Goal: Task Accomplishment & Management: Use online tool/utility

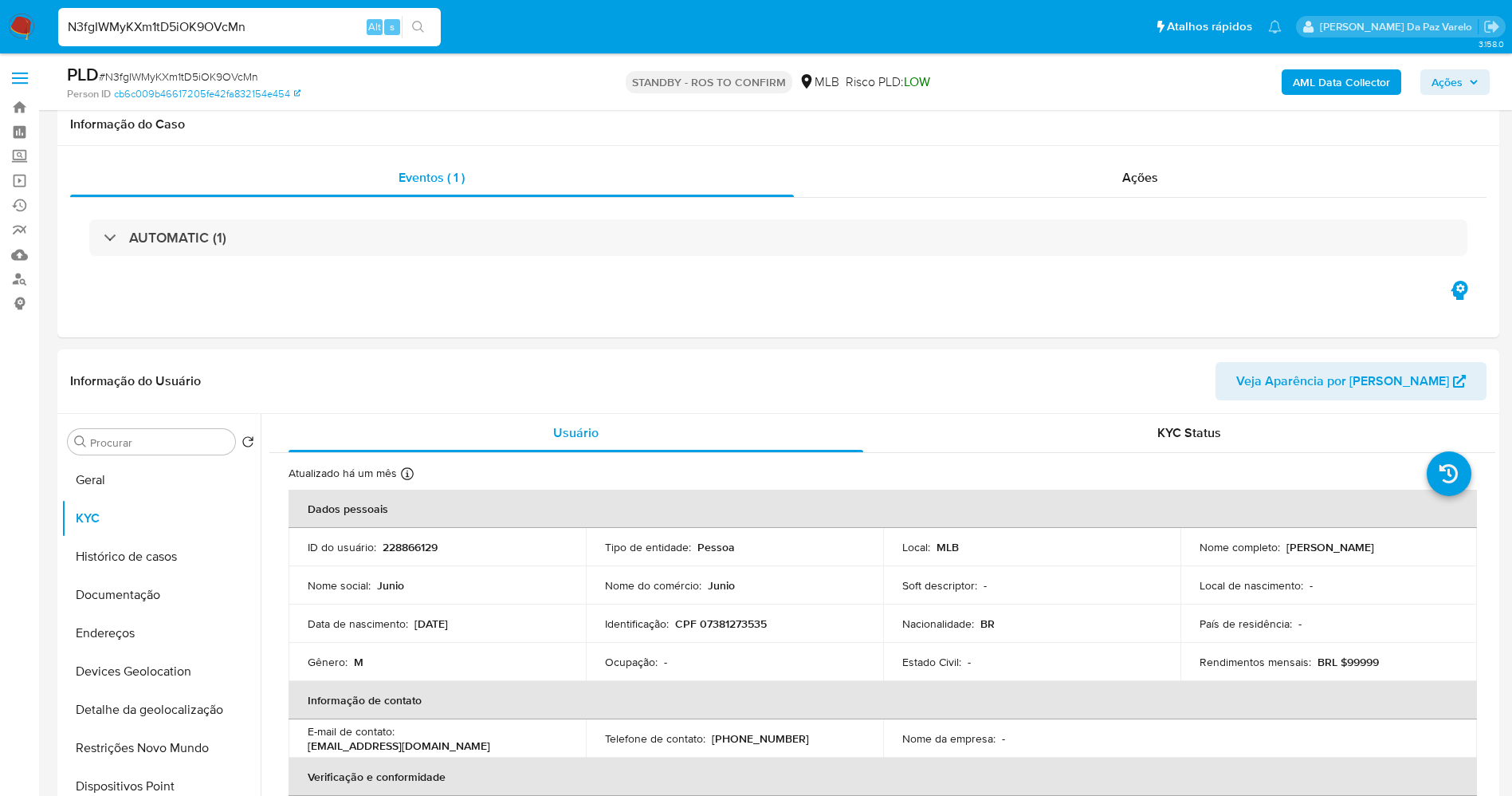
select select "10"
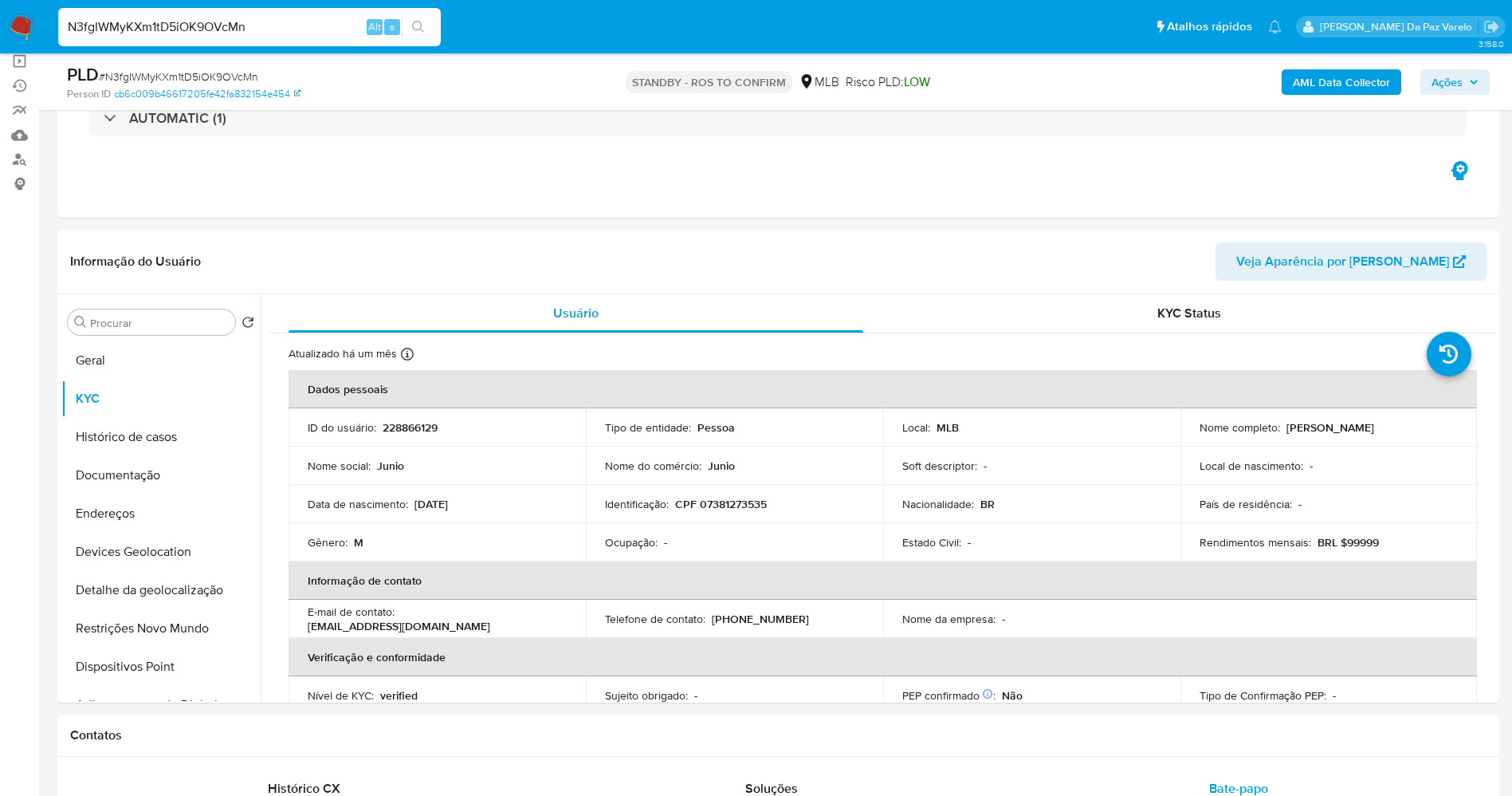
scroll to position [664, 0]
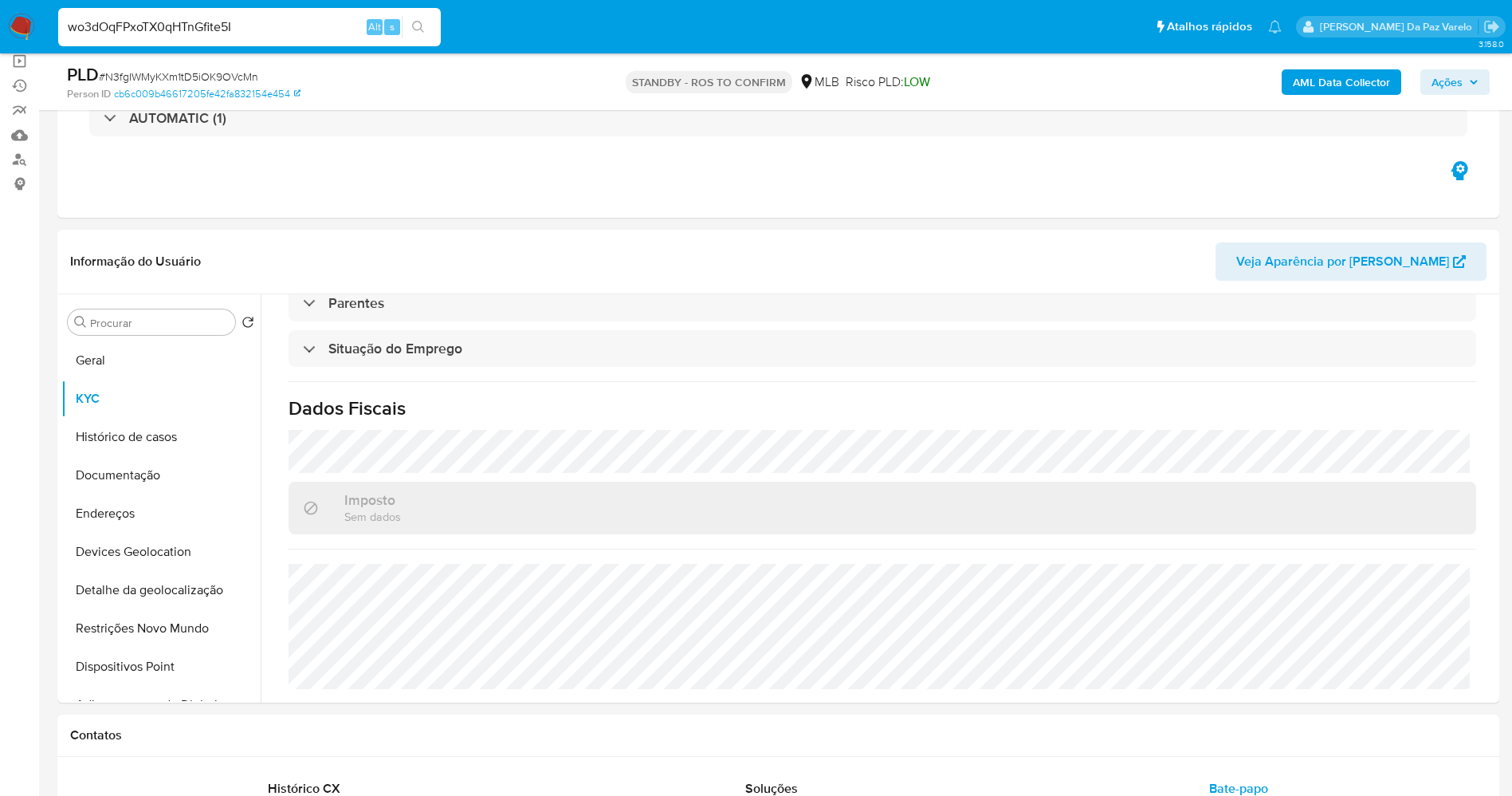
type input "wo3dOqFPxoTX0qHTnGfite5I"
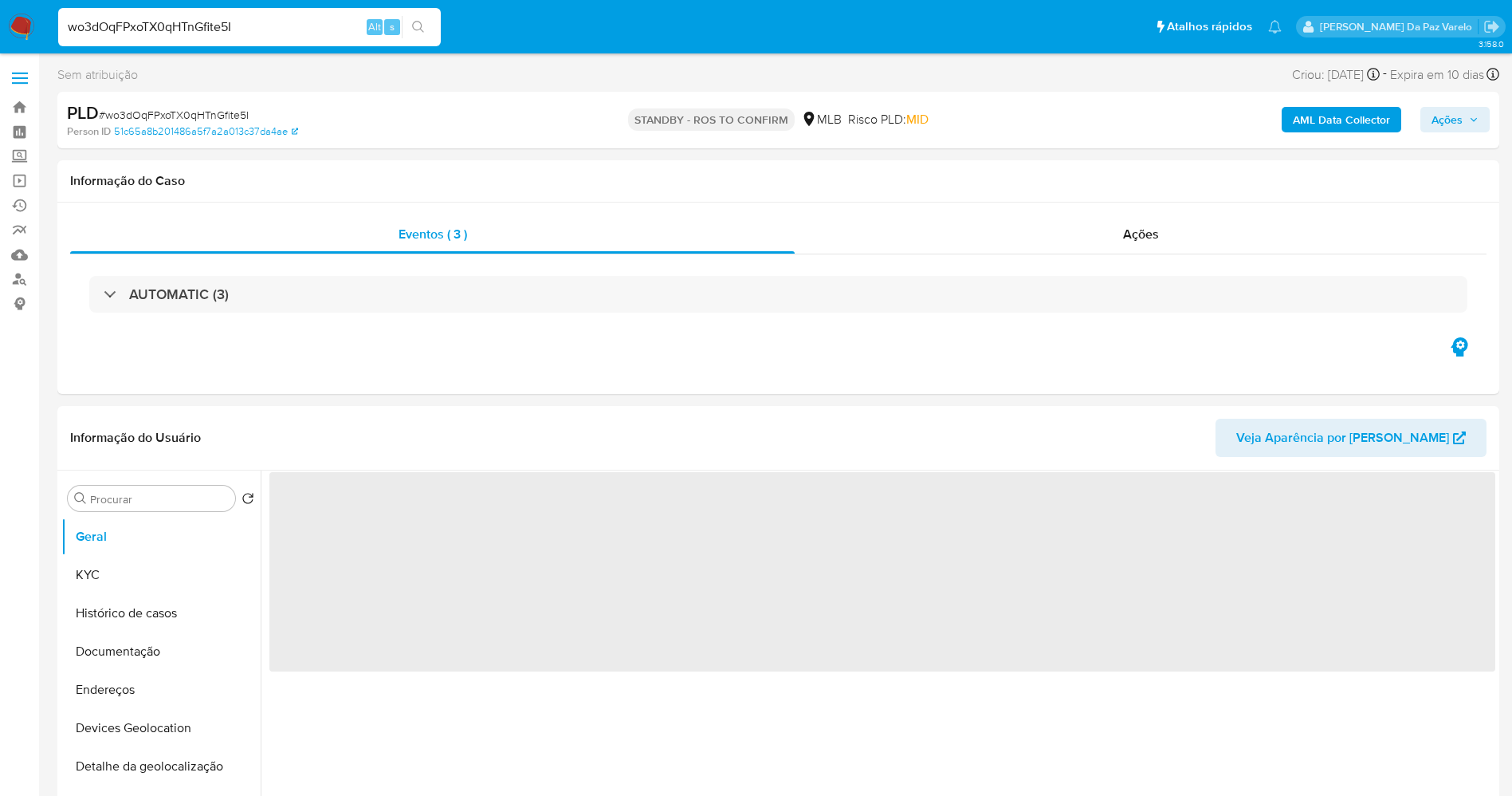
select select "10"
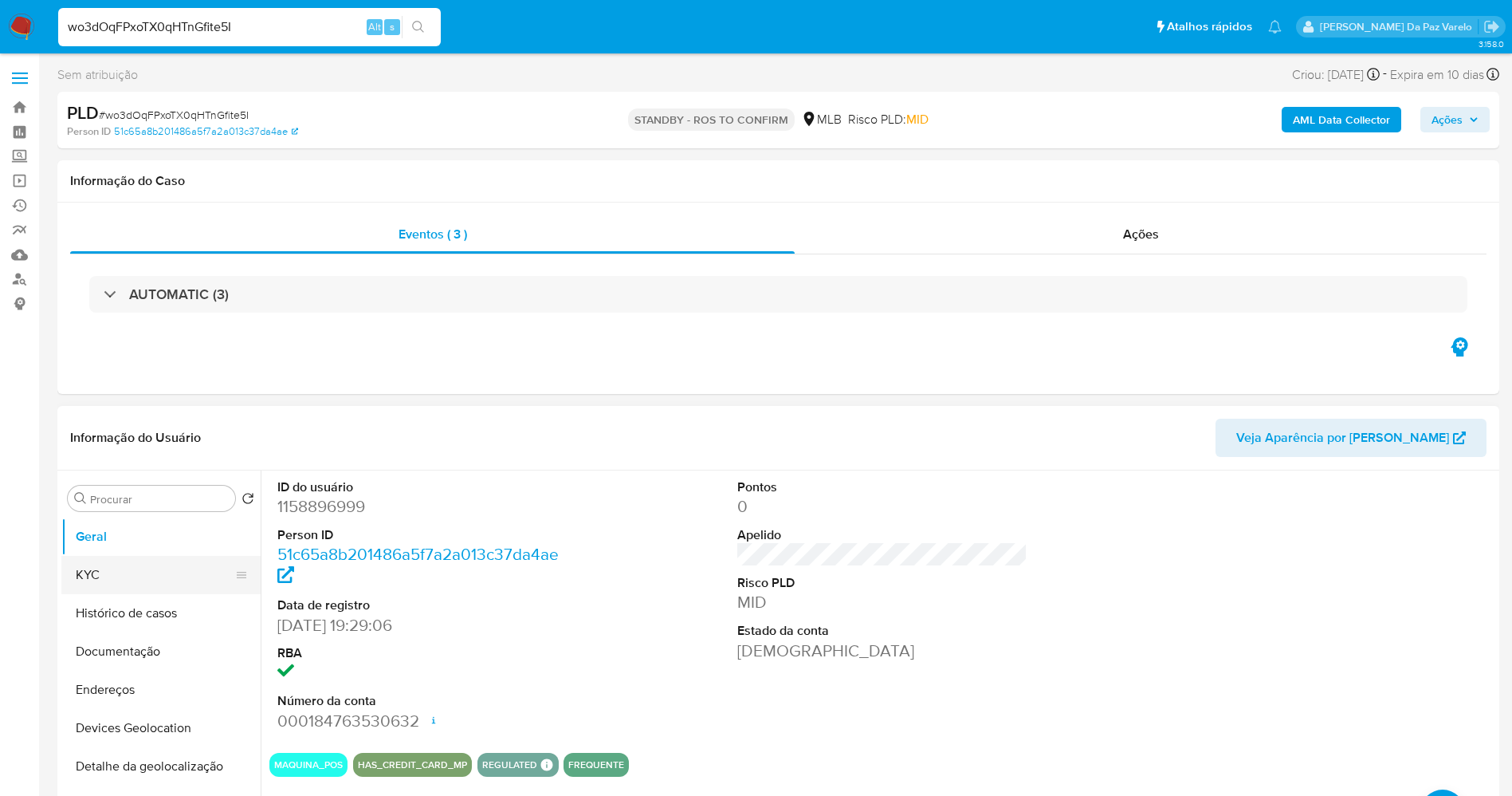
click at [148, 596] on button "Histórico de casos" at bounding box center [161, 612] width 200 height 38
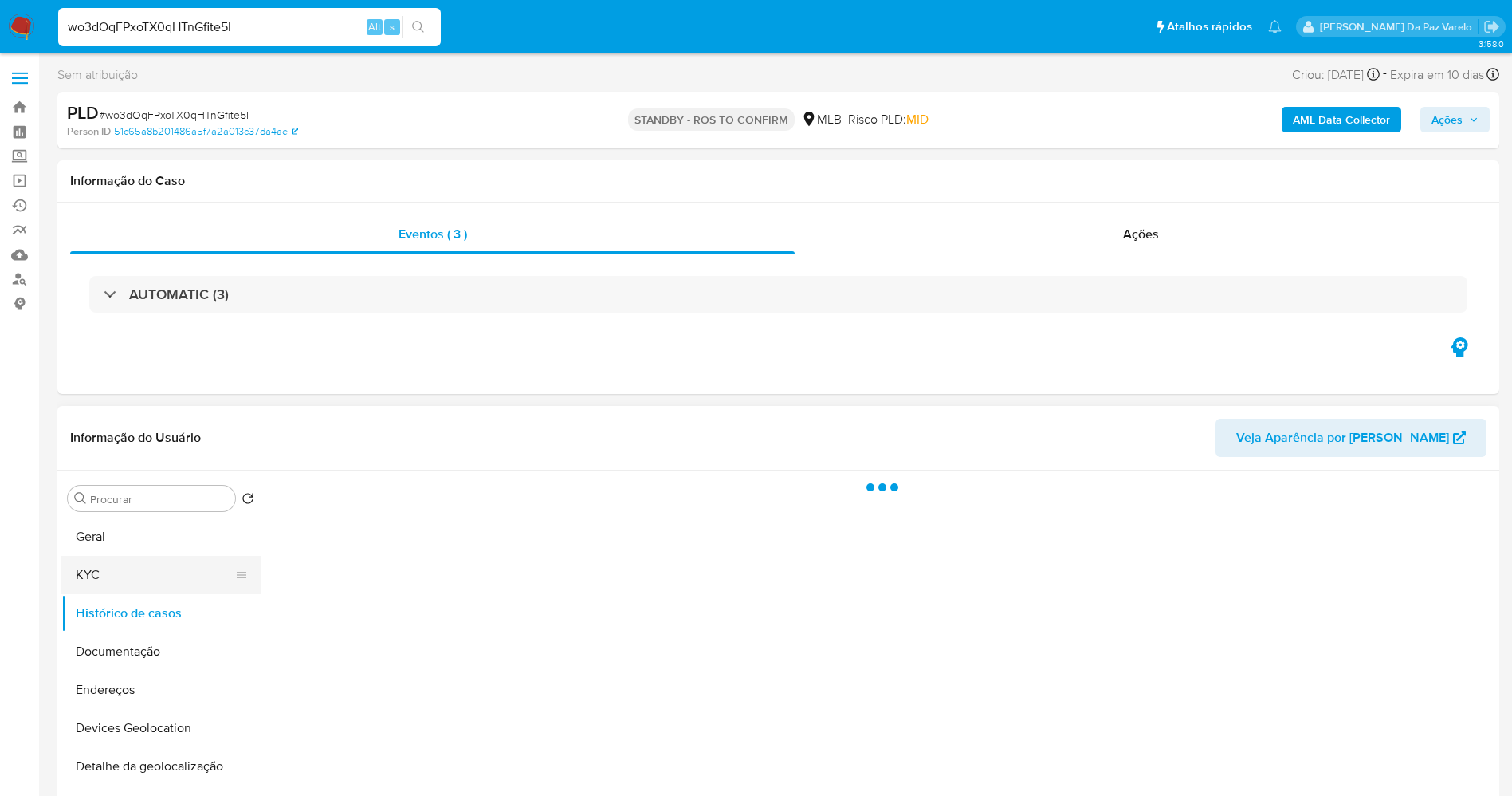
click at [153, 576] on button "KYC" at bounding box center [154, 574] width 186 height 38
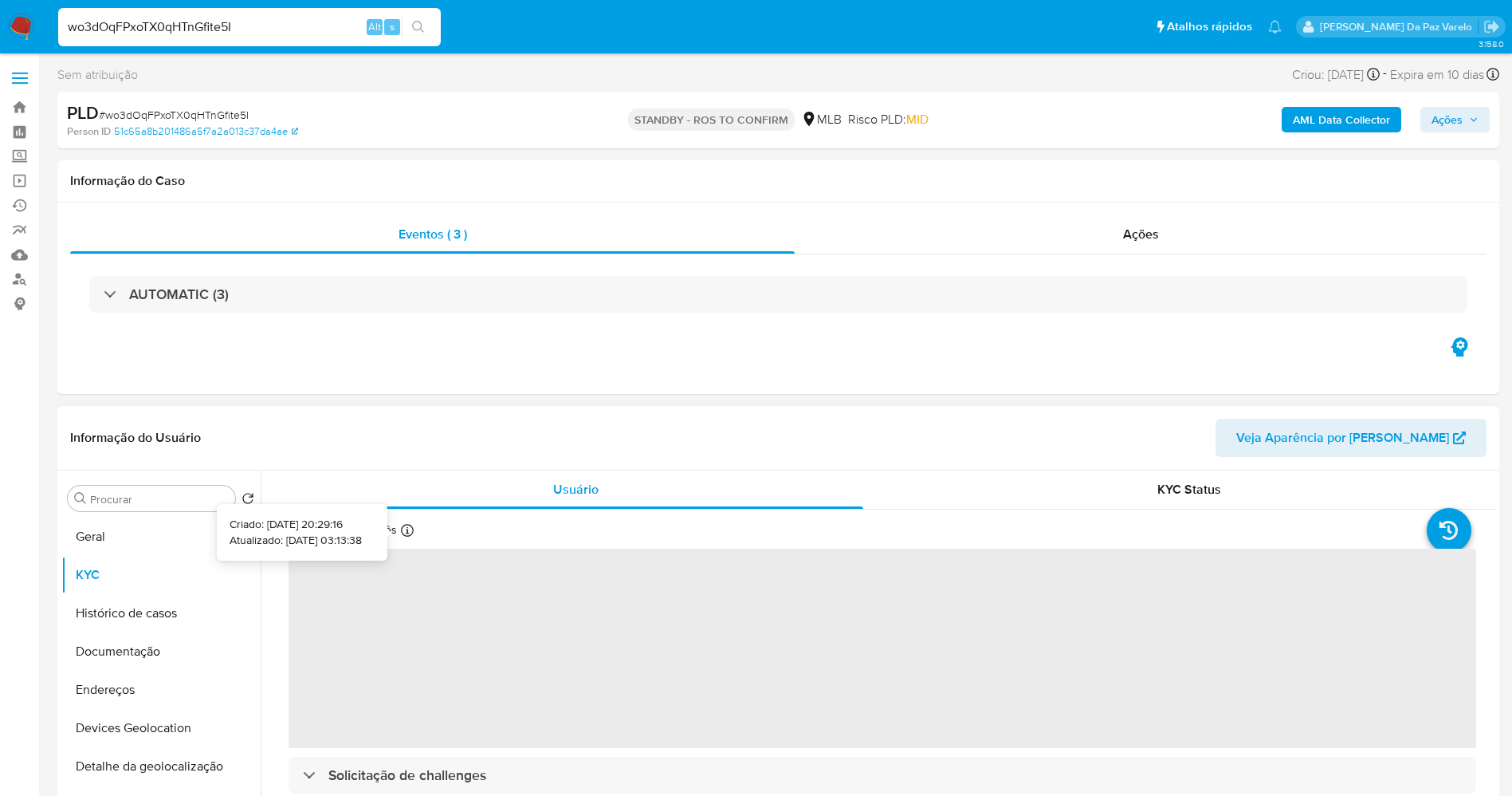
click at [405, 532] on icon at bounding box center [407, 530] width 12 height 12
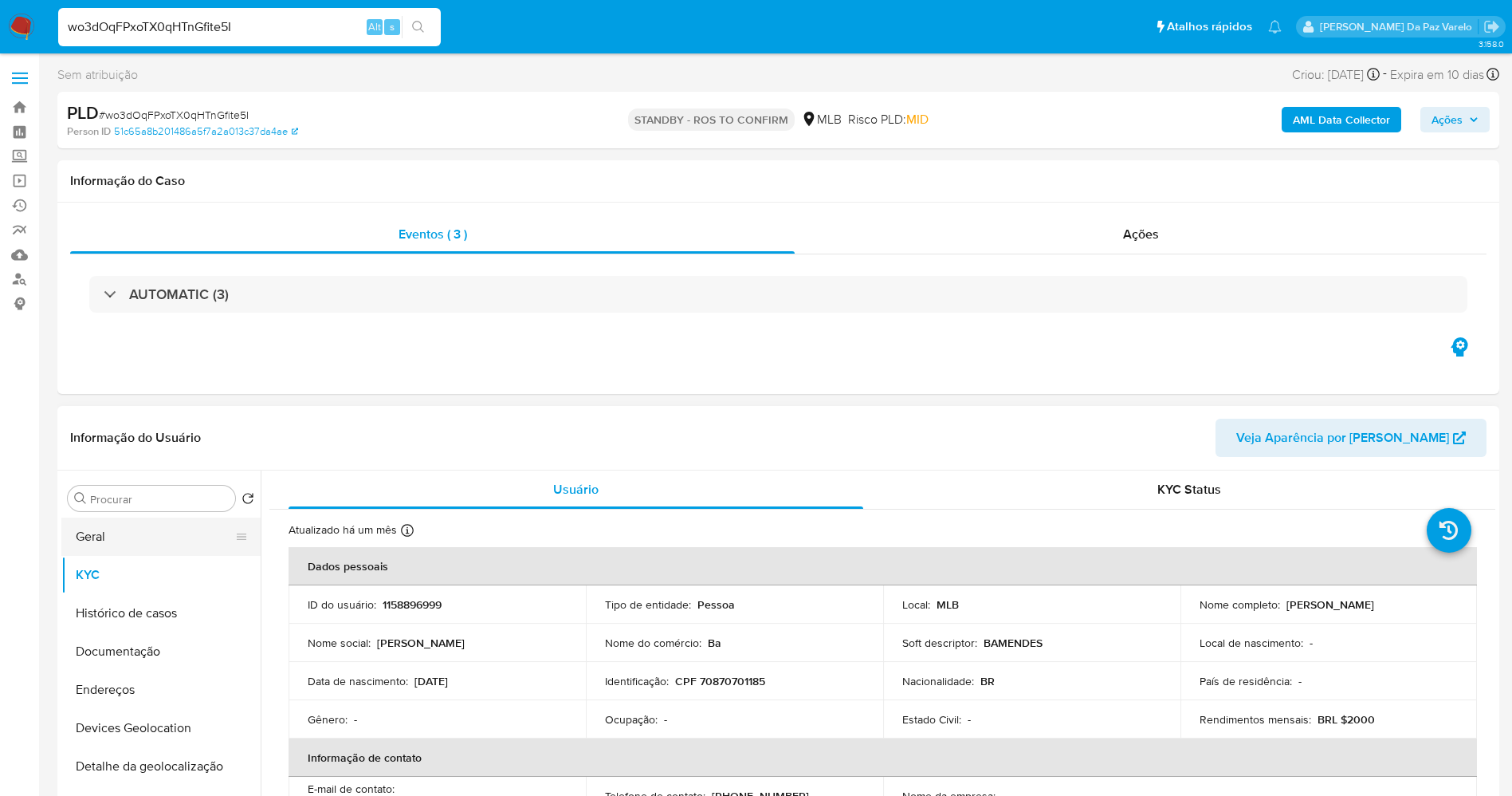
click at [136, 538] on button "Geral" at bounding box center [154, 536] width 186 height 38
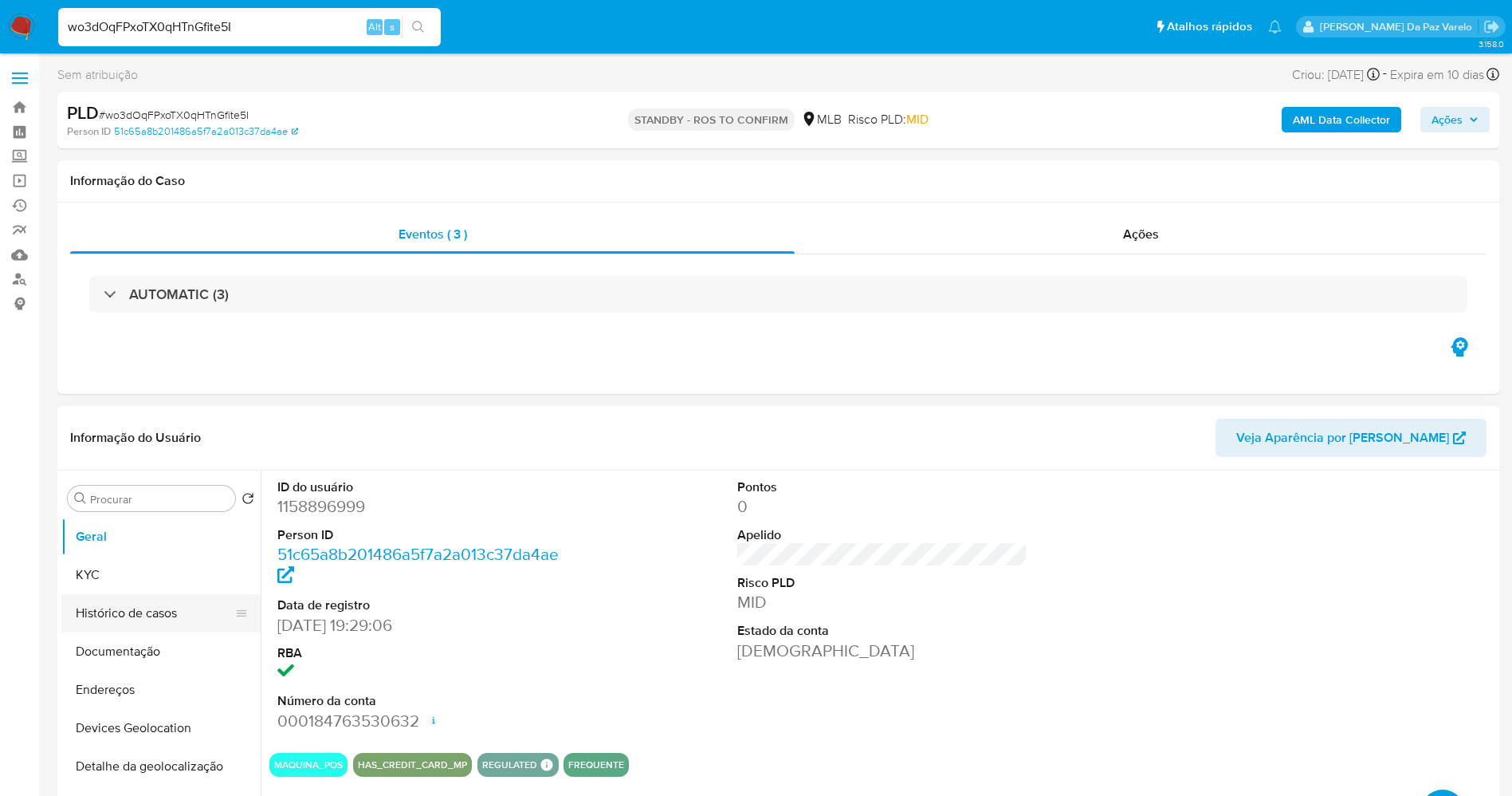
click at [123, 650] on button "Documentação" at bounding box center [161, 650] width 200 height 38
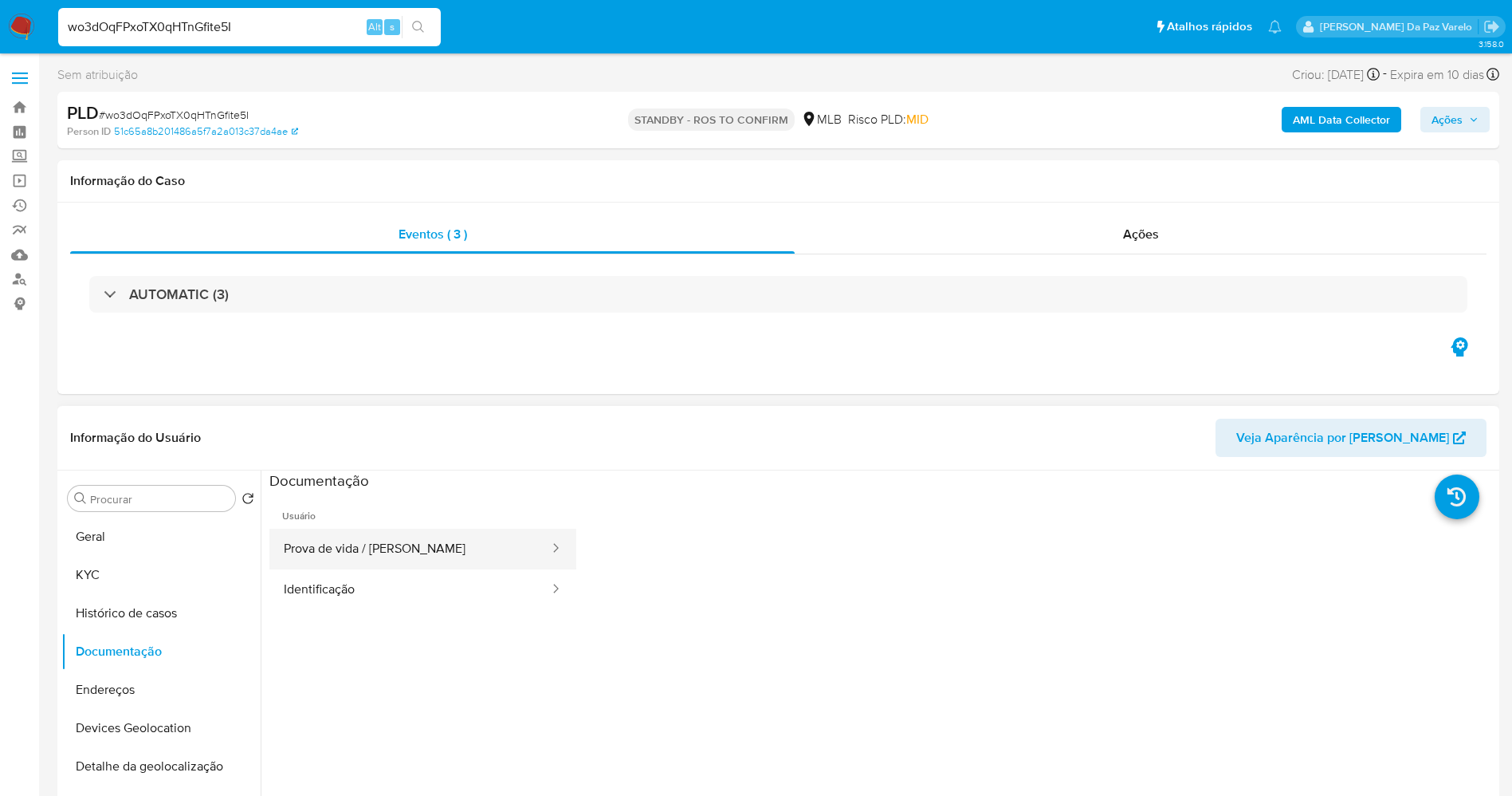
click at [404, 542] on button "Prova de vida / [PERSON_NAME]" at bounding box center [410, 549] width 281 height 41
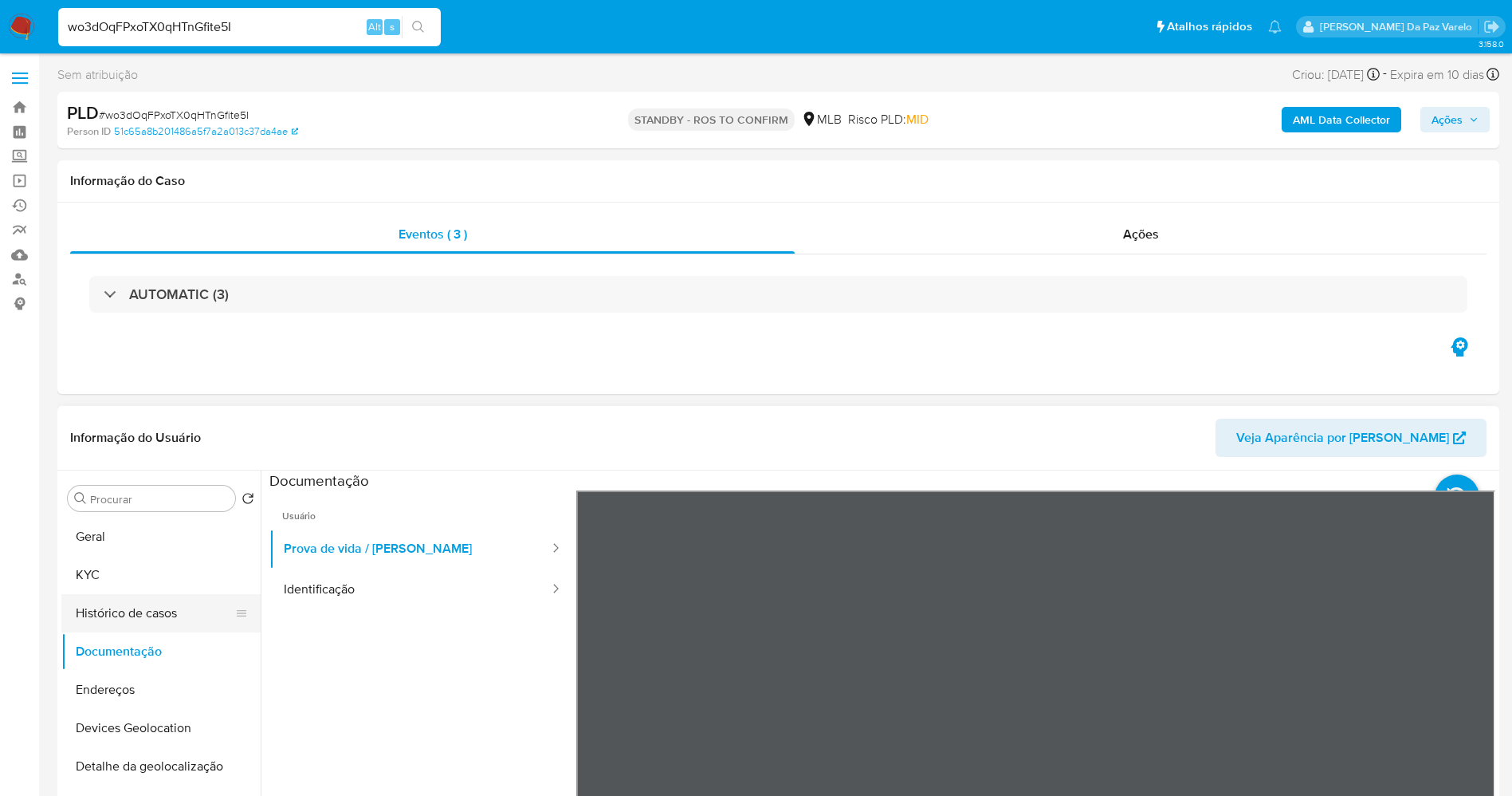
click at [147, 615] on button "Histórico de casos" at bounding box center [154, 612] width 186 height 38
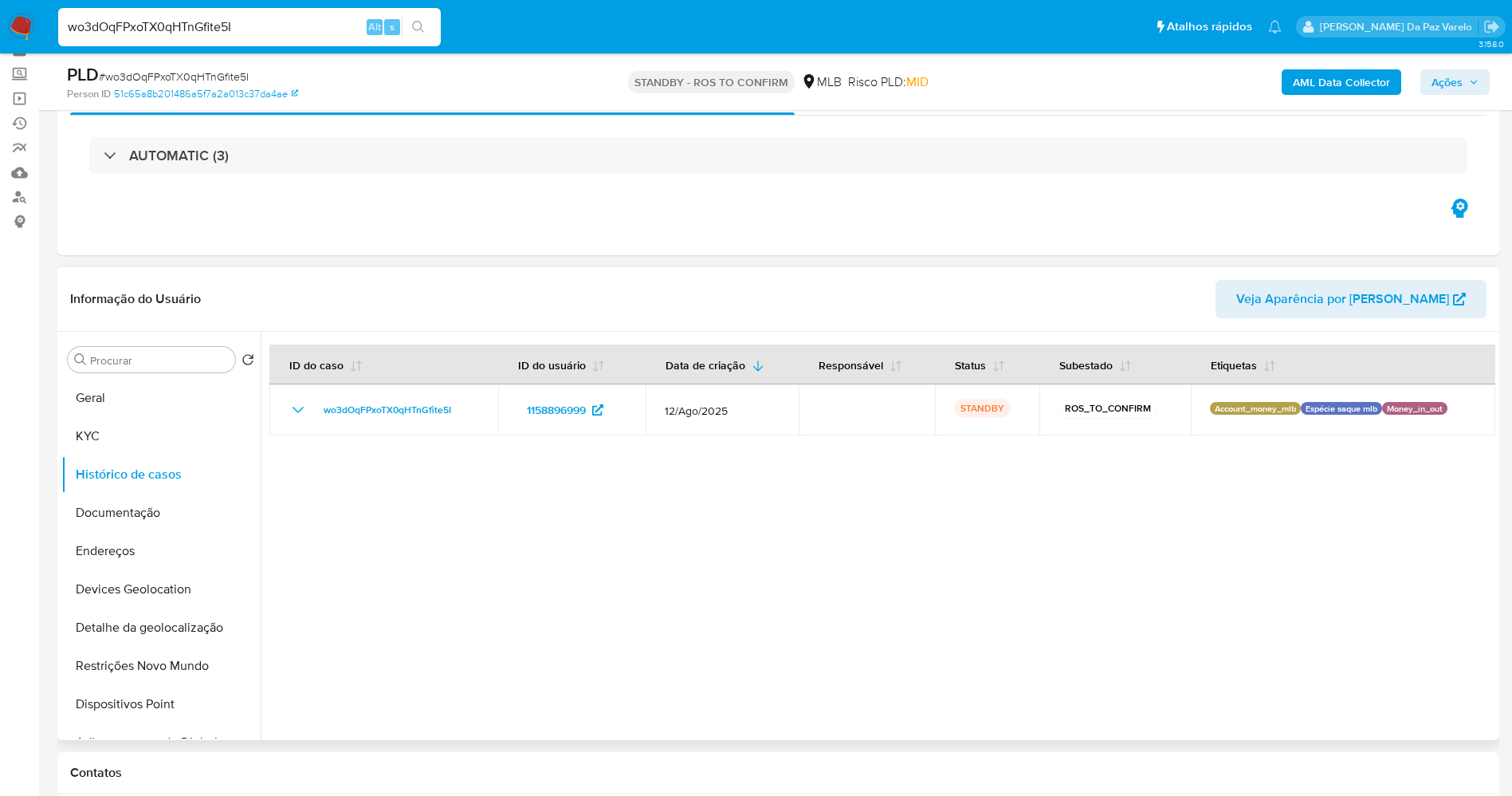
scroll to position [120, 0]
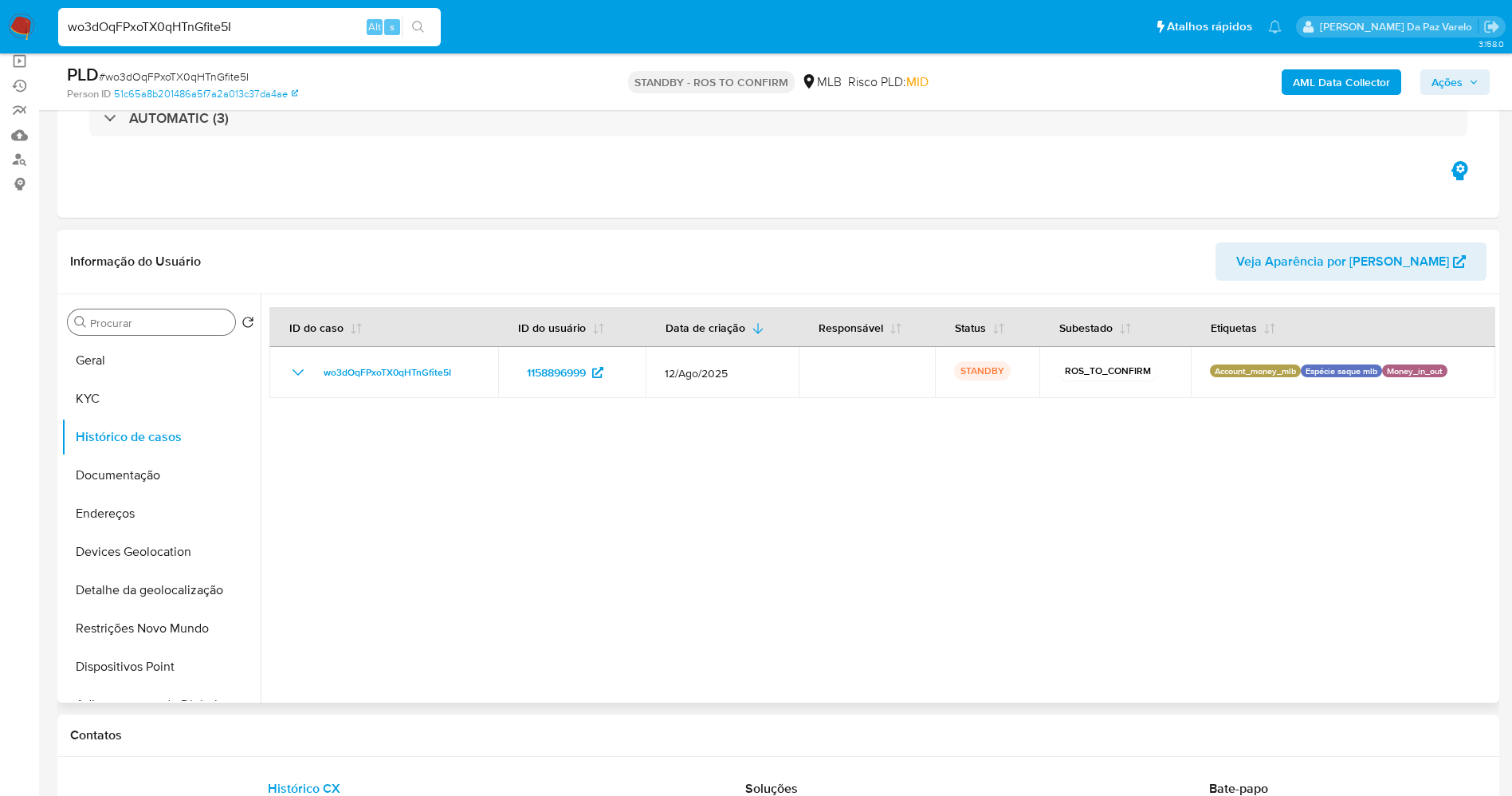
click at [151, 326] on input "Procurar" at bounding box center [160, 323] width 138 height 14
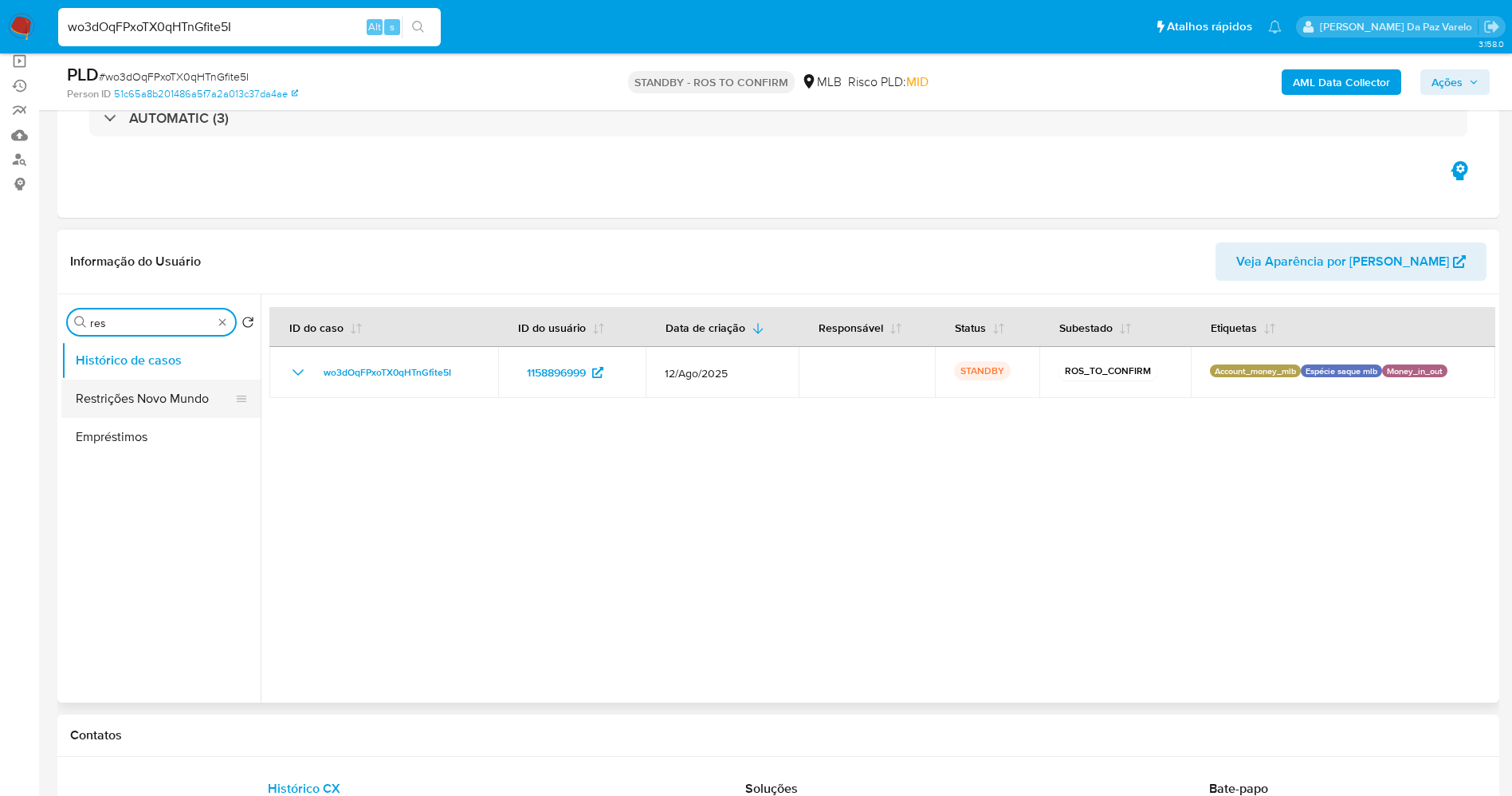
type input "res"
click at [169, 398] on button "Restrições Novo Mundo" at bounding box center [154, 398] width 186 height 38
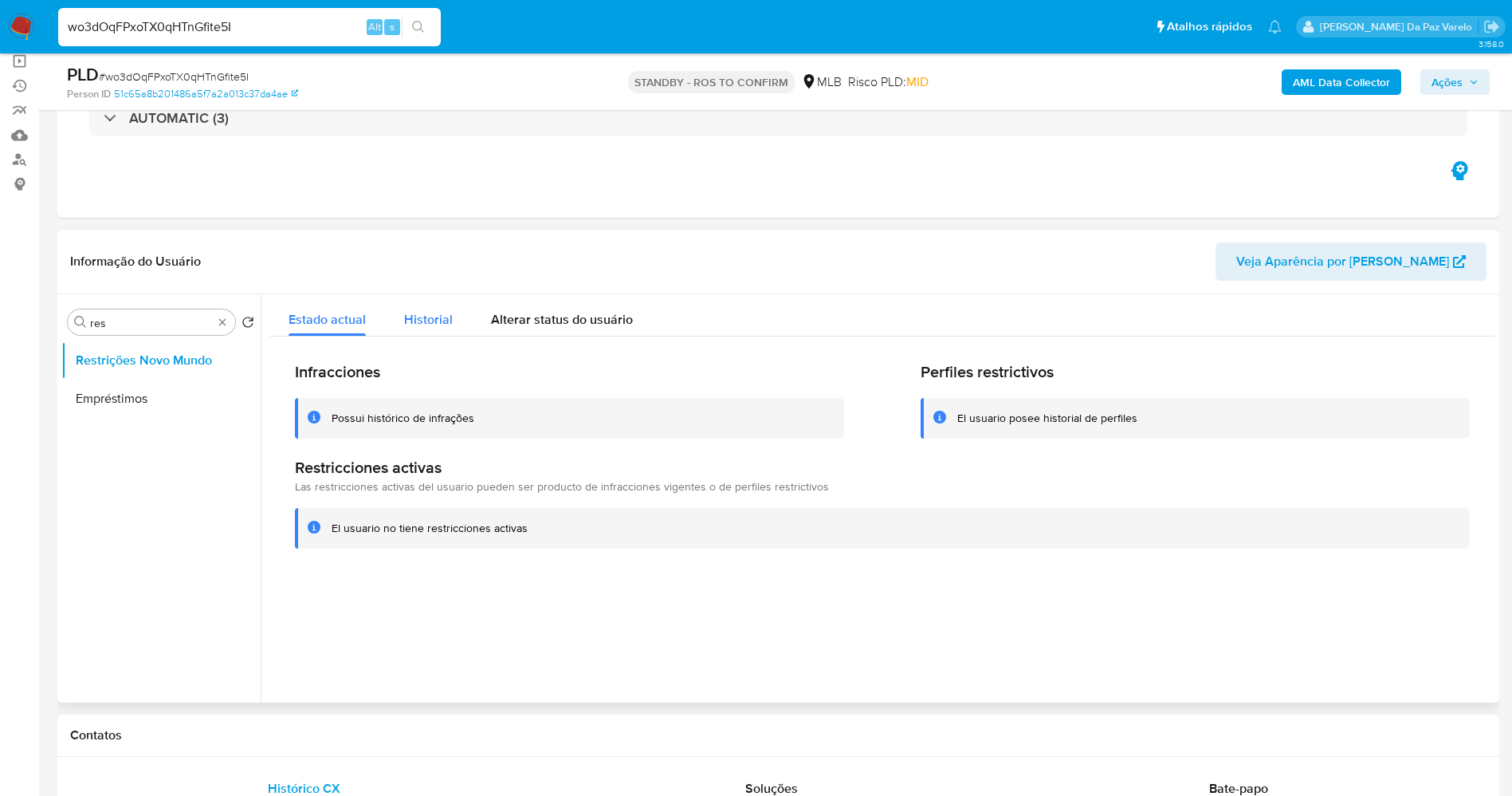
click at [427, 309] on div "Historial" at bounding box center [428, 316] width 49 height 43
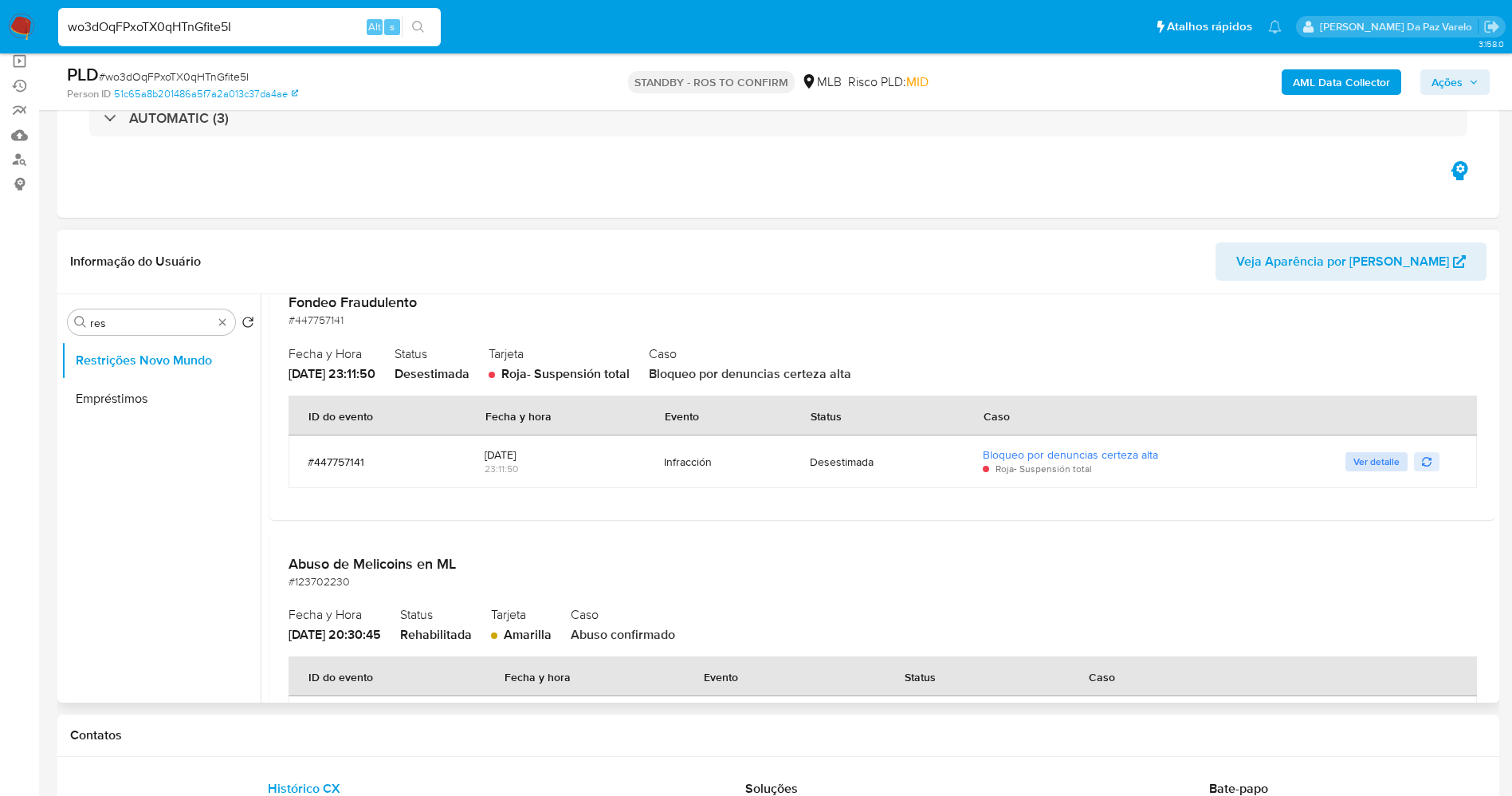
click at [1376, 461] on span "Ver detalle" at bounding box center [1377, 461] width 46 height 16
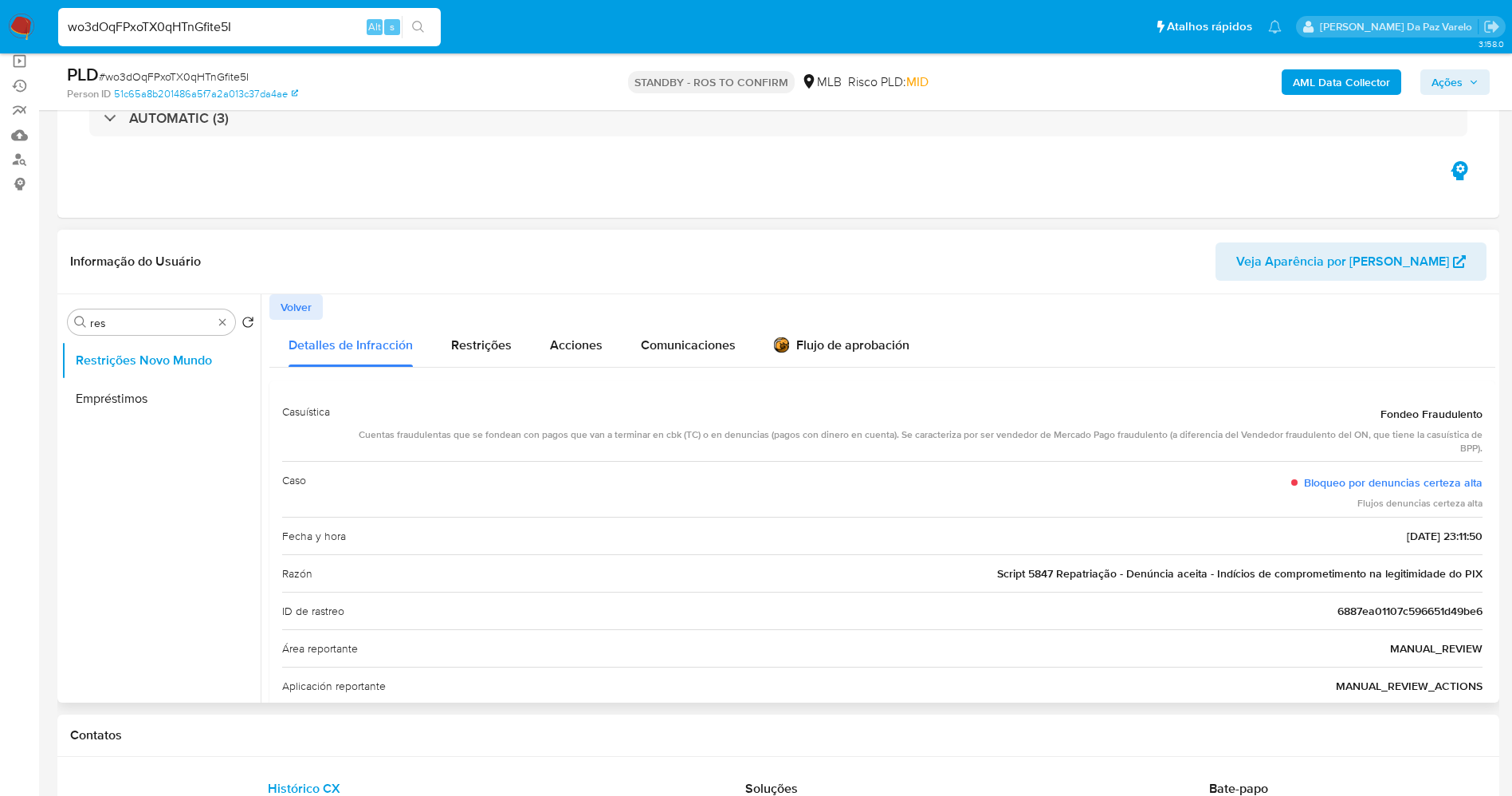
click at [296, 311] on span "Volver" at bounding box center [295, 306] width 31 height 22
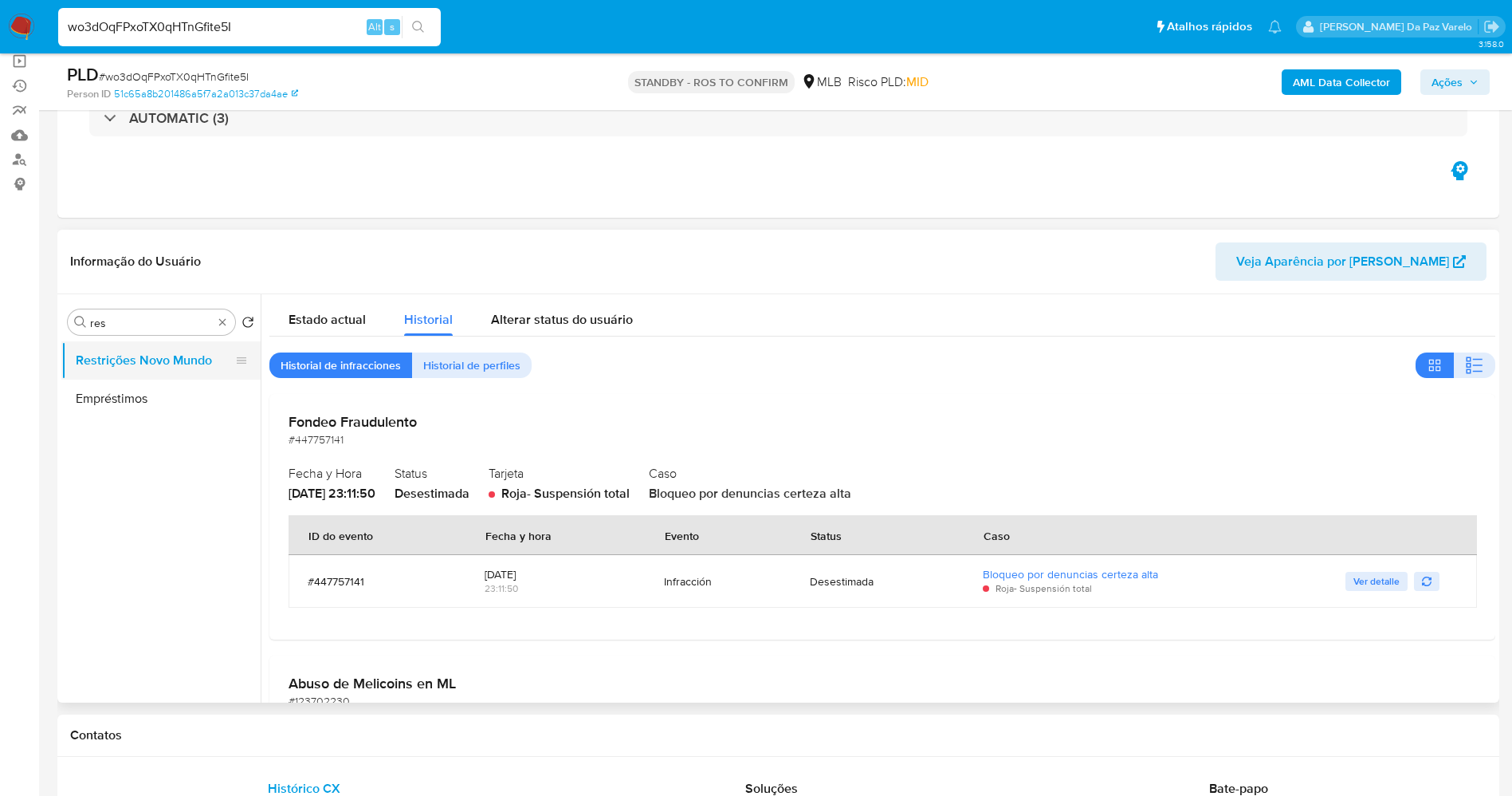
click at [201, 359] on button "Restrições Novo Mundo" at bounding box center [154, 360] width 186 height 38
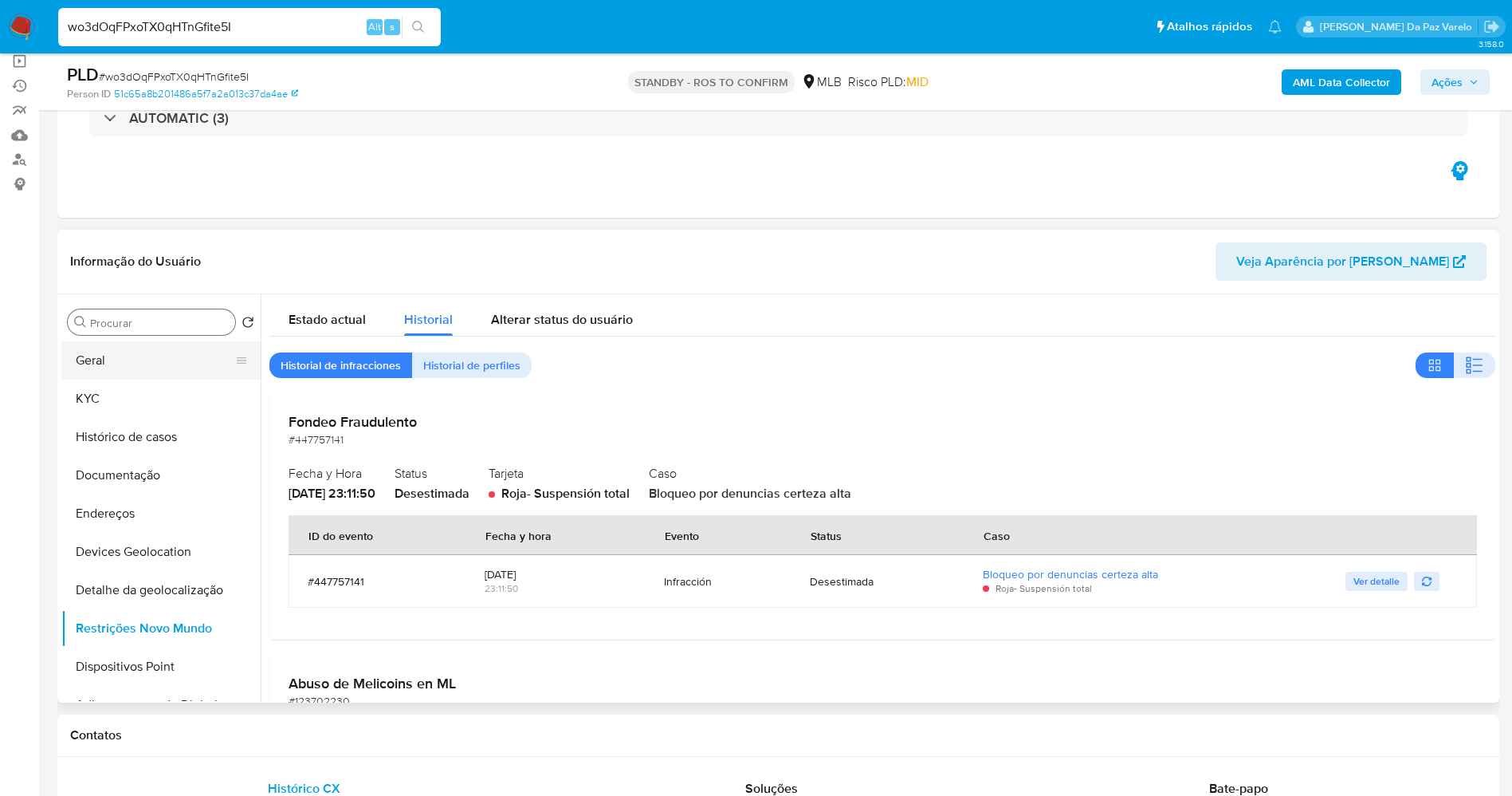
drag, startPoint x: 146, startPoint y: 366, endPoint x: 190, endPoint y: 367, distance: 44.0
click at [146, 367] on button "Geral" at bounding box center [154, 360] width 186 height 38
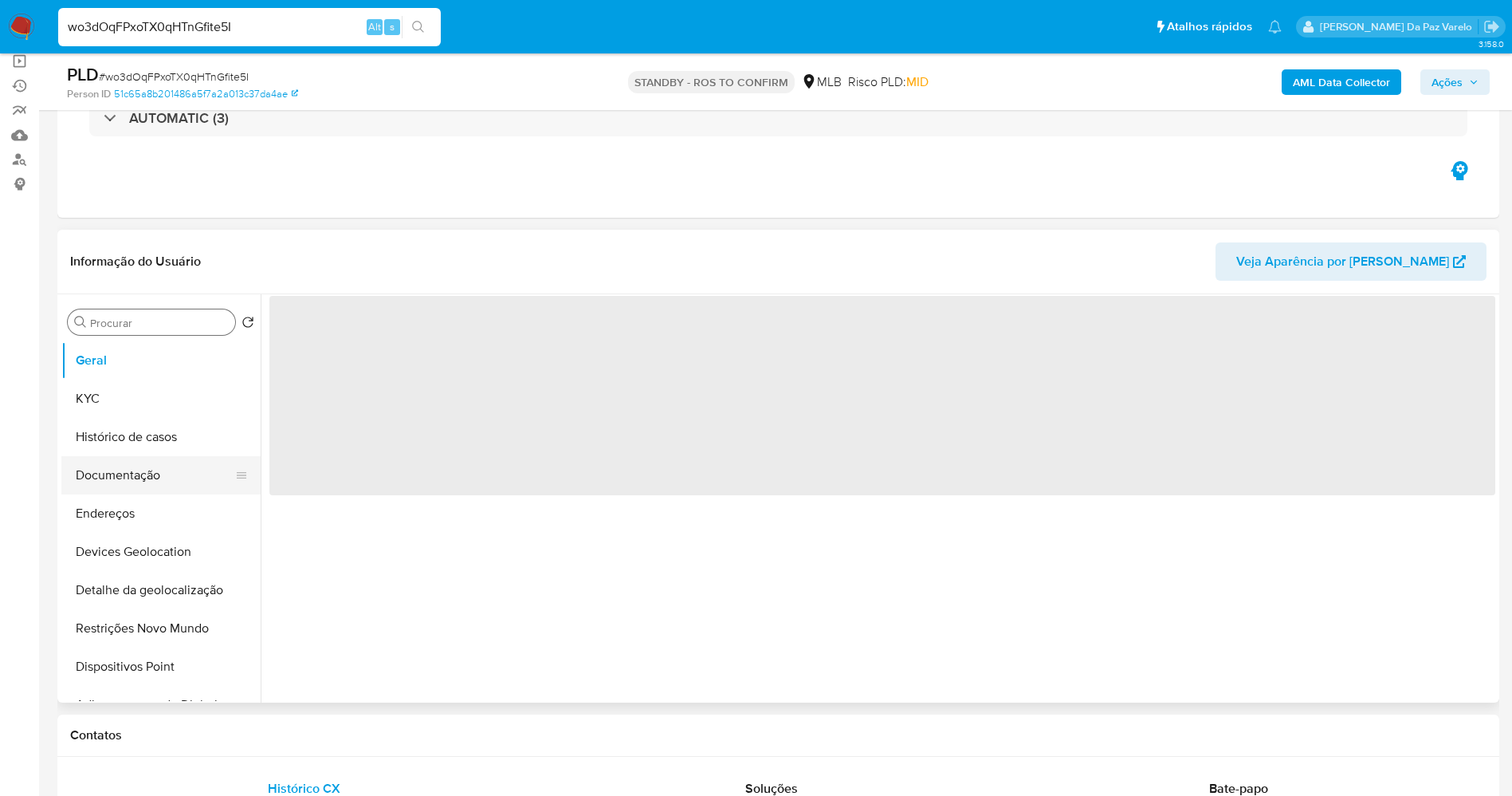
click at [154, 472] on button "Documentação" at bounding box center [154, 475] width 186 height 38
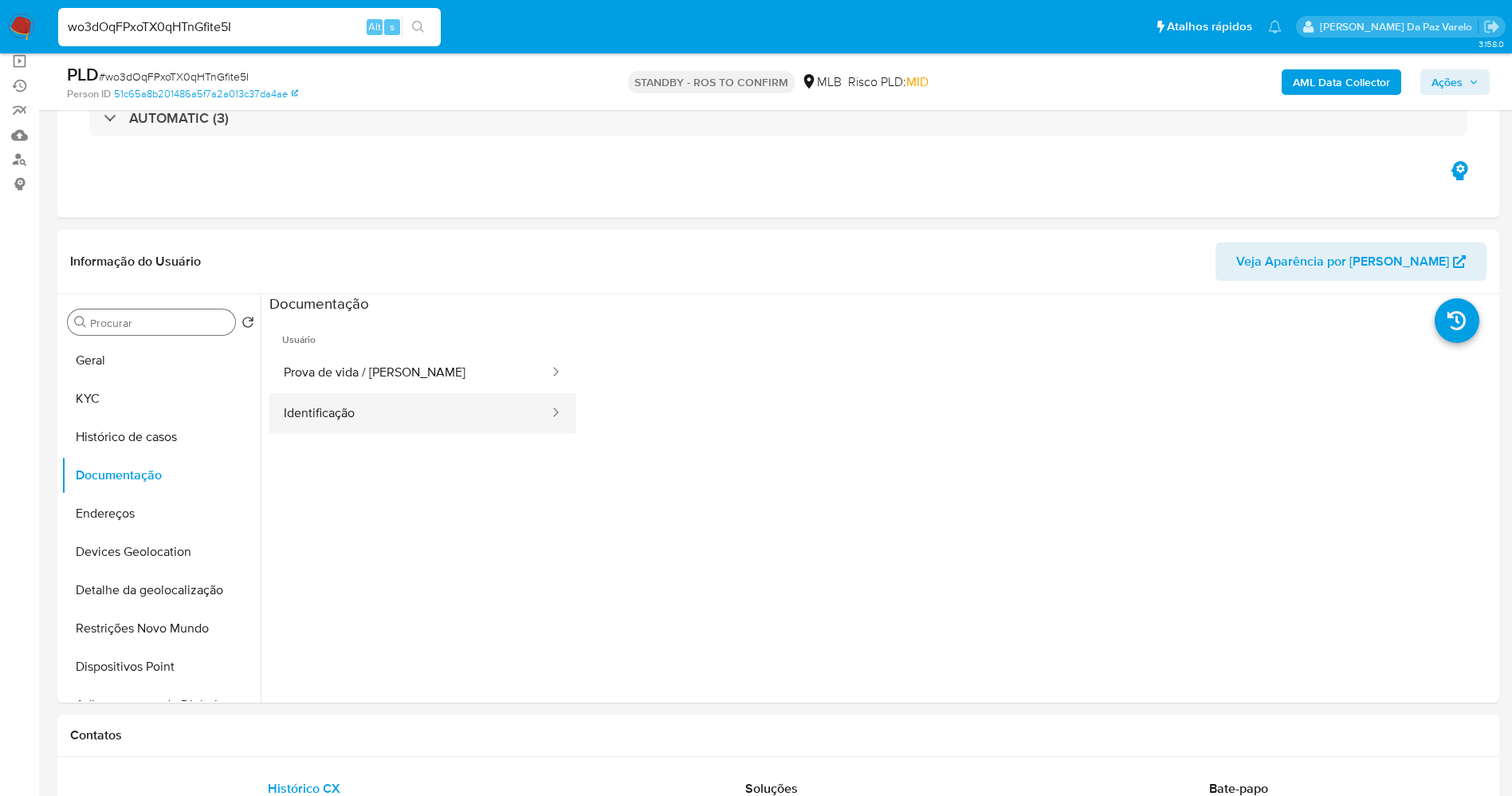
click at [472, 398] on button "Identificação" at bounding box center [410, 414] width 281 height 41
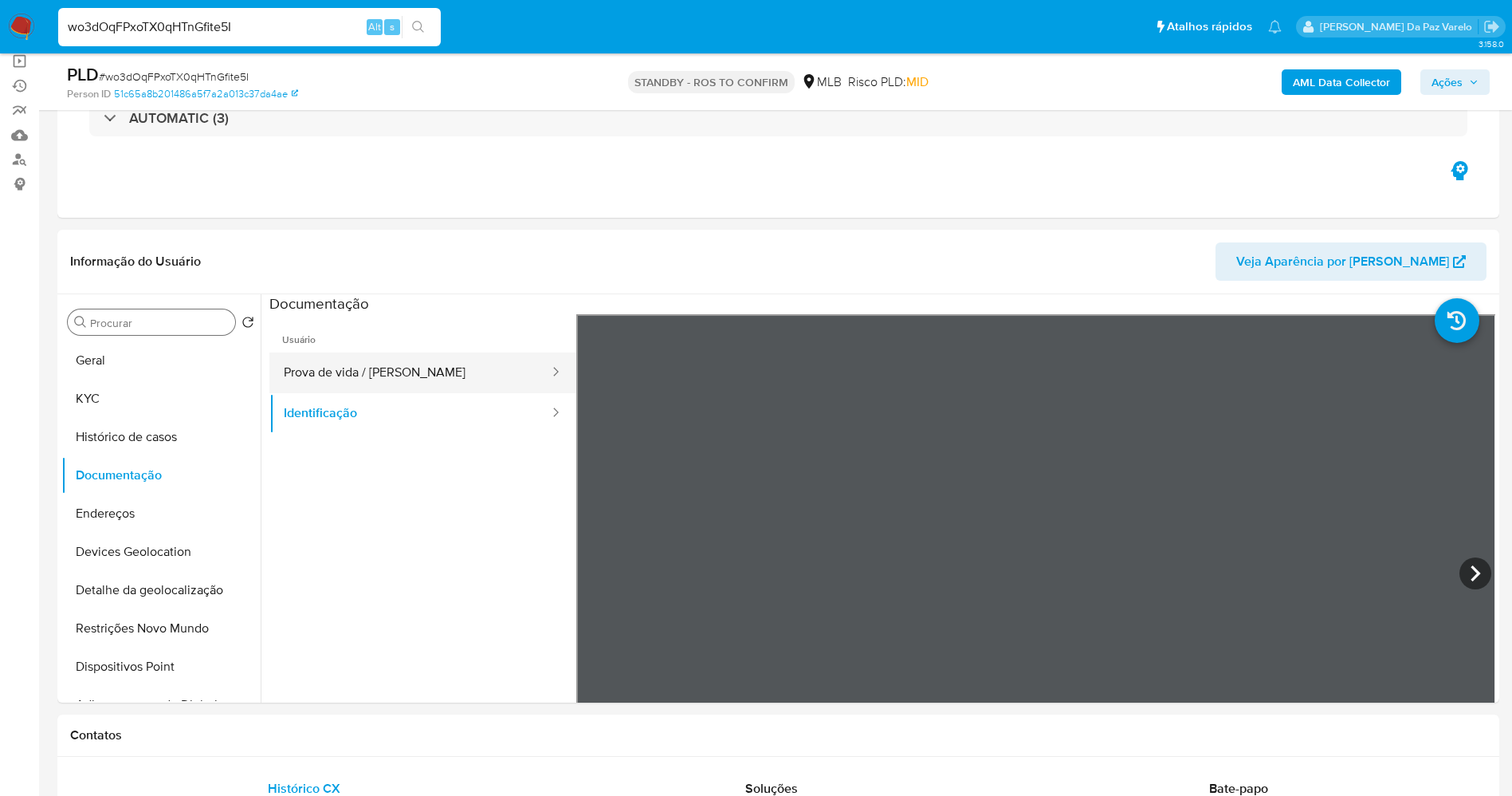
click at [430, 378] on button "Prova de vida / [PERSON_NAME]" at bounding box center [410, 373] width 281 height 41
click at [225, 28] on input "wo3dOqFPxoTX0qHTnGfite5I" at bounding box center [249, 27] width 382 height 20
paste input "8n5oRjHHsybyM8eZ7V1YtNjD"
type input "8n5oRjHHsybyM8eZ7V1YtNjD"
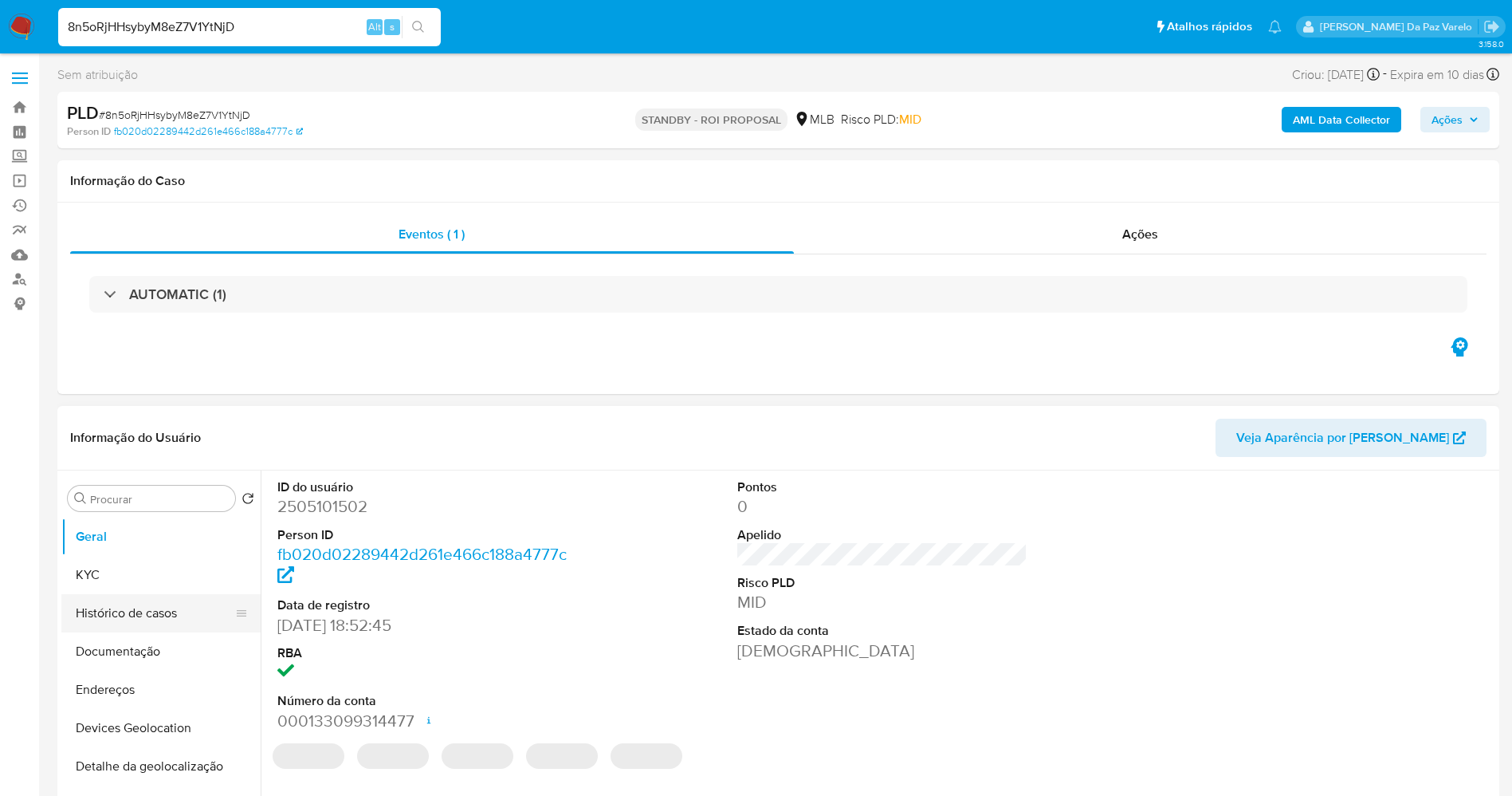
select select "10"
click at [113, 580] on button "KYC" at bounding box center [154, 574] width 186 height 38
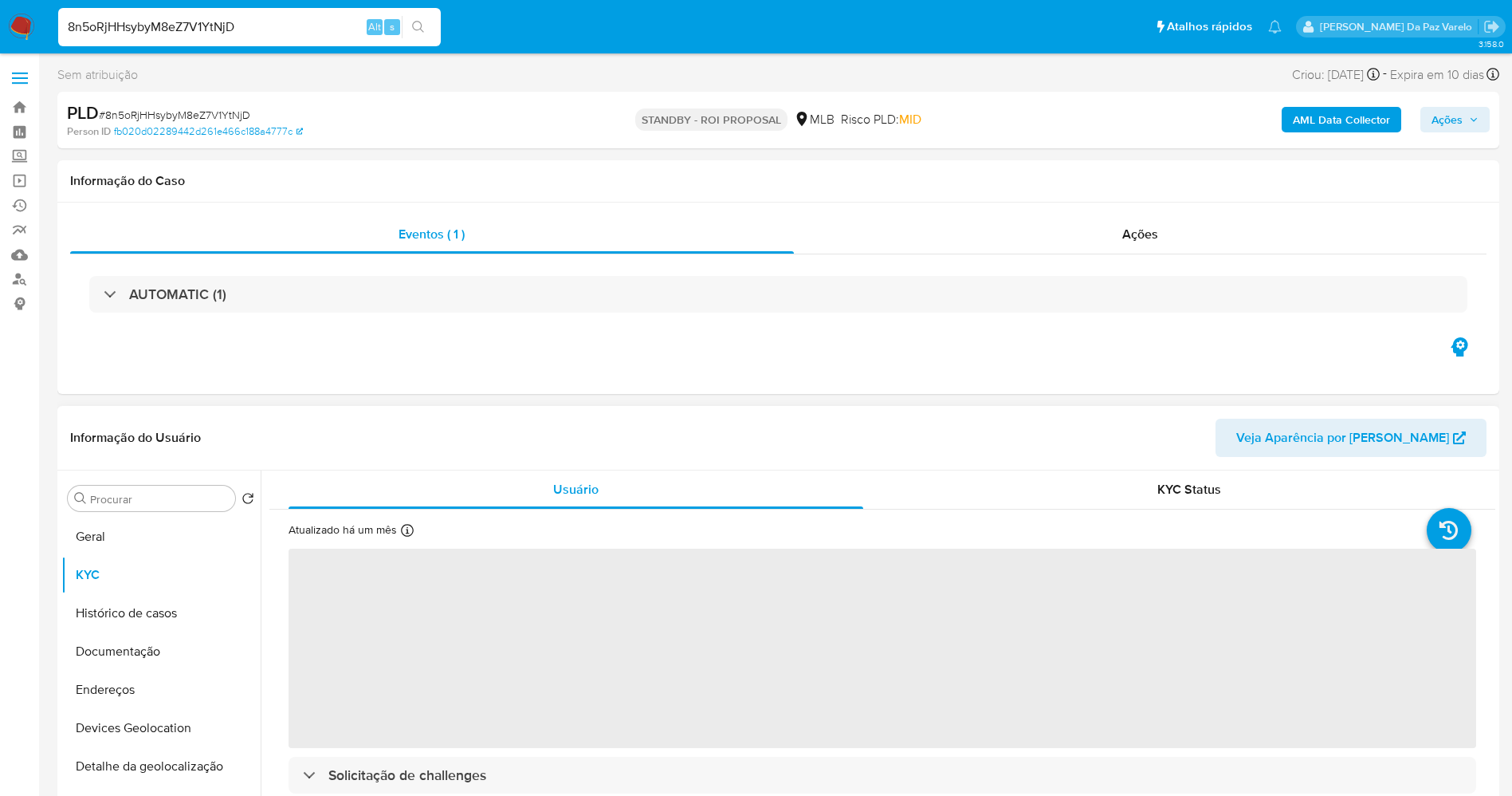
click at [404, 526] on icon at bounding box center [407, 530] width 12 height 12
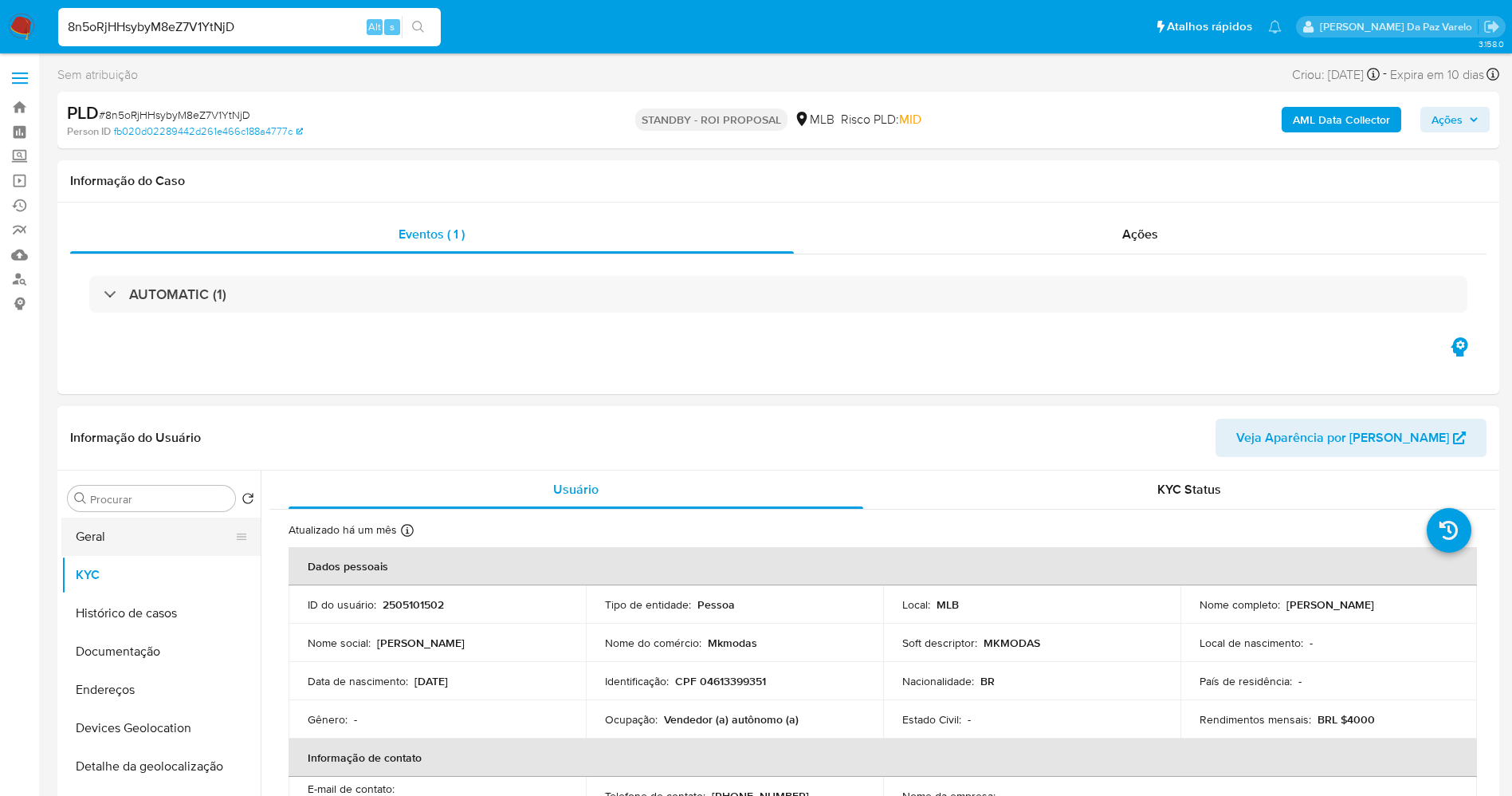
click at [101, 553] on button "Geral" at bounding box center [154, 536] width 186 height 38
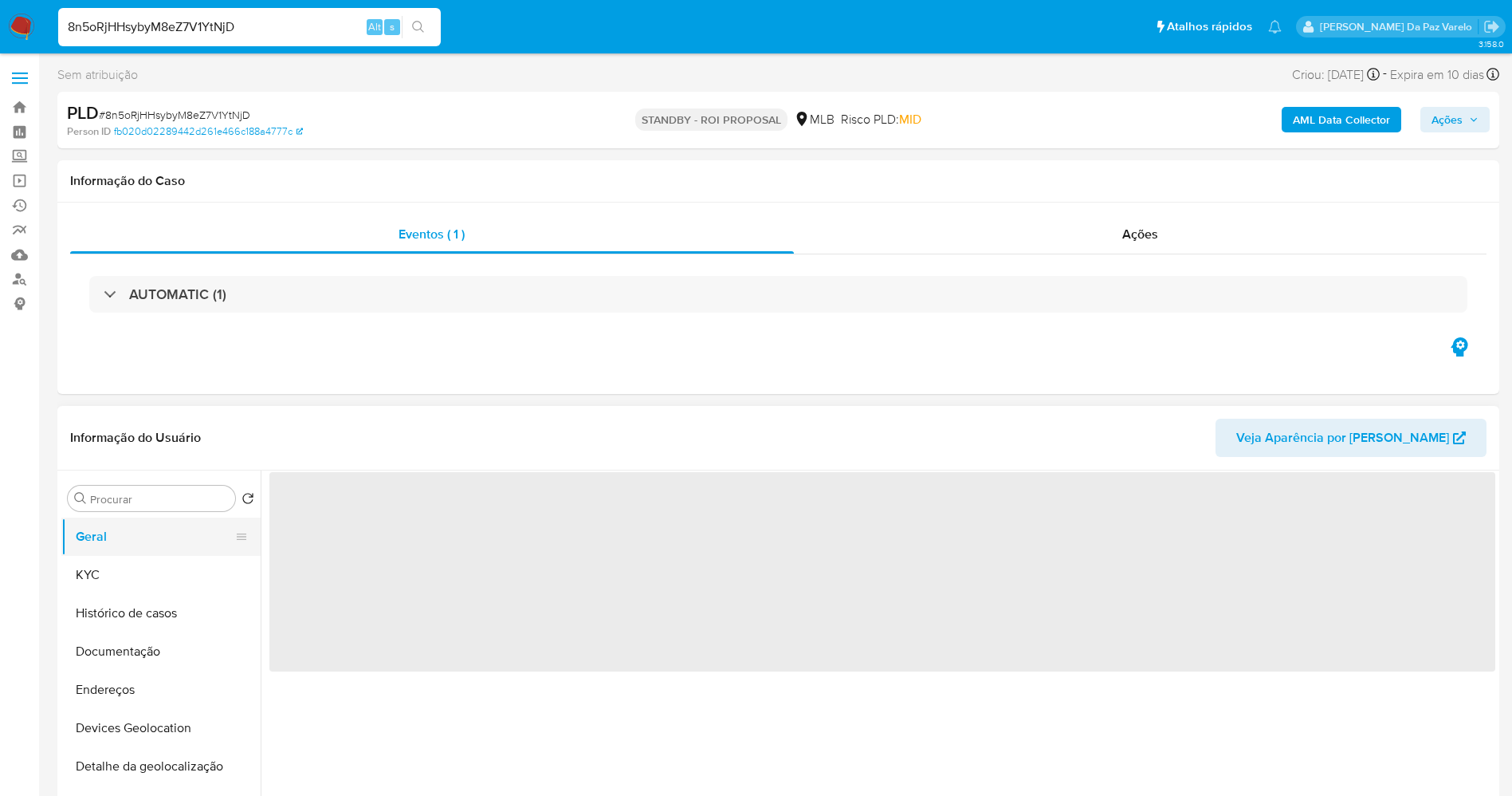
click at [113, 543] on button "Geral" at bounding box center [154, 536] width 186 height 38
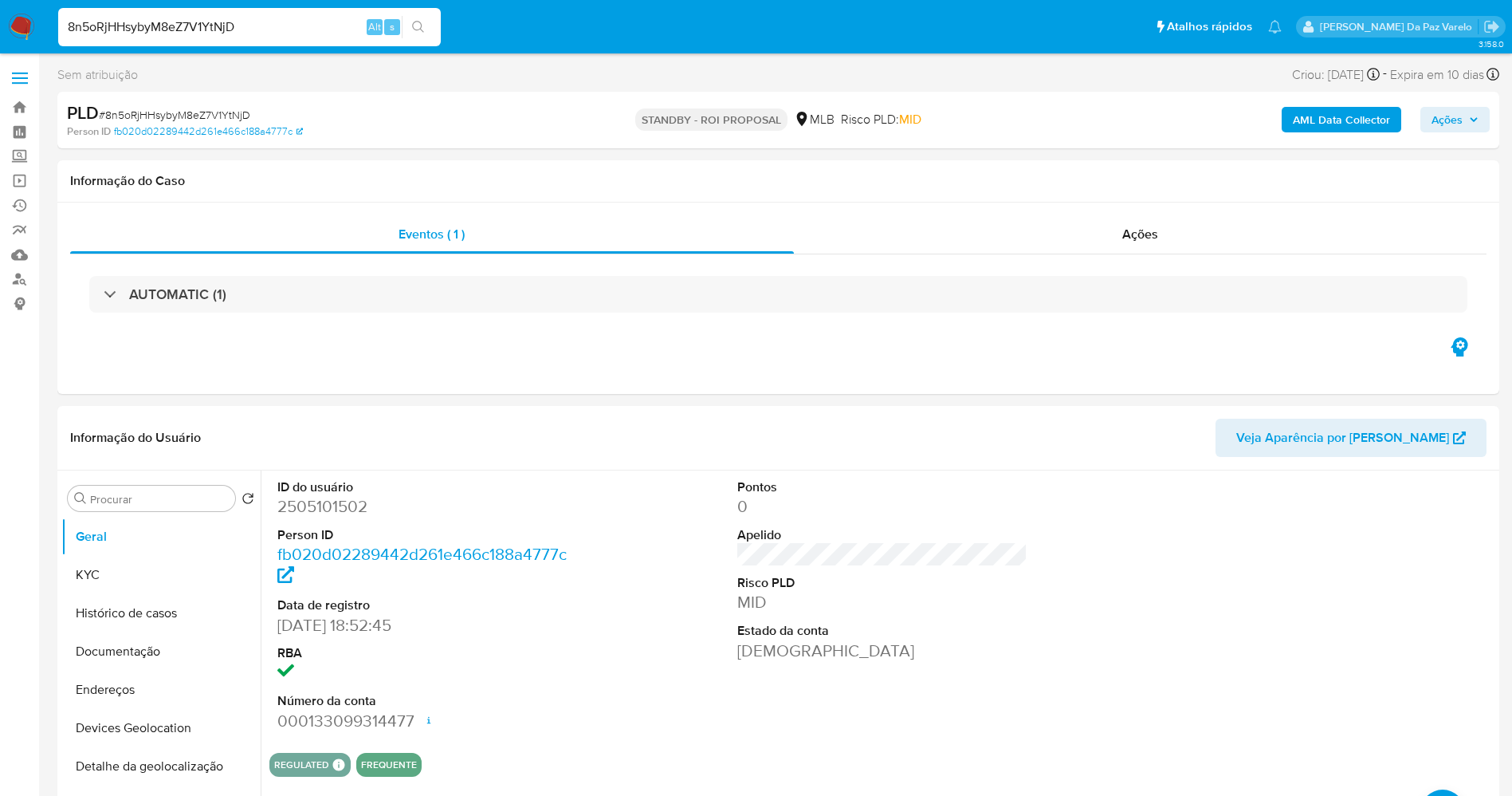
drag, startPoint x: 23, startPoint y: 23, endPoint x: 46, endPoint y: 26, distance: 23.2
click at [23, 23] on img at bounding box center [21, 27] width 28 height 28
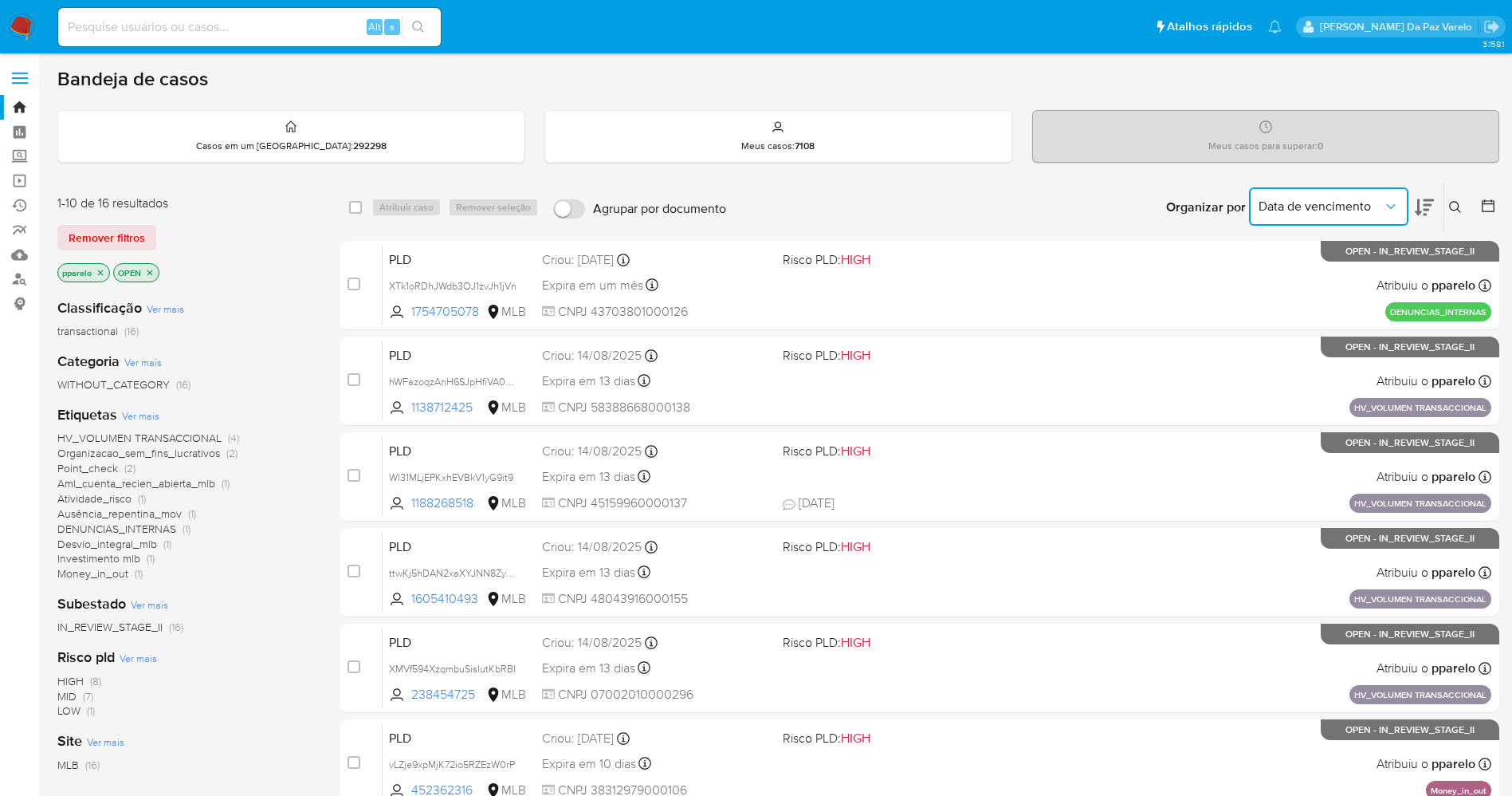
click at [1288, 208] on span "Data de vencimento" at bounding box center [1321, 207] width 124 height 16
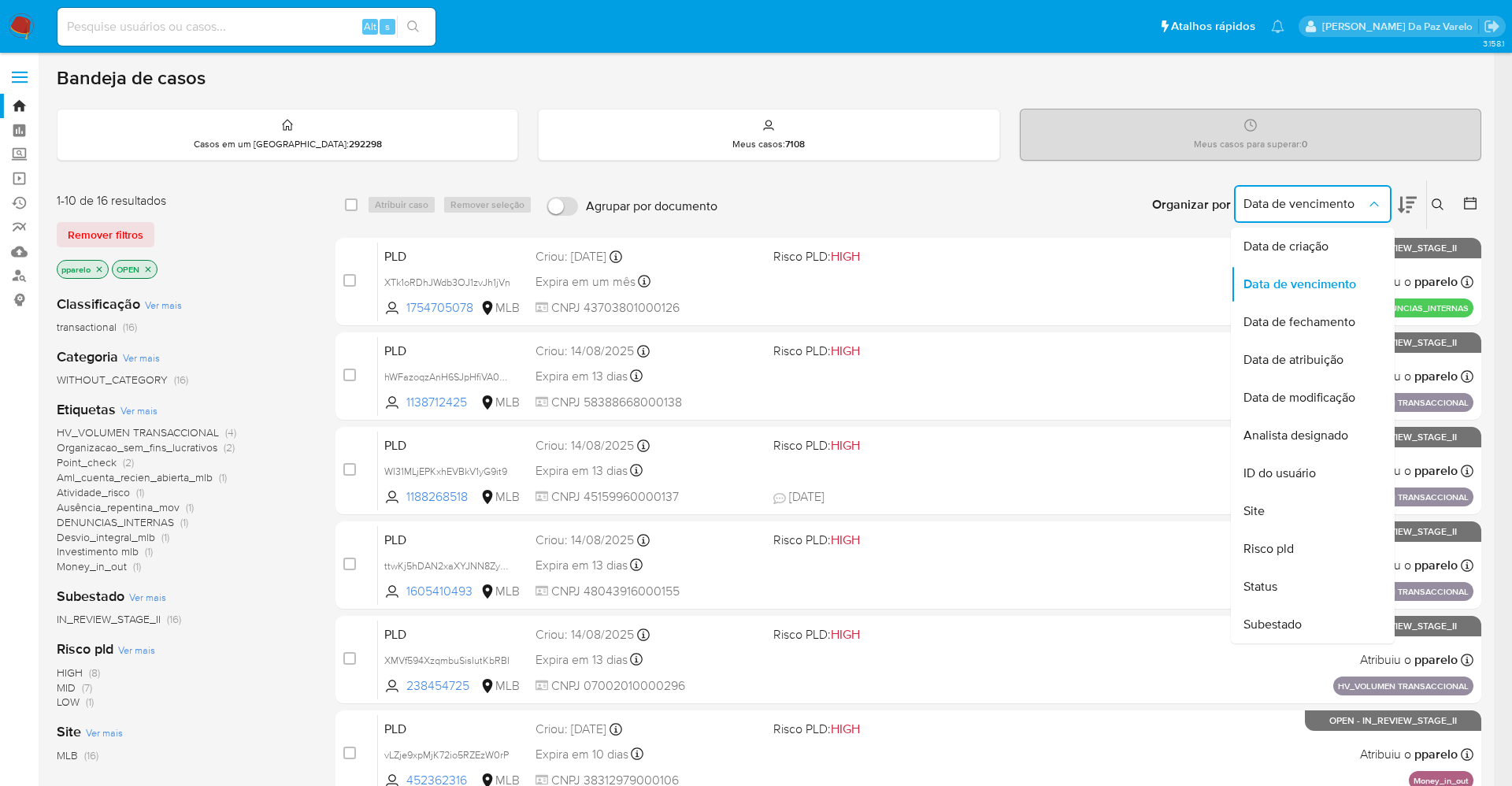
click at [1383, 87] on div "Bandeja de casos" at bounding box center [769, 77] width 1424 height 24
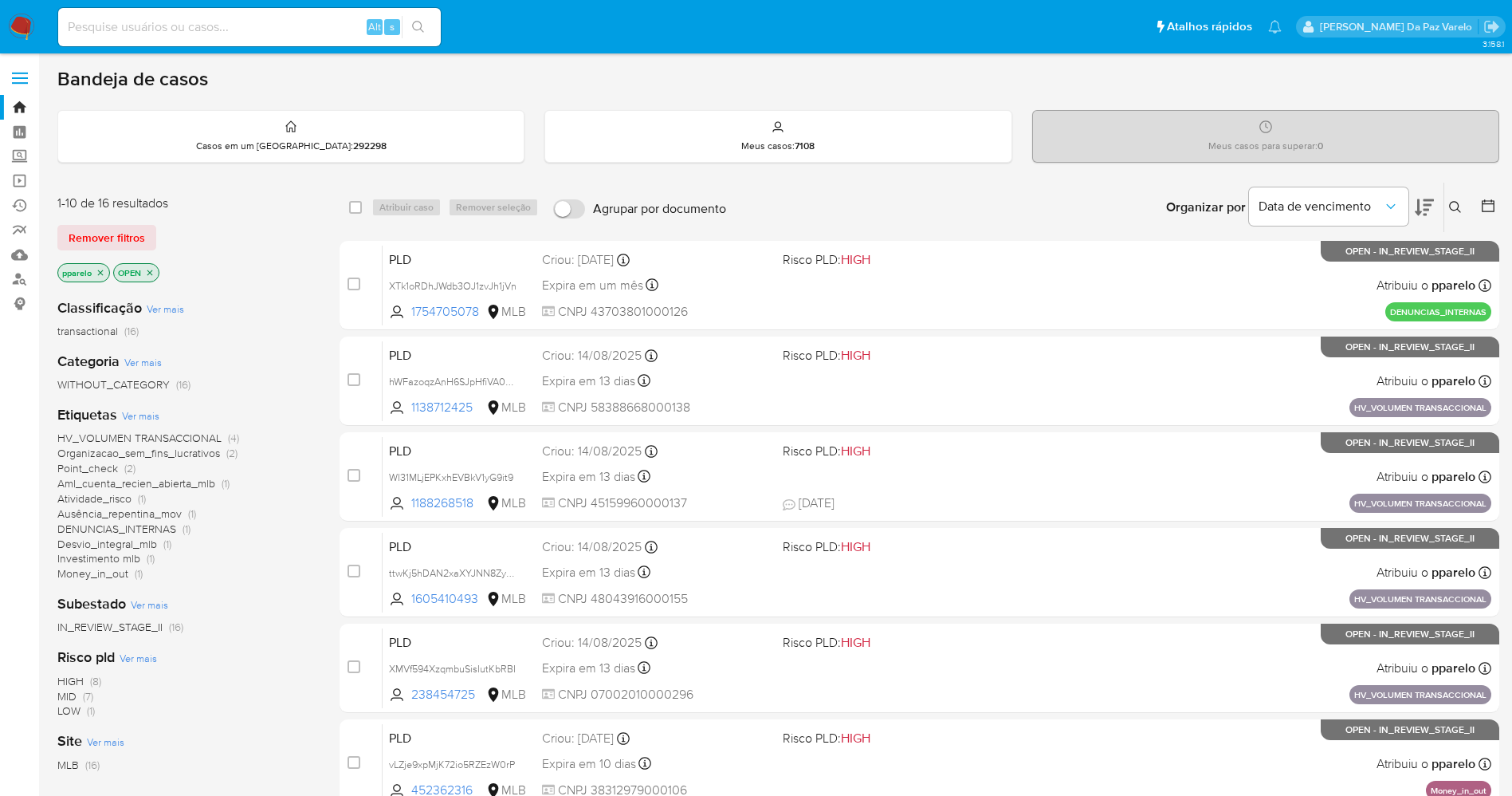
click at [1456, 193] on div "Insira a ID do usuário ou caso Procurar Remover filtros" at bounding box center [1457, 208] width 28 height 50
click at [1456, 196] on div "Insira a ID do usuário ou caso Procurar Remover filtros" at bounding box center [1457, 208] width 28 height 50
click at [1448, 201] on button at bounding box center [1458, 208] width 27 height 20
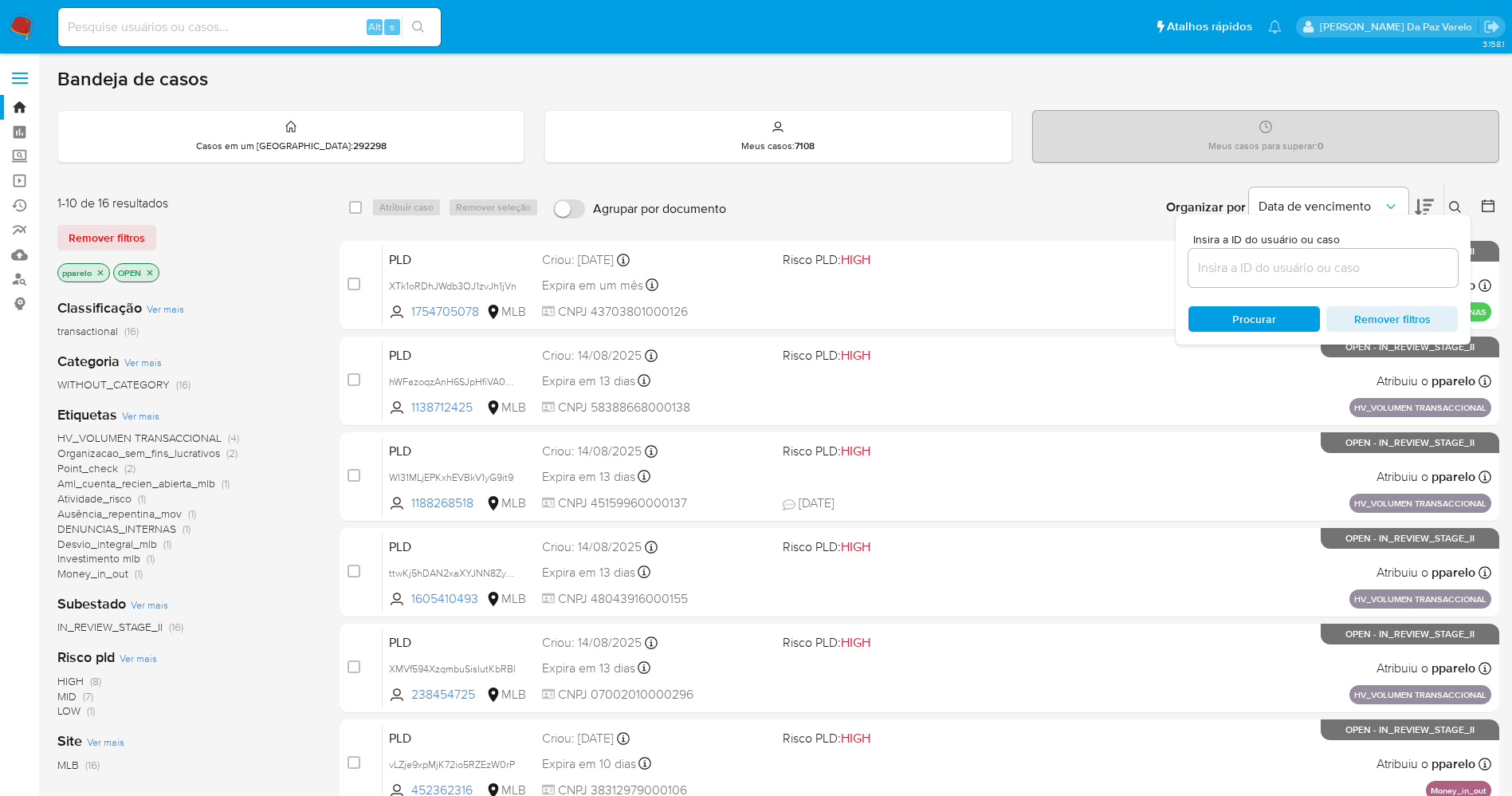
drag, startPoint x: 1385, startPoint y: 248, endPoint x: 1381, endPoint y: 256, distance: 8.9
click at [1385, 250] on div at bounding box center [1324, 267] width 270 height 38
click at [1371, 265] on input at bounding box center [1324, 267] width 270 height 20
paste input "wo3dOqFPxoTX0qHTnGfite5I"
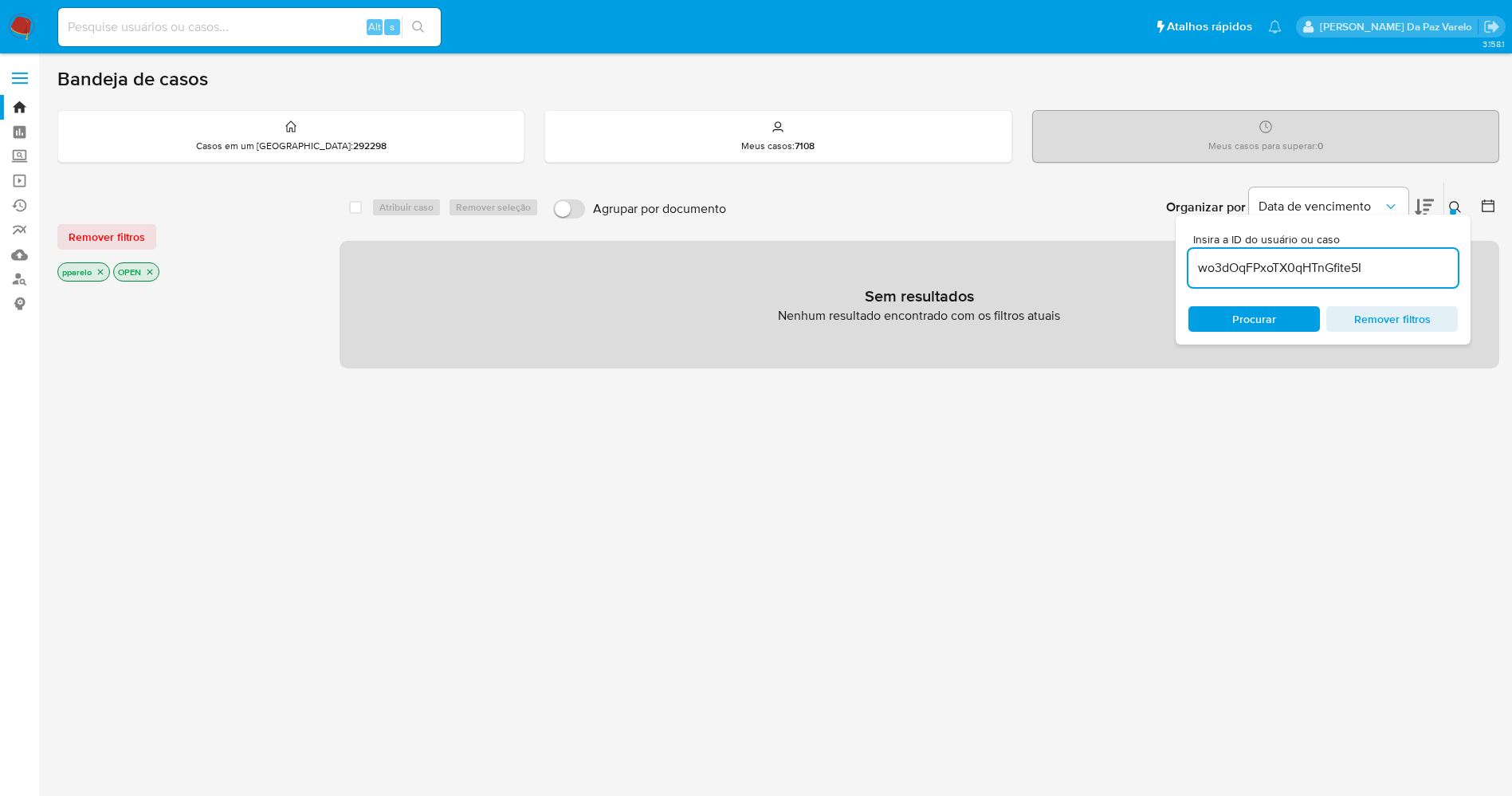
click at [1385, 268] on input "wo3dOqFPxoTX0qHTnGfite5I" at bounding box center [1324, 267] width 270 height 20
click at [1391, 270] on input "wo3dOqFPxoTX0qHTnGfite5I" at bounding box center [1324, 267] width 270 height 20
click at [1390, 270] on input "wo3dOqFPxoTX0qHTnGfite5I," at bounding box center [1324, 267] width 270 height 20
paste input "N3fgIWMyKXm1tD5iOK9OVcMn"
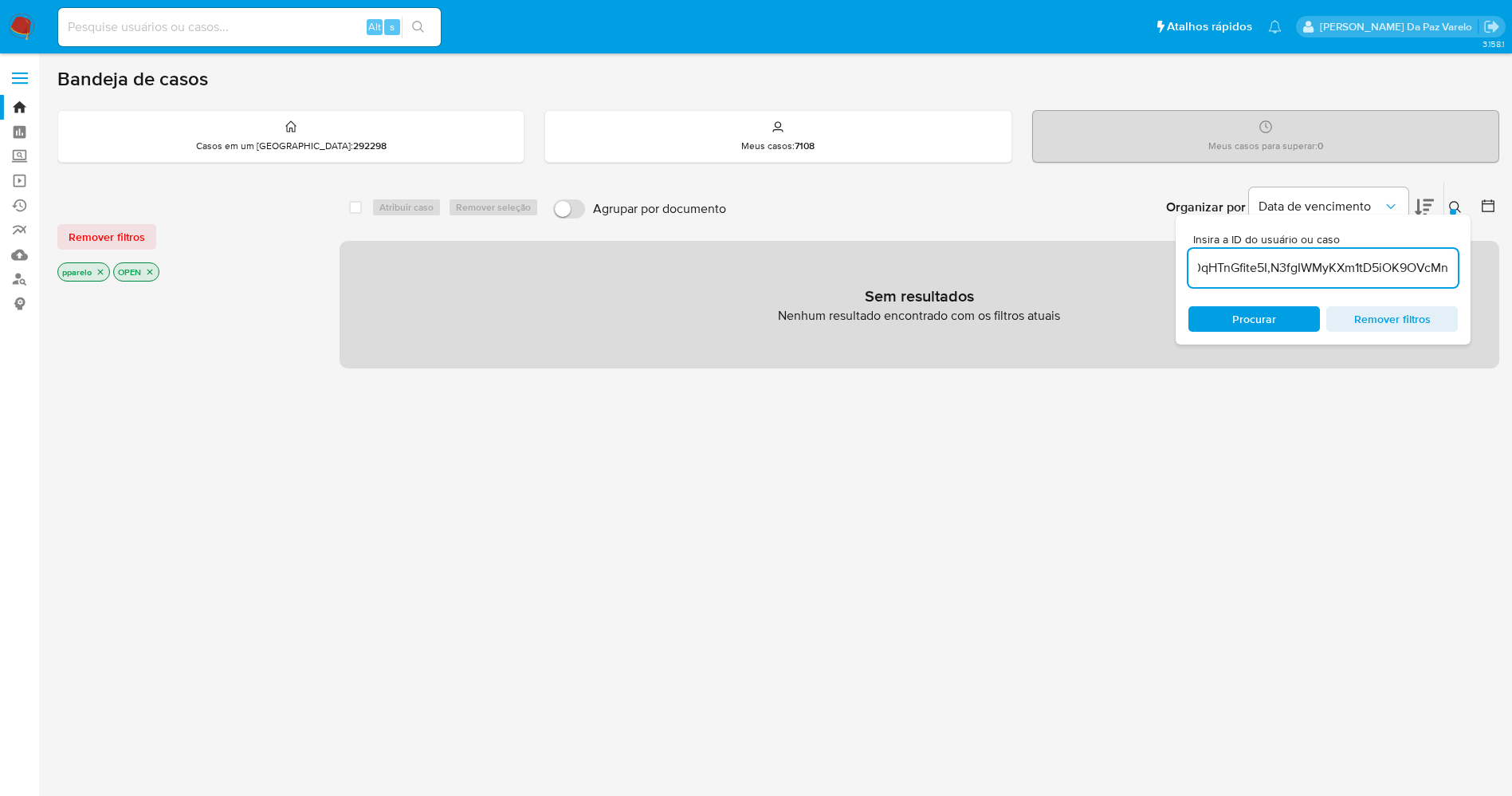
type input "wo3dOqFPxoTX0qHTnGfite5I,N3fgIWMyKXm1tD5iOK9OVcMn"
click at [103, 273] on icon "close-filter" at bounding box center [101, 272] width 5 height 5
click at [99, 273] on p "OPEN" at bounding box center [81, 272] width 44 height 18
click at [91, 270] on icon "close-filter" at bounding box center [94, 272] width 10 height 10
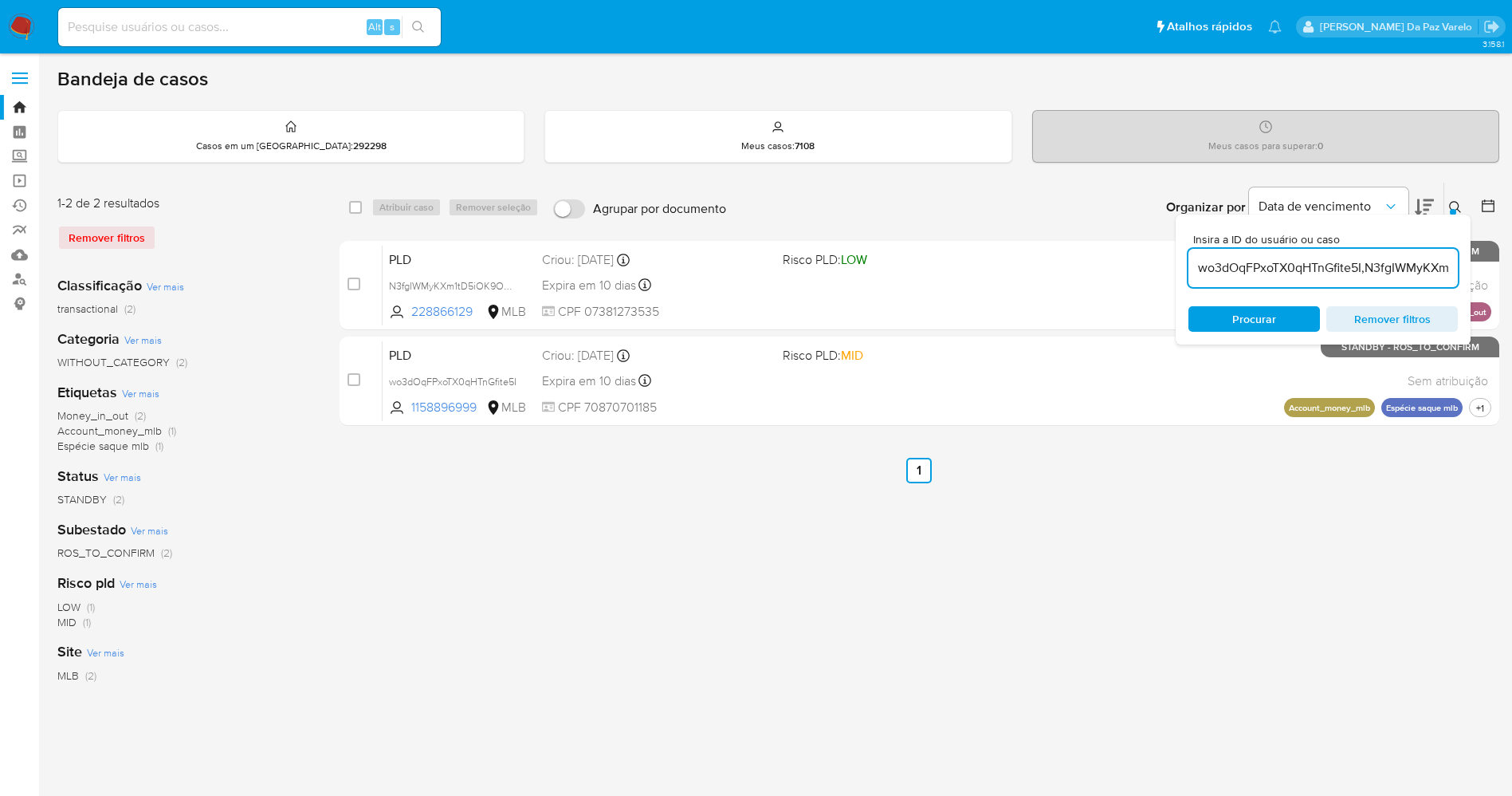
click at [367, 204] on div "select-all-cases-checkbox" at bounding box center [359, 208] width 20 height 20
click at [396, 206] on div "Atribuir caso Remover seleção" at bounding box center [459, 208] width 174 height 20
click at [363, 209] on div "select-all-cases-checkbox" at bounding box center [359, 208] width 20 height 20
click at [396, 207] on div "Atribuir caso Remover seleção" at bounding box center [459, 208] width 174 height 20
click at [350, 210] on input "checkbox" at bounding box center [356, 207] width 12 height 12
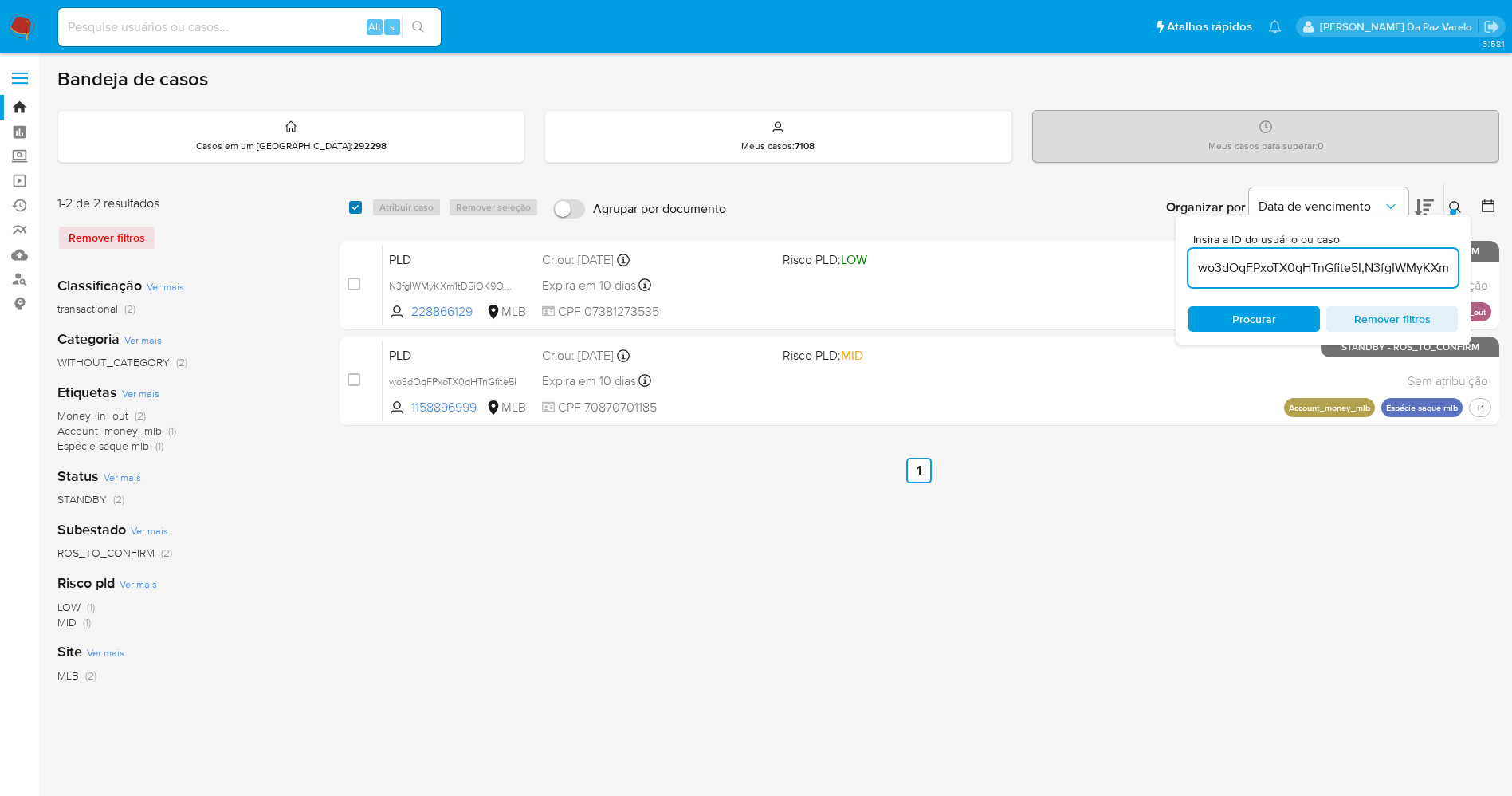
checkbox input "true"
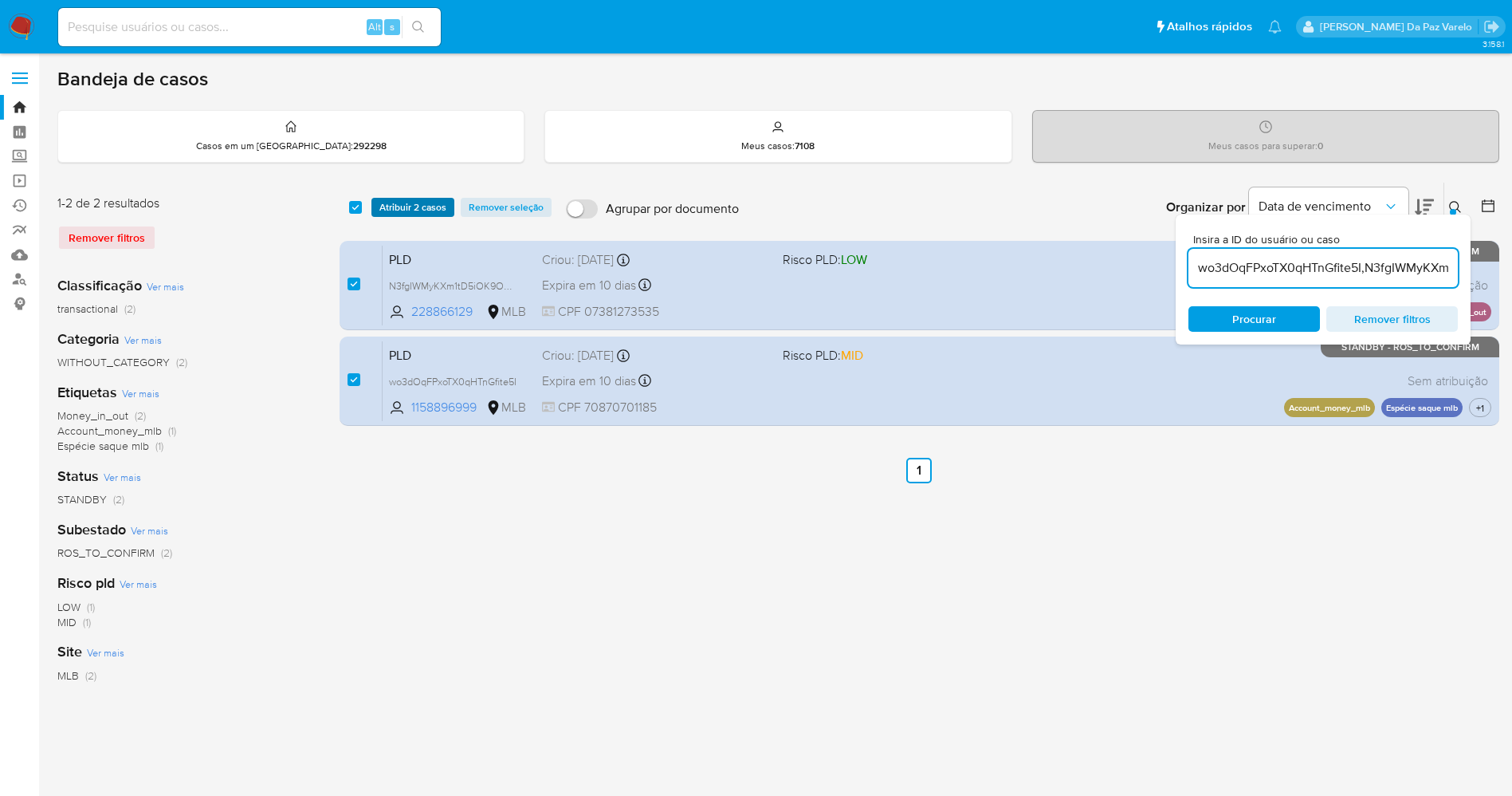
click at [390, 209] on span "Atribuir 2 casos" at bounding box center [413, 208] width 67 height 16
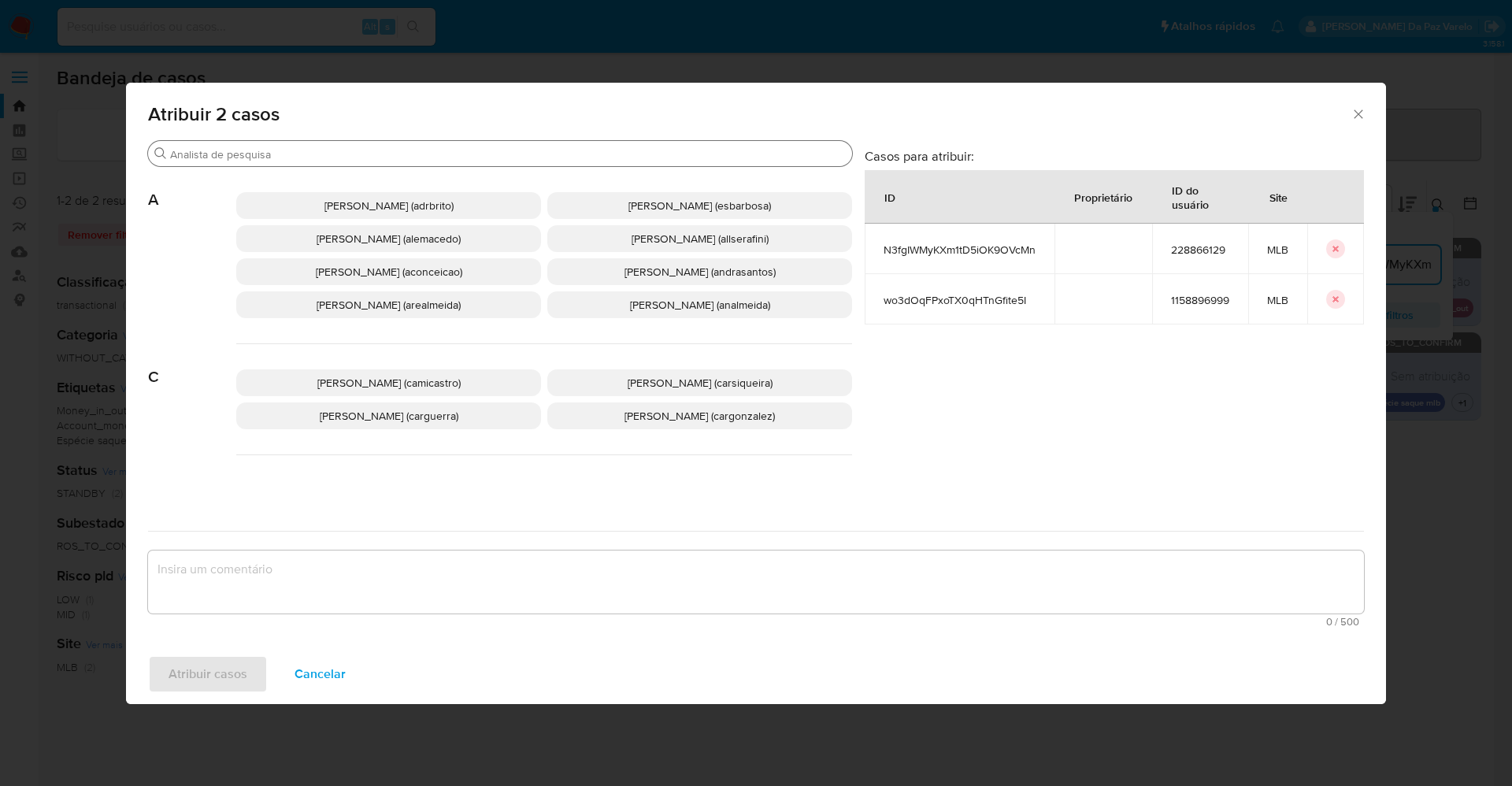
click at [446, 161] on div "Procurar" at bounding box center [500, 153] width 704 height 25
click at [446, 152] on input "Procurar" at bounding box center [508, 154] width 676 height 14
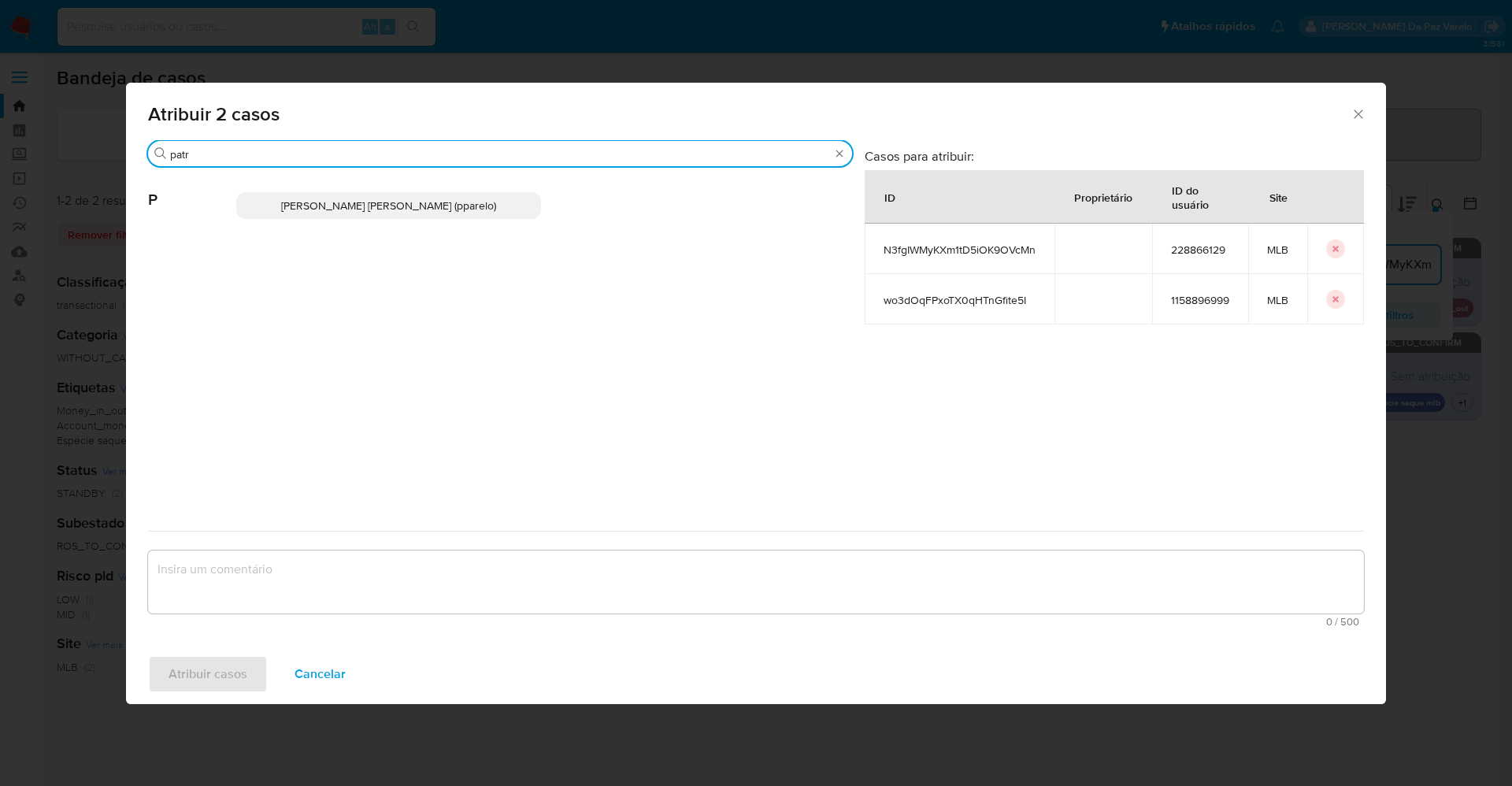
type input "patr"
click at [461, 223] on div "Patricia Aparecida Da Paz Varelo (pparelo)" at bounding box center [544, 205] width 616 height 77
click at [463, 199] on span "Patricia Aparecida Da Paz Varelo (pparelo)" at bounding box center [388, 206] width 215 height 16
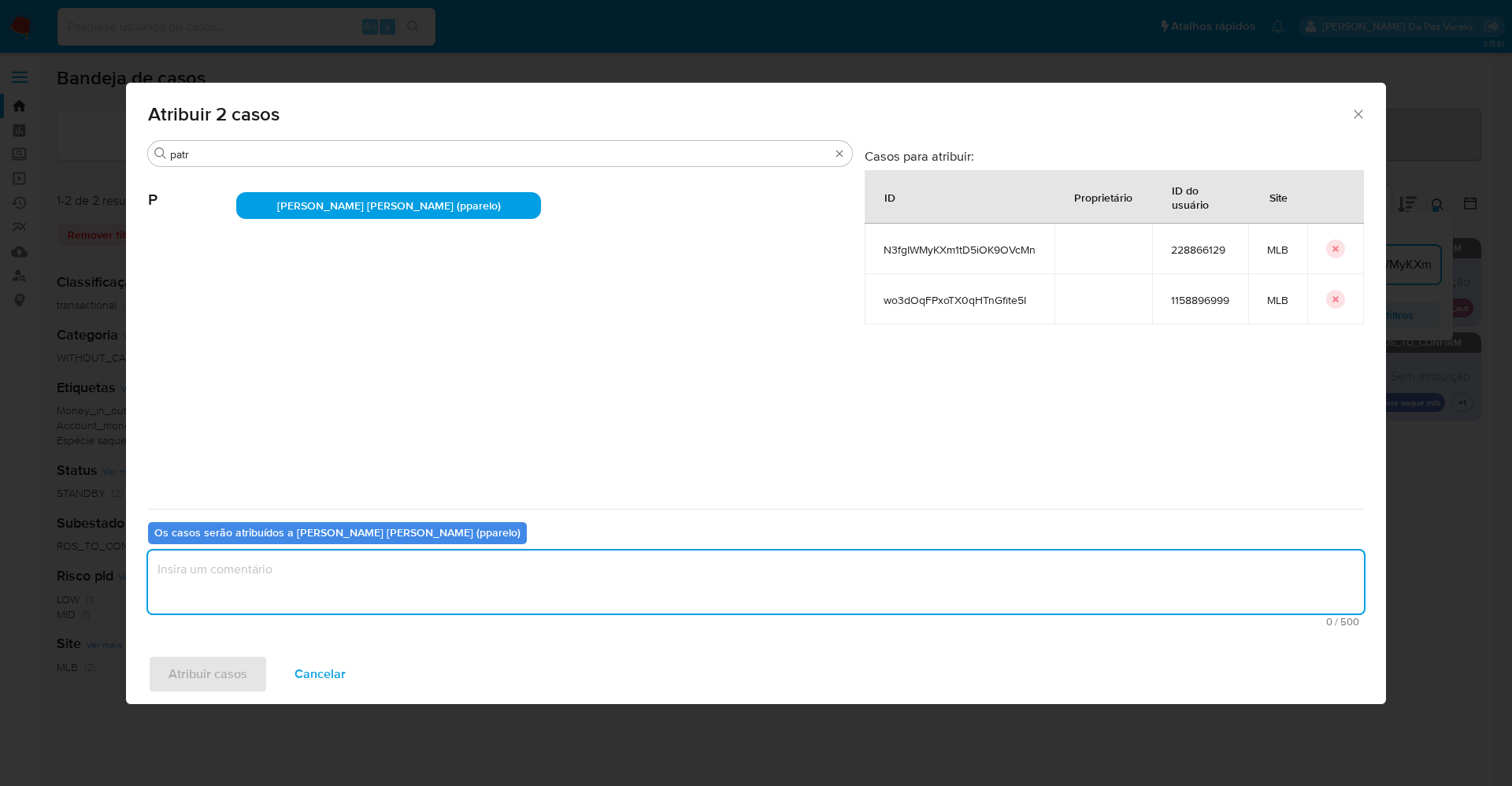
click at [445, 570] on textarea "assign-modal" at bounding box center [756, 582] width 1216 height 63
type textarea ","
type textarea "."
click at [245, 681] on span "Atribuir casos" at bounding box center [208, 674] width 79 height 35
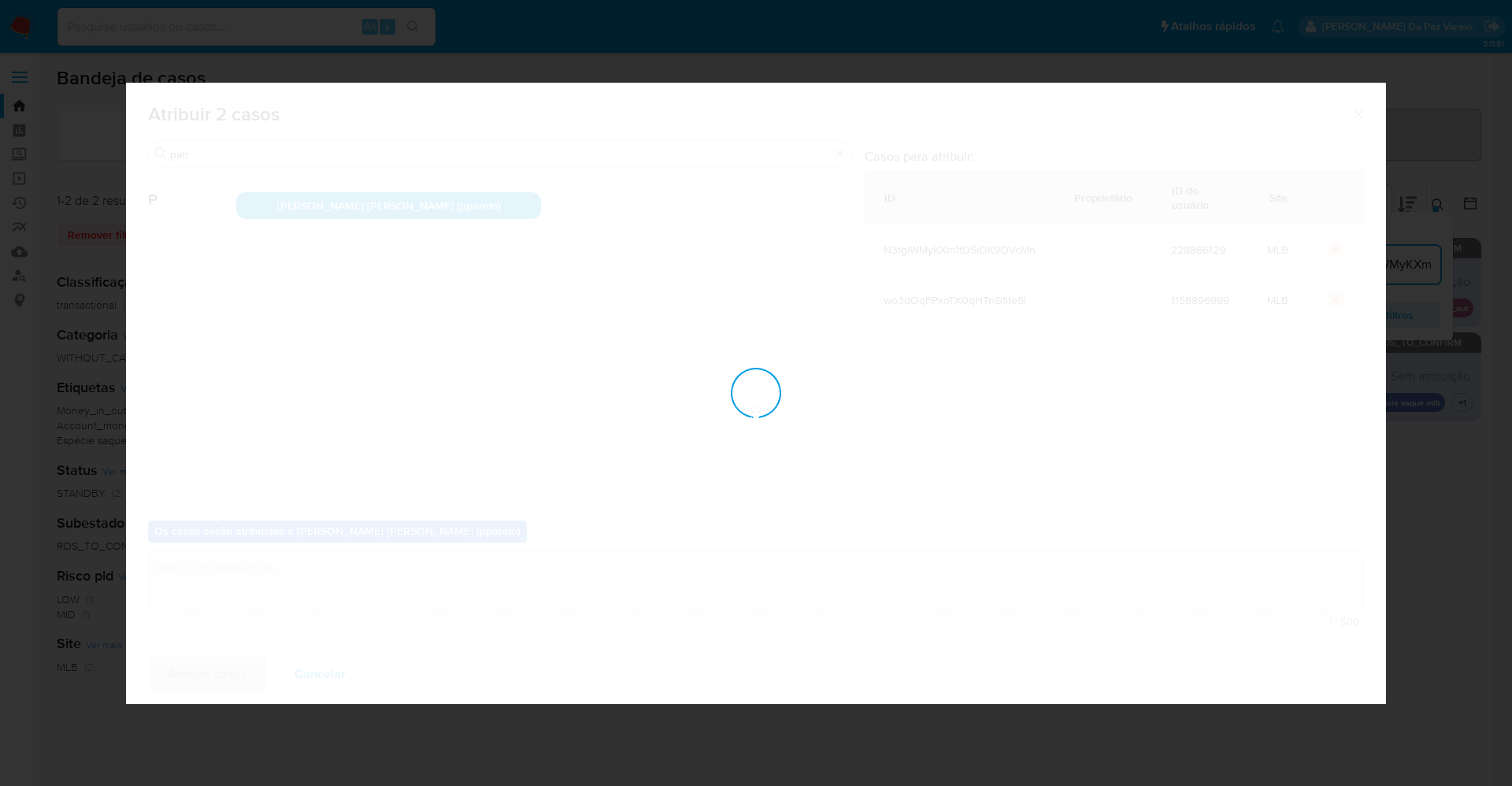
checkbox input "false"
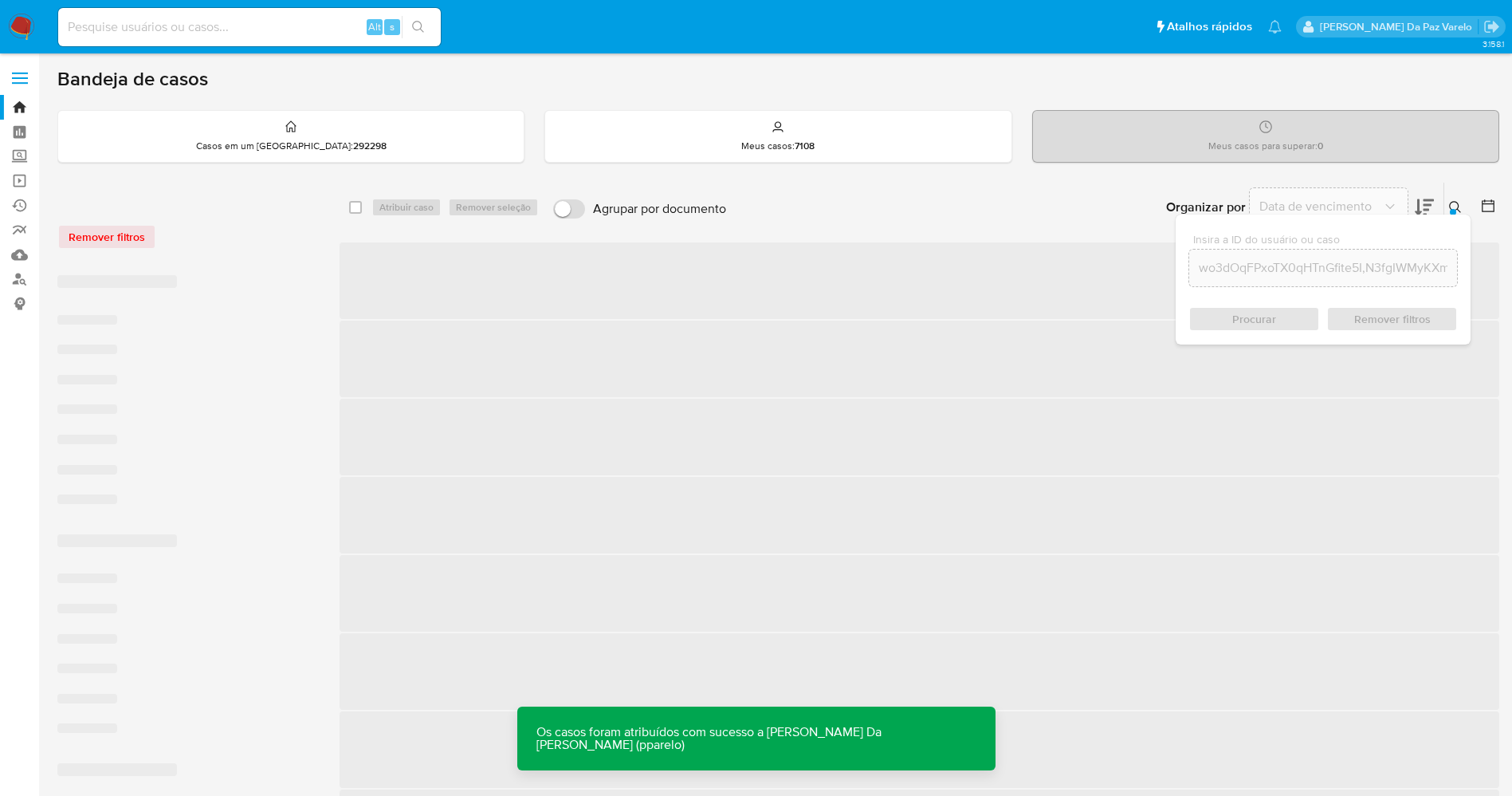
click at [1452, 204] on icon at bounding box center [1455, 207] width 12 height 12
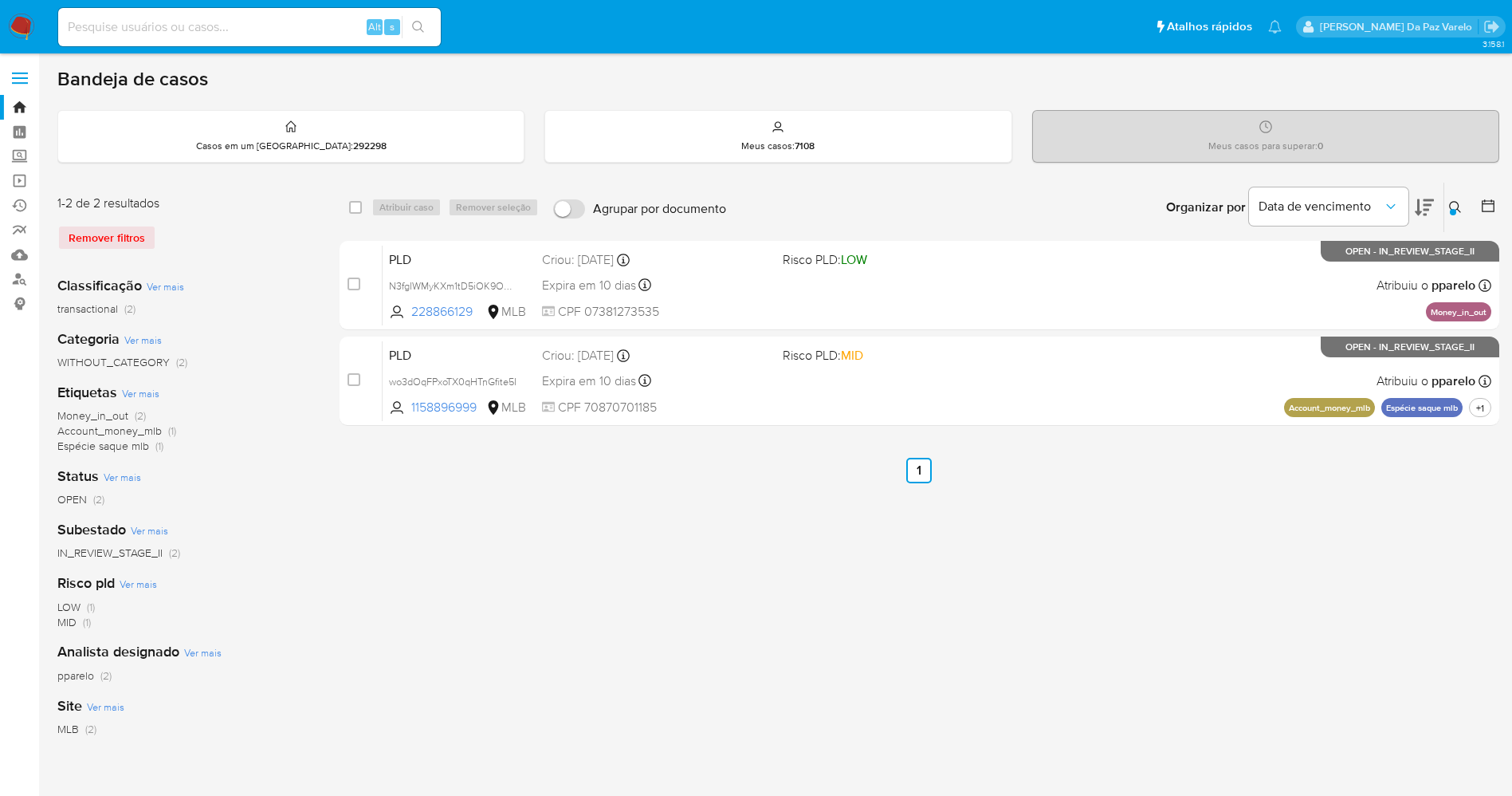
click at [1454, 200] on button at bounding box center [1458, 208] width 27 height 20
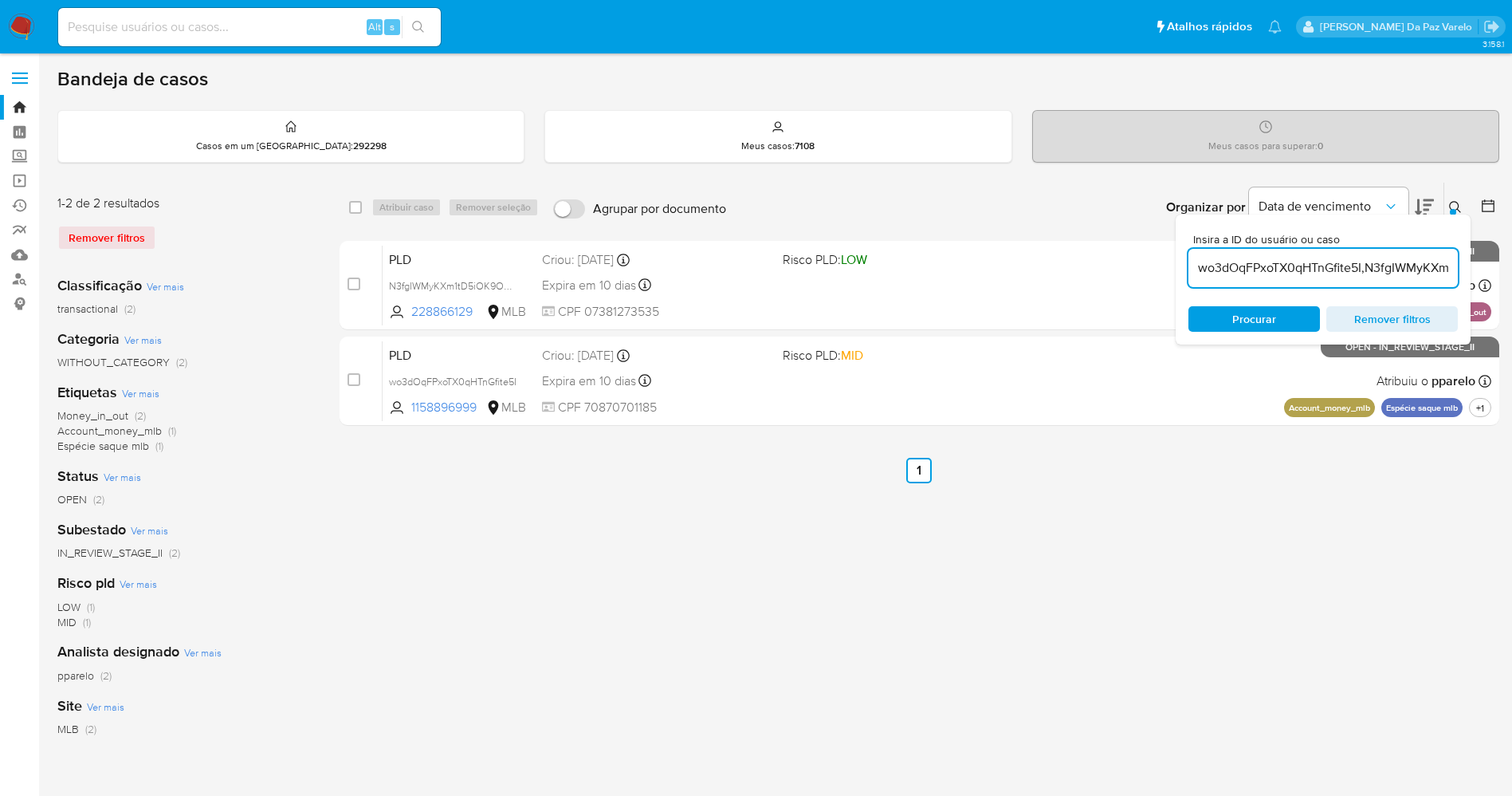
click at [1266, 263] on input "wo3dOqFPxoTX0qHTnGfite5I,N3fgIWMyKXm1tD5iOK9OVcMn" at bounding box center [1324, 267] width 270 height 20
type input "2TD2ukL89QhB9pAWyrM1ha5f"
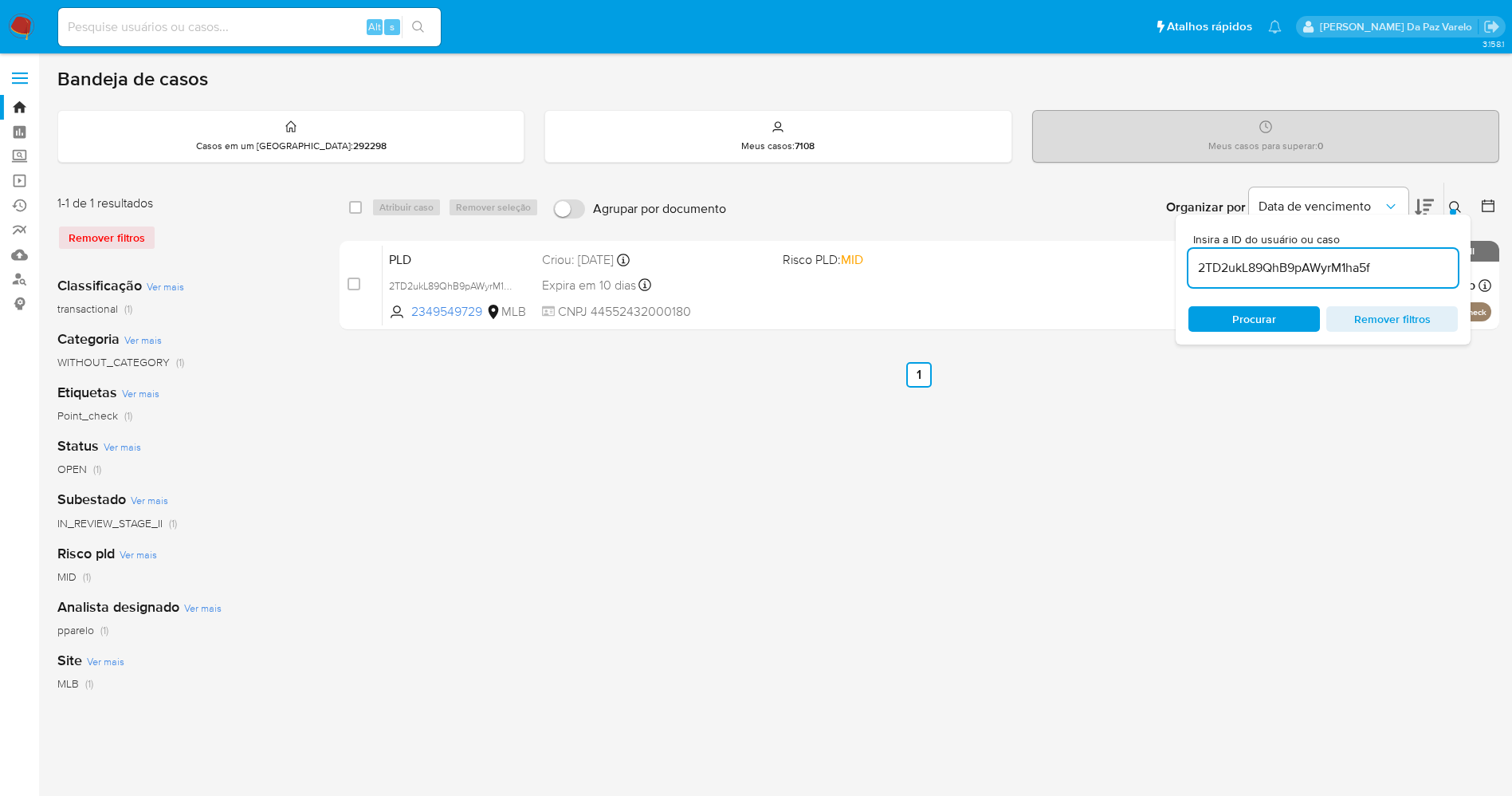
click at [1450, 204] on icon at bounding box center [1454, 206] width 12 height 12
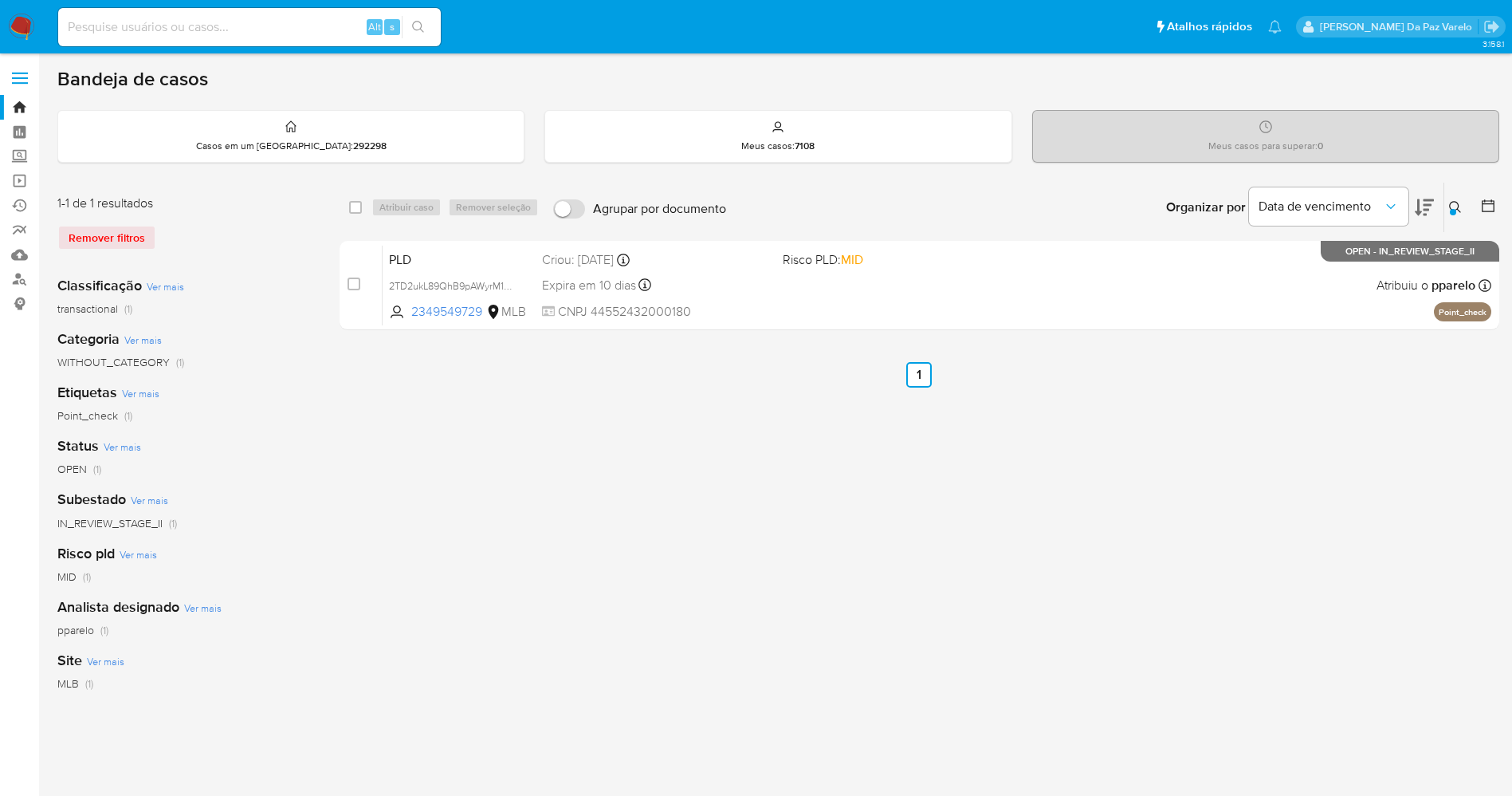
click at [153, 37] on div "Alt s" at bounding box center [249, 27] width 382 height 38
click at [161, 23] on input at bounding box center [249, 27] width 382 height 20
paste input "2505101502"
type input "2505101502"
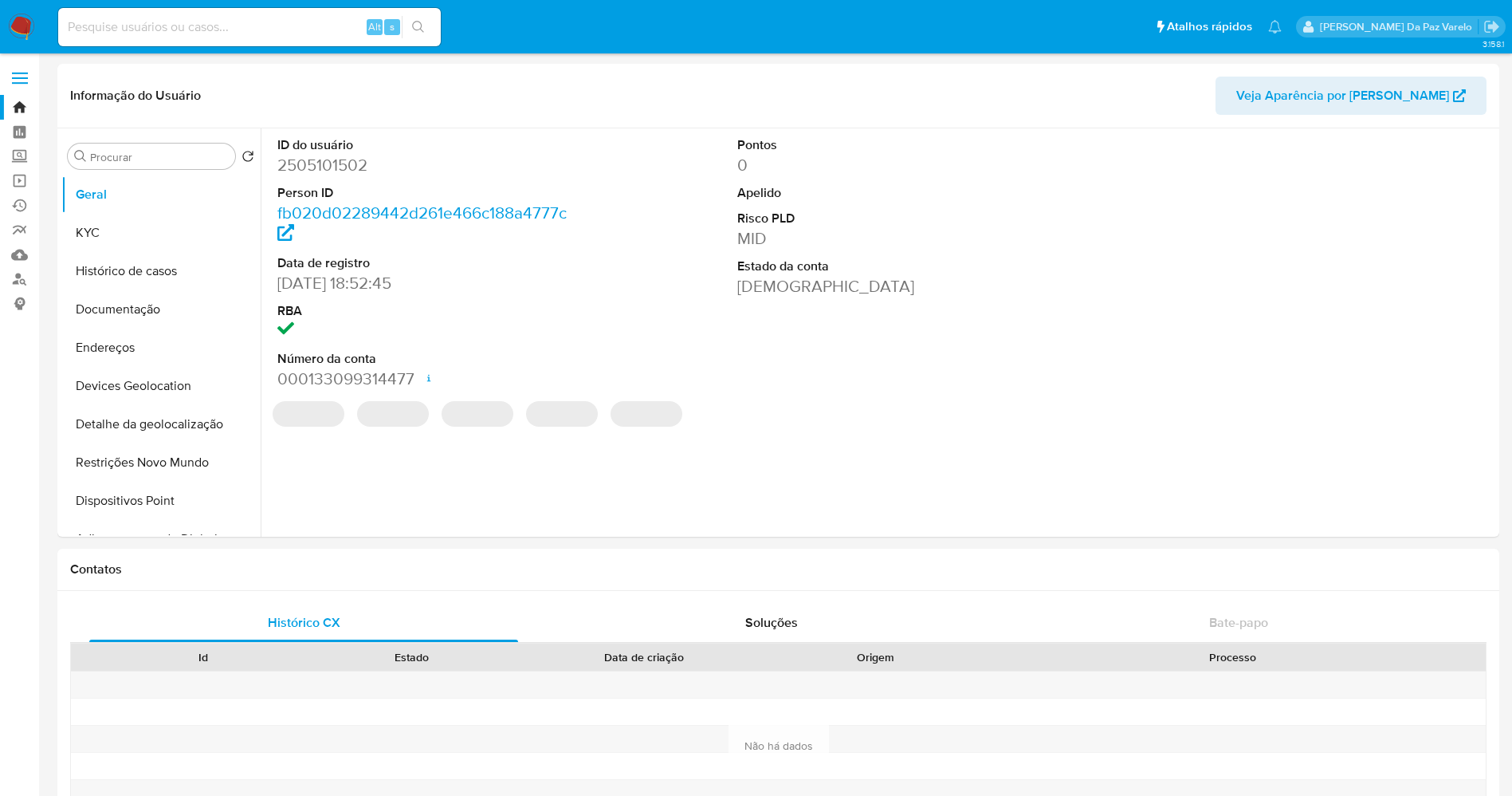
select select "10"
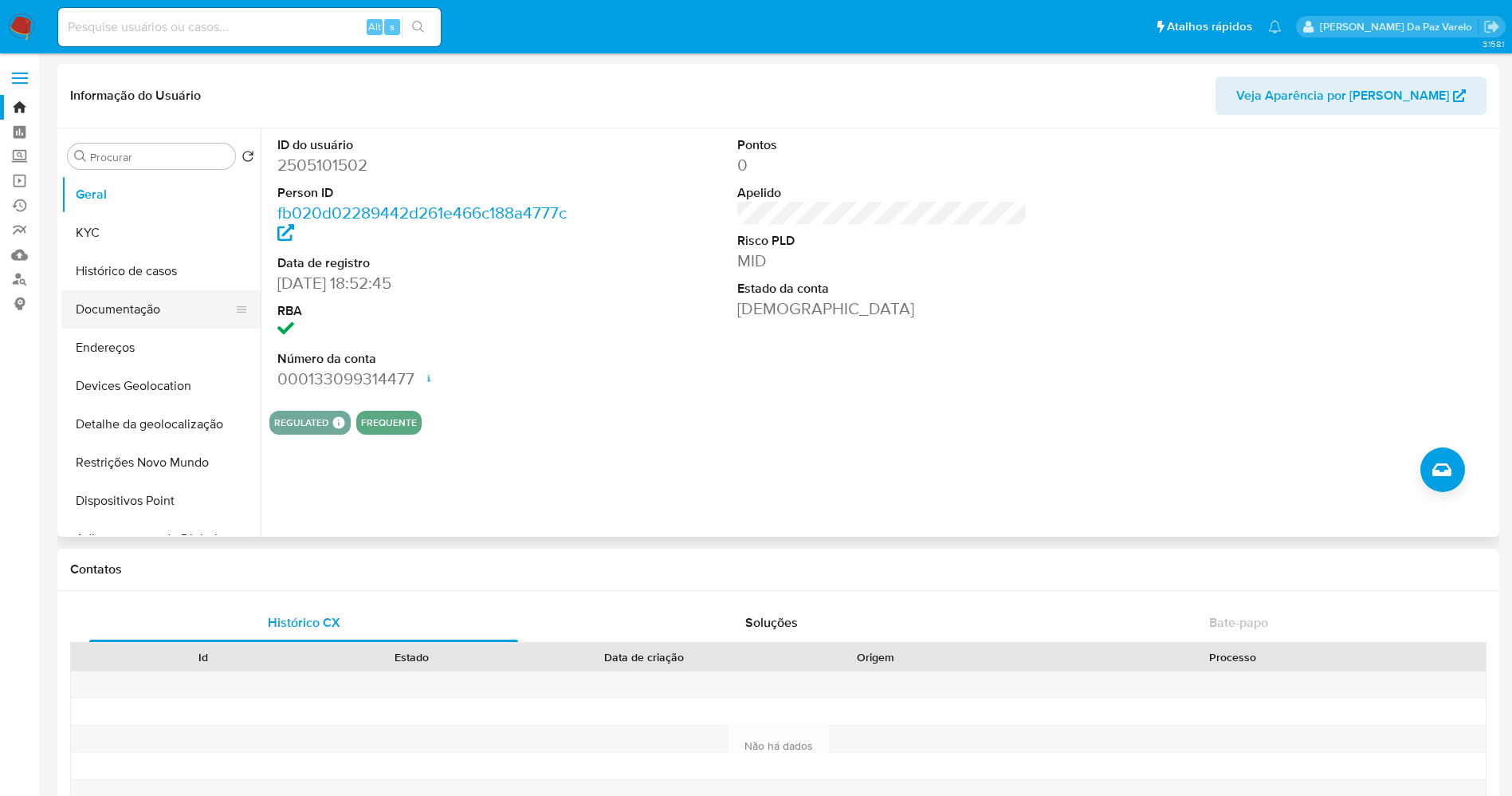
click at [134, 308] on button "Documentação" at bounding box center [154, 309] width 186 height 38
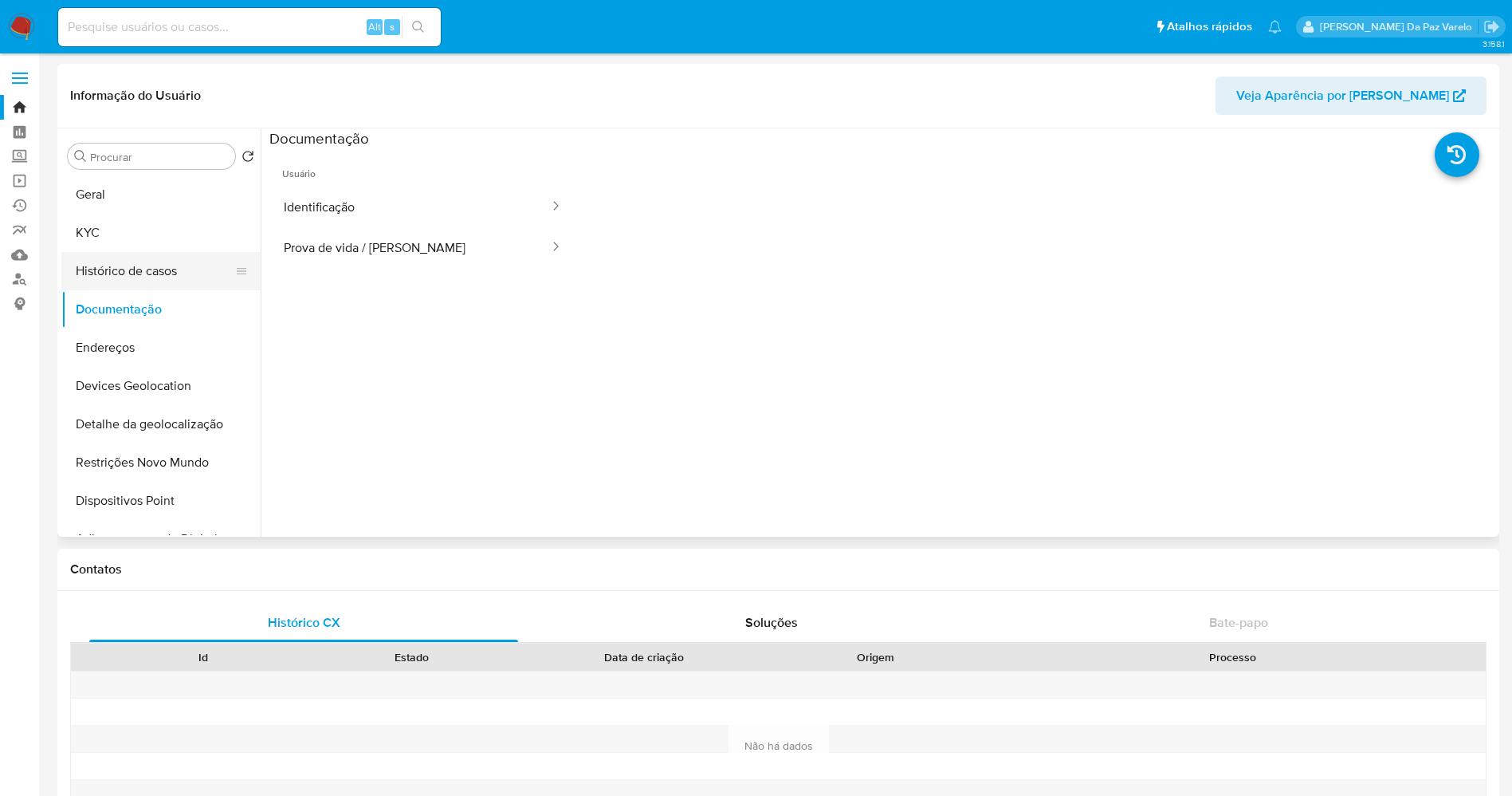
click at [158, 277] on button "Histórico de casos" at bounding box center [154, 271] width 186 height 38
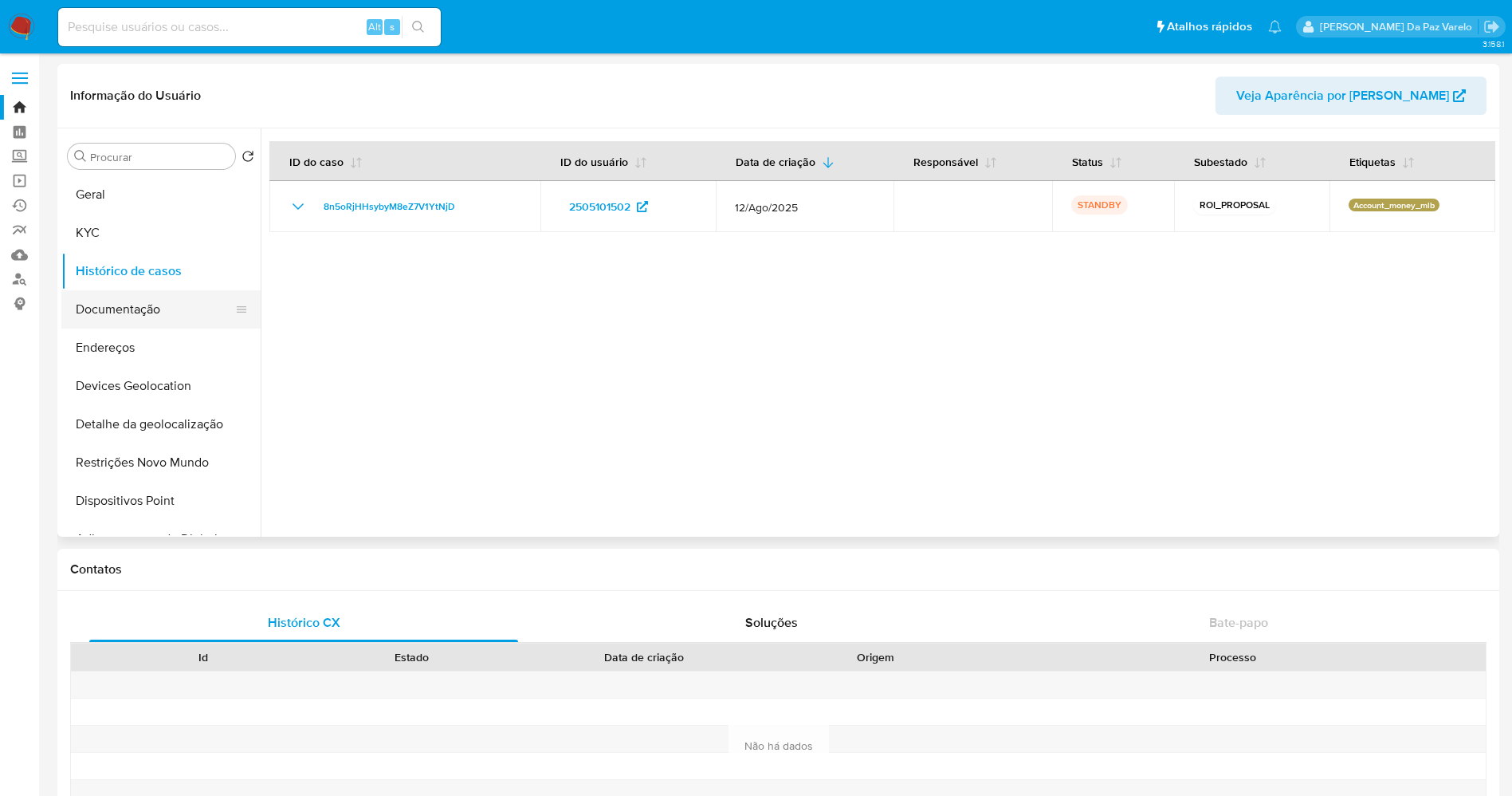
click at [178, 323] on button "Documentação" at bounding box center [154, 309] width 186 height 38
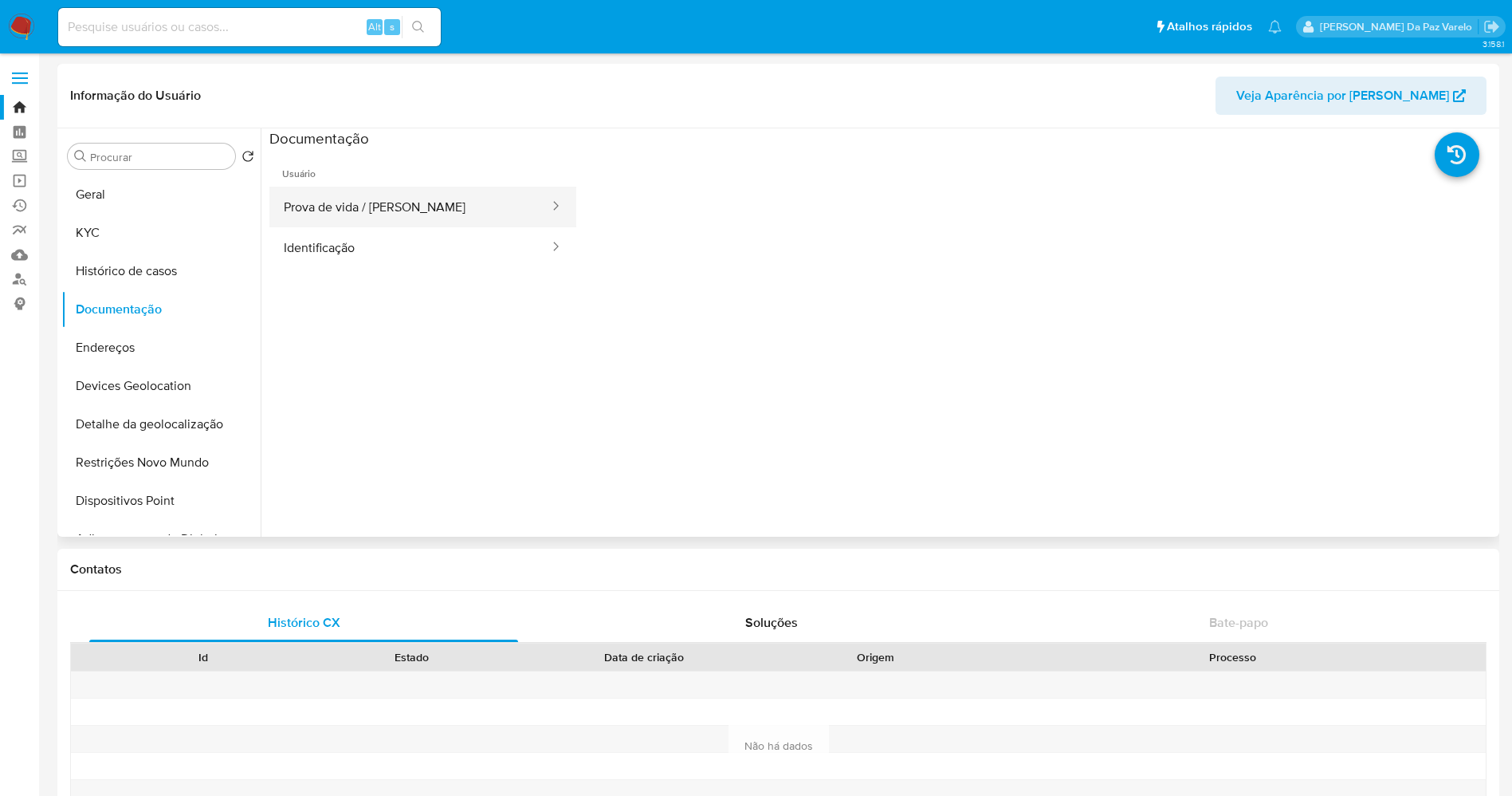
click at [371, 200] on button "Prova de vida / [PERSON_NAME]" at bounding box center [410, 207] width 281 height 41
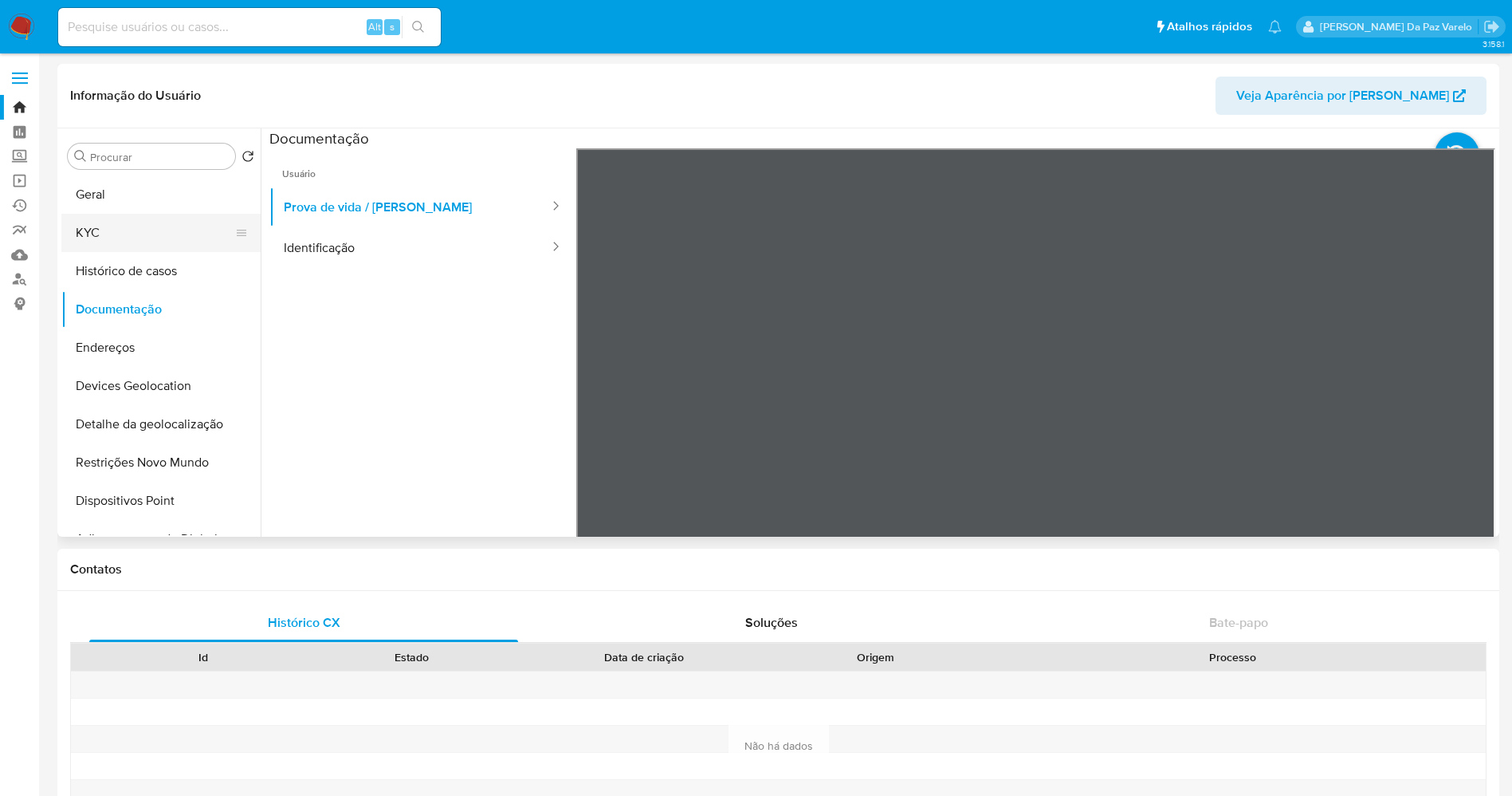
click at [152, 234] on button "KYC" at bounding box center [154, 232] width 186 height 38
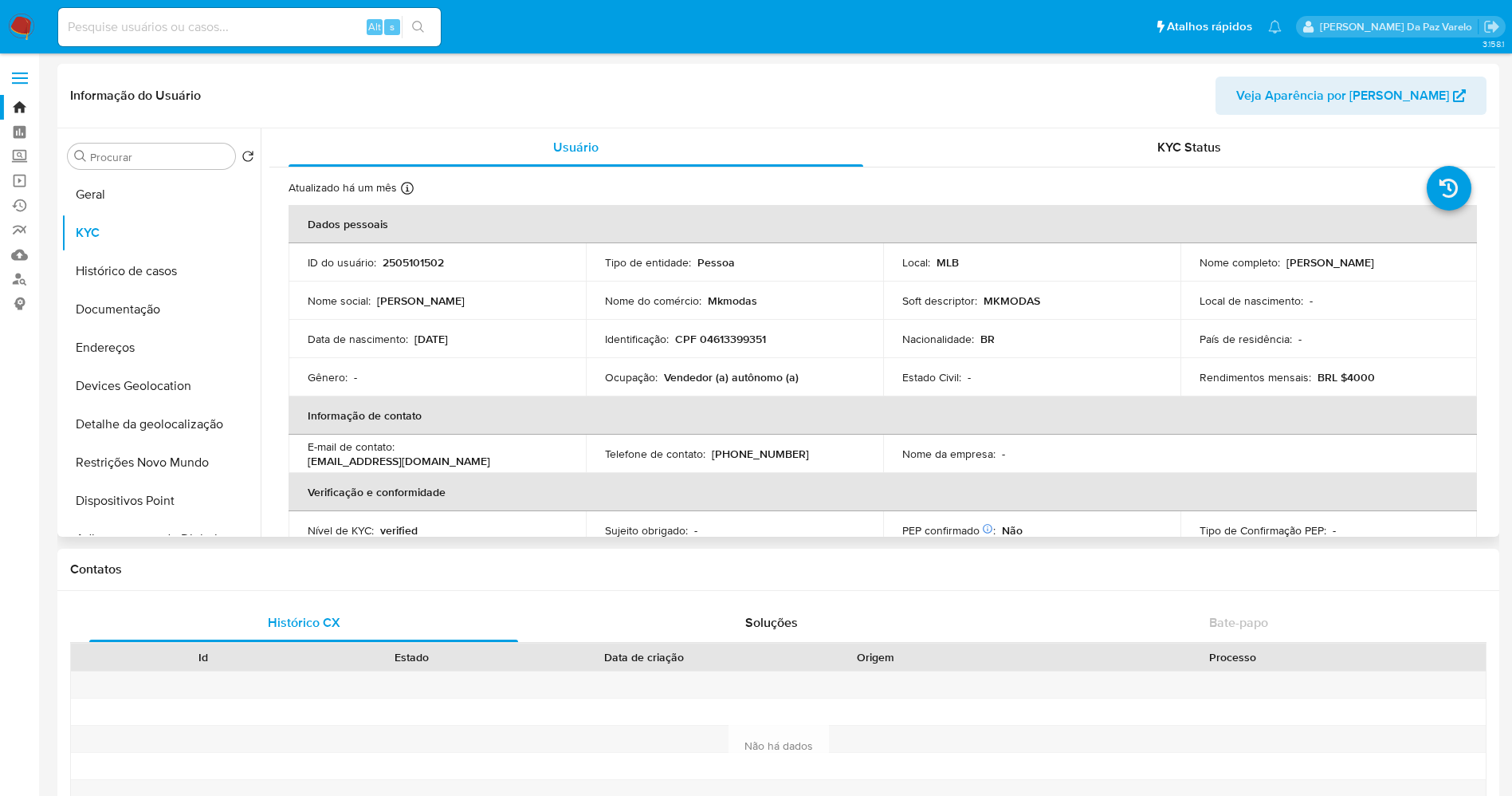
click at [750, 308] on p "Mkmodas" at bounding box center [733, 301] width 50 height 14
copy div "Nome do comércio : Mkmodas"
click at [252, 25] on input at bounding box center [249, 27] width 382 height 20
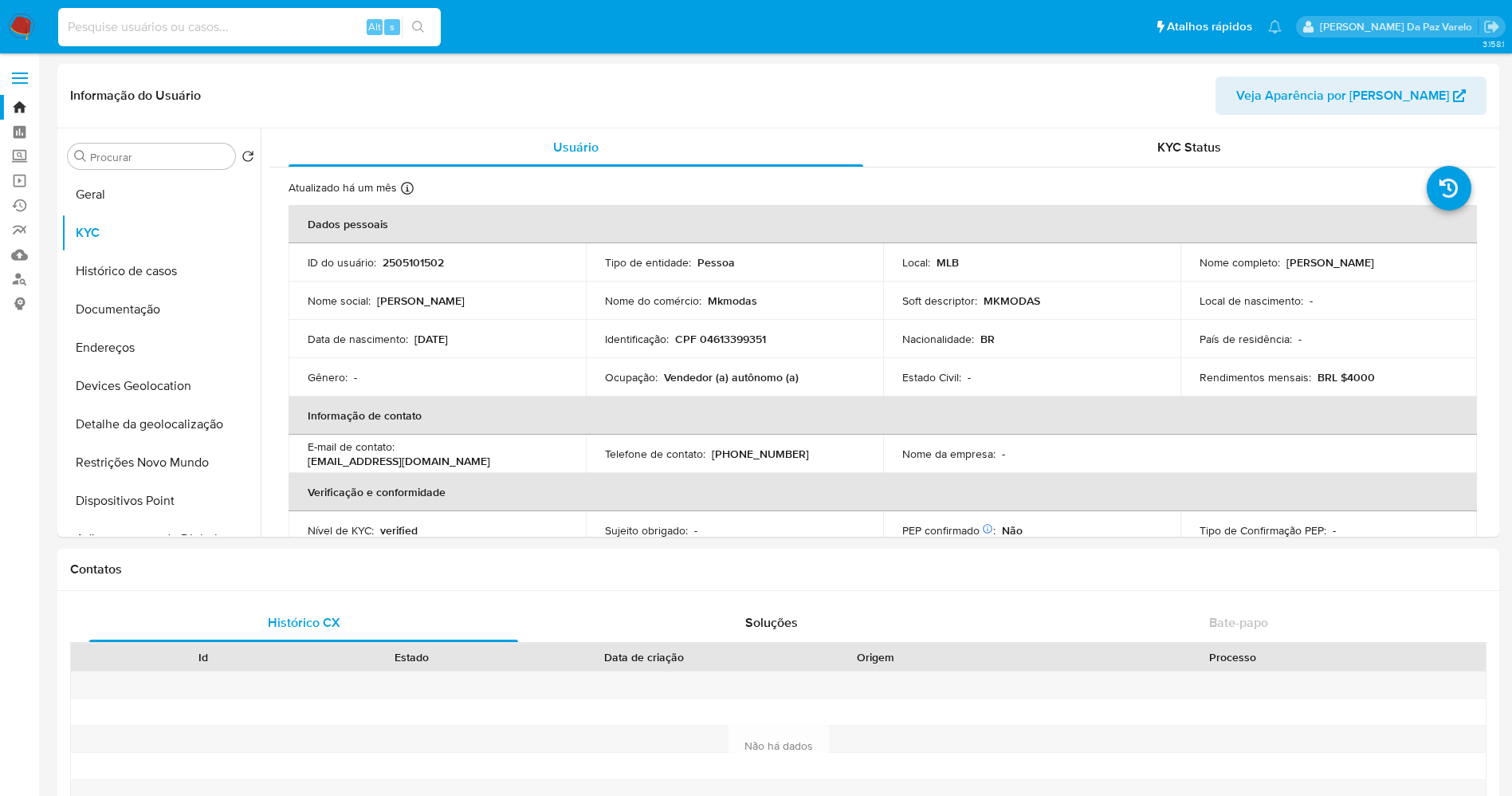
paste input "nYmmFIrAyELlfPnDmnSHXbXl"
type input "nYmmFIrAyELlfPnDmnSHXbXl"
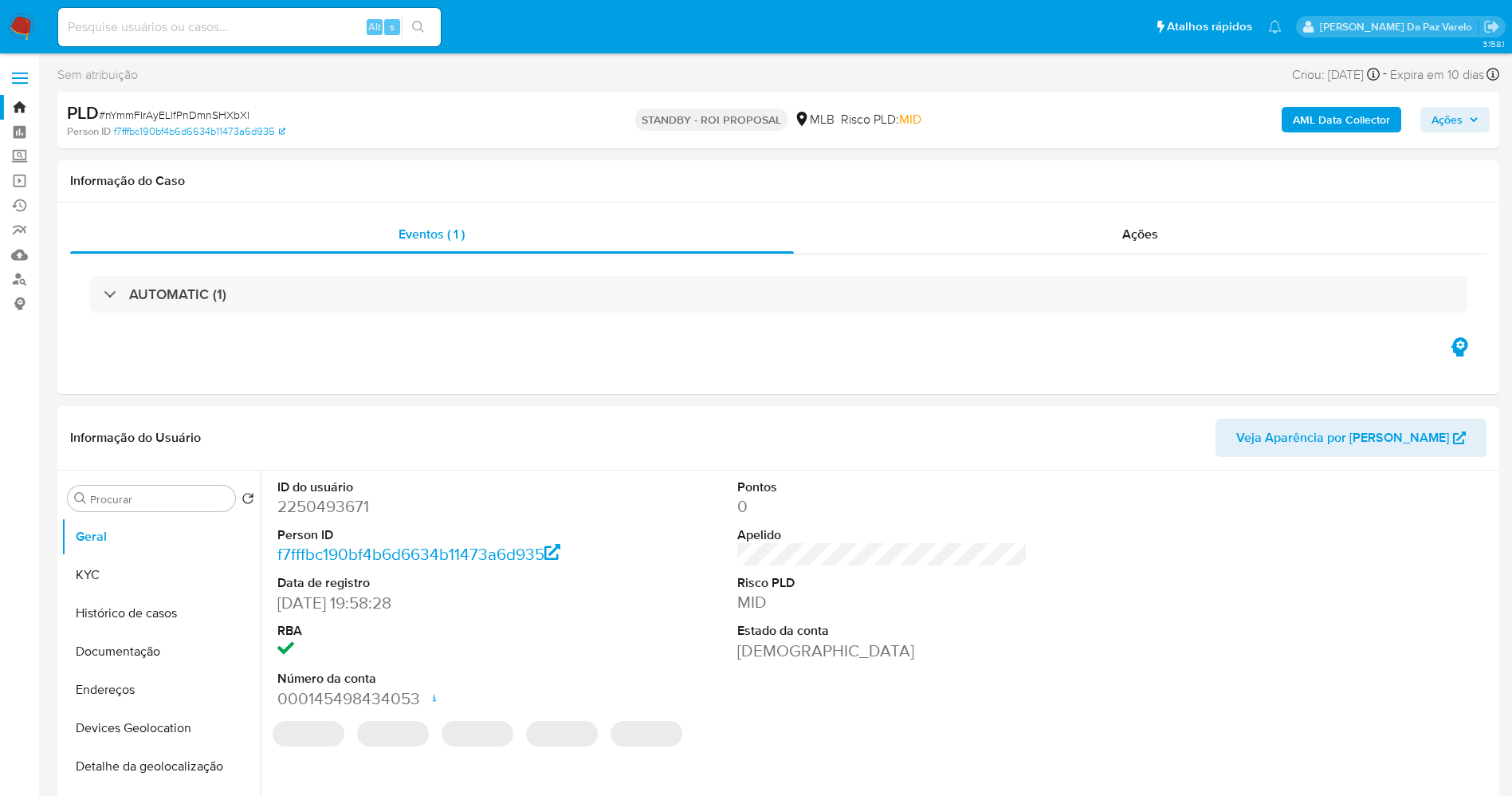
select select "10"
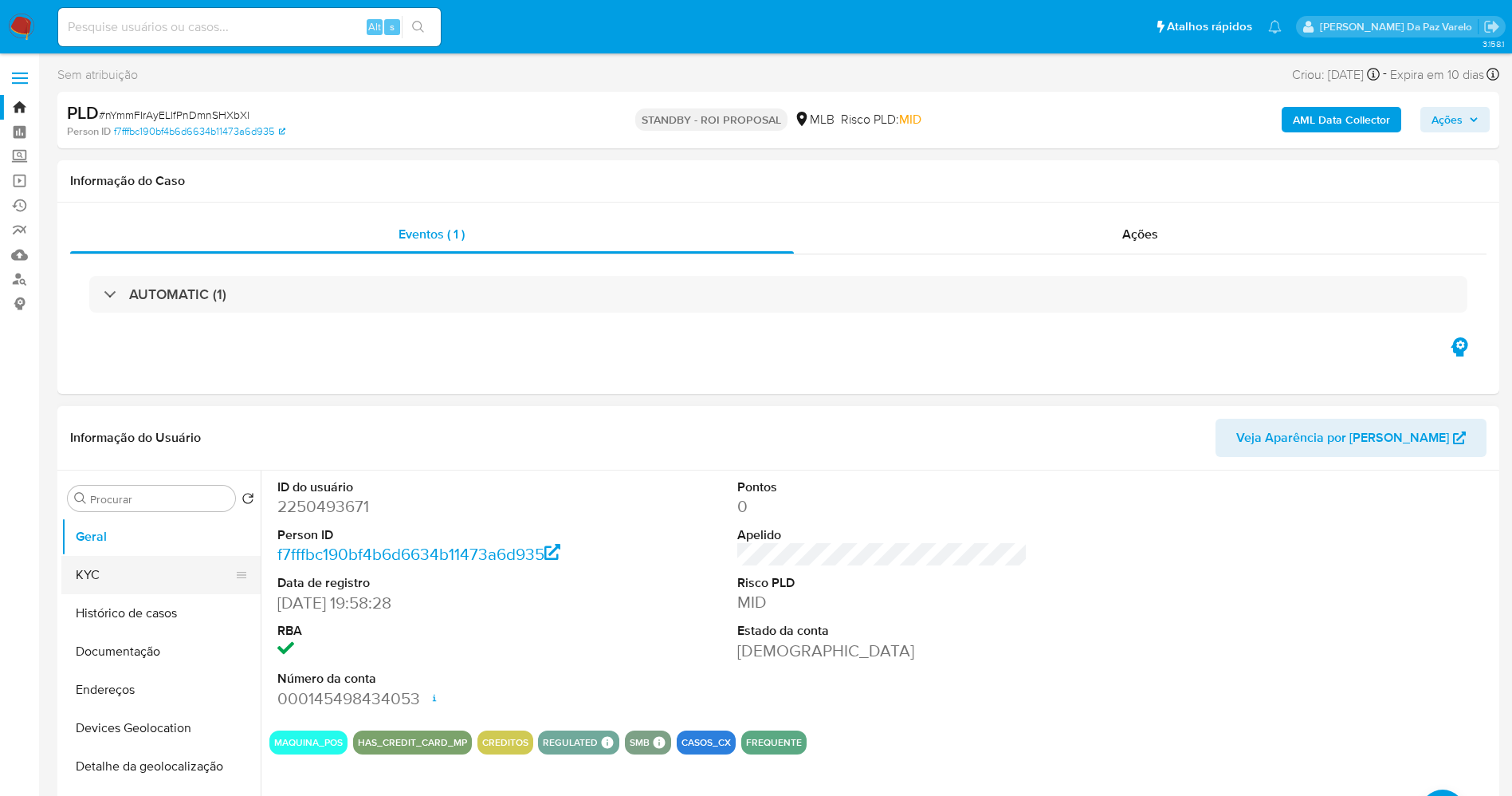
click at [102, 569] on button "KYC" at bounding box center [154, 574] width 186 height 38
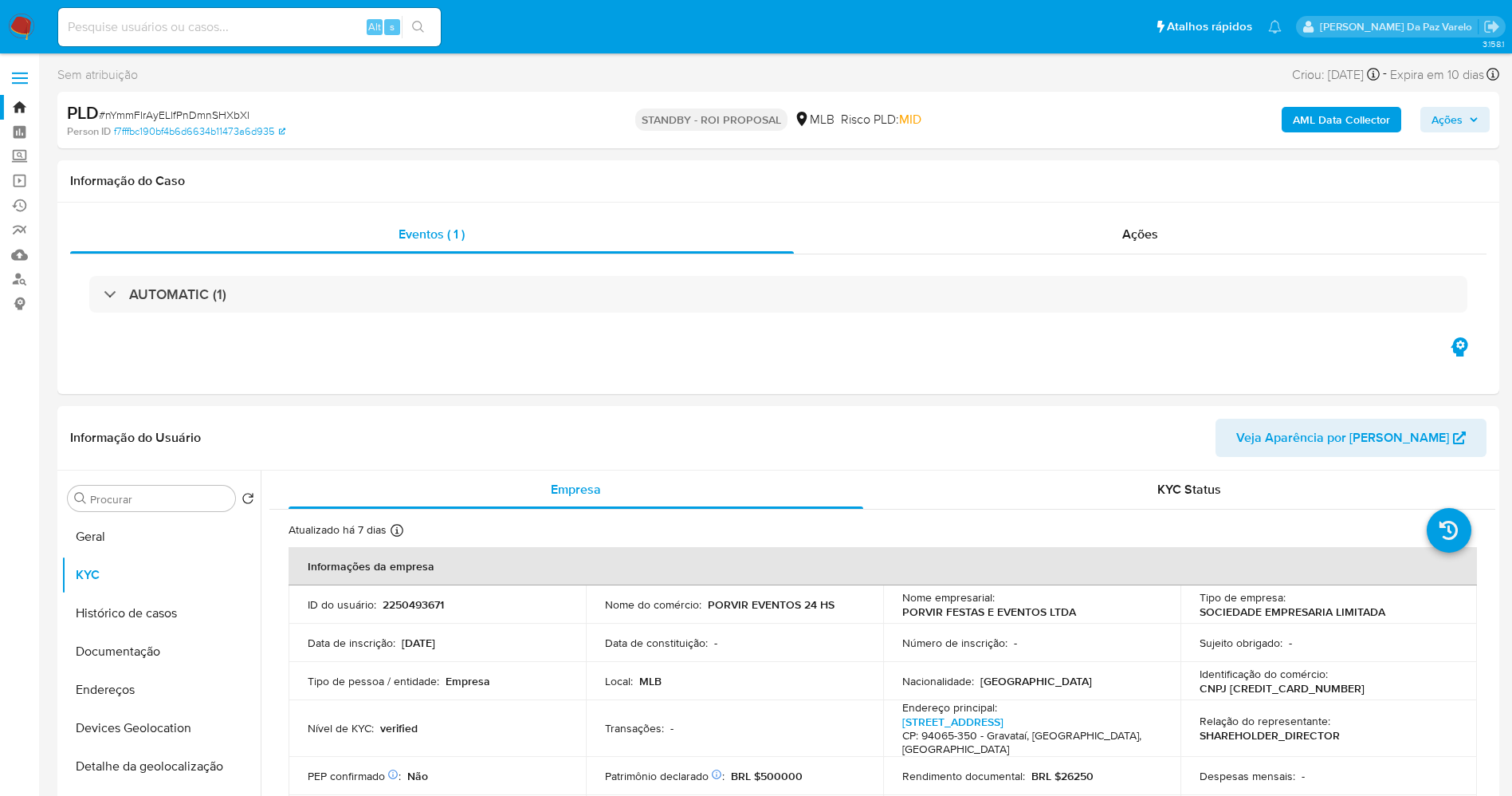
scroll to position [120, 0]
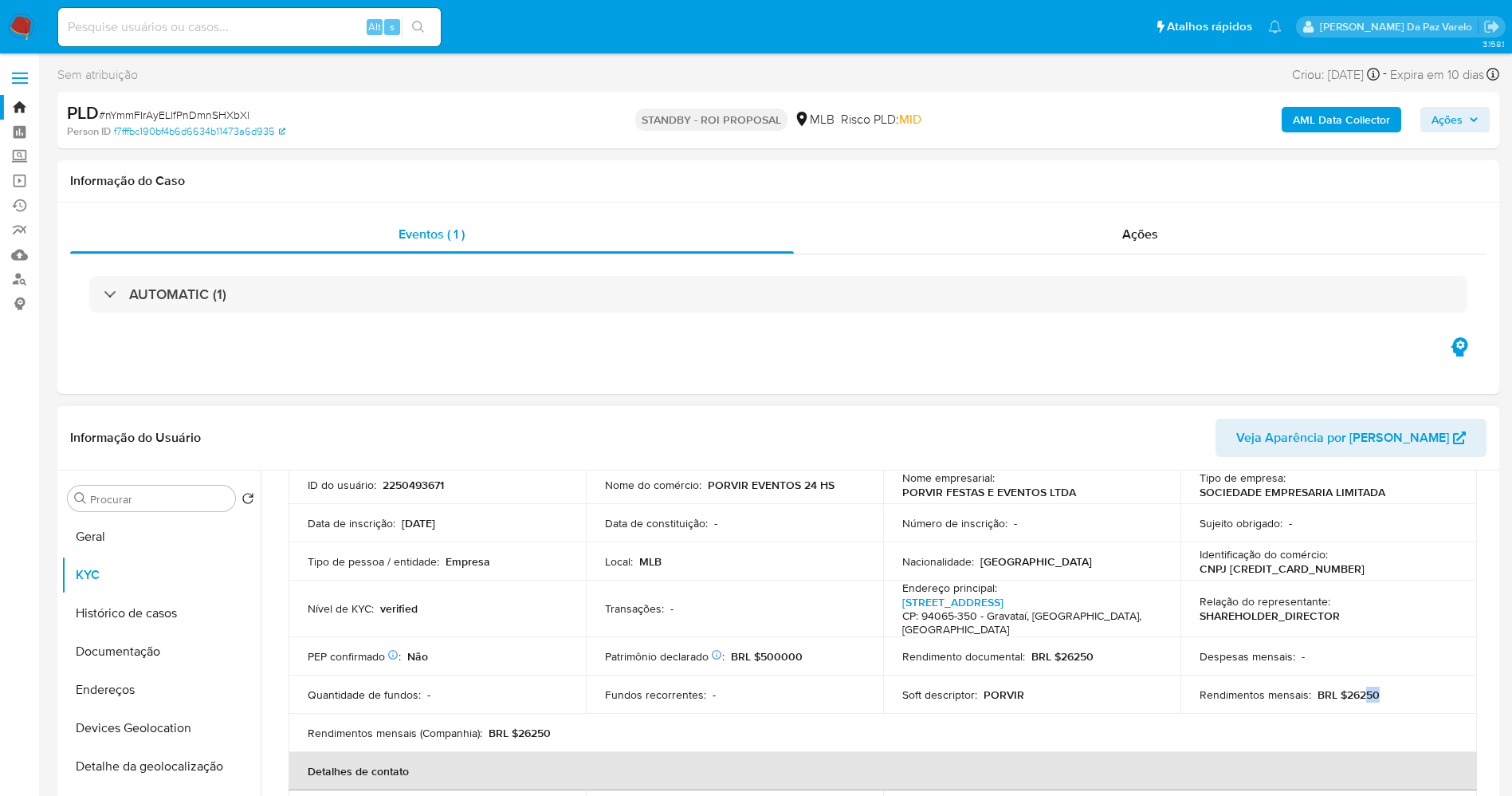
drag, startPoint x: 1359, startPoint y: 694, endPoint x: 1395, endPoint y: 695, distance: 36.0
click at [1395, 695] on div "Rendimentos mensais : BRL $26250" at bounding box center [1329, 694] width 259 height 14
drag, startPoint x: 1347, startPoint y: 697, endPoint x: 1381, endPoint y: 698, distance: 34.0
click at [1381, 698] on div "Rendimentos mensais : BRL $26250" at bounding box center [1329, 694] width 259 height 14
click at [1354, 698] on p "BRL $26250" at bounding box center [1349, 694] width 62 height 14
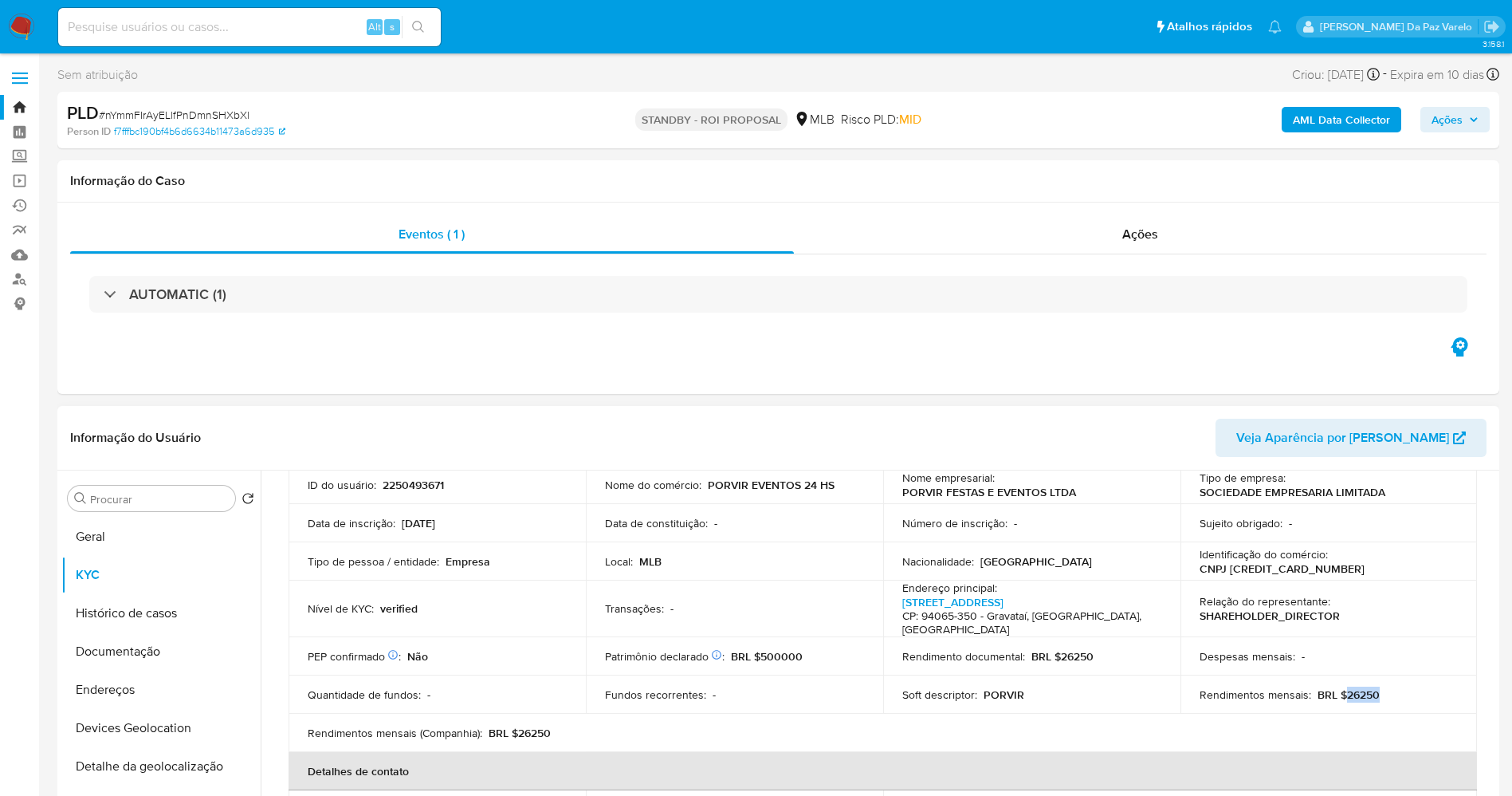
drag, startPoint x: 1354, startPoint y: 698, endPoint x: 1384, endPoint y: 698, distance: 30.0
click at [1384, 698] on div "Rendimentos mensais : BRL $26250" at bounding box center [1329, 694] width 259 height 14
click at [142, 656] on button "Documentação" at bounding box center [154, 650] width 186 height 38
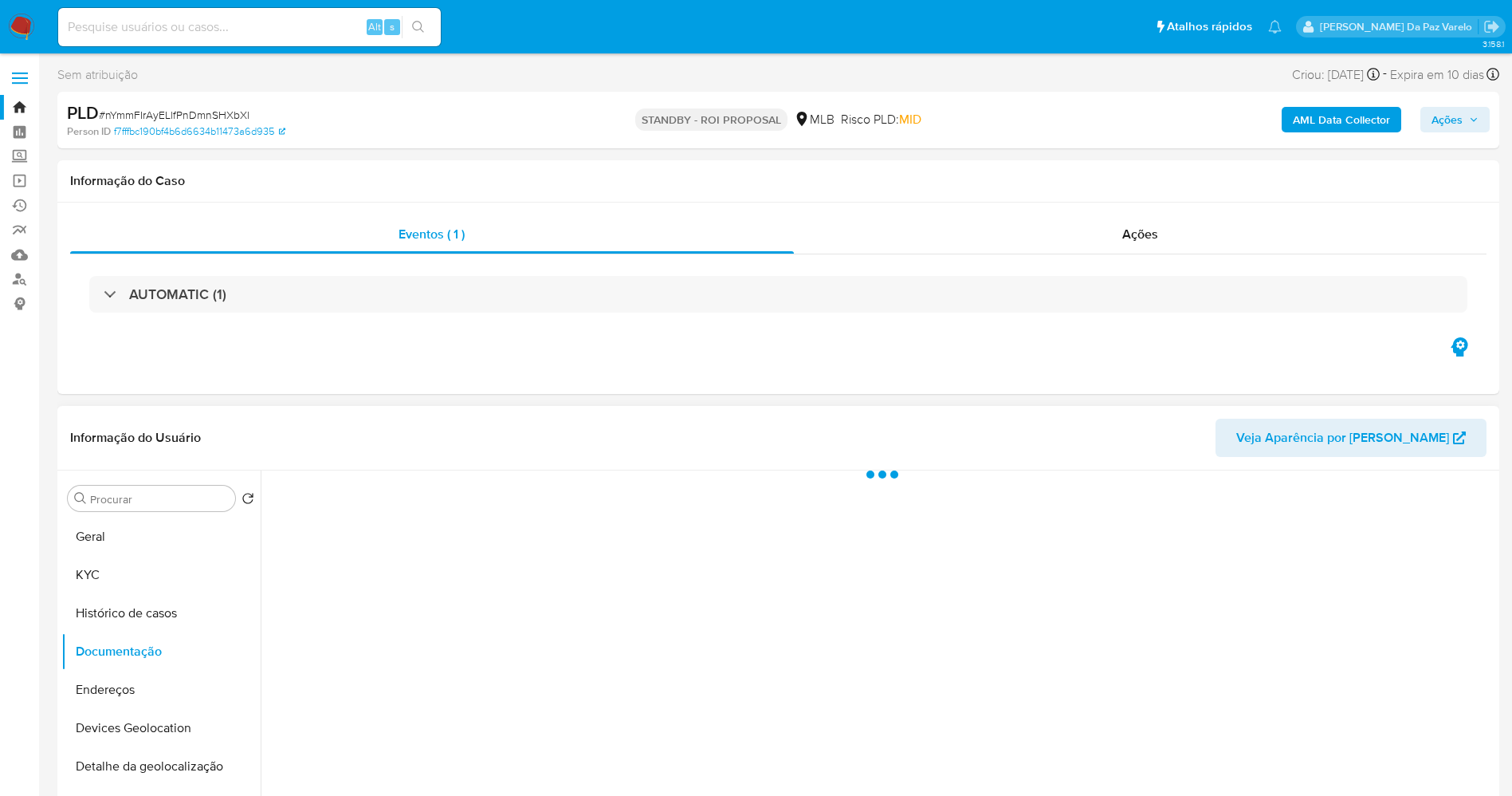
scroll to position [0, 0]
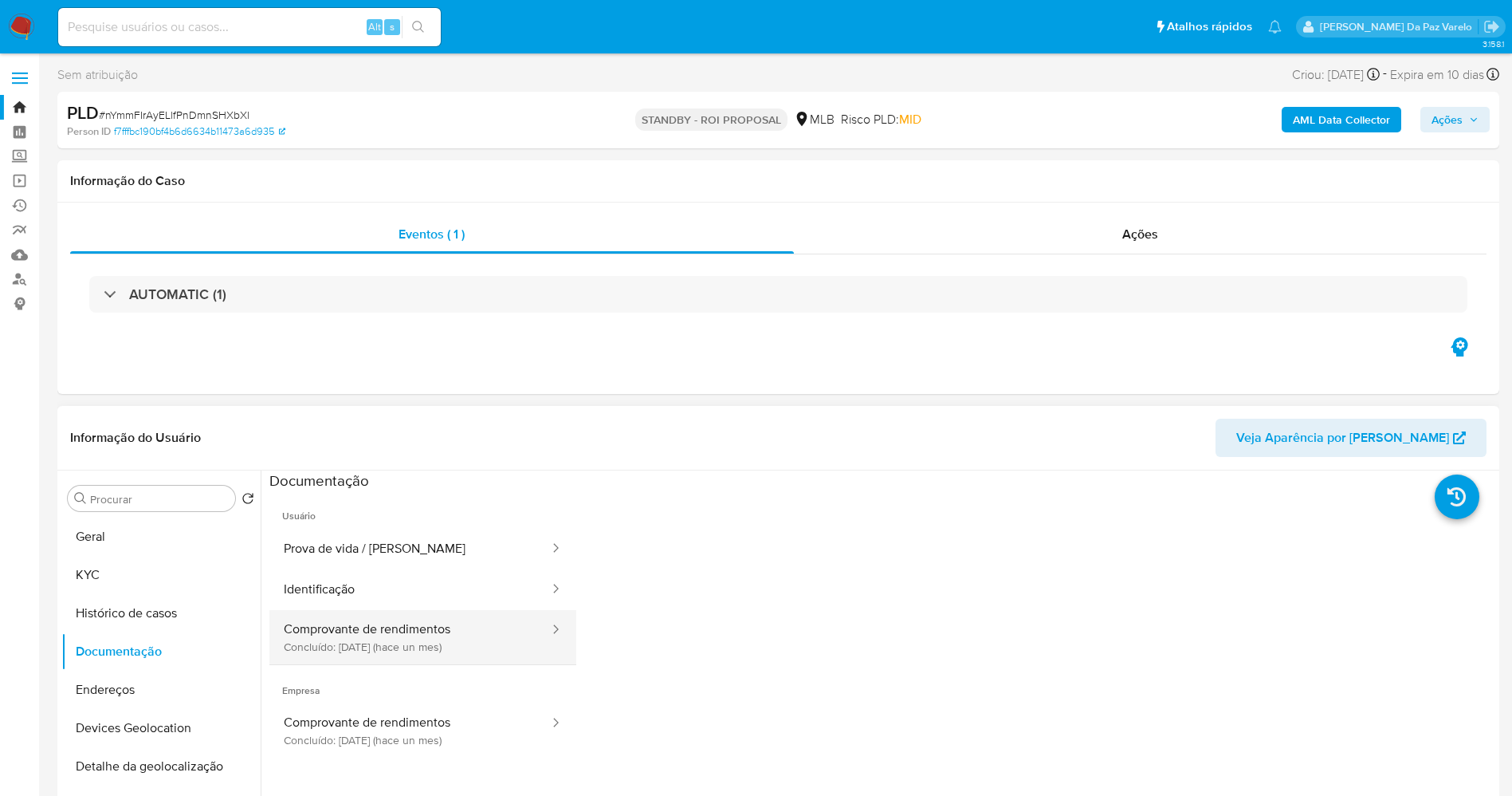
click at [445, 650] on button "Comprovante de rendimentos Concluído: 19/08/2025 (hace un mes)" at bounding box center [410, 636] width 281 height 54
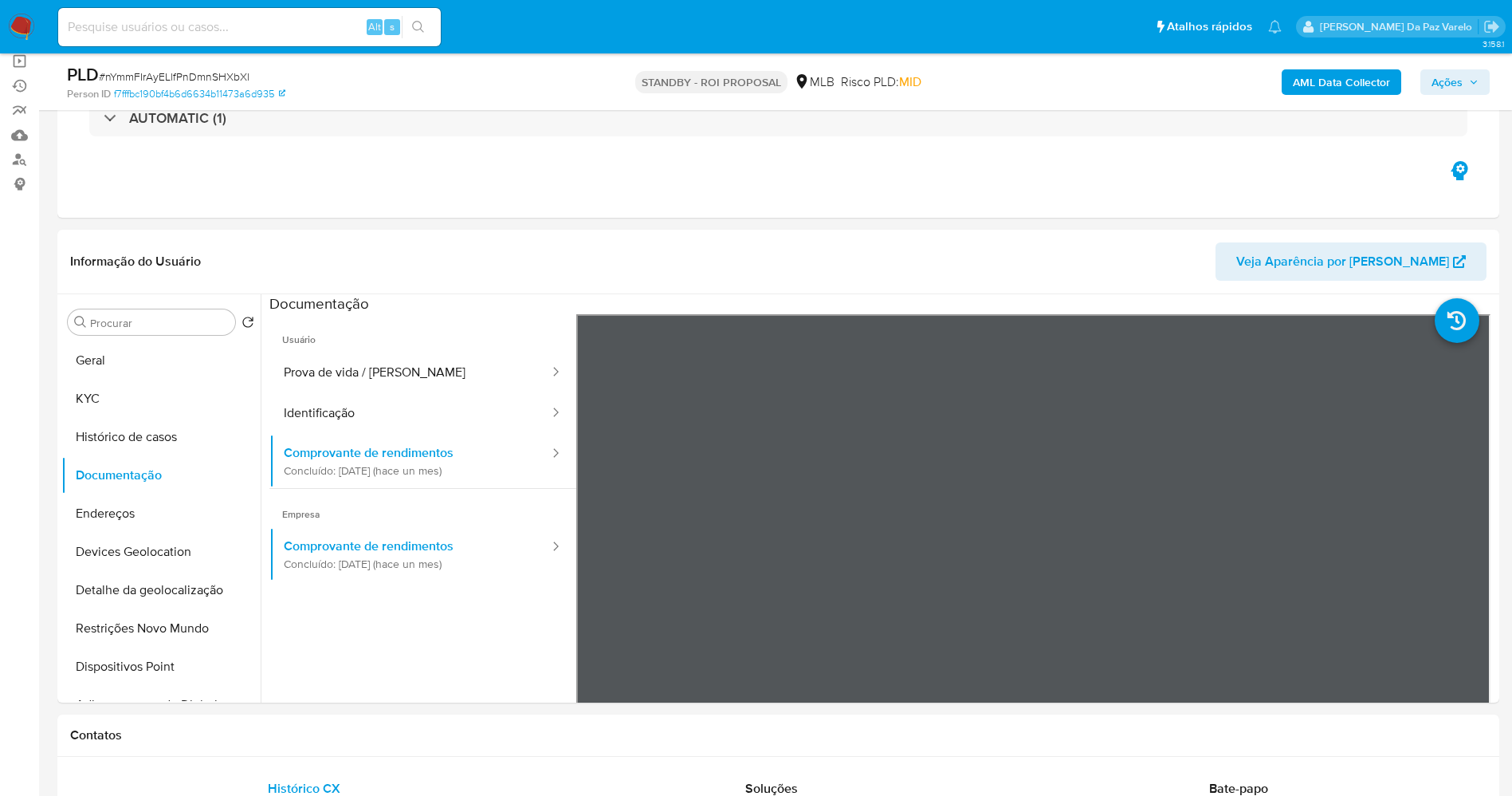
scroll to position [161, 0]
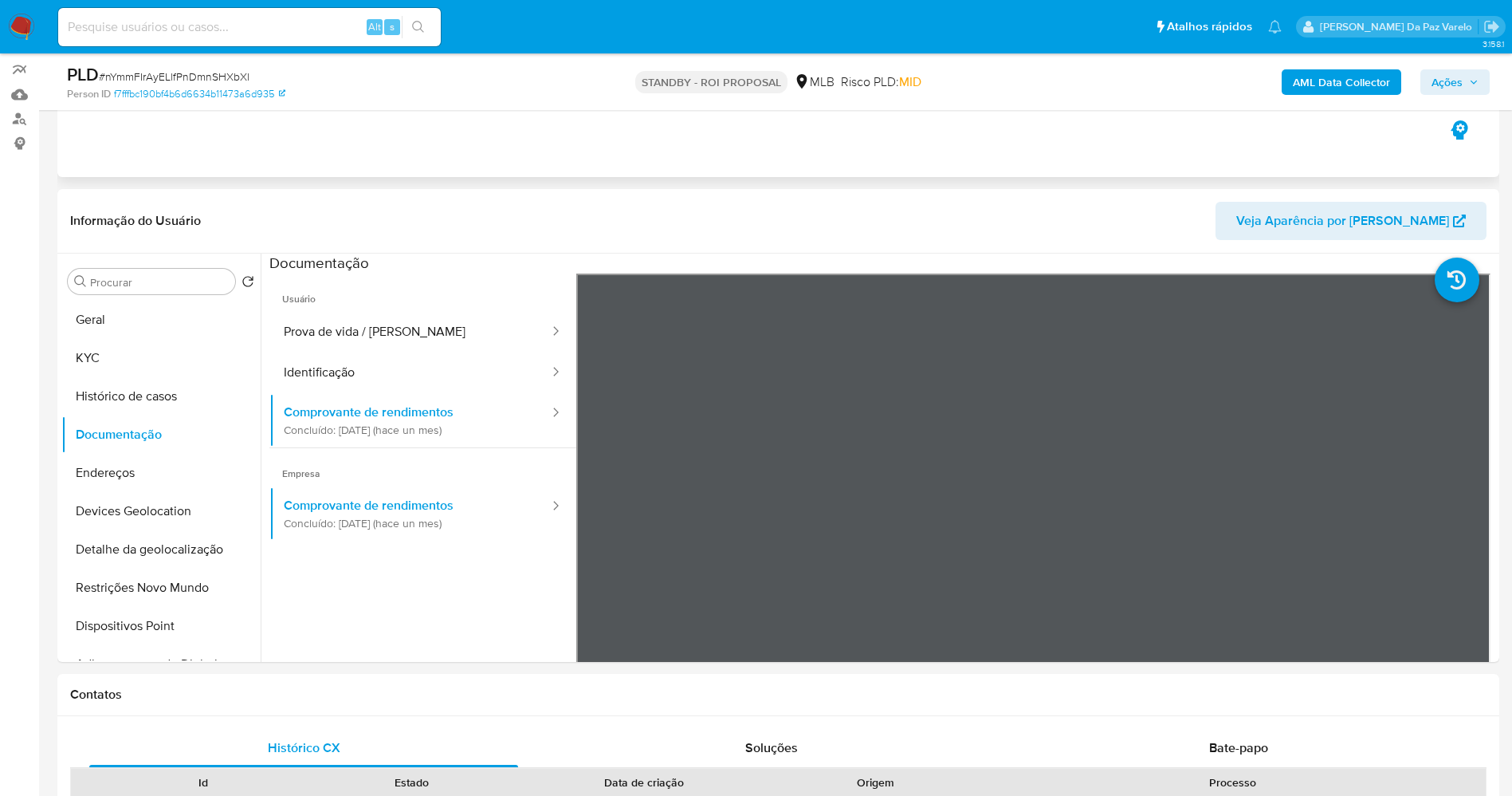
click at [112, 157] on div "Eventos ( 1 ) Ações AUTOMATIC (1)" at bounding box center [778, 82] width 1442 height 192
click at [116, 327] on button "Geral" at bounding box center [154, 319] width 186 height 38
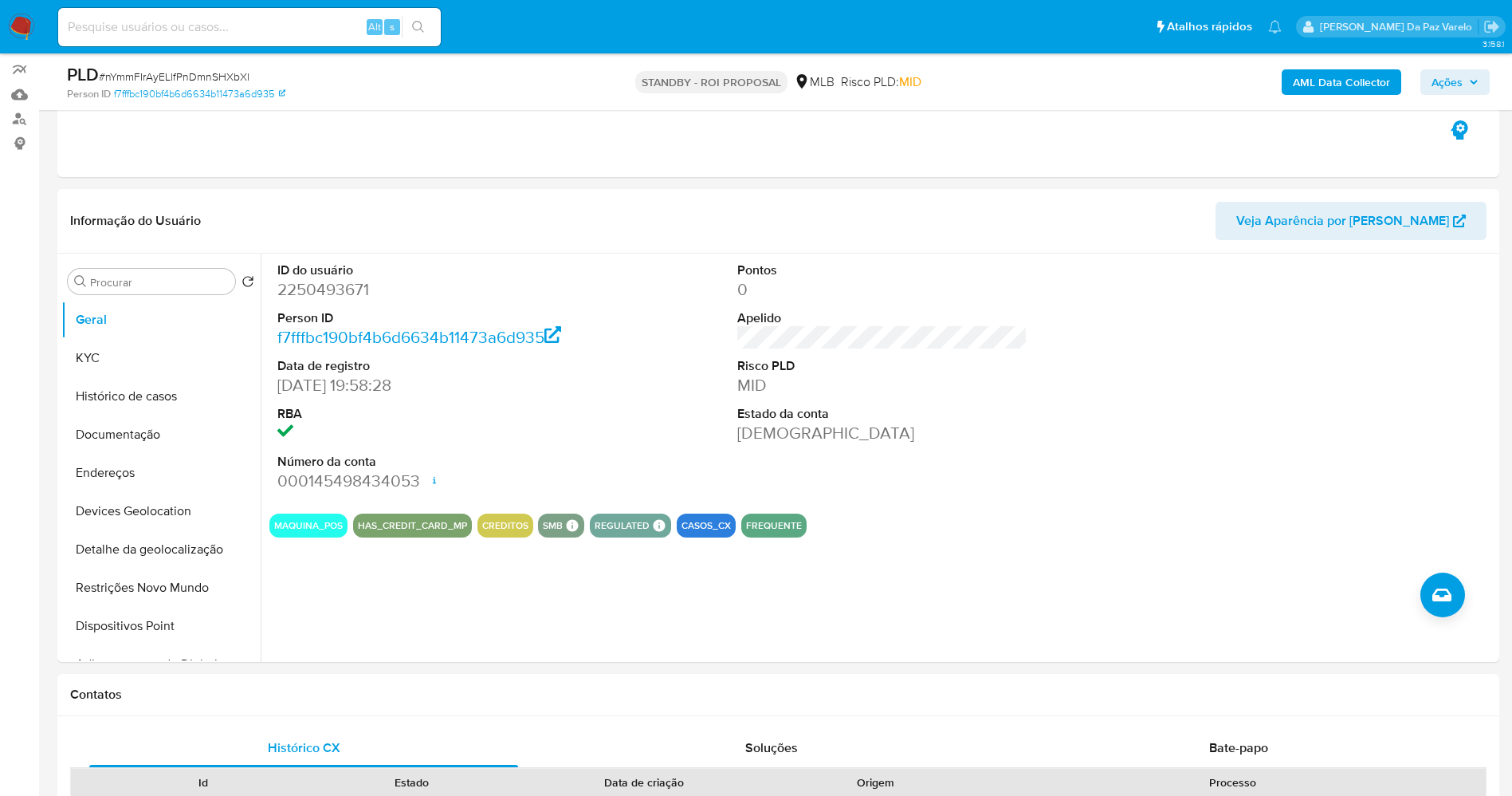
click at [15, 19] on img at bounding box center [21, 27] width 28 height 28
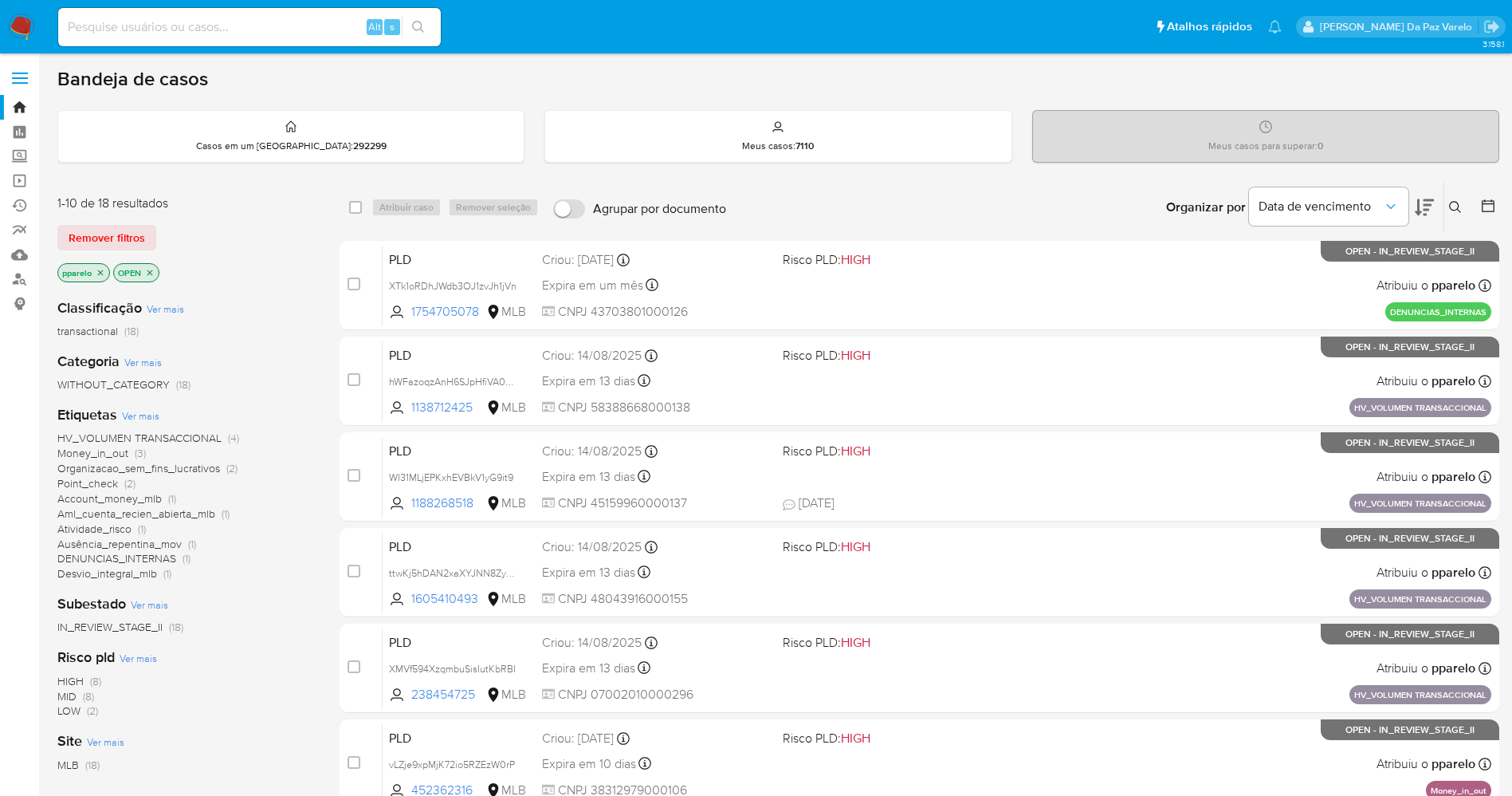
click at [1454, 201] on icon at bounding box center [1454, 206] width 12 height 12
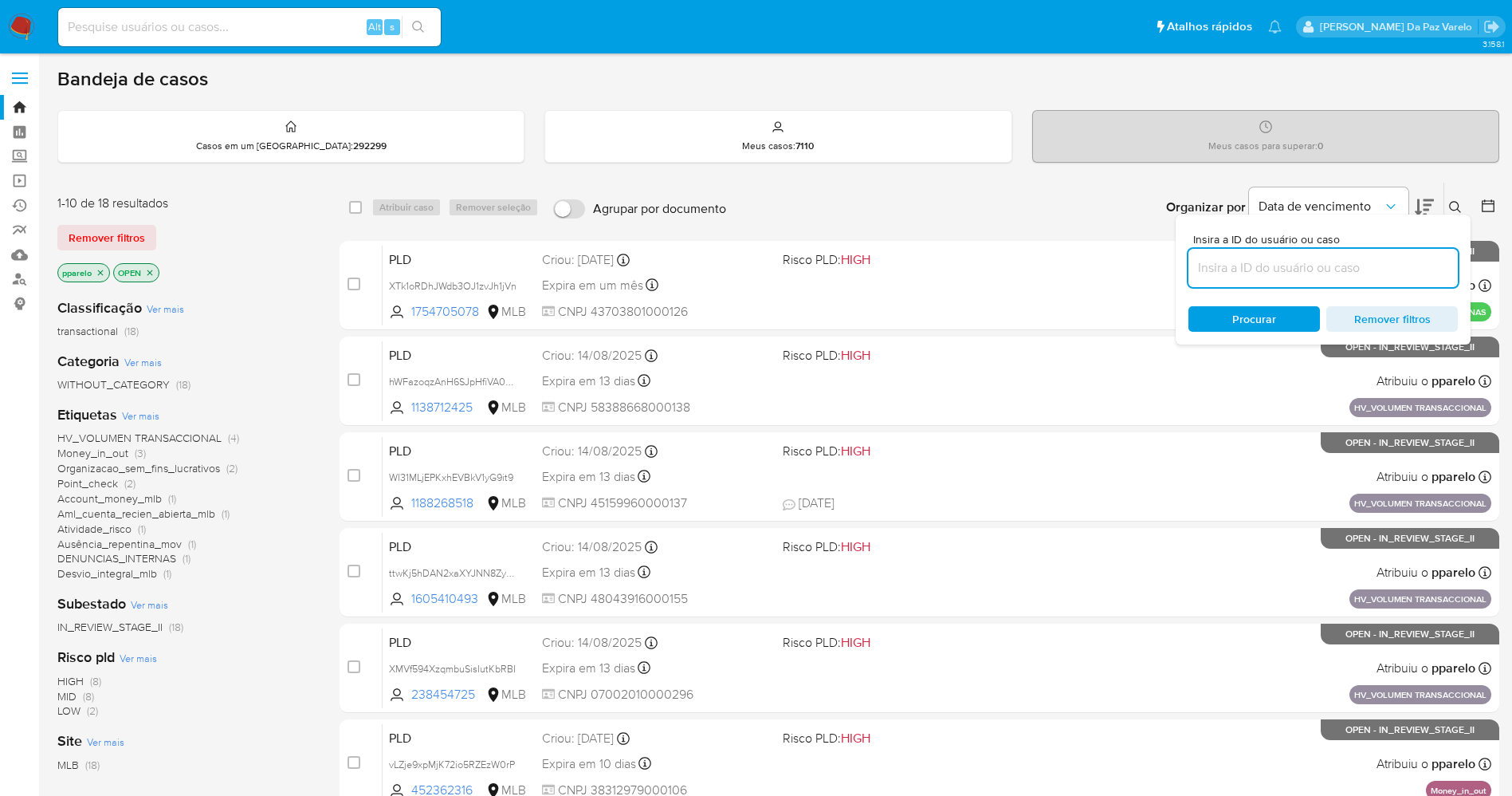
click at [1254, 259] on input at bounding box center [1324, 267] width 270 height 20
type input "nYmmFIrAyELlfPnDmnSHXbXl"
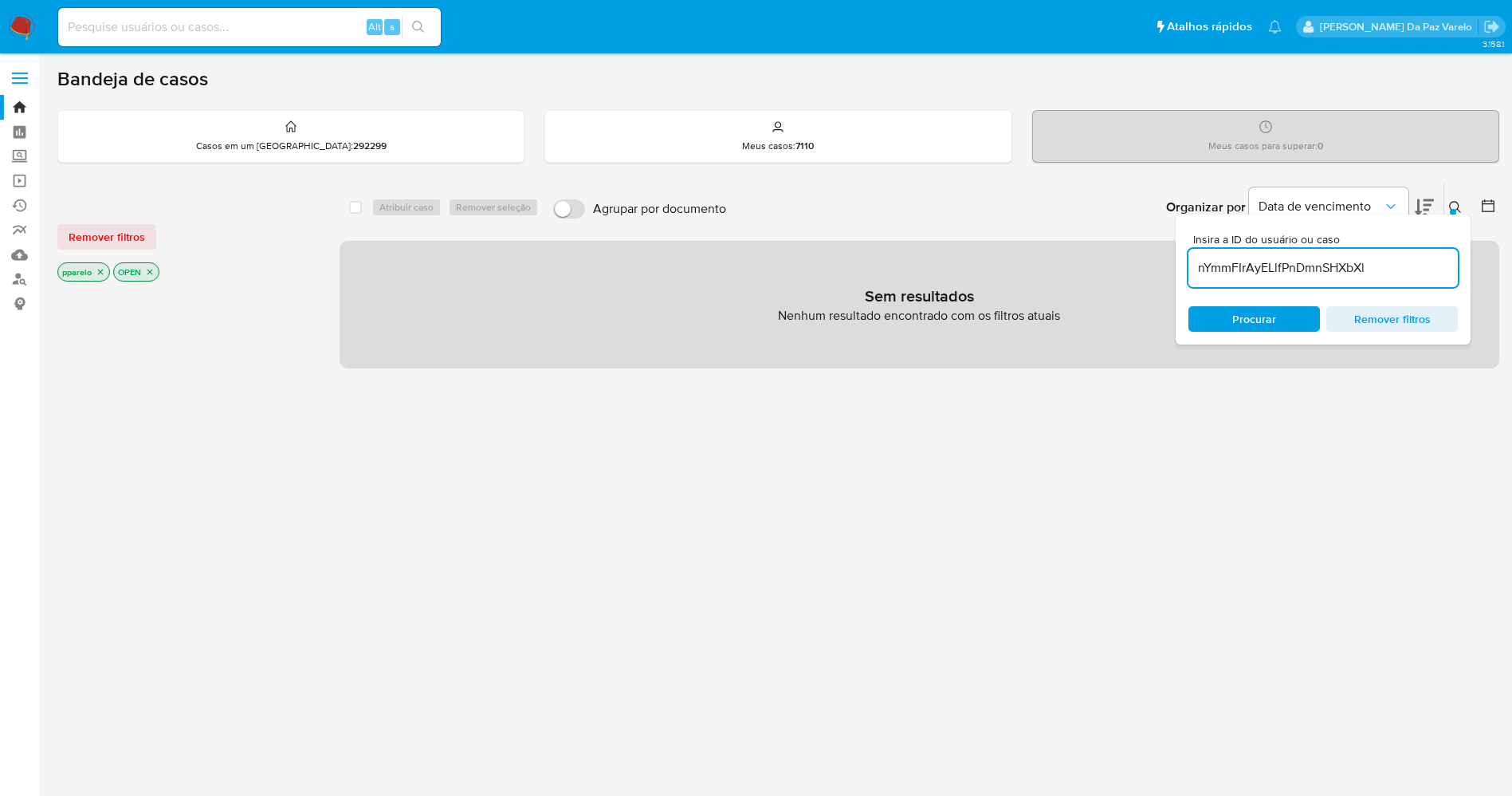
click at [100, 271] on icon "close-filter" at bounding box center [101, 272] width 5 height 5
click at [93, 271] on icon "close-filter" at bounding box center [94, 272] width 10 height 10
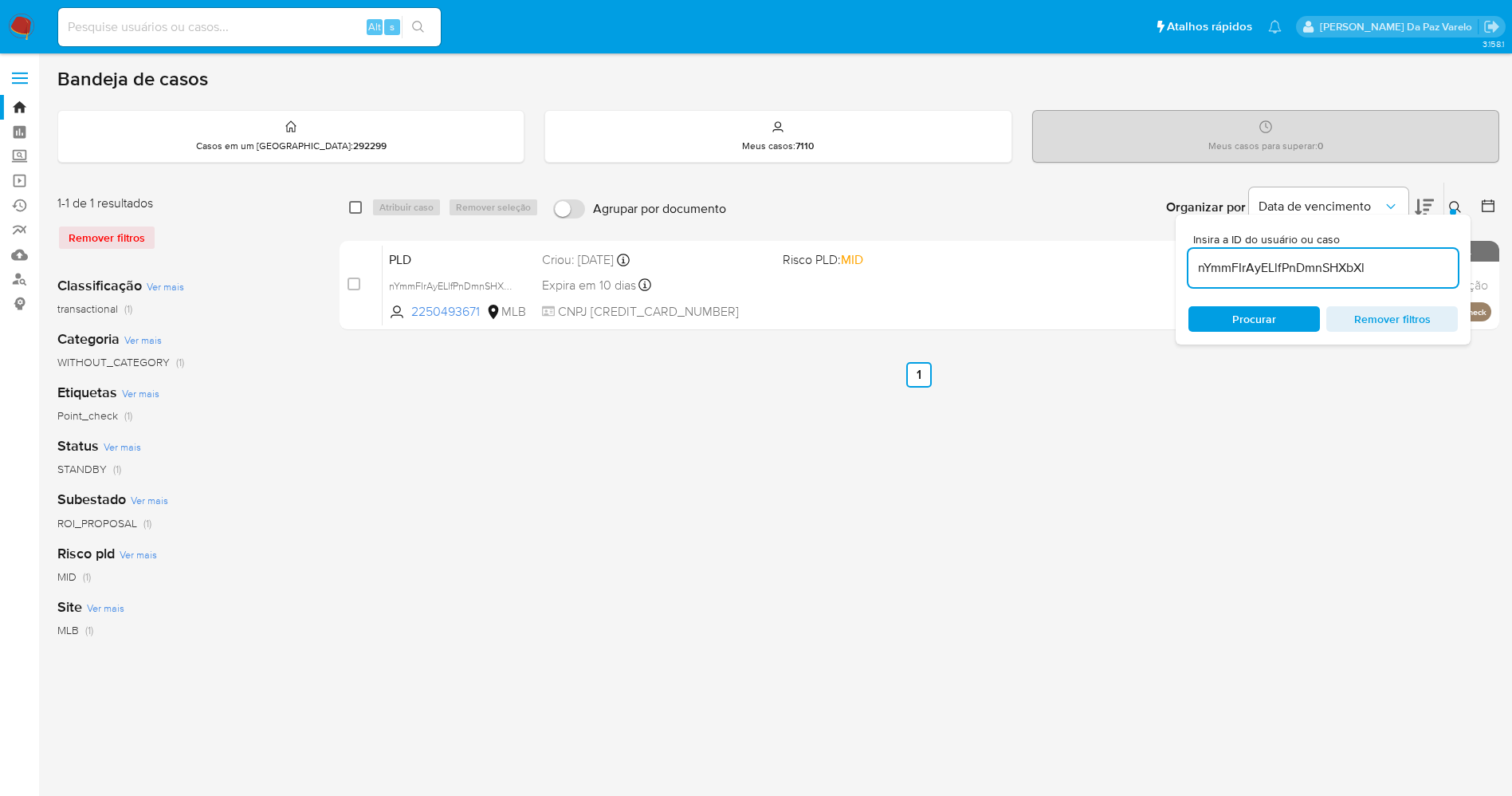
click at [350, 206] on input "checkbox" at bounding box center [356, 207] width 12 height 12
checkbox input "true"
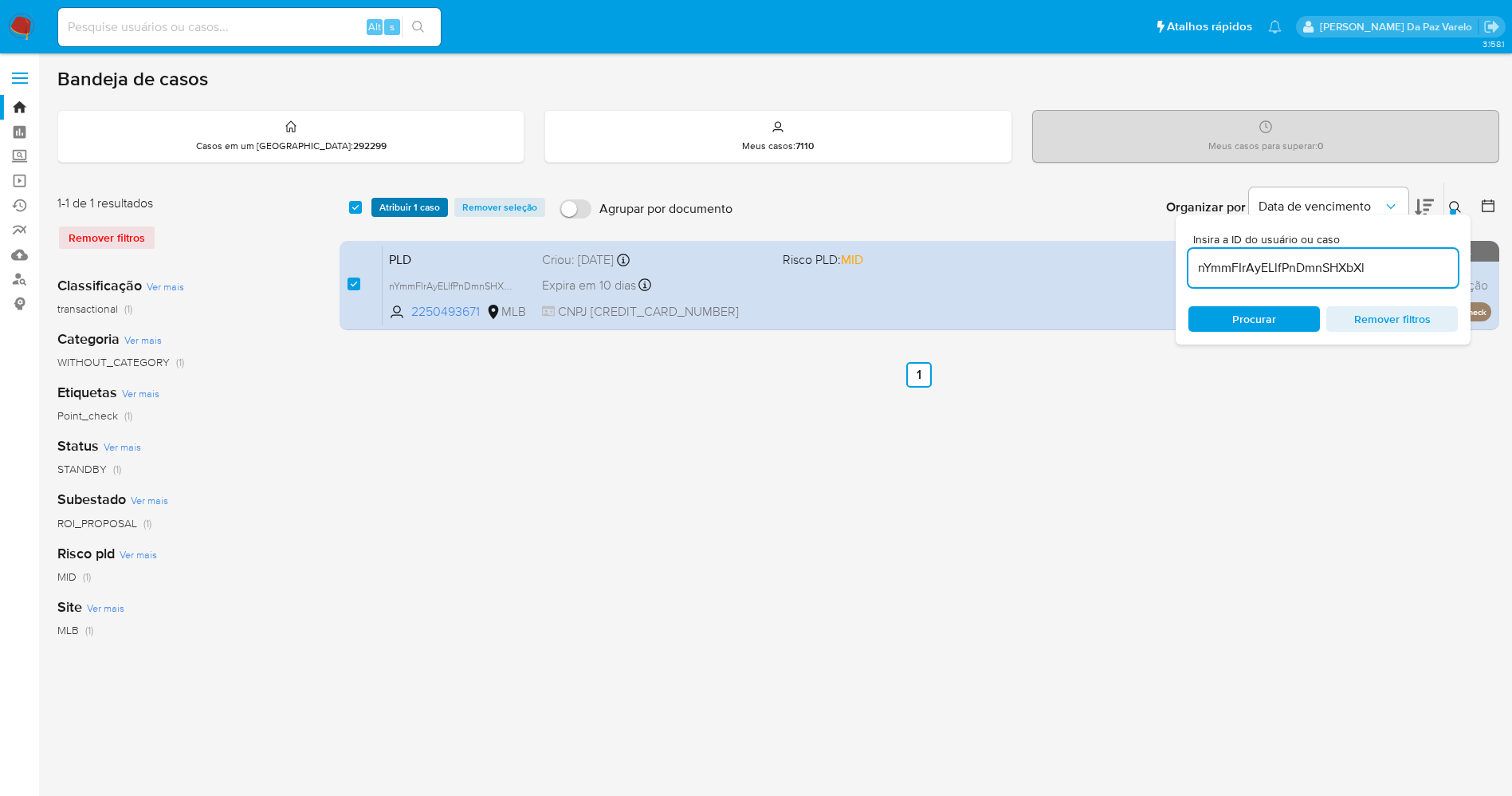
click at [385, 209] on span "Atribuir 1 caso" at bounding box center [410, 208] width 60 height 16
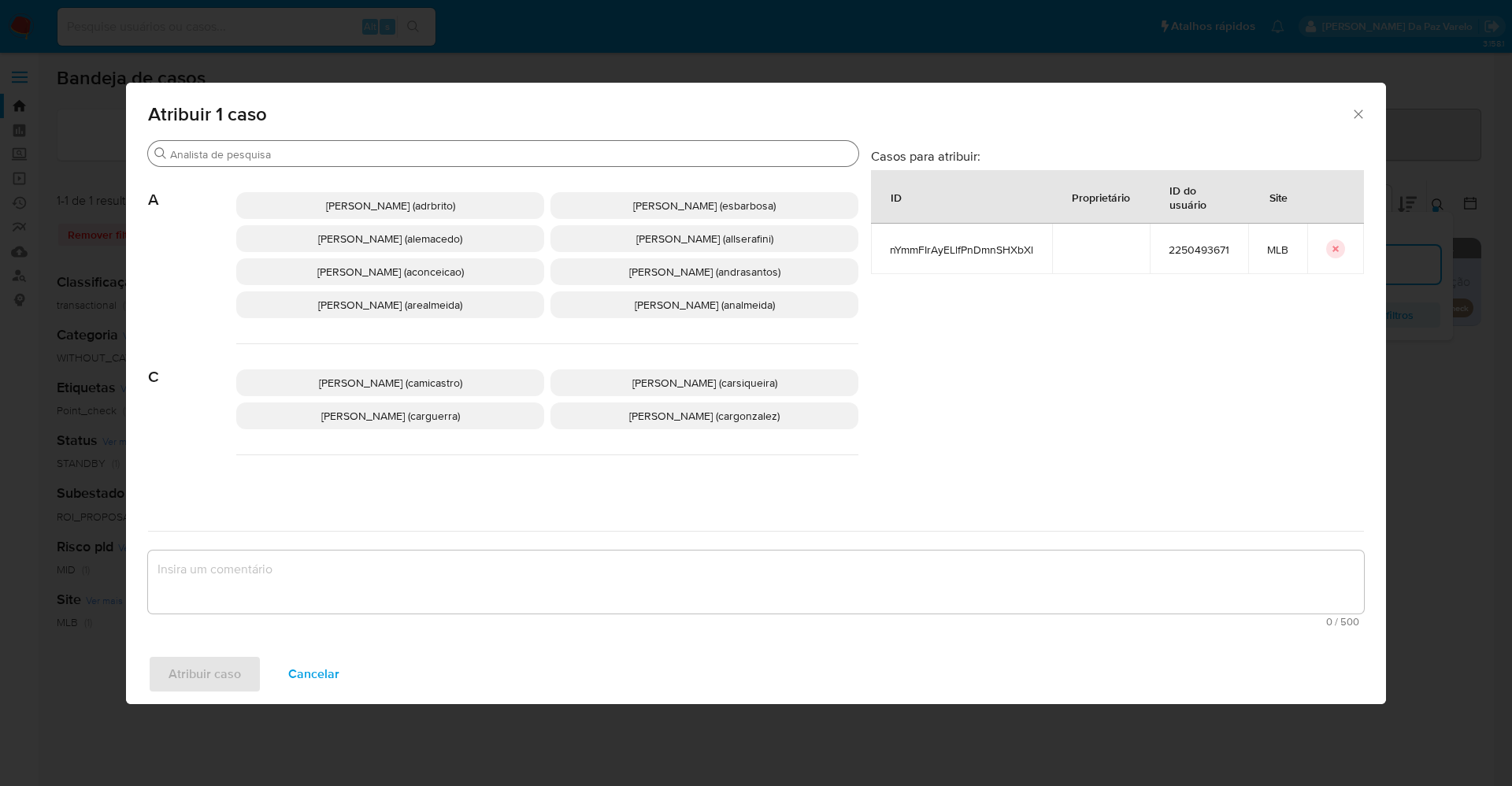
click at [341, 147] on input "Procurar" at bounding box center [511, 154] width 682 height 14
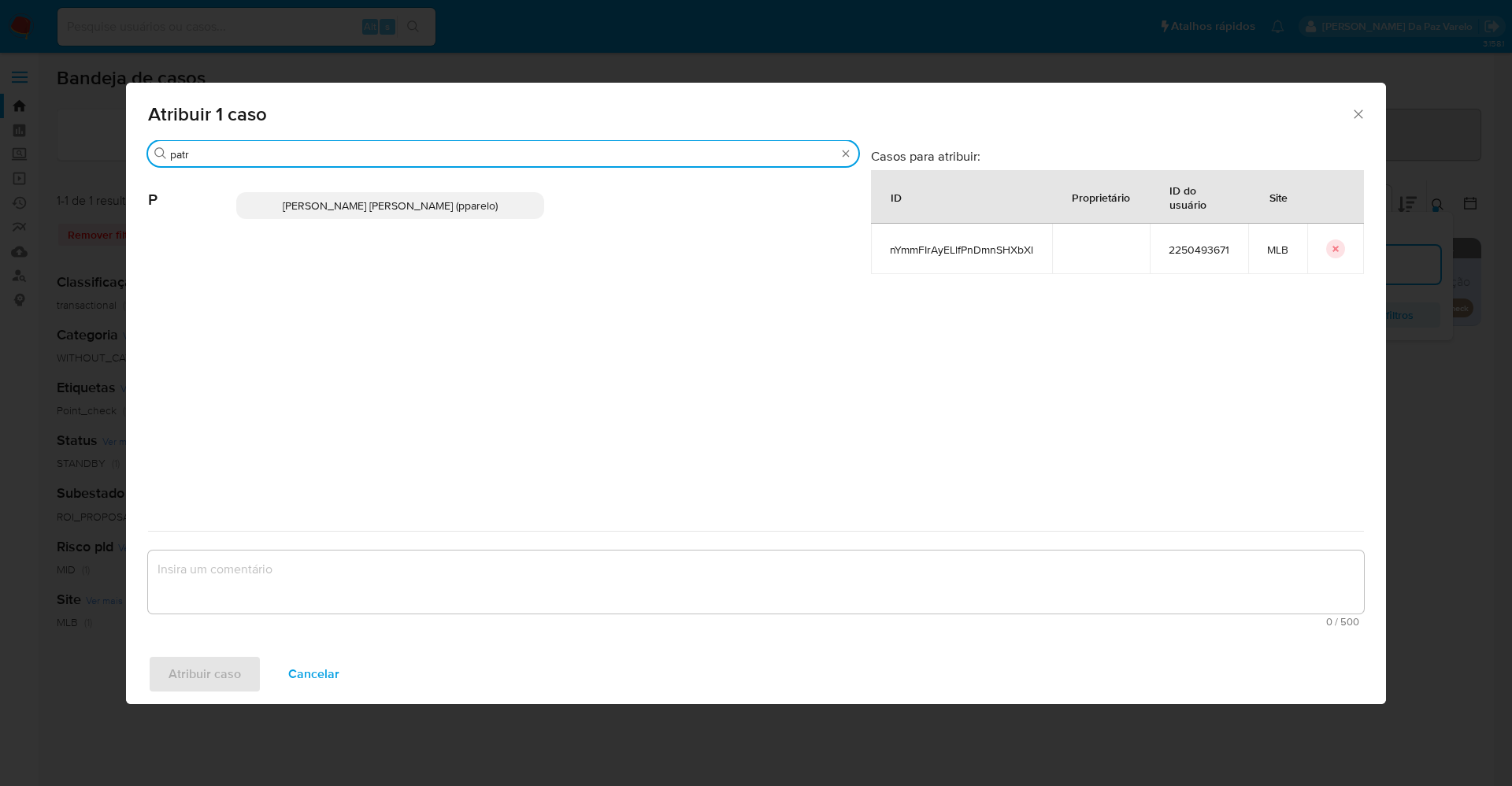
type input "patr"
click at [345, 219] on div "Patricia Aparecida Da Paz Varelo (pparelo)" at bounding box center [548, 205] width 622 height 77
click at [372, 207] on span "Patricia Aparecida Da Paz Varelo (pparelo)" at bounding box center [390, 206] width 215 height 16
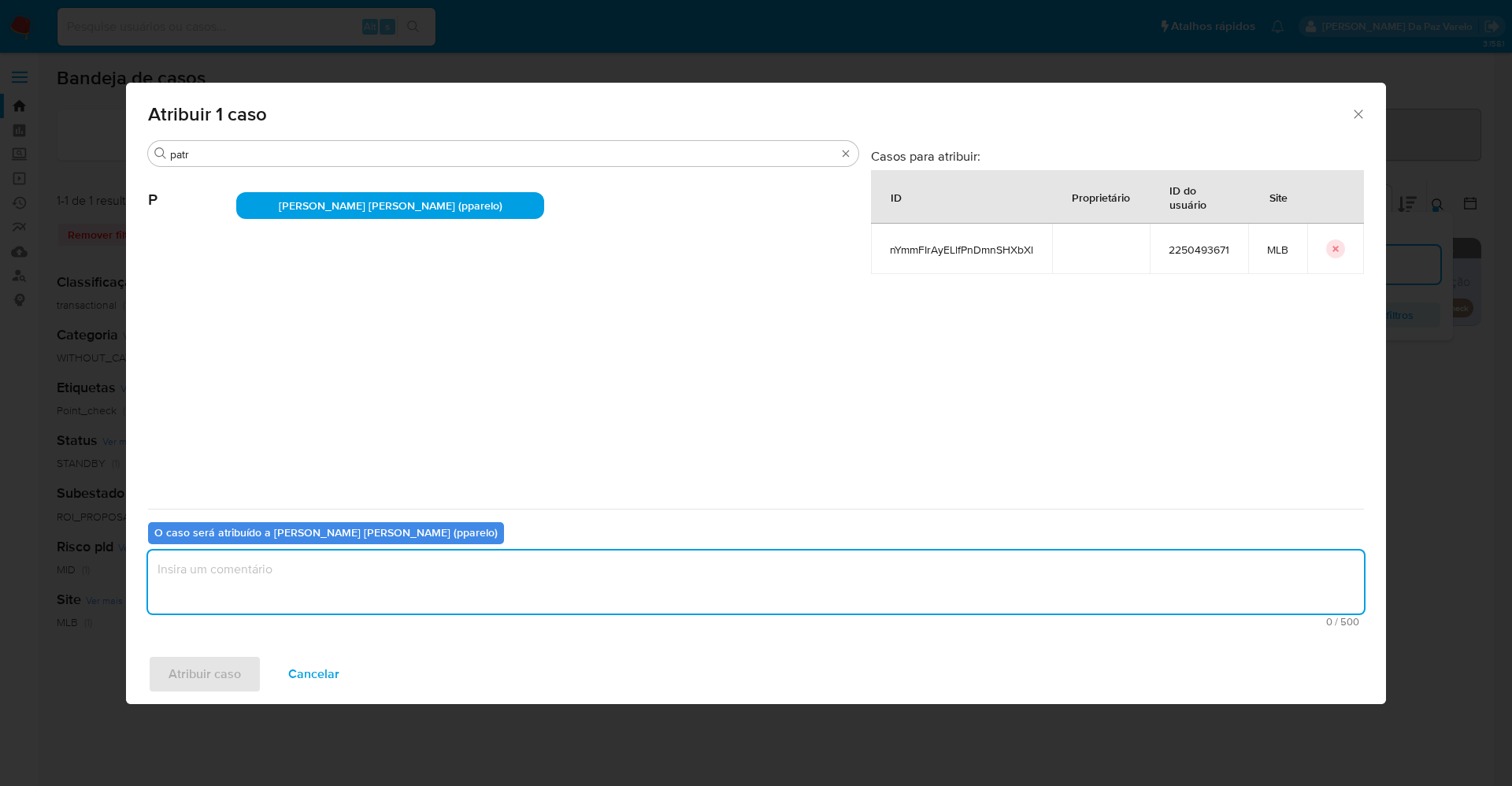
click at [398, 570] on textarea "assign-modal" at bounding box center [756, 582] width 1216 height 63
type textarea "."
click at [211, 676] on span "Atribuir caso" at bounding box center [204, 674] width 73 height 35
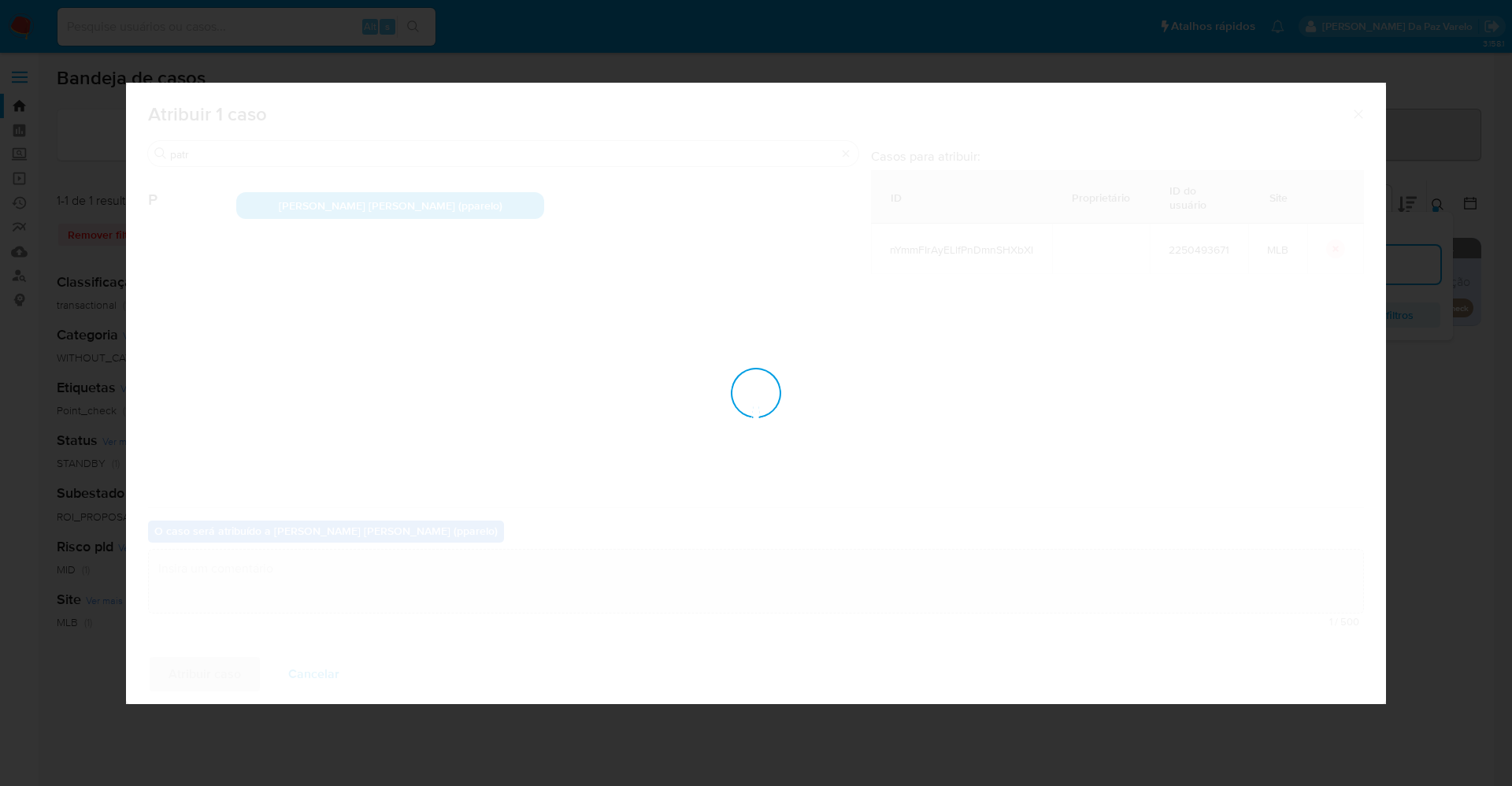
checkbox input "false"
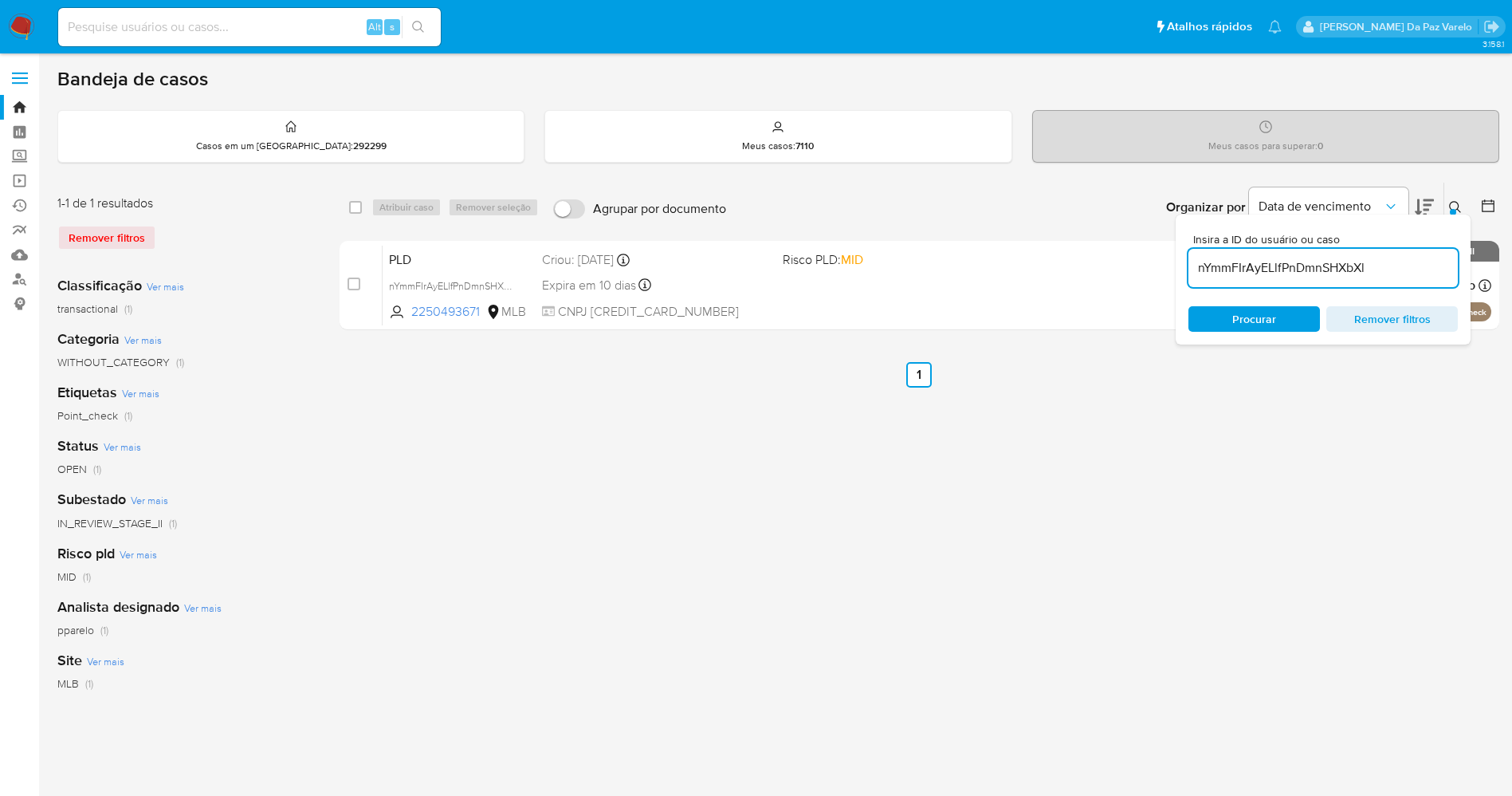
click at [1453, 190] on div "Insira a ID do usuário ou caso nYmmFIrAyELlfPnDmnSHXbXl Procurar Remover filtros" at bounding box center [1457, 208] width 28 height 50
click at [1445, 201] on button at bounding box center [1458, 208] width 27 height 20
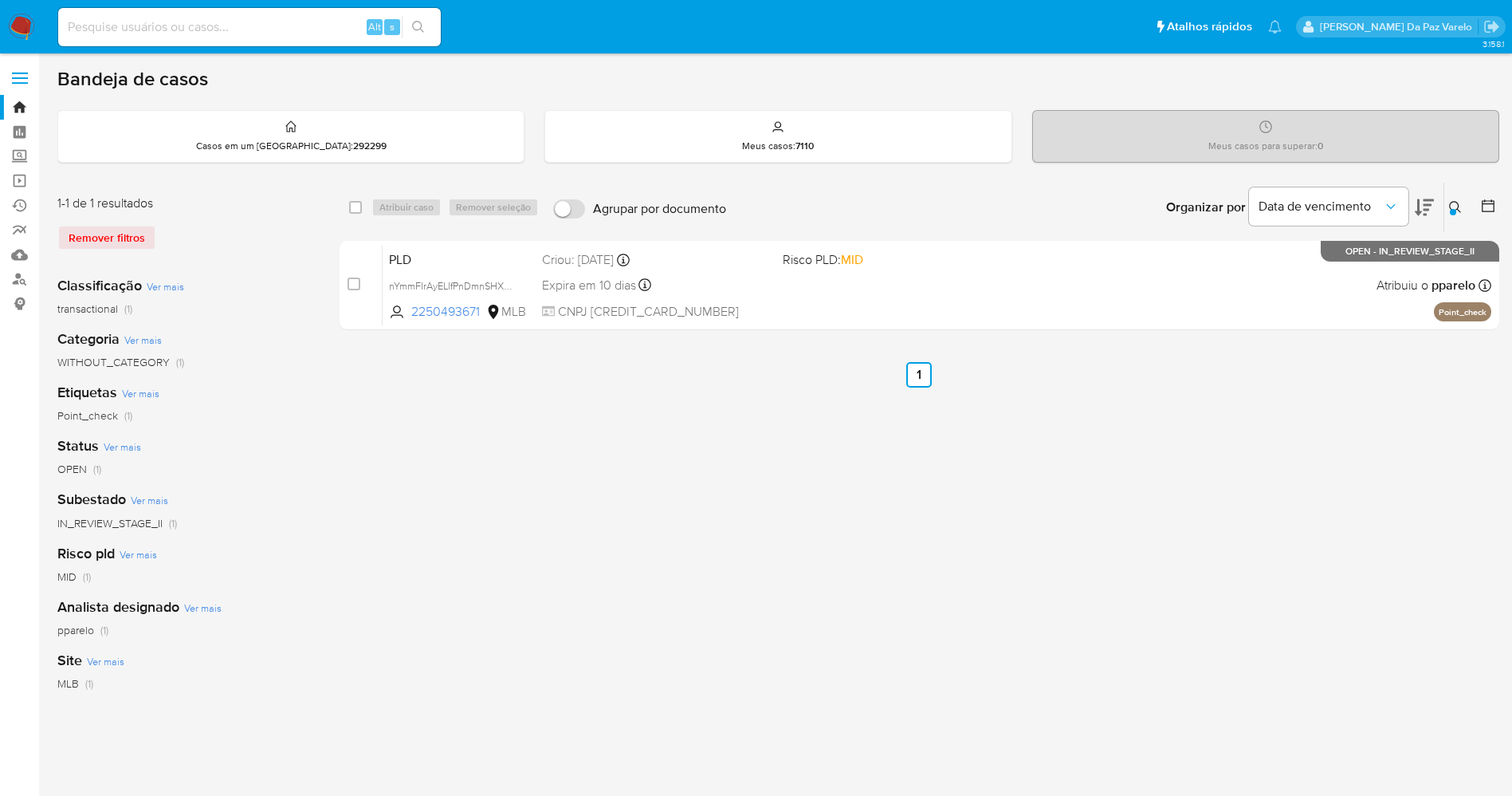
click at [219, 20] on input at bounding box center [249, 27] width 382 height 20
paste input "1691231030"
type input "1691231030"
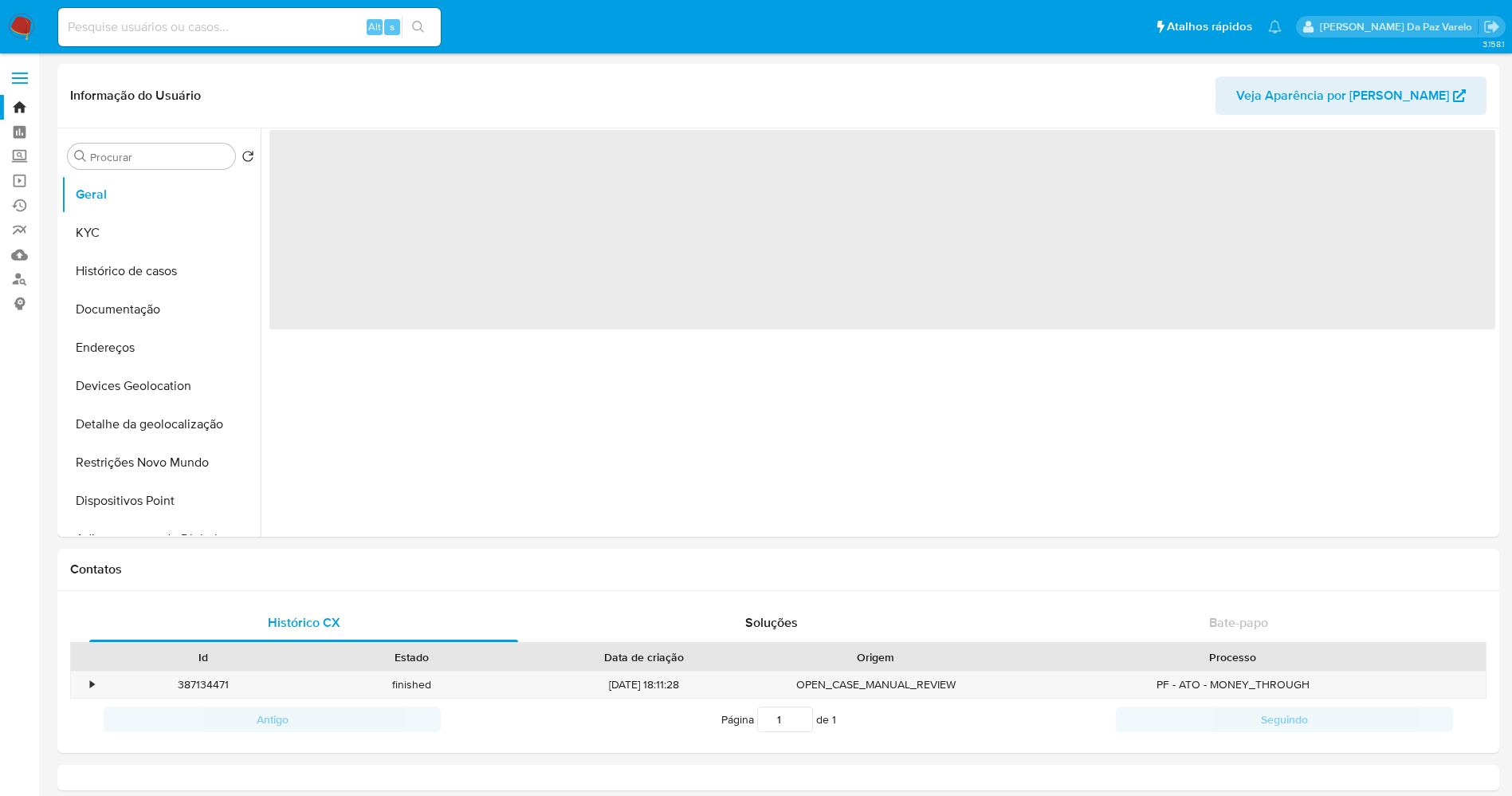
select select "10"
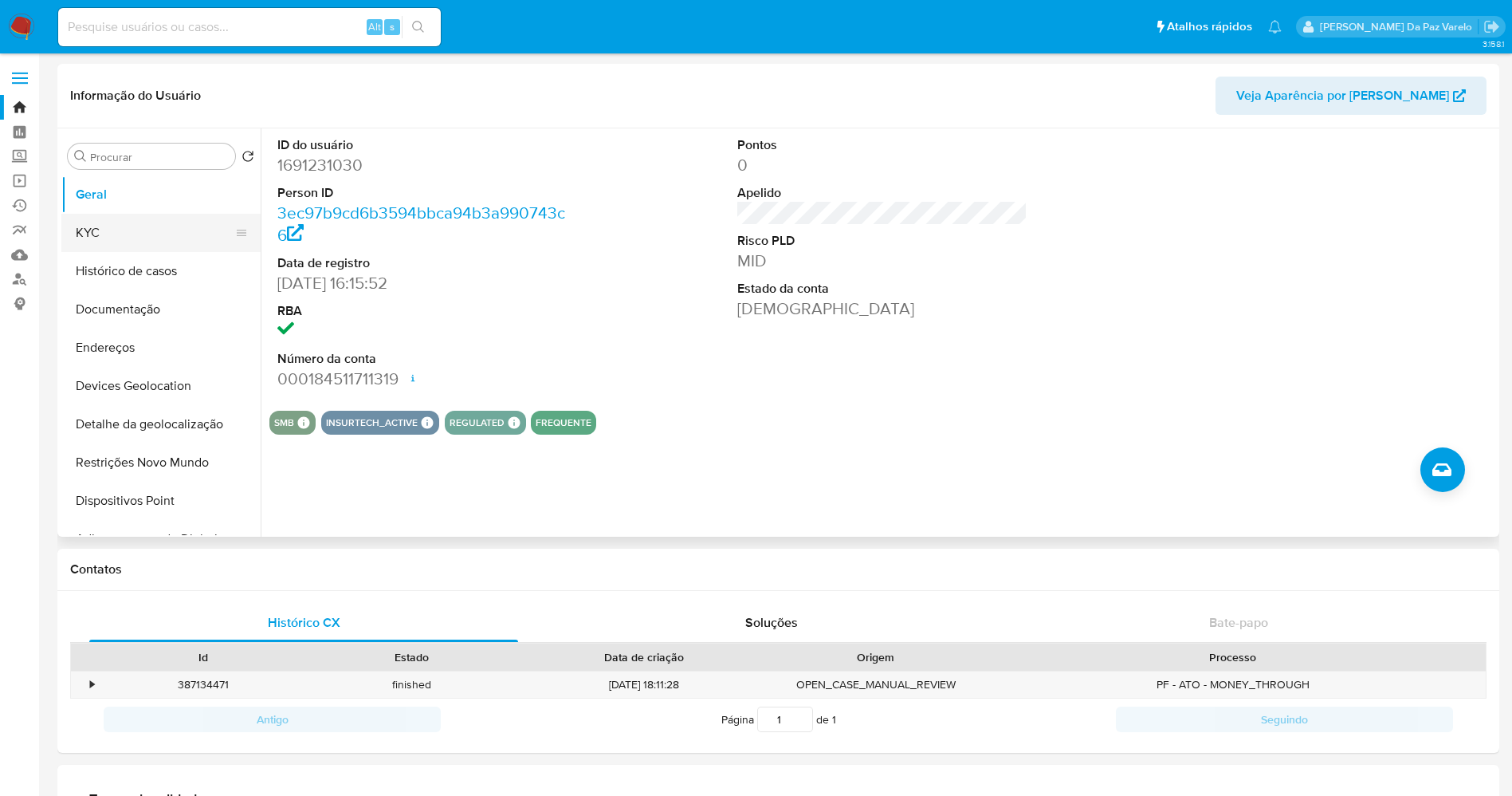
click at [124, 240] on button "KYC" at bounding box center [154, 232] width 186 height 38
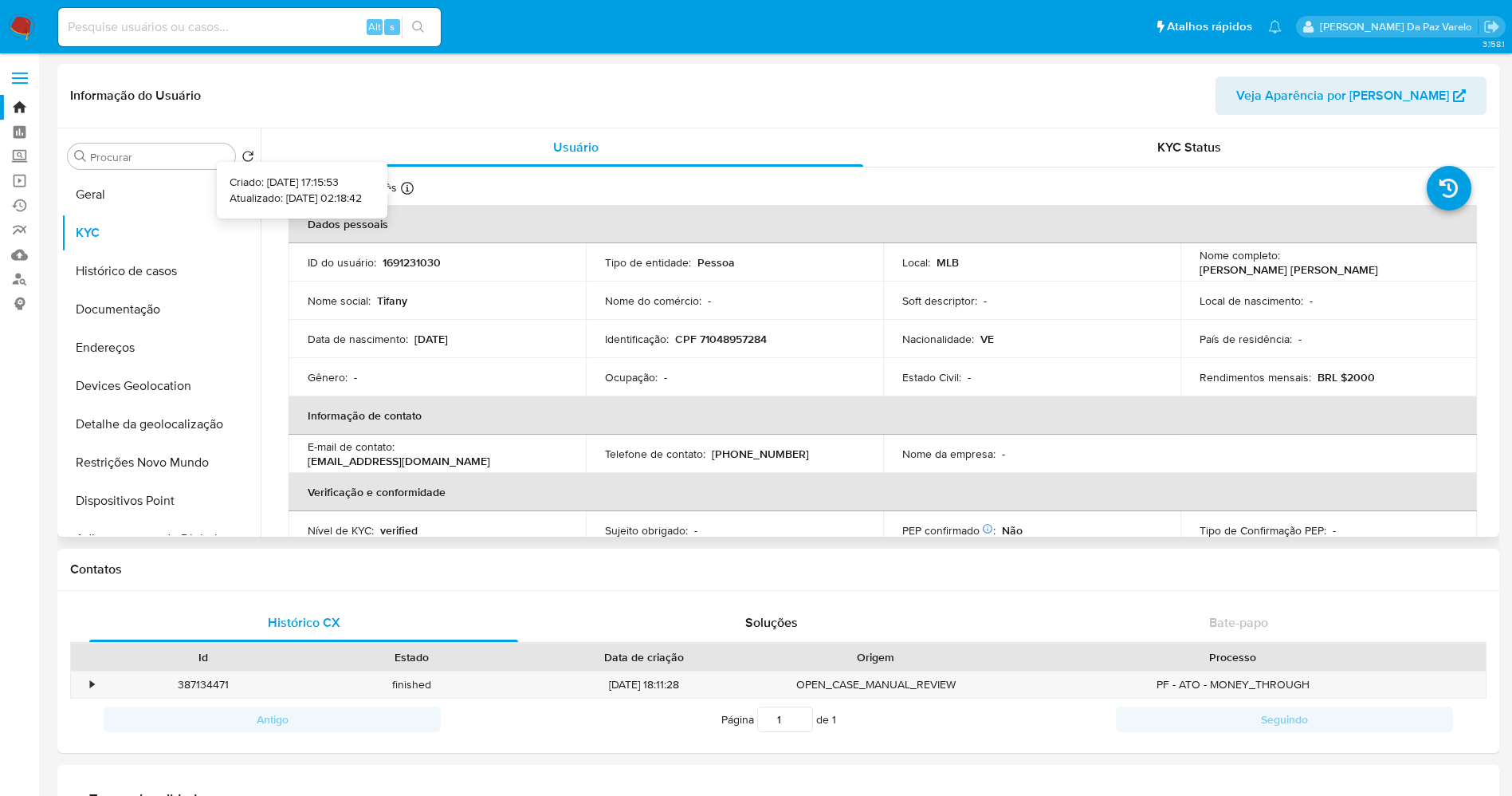
click at [408, 185] on icon at bounding box center [407, 188] width 12 height 12
click at [107, 190] on button "Geral" at bounding box center [154, 194] width 186 height 38
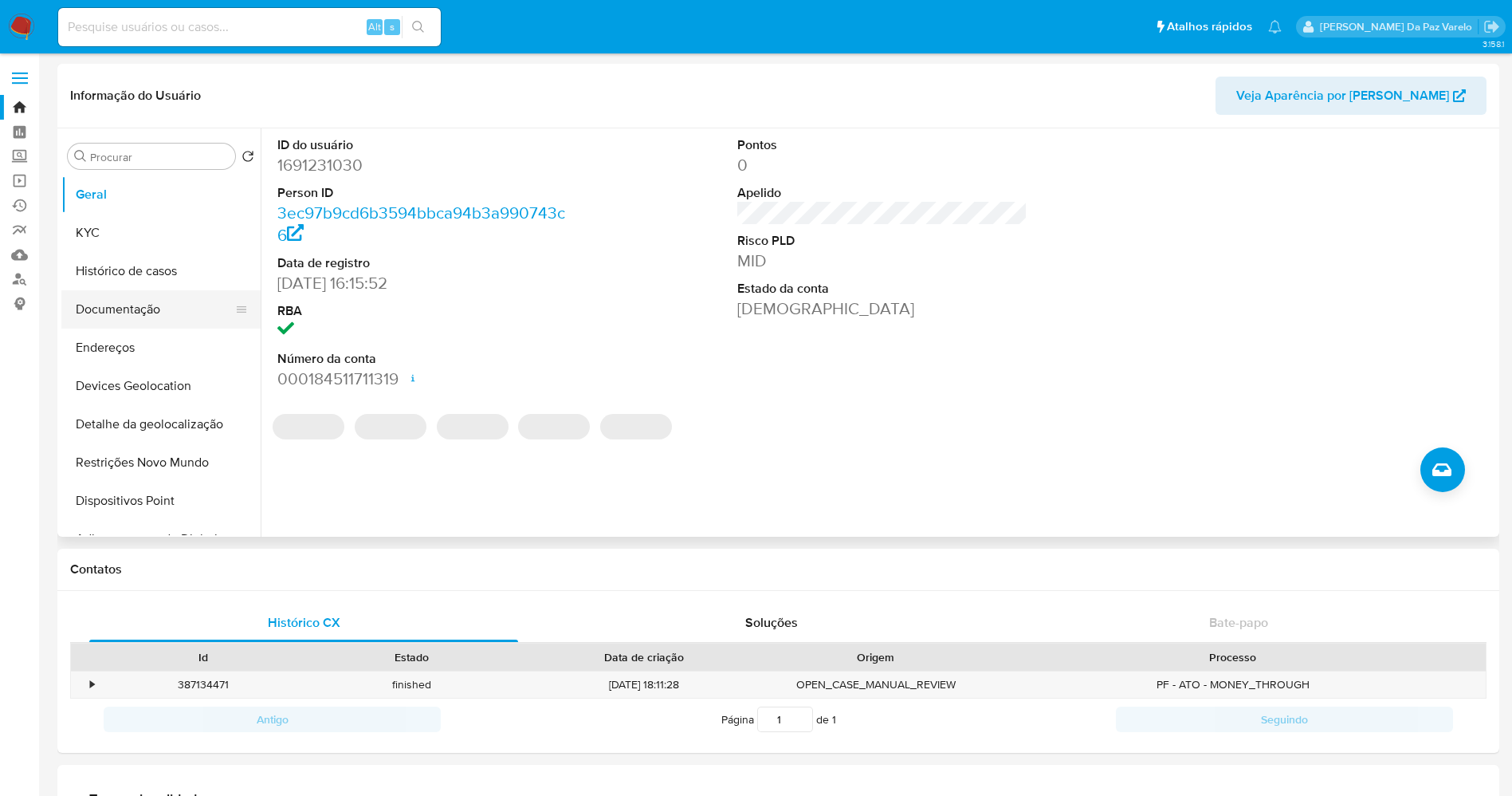
click at [146, 310] on button "Documentação" at bounding box center [154, 309] width 186 height 38
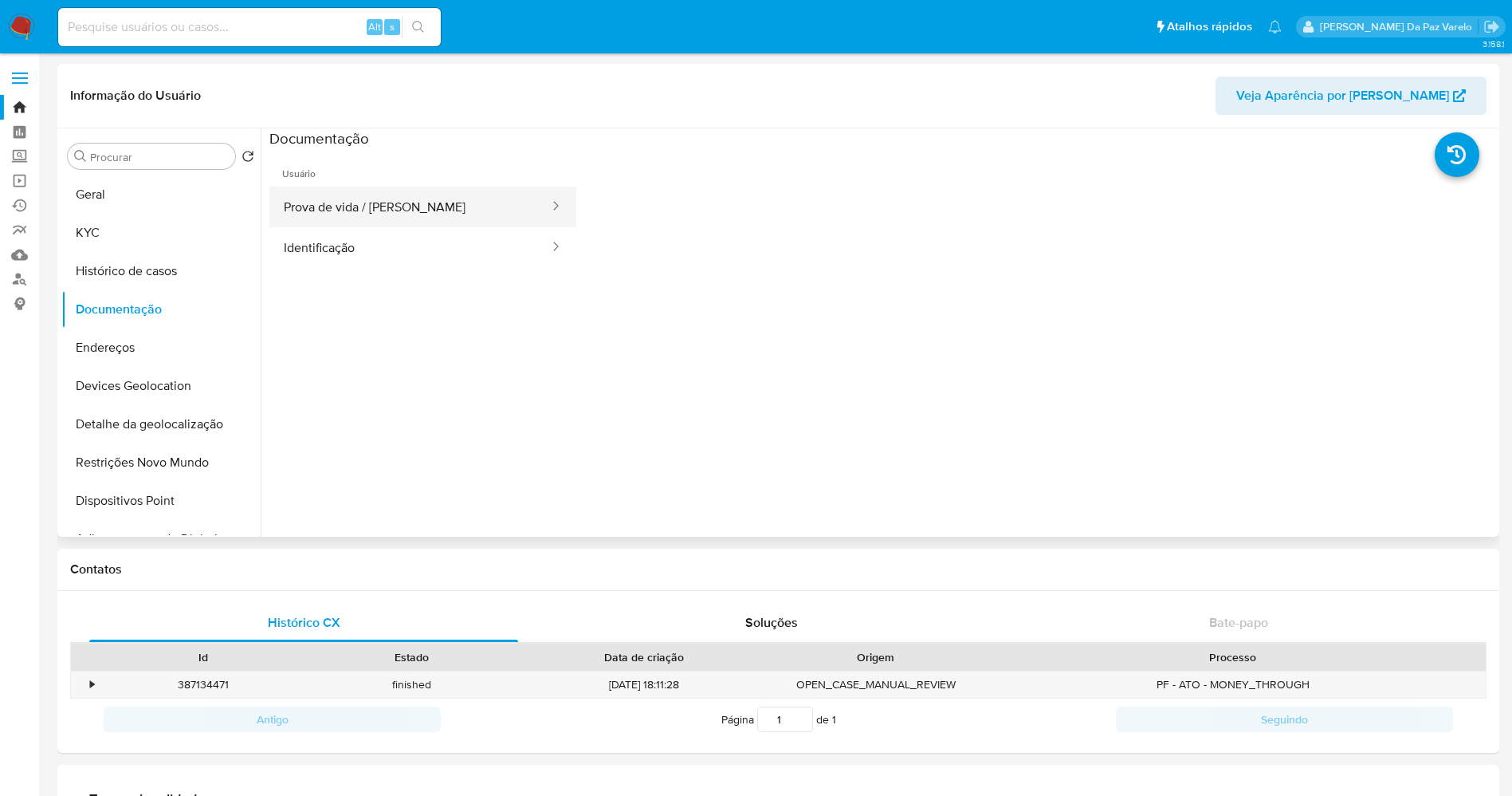
click at [420, 197] on button "Prova de vida / [PERSON_NAME]" at bounding box center [410, 207] width 281 height 41
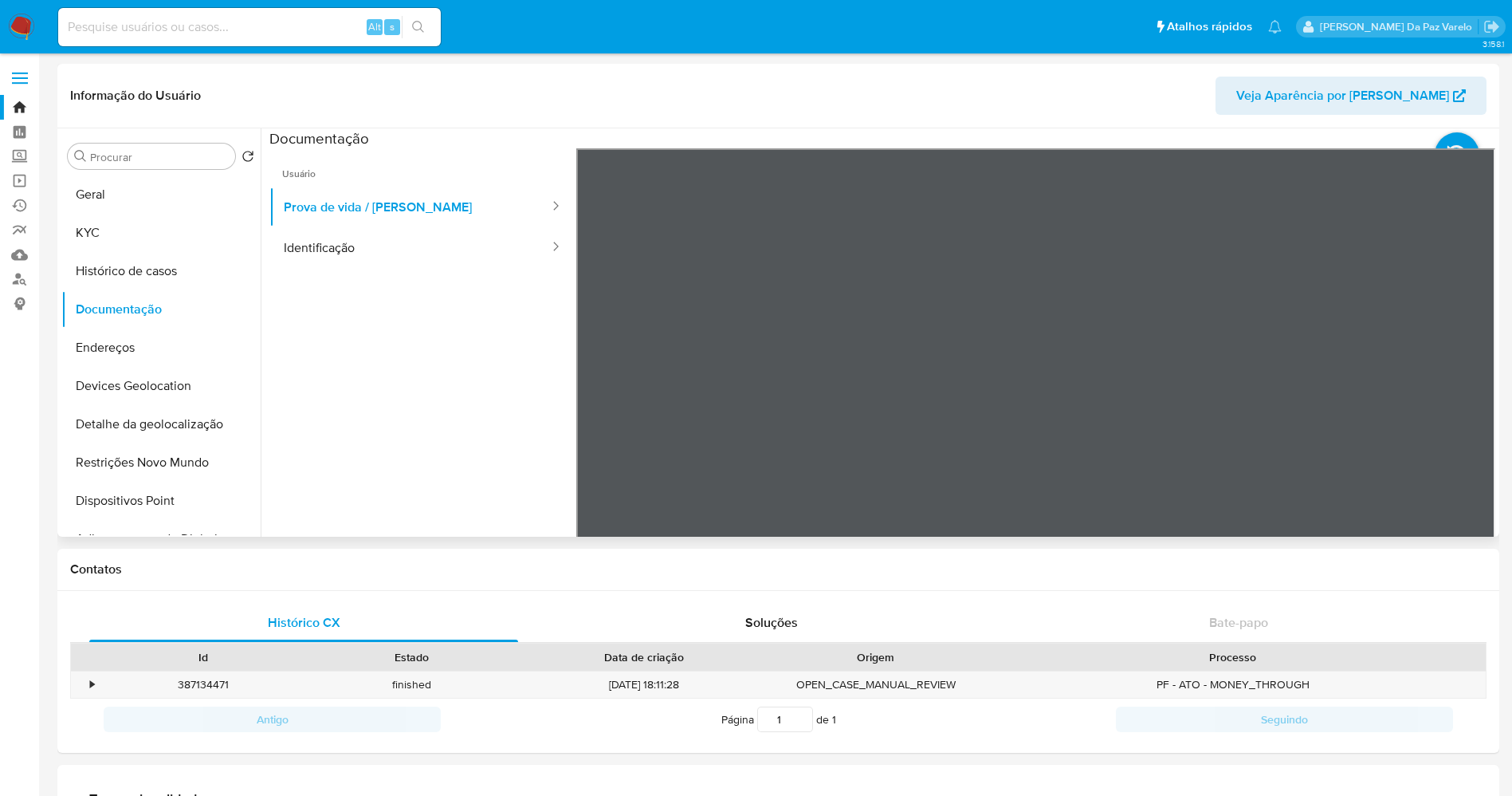
drag, startPoint x: 957, startPoint y: 344, endPoint x: 957, endPoint y: 273, distance: 71.0
click at [957, 273] on div at bounding box center [1036, 409] width 920 height 523
click at [121, 248] on button "KYC" at bounding box center [154, 232] width 186 height 38
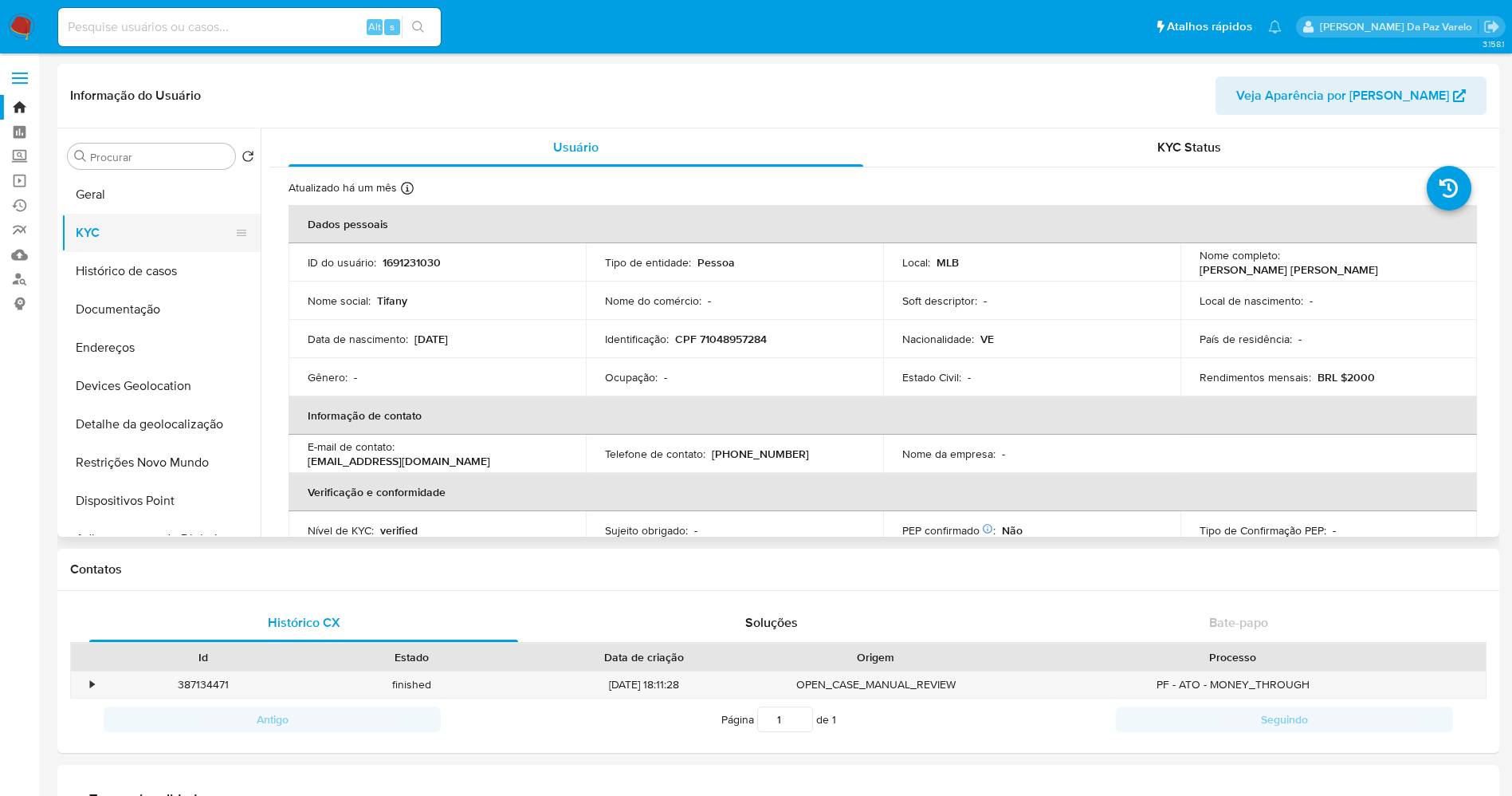
click at [115, 214] on button "KYC" at bounding box center [154, 232] width 186 height 38
click at [117, 200] on button "Geral" at bounding box center [154, 194] width 186 height 38
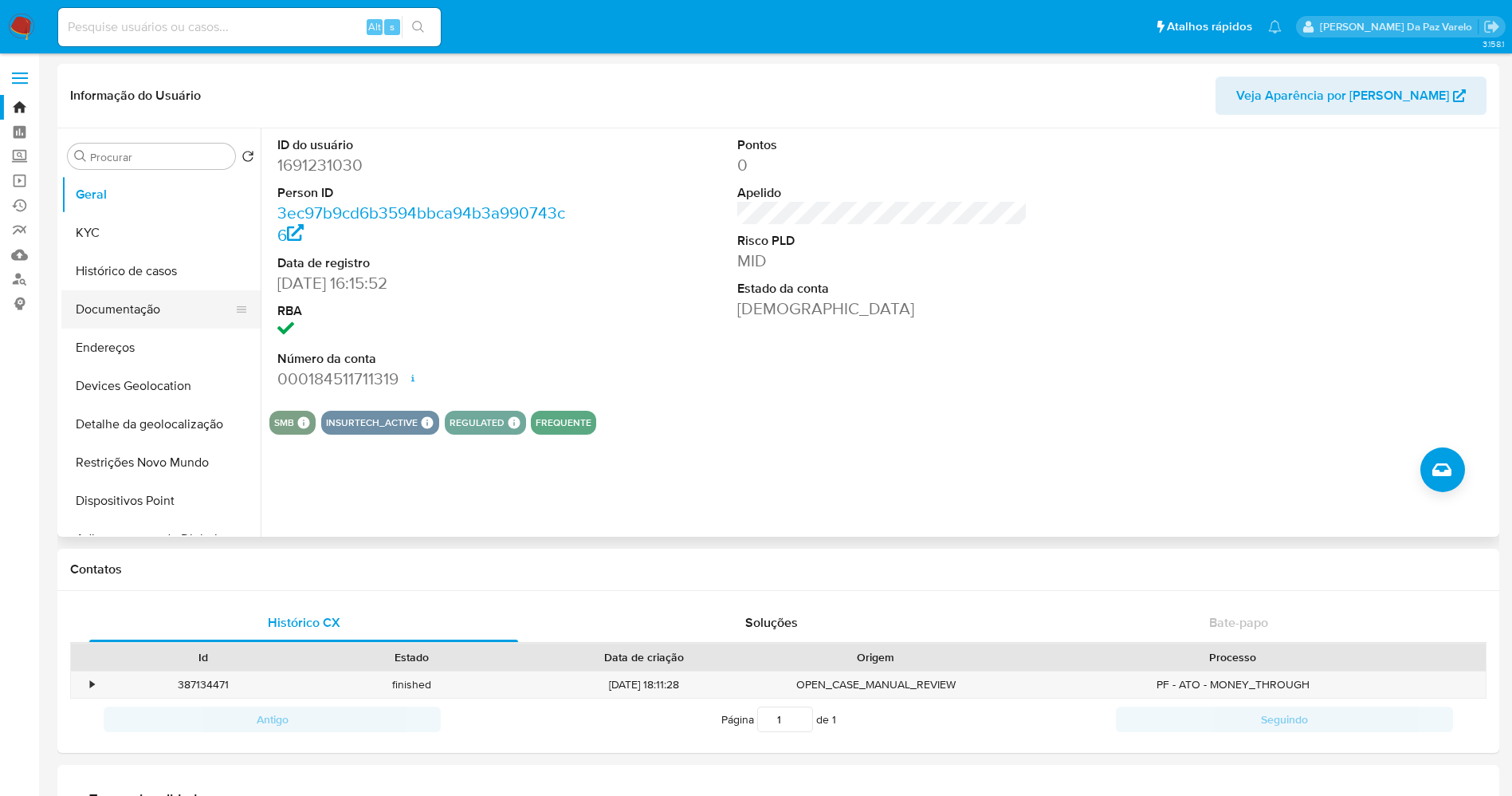
click at [155, 307] on button "Documentação" at bounding box center [154, 309] width 186 height 38
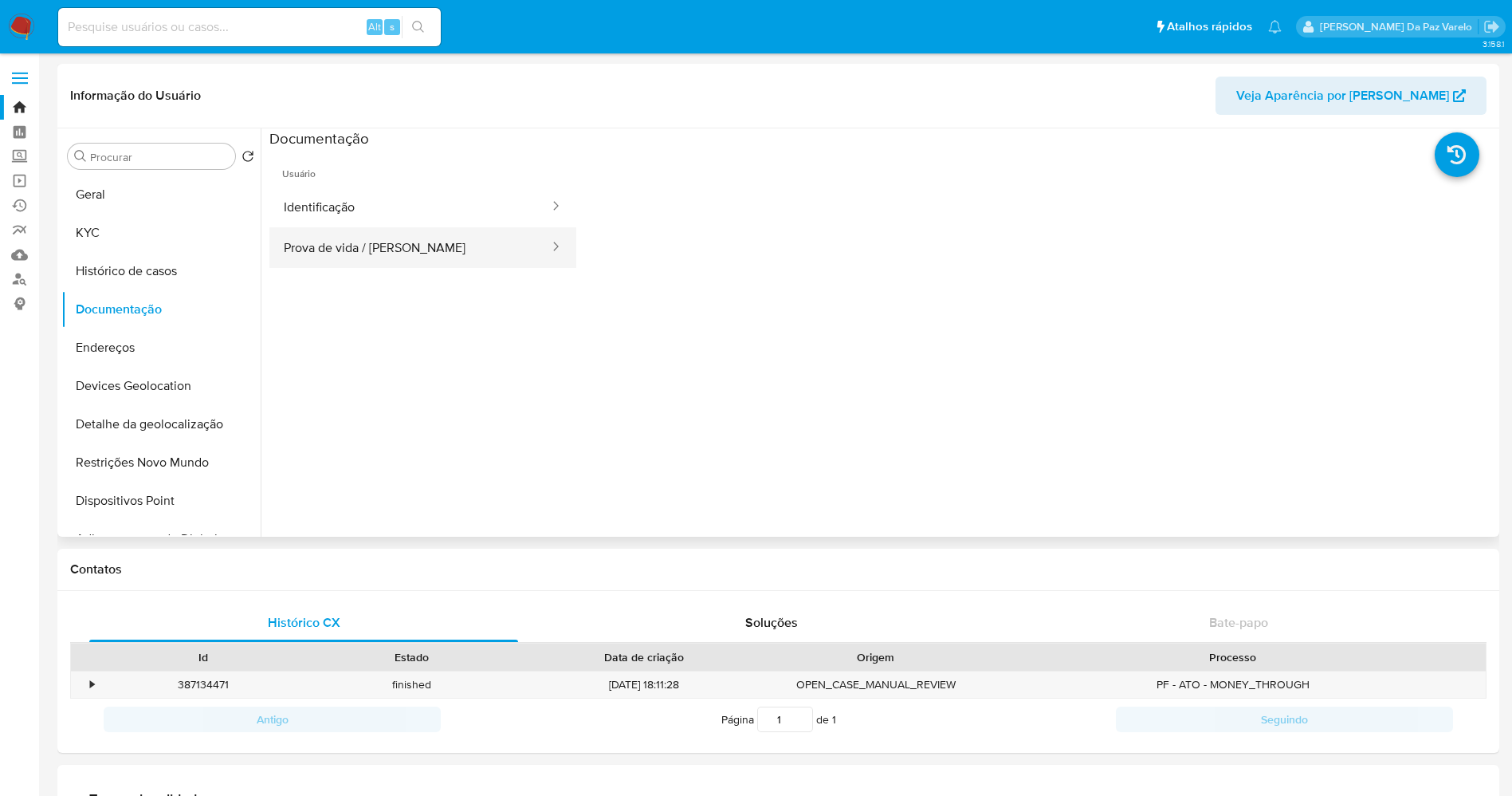
click at [444, 241] on button "Prova de vida / [PERSON_NAME]" at bounding box center [410, 248] width 281 height 41
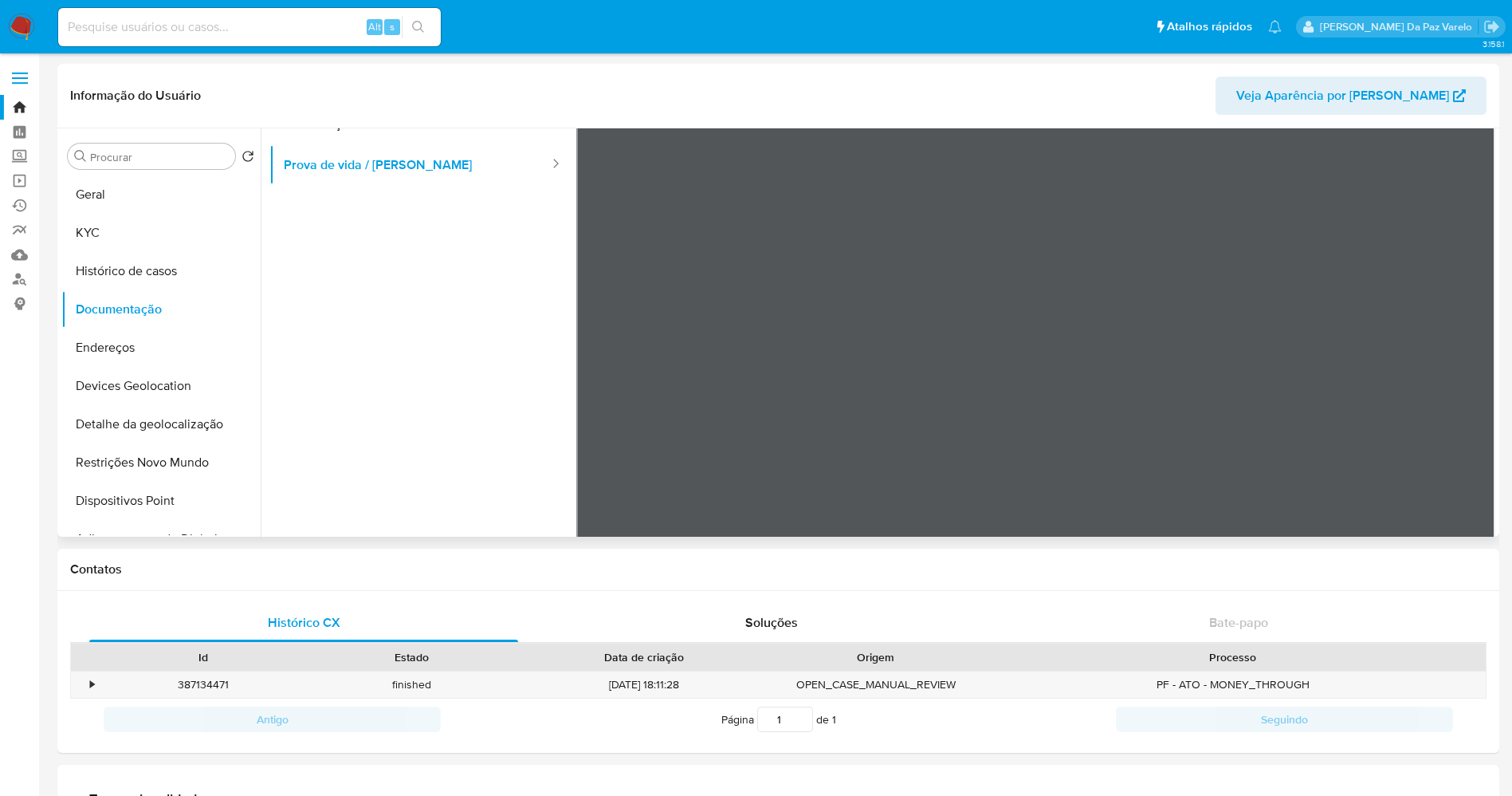
scroll to position [120, 0]
click at [314, 43] on div "Alt s" at bounding box center [249, 27] width 382 height 38
click at [311, 24] on input at bounding box center [249, 27] width 382 height 20
paste input "Miguel A.B.Rueda E Jotzy J.B.Rueda Ltda"
type input "Miguel A.B.Rueda E Jotzy J.B.Rueda Ltda"
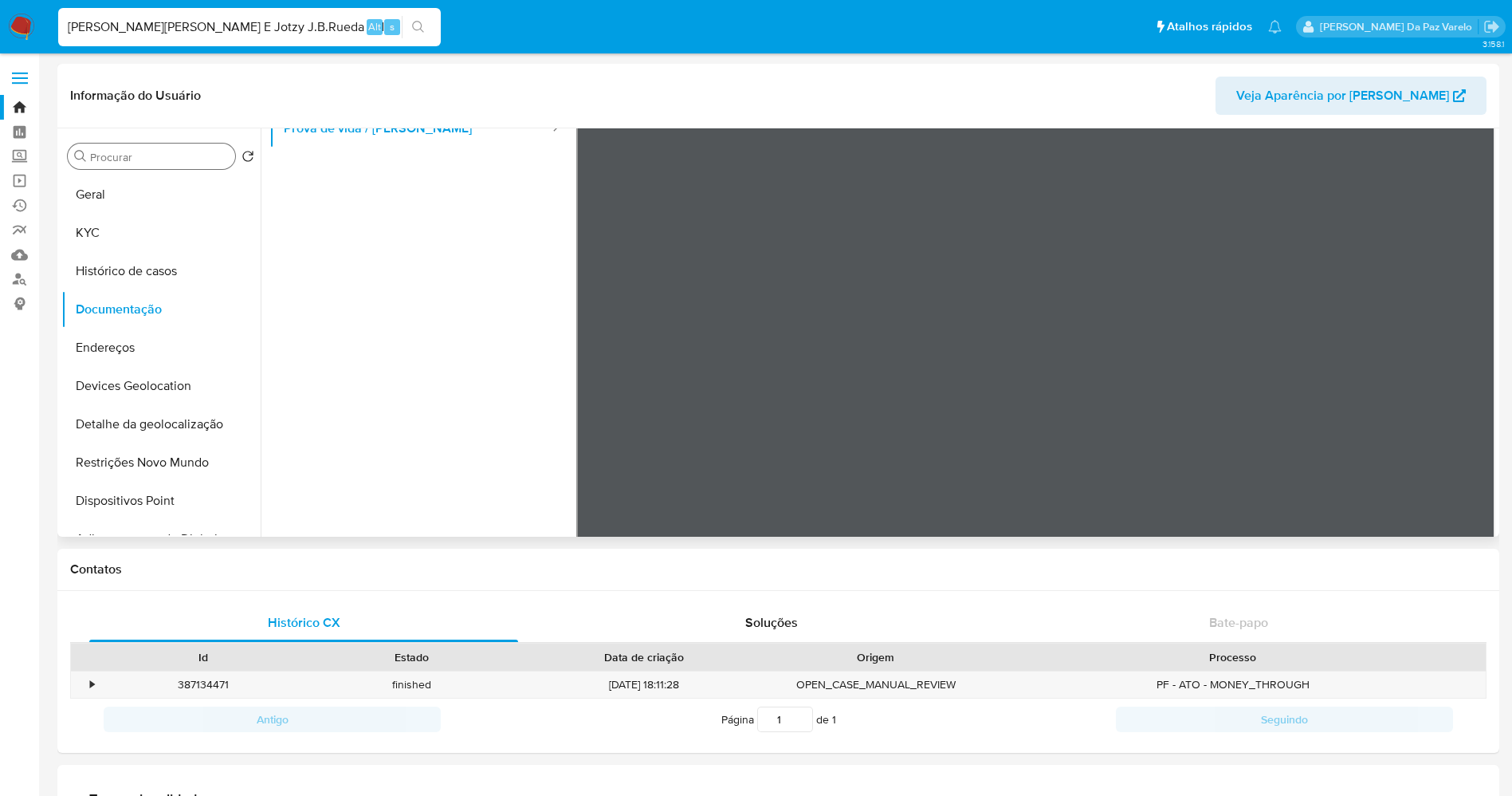
click at [169, 158] on input "Procurar" at bounding box center [160, 157] width 138 height 14
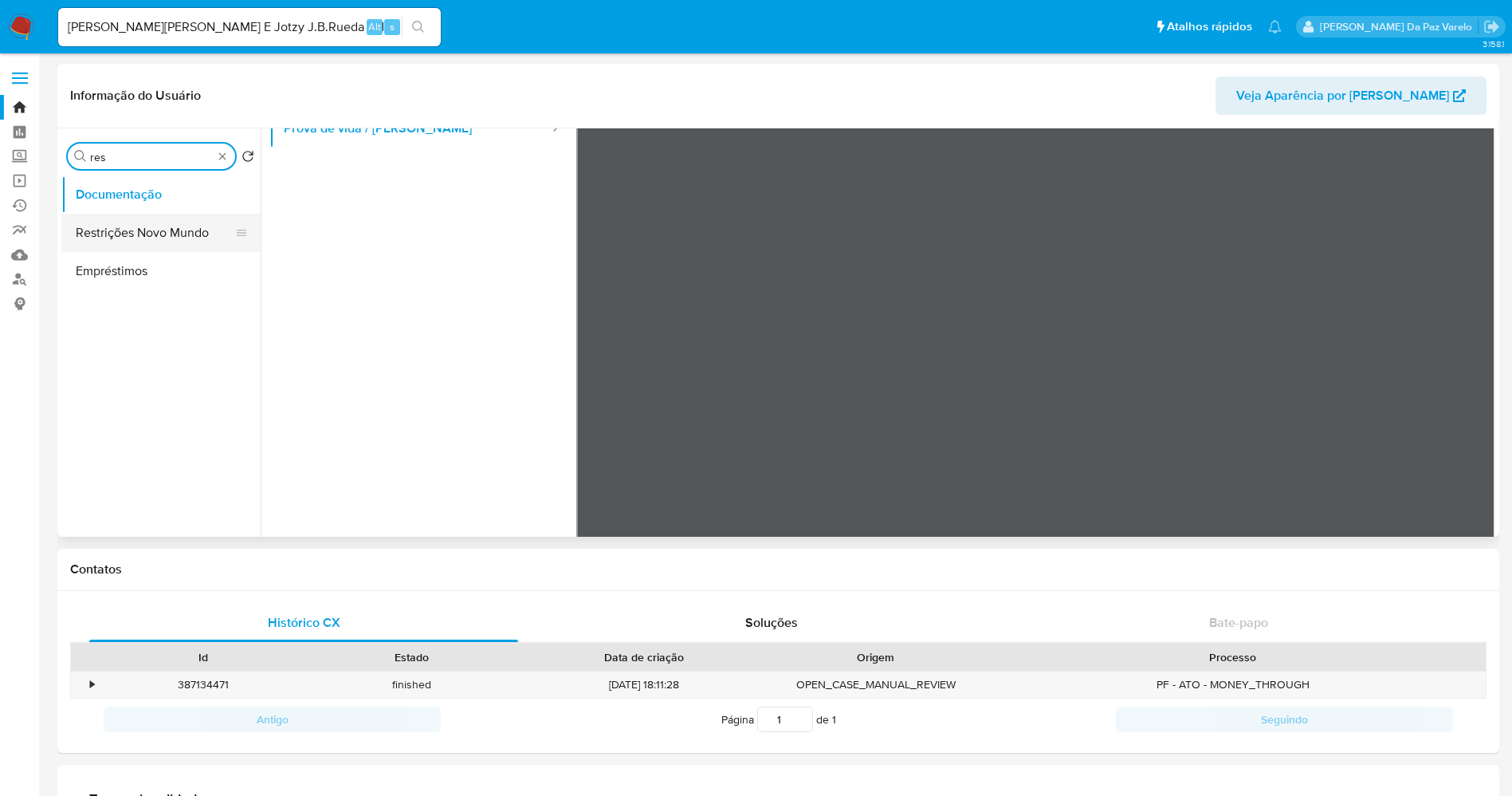
type input "res"
click at [146, 238] on button "Restrições Novo Mundo" at bounding box center [154, 232] width 186 height 38
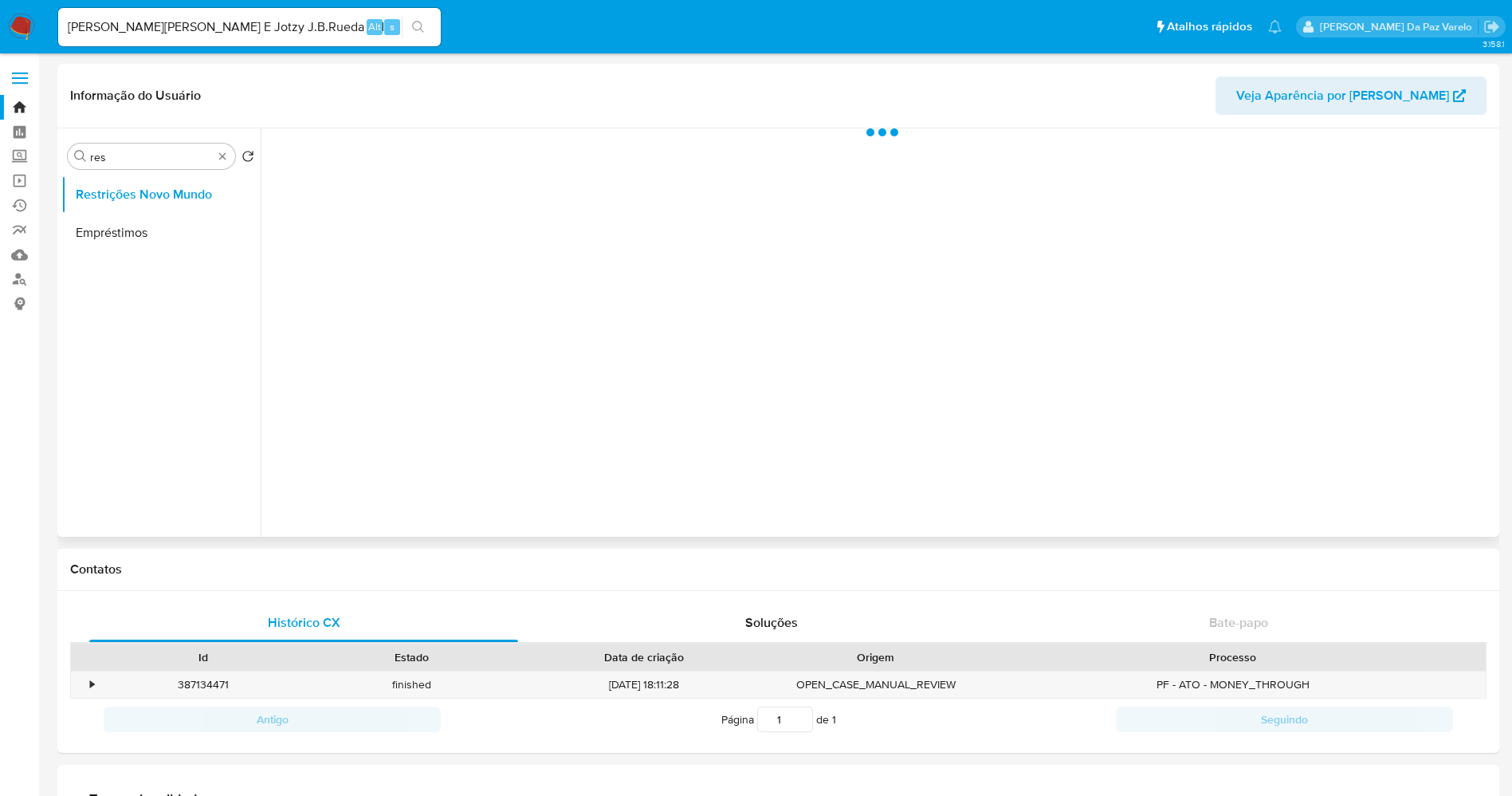
scroll to position [0, 0]
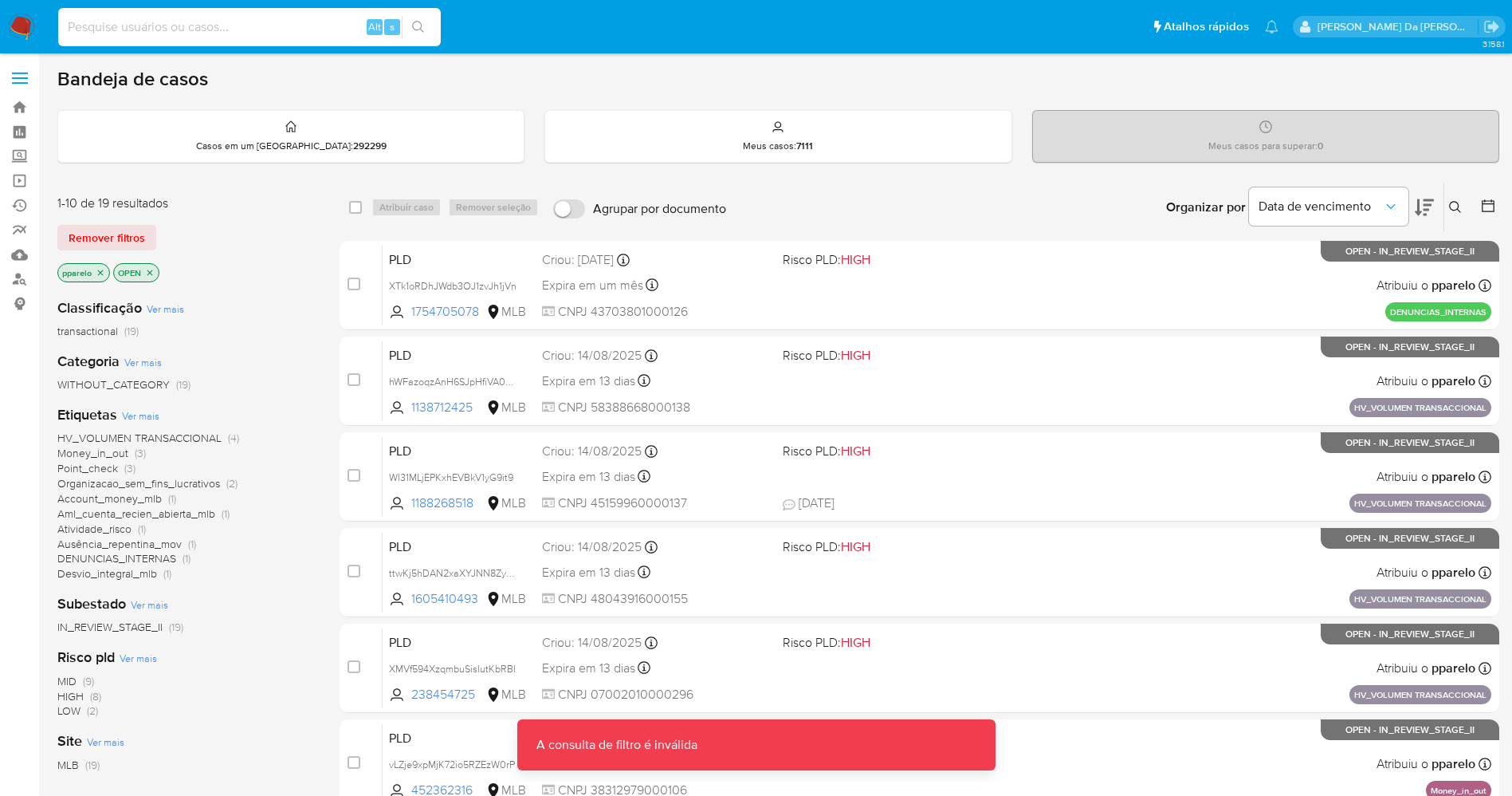
click at [340, 27] on input at bounding box center [249, 27] width 382 height 20
paste input "1783119368"
type input "1783119368"
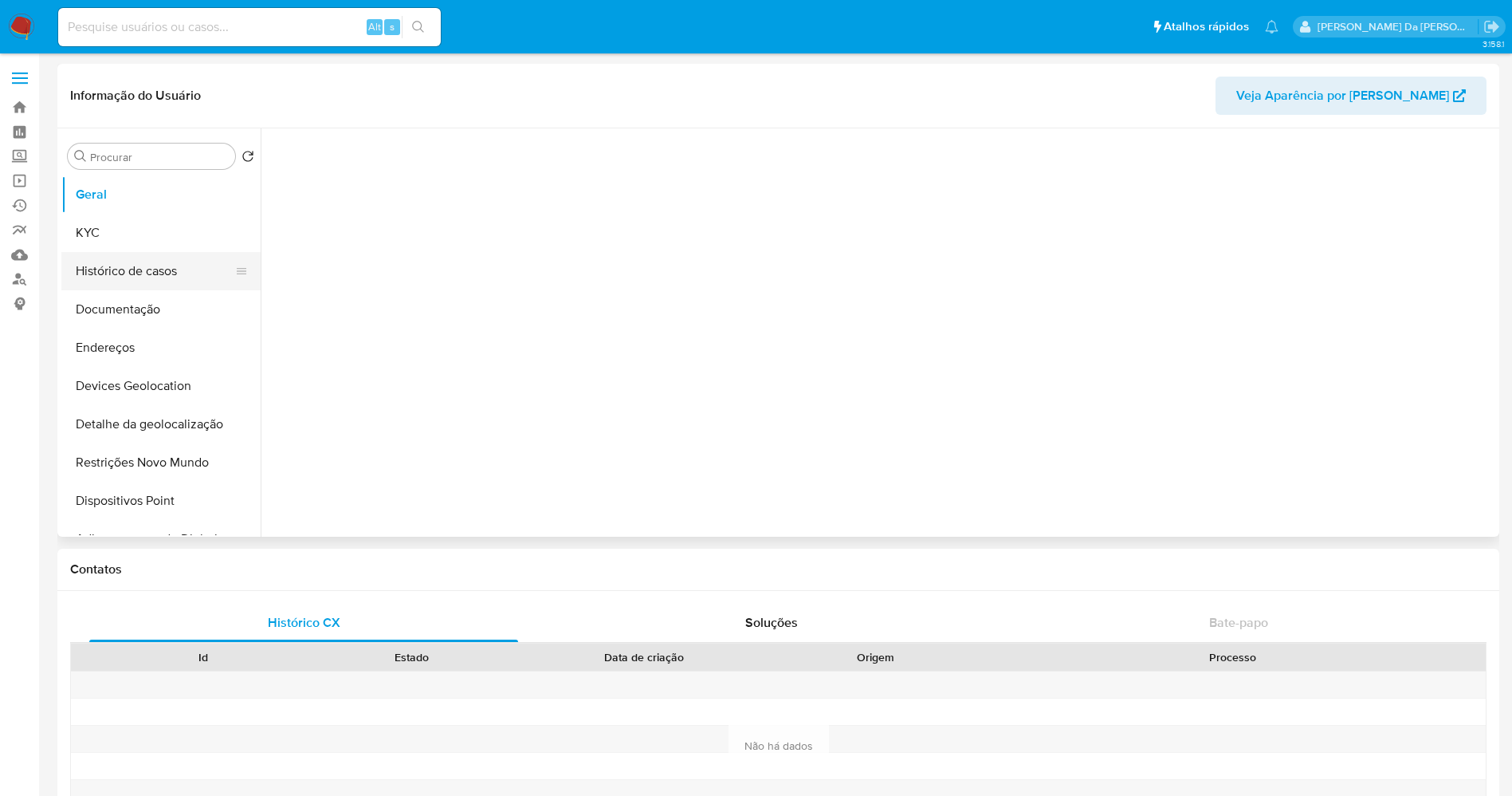
select select "10"
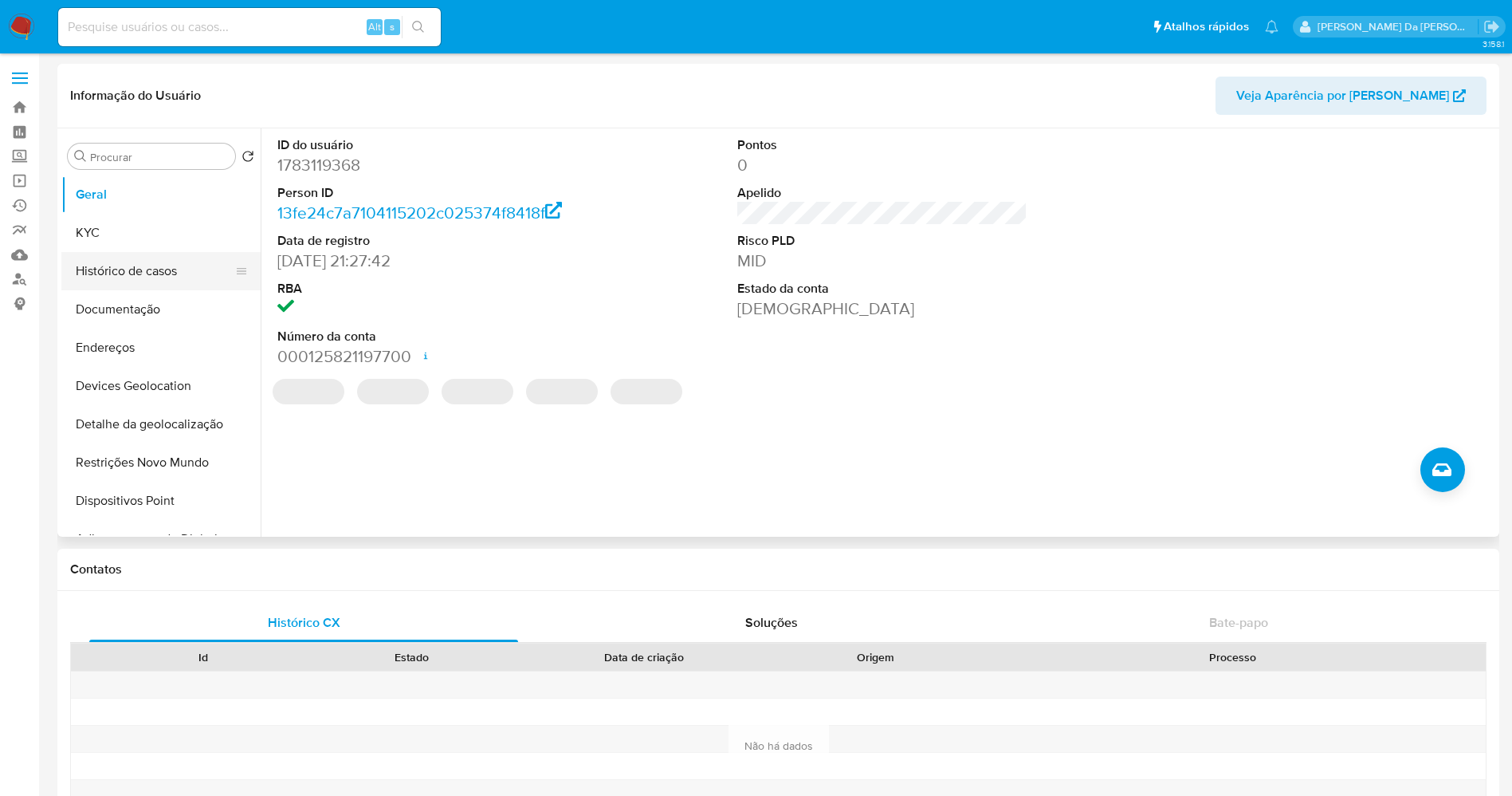
click at [170, 276] on button "Histórico de casos" at bounding box center [154, 271] width 186 height 38
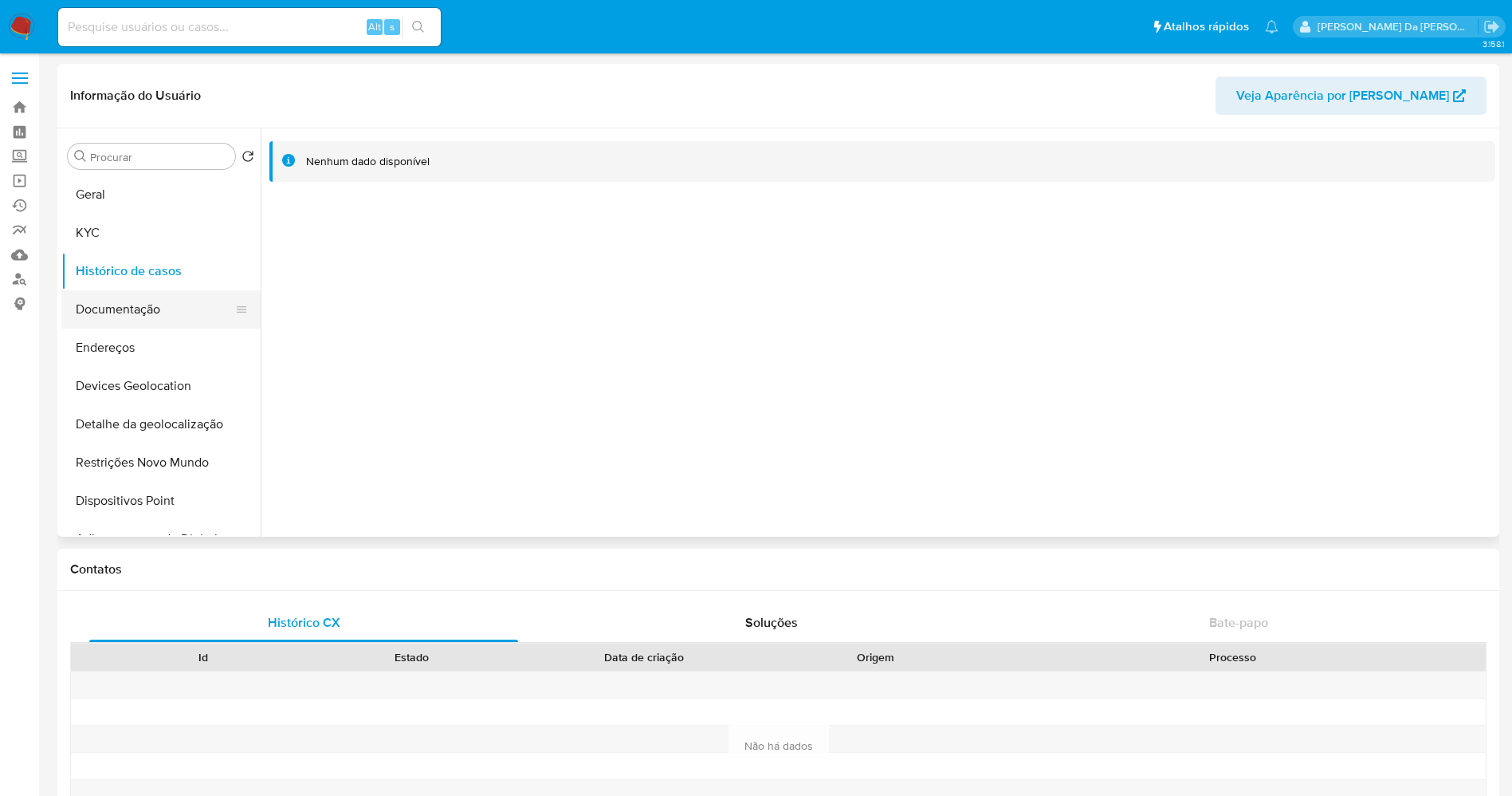
click at [145, 311] on button "Documentação" at bounding box center [154, 309] width 186 height 38
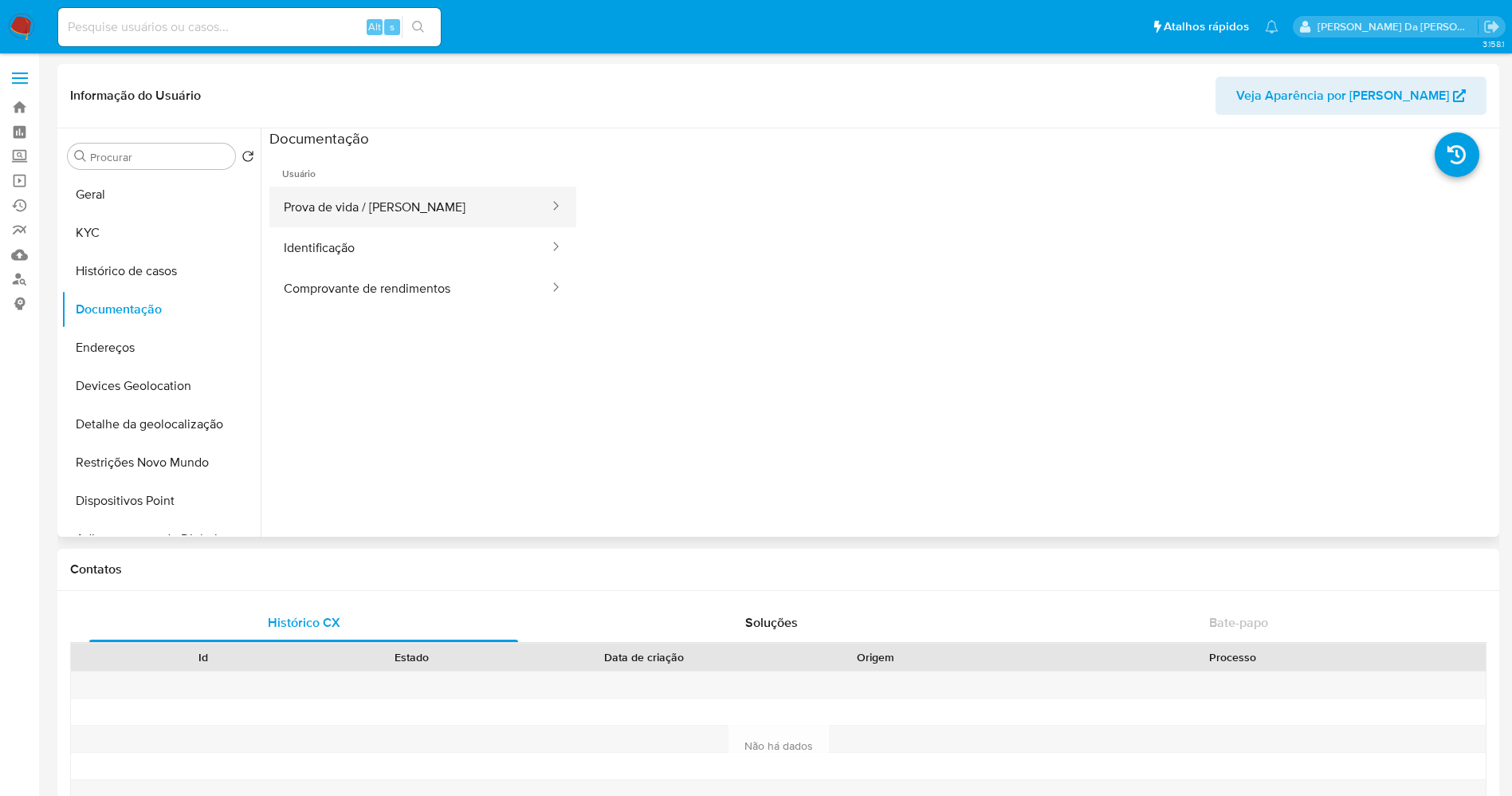
click at [398, 202] on button "Prova de vida / [PERSON_NAME]" at bounding box center [410, 207] width 281 height 41
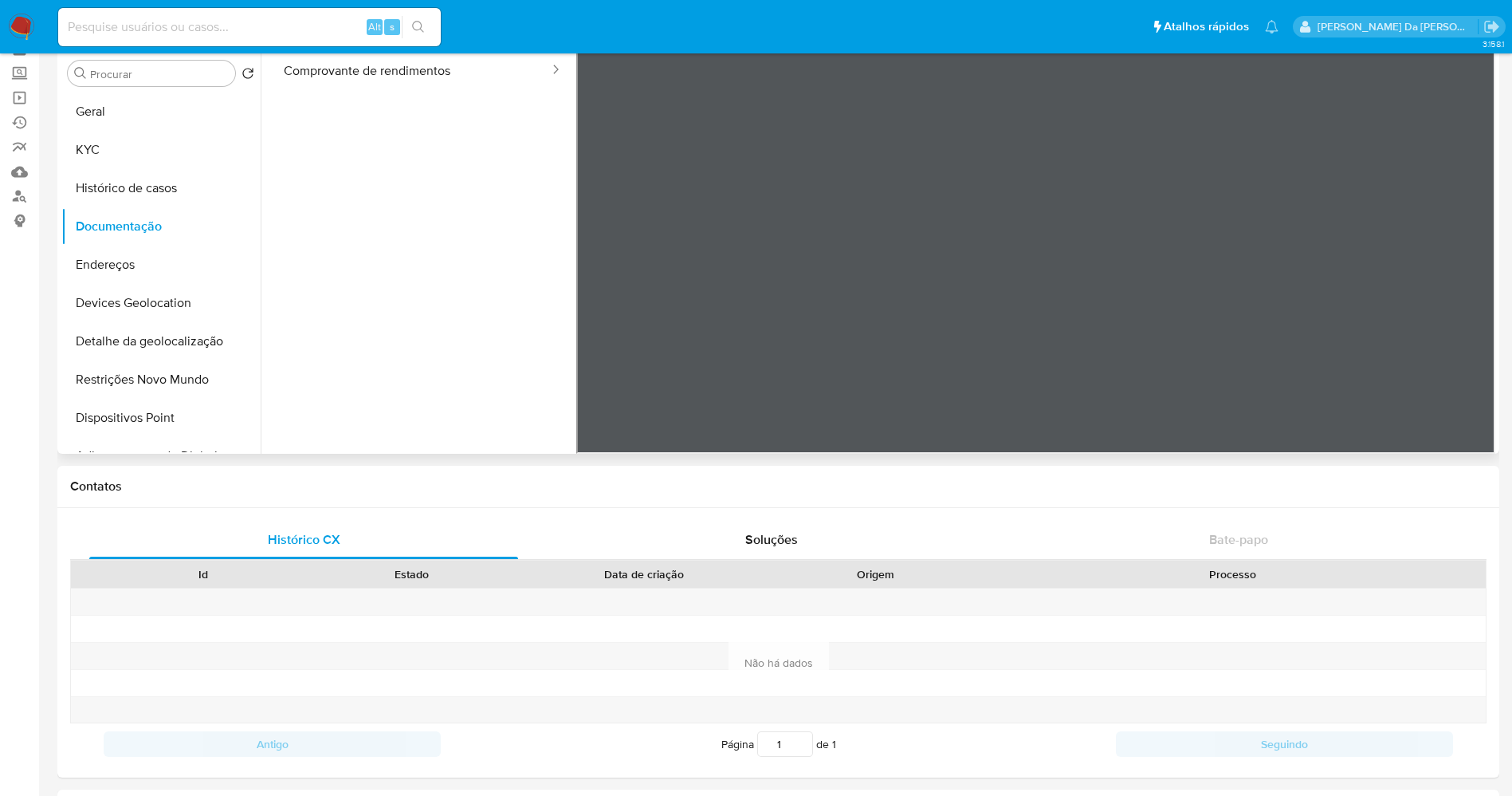
scroll to position [120, 0]
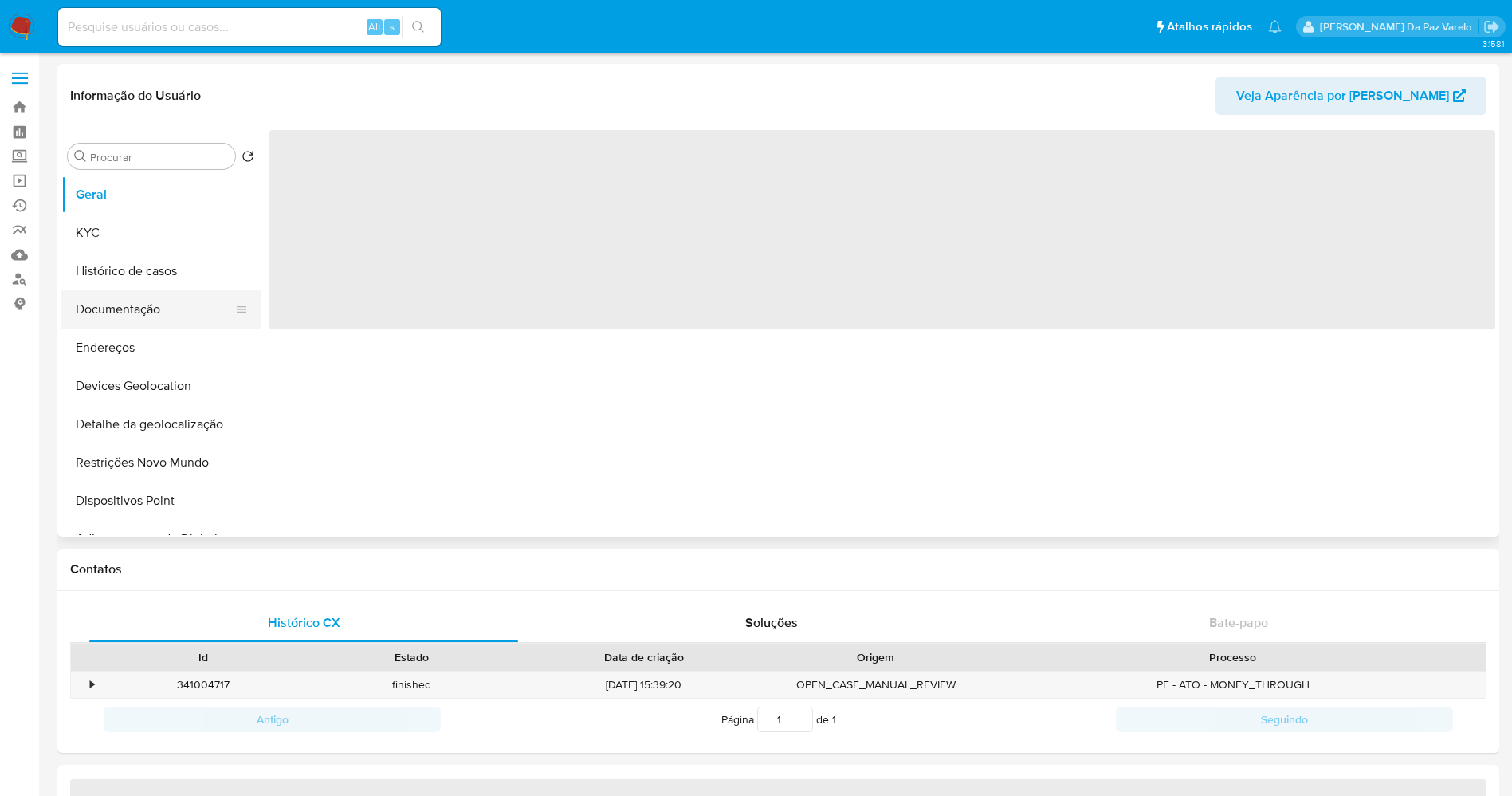
click at [100, 304] on button "Documentação" at bounding box center [154, 309] width 186 height 38
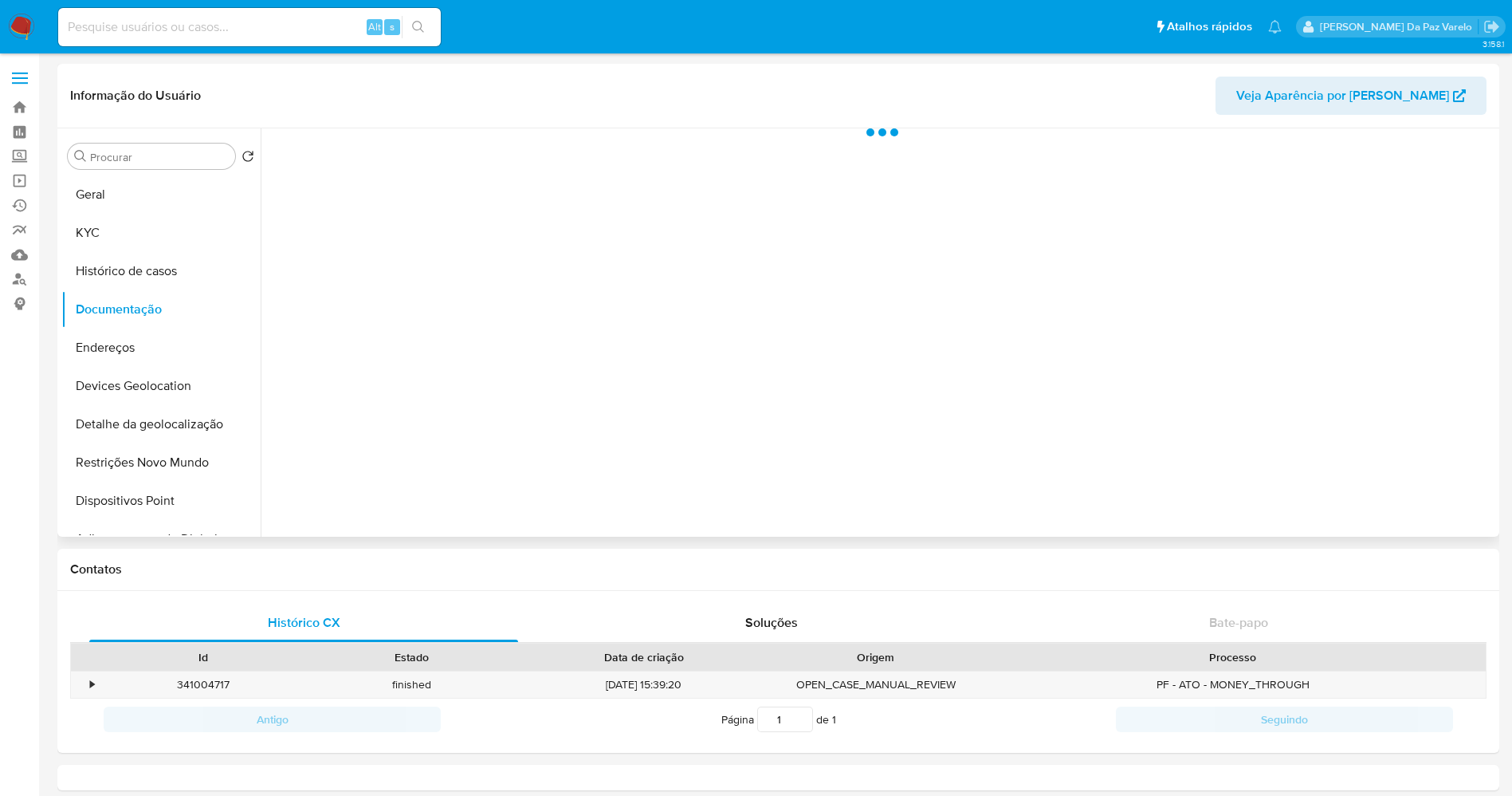
select select "10"
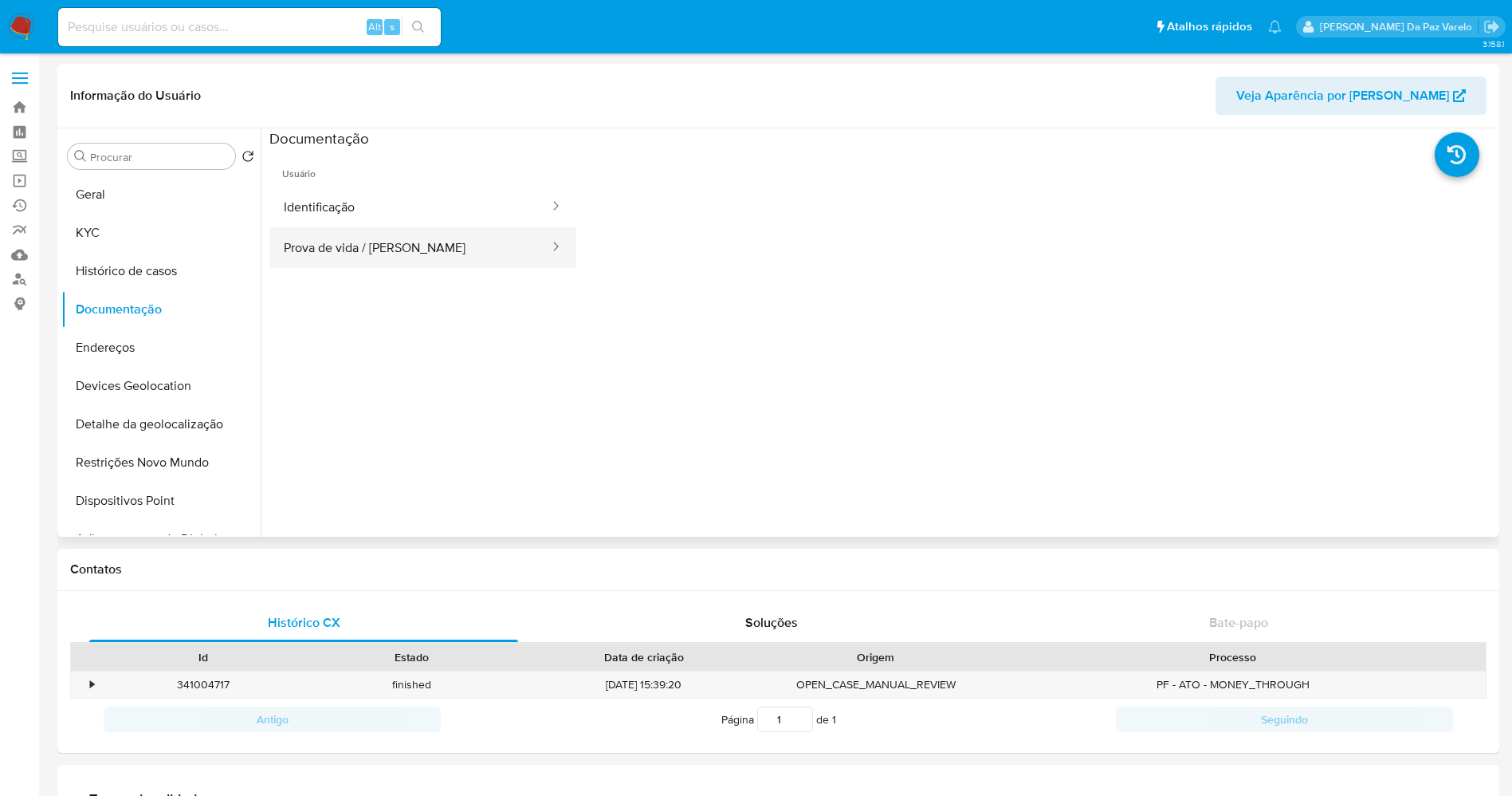
click at [381, 252] on button "Prova de vida / [PERSON_NAME]" at bounding box center [410, 248] width 281 height 41
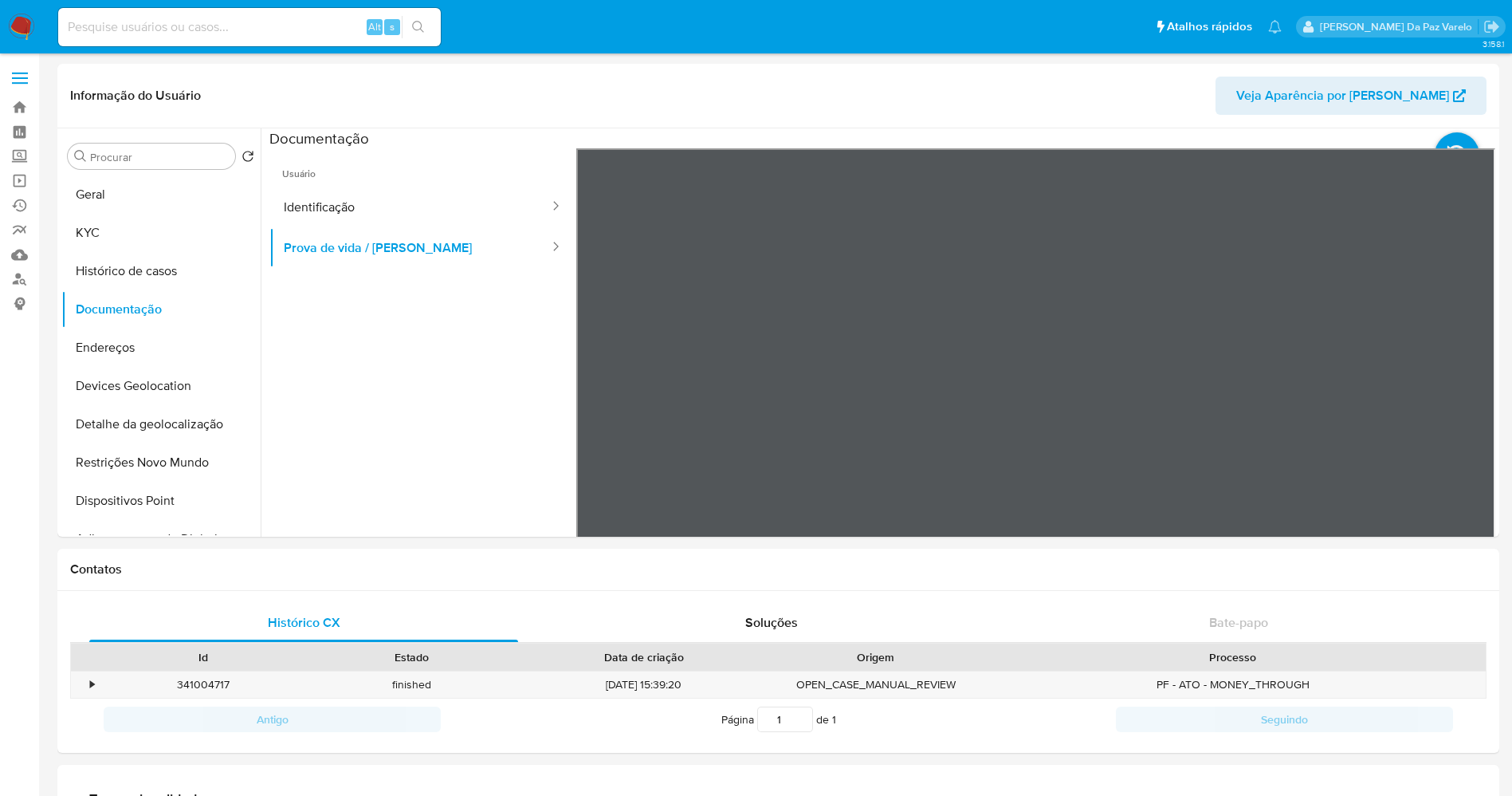
click at [217, 31] on input at bounding box center [249, 27] width 382 height 20
paste input "1235726799"
type input "1235726799"
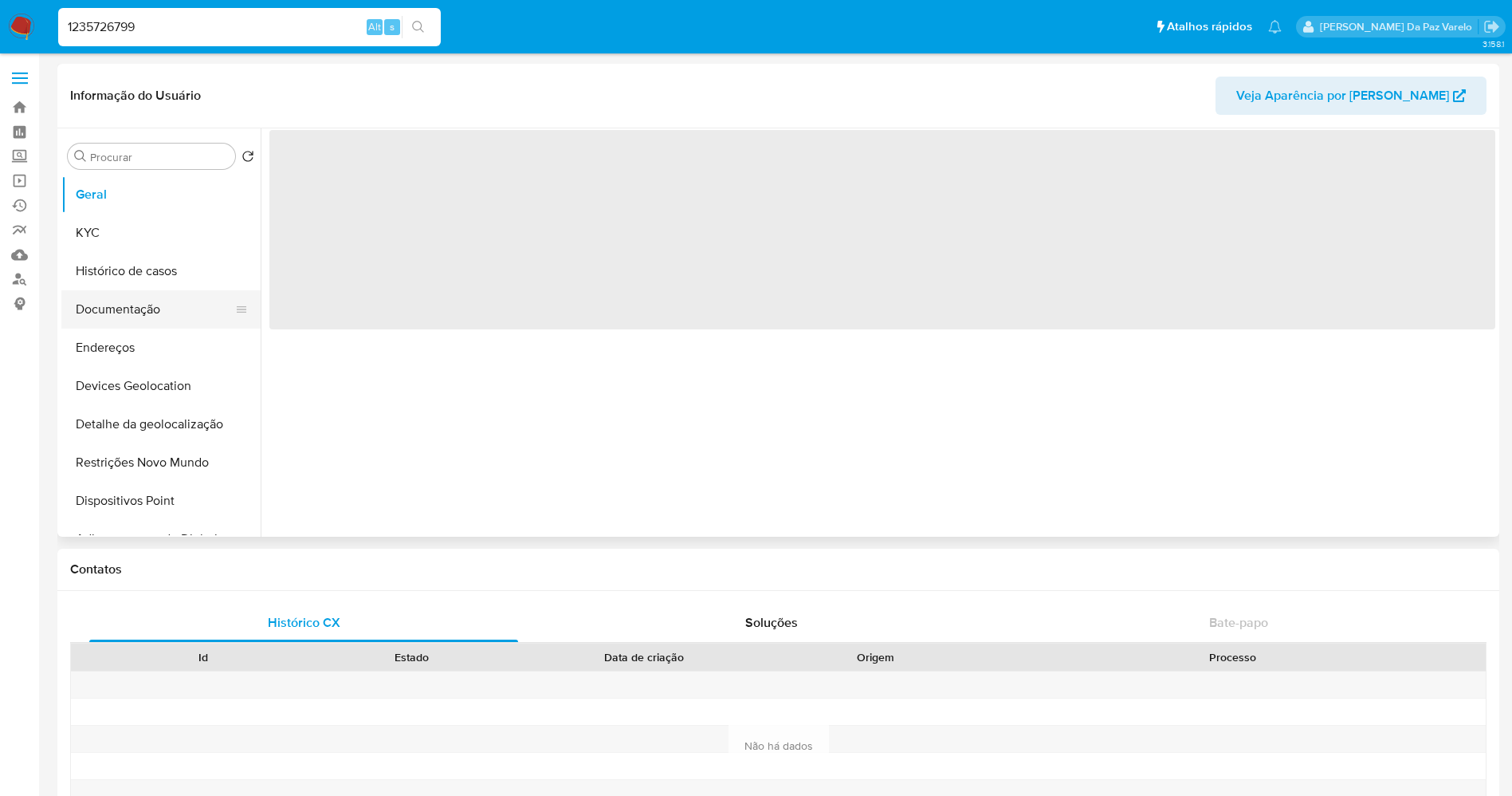
click at [160, 303] on button "Documentação" at bounding box center [154, 309] width 186 height 38
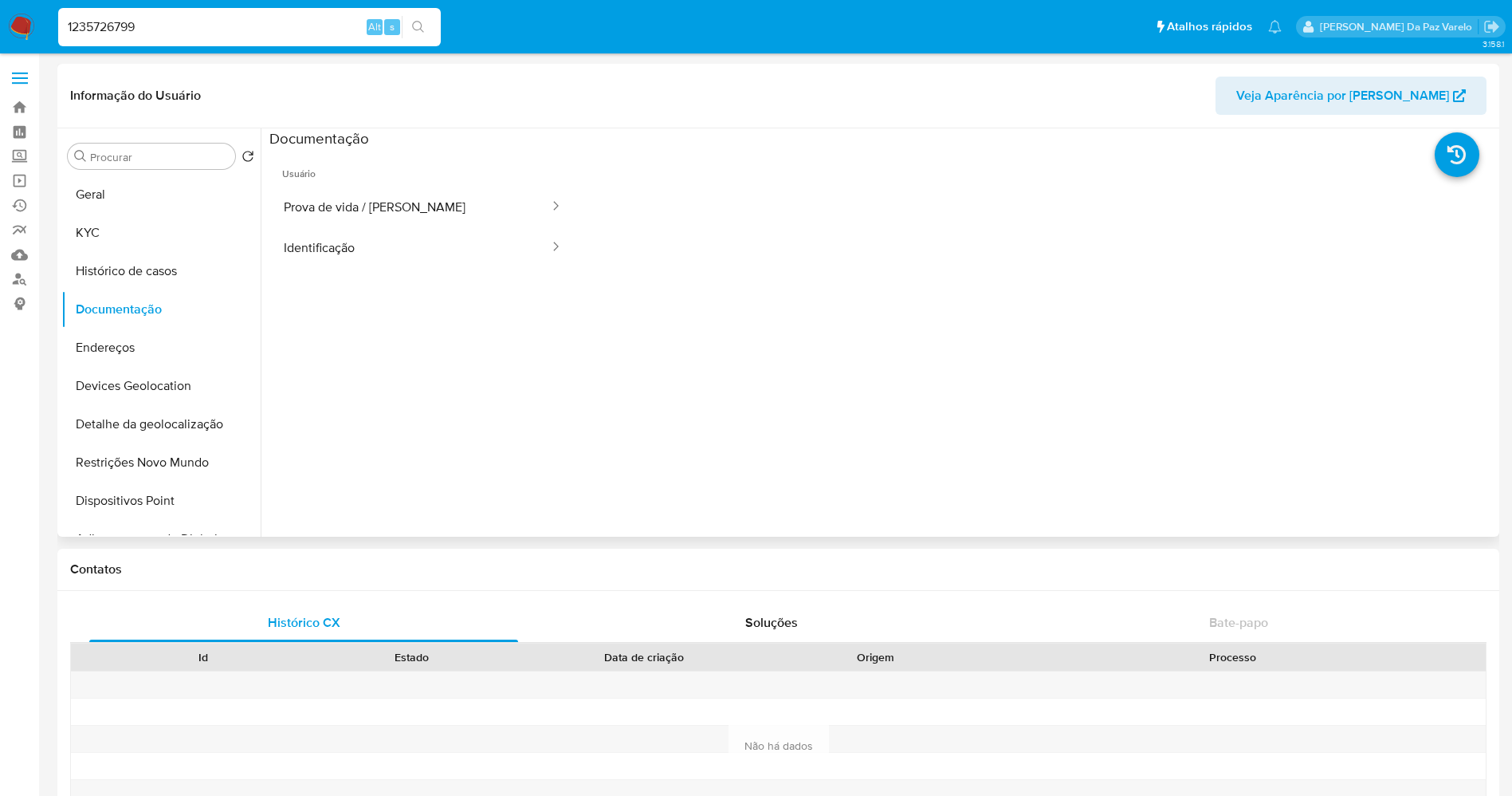
select select "10"
click at [421, 201] on button "Prova de vida / [PERSON_NAME]" at bounding box center [410, 207] width 281 height 41
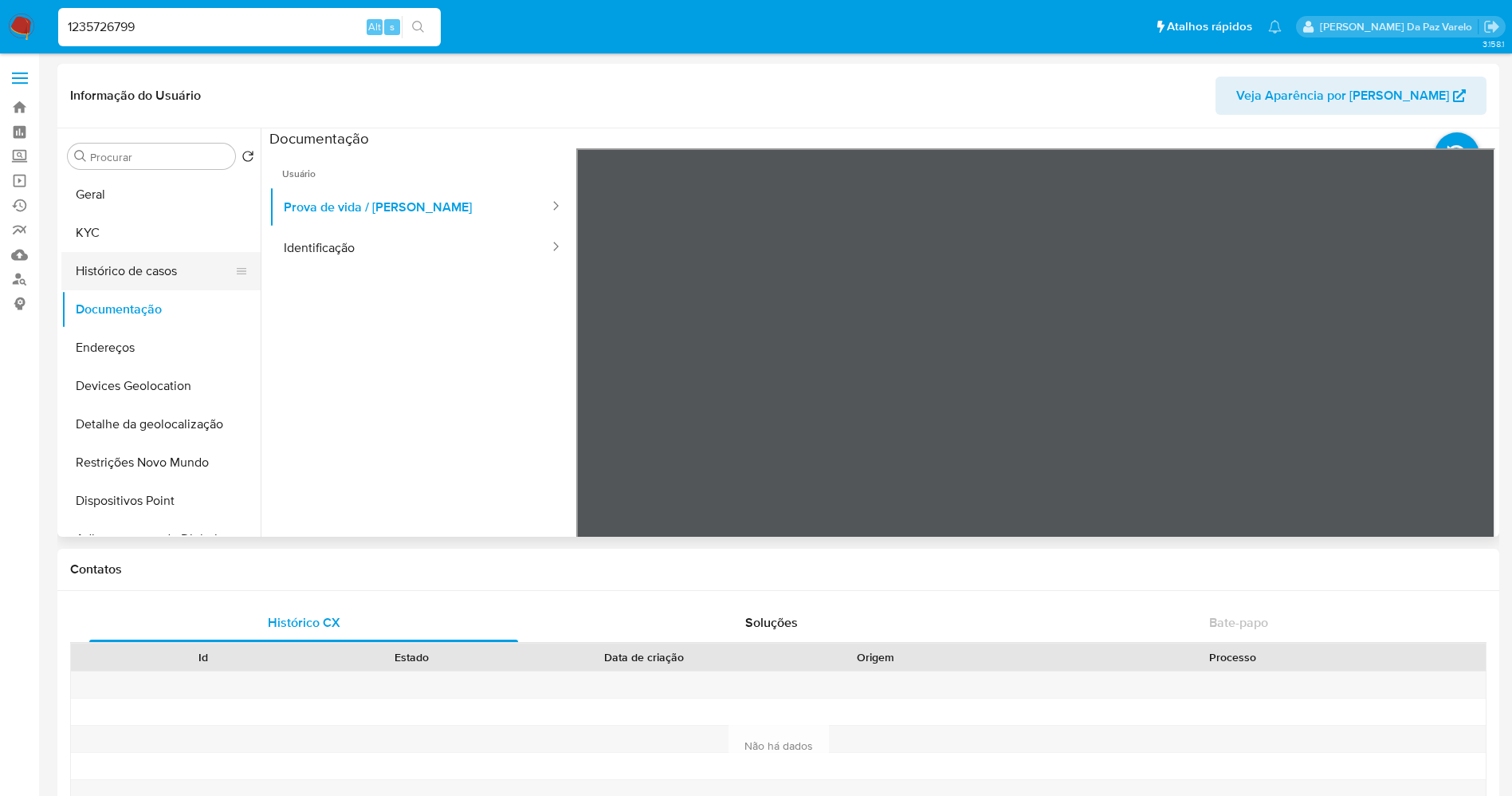
click at [153, 276] on button "Histórico de casos" at bounding box center [154, 271] width 186 height 38
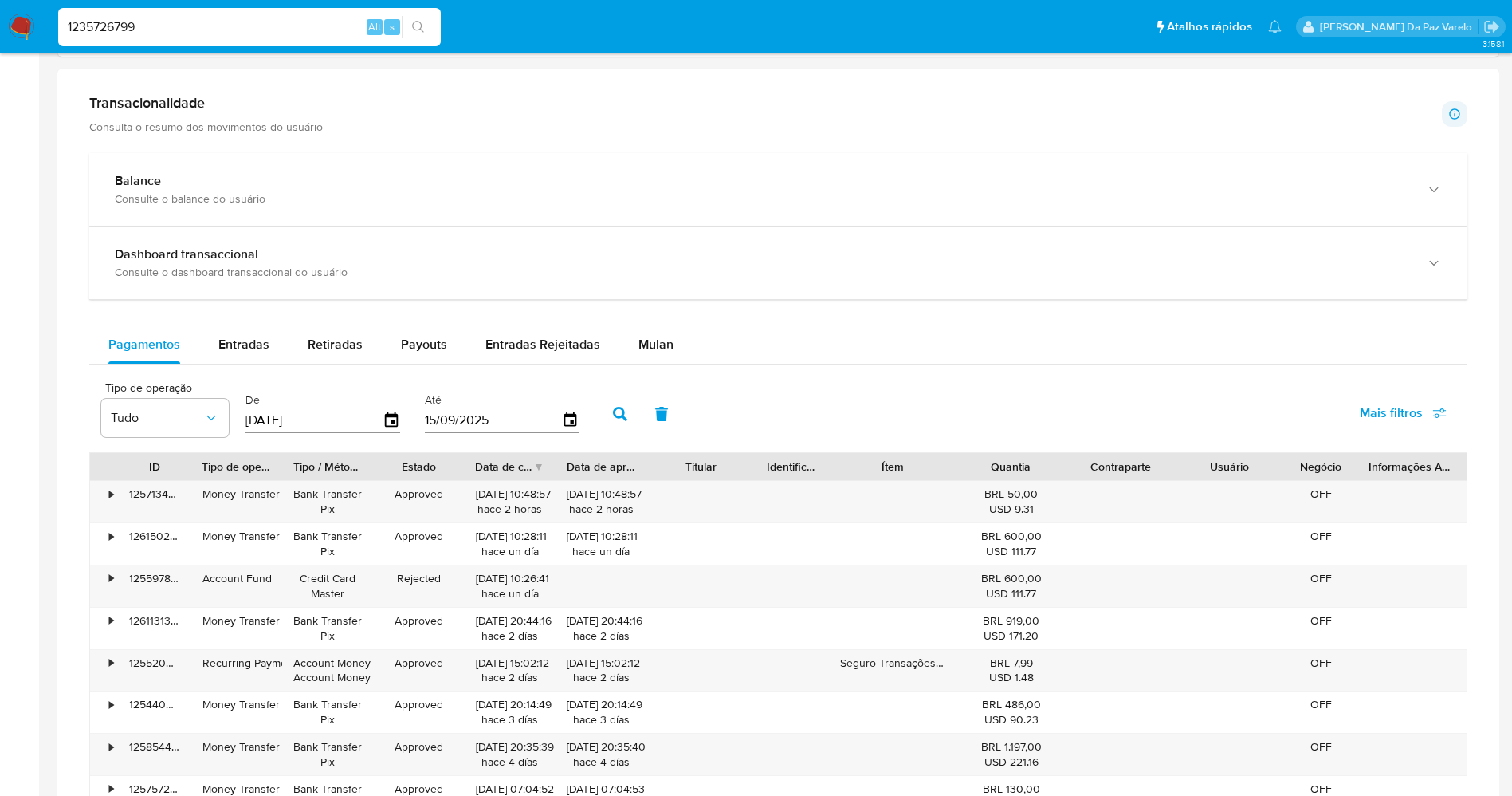
scroll to position [718, 0]
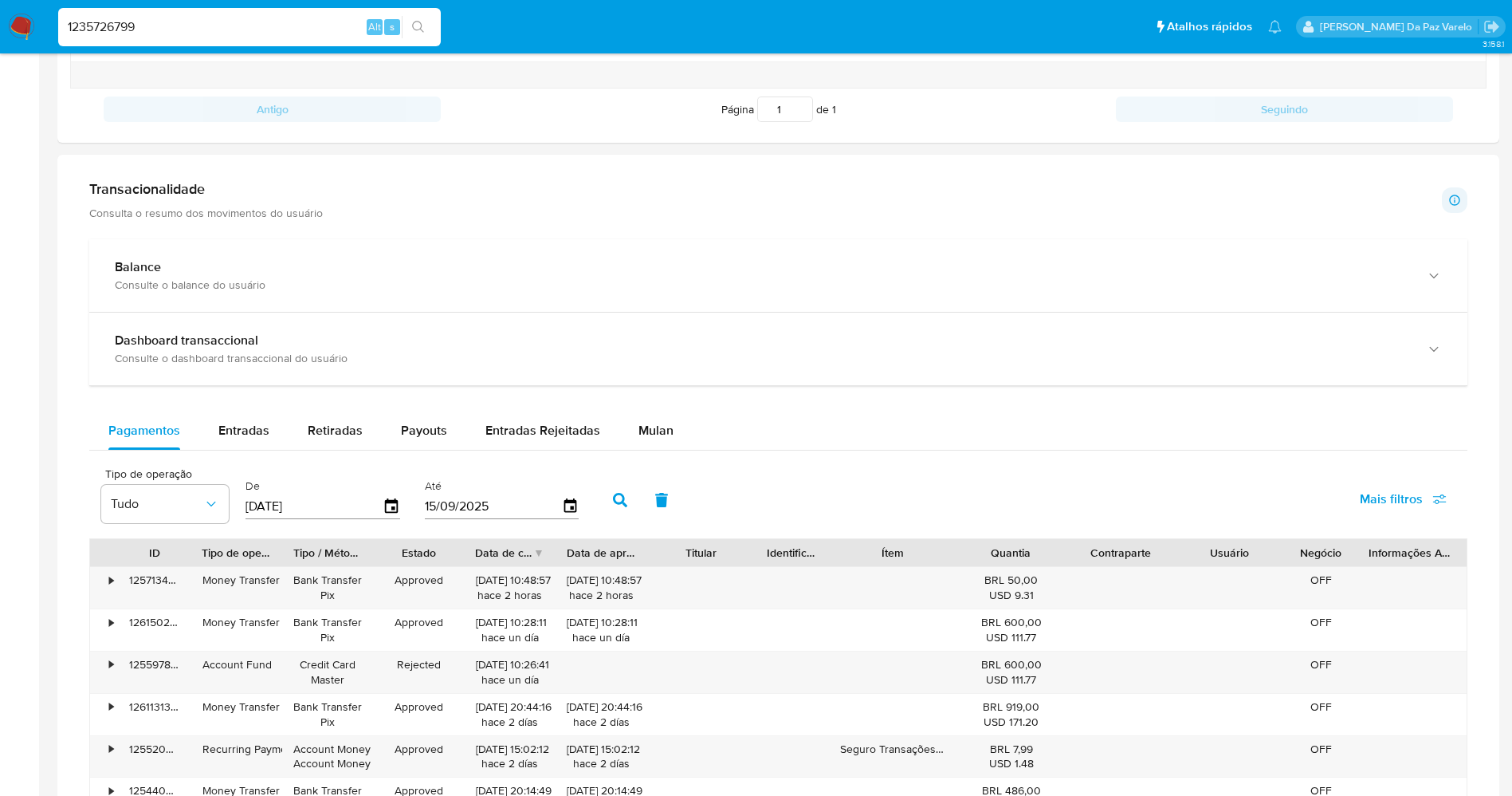
click at [244, 25] on input "1235726799" at bounding box center [249, 27] width 382 height 20
paste input "rKdX5awYk0yulGGVAkg84meW"
type input "rKdX5awYk0yulGGVAkg84meW"
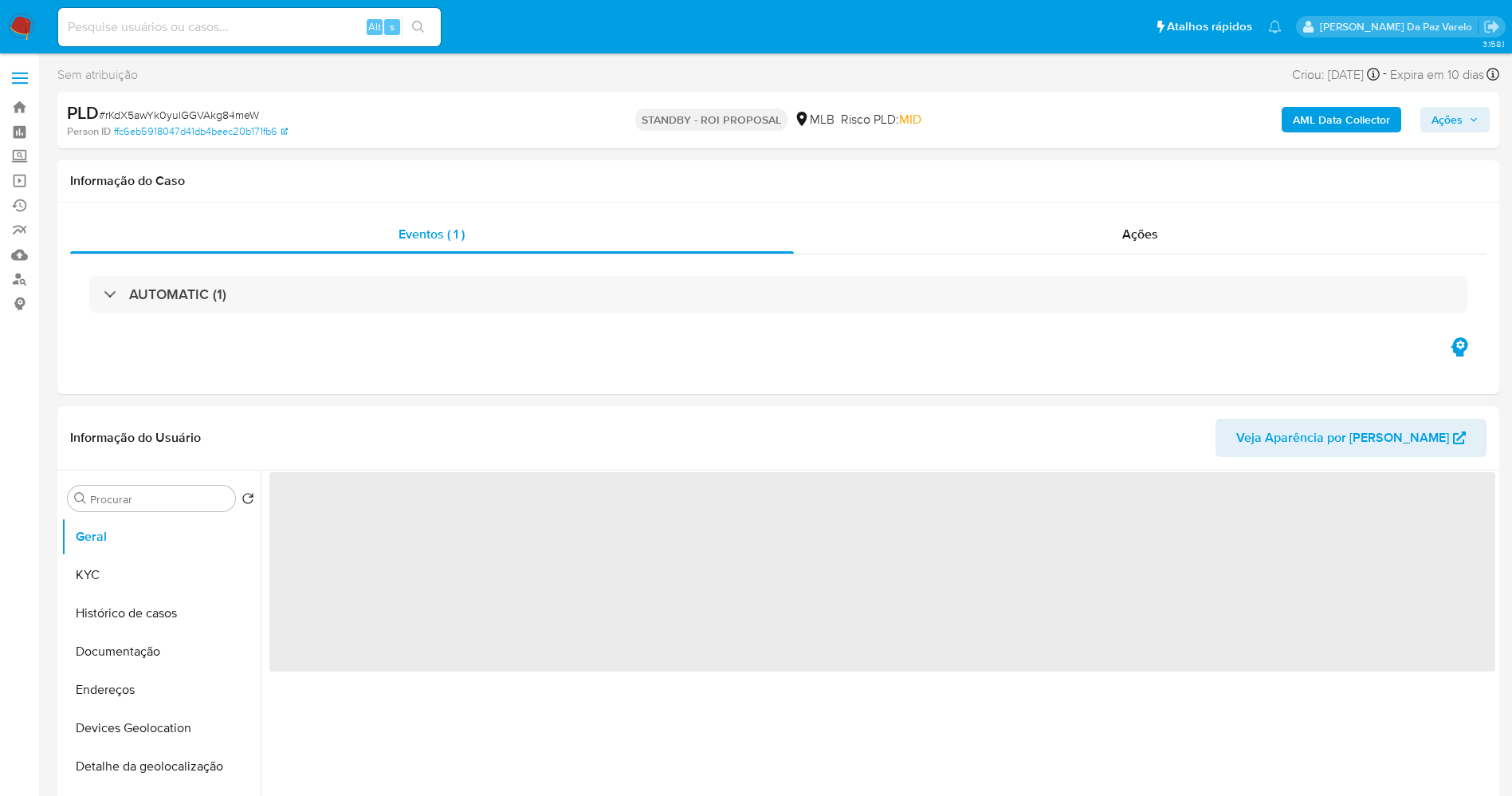
select select "10"
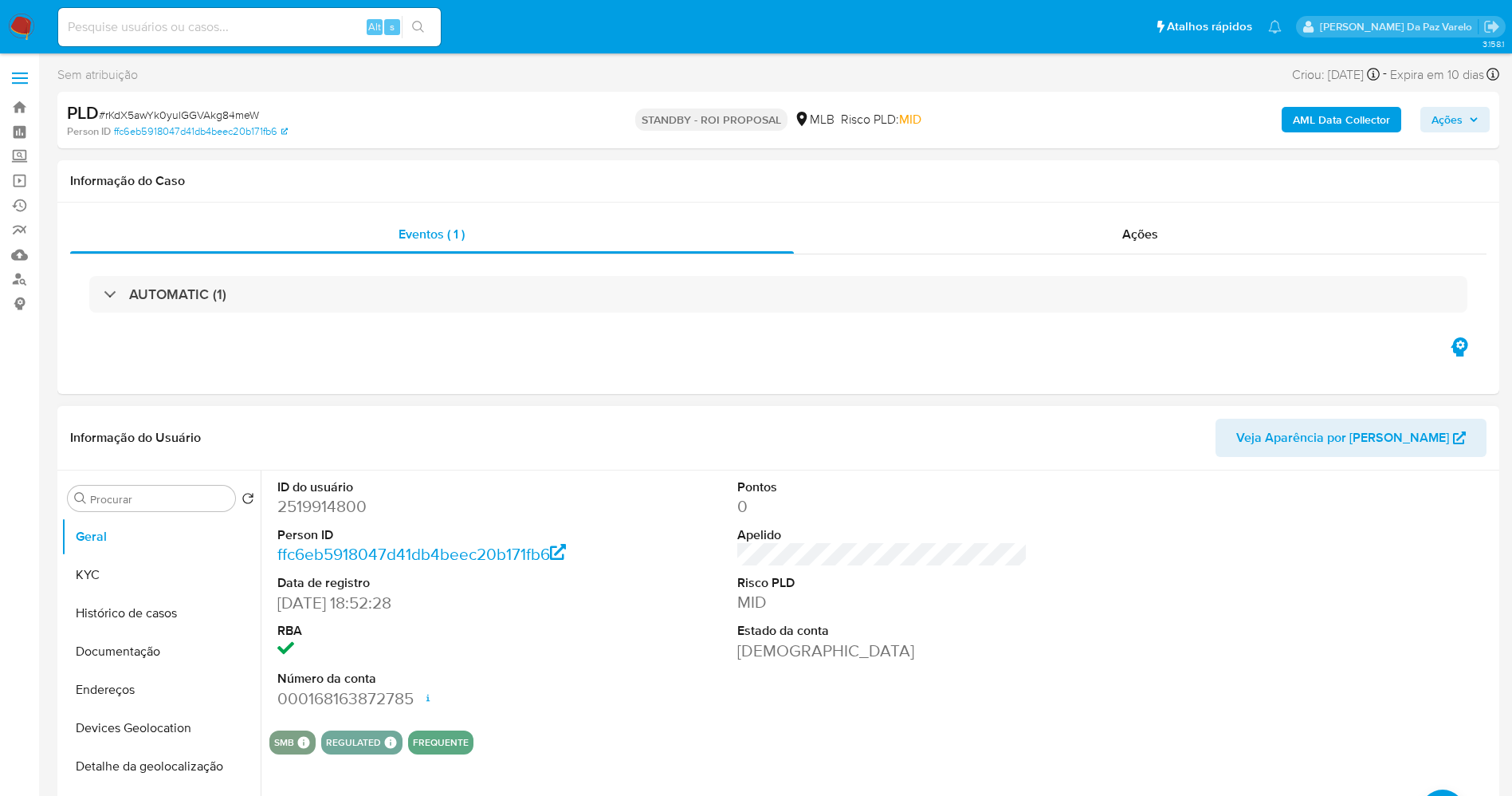
click at [153, 643] on button "Documentação" at bounding box center [161, 650] width 200 height 38
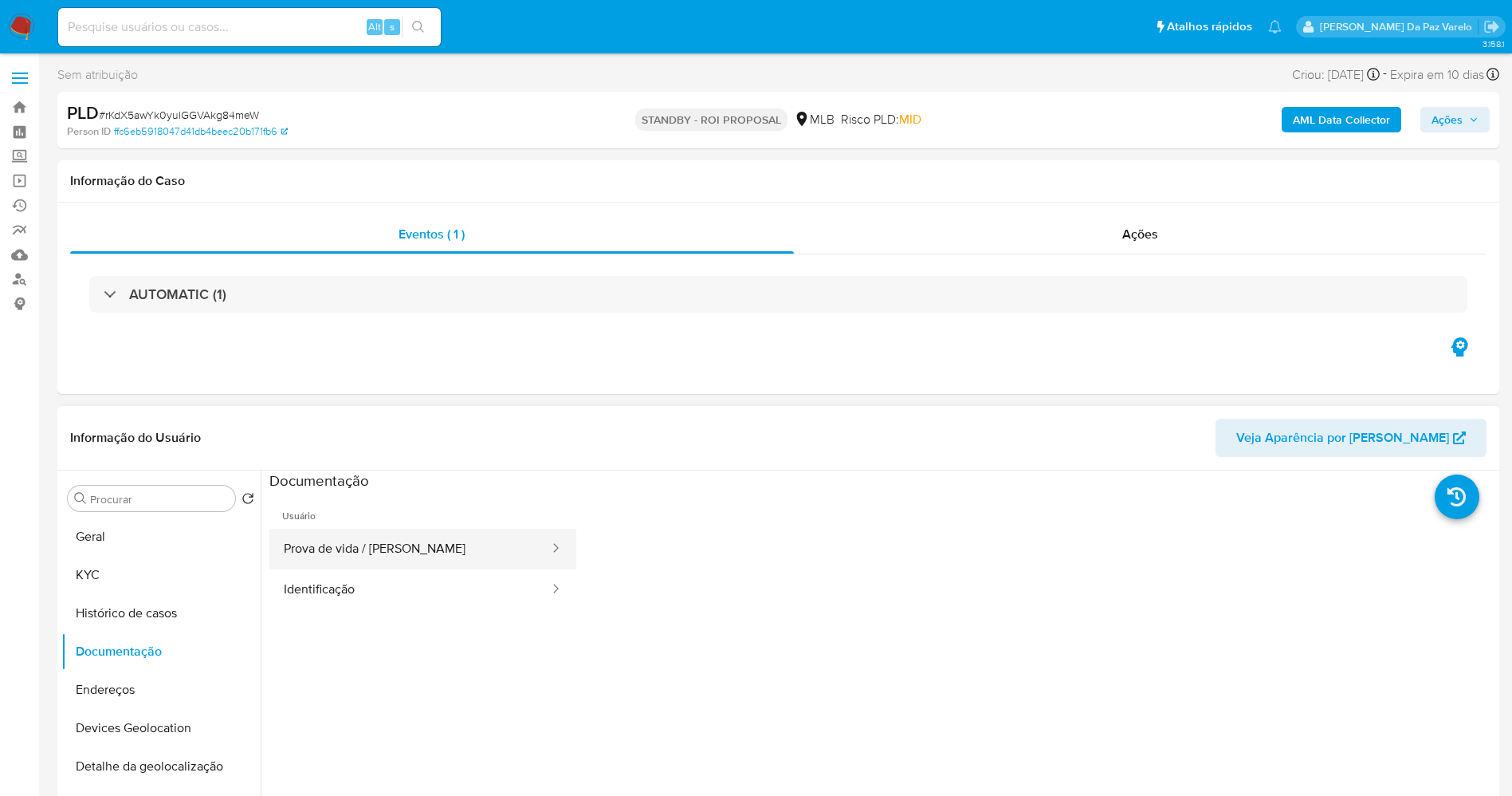
click at [353, 538] on button "Prova de vida / [PERSON_NAME]" at bounding box center [410, 549] width 281 height 41
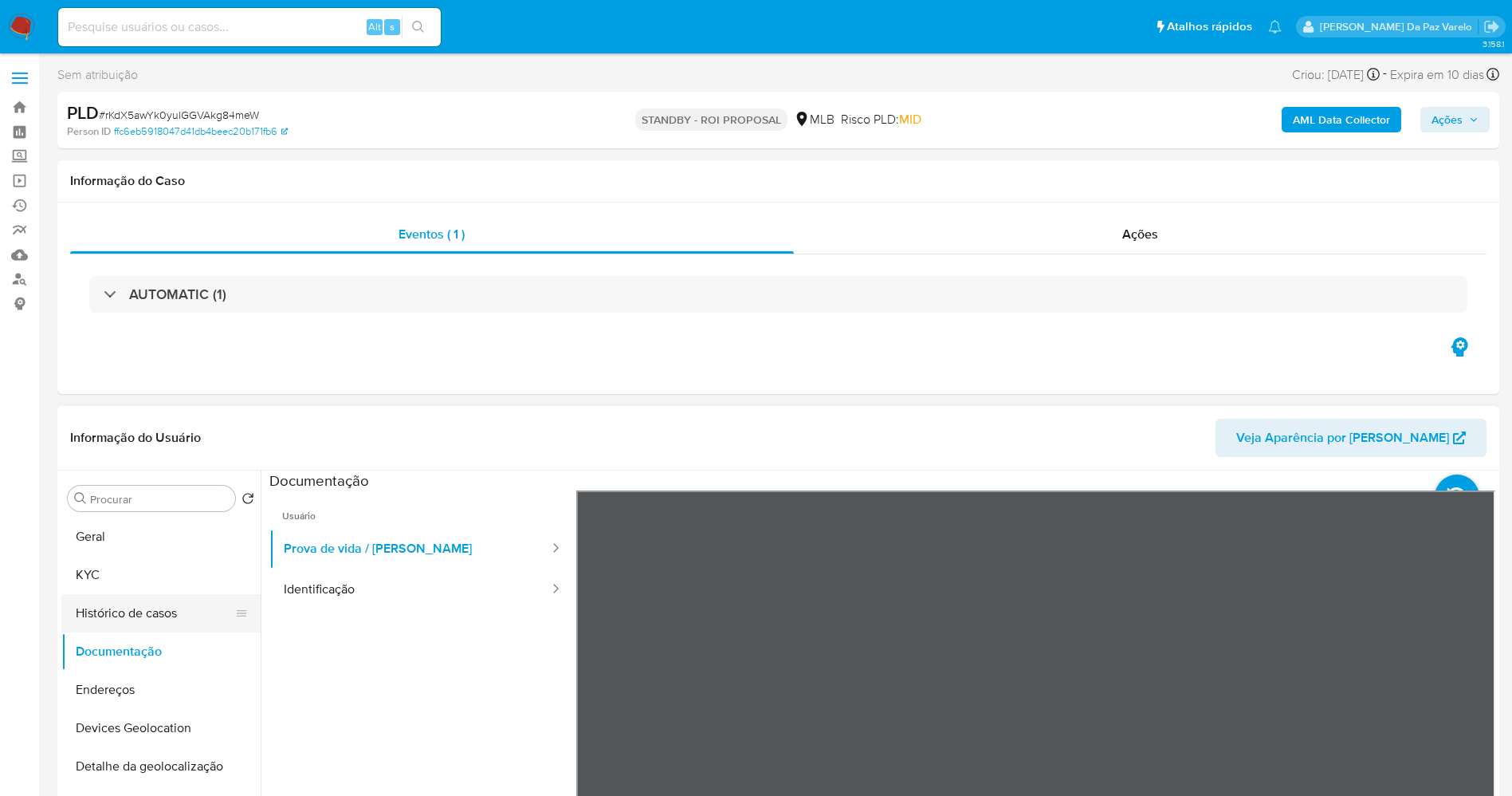
click at [109, 597] on button "Histórico de casos" at bounding box center [154, 612] width 186 height 38
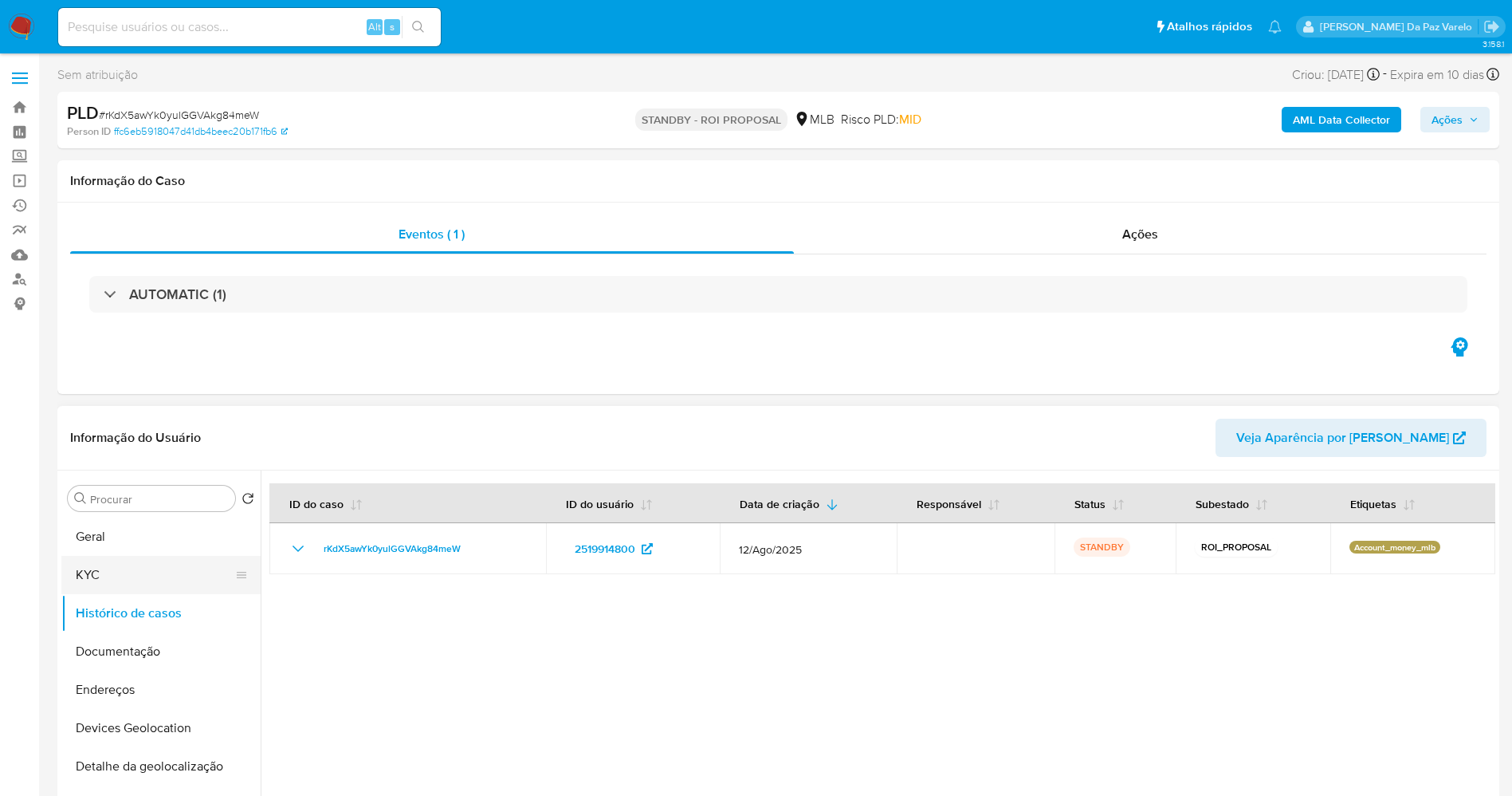
drag, startPoint x: 139, startPoint y: 569, endPoint x: 259, endPoint y: 575, distance: 120.1
click at [139, 569] on button "KYC" at bounding box center [161, 574] width 200 height 38
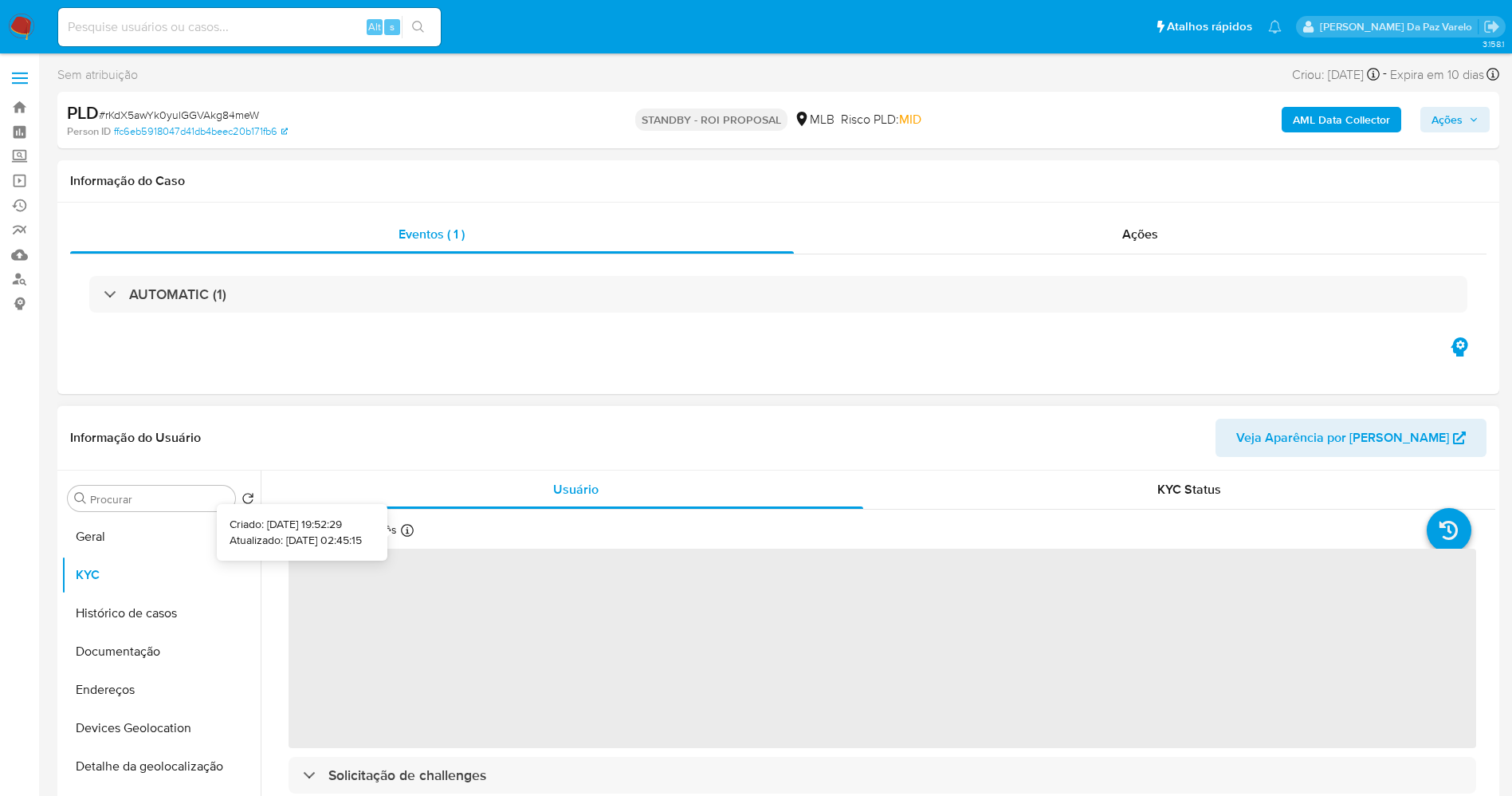
click at [411, 532] on icon at bounding box center [407, 530] width 12 height 12
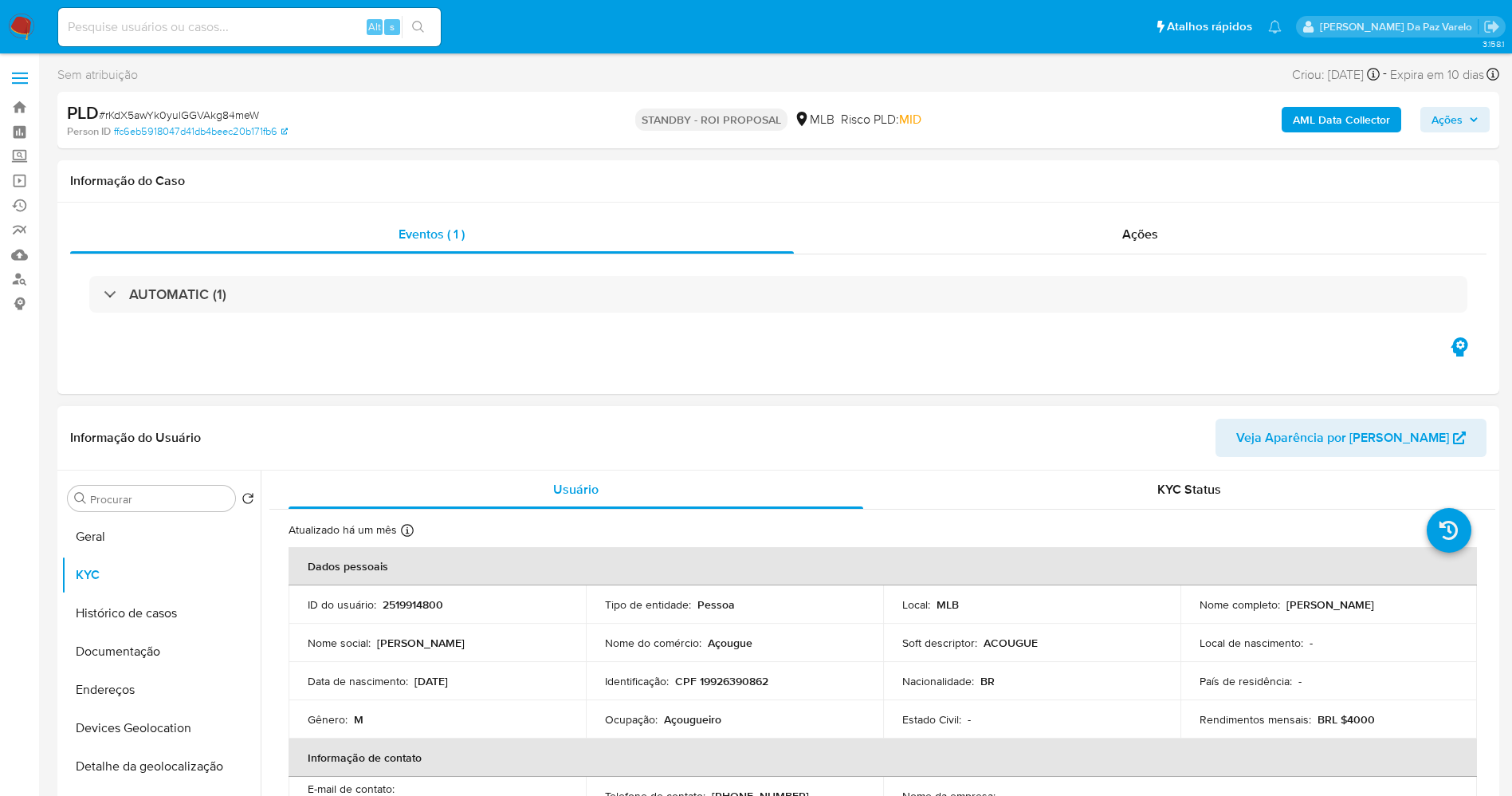
click at [402, 524] on icon at bounding box center [407, 530] width 12 height 12
click at [127, 648] on button "Documentação" at bounding box center [154, 650] width 186 height 38
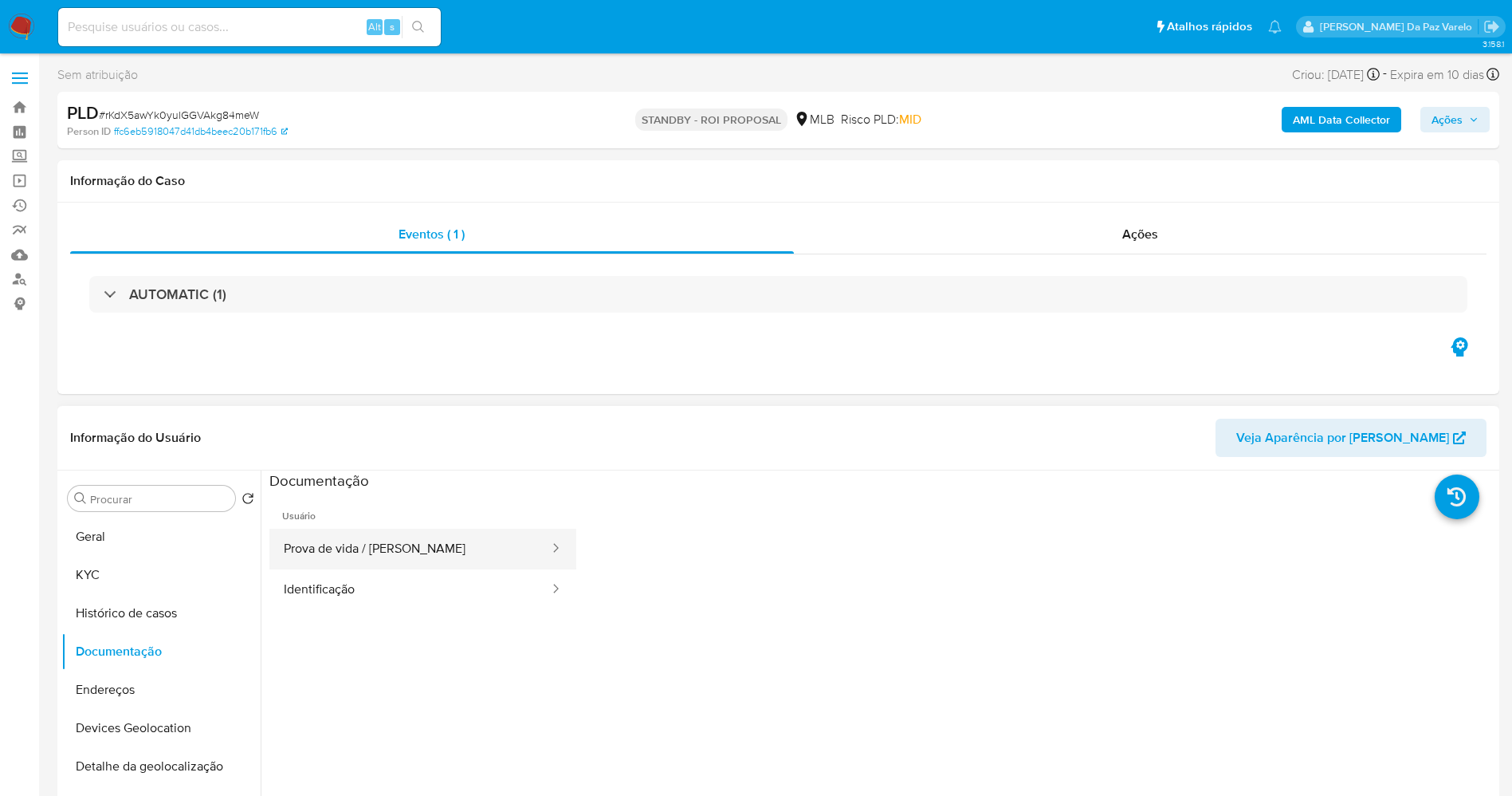
click at [380, 551] on button "Prova de vida / [PERSON_NAME]" at bounding box center [410, 549] width 281 height 41
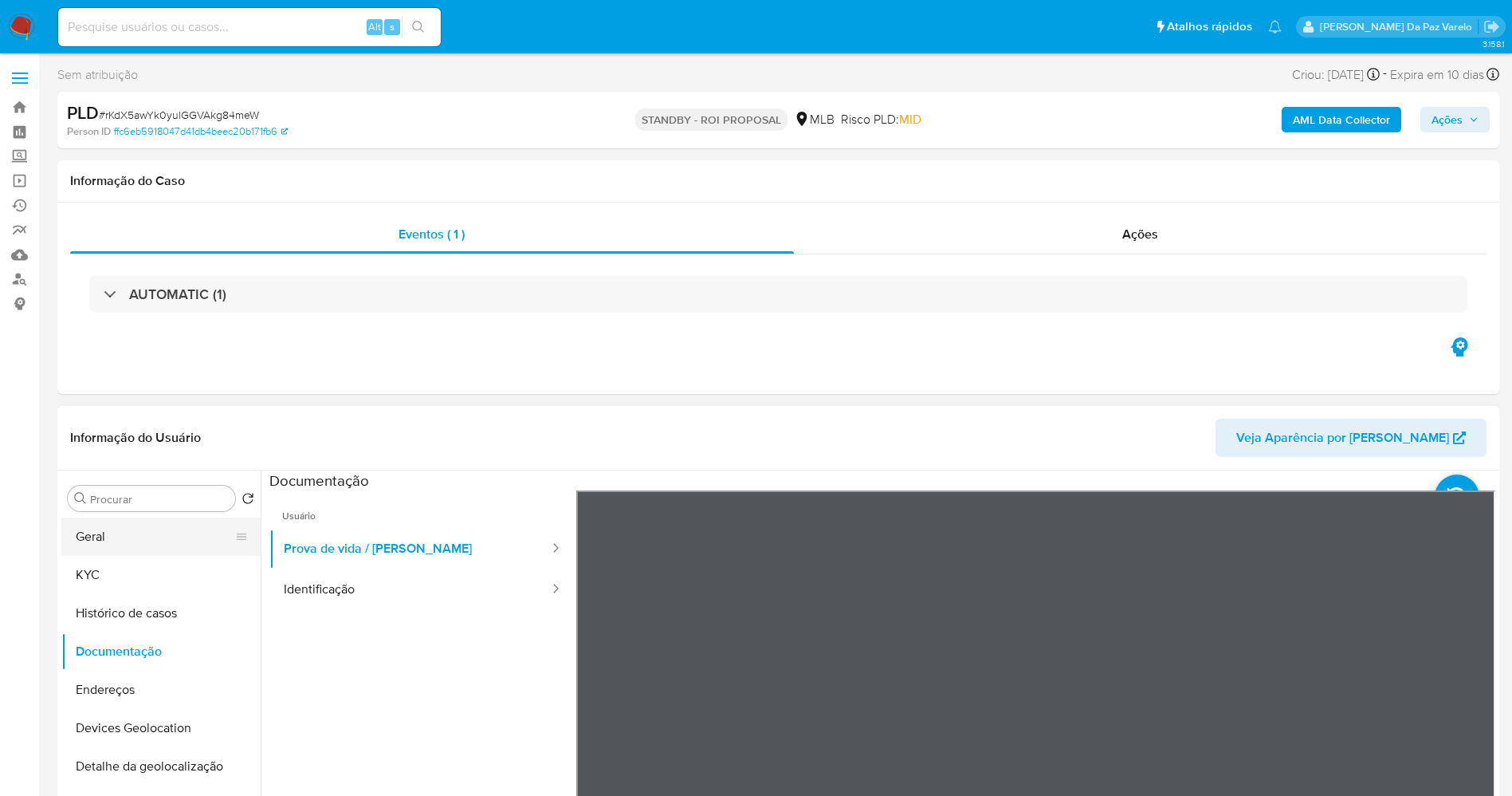
click at [127, 542] on button "Geral" at bounding box center [154, 536] width 186 height 38
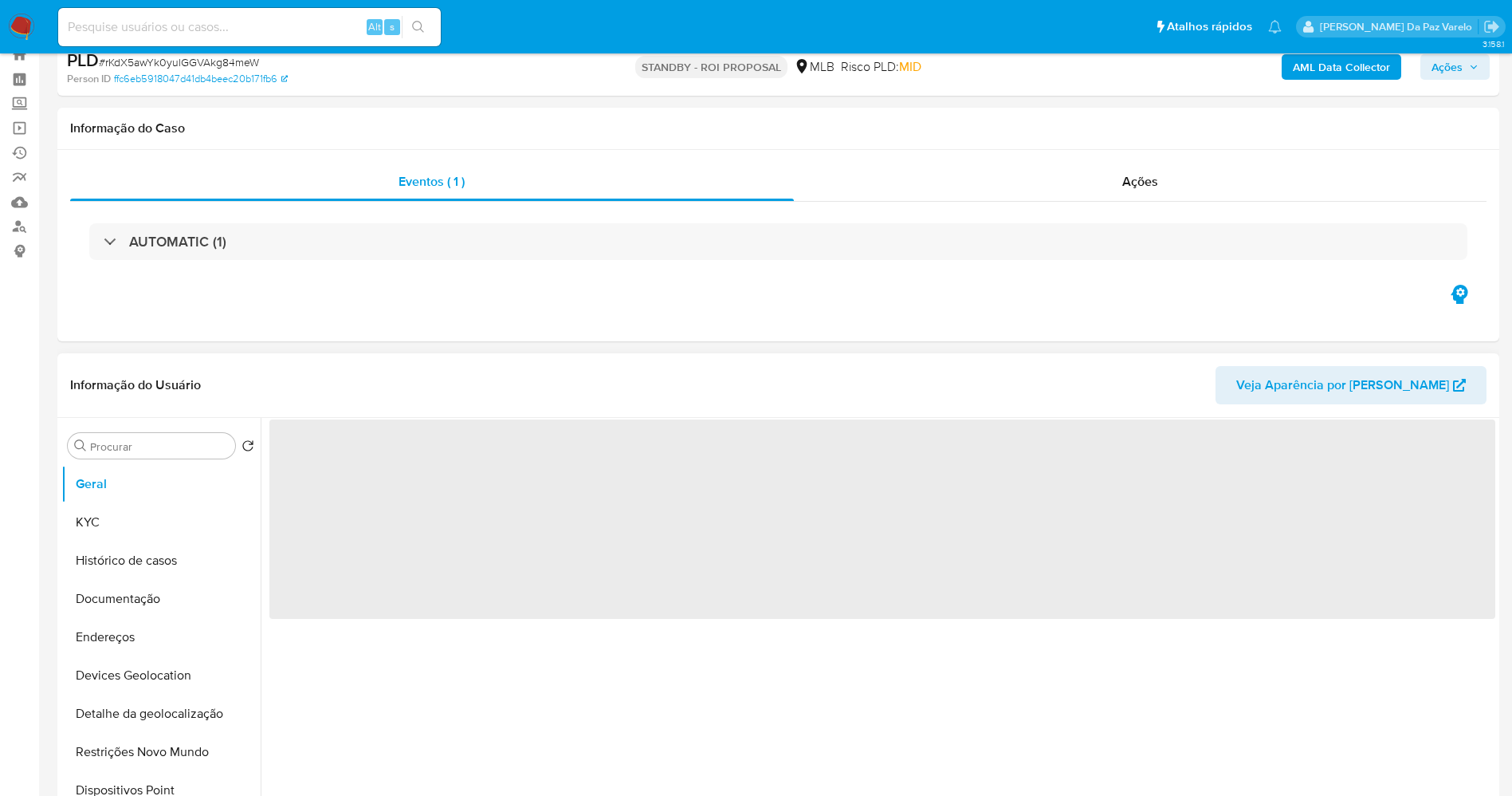
scroll to position [120, 0]
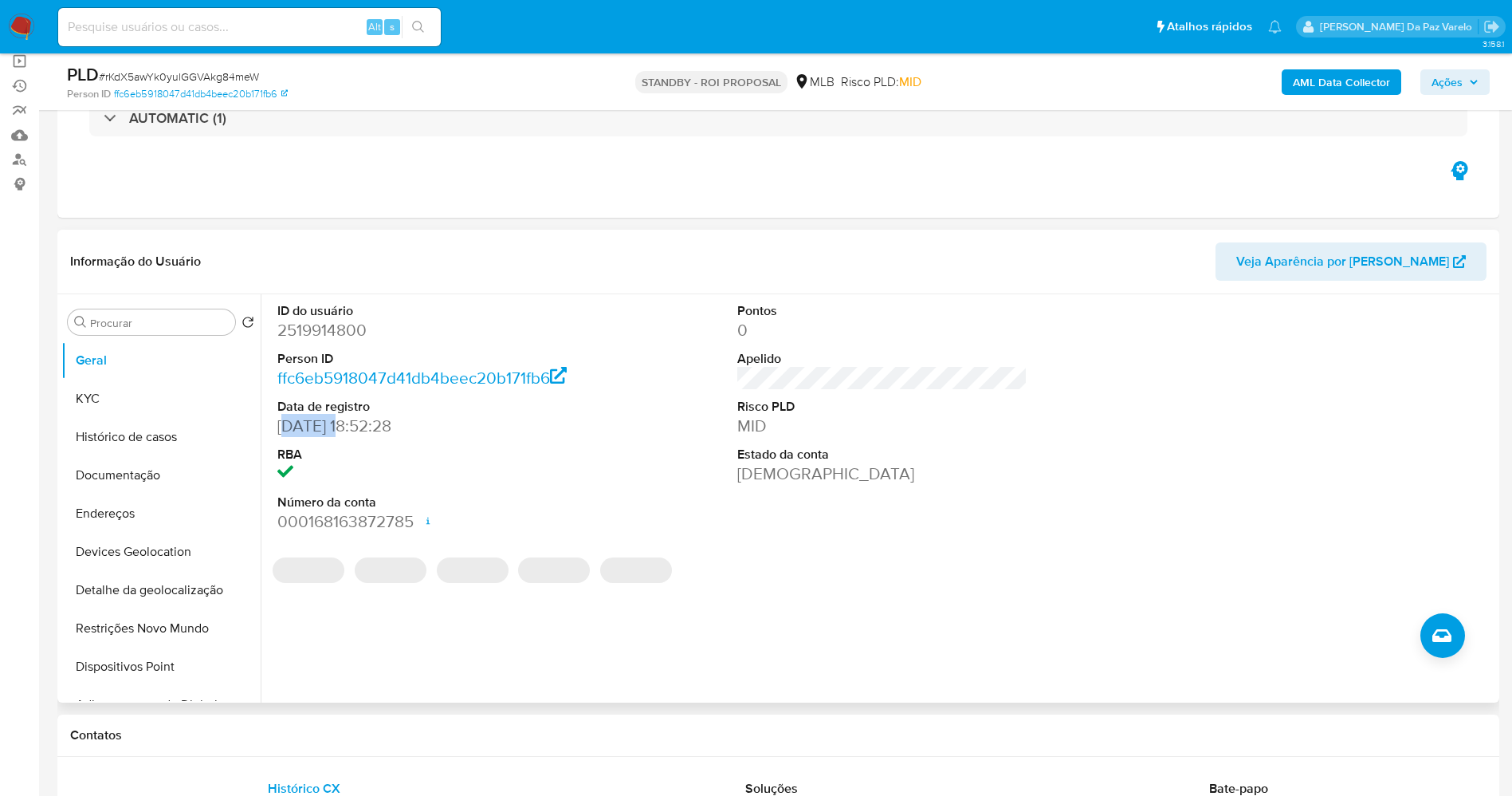
drag, startPoint x: 290, startPoint y: 432, endPoint x: 350, endPoint y: 432, distance: 60.0
click at [350, 432] on dd "[DATE] 18:52:28" at bounding box center [423, 425] width 291 height 22
click at [120, 387] on button "KYC" at bounding box center [154, 398] width 186 height 38
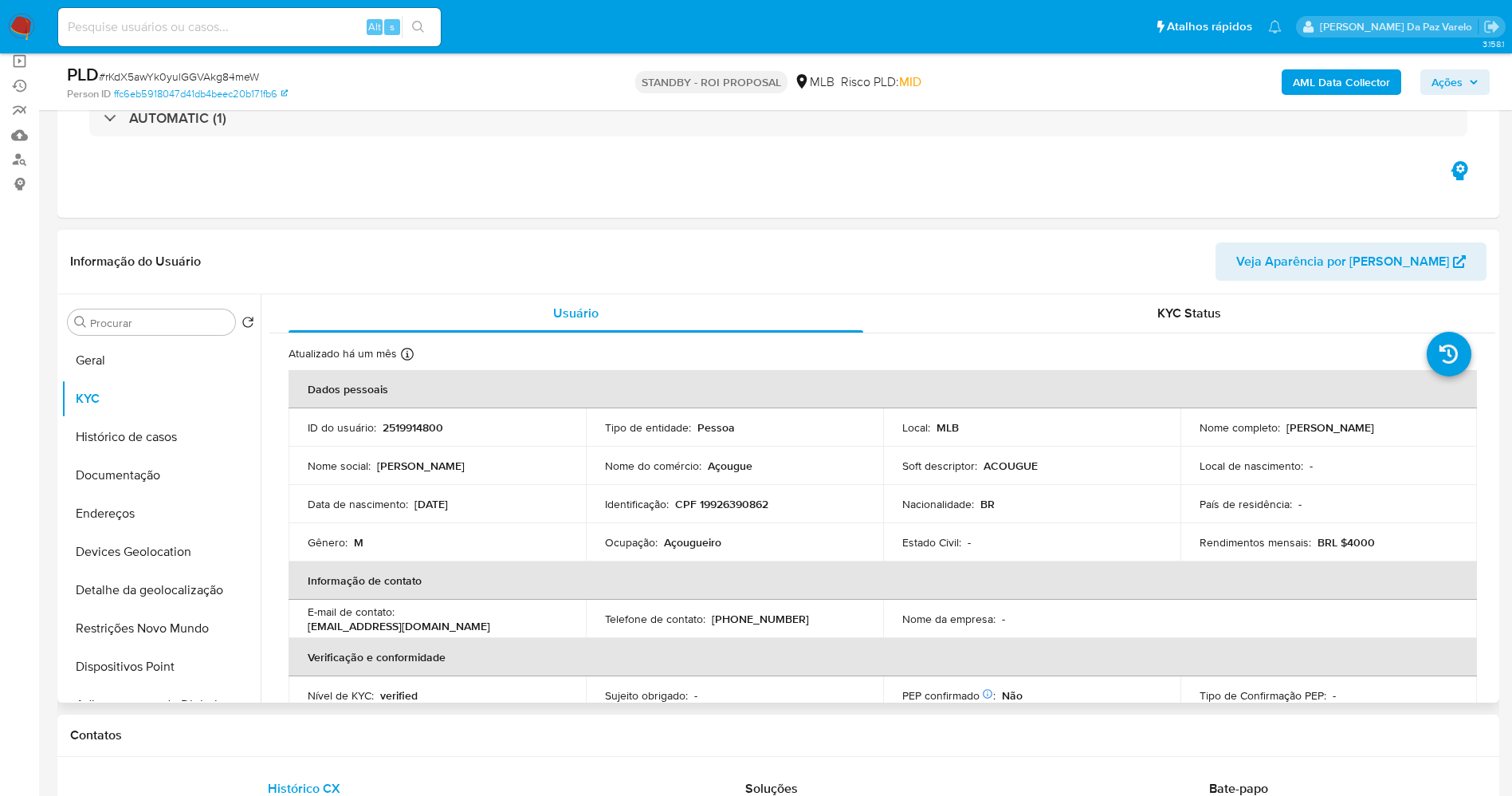
click at [717, 473] on p "Açougue" at bounding box center [730, 466] width 44 height 14
copy div "Nome do comércio : Açougue"
click at [256, 27] on input at bounding box center [249, 27] width 382 height 20
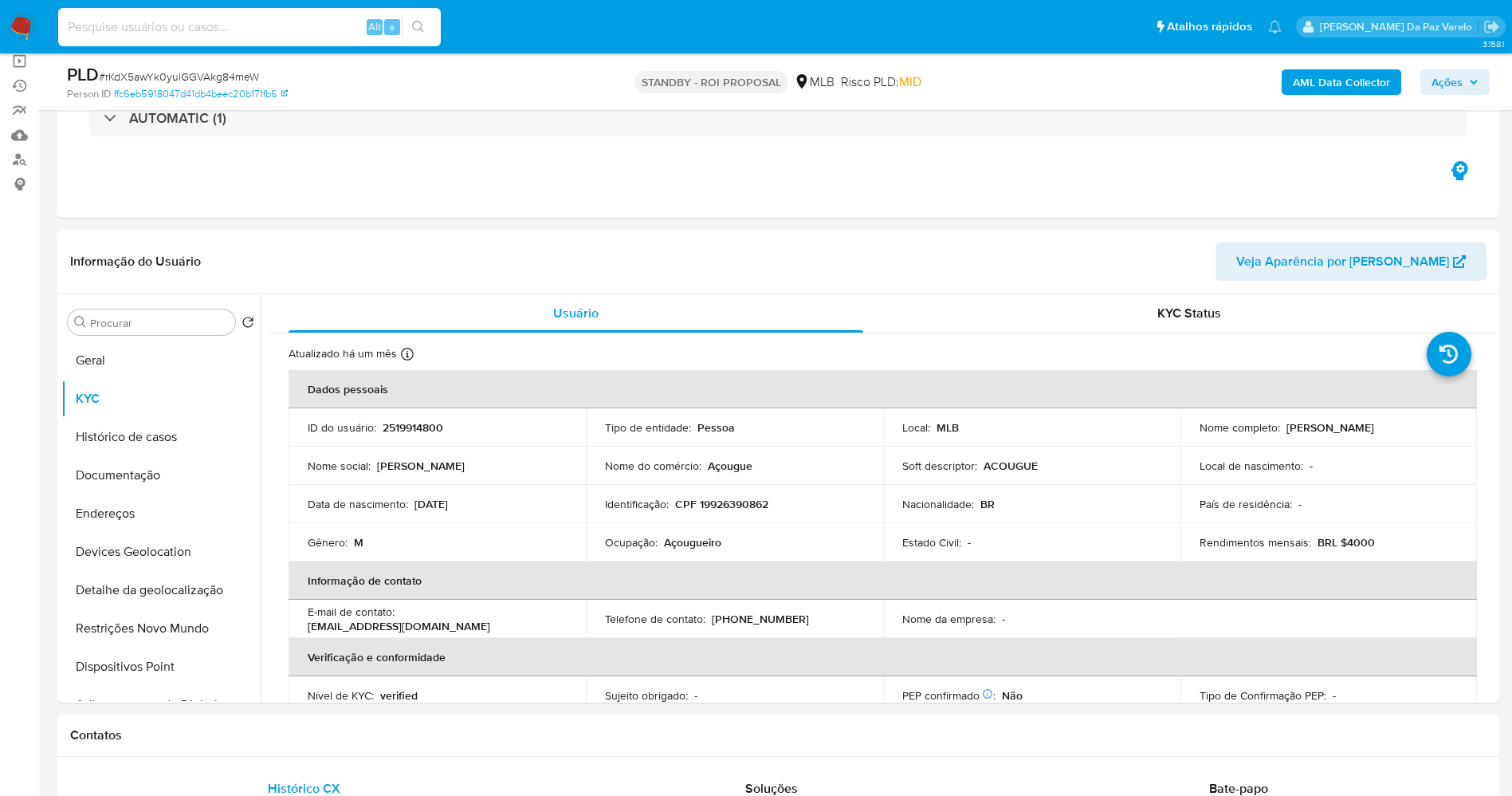
paste input "H8Fk1RC8IkkcMYX8mJDhz5jU"
type input "H8Fk1RC8IkkcMYX8mJDhz5jU"
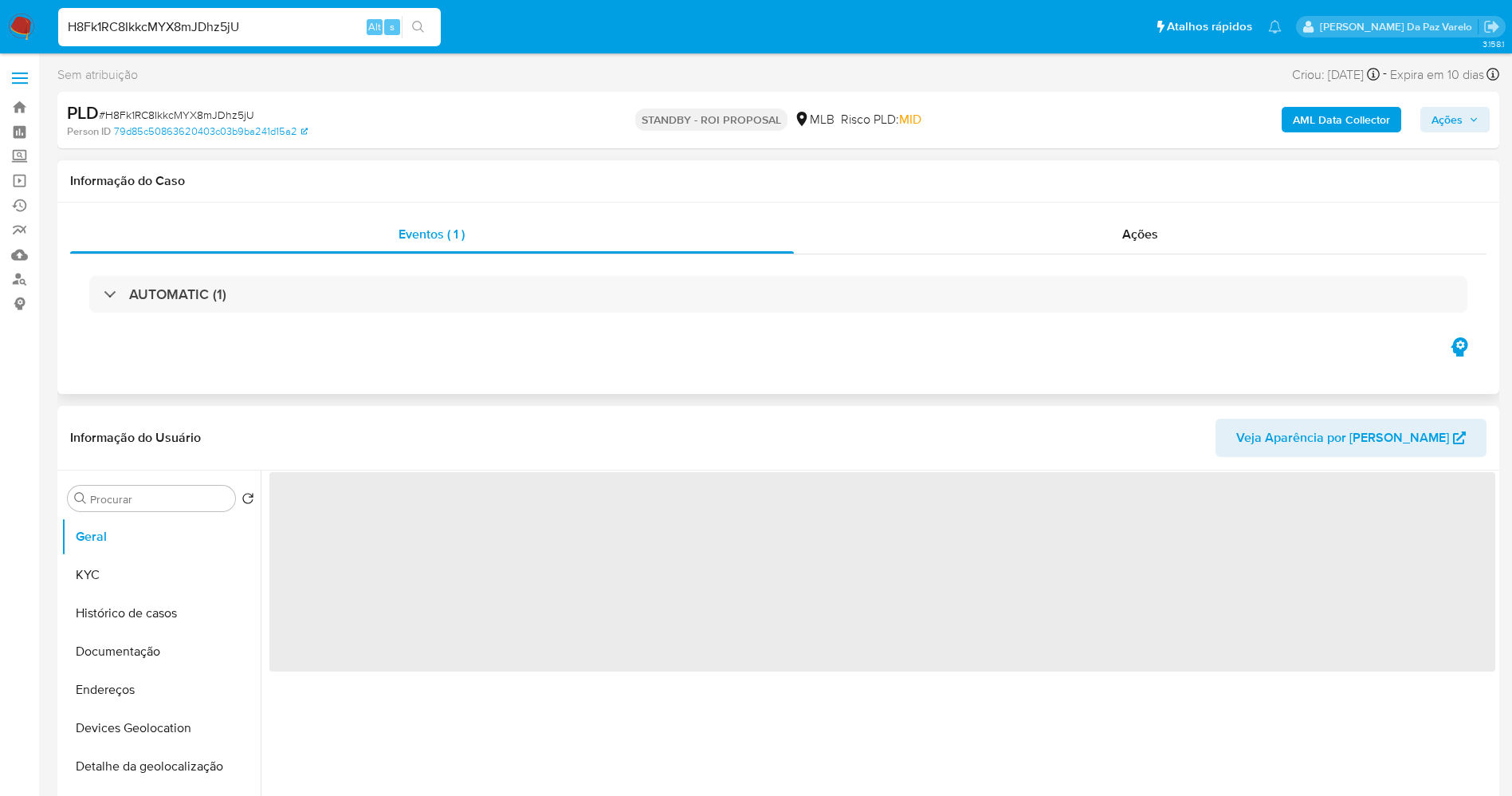
select select "10"
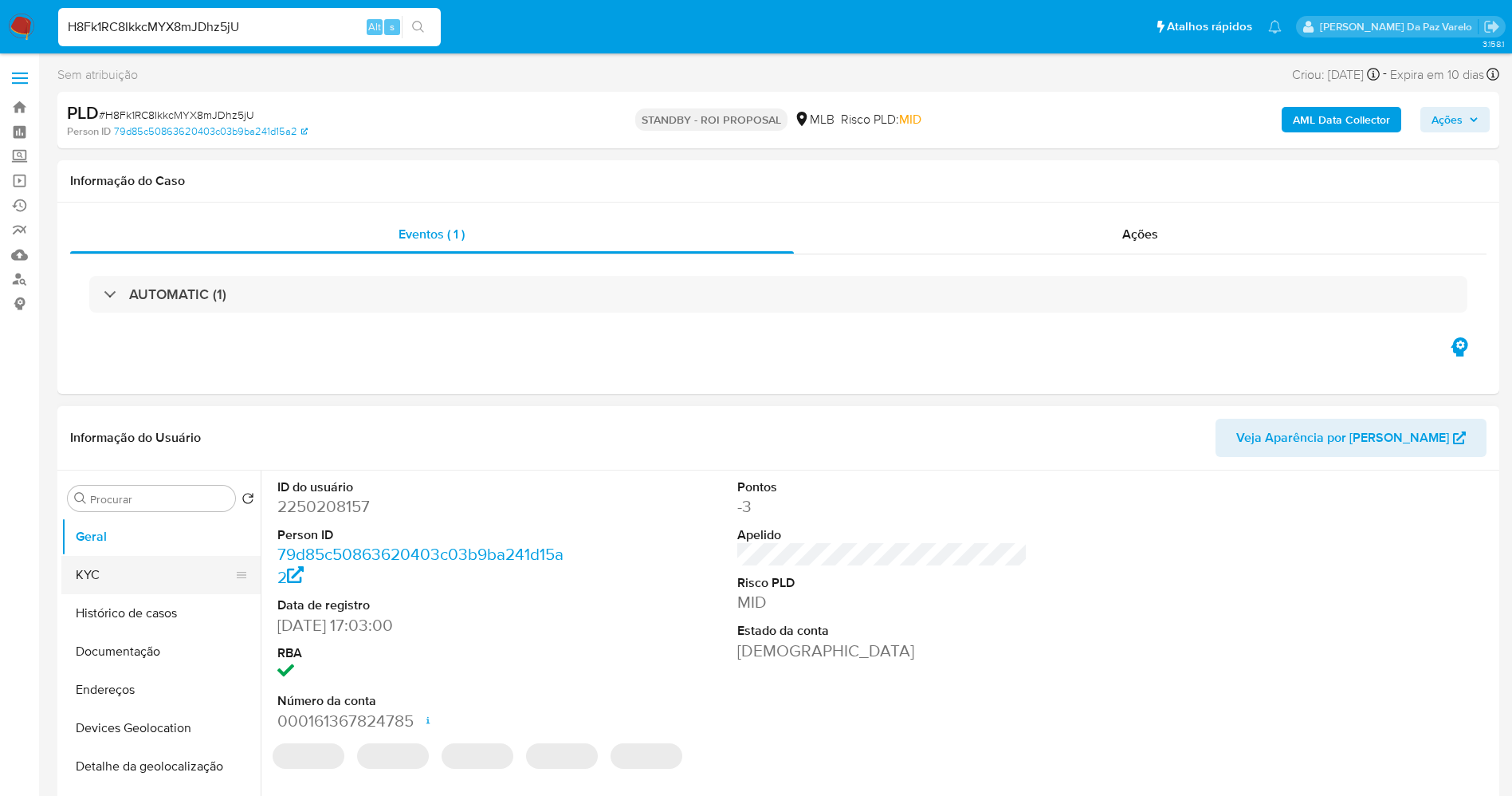
click at [139, 583] on button "KYC" at bounding box center [154, 574] width 186 height 38
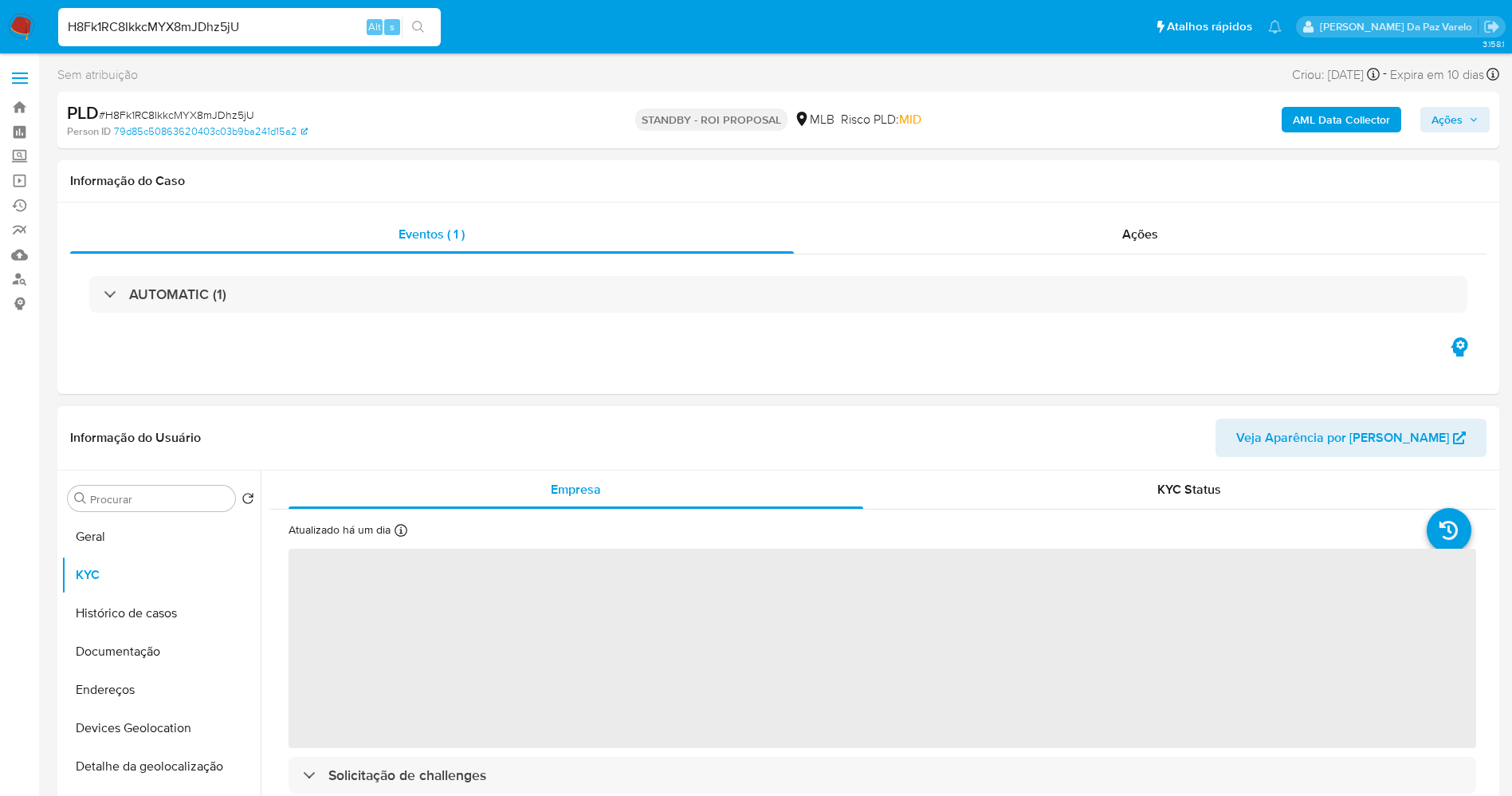
click at [394, 529] on div "Atualizado há um dia Criado: 05/02/2025 18:03:18 Atualizado: 14/09/2025 11:47:24" at bounding box center [372, 532] width 167 height 20
click at [406, 531] on icon at bounding box center [401, 530] width 12 height 12
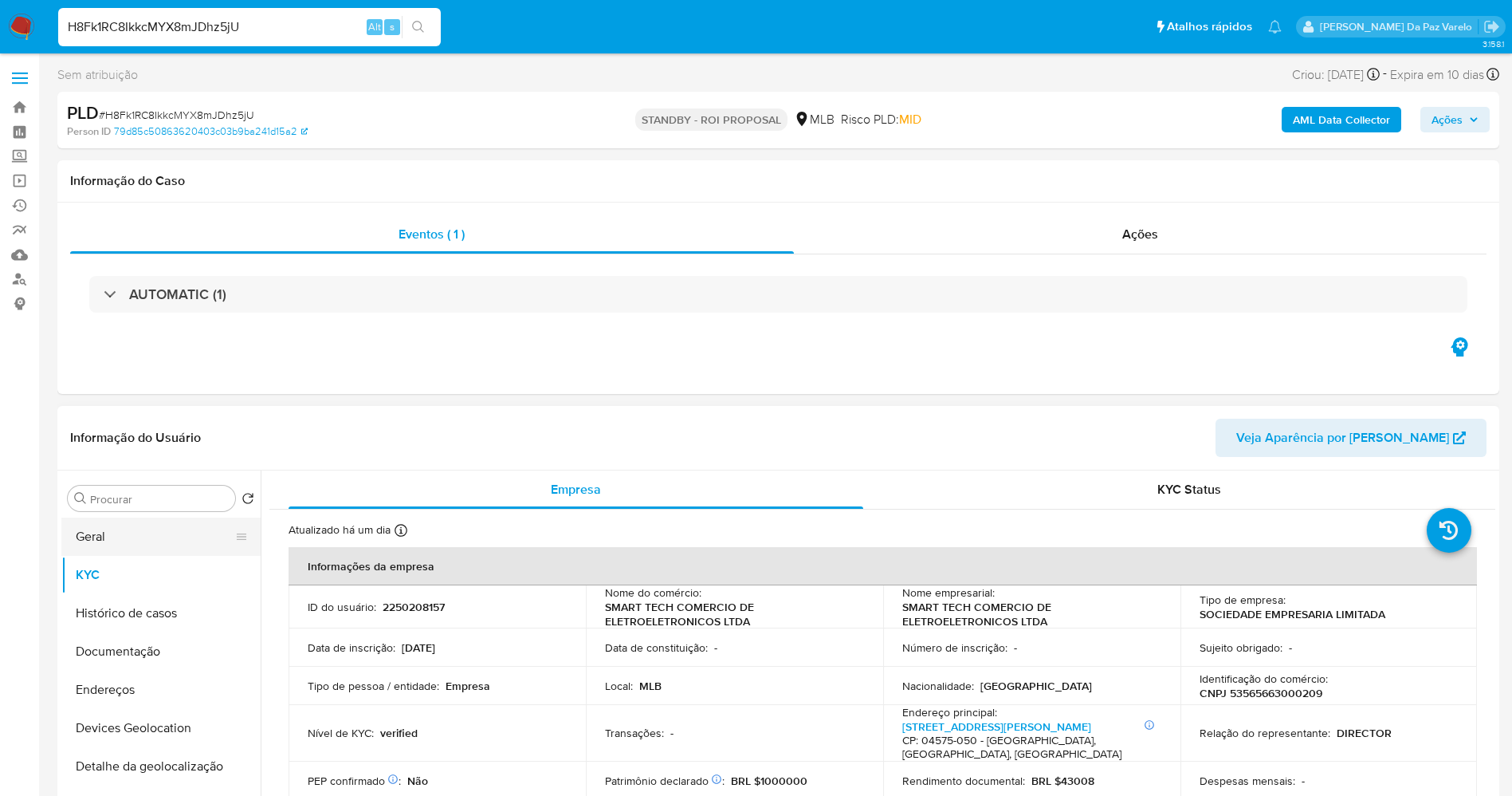
click at [180, 533] on button "Geral" at bounding box center [154, 536] width 186 height 38
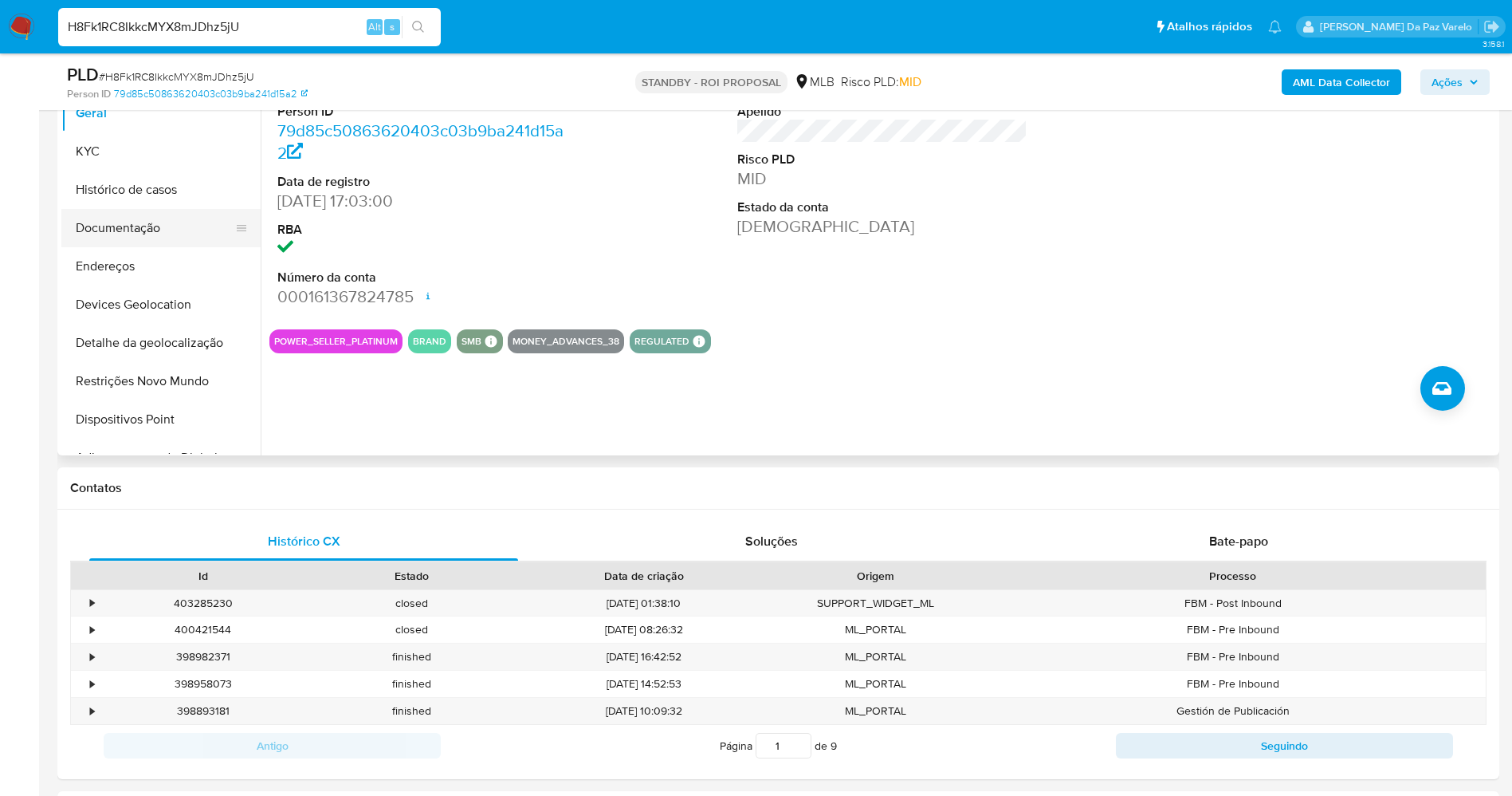
scroll to position [359, 0]
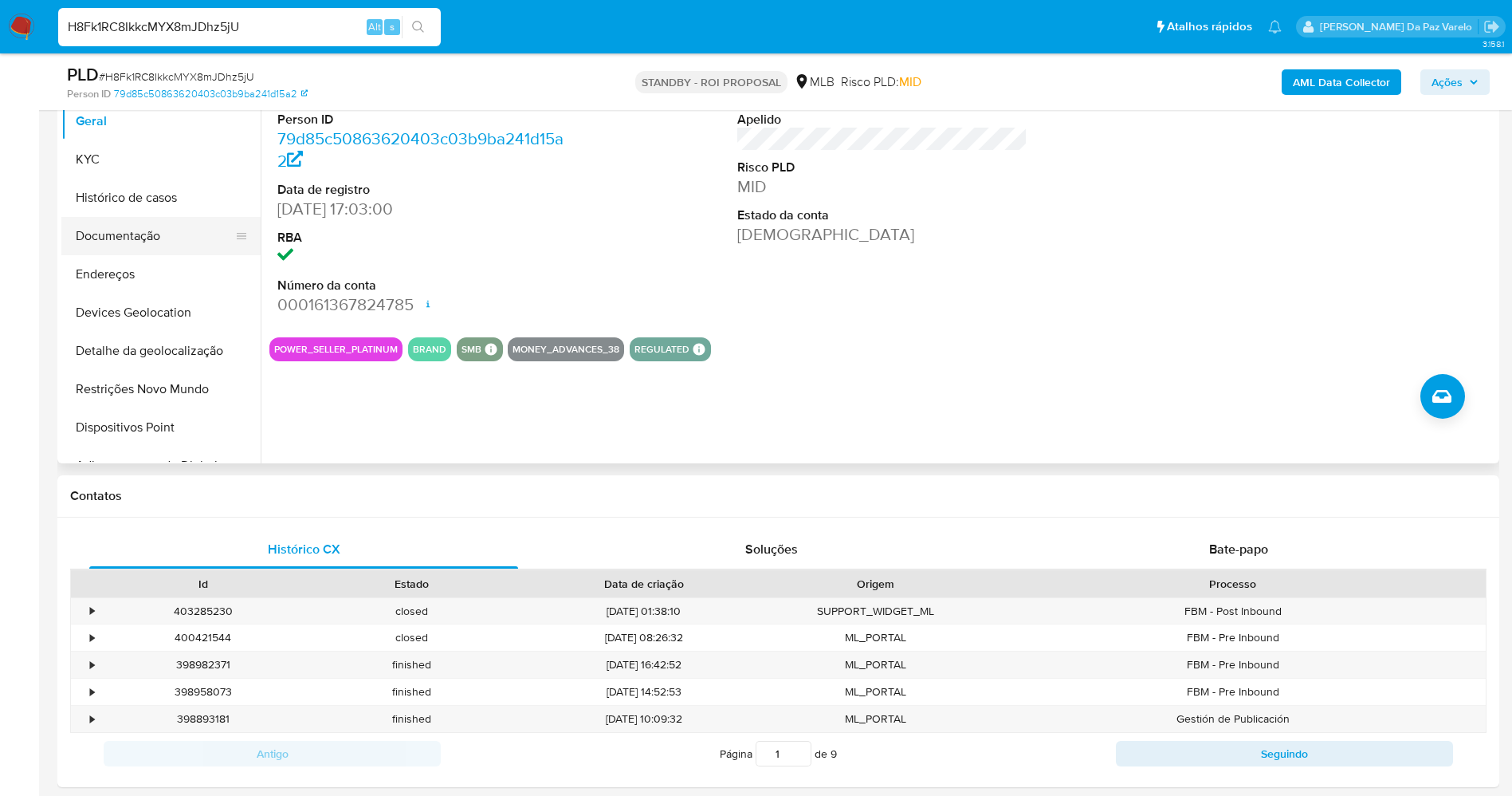
click at [153, 231] on button "Documentação" at bounding box center [154, 235] width 186 height 38
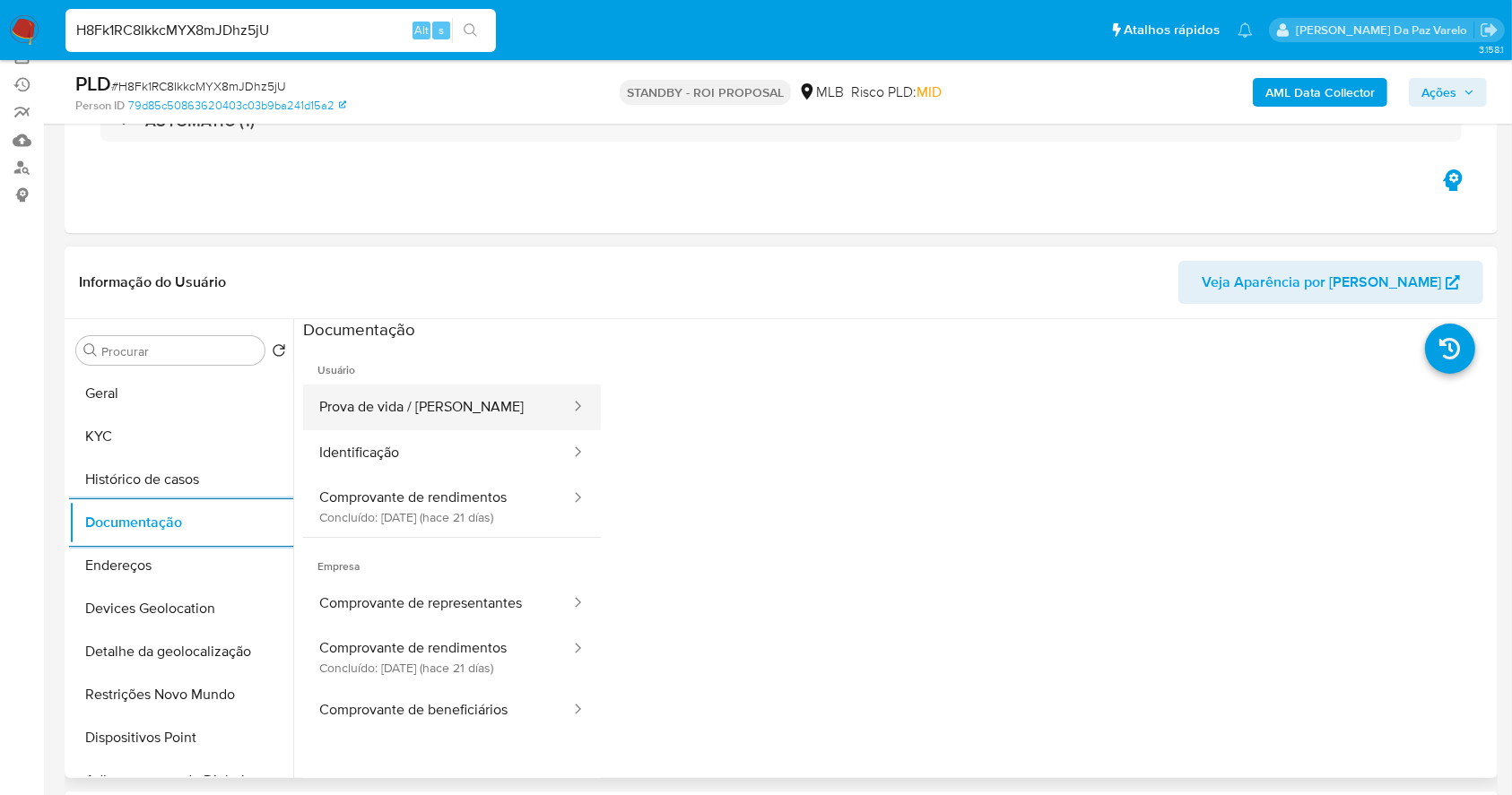
scroll to position [238, 0]
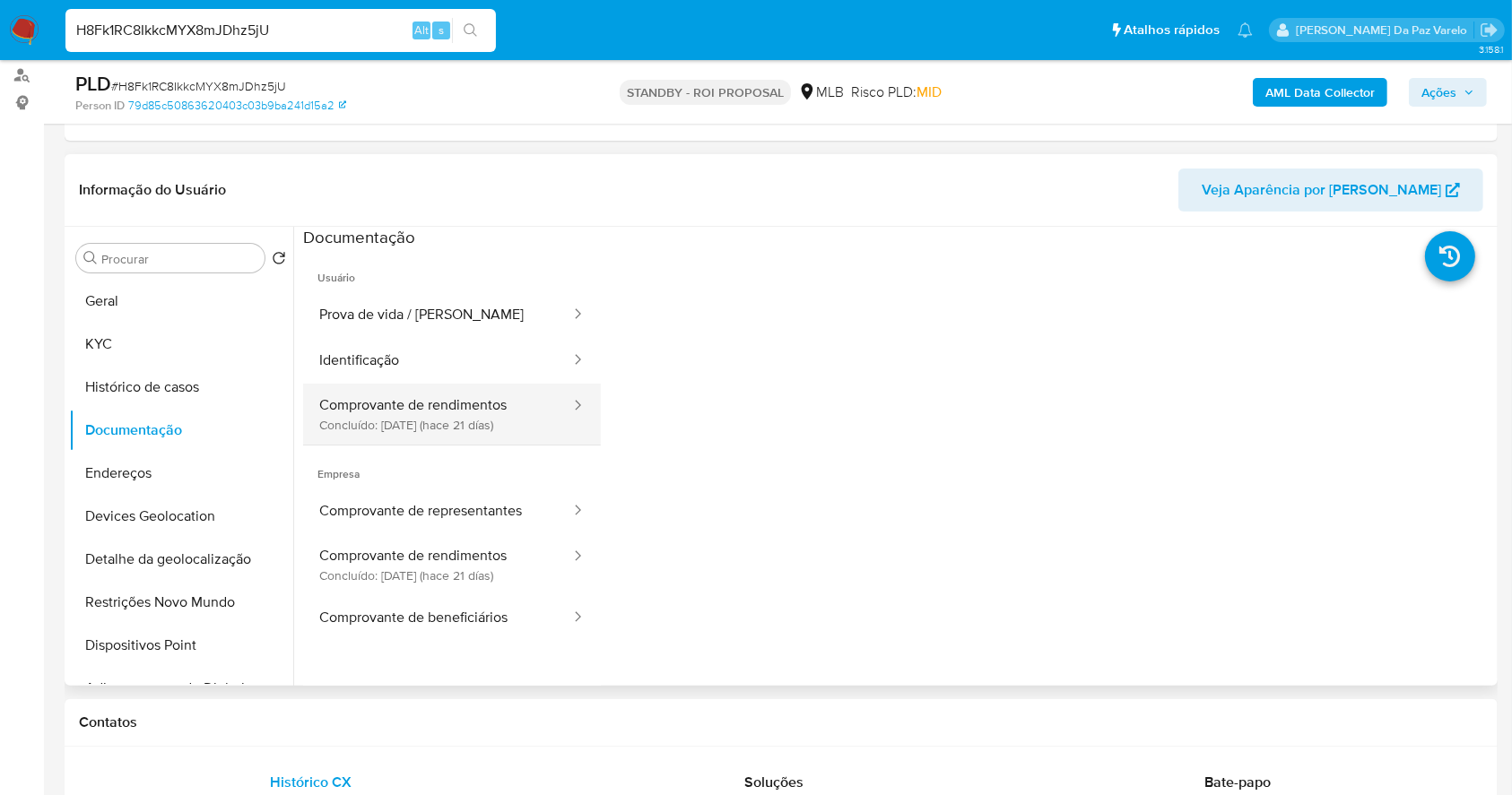
click at [476, 420] on button "Comprovante de rendimentos Concluído: 25/08/2025 (hace 21 días)" at bounding box center [438, 414] width 269 height 61
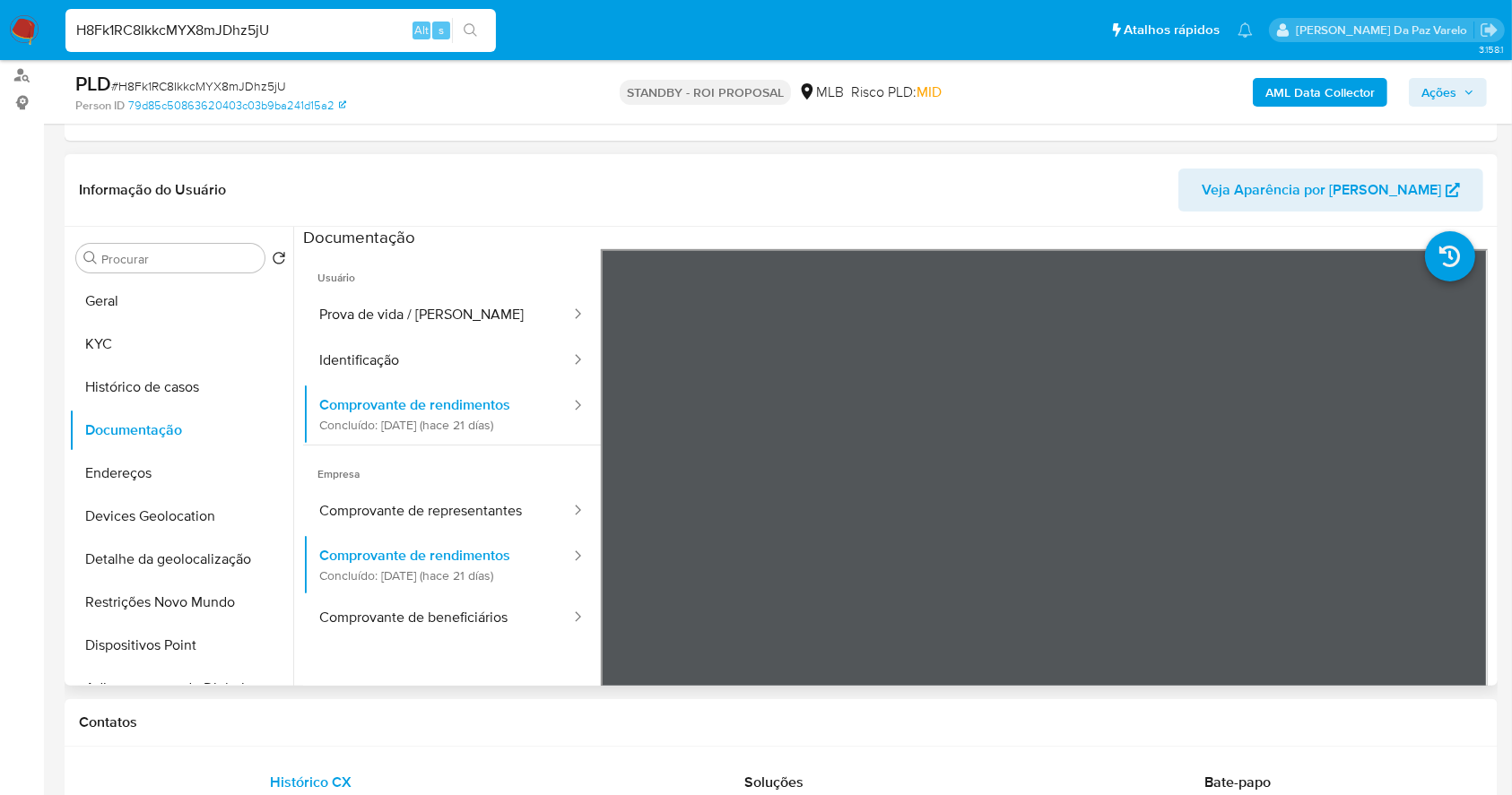
click at [906, 218] on div "Informação do Usuário Veja Aparência por Pessoa" at bounding box center [781, 191] width 1433 height 73
click at [125, 348] on button "KYC" at bounding box center [174, 343] width 210 height 43
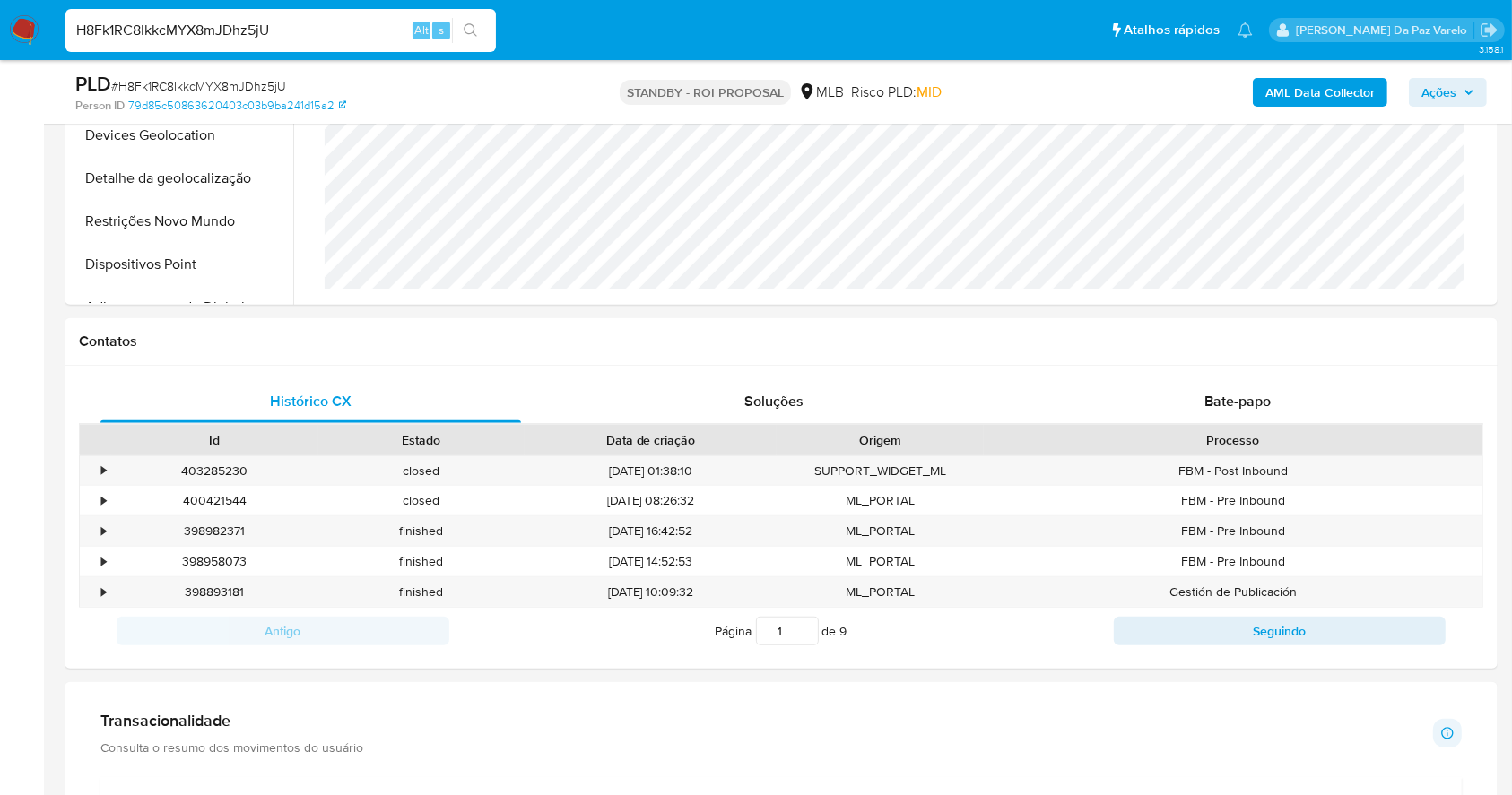
scroll to position [1195, 0]
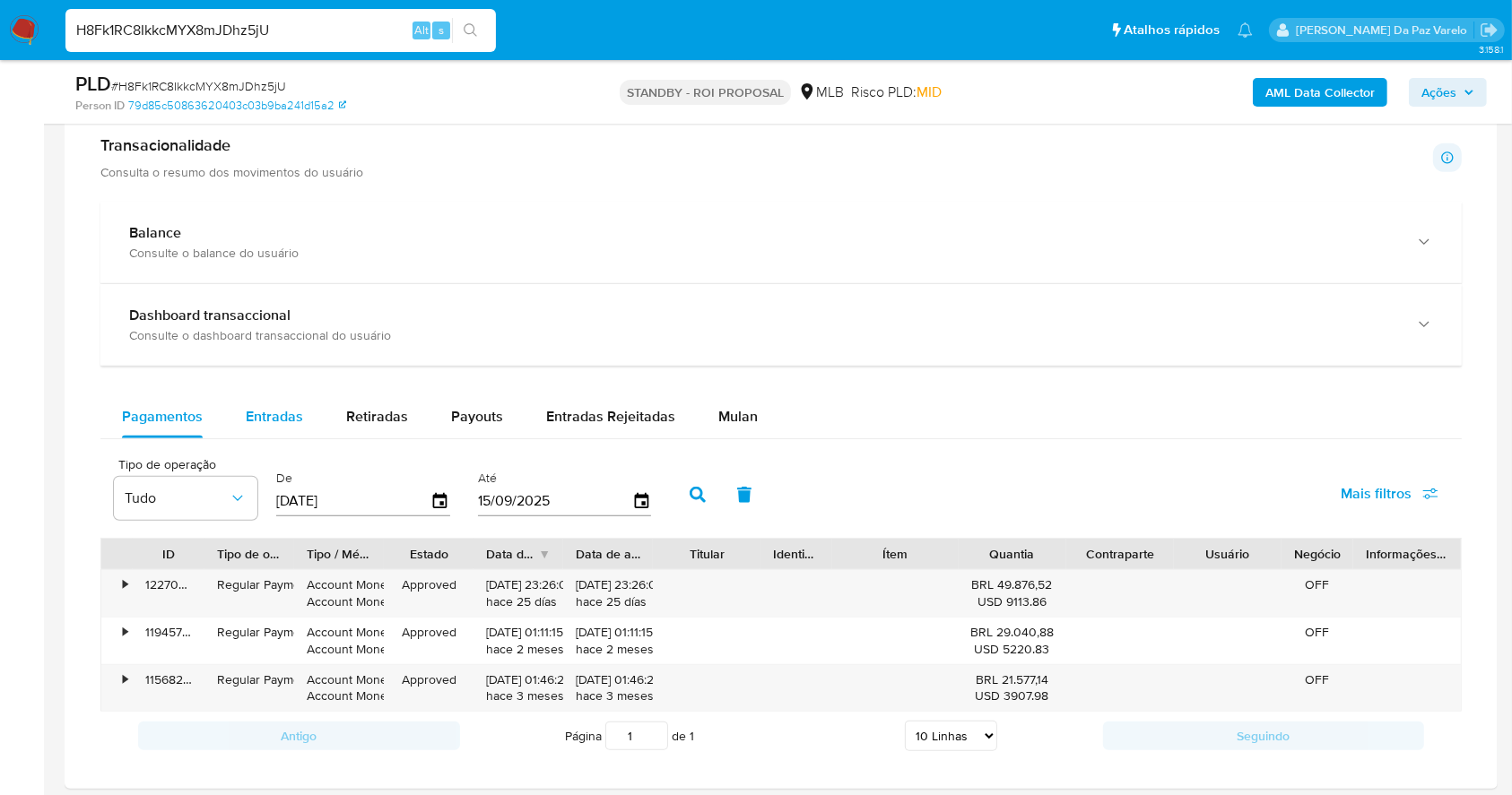
click at [285, 429] on div "Entradas" at bounding box center [273, 416] width 57 height 43
select select "10"
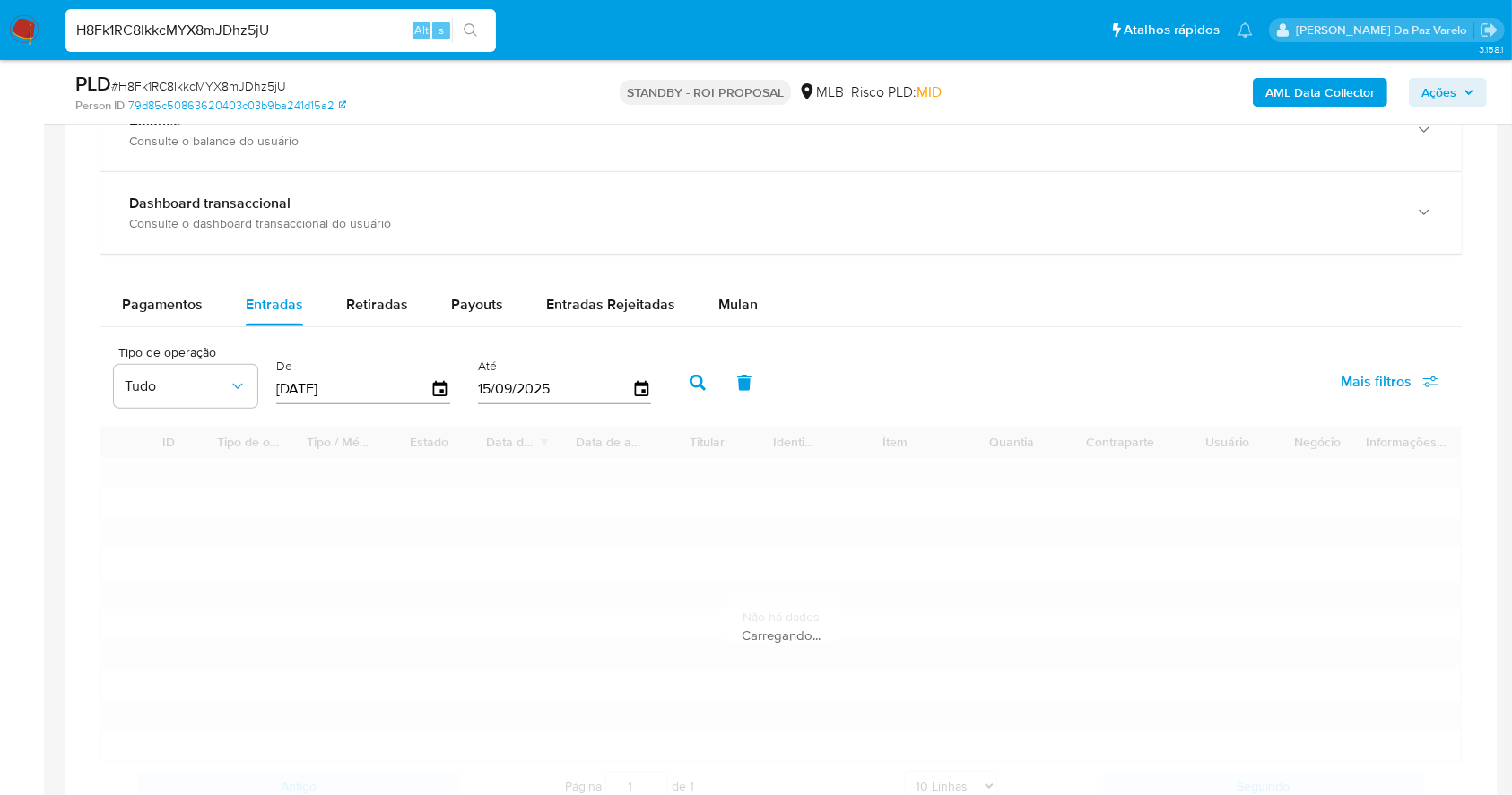
scroll to position [1433, 0]
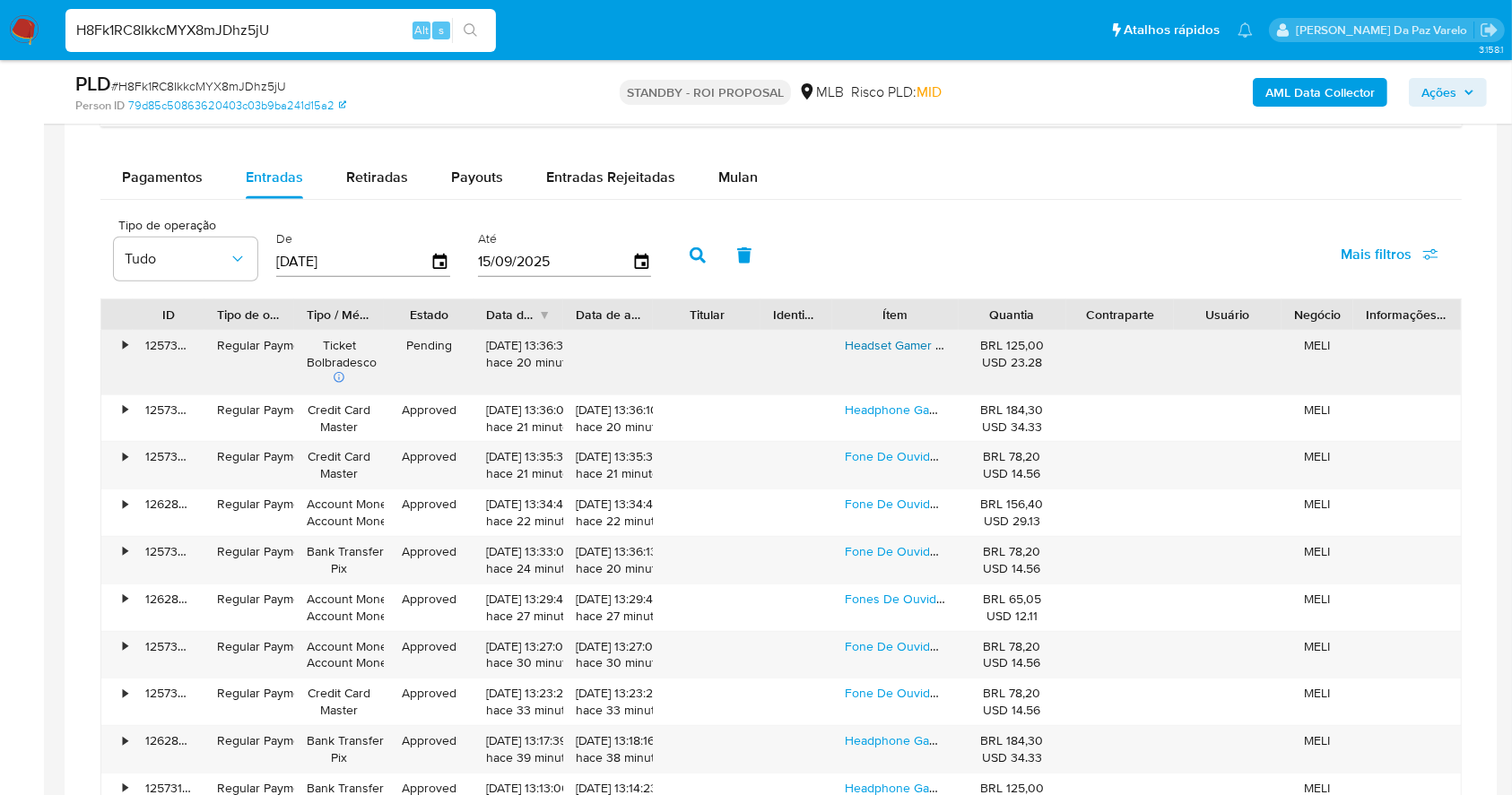
click at [912, 348] on link "Headset Gamer Havit H630bt Bluetooth 5.3 On-ear 3d 55h Cor Azul" at bounding box center [1033, 345] width 378 height 18
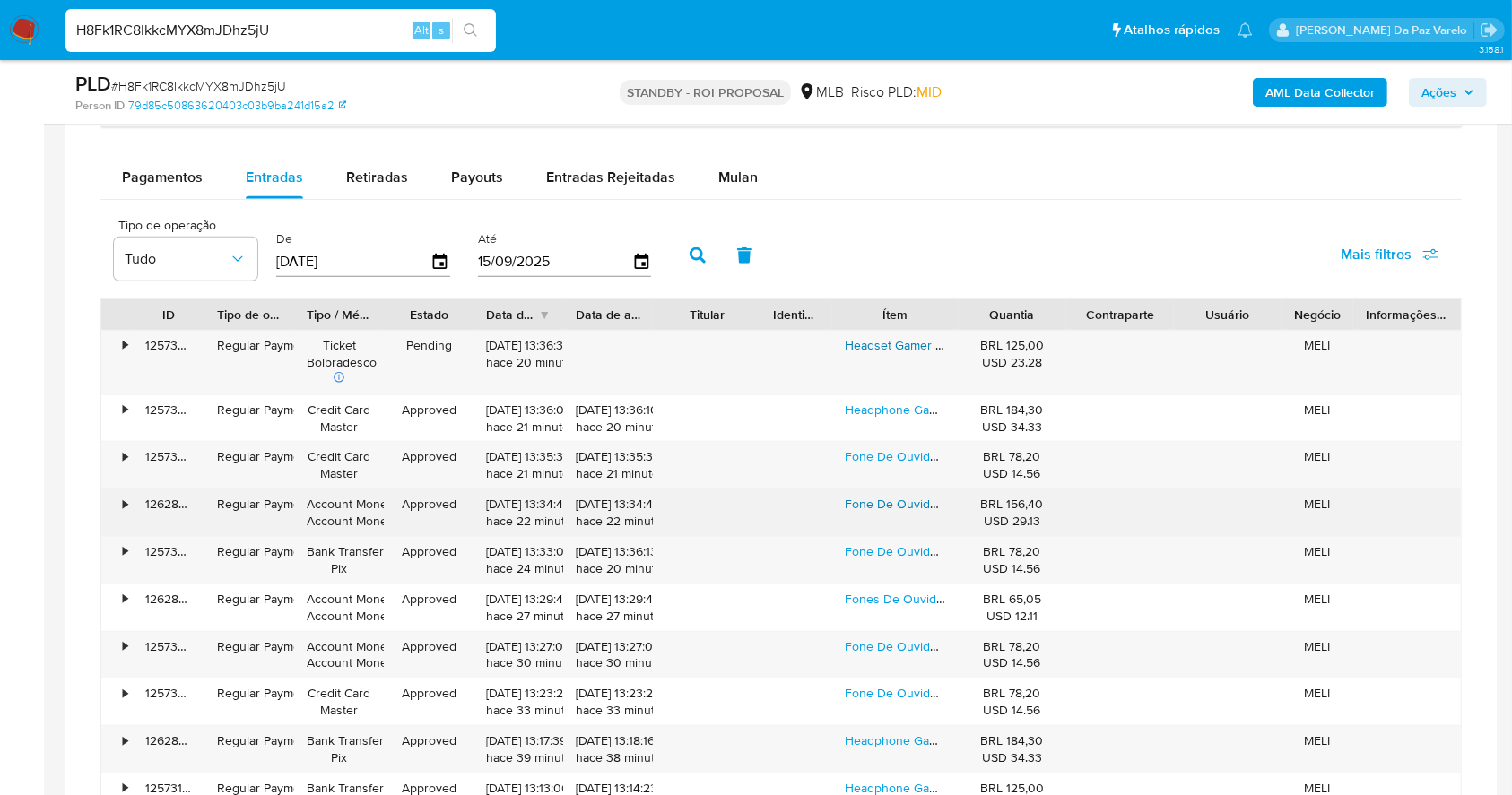
click at [882, 502] on link "Fone De Ouvido Sem Fio Havit Tw982 Enc Bluetooth 5.4 Cor Preto" at bounding box center [1030, 504] width 371 height 18
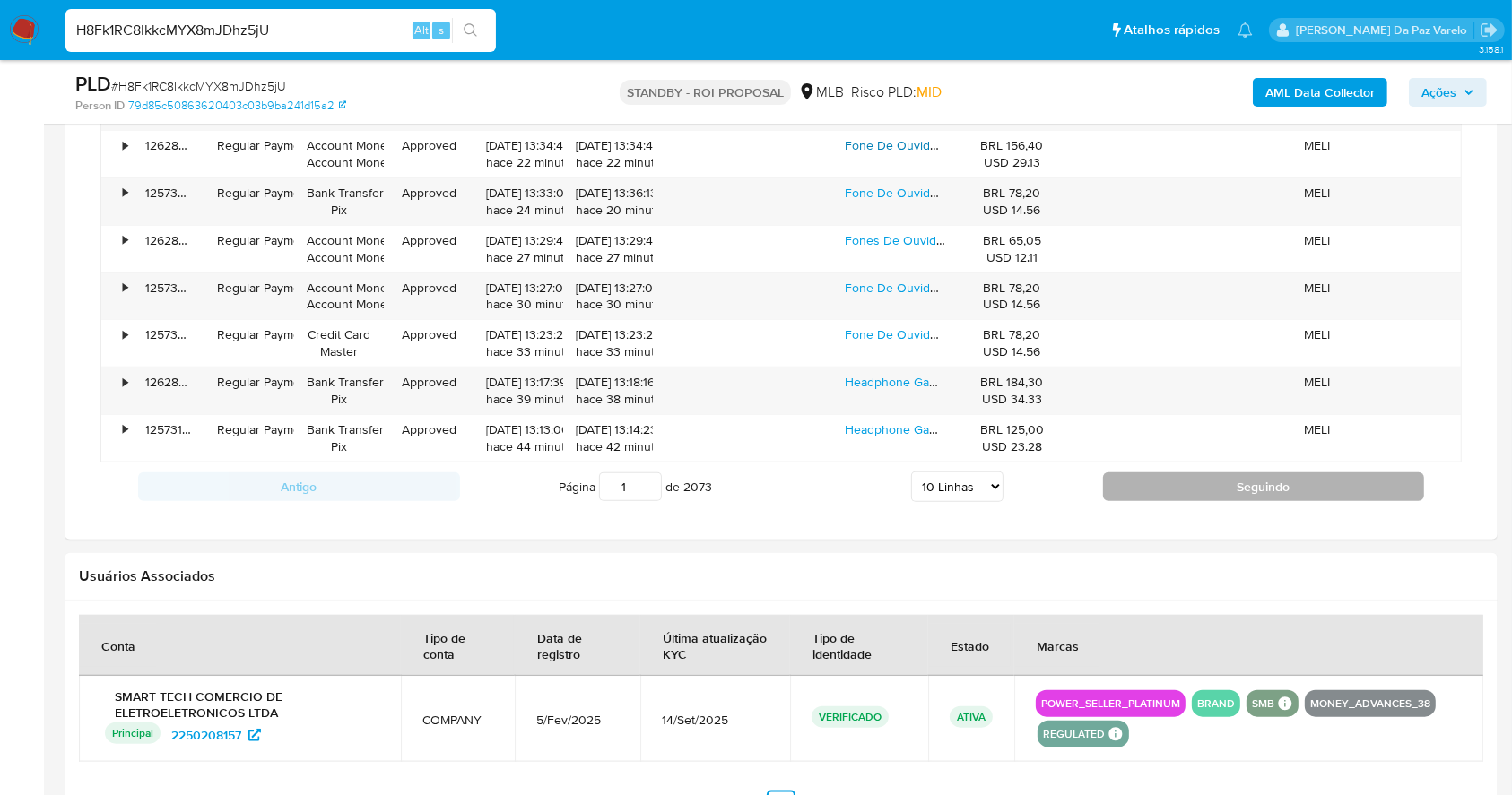
click at [1180, 479] on button "Seguindo" at bounding box center [1263, 486] width 322 height 29
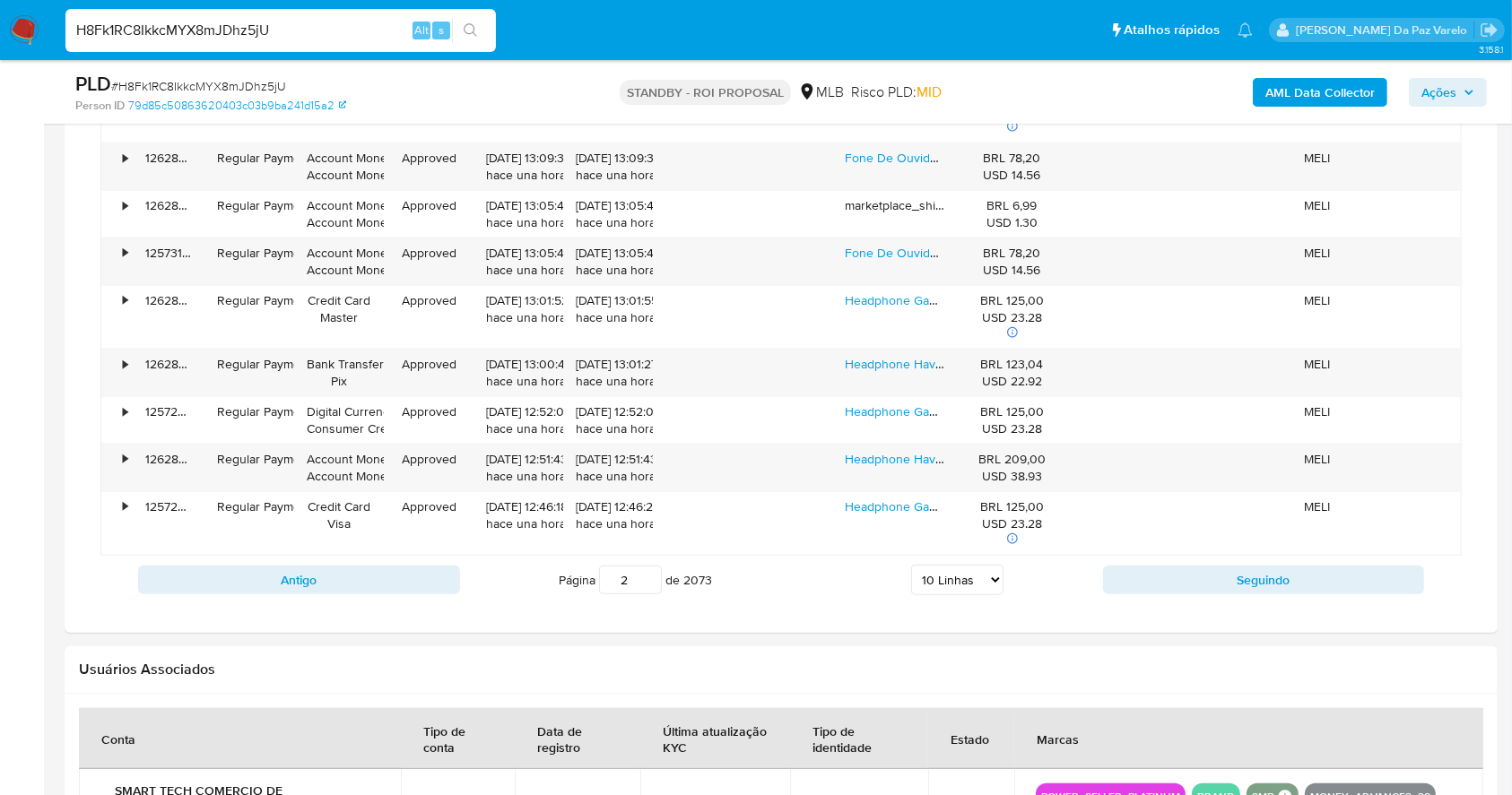
scroll to position [1792, 0]
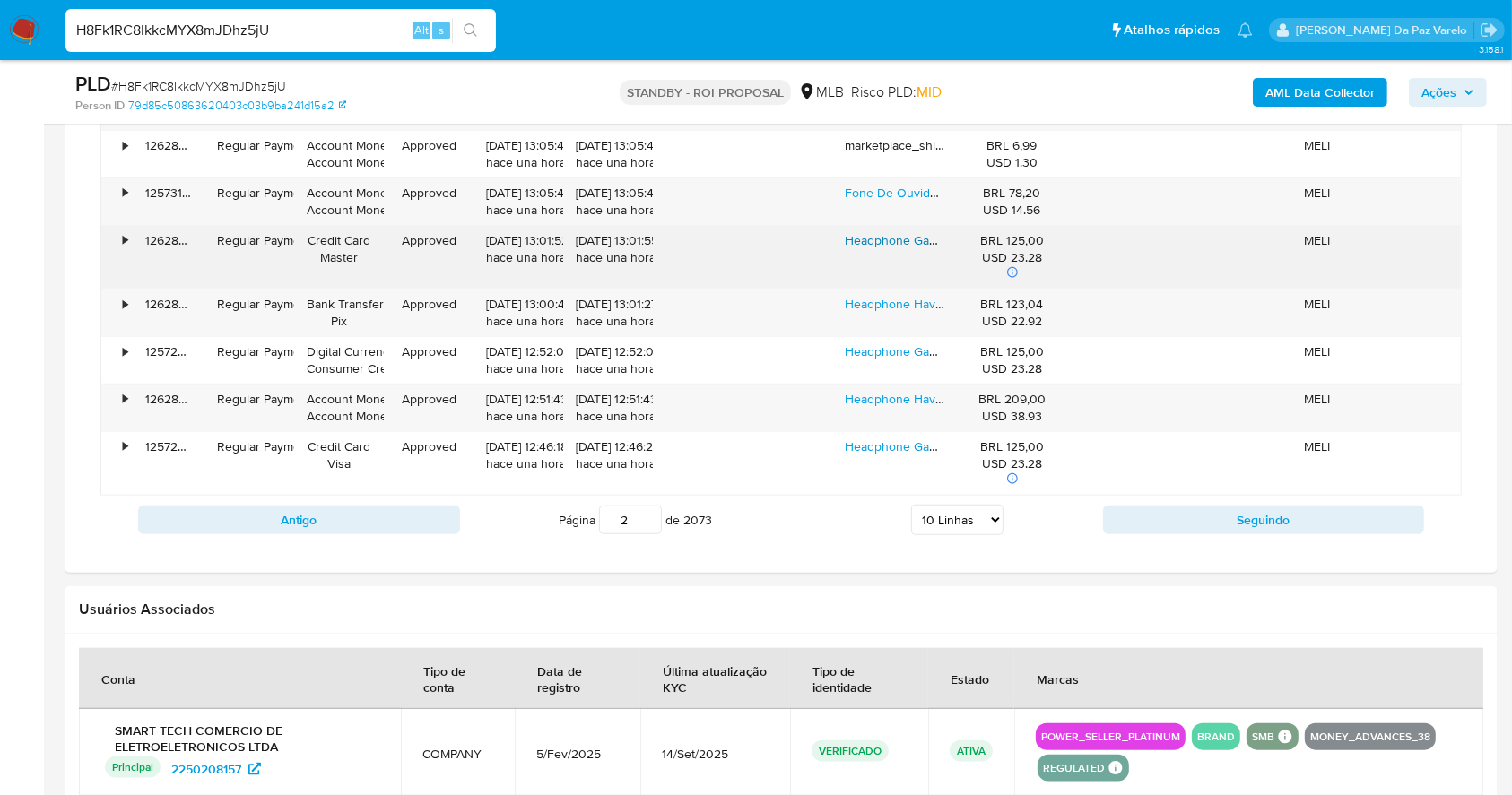
click at [882, 244] on link "Headphone Gamer Havit H630bt Bluetooth 5.3 On-ear 3d 55h Cor Preto" at bounding box center [1045, 240] width 402 height 18
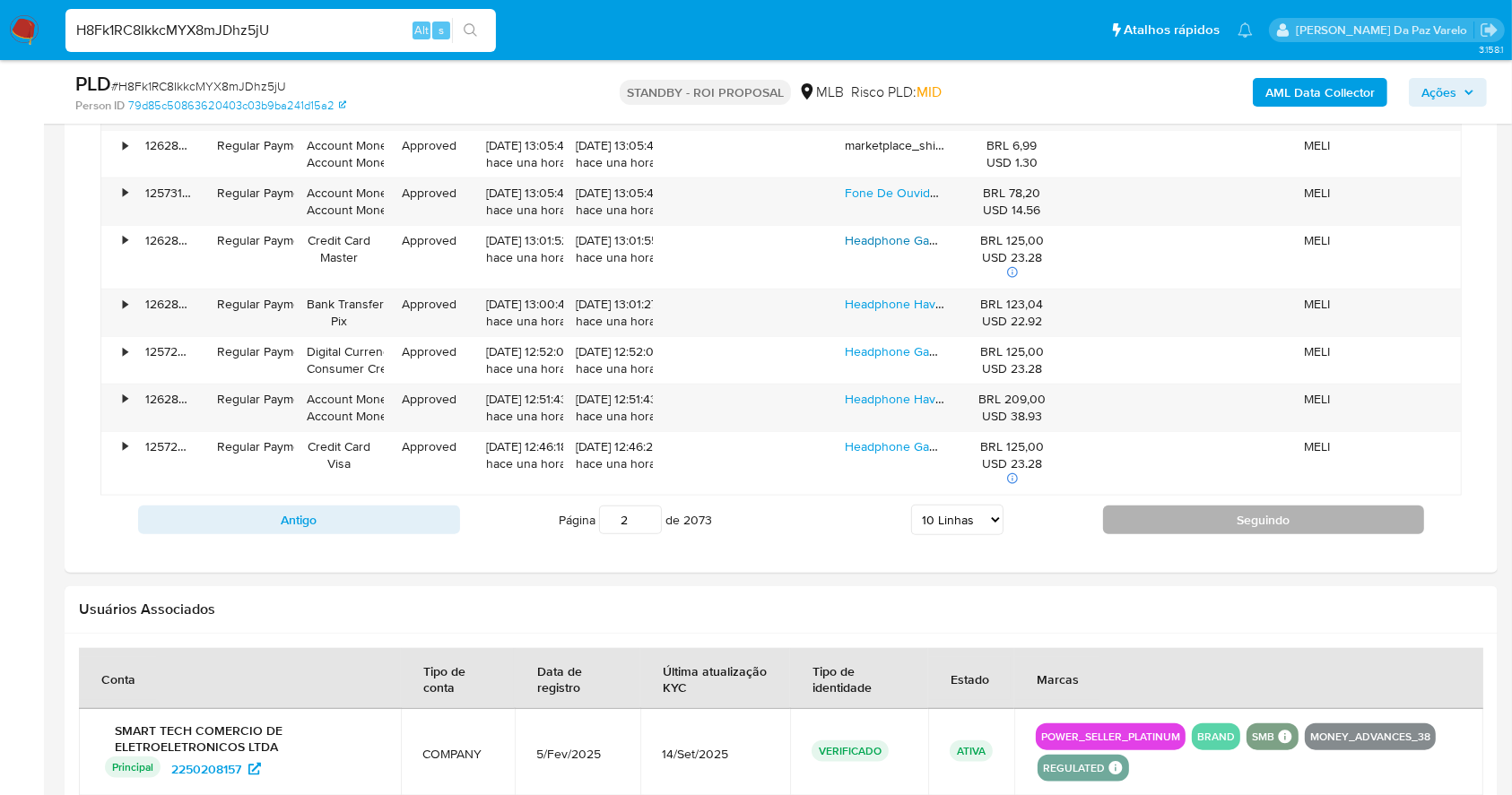
click at [1278, 513] on button "Seguindo" at bounding box center [1263, 520] width 322 height 29
type input "3"
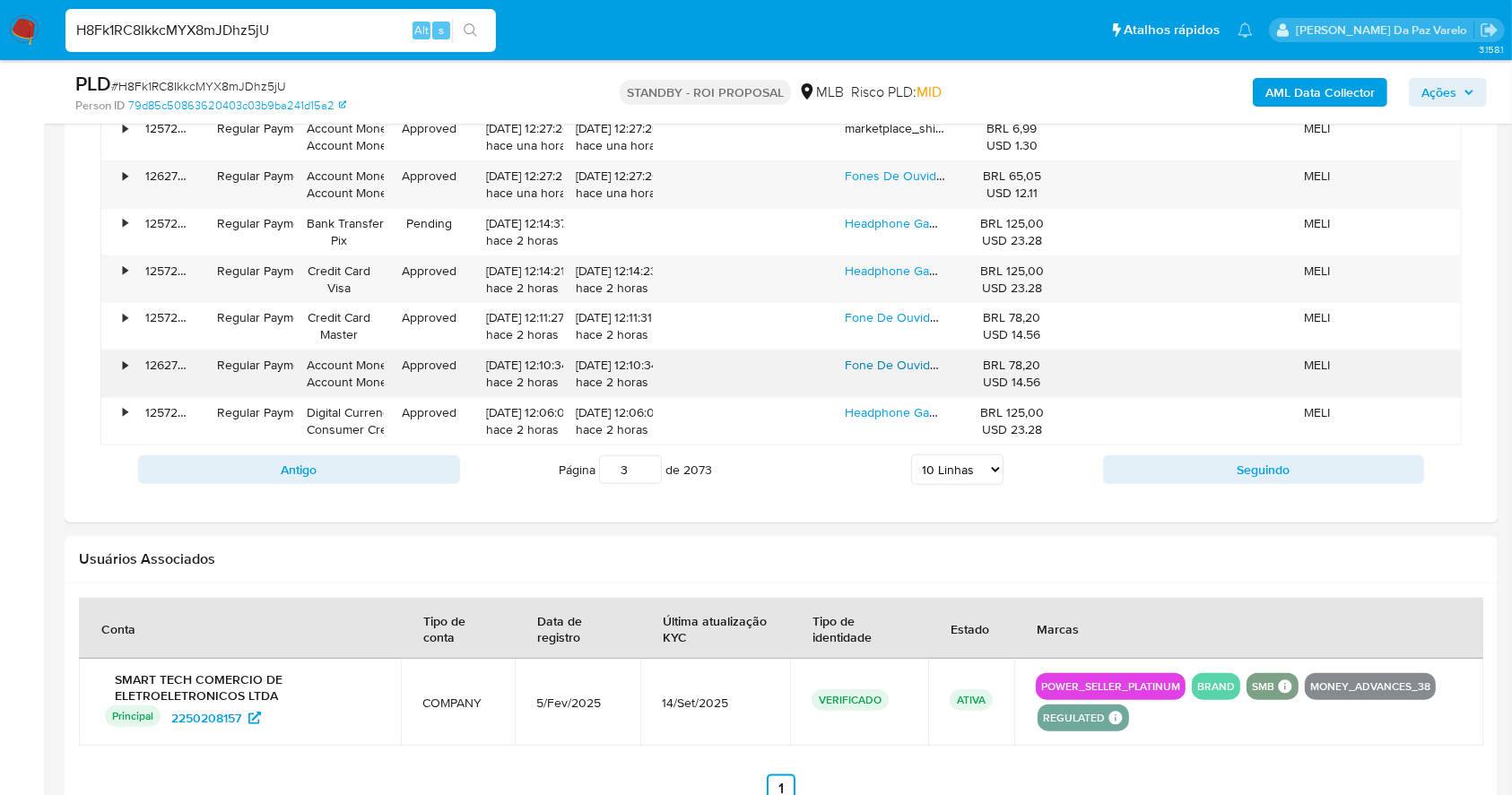
click at [900, 358] on link "Fone De Ouvido Sem Fio Havit Tw982 Enc Bluetooth 5.4 Cor Preto" at bounding box center [1030, 365] width 371 height 18
click at [29, 22] on img at bounding box center [24, 30] width 31 height 31
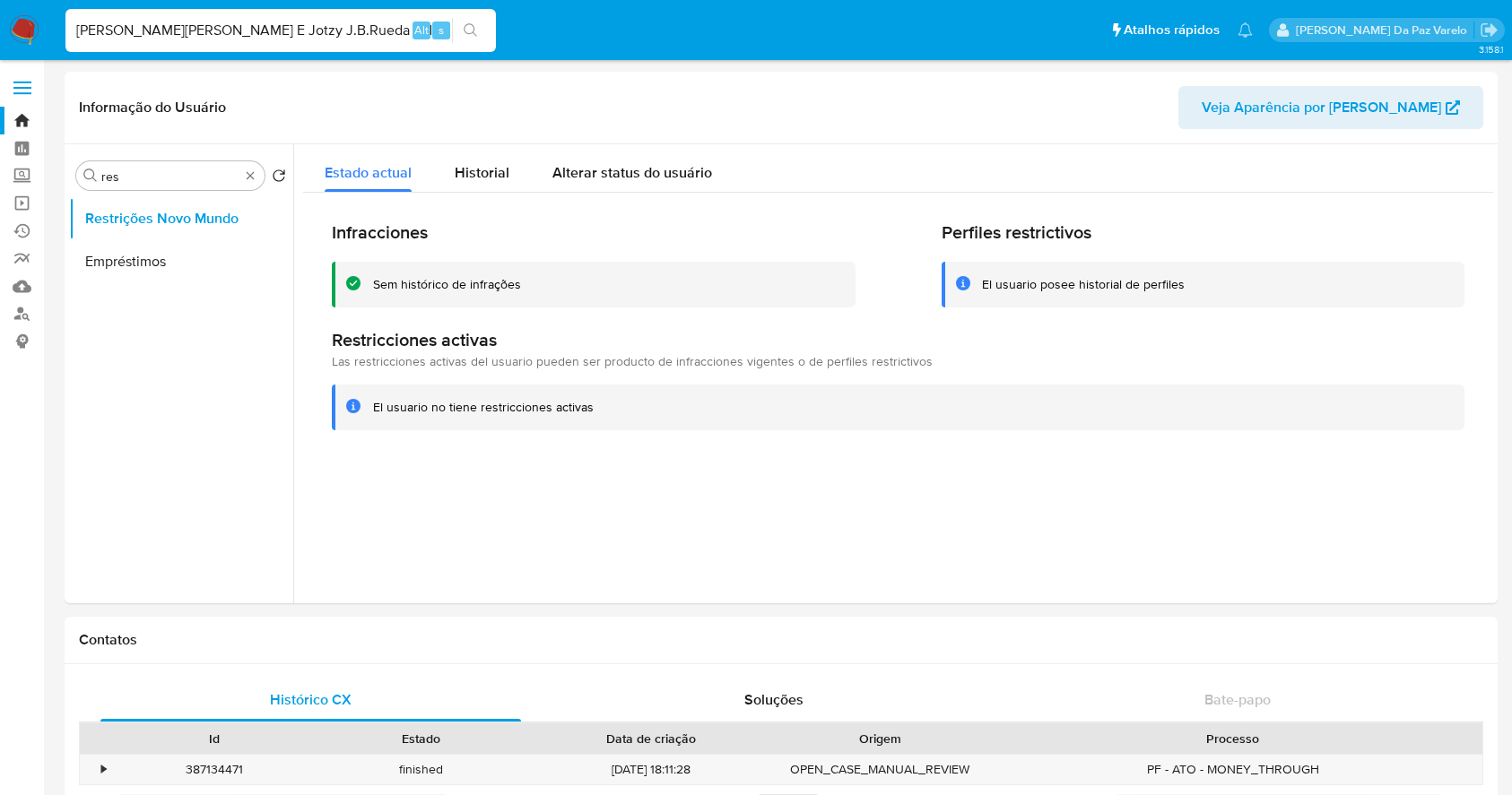
select select "10"
drag, startPoint x: 0, startPoint y: 0, endPoint x: 226, endPoint y: 32, distance: 228.3
click at [226, 32] on input "Miguel A.B.Rueda E Jotzy J.B.Rueda Ltda" at bounding box center [280, 30] width 430 height 23
type input "catarinanderson20230815074833"
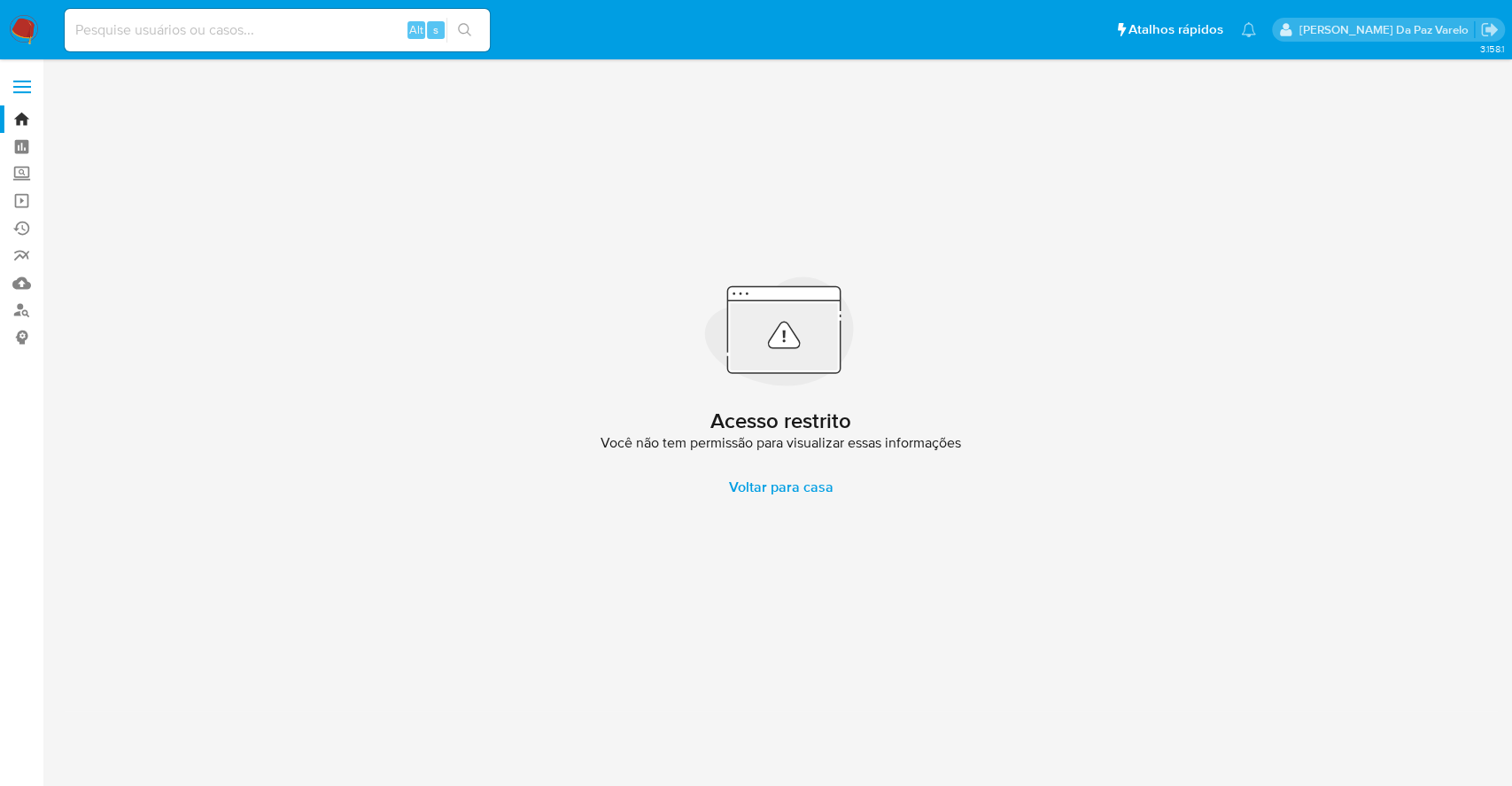
click at [192, 29] on input at bounding box center [277, 30] width 425 height 23
paste input "1451791148"
type input "1451791148"
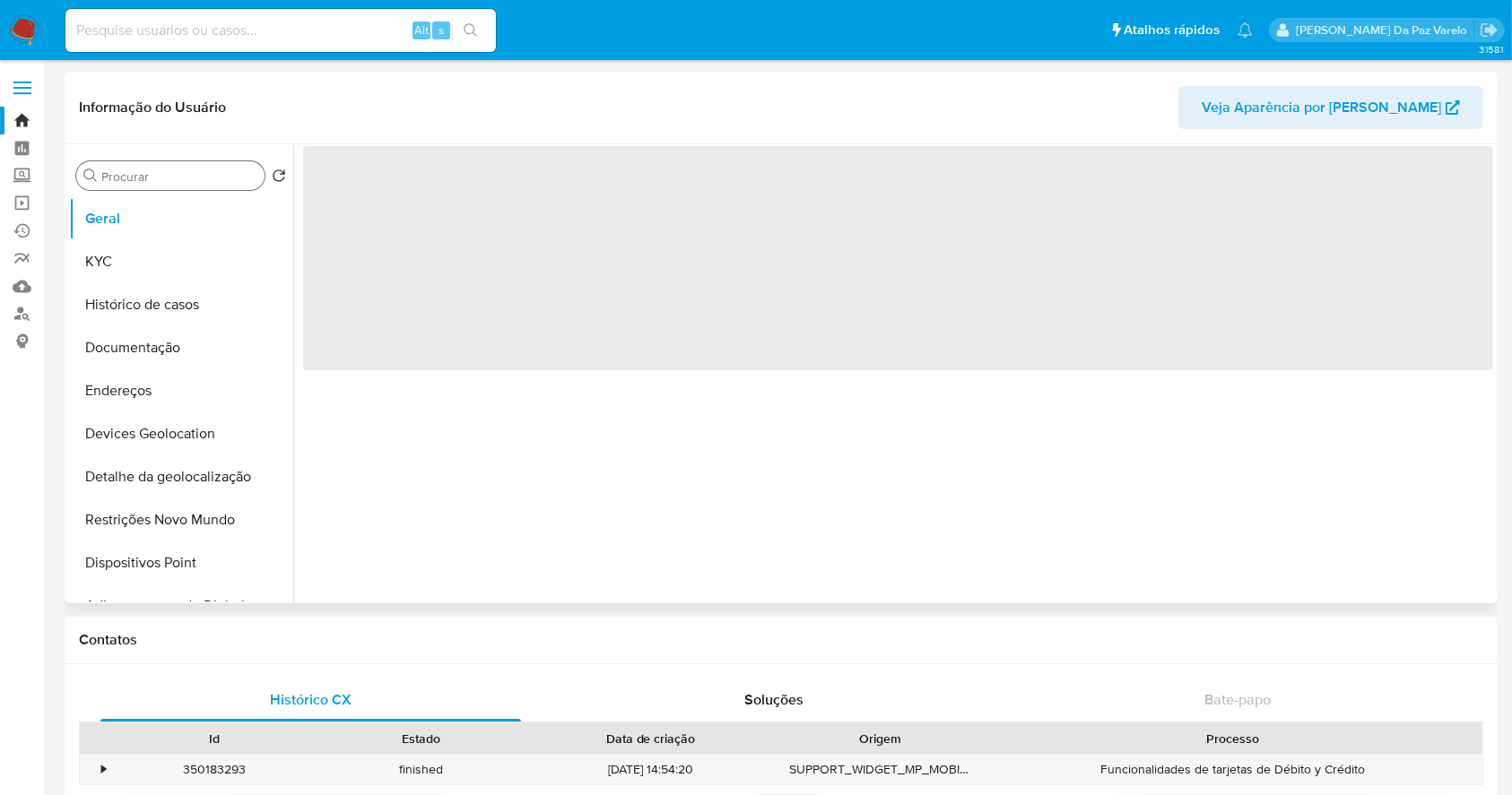
select select "10"
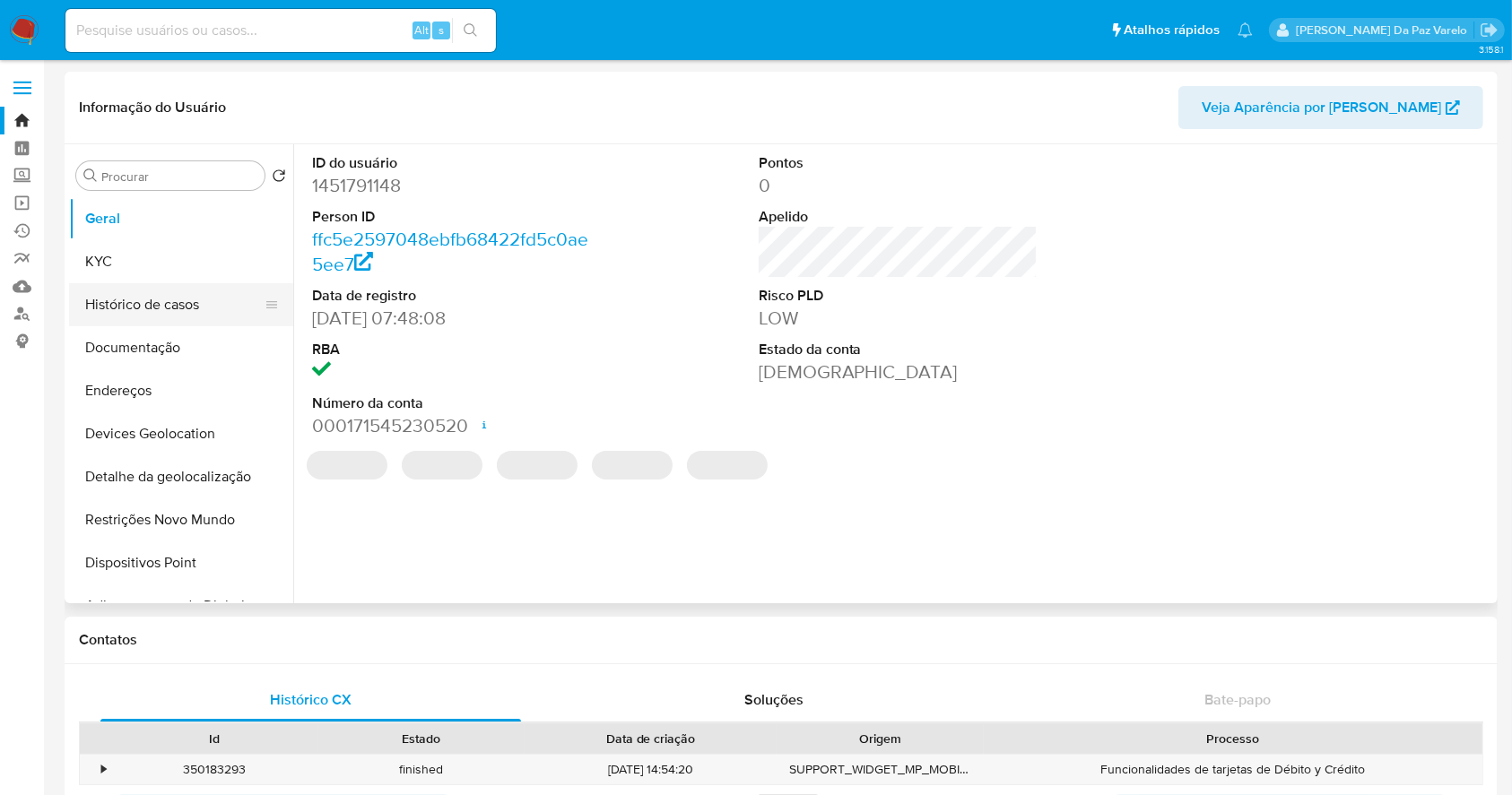
click at [179, 302] on button "Histórico de casos" at bounding box center [174, 304] width 210 height 43
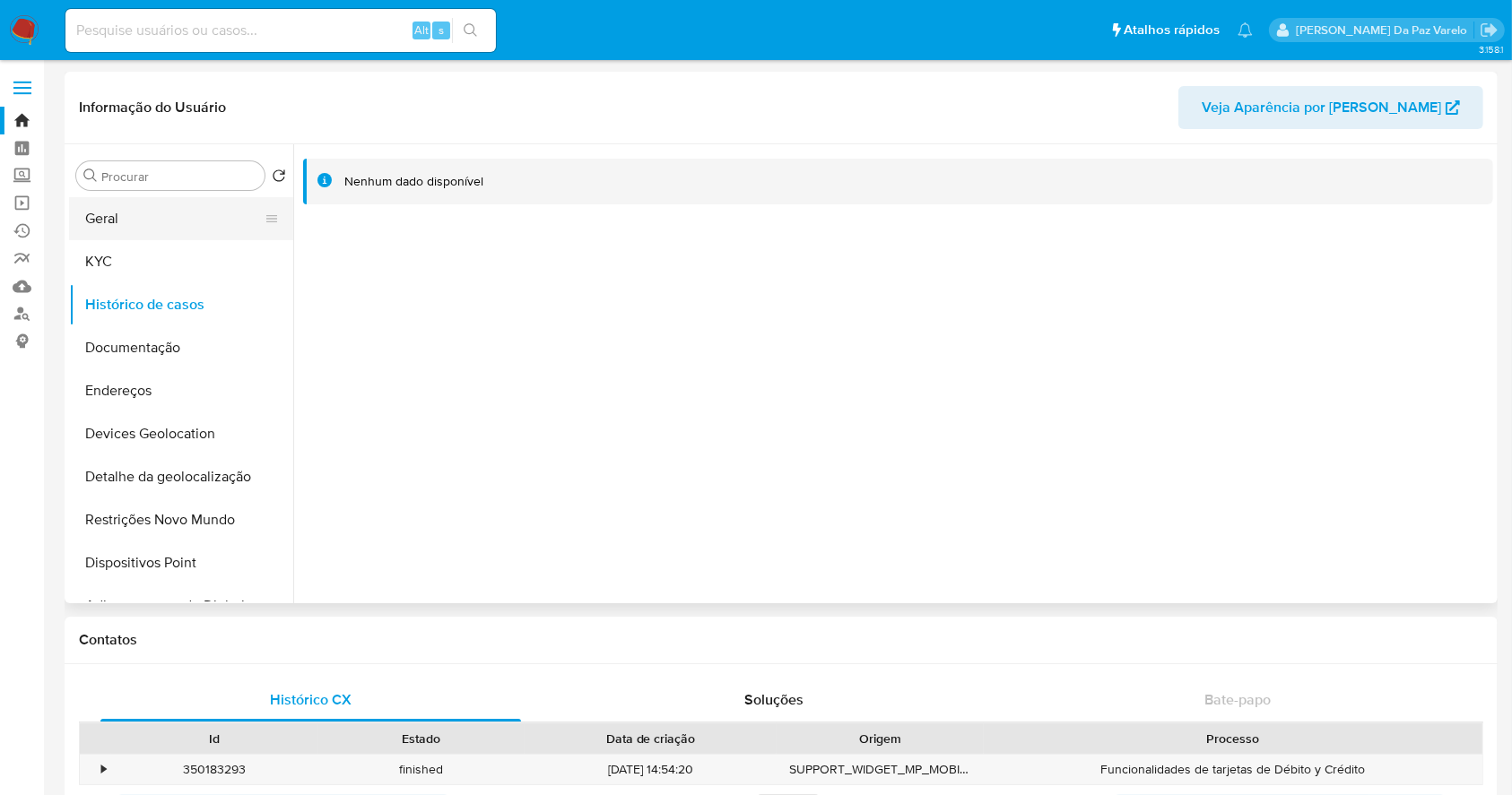
click at [111, 229] on button "Geral" at bounding box center [174, 218] width 210 height 43
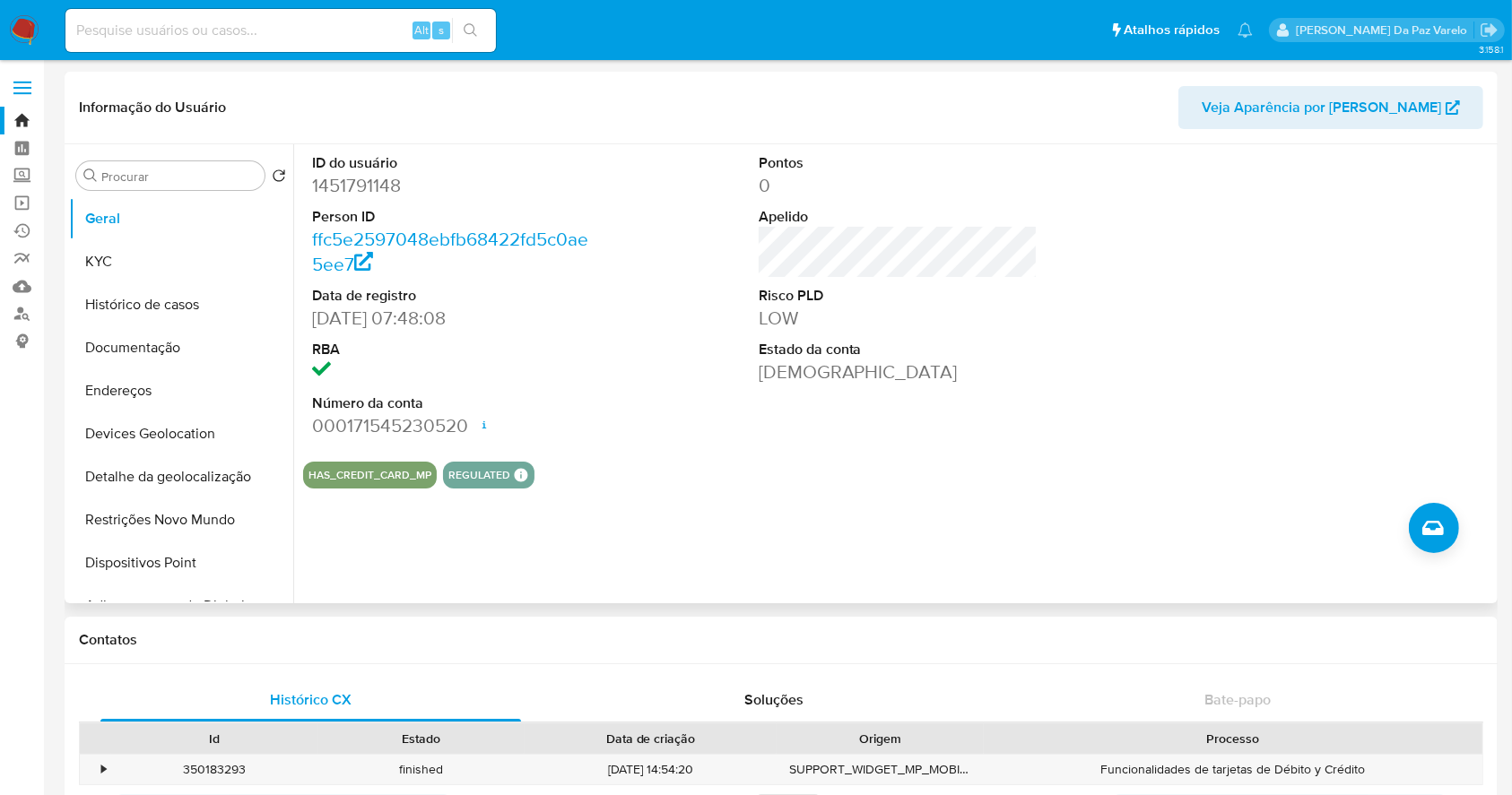
click at [385, 192] on dd "1451791148" at bounding box center [452, 185] width 279 height 25
copy dd "1451791148"
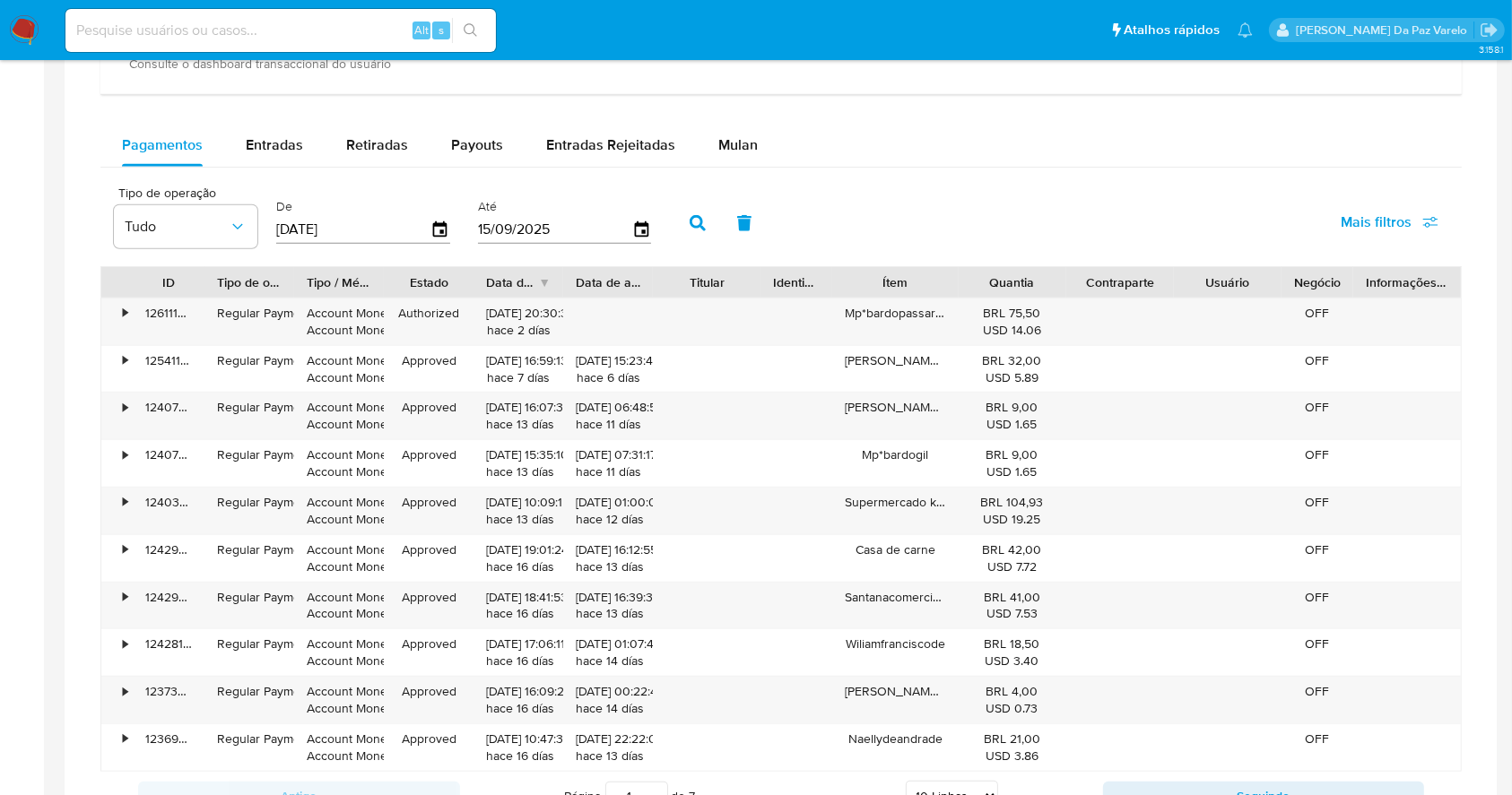
scroll to position [1075, 0]
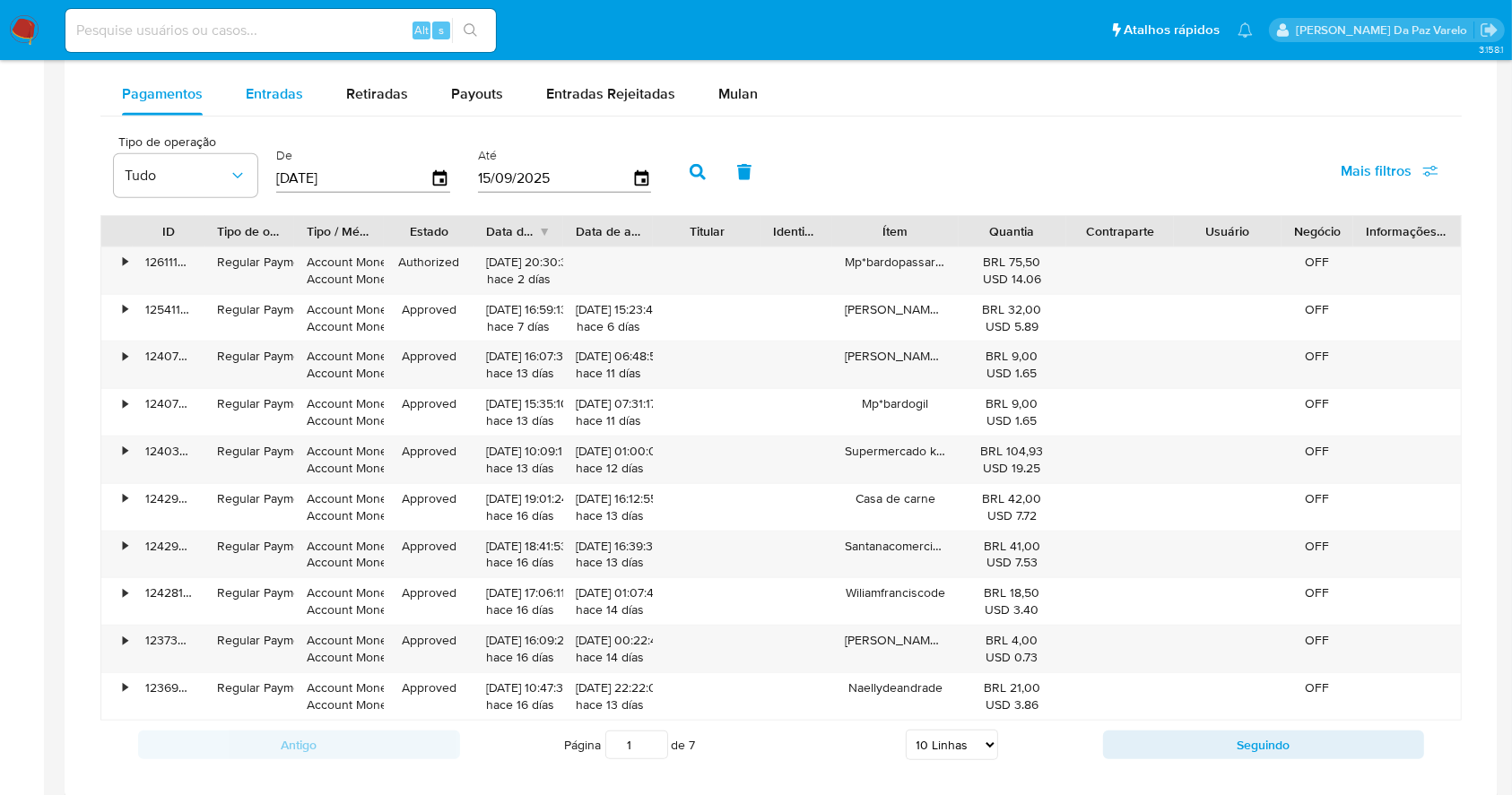
click at [276, 102] on span "Entradas" at bounding box center [273, 94] width 57 height 21
select select "10"
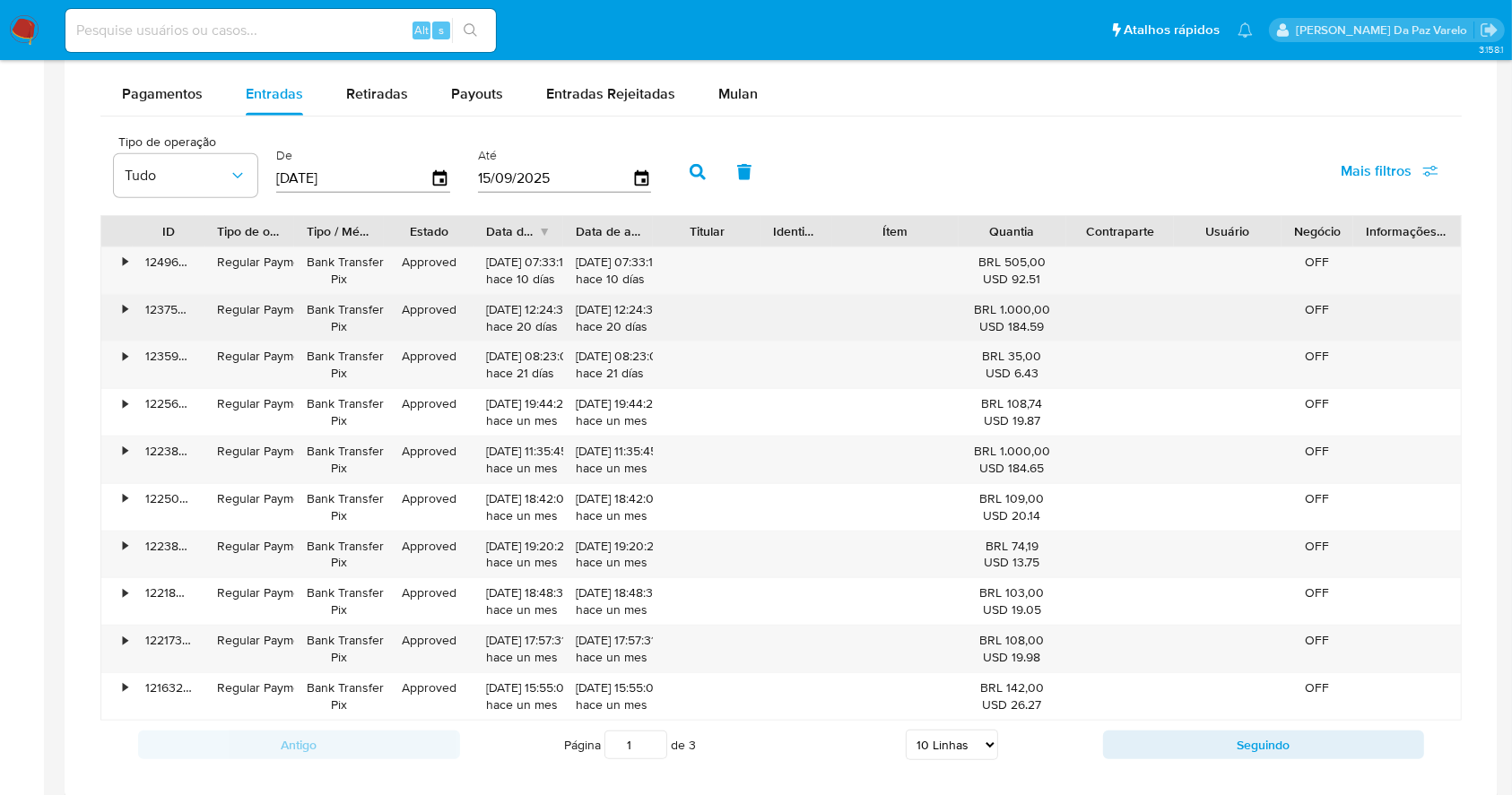
scroll to position [0, 0]
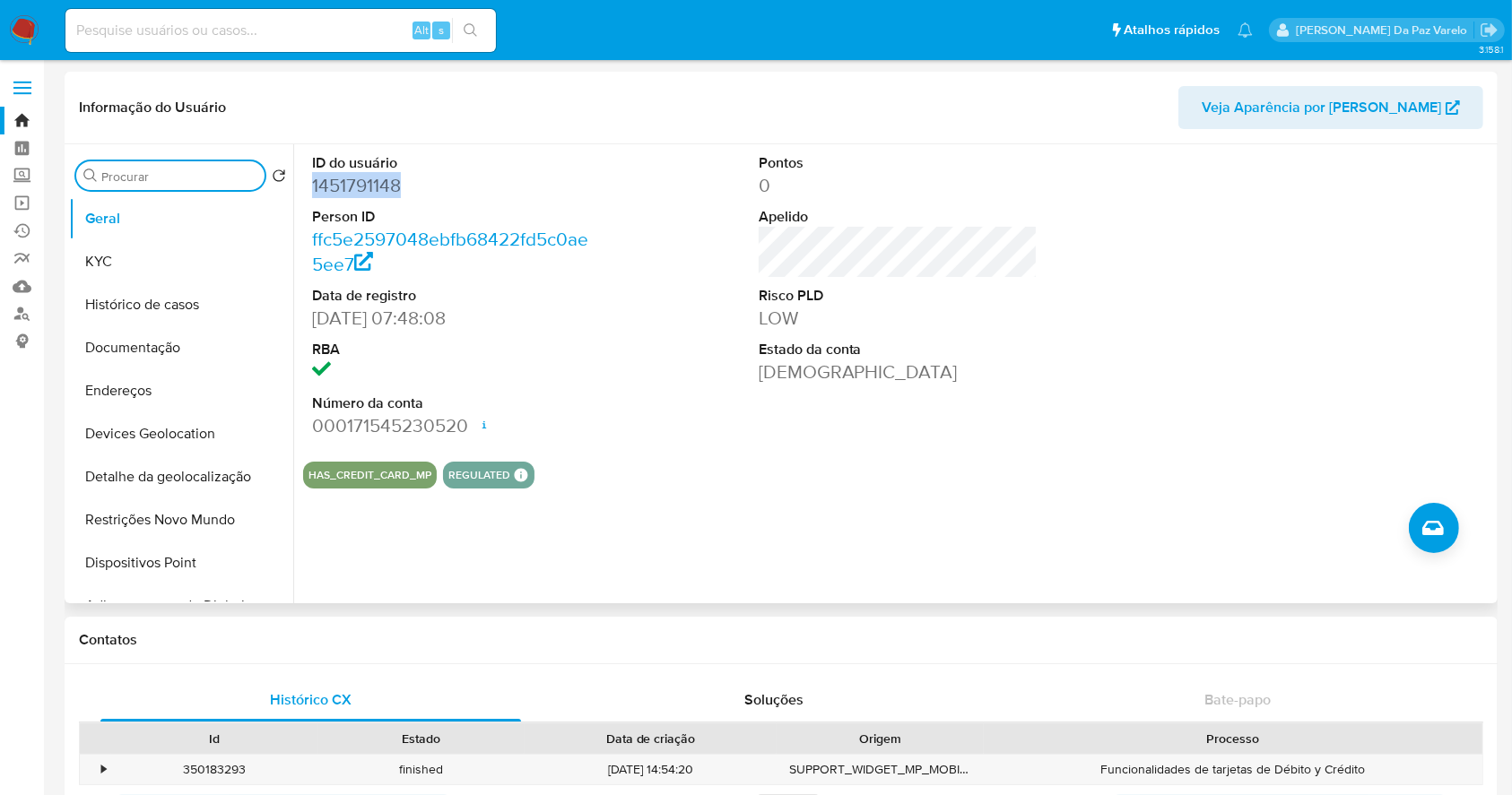
click at [171, 176] on input "Procurar" at bounding box center [180, 177] width 156 height 16
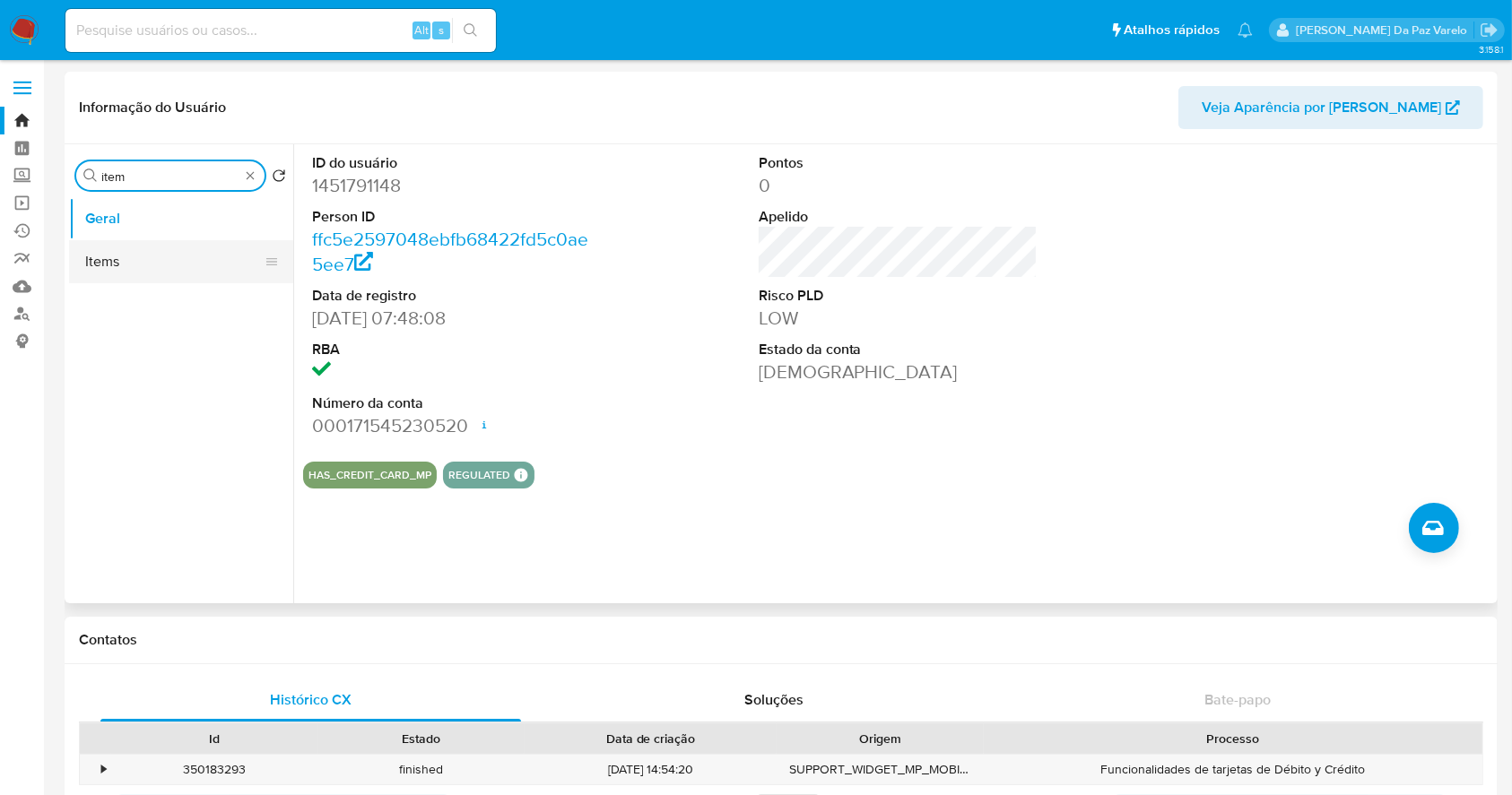
type input "item"
click at [128, 245] on button "Items" at bounding box center [174, 261] width 210 height 43
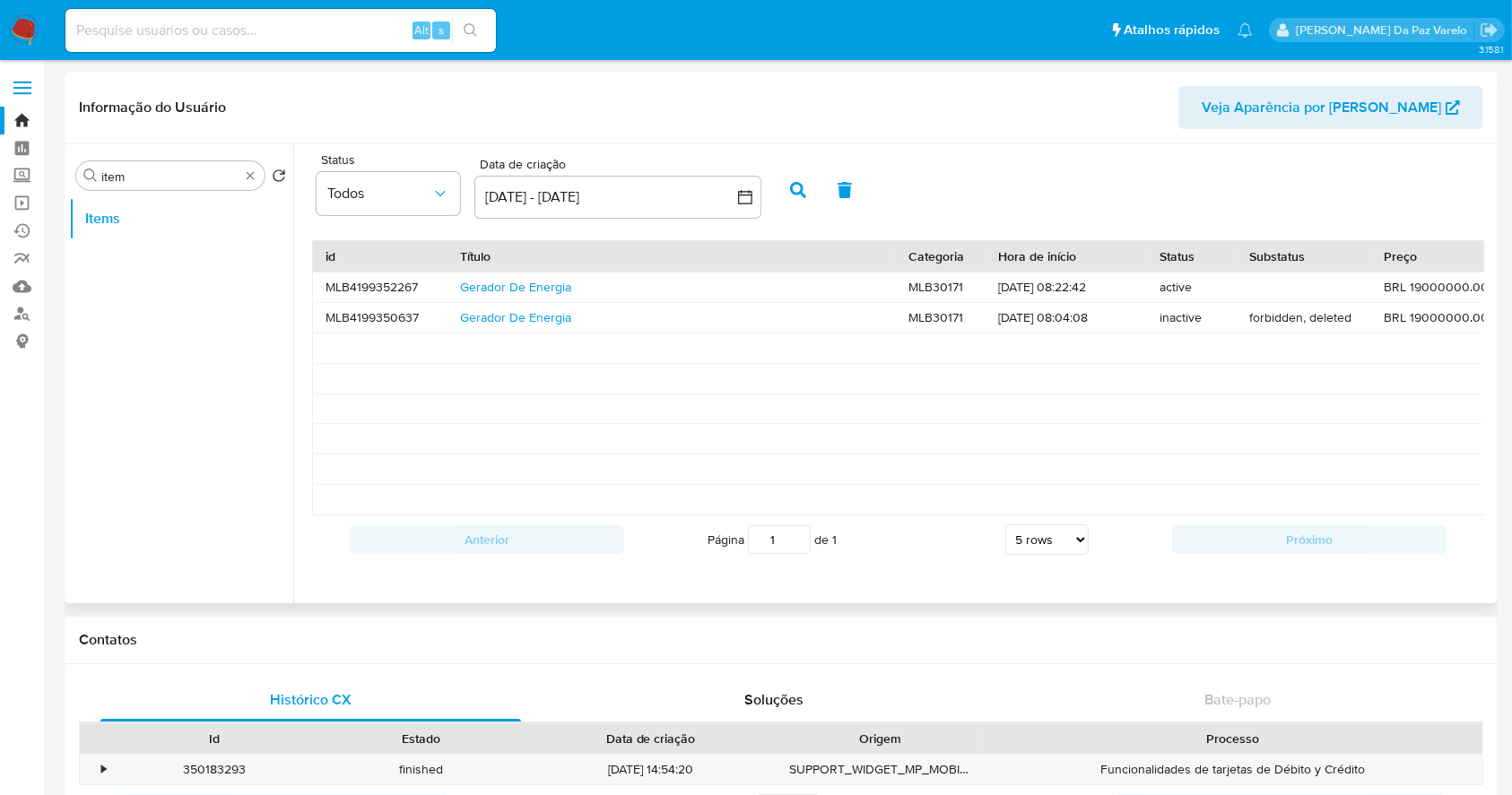
click at [1262, 320] on div "forbidden, deleted" at bounding box center [1303, 318] width 135 height 30
drag, startPoint x: 1262, startPoint y: 320, endPoint x: 1355, endPoint y: 320, distance: 93.0
click at [1355, 320] on div "forbidden, deleted" at bounding box center [1303, 318] width 135 height 30
copy div "forbidden, deleted"
click at [245, 29] on input at bounding box center [280, 30] width 430 height 23
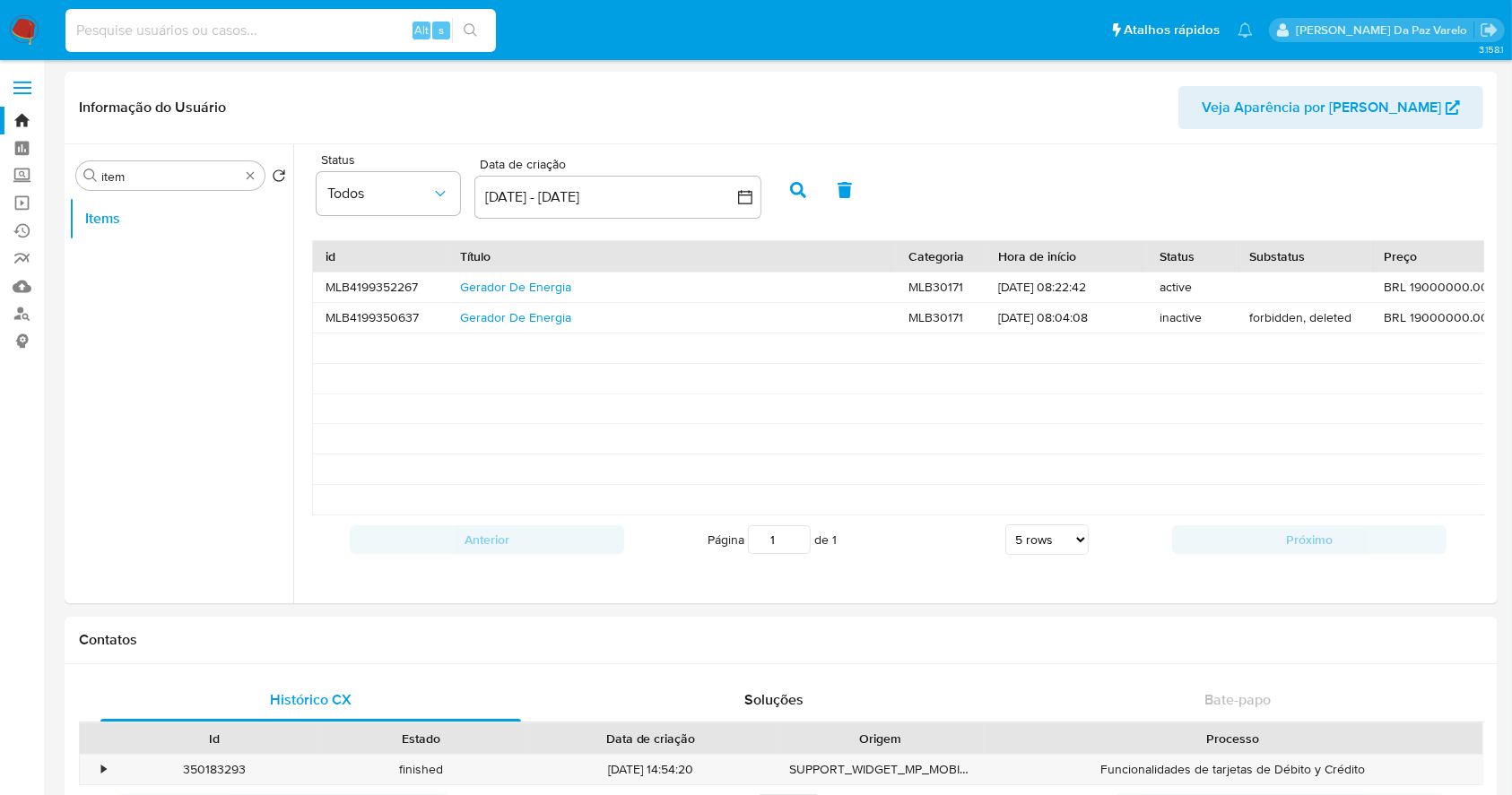
paste input "5YQ4aFh4QTr4mE5pDt92NgQz"
type input "5YQ4aFh4QTr4mE5pDt92NgQz"
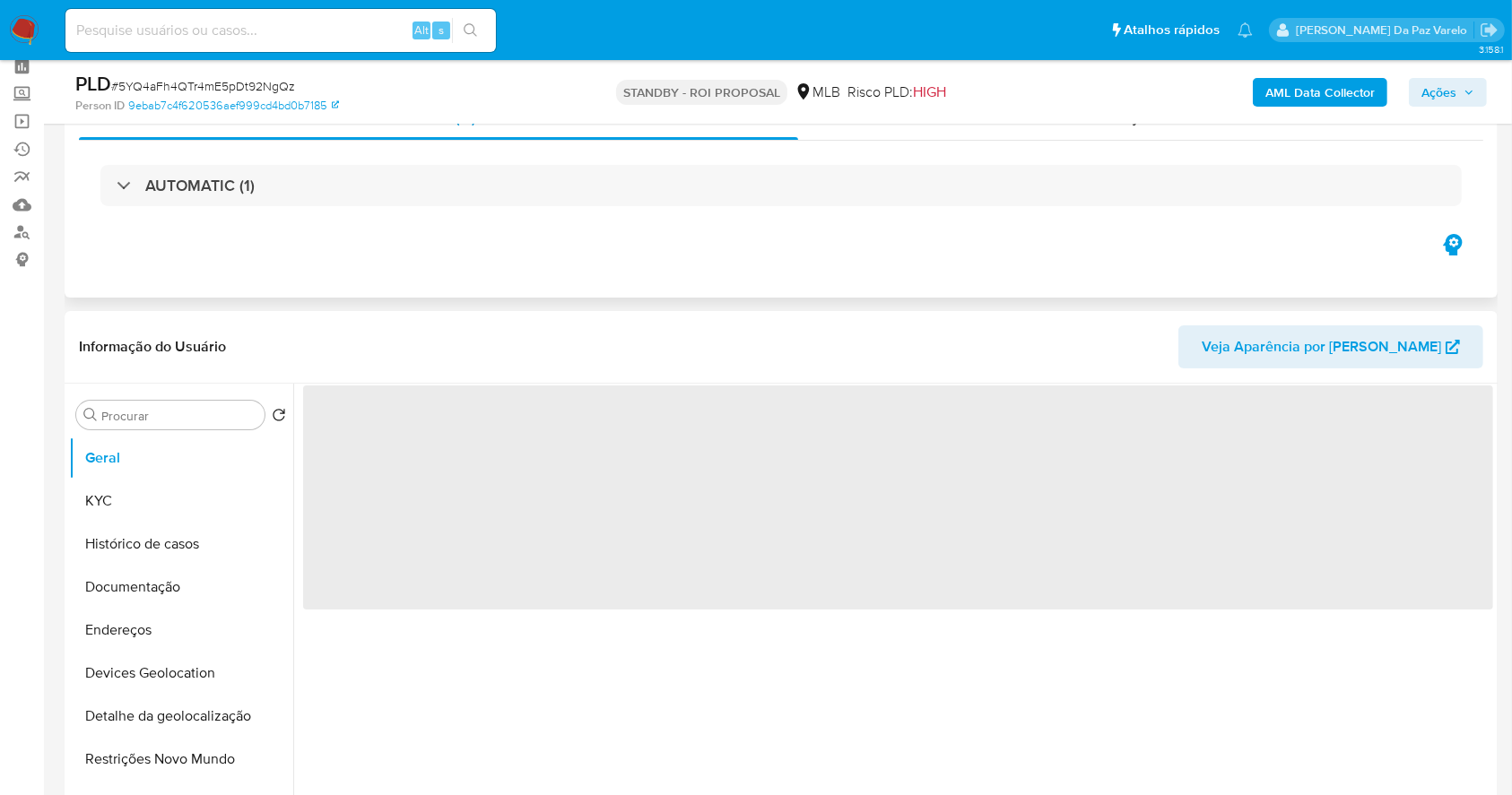
scroll to position [119, 0]
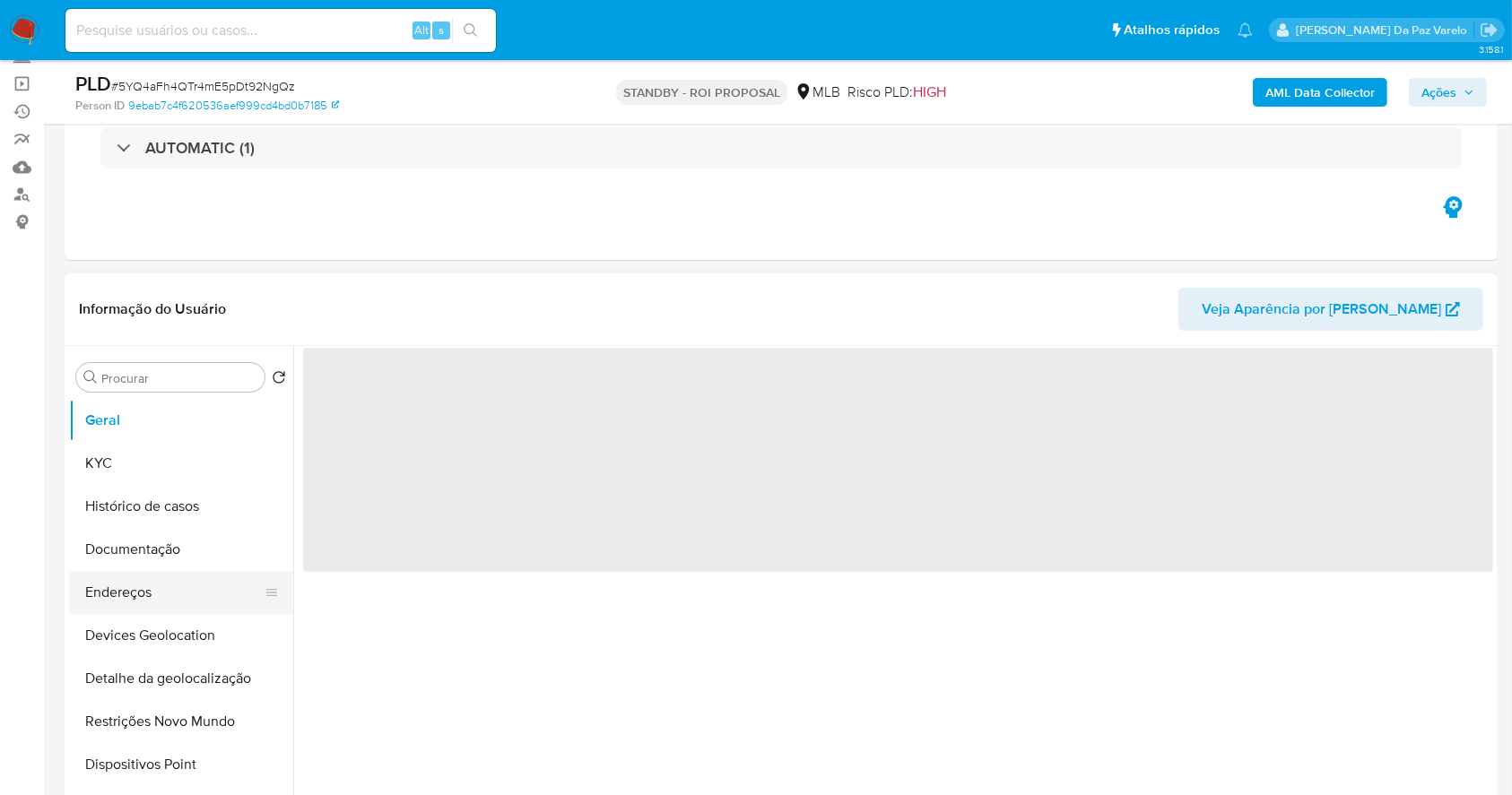
select select "10"
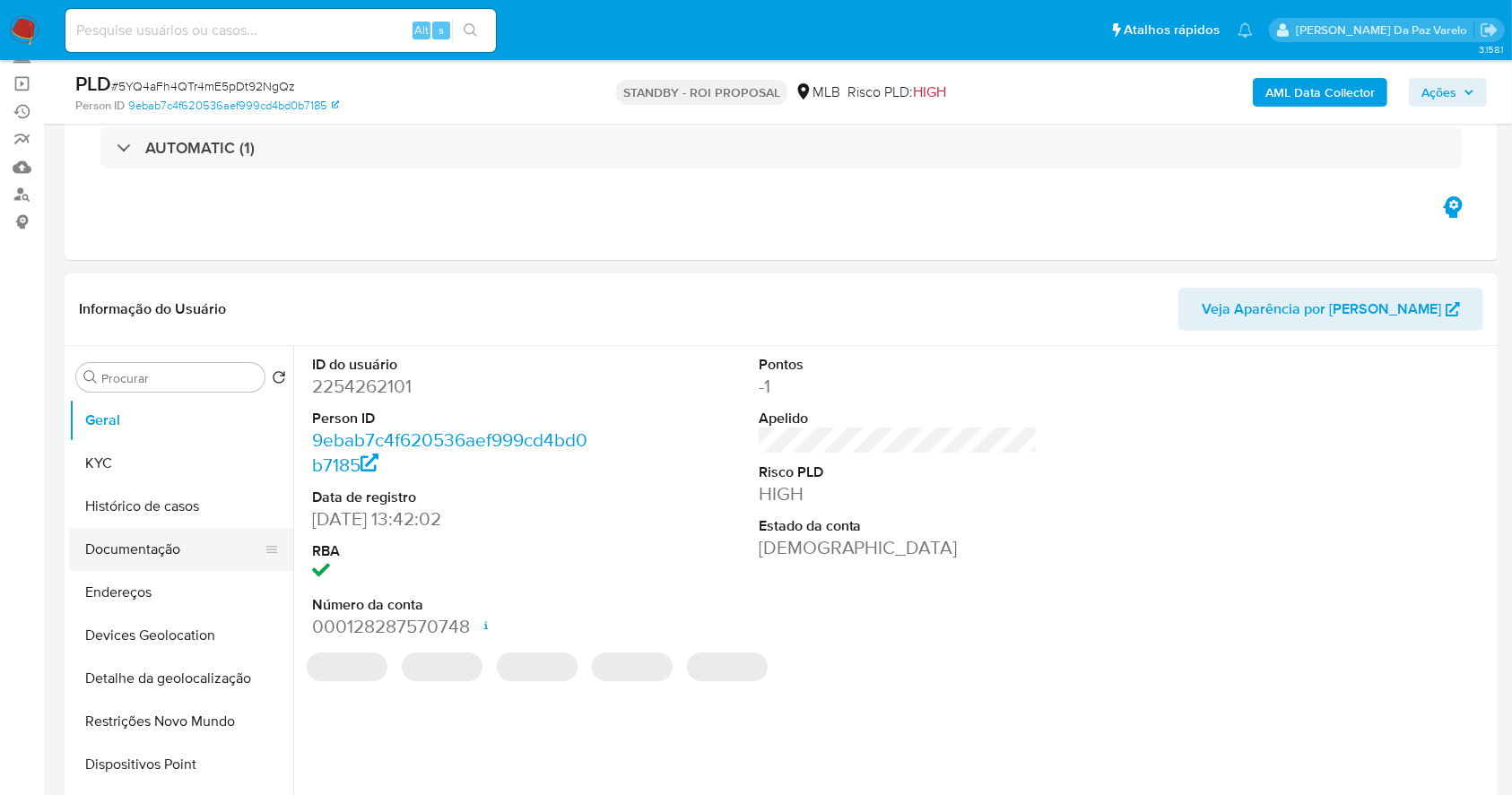
click at [163, 542] on button "Documentação" at bounding box center [174, 549] width 210 height 43
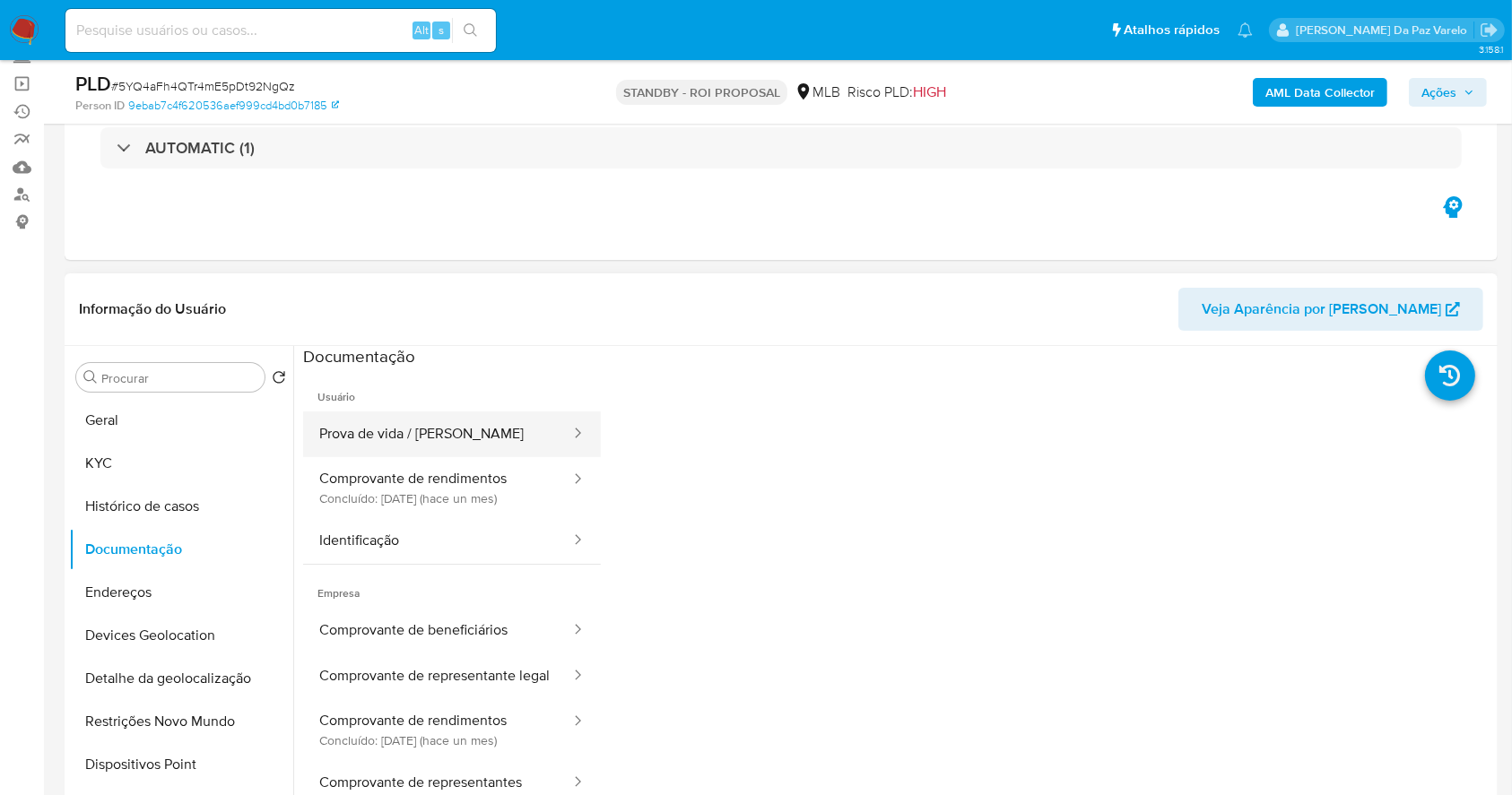
click at [488, 429] on button "Prova de vida / Selfie" at bounding box center [438, 434] width 269 height 46
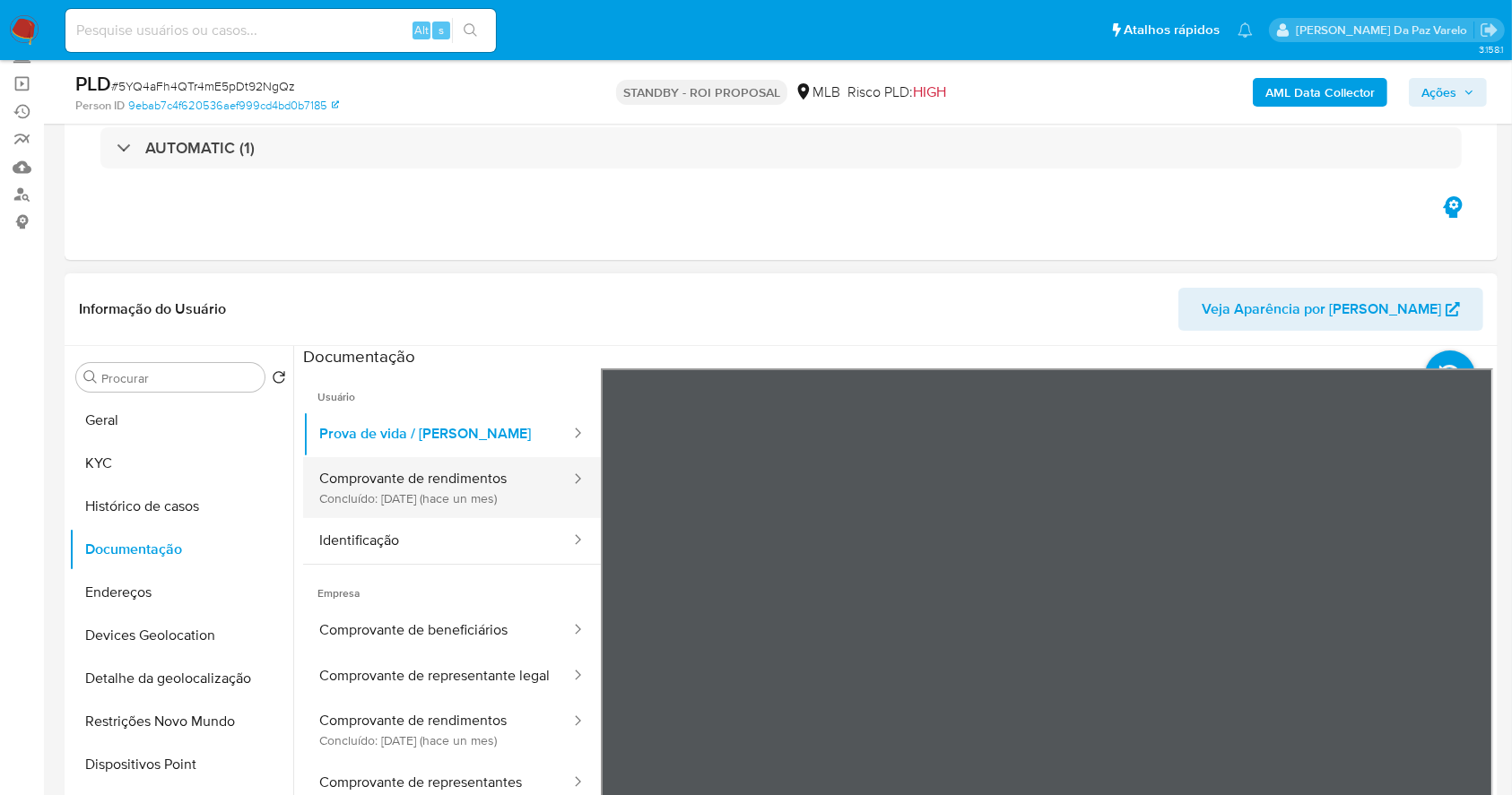
click at [466, 485] on button "Comprovante de rendimentos Concluído: 20/08/2025 (hace un mes)" at bounding box center [438, 487] width 269 height 61
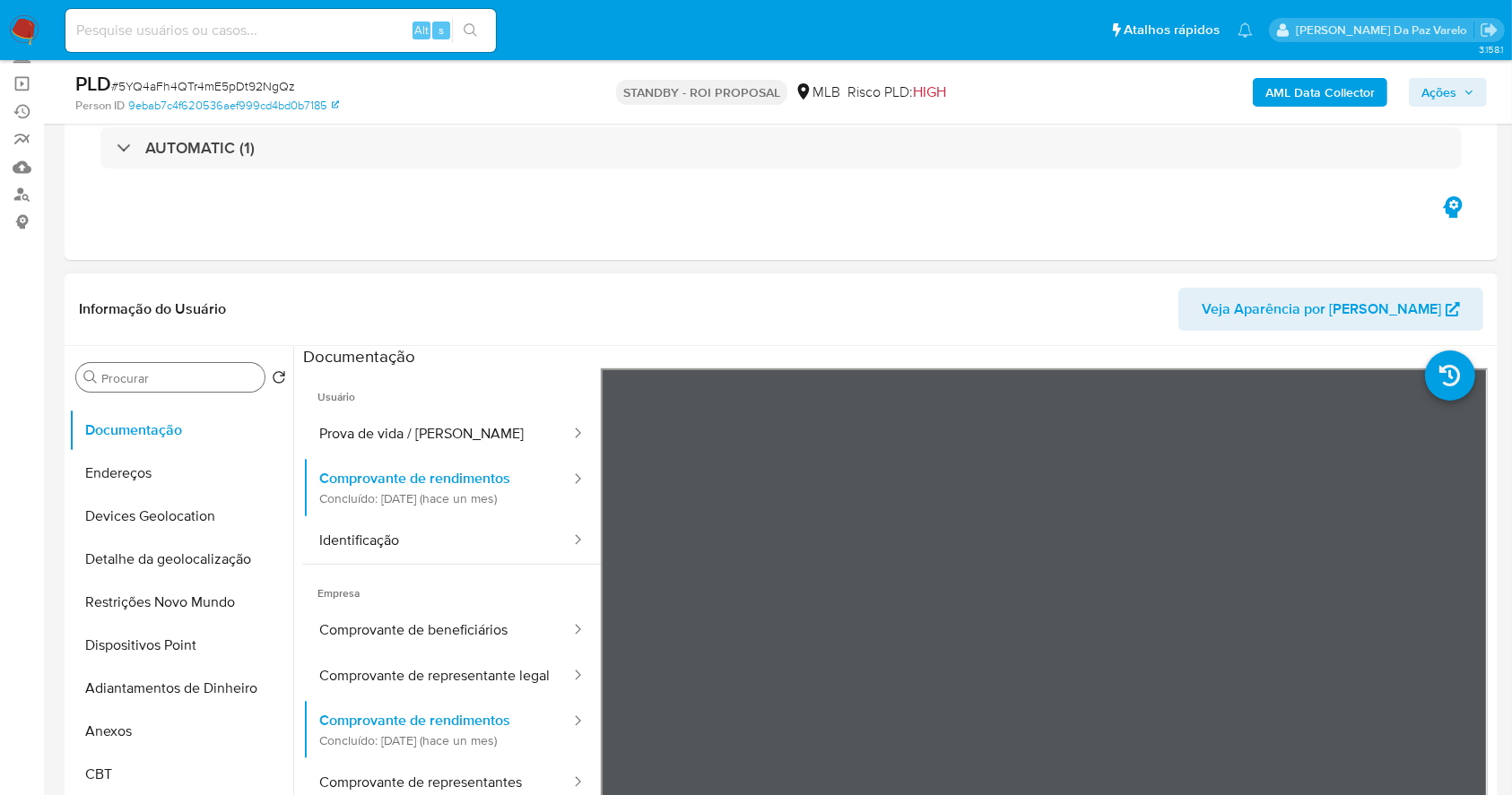
click at [164, 366] on div "Procurar" at bounding box center [170, 377] width 189 height 29
click at [180, 382] on input "Procurar" at bounding box center [180, 378] width 156 height 16
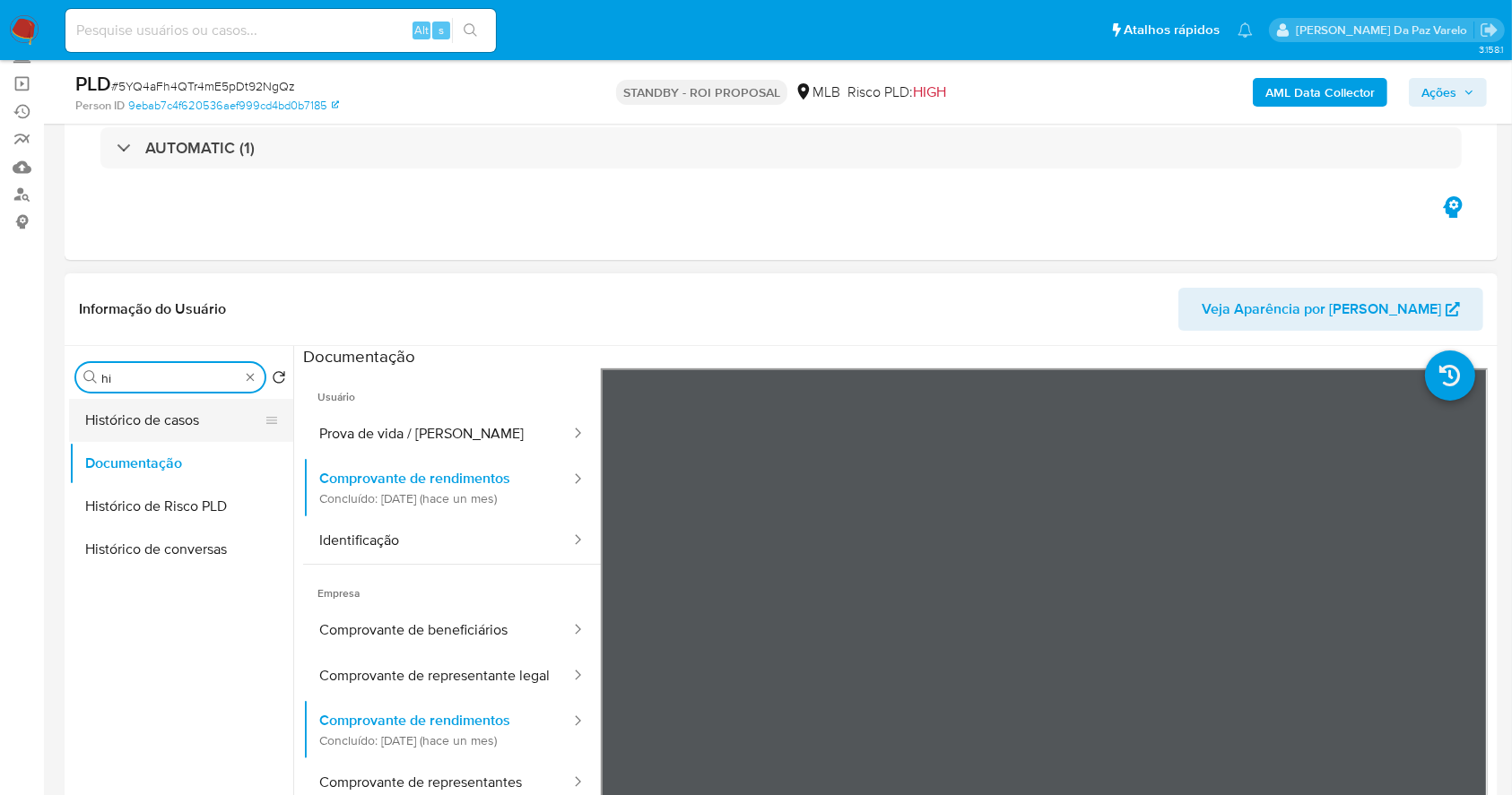
type input "hi"
click at [169, 413] on button "Histórico de casos" at bounding box center [174, 420] width 210 height 43
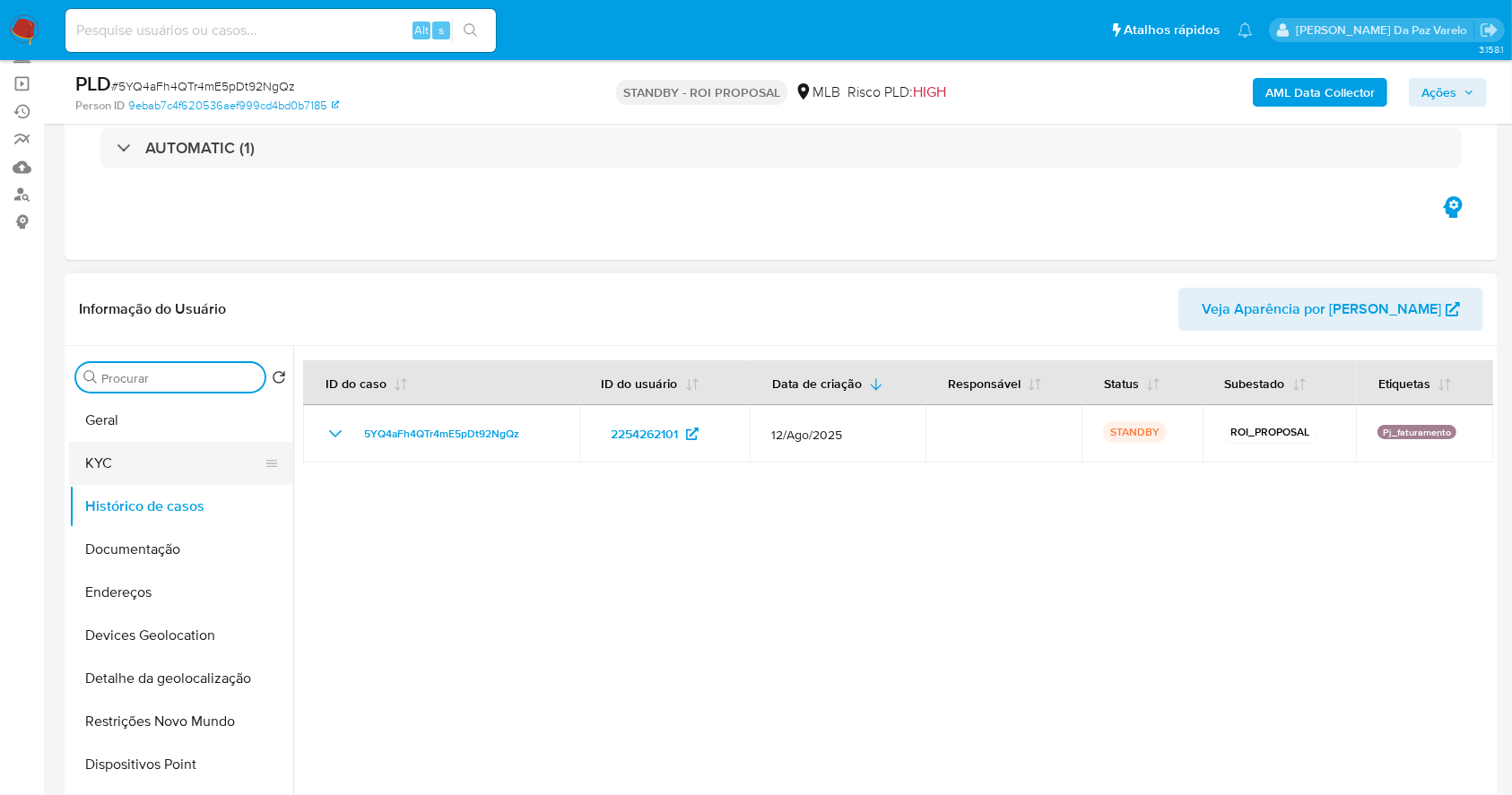
click at [157, 463] on button "KYC" at bounding box center [174, 463] width 210 height 43
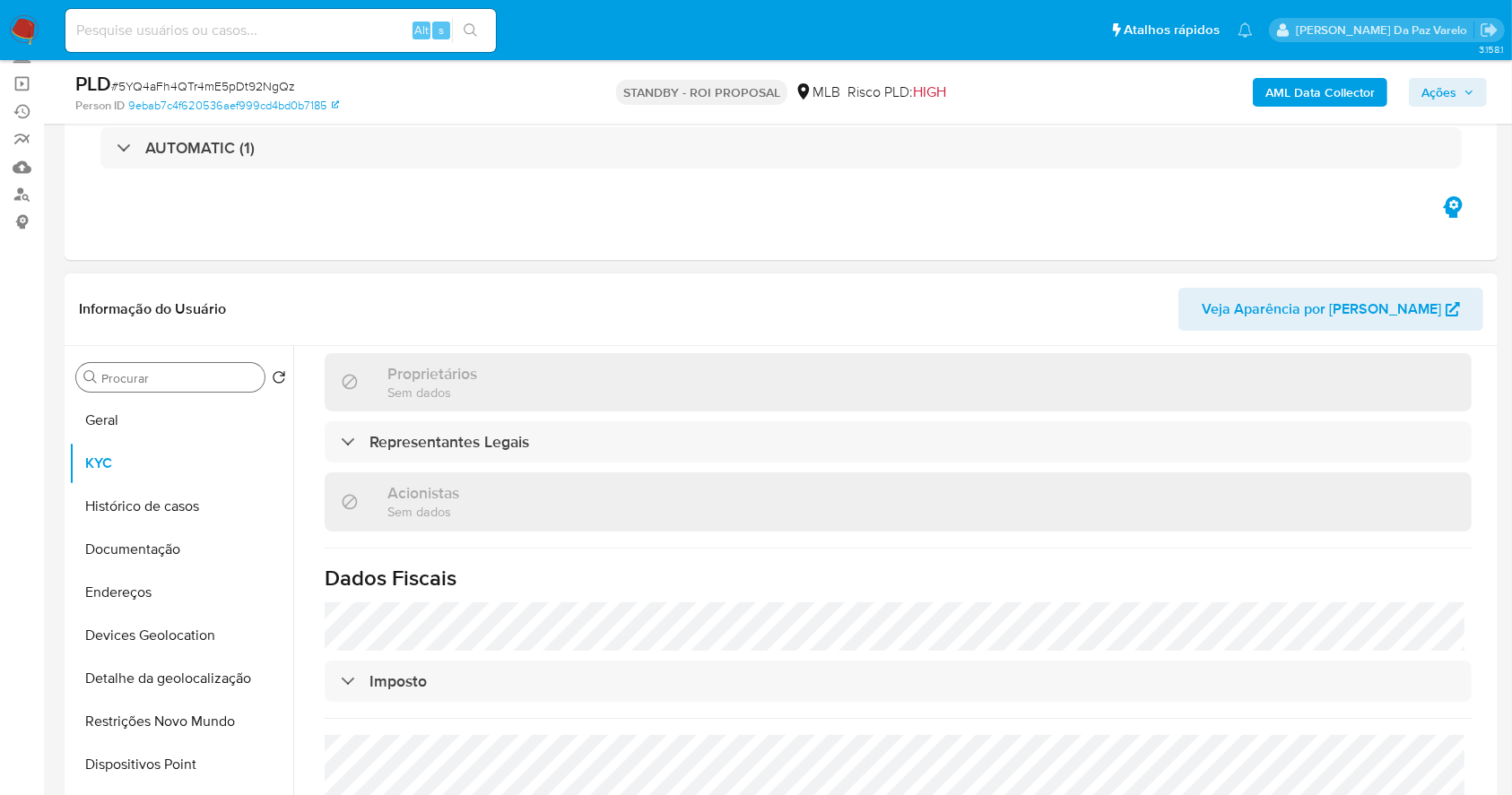
scroll to position [1116, 0]
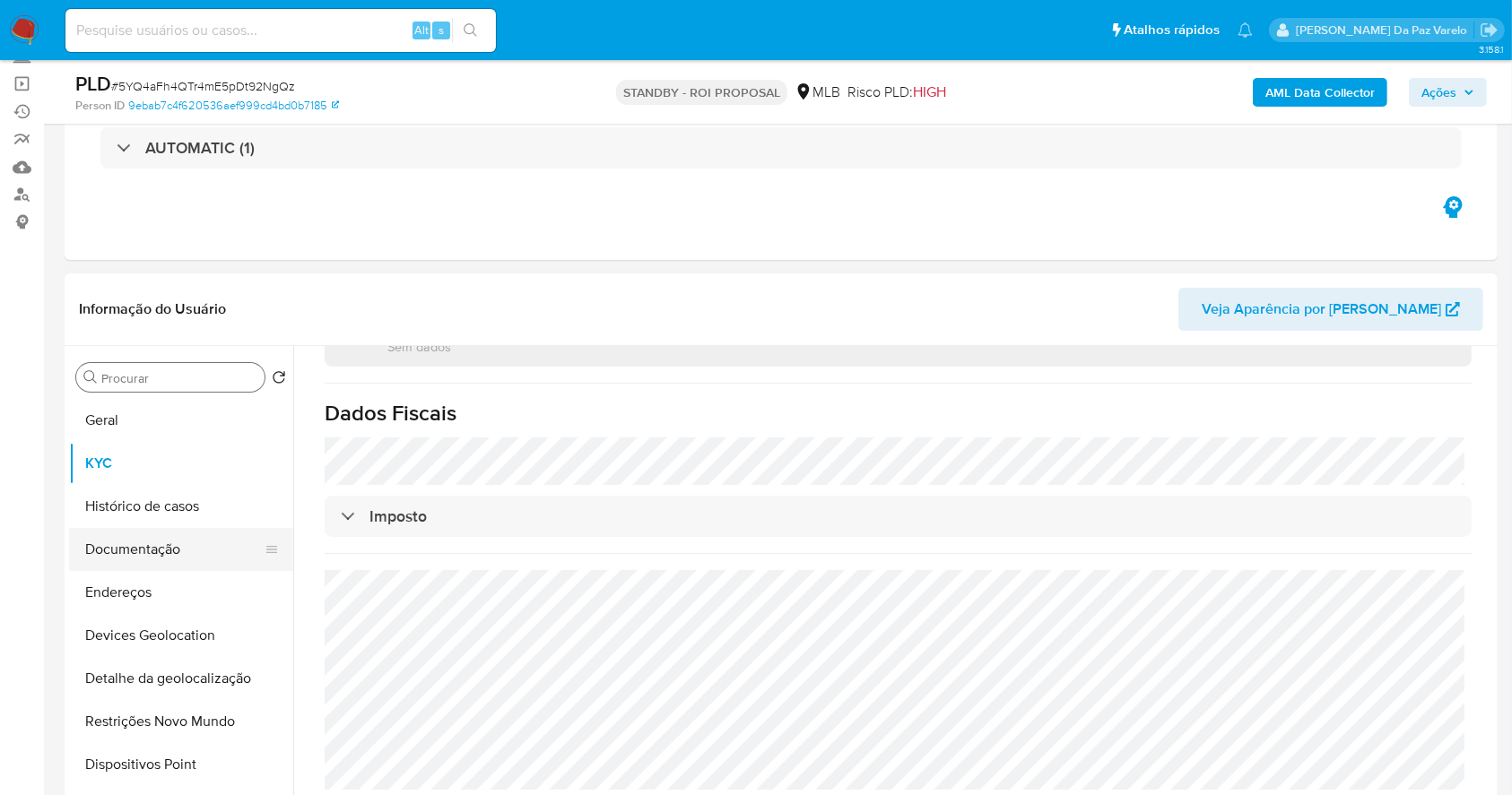
click at [177, 561] on button "Documentação" at bounding box center [174, 549] width 210 height 43
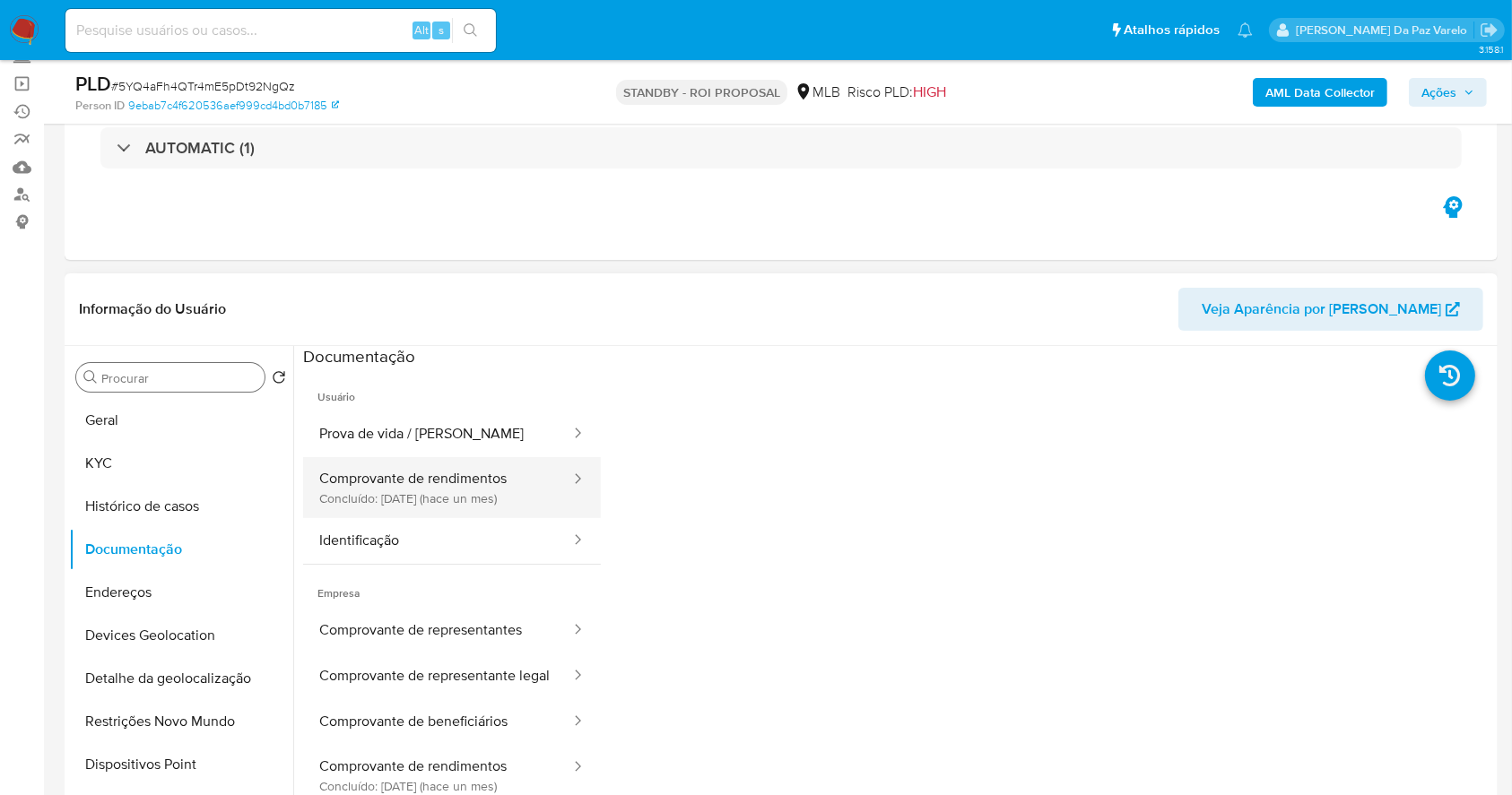
click at [407, 491] on button "Comprovante de rendimentos Concluído: 20/08/2025 (hace un mes)" at bounding box center [438, 487] width 269 height 61
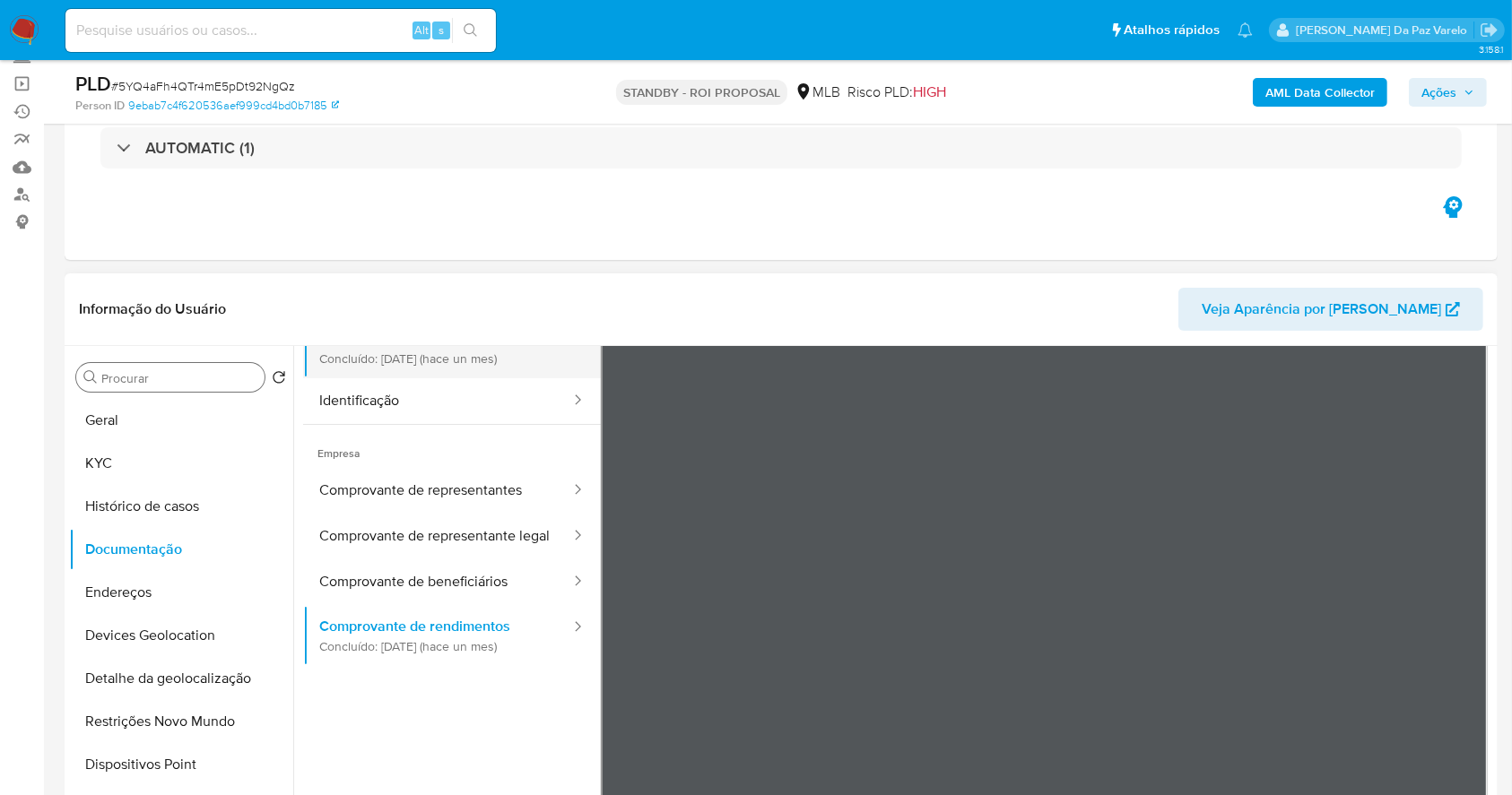
scroll to position [156, 0]
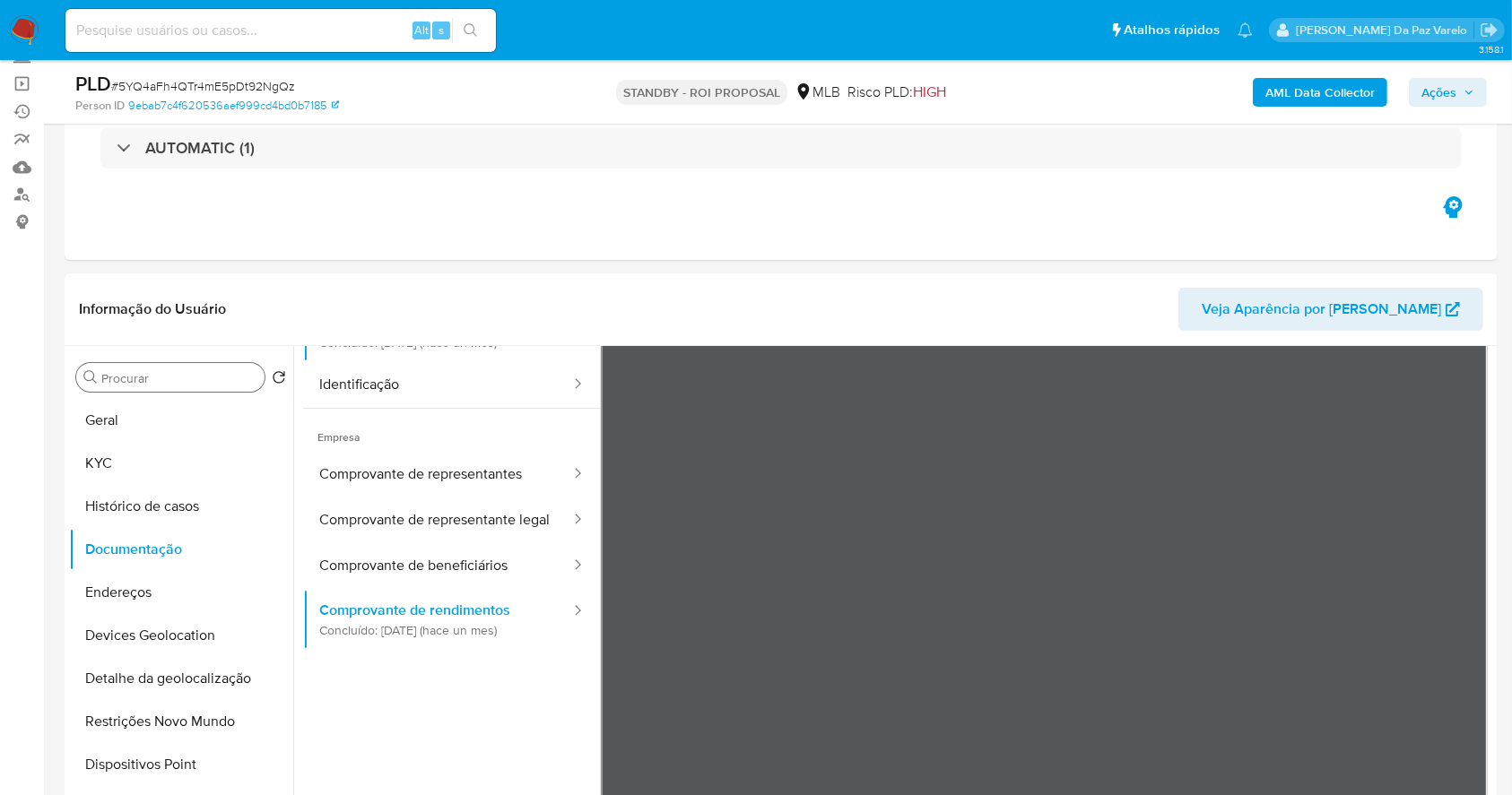
click at [29, 18] on img at bounding box center [24, 30] width 31 height 31
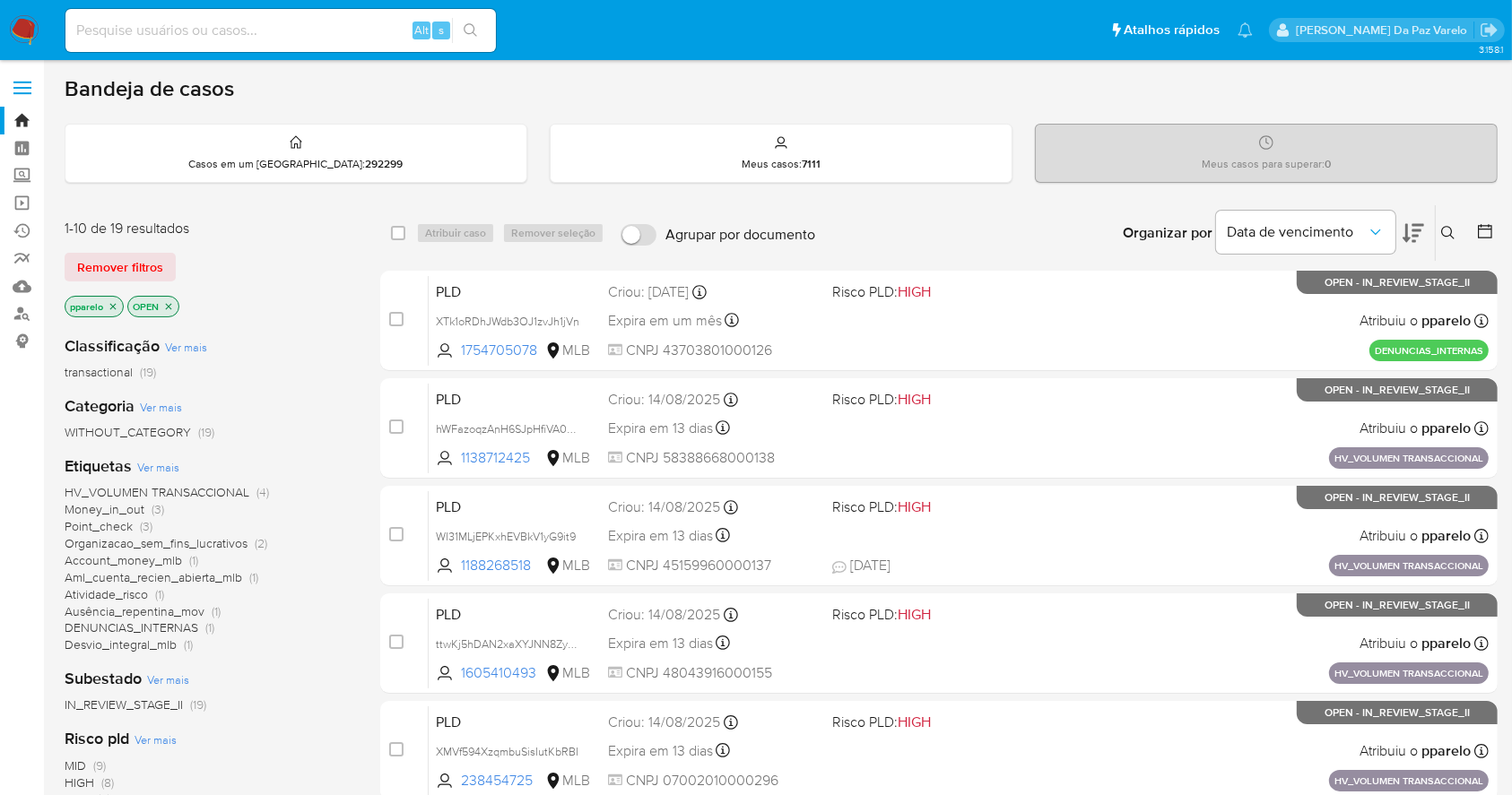
click at [1450, 225] on icon at bounding box center [1448, 232] width 14 height 14
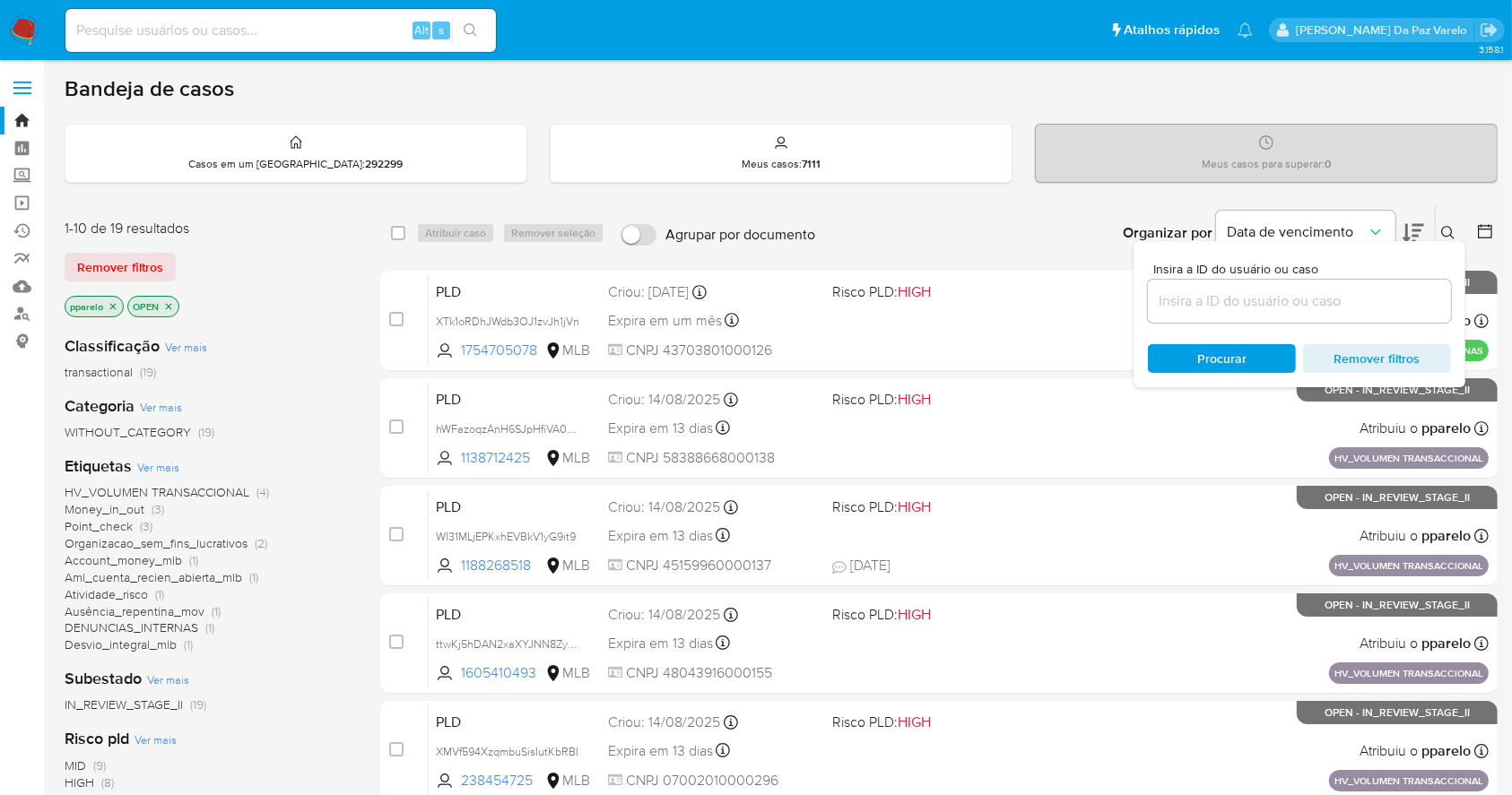
click at [1301, 298] on input at bounding box center [1299, 300] width 303 height 23
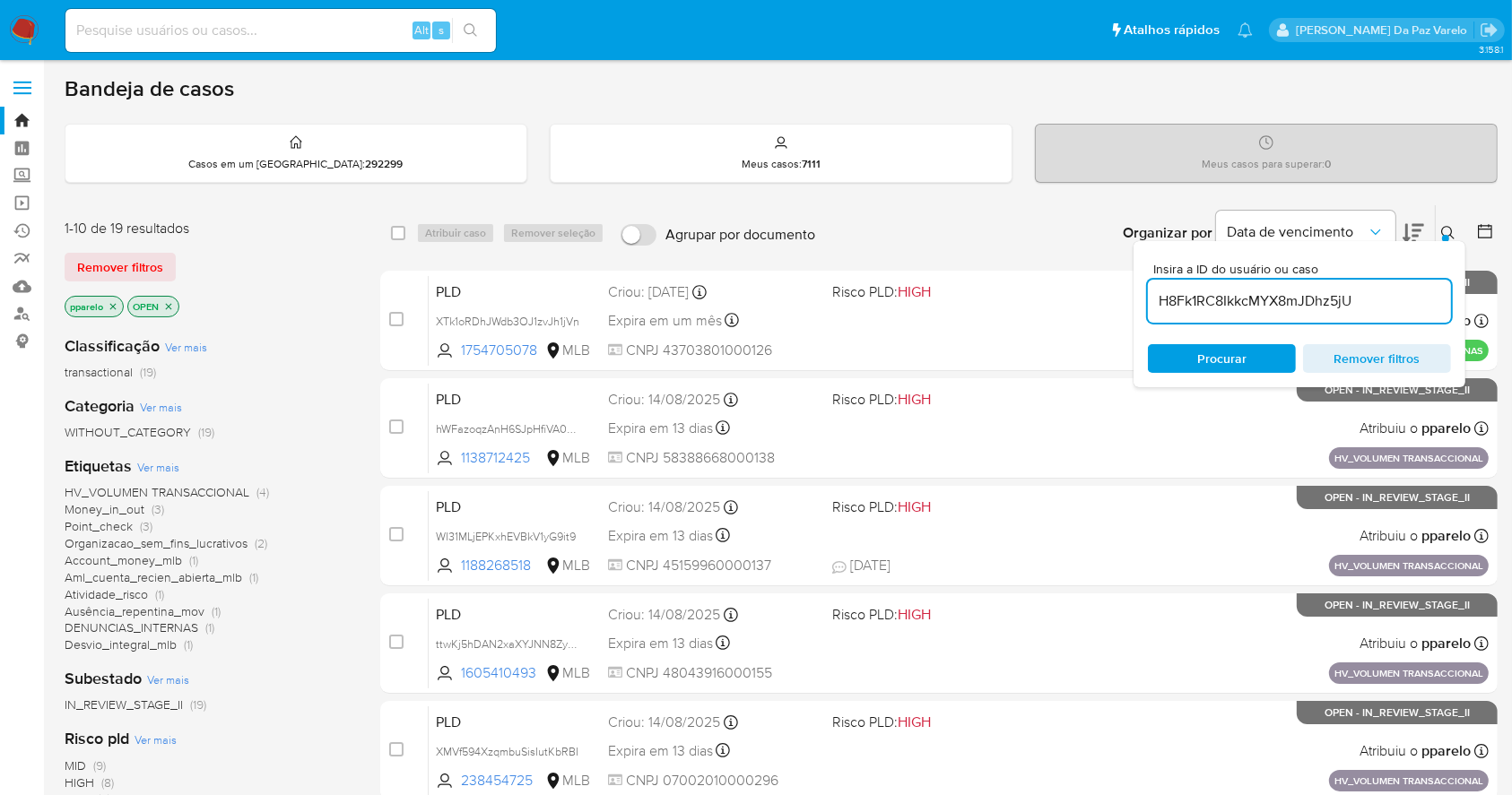
type input "H8Fk1RC8IkkcMYX8mJDhz5jU"
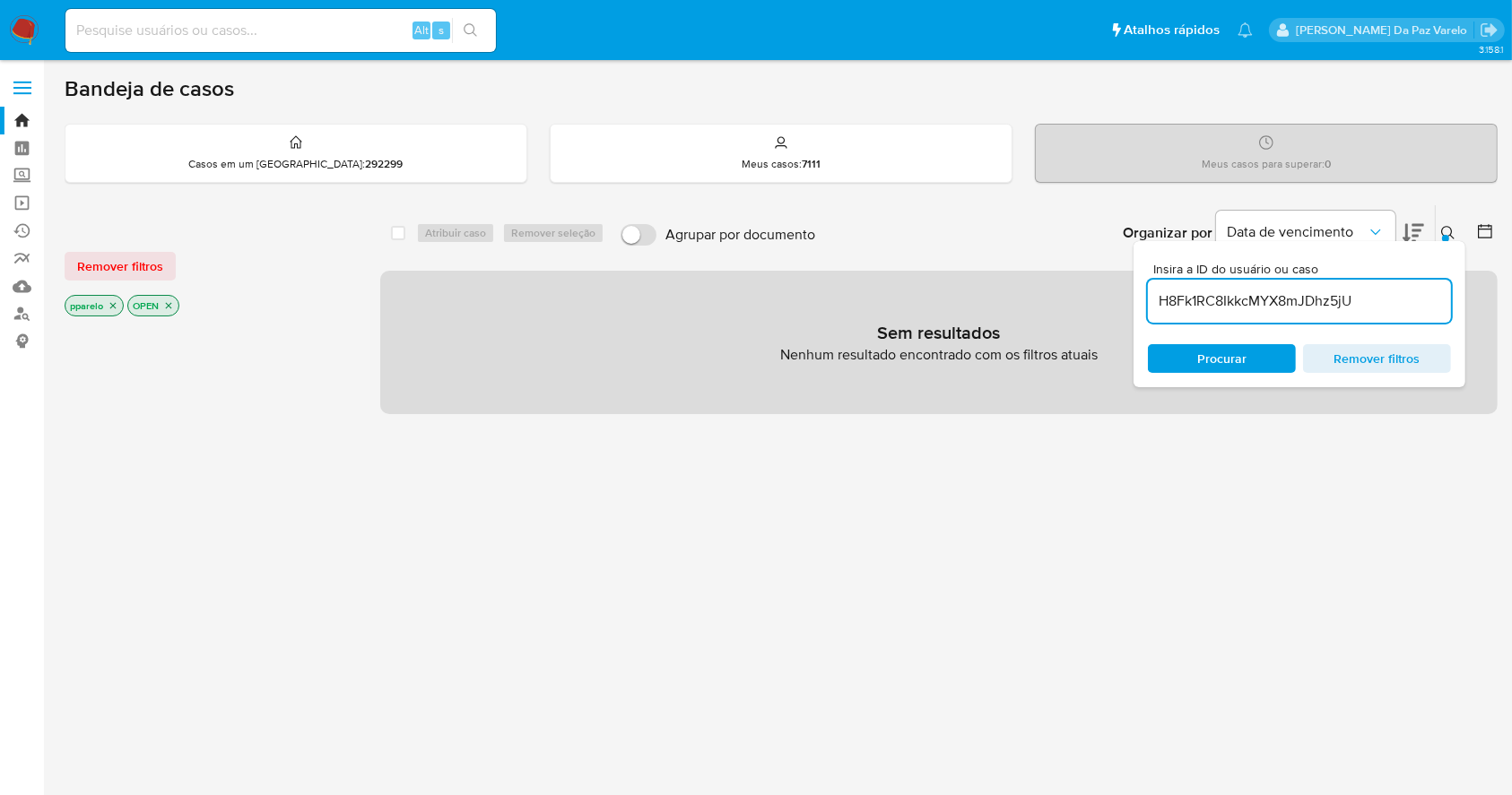
click at [119, 298] on p "pparelo" at bounding box center [94, 305] width 57 height 20
click at [109, 300] on icon "close-filter" at bounding box center [113, 305] width 11 height 11
click at [113, 298] on p "OPEN" at bounding box center [91, 305] width 50 height 20
click at [108, 301] on icon "close-filter" at bounding box center [106, 305] width 11 height 11
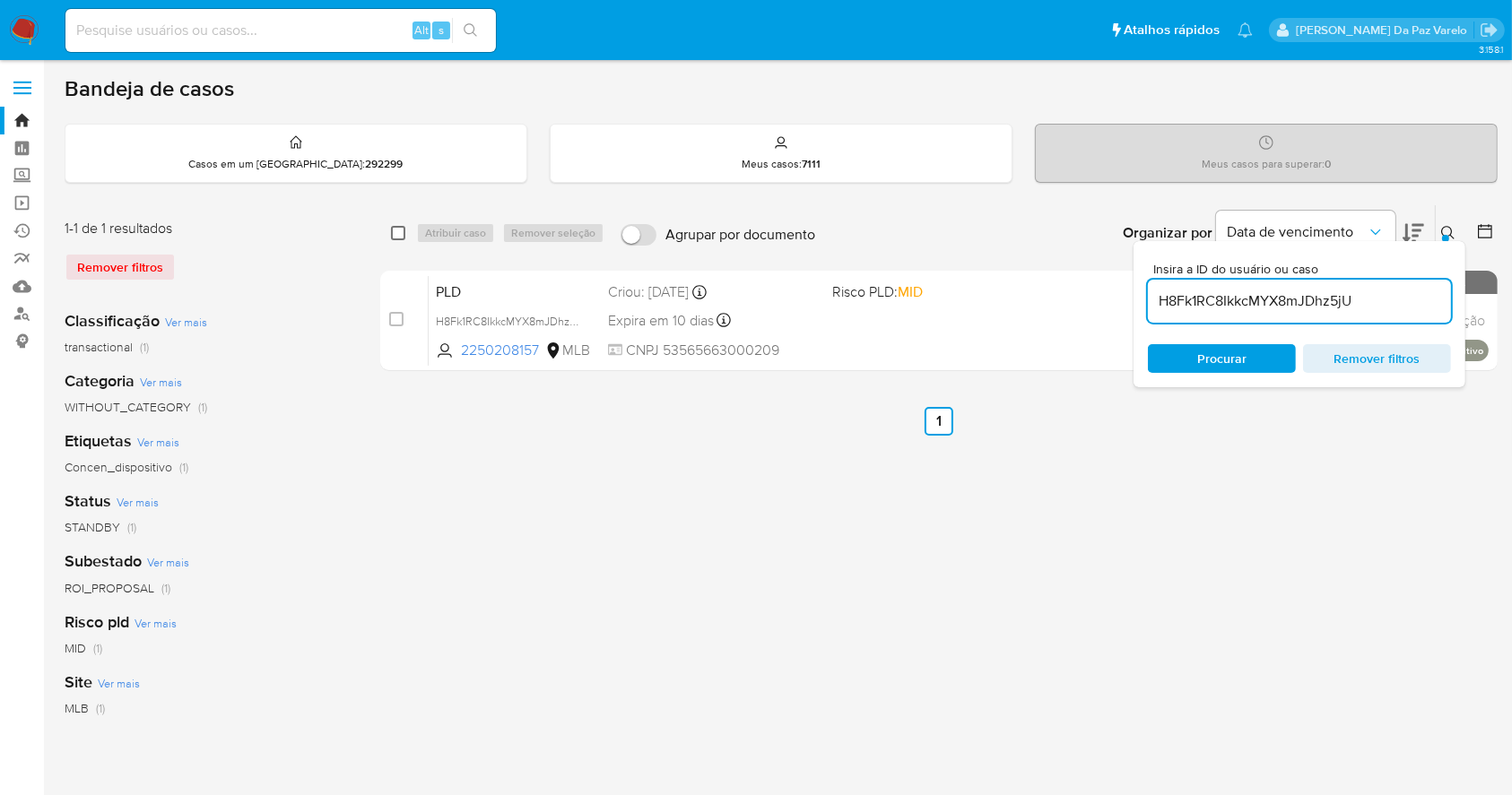
click at [401, 233] on input "checkbox" at bounding box center [398, 232] width 14 height 14
checkbox input "true"
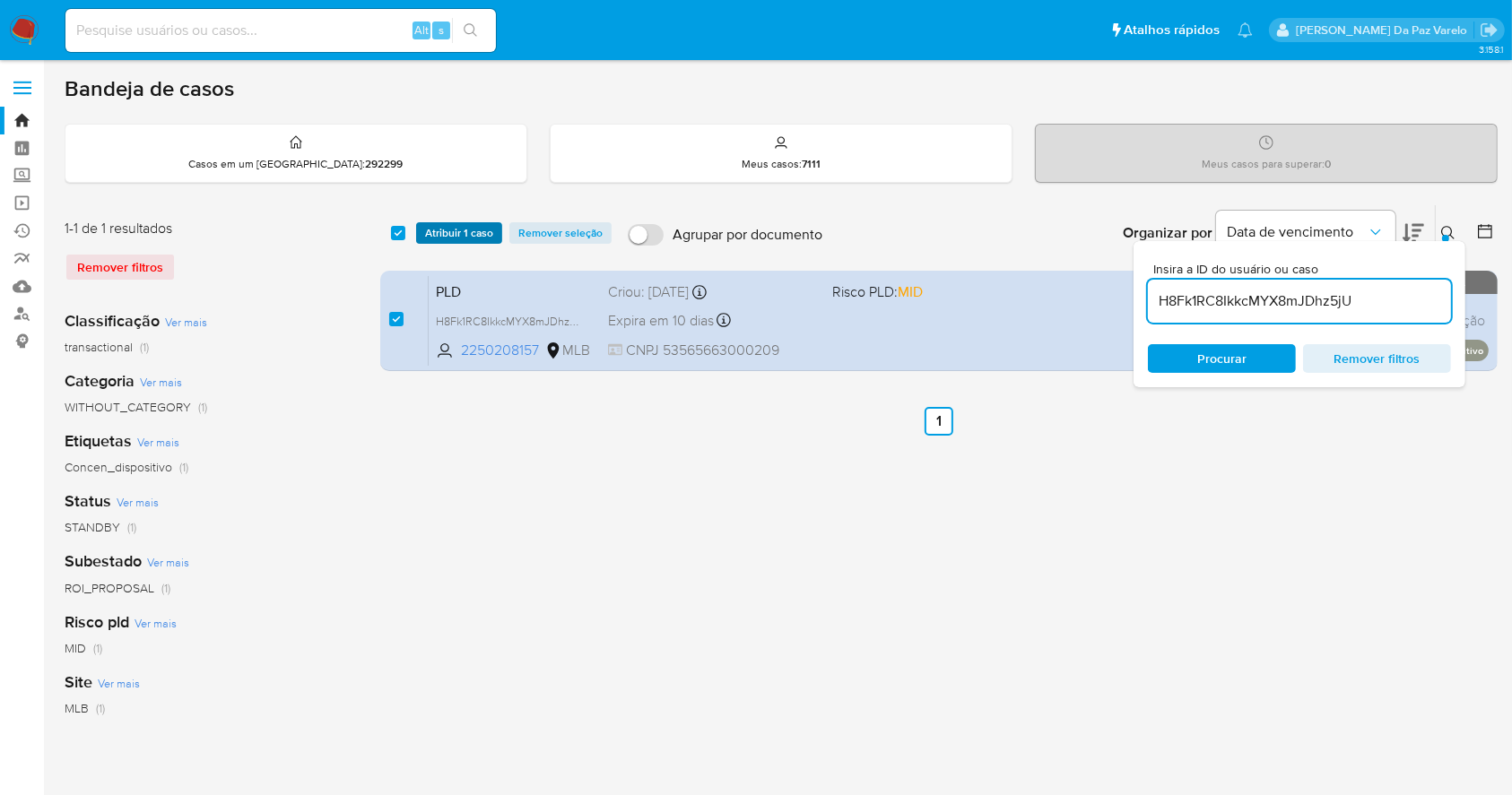
click at [438, 231] on span "Atribuir 1 caso" at bounding box center [459, 233] width 68 height 18
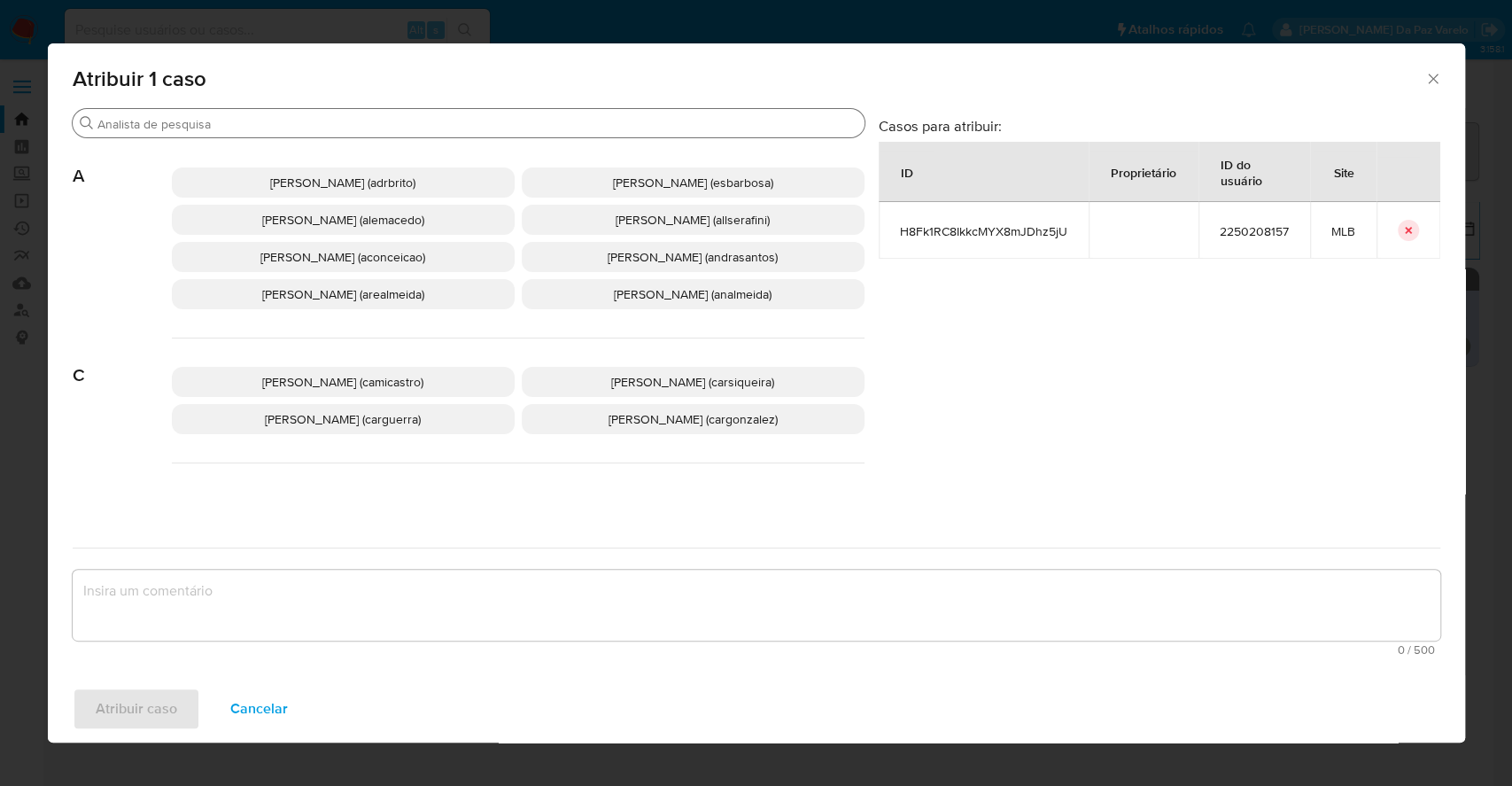
click at [491, 117] on input "Procurar" at bounding box center [477, 124] width 760 height 16
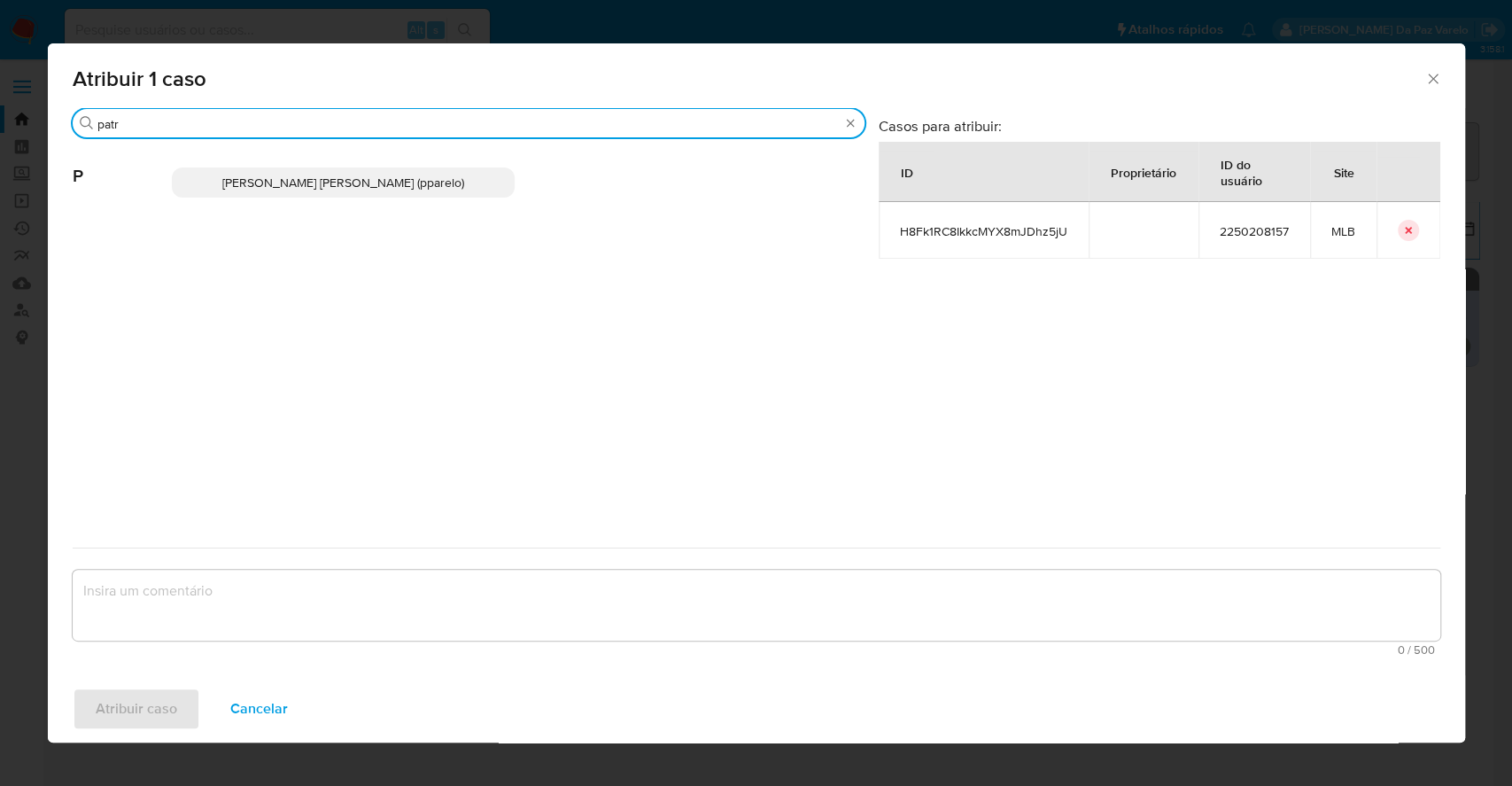
type input "patr"
click at [443, 180] on span "Patricia Aparecida Da Paz Varelo (pparelo)" at bounding box center [343, 182] width 241 height 18
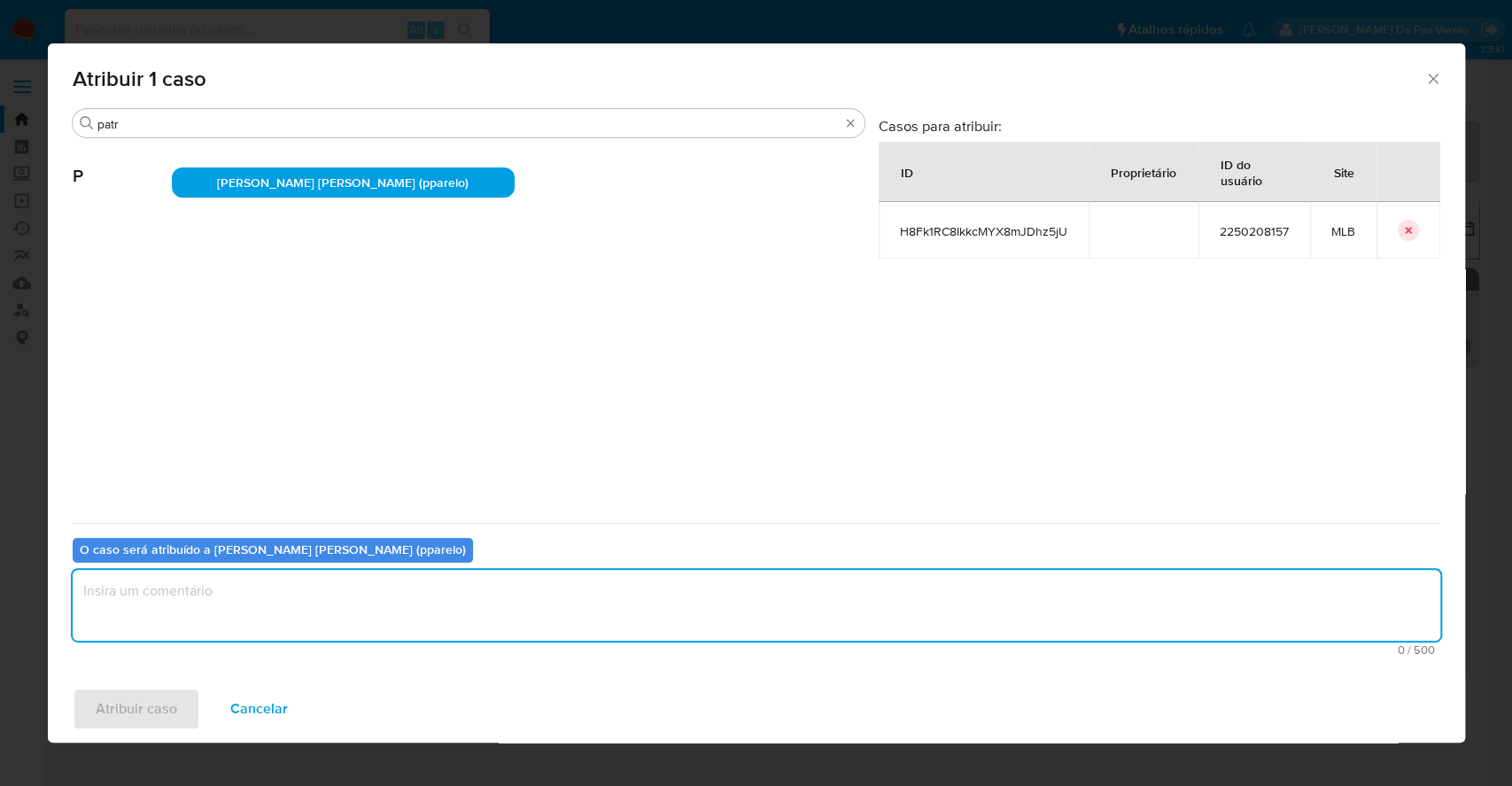
click at [665, 592] on textarea "assign-modal" at bounding box center [756, 606] width 1367 height 71
type textarea "."
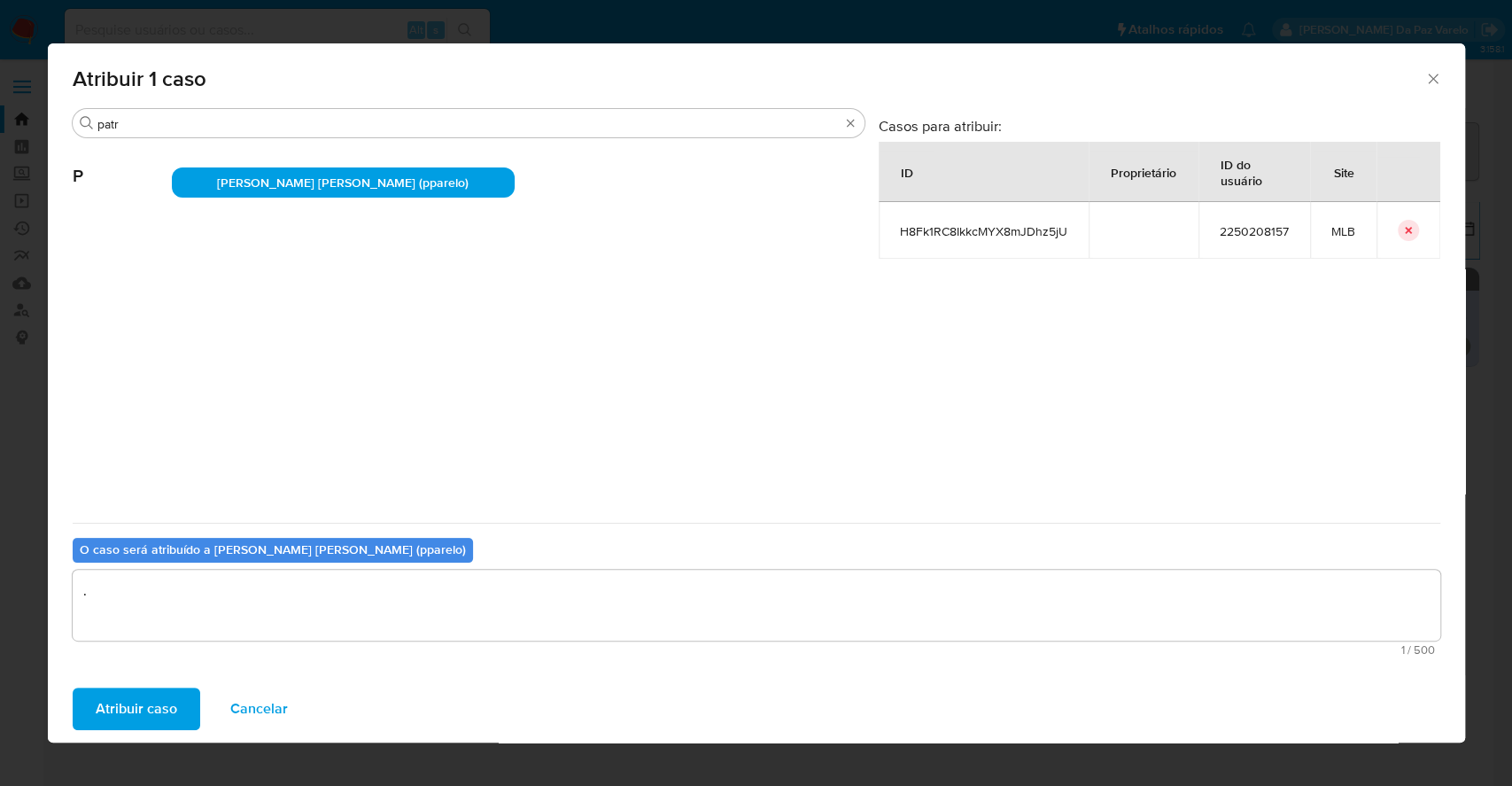
click at [129, 700] on span "Atribuir caso" at bounding box center [136, 709] width 82 height 39
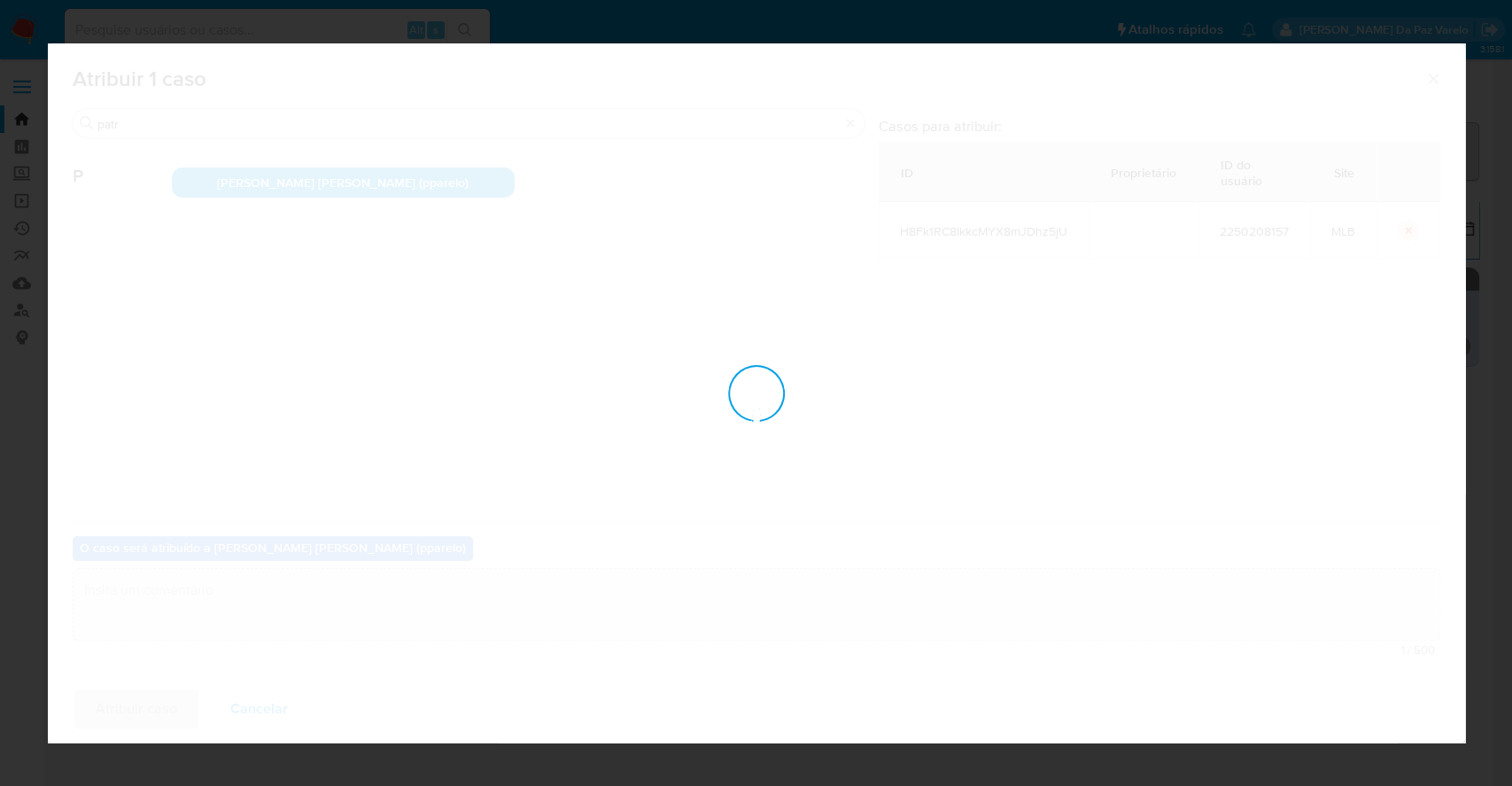
checkbox input "false"
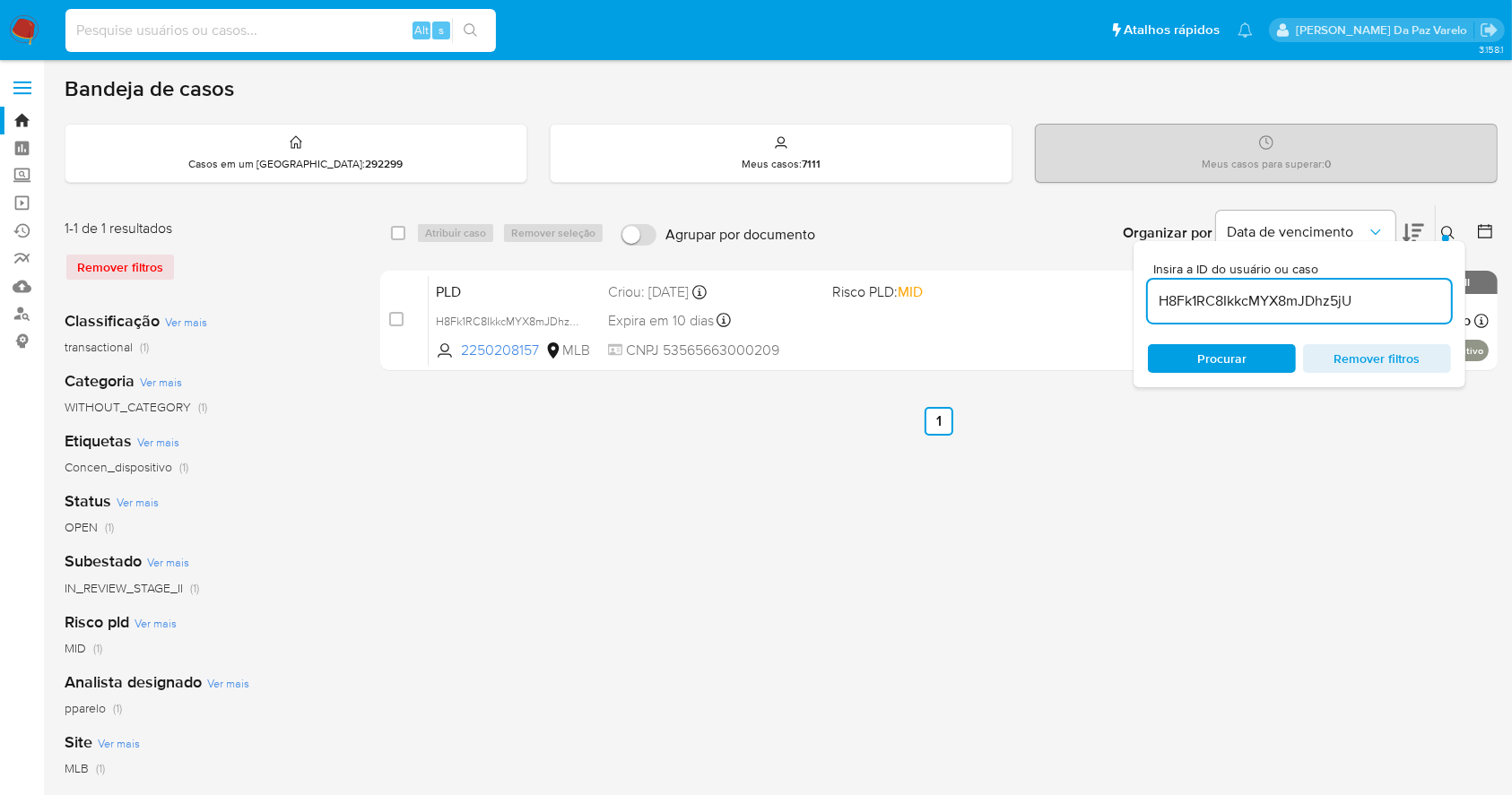
click at [224, 28] on input at bounding box center [280, 30] width 430 height 23
paste input "lmqCqDHgzFbqsm9Mw4HWlNfH"
type input "lmqCqDHgzFbqsm9Mw4HWlNfH"
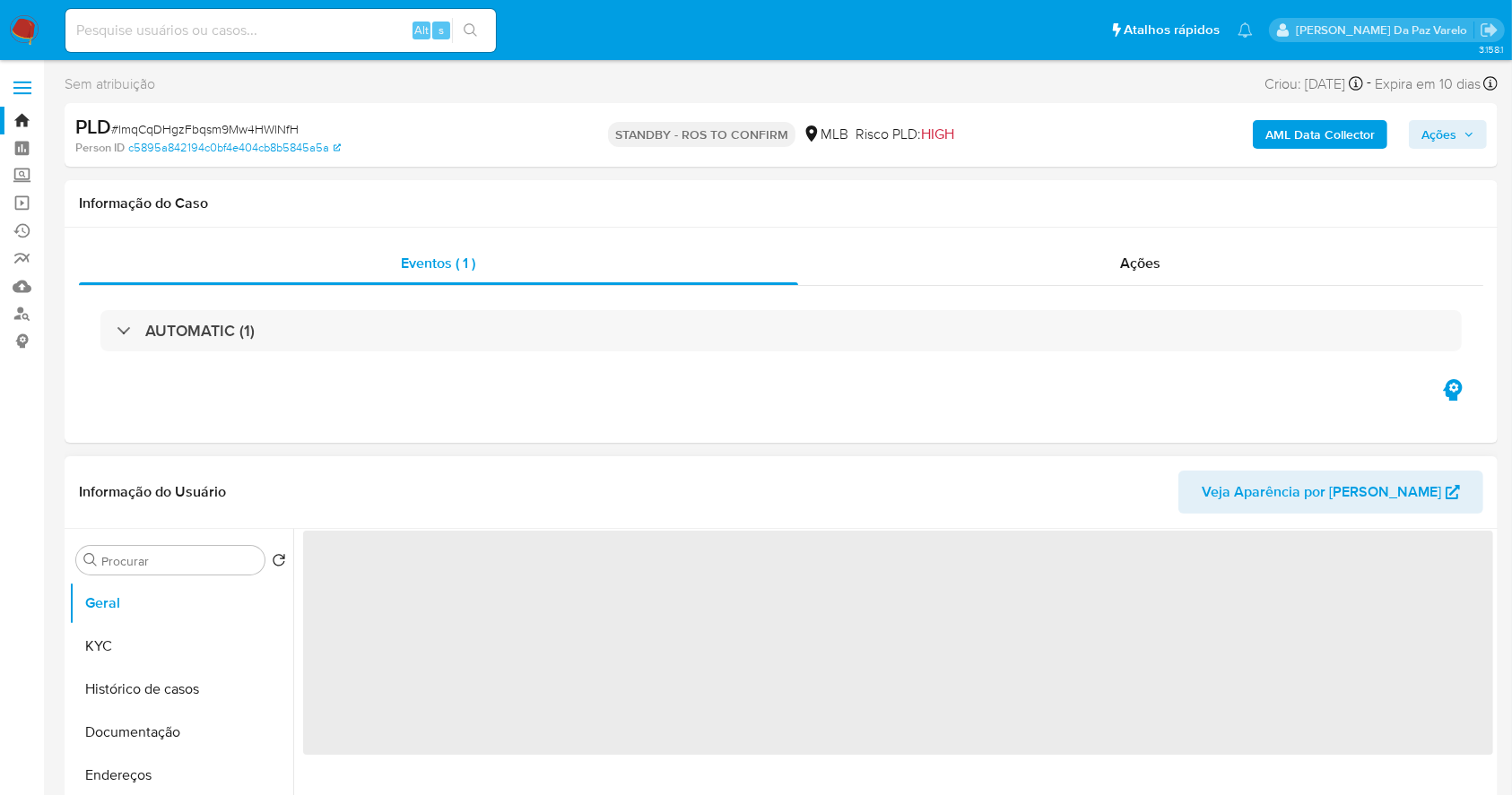
select select "10"
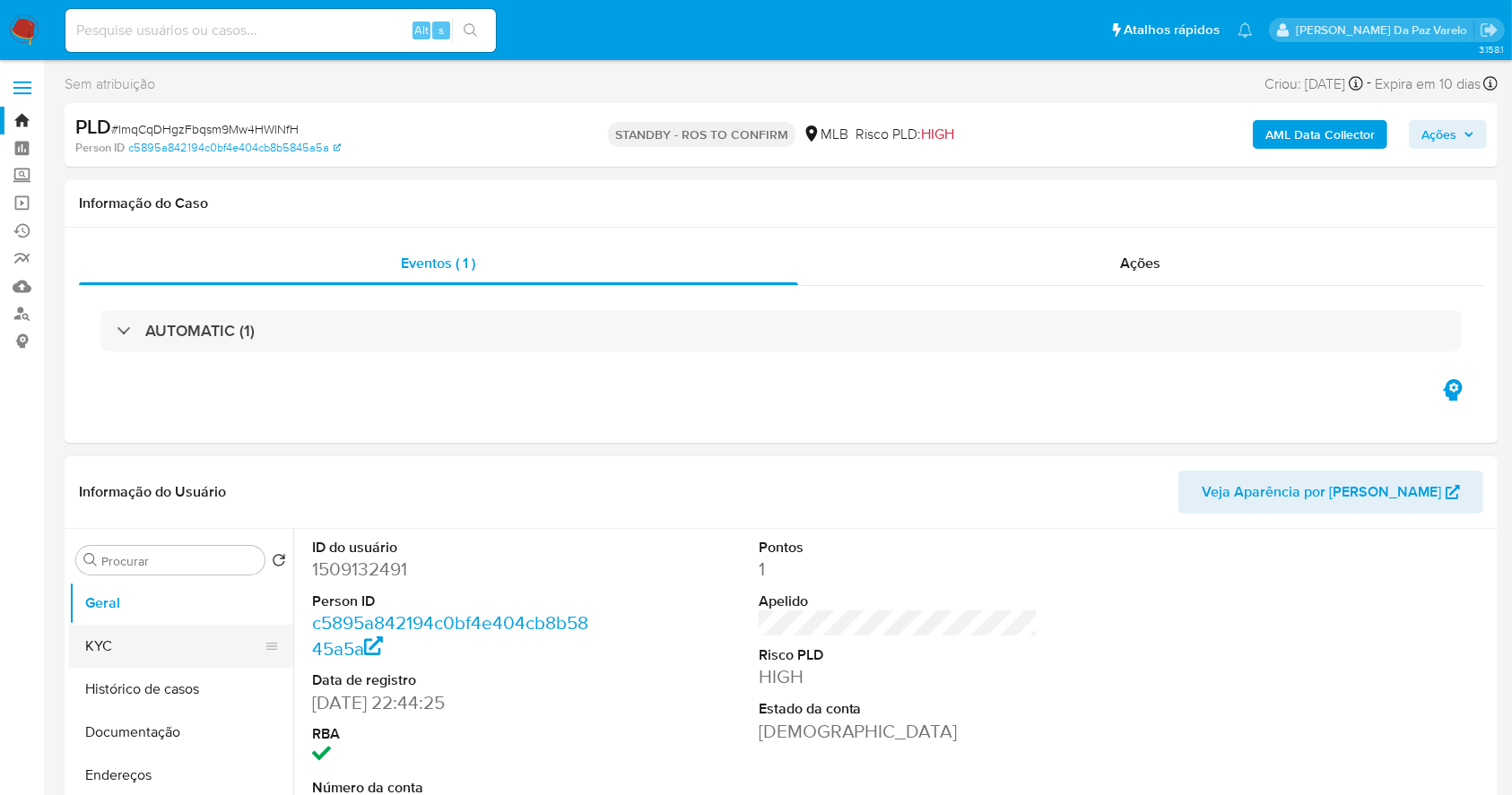
click at [207, 635] on button "KYC" at bounding box center [174, 645] width 210 height 43
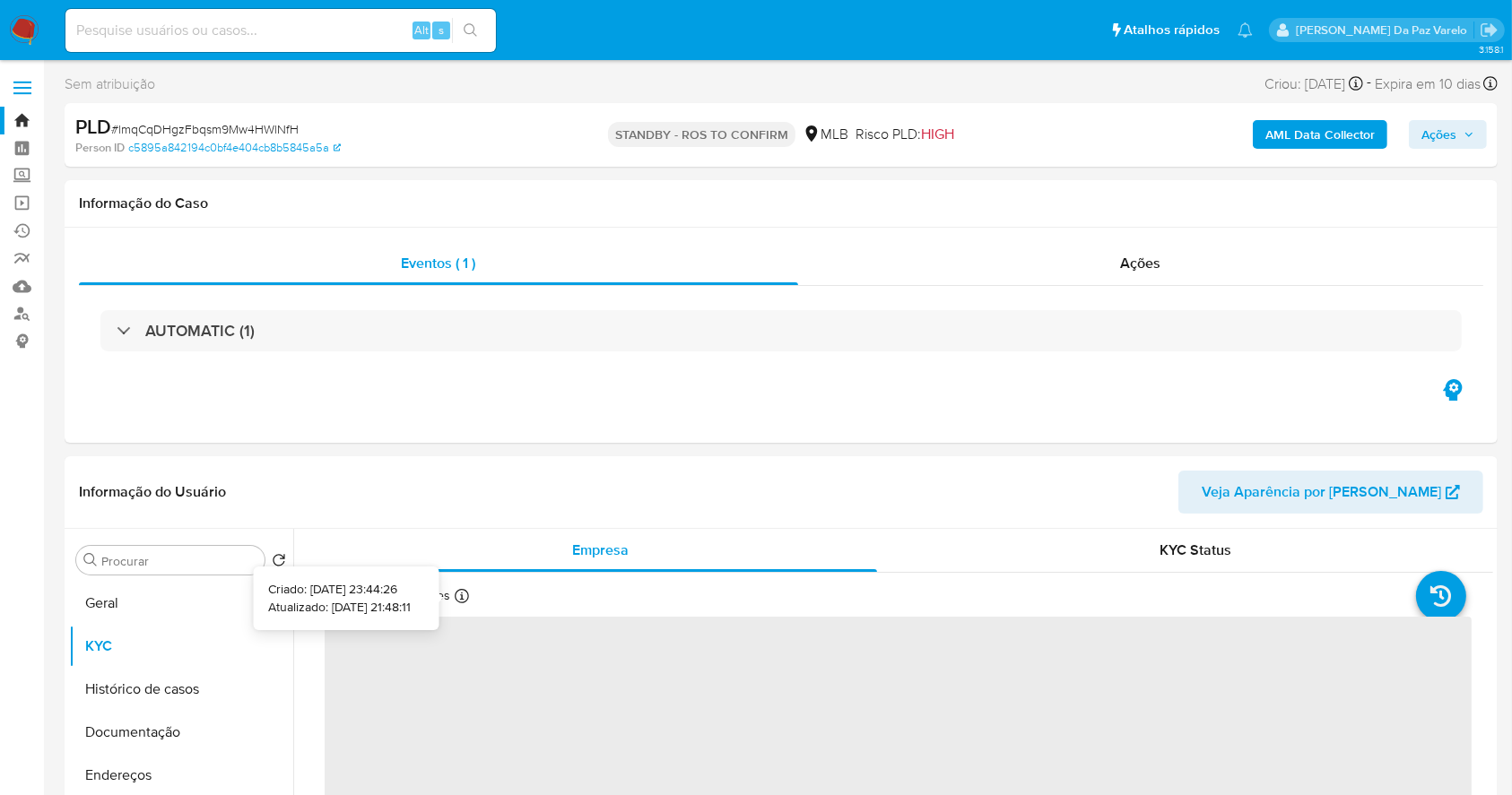
click at [459, 602] on icon at bounding box center [461, 596] width 14 height 14
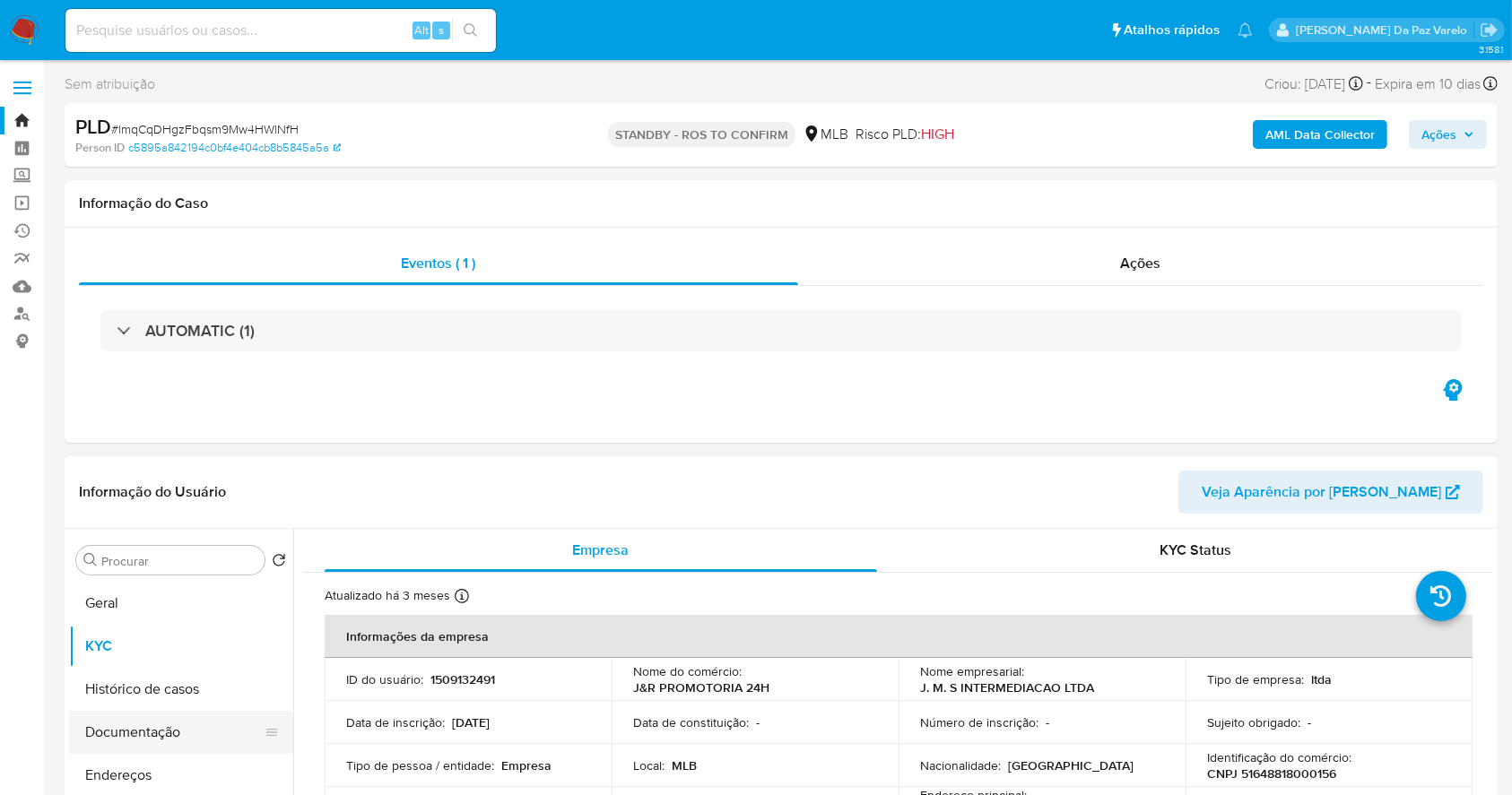
click at [157, 733] on button "Documentação" at bounding box center [174, 731] width 210 height 43
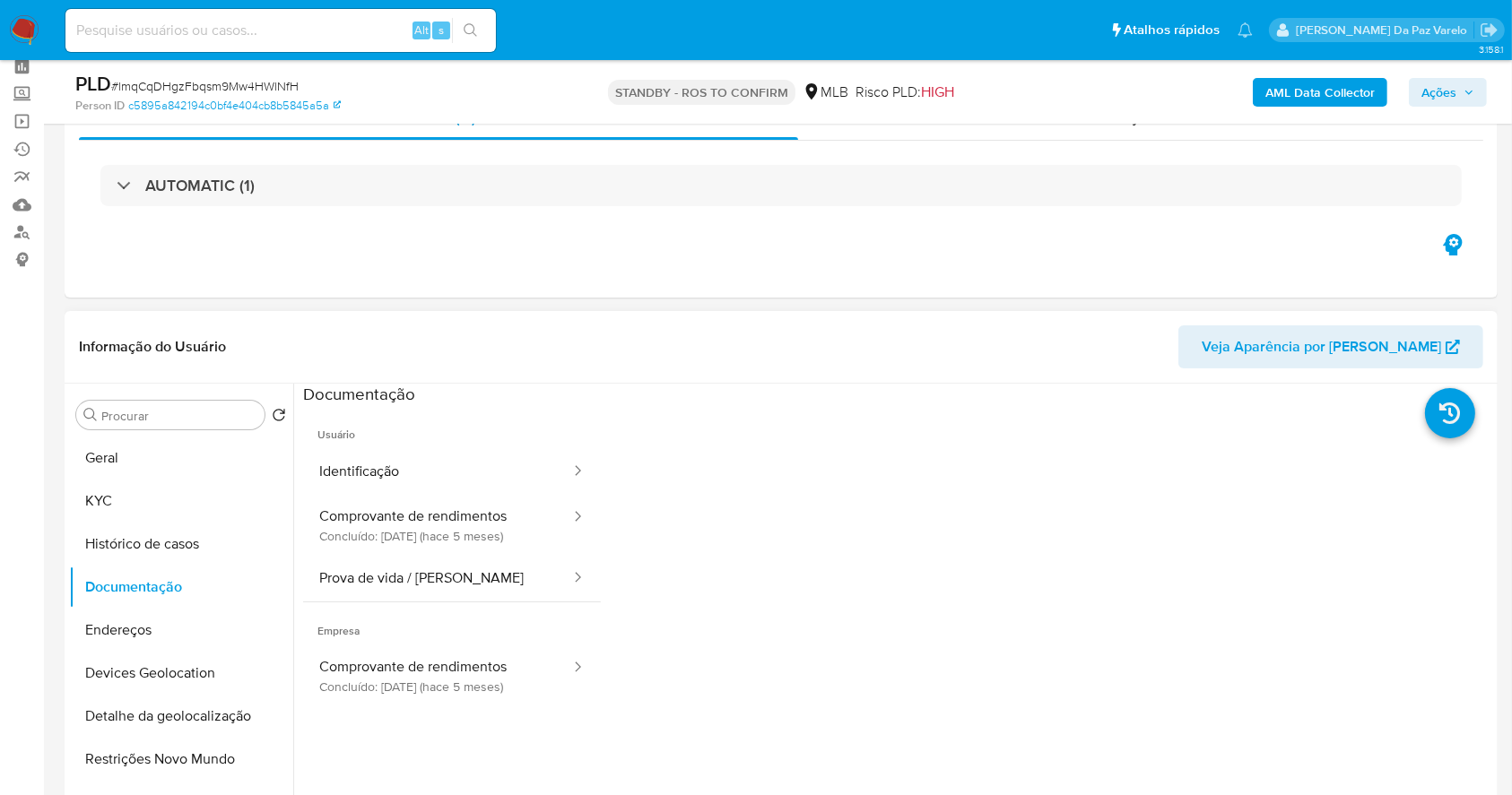
scroll to position [119, 0]
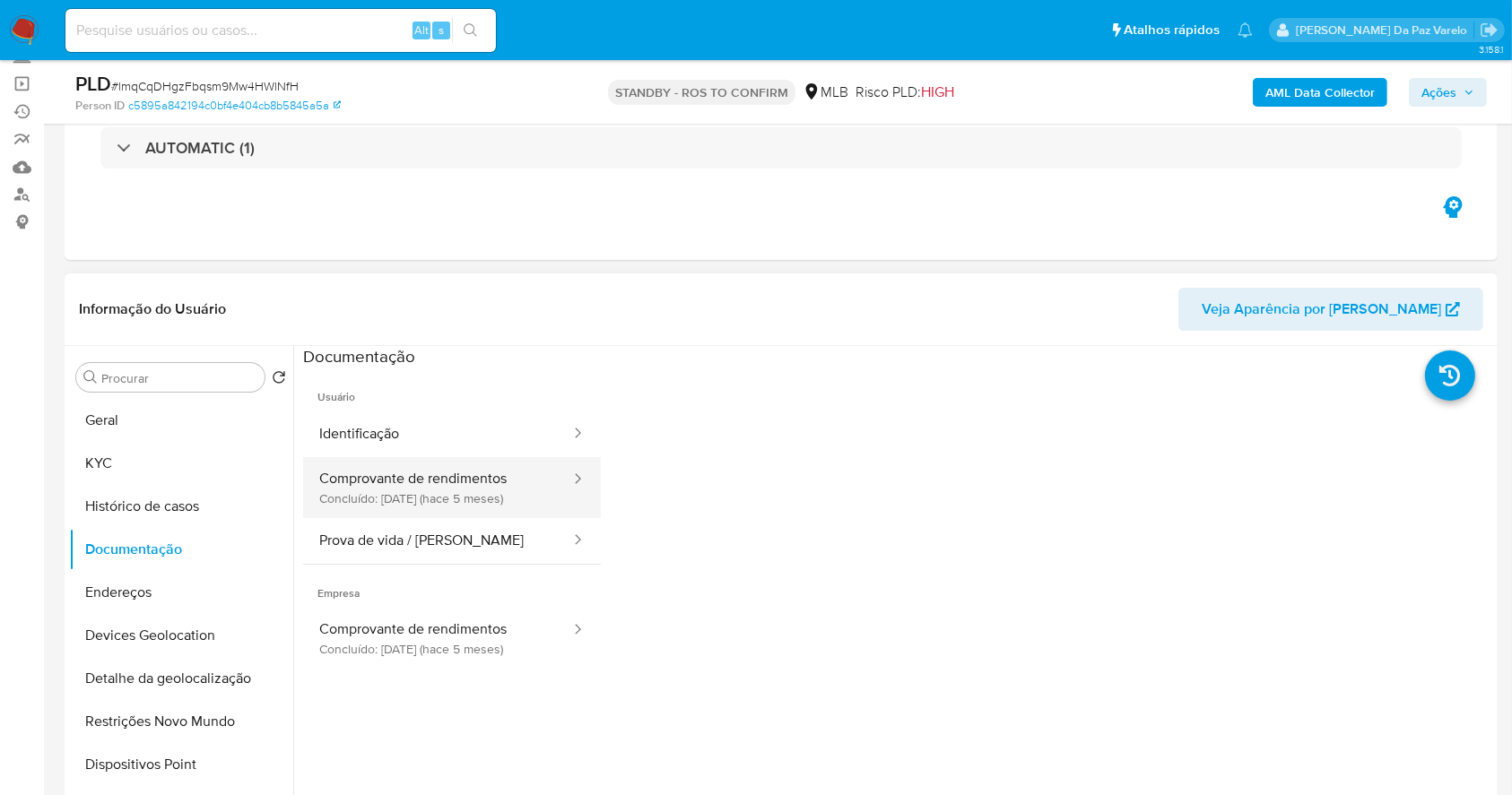
click at [498, 494] on button "Comprovante de rendimentos Concluído: 28/04/2025 (hace 5 meses)" at bounding box center [438, 487] width 269 height 61
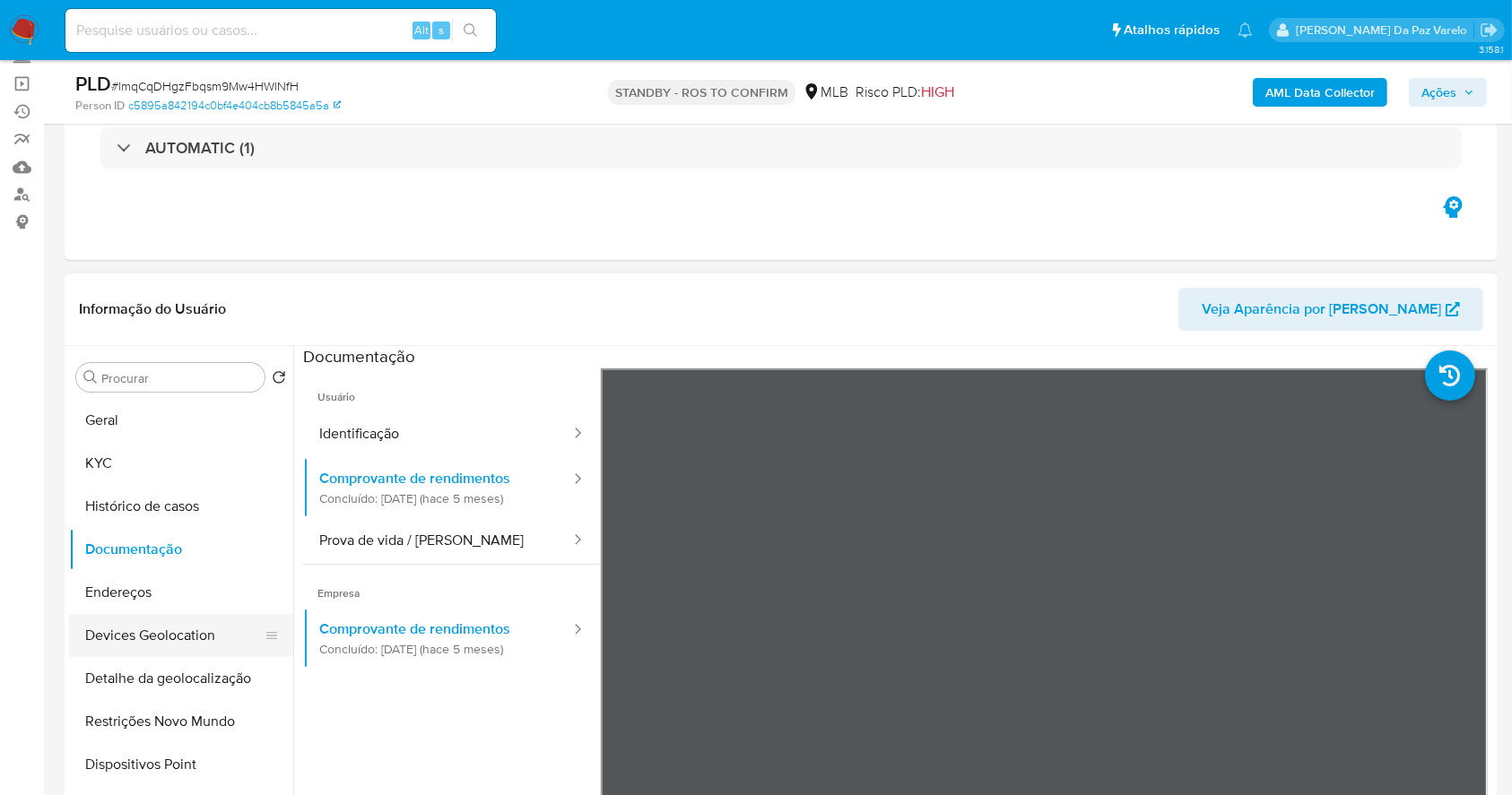
click at [163, 621] on button "Devices Geolocation" at bounding box center [174, 634] width 210 height 43
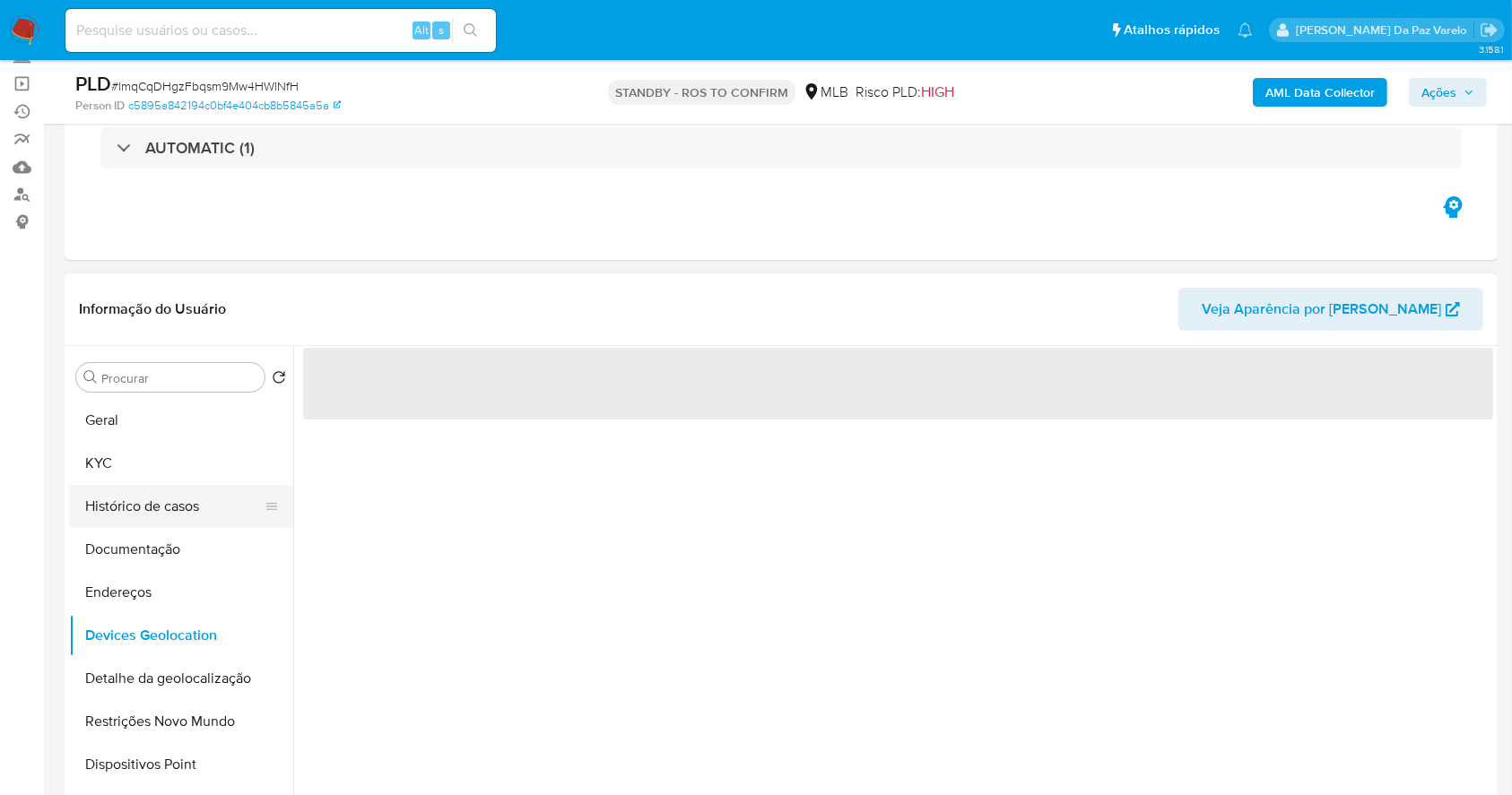
click at [164, 497] on button "Histórico de casos" at bounding box center [174, 506] width 210 height 43
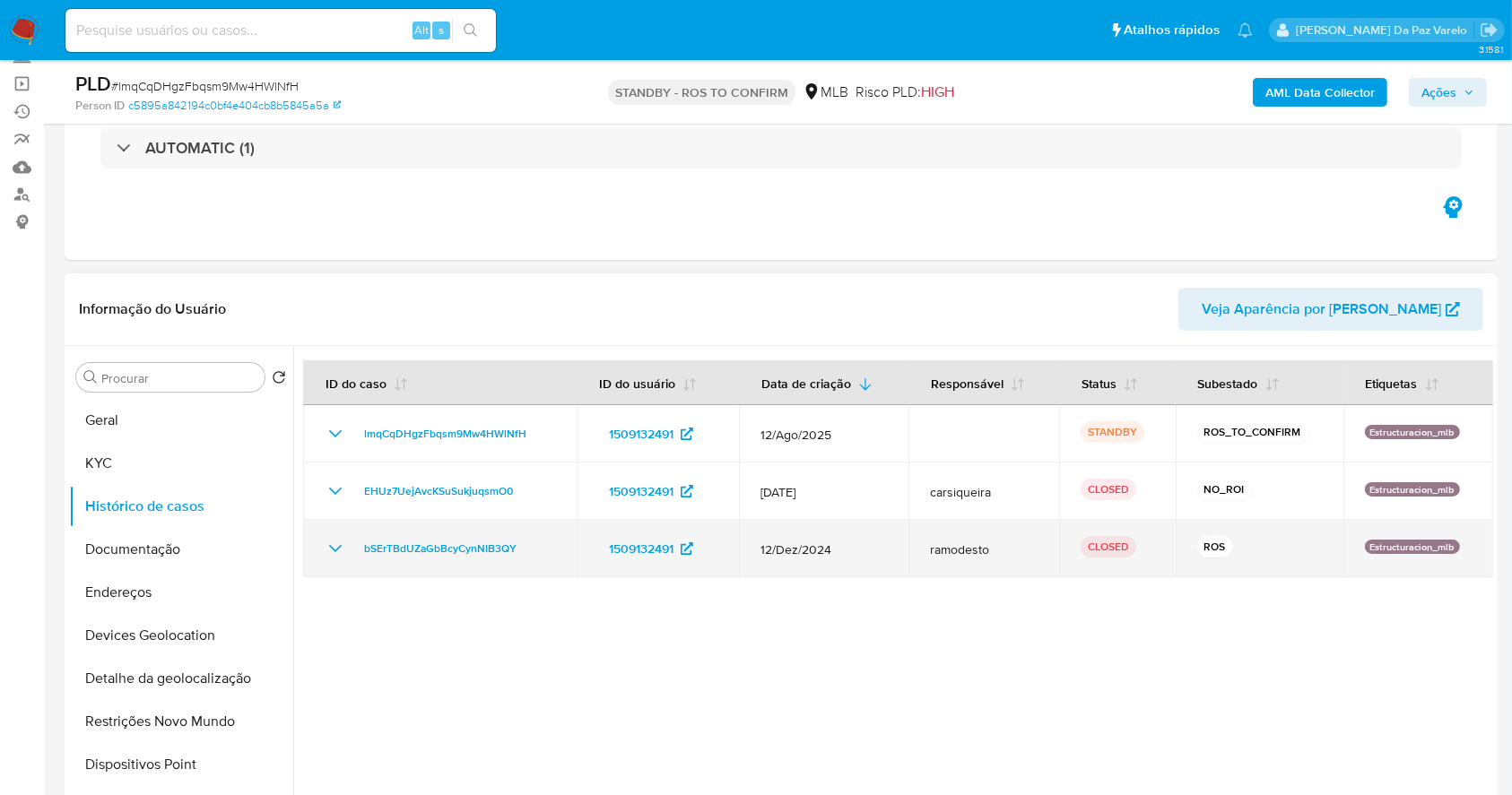
click at [328, 553] on icon "Mostrar/Ocultar" at bounding box center [335, 549] width 22 height 22
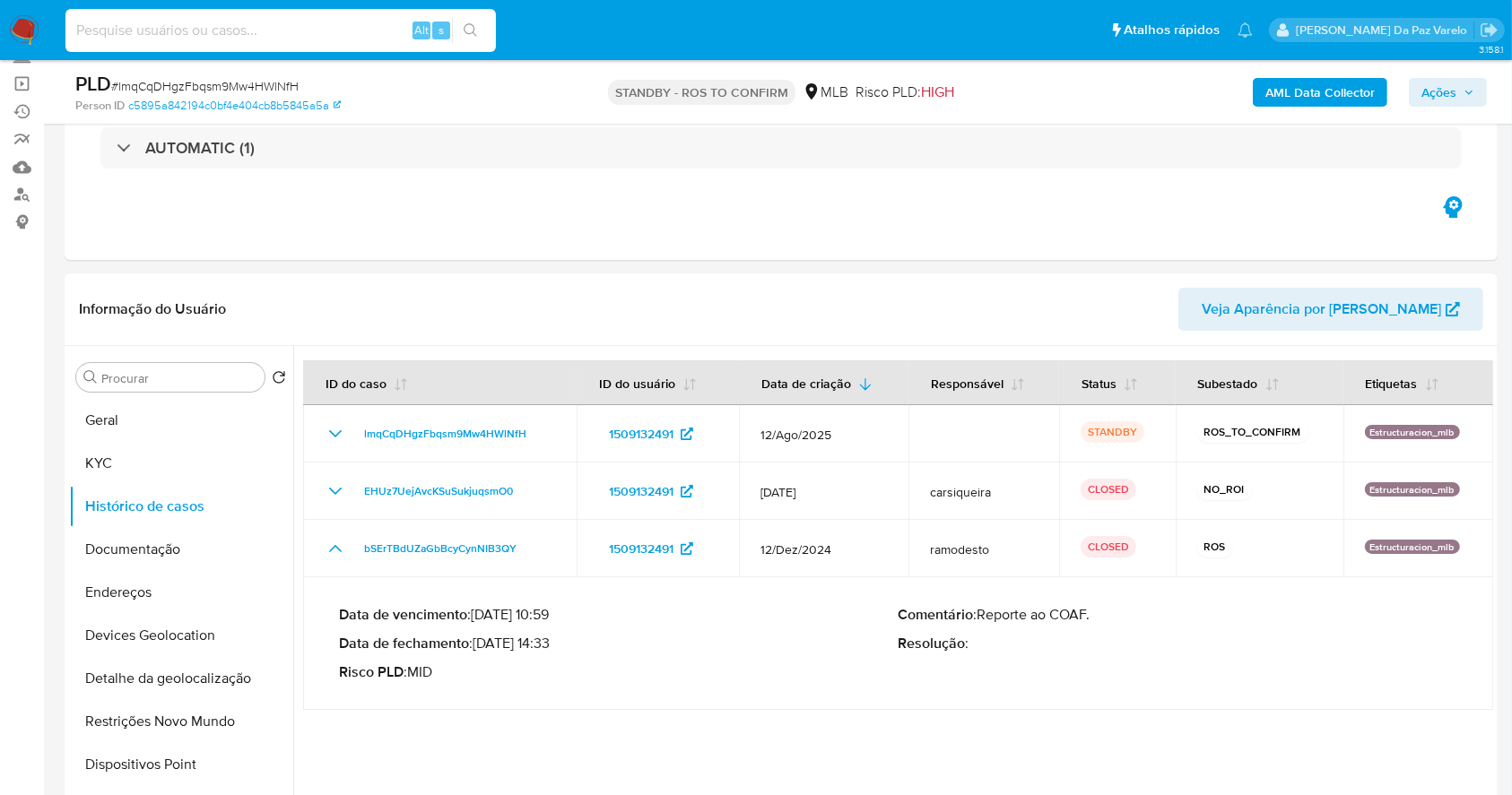
click at [279, 26] on input at bounding box center [280, 30] width 430 height 23
paste input "PnPB6qnKGiyvzxPYNlTpKZQN"
type input "PnPB6qnKGiyvzxPYNlTpKZQN"
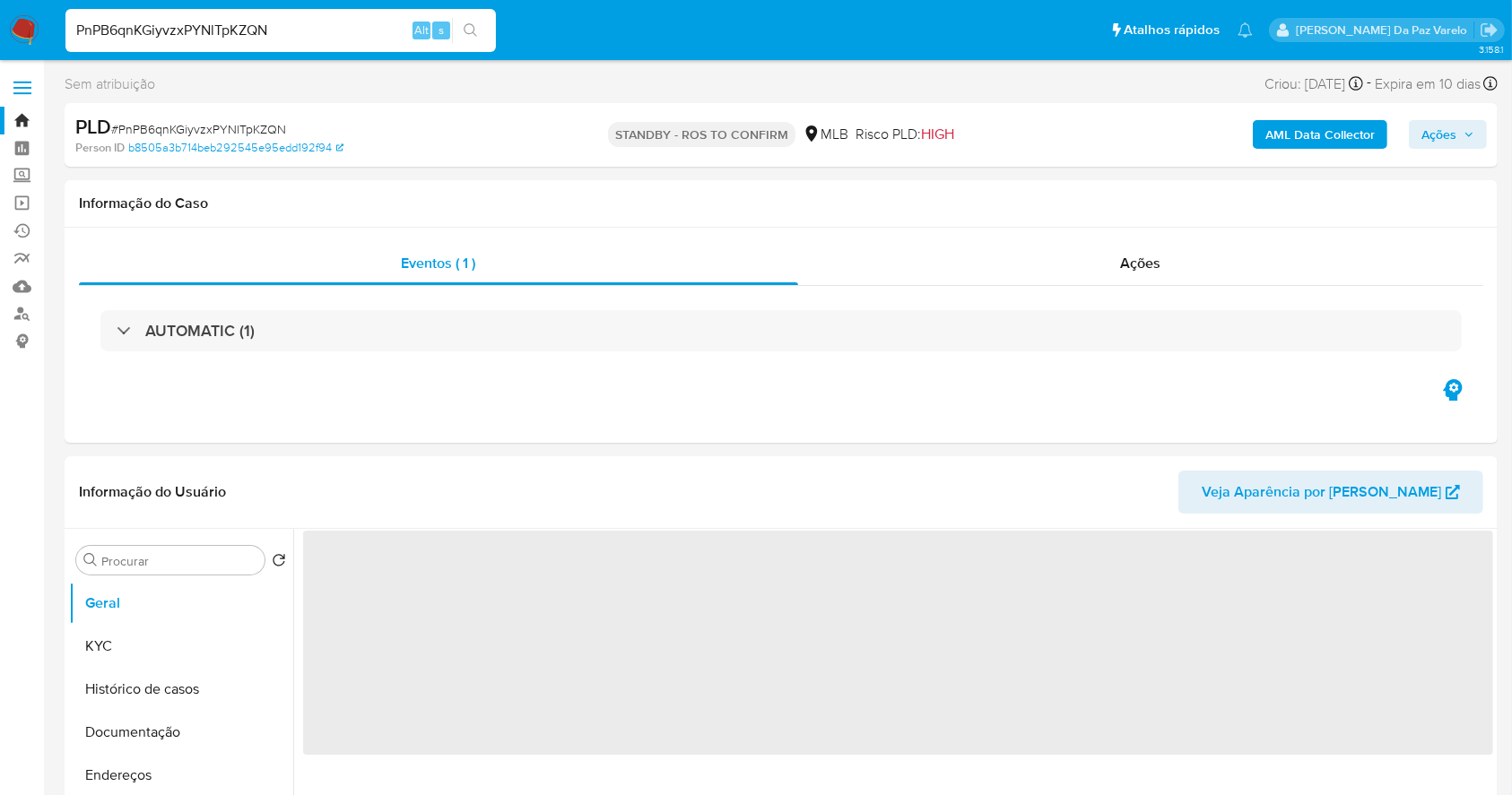
select select "10"
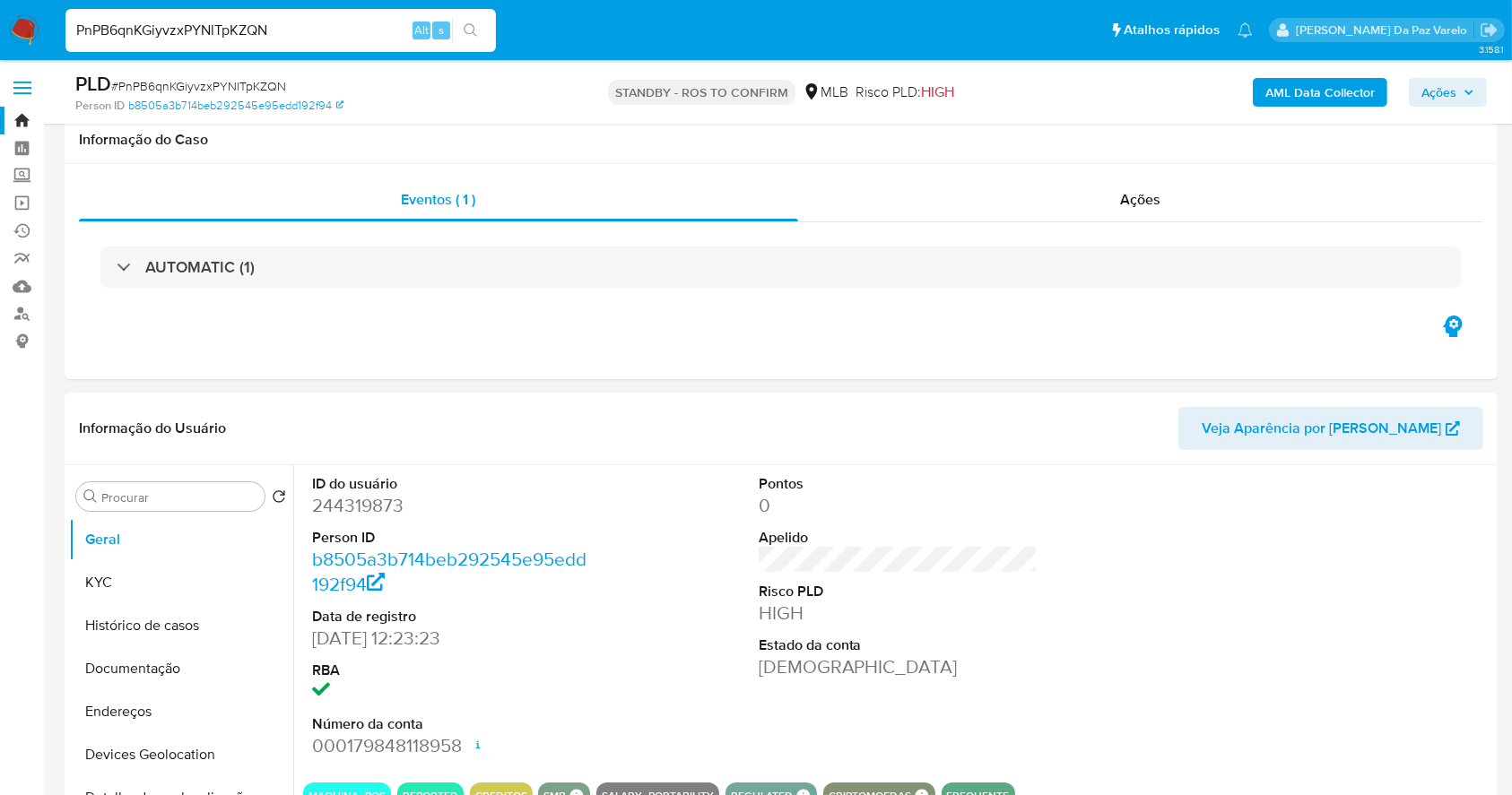
scroll to position [411, 0]
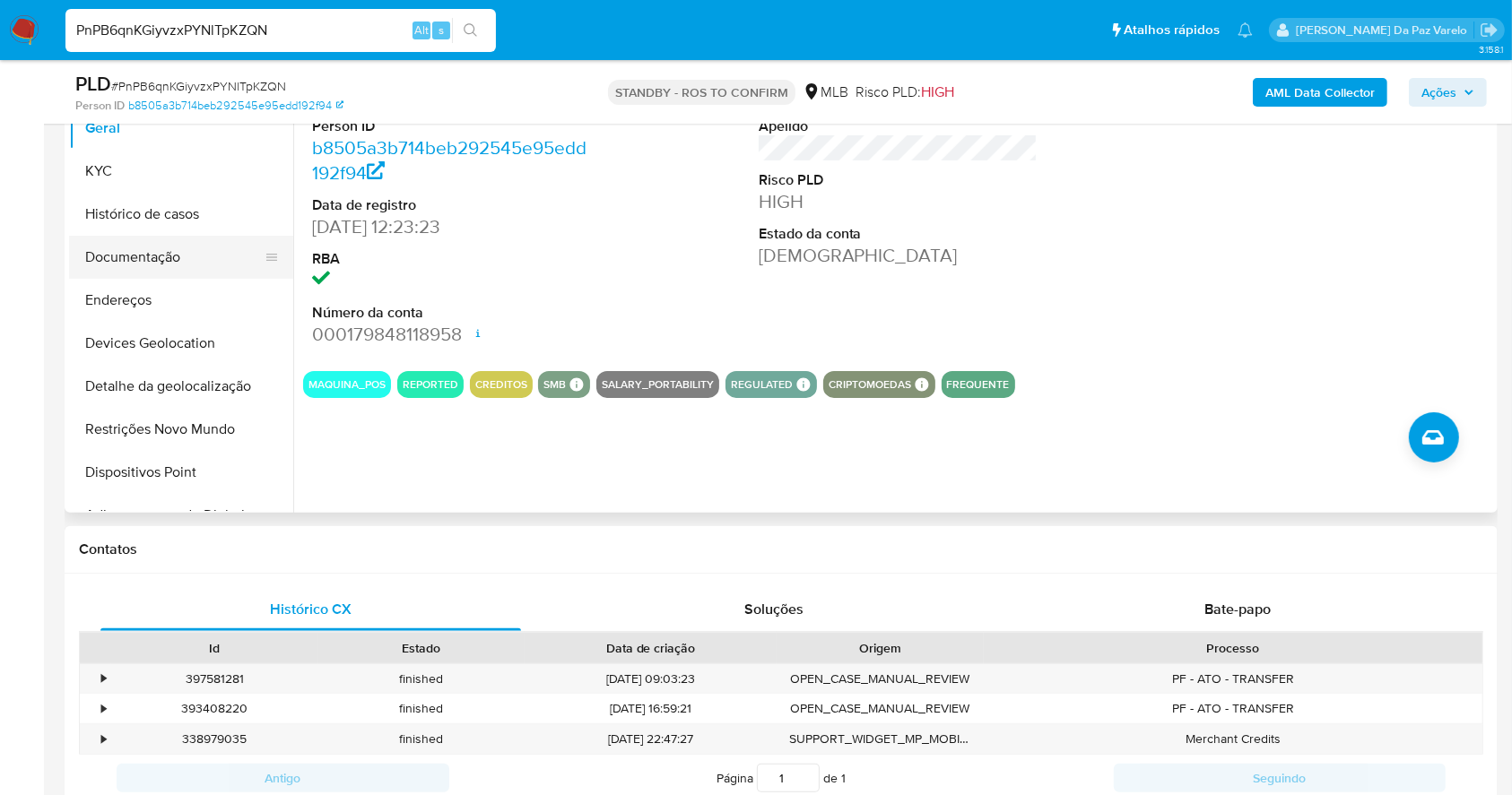
drag, startPoint x: 172, startPoint y: 261, endPoint x: 216, endPoint y: 266, distance: 44.3
click at [172, 263] on button "Documentação" at bounding box center [174, 256] width 210 height 43
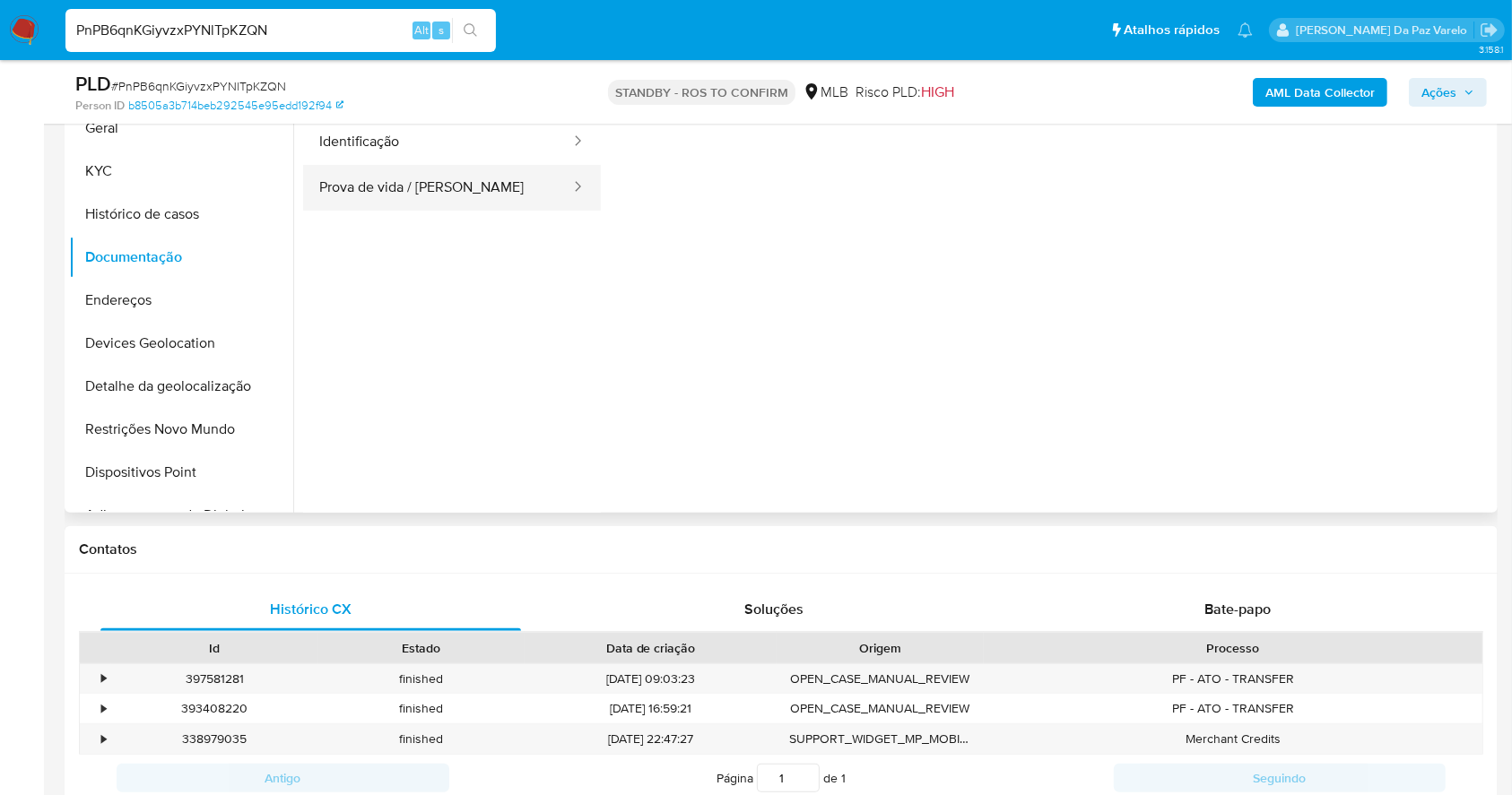
click at [406, 182] on button "Prova de vida / [PERSON_NAME]" at bounding box center [438, 188] width 269 height 46
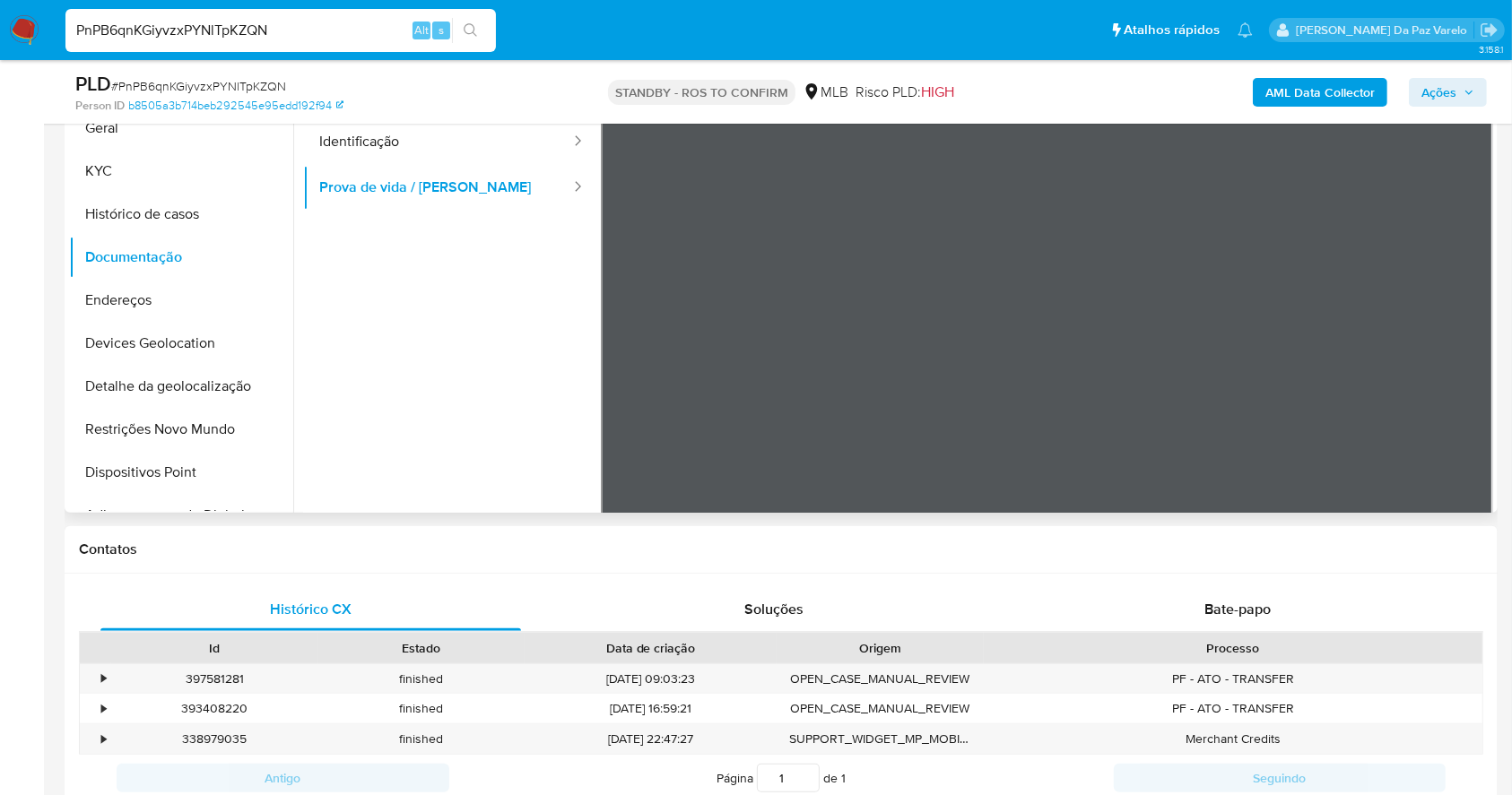
drag, startPoint x: 464, startPoint y: 295, endPoint x: 465, endPoint y: 362, distance: 67.0
click at [465, 362] on ul "Usuário Identificação Prova de vida / Selfie" at bounding box center [452, 333] width 297 height 516
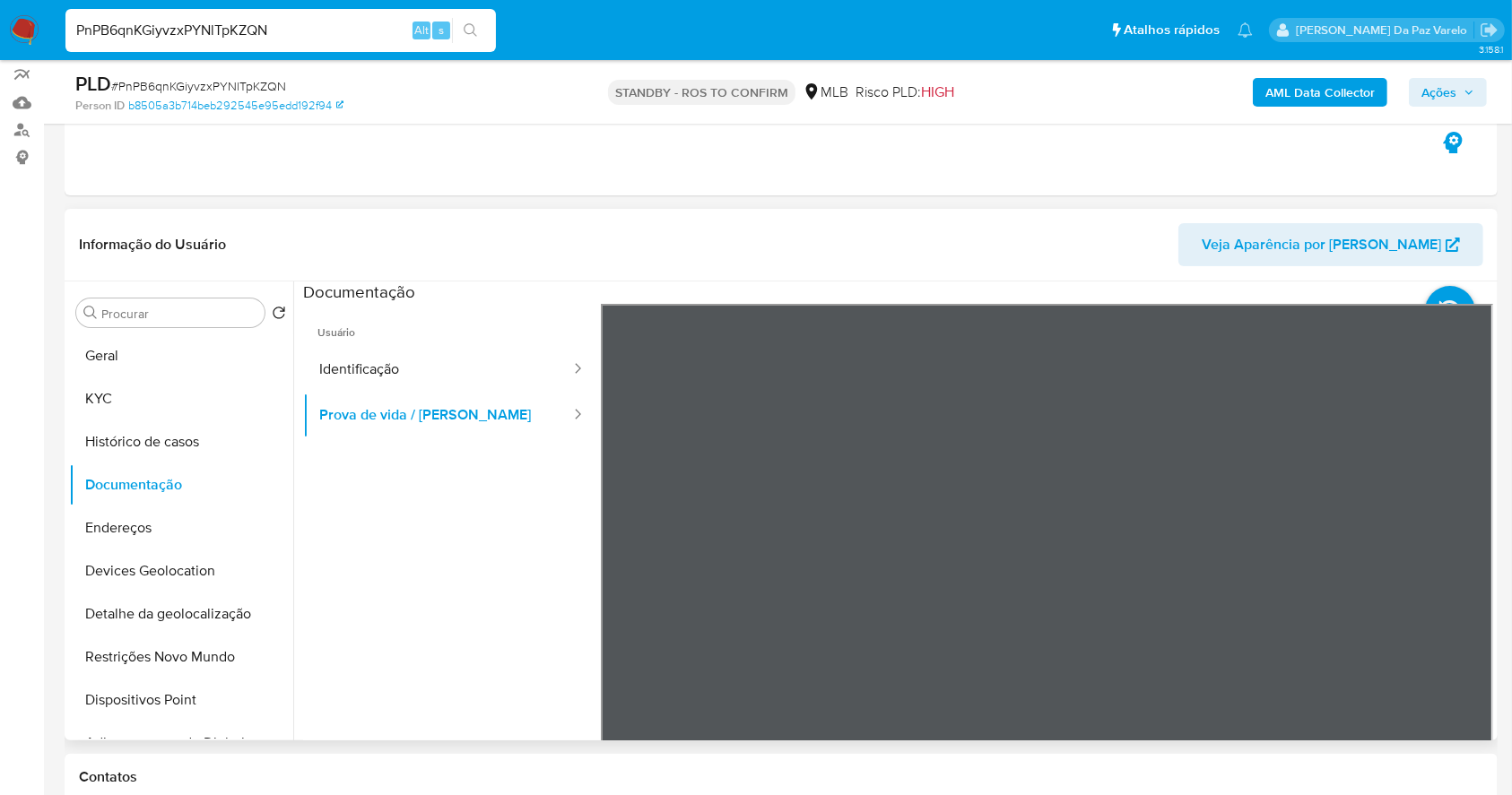
scroll to position [172, 0]
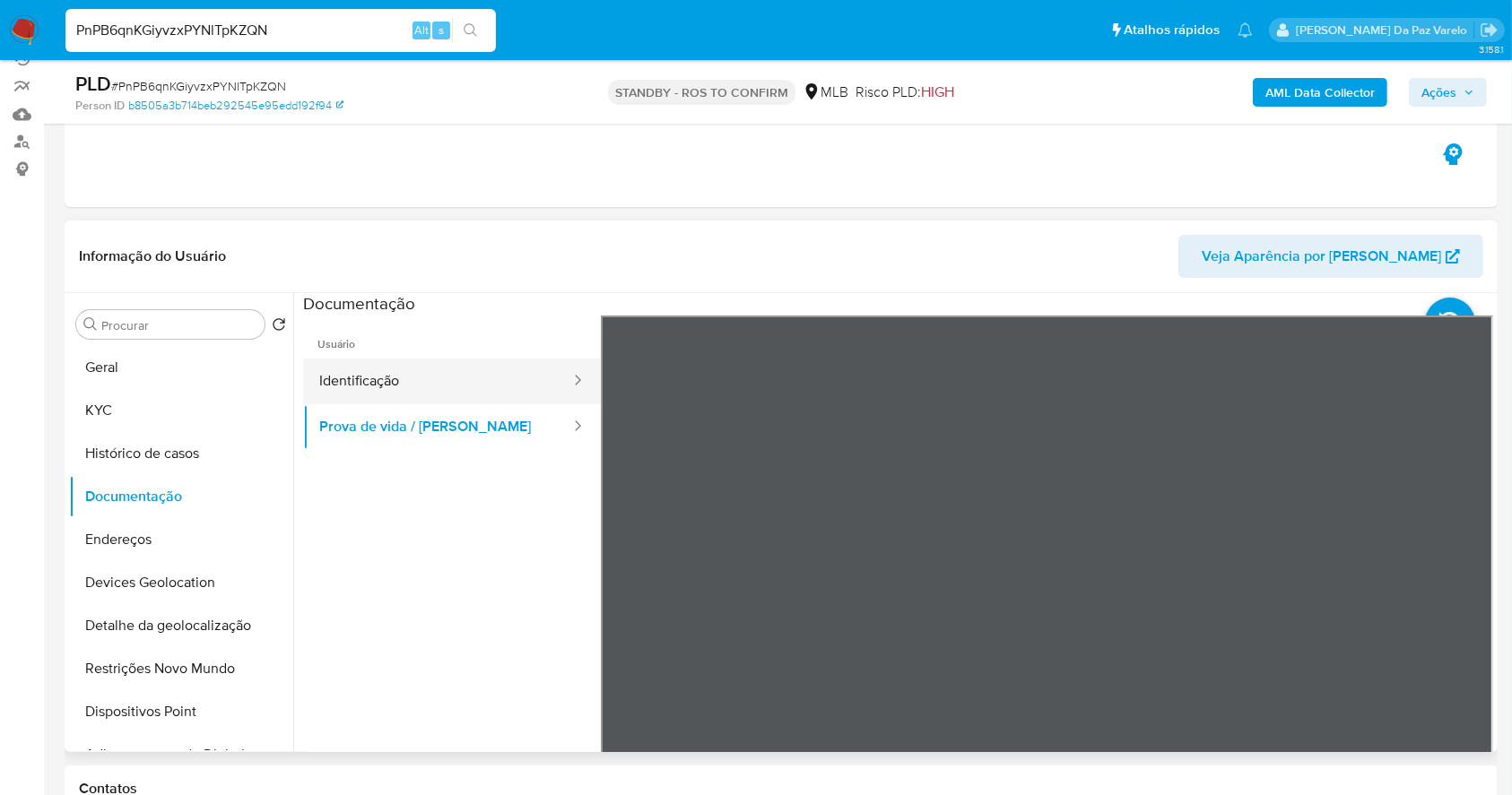
click at [454, 383] on button "Identificação" at bounding box center [438, 381] width 269 height 46
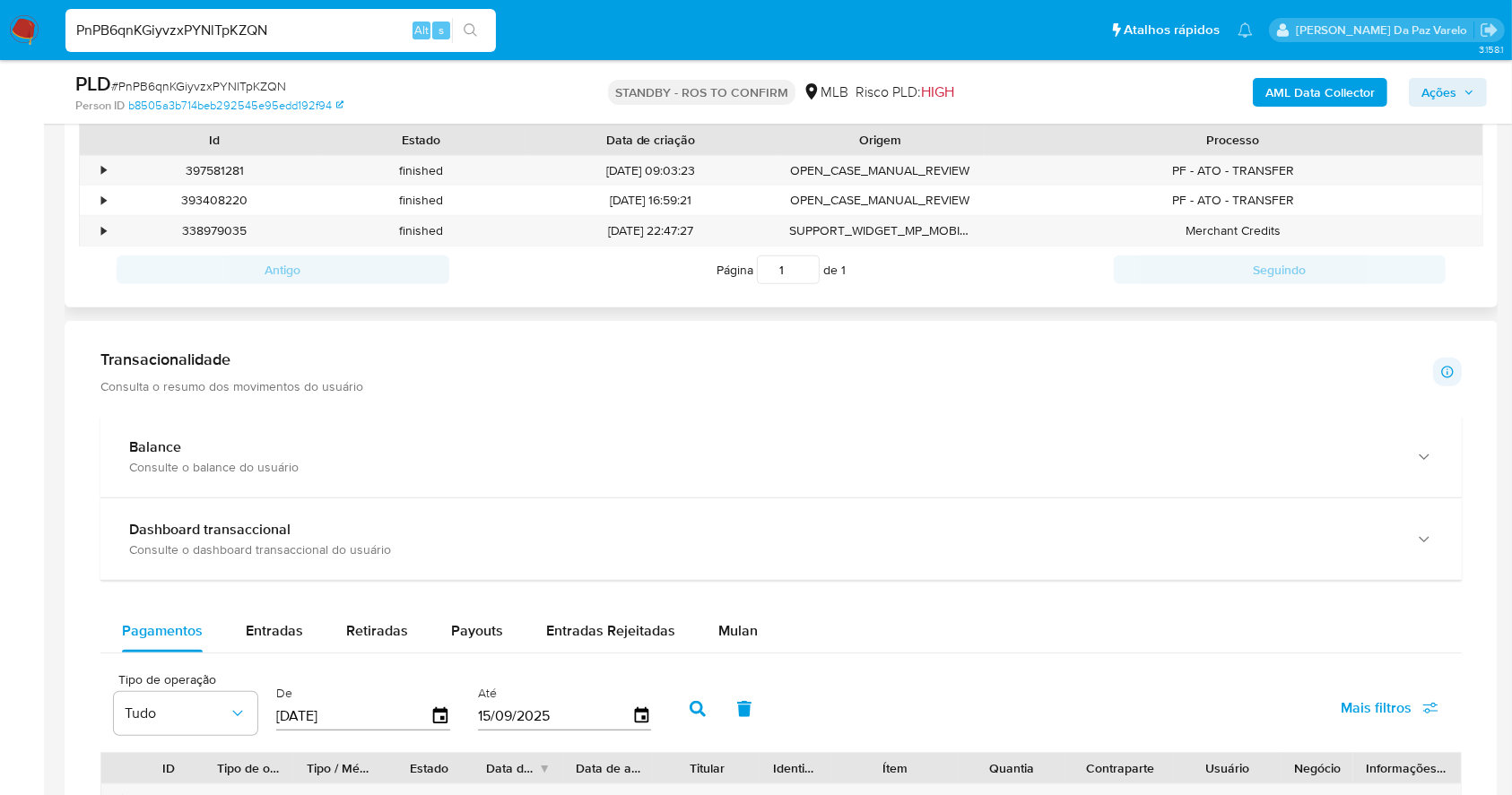
scroll to position [800, 0]
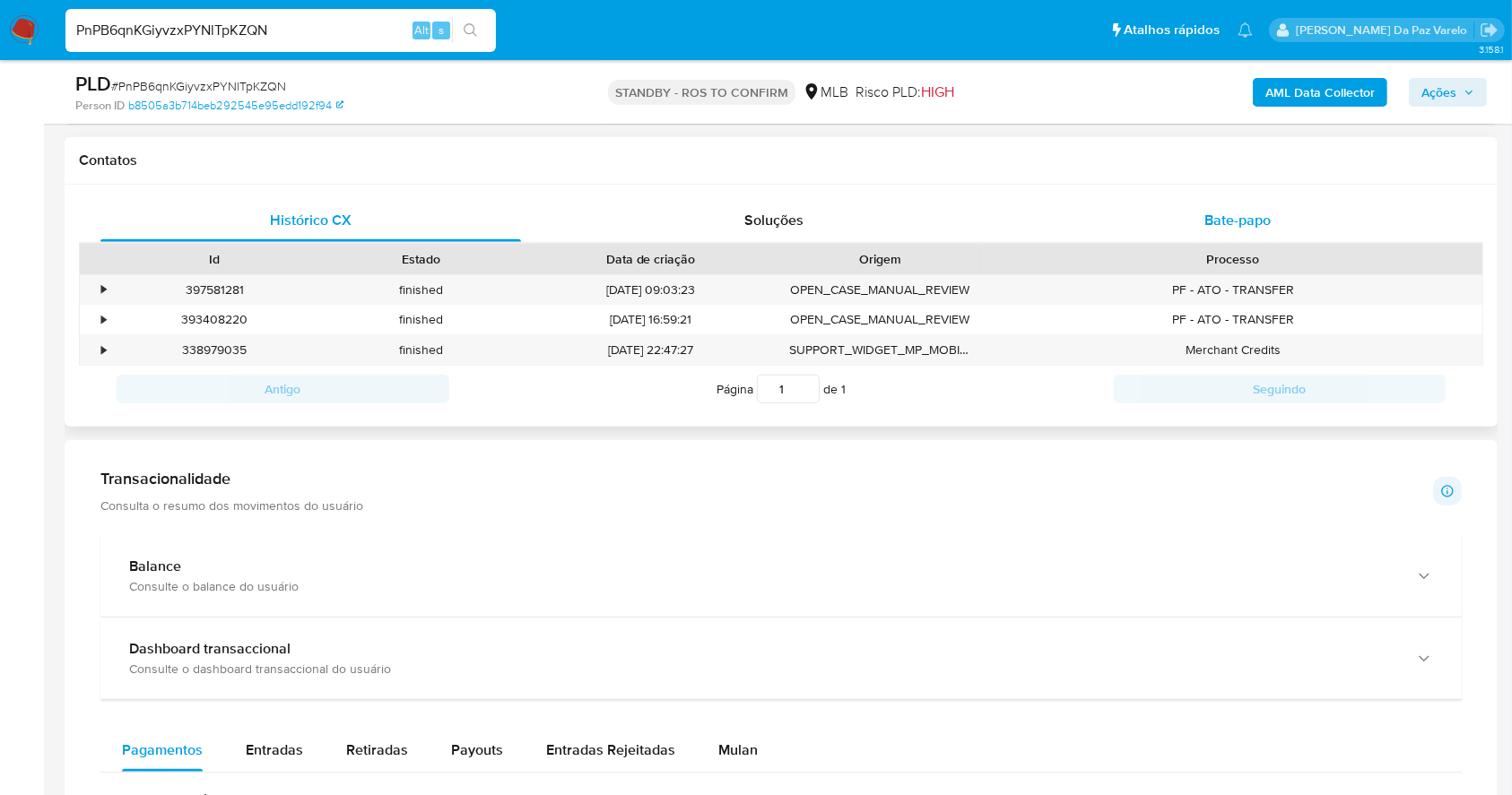
click at [1248, 207] on div "Bate-papo" at bounding box center [1238, 219] width 420 height 43
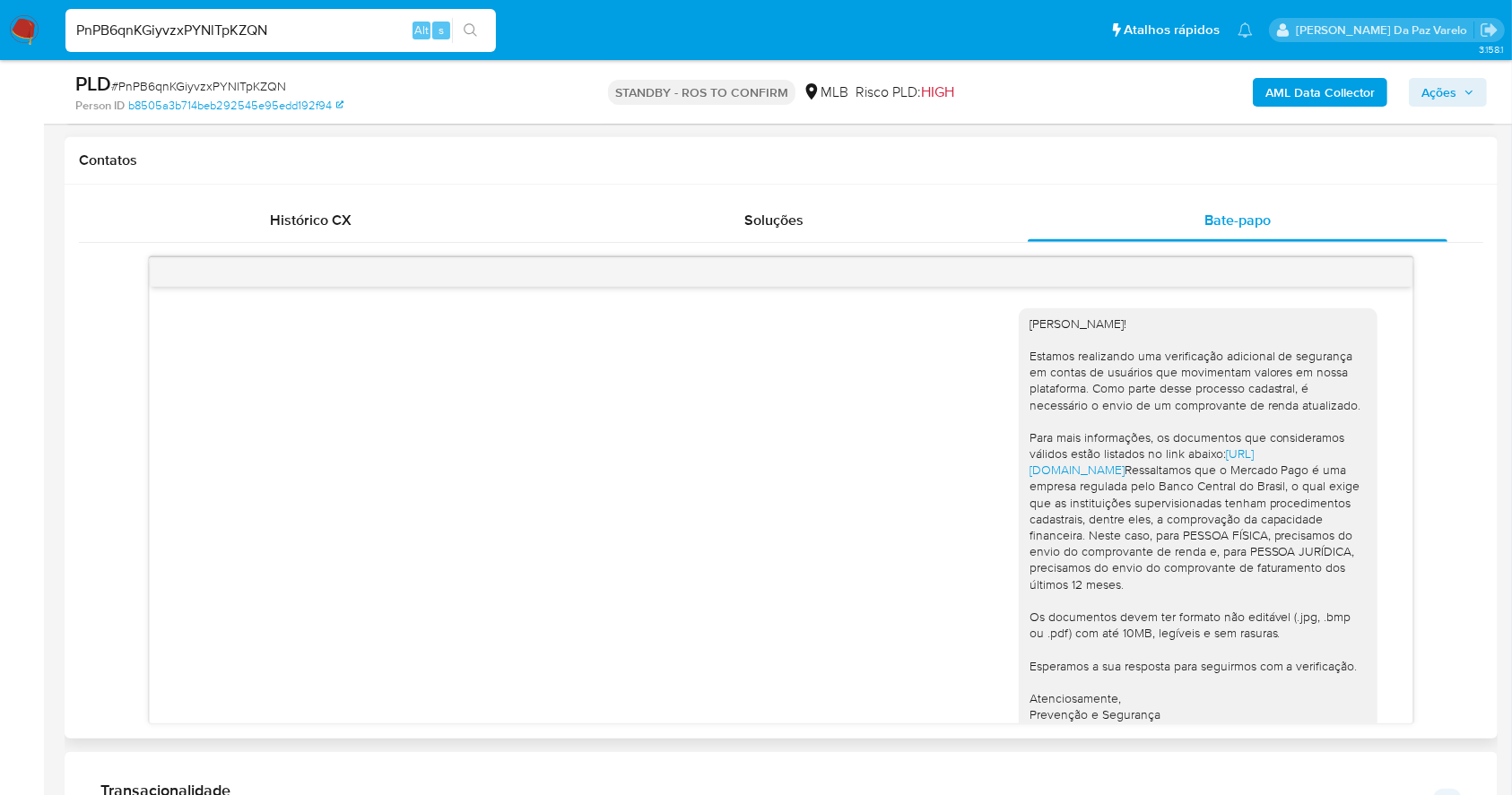
scroll to position [73, 0]
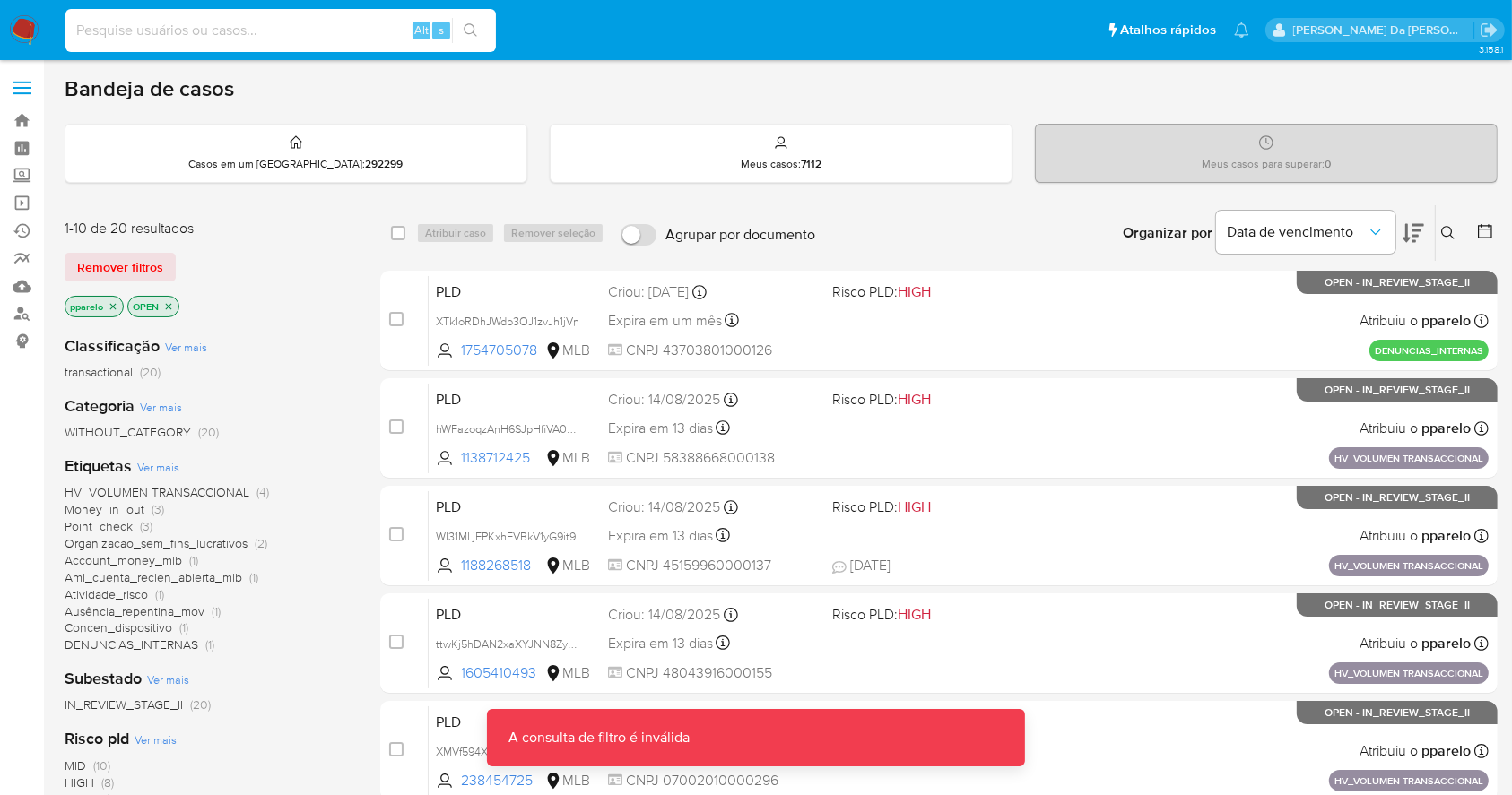
click at [313, 24] on input at bounding box center [280, 30] width 430 height 23
paste input "1856454202"
click at [315, 25] on input "1856454202" at bounding box center [280, 30] width 430 height 23
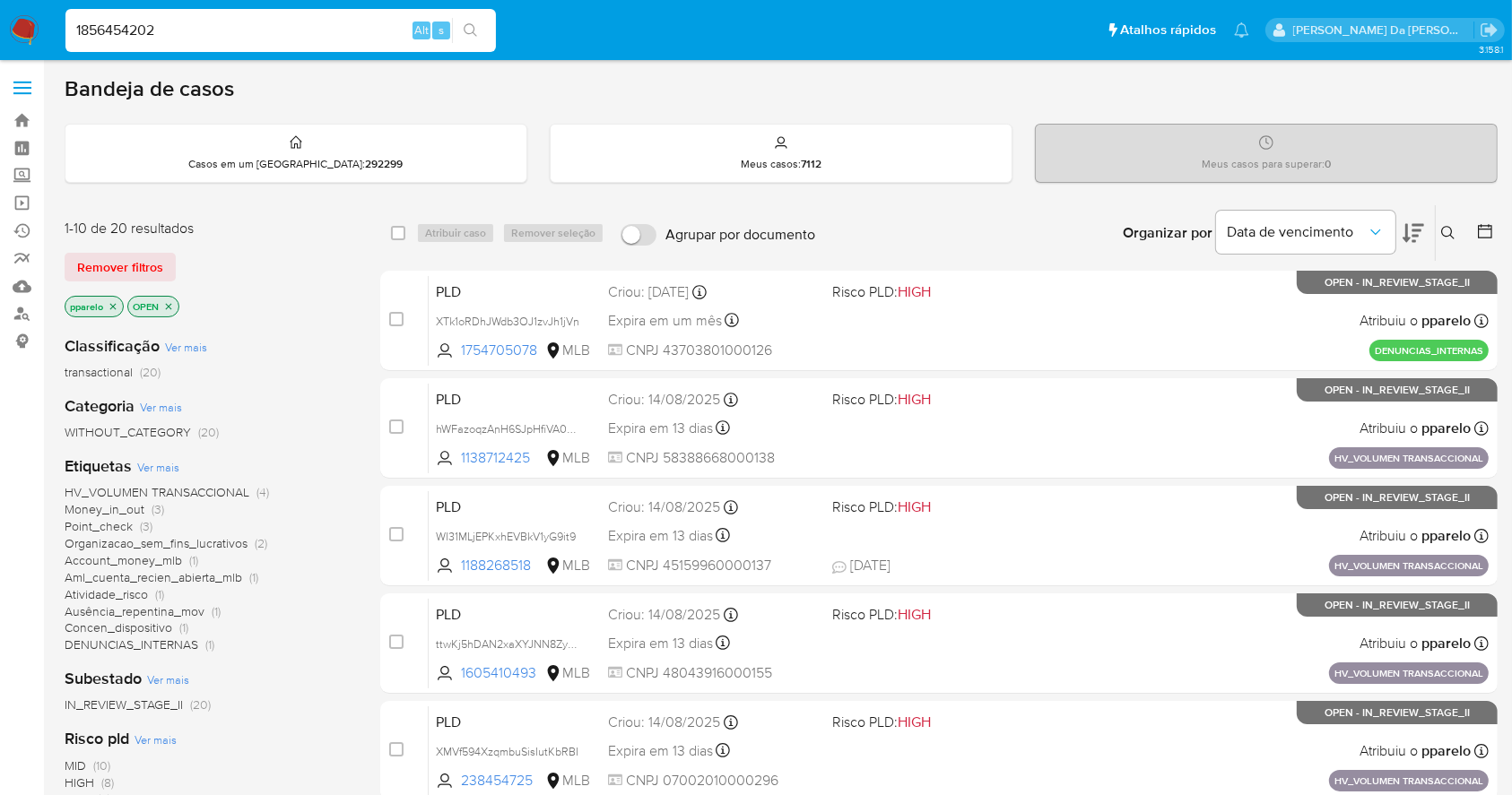
type input "1856454202"
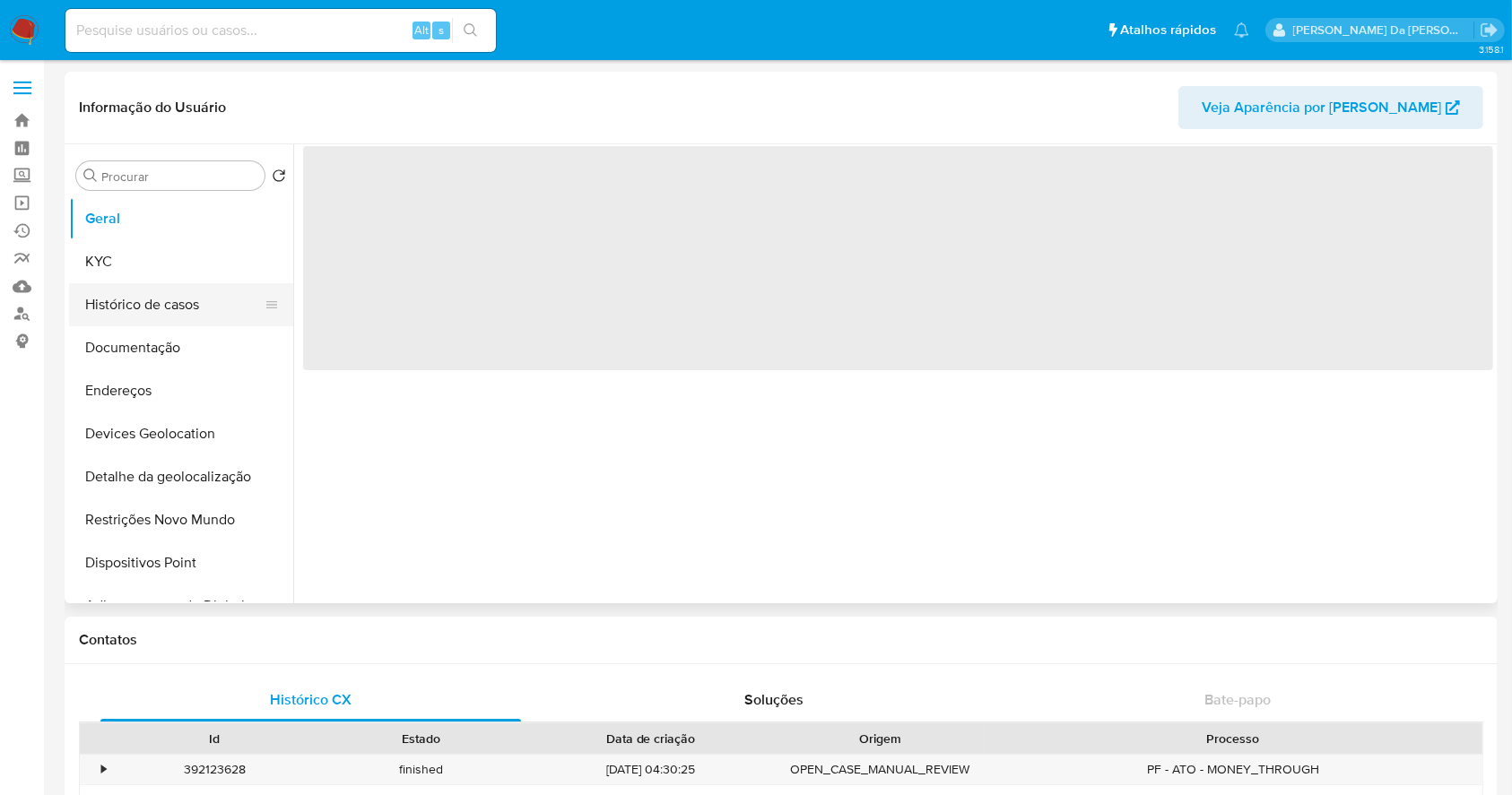
click at [172, 307] on button "Histórico de casos" at bounding box center [174, 304] width 210 height 43
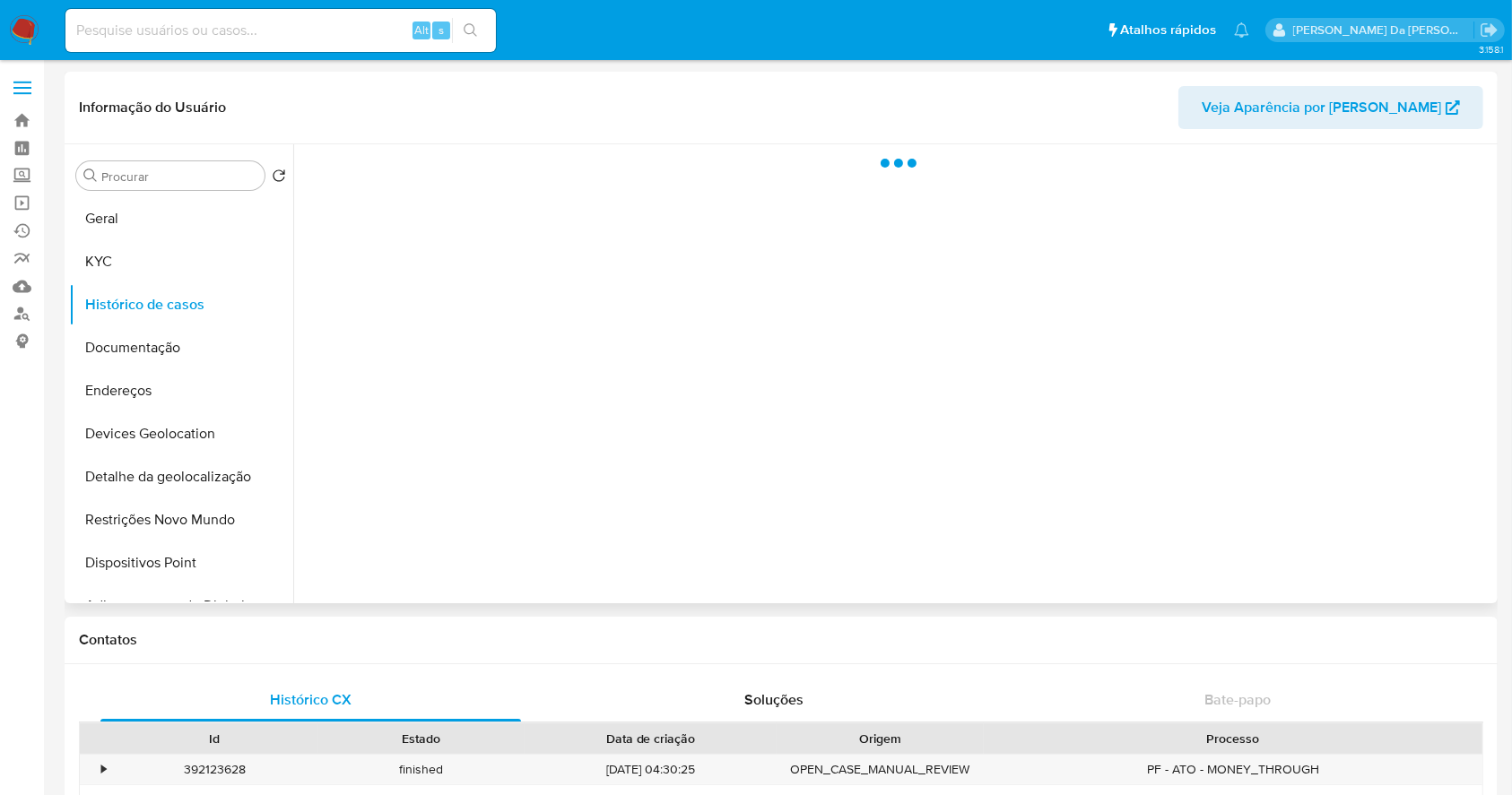
select select "10"
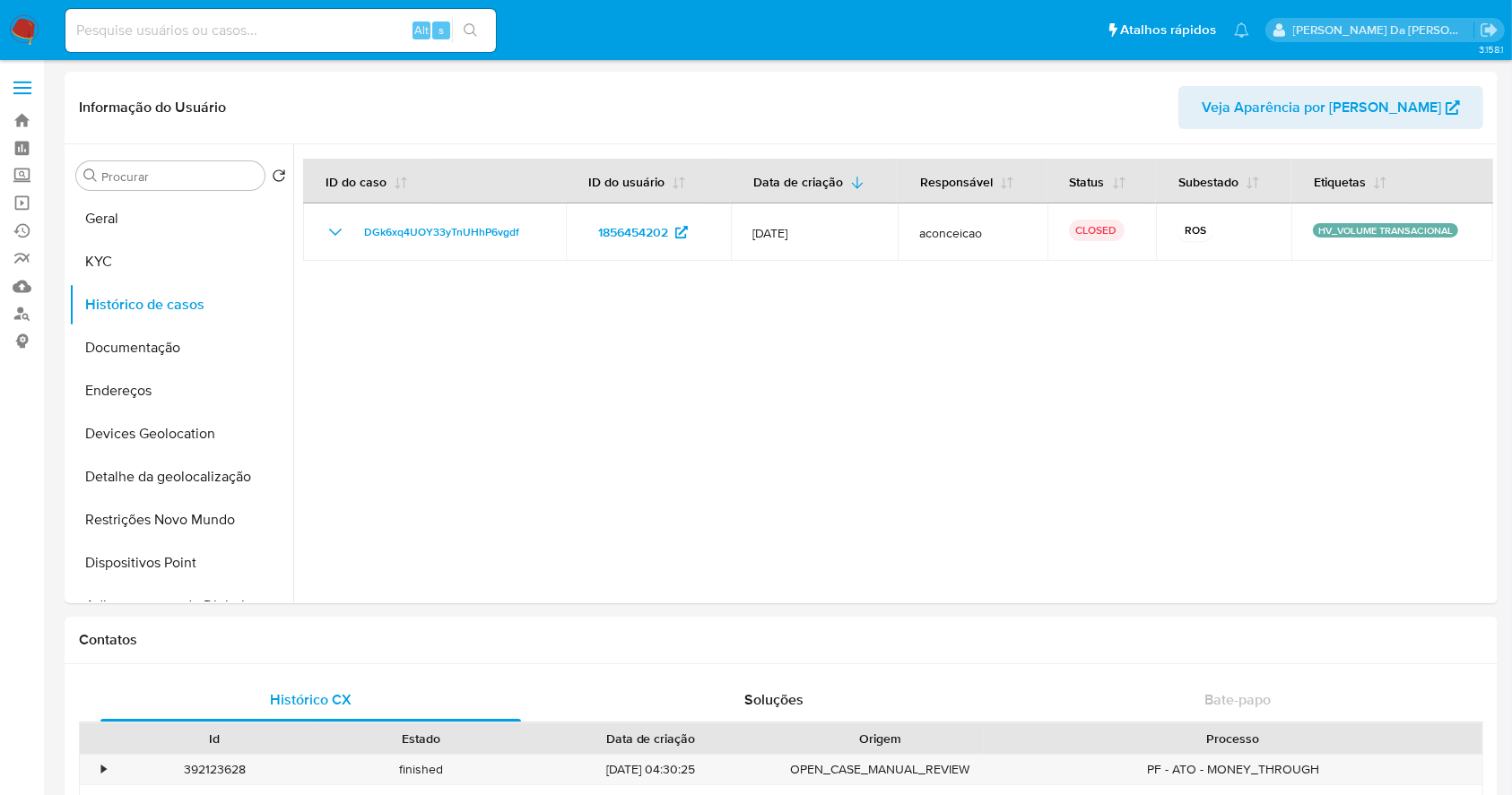
click at [208, 45] on div "Alt s" at bounding box center [280, 30] width 430 height 43
click at [209, 32] on input at bounding box center [280, 30] width 430 height 23
paste input "2274433223"
type input "2274433223"
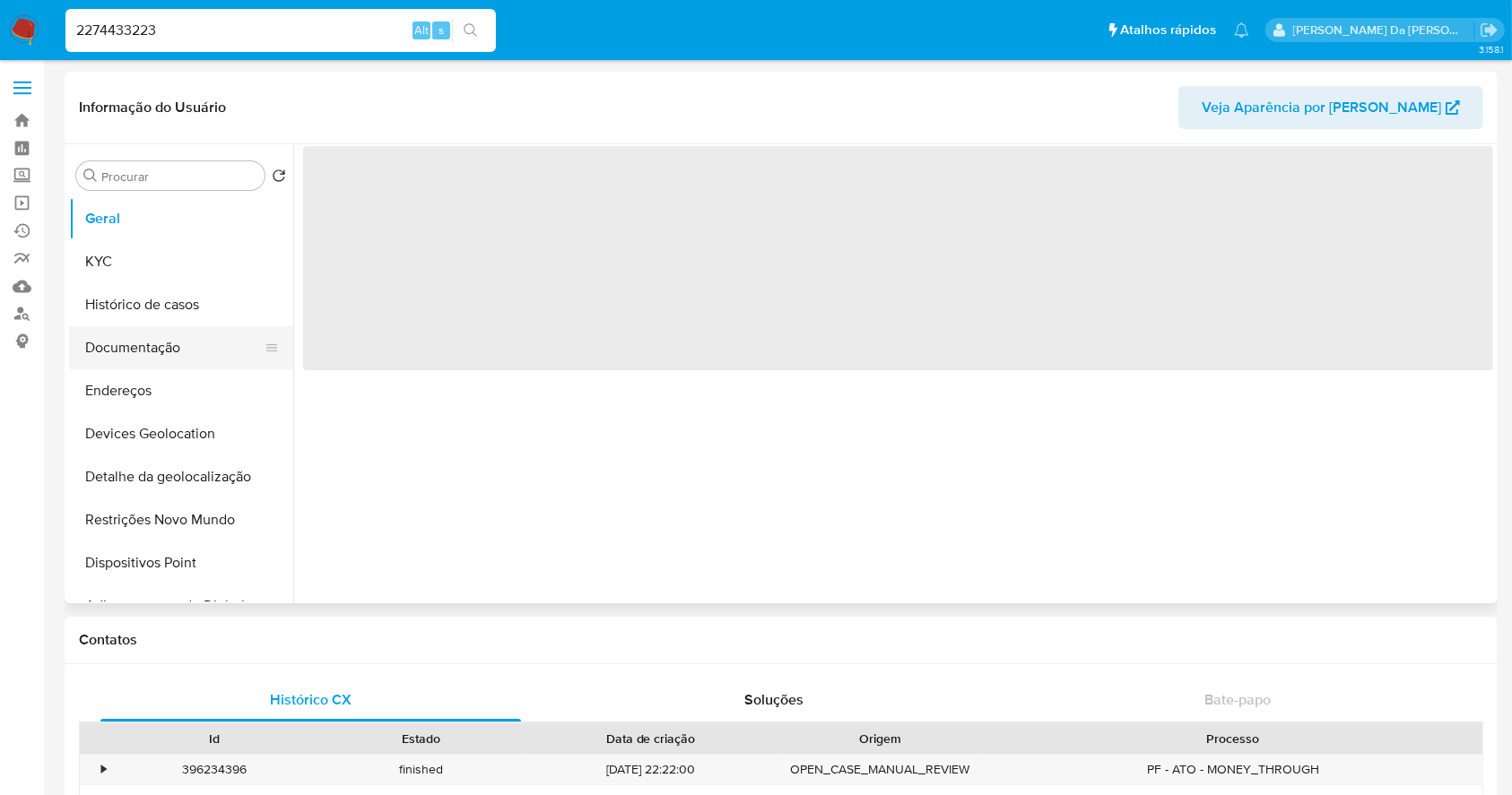
select select "10"
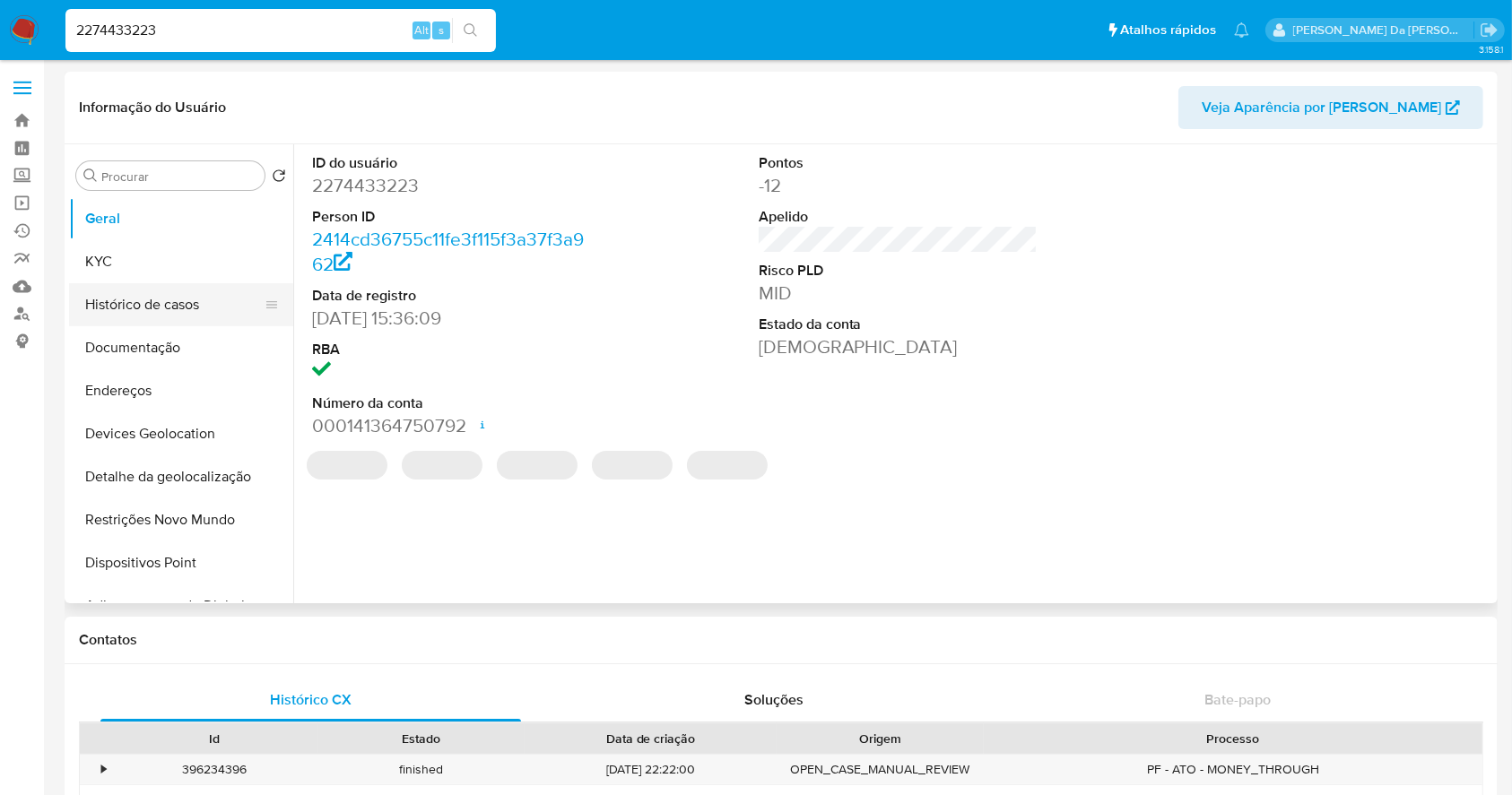
drag, startPoint x: 154, startPoint y: 304, endPoint x: 194, endPoint y: 313, distance: 41.0
click at [155, 304] on button "Histórico de casos" at bounding box center [174, 304] width 210 height 43
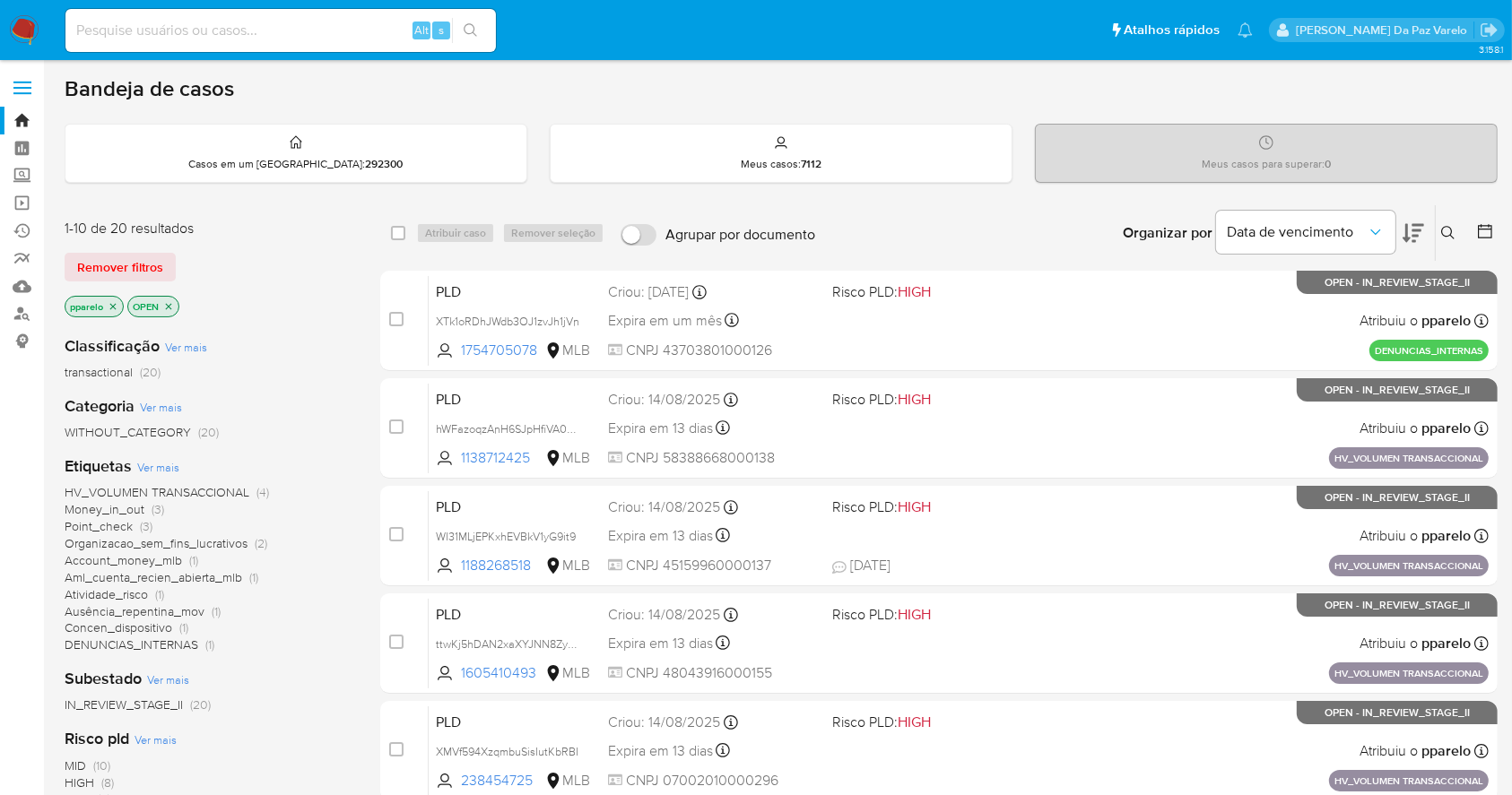
click at [1443, 241] on button at bounding box center [1450, 233] width 30 height 22
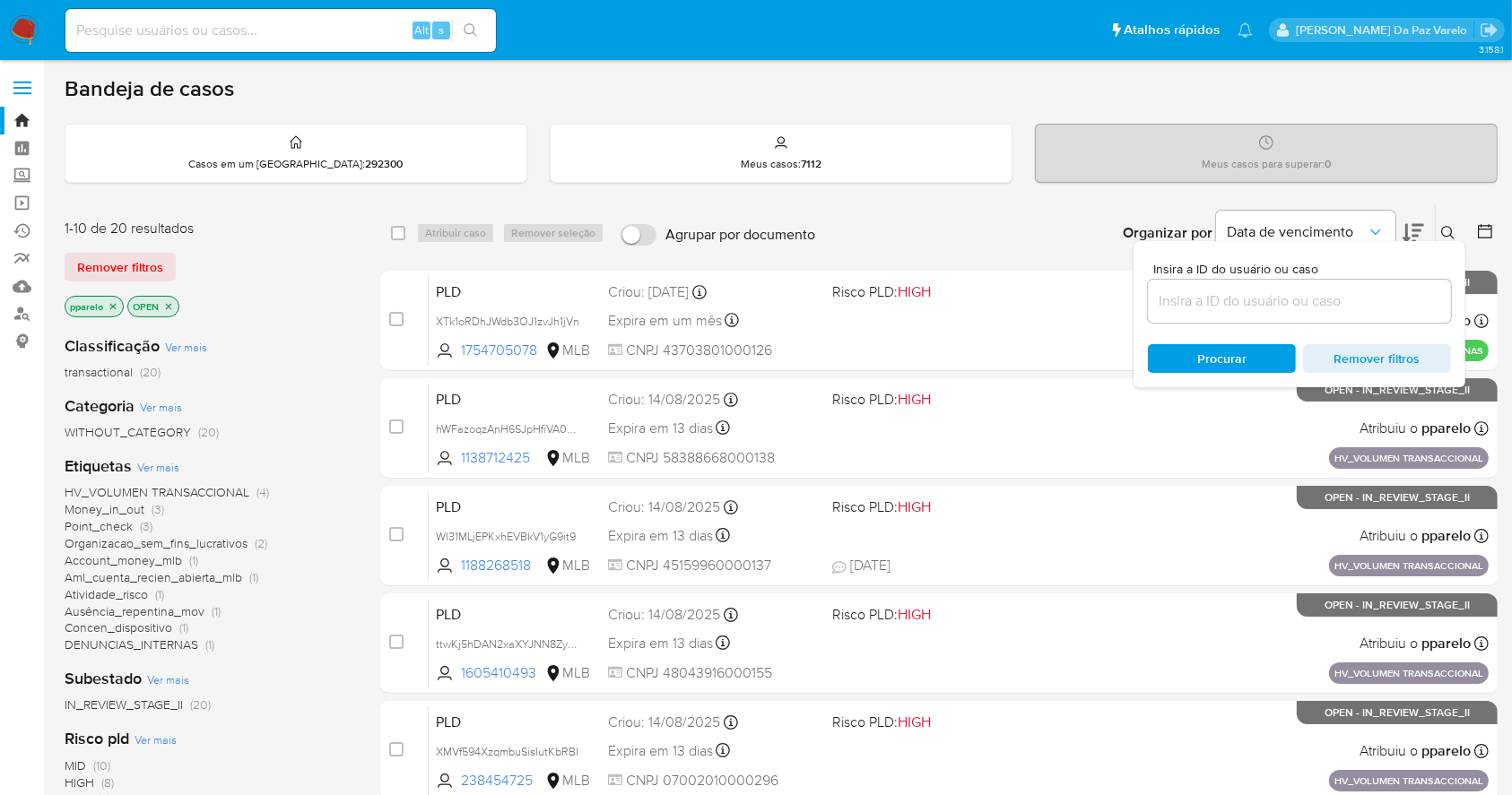
click at [1443, 229] on icon at bounding box center [1448, 232] width 14 height 14
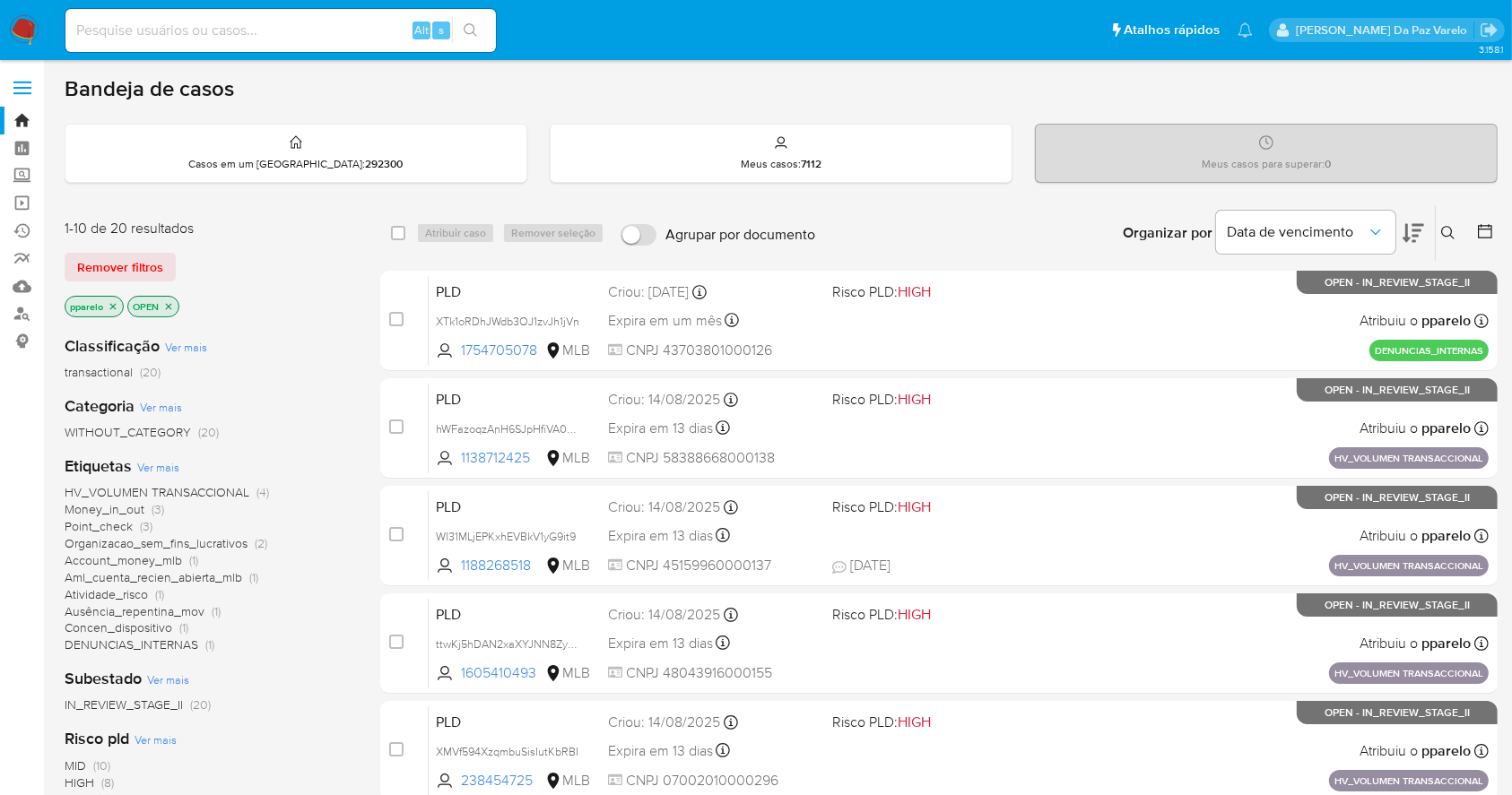
click at [1441, 228] on icon at bounding box center [1448, 232] width 14 height 14
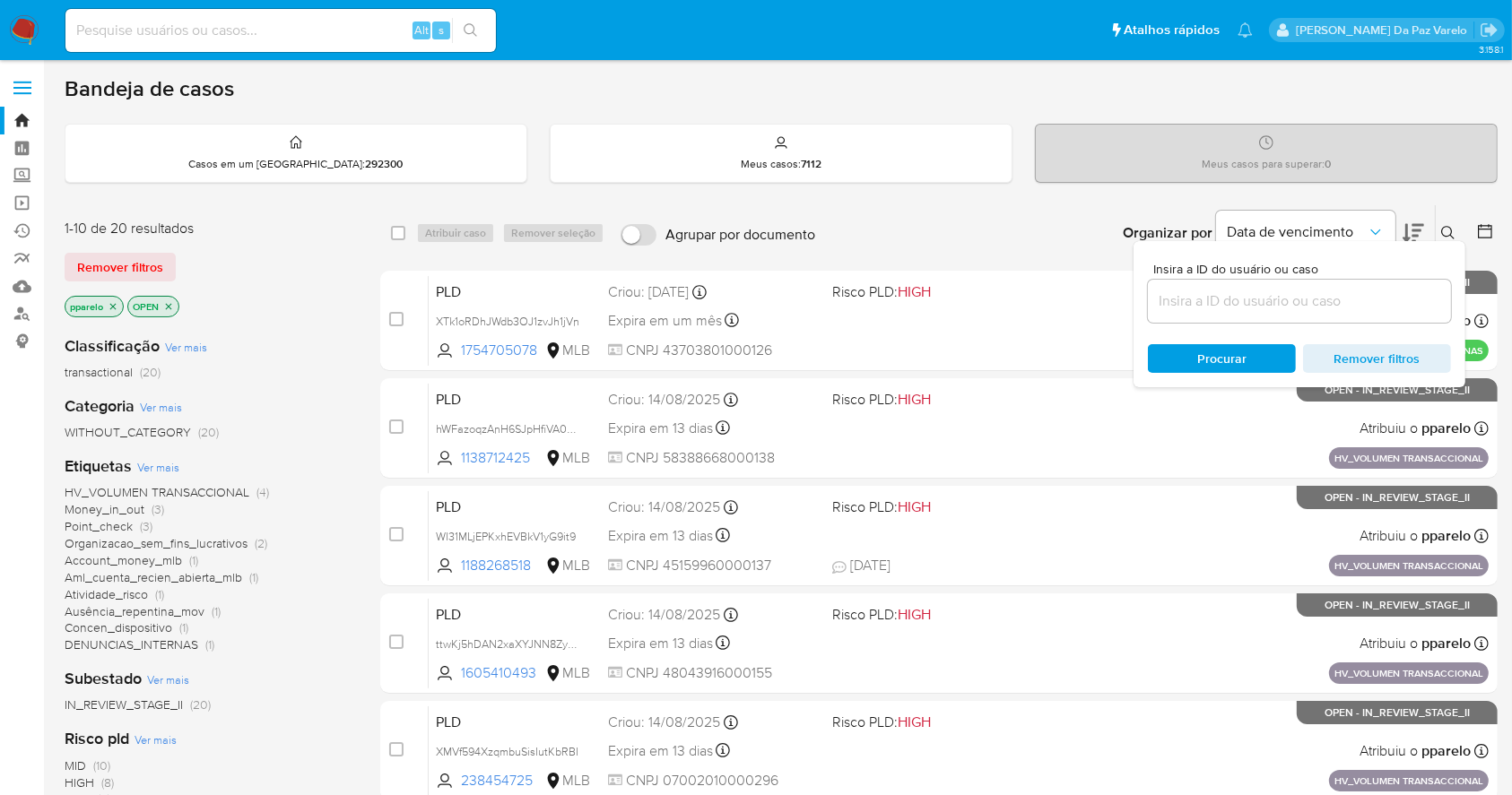
click at [1355, 286] on div at bounding box center [1299, 300] width 303 height 43
click at [1350, 292] on input at bounding box center [1299, 300] width 303 height 23
paste input "5YQ4aFh4QTr4mE5pDt92NgQz"
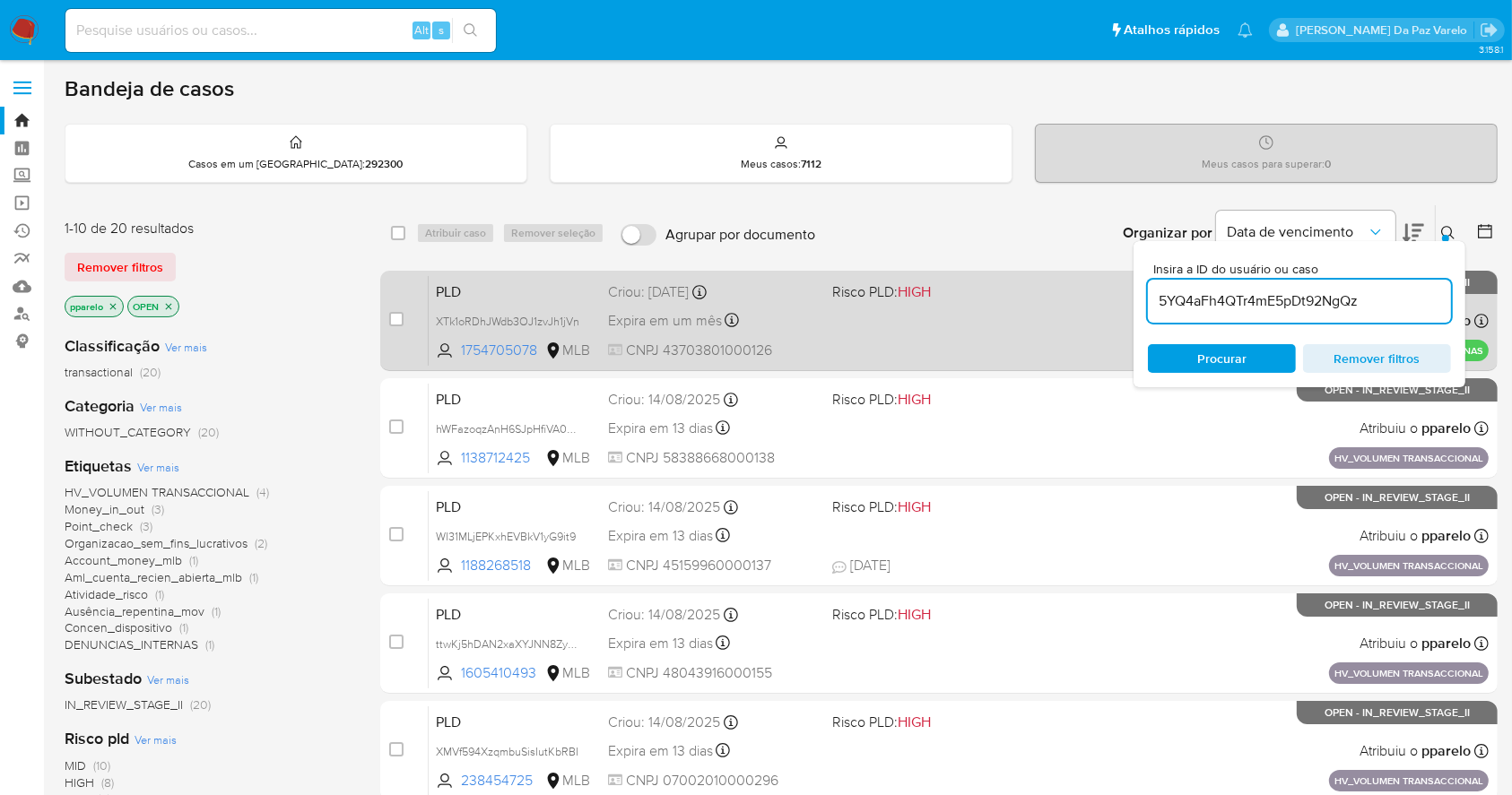
type input "5YQ4aFh4QTr4mE5pDt92NgQz"
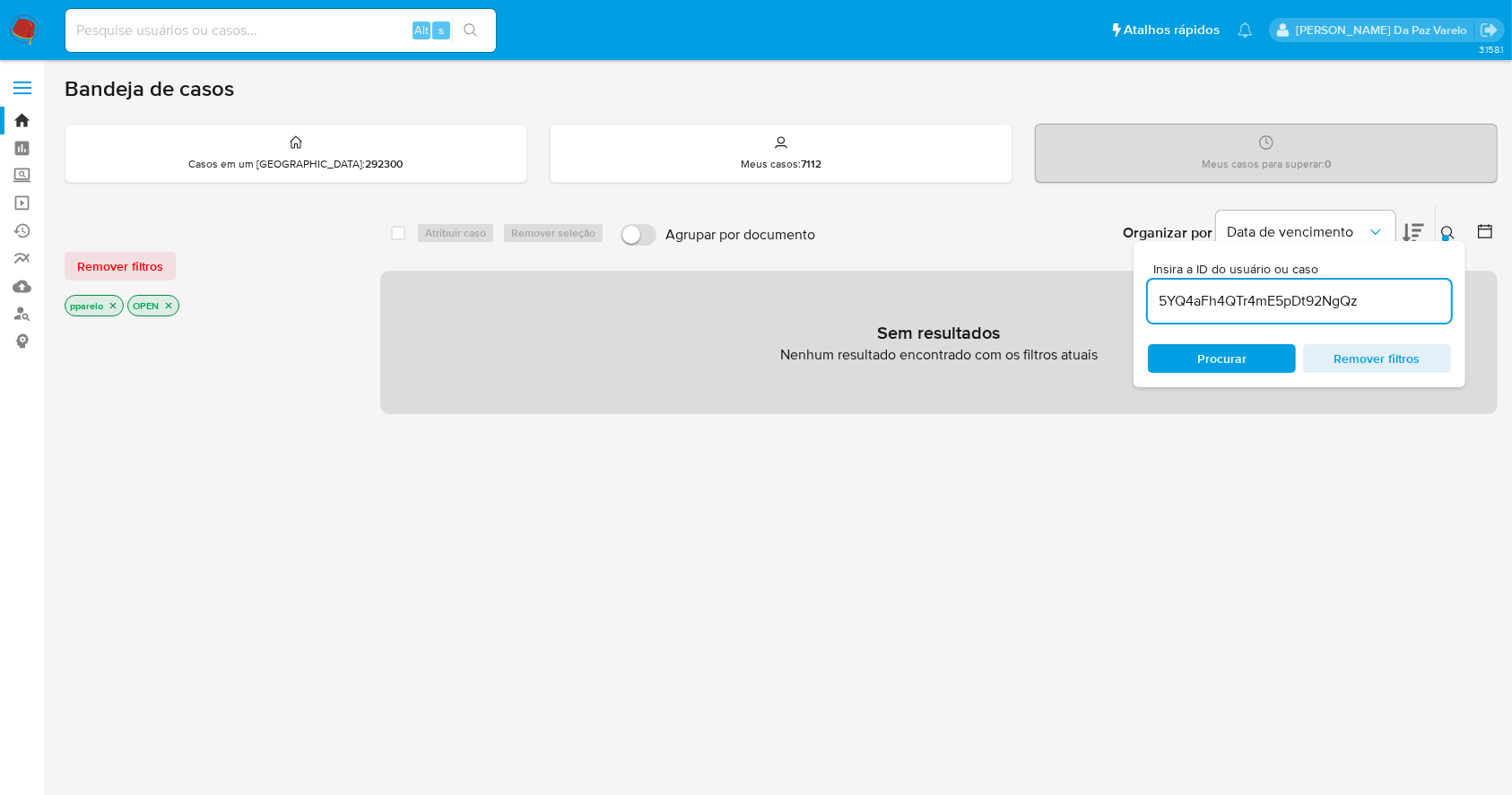
click at [115, 303] on icon "close-filter" at bounding box center [113, 305] width 11 height 11
click at [109, 304] on icon "close-filter" at bounding box center [106, 305] width 11 height 11
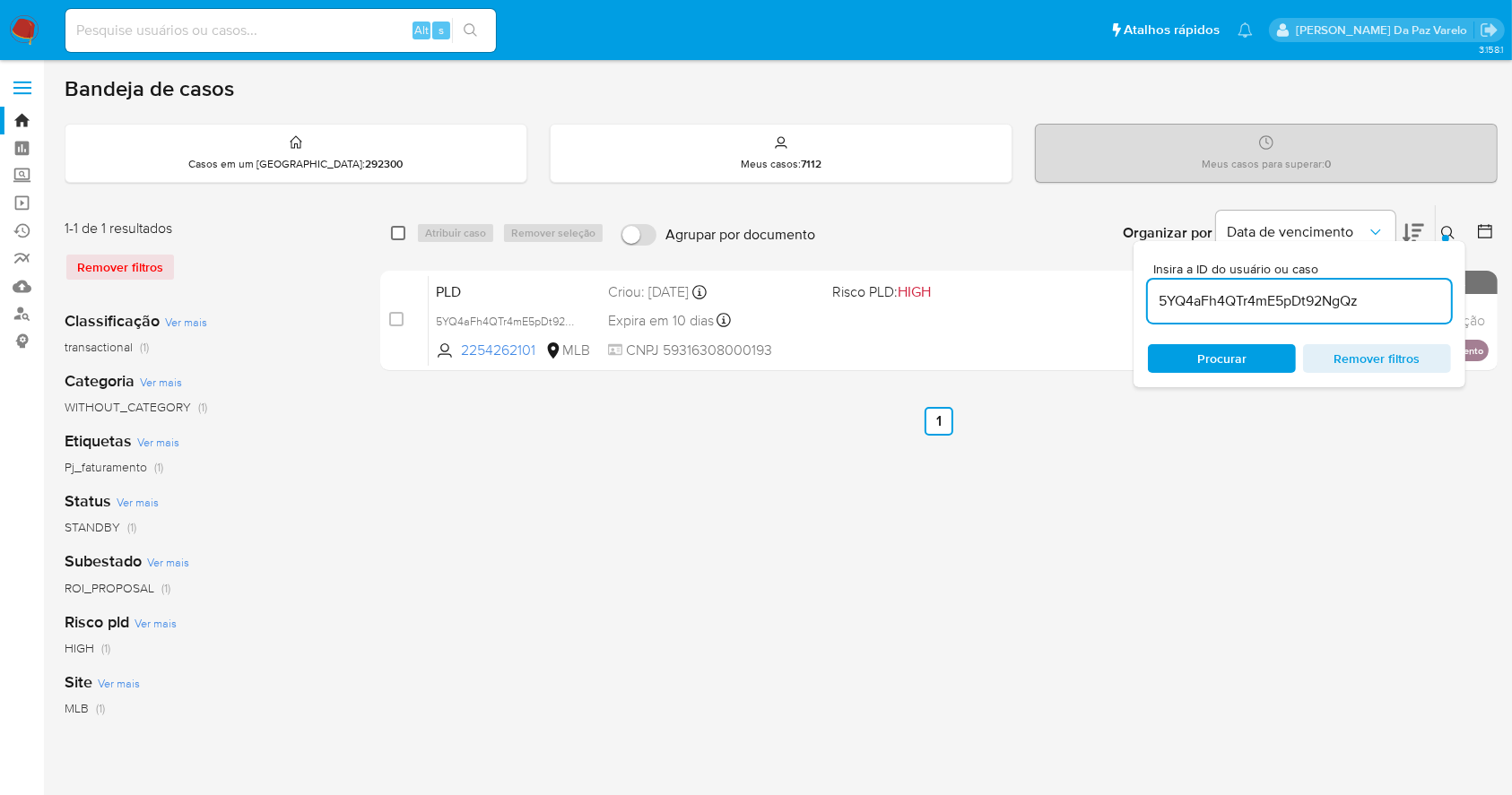
click at [402, 233] on input "checkbox" at bounding box center [398, 232] width 14 height 14
checkbox input "true"
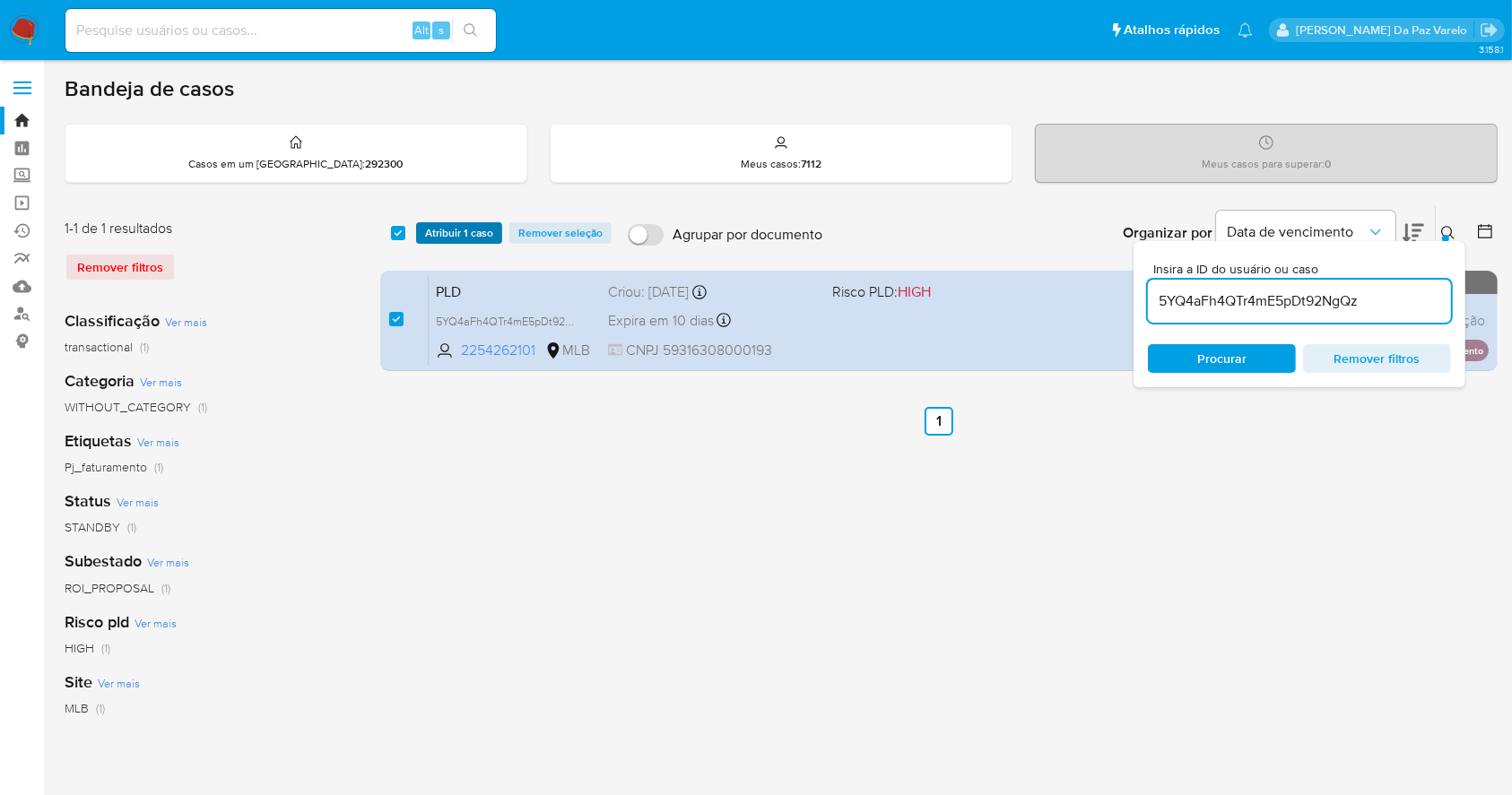
click at [446, 235] on span "Atribuir 1 caso" at bounding box center [459, 233] width 68 height 18
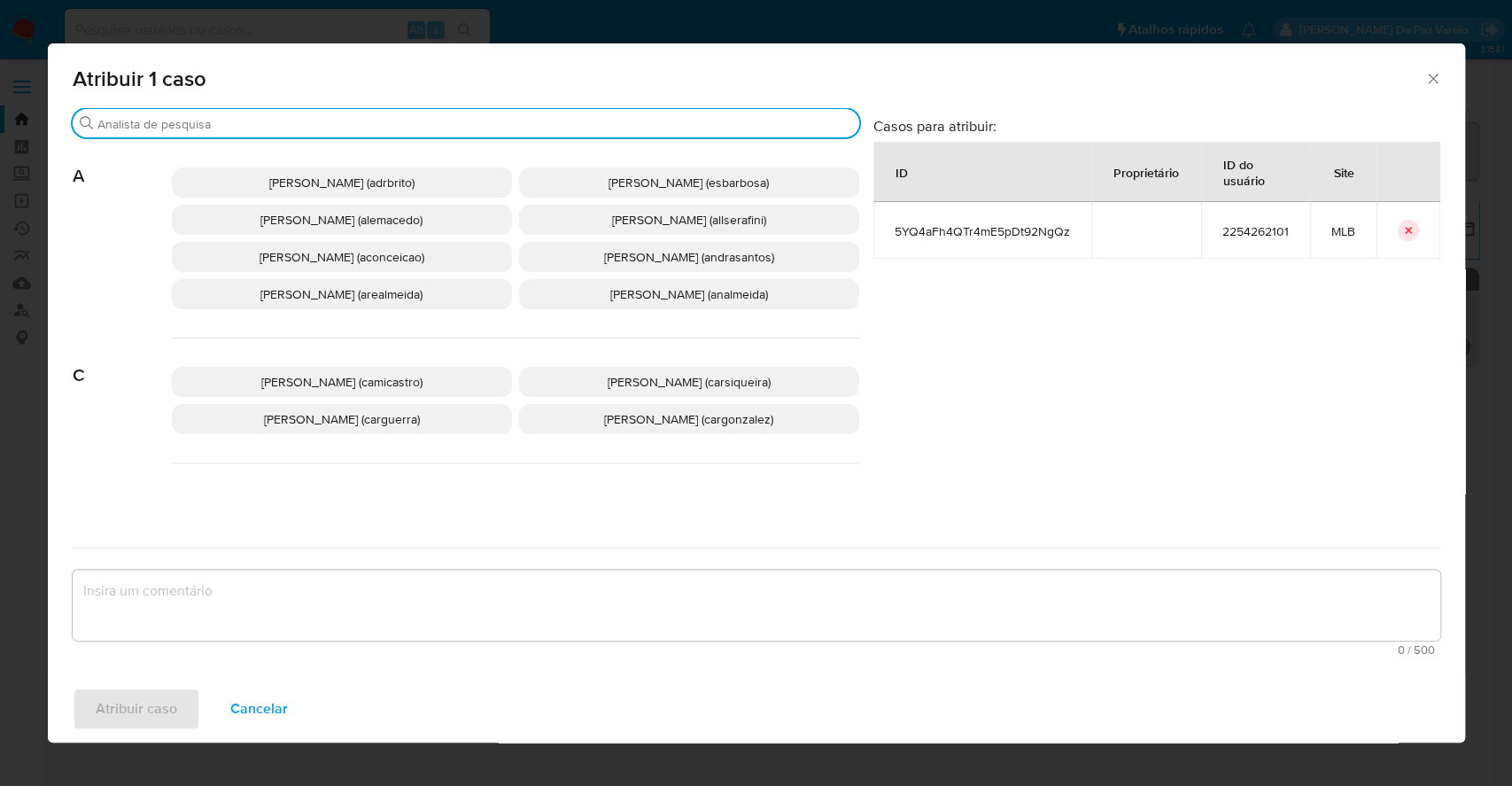
click at [518, 126] on input "Procurar" at bounding box center [474, 124] width 754 height 16
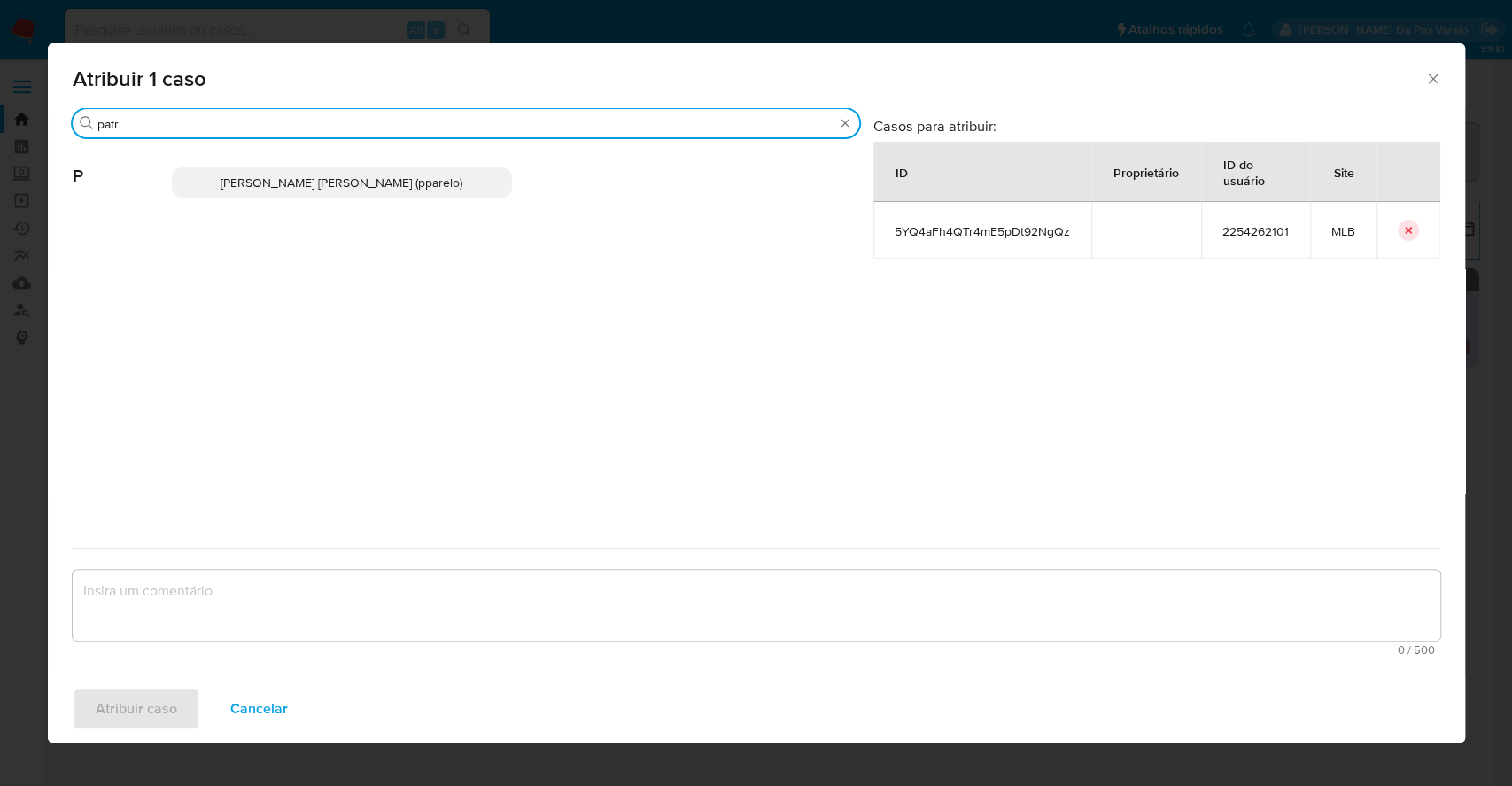
type input "patr"
click at [417, 174] on span "[PERSON_NAME] [PERSON_NAME] (pparelo)" at bounding box center [341, 182] width 241 height 18
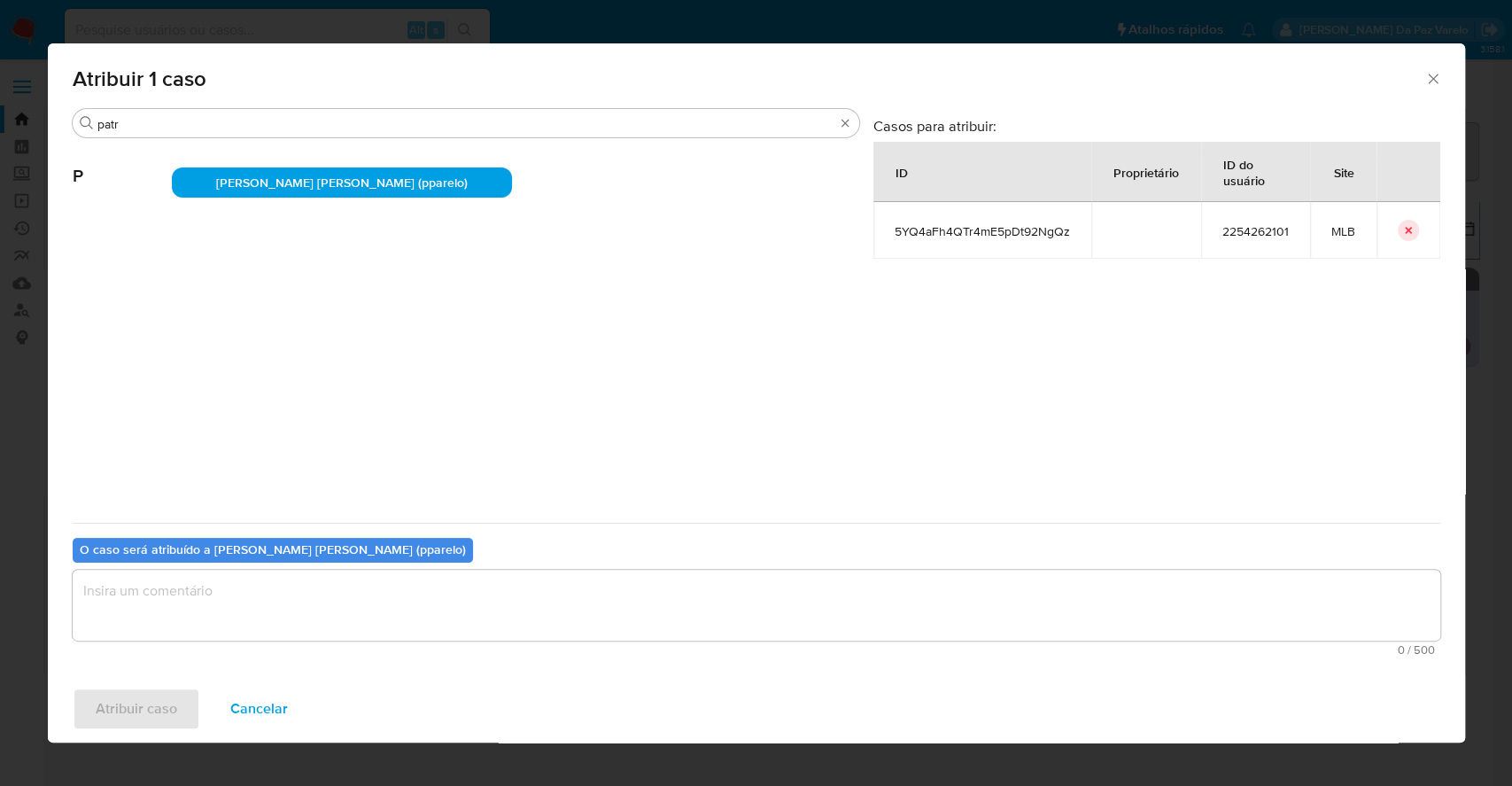
drag, startPoint x: 300, startPoint y: 606, endPoint x: 291, endPoint y: 602, distance: 9.8
click at [298, 606] on textarea "assign-modal" at bounding box center [756, 606] width 1367 height 71
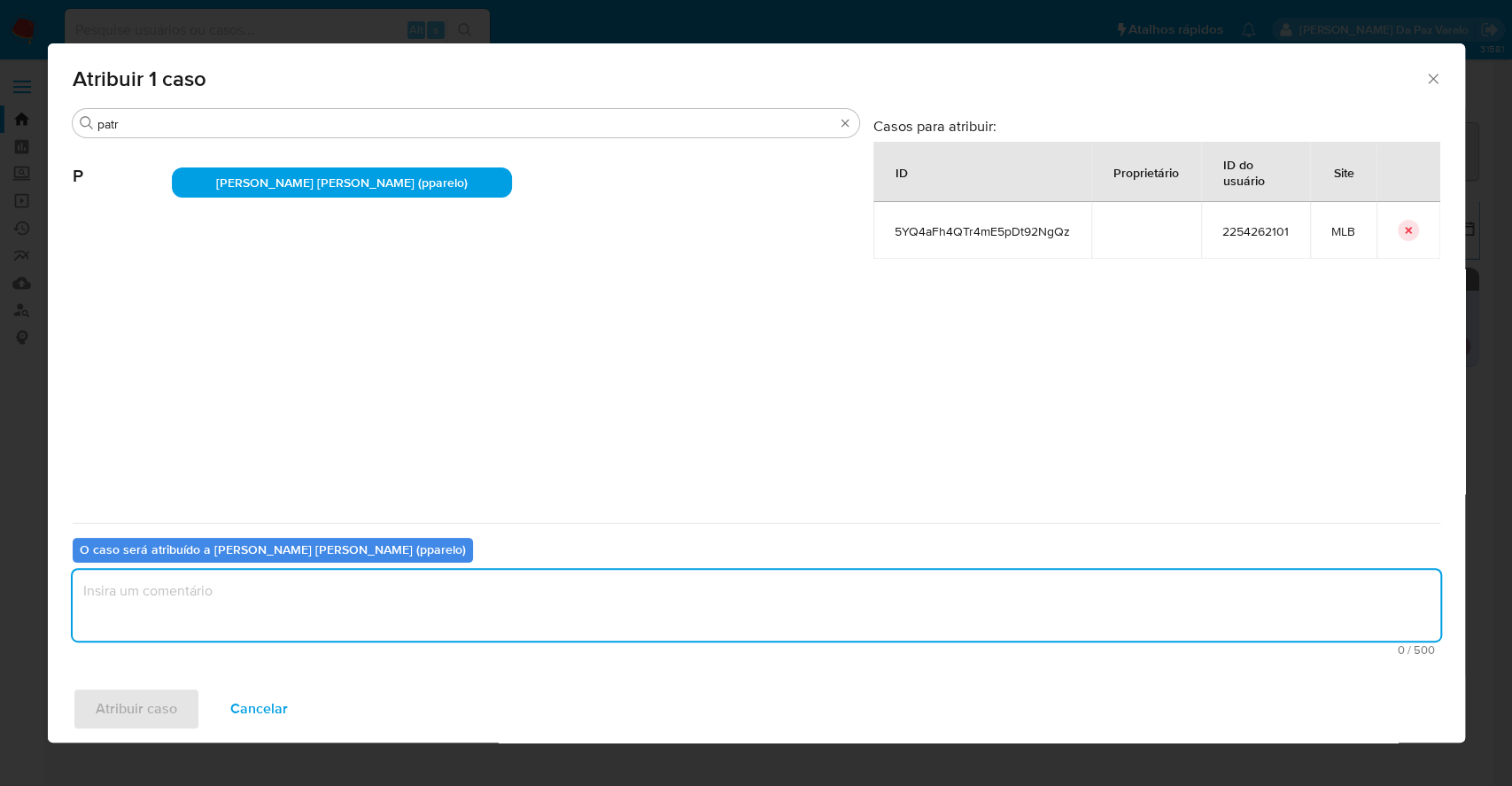
type textarea ";"
type textarea "."
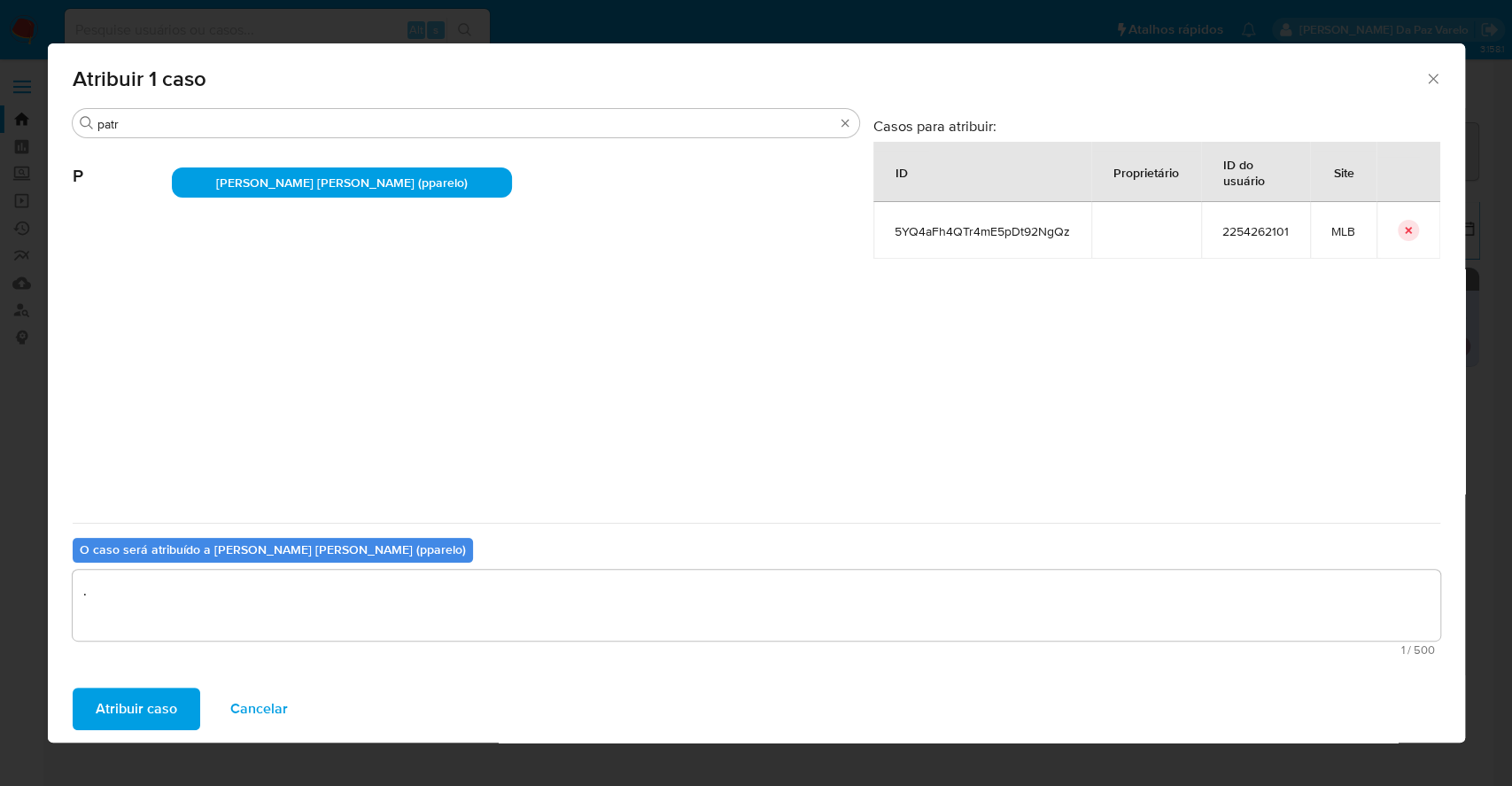
click at [144, 738] on div "Atribuir caso Cancelar" at bounding box center [756, 709] width 1416 height 67
click at [182, 700] on button "Atribuir caso" at bounding box center [136, 708] width 127 height 42
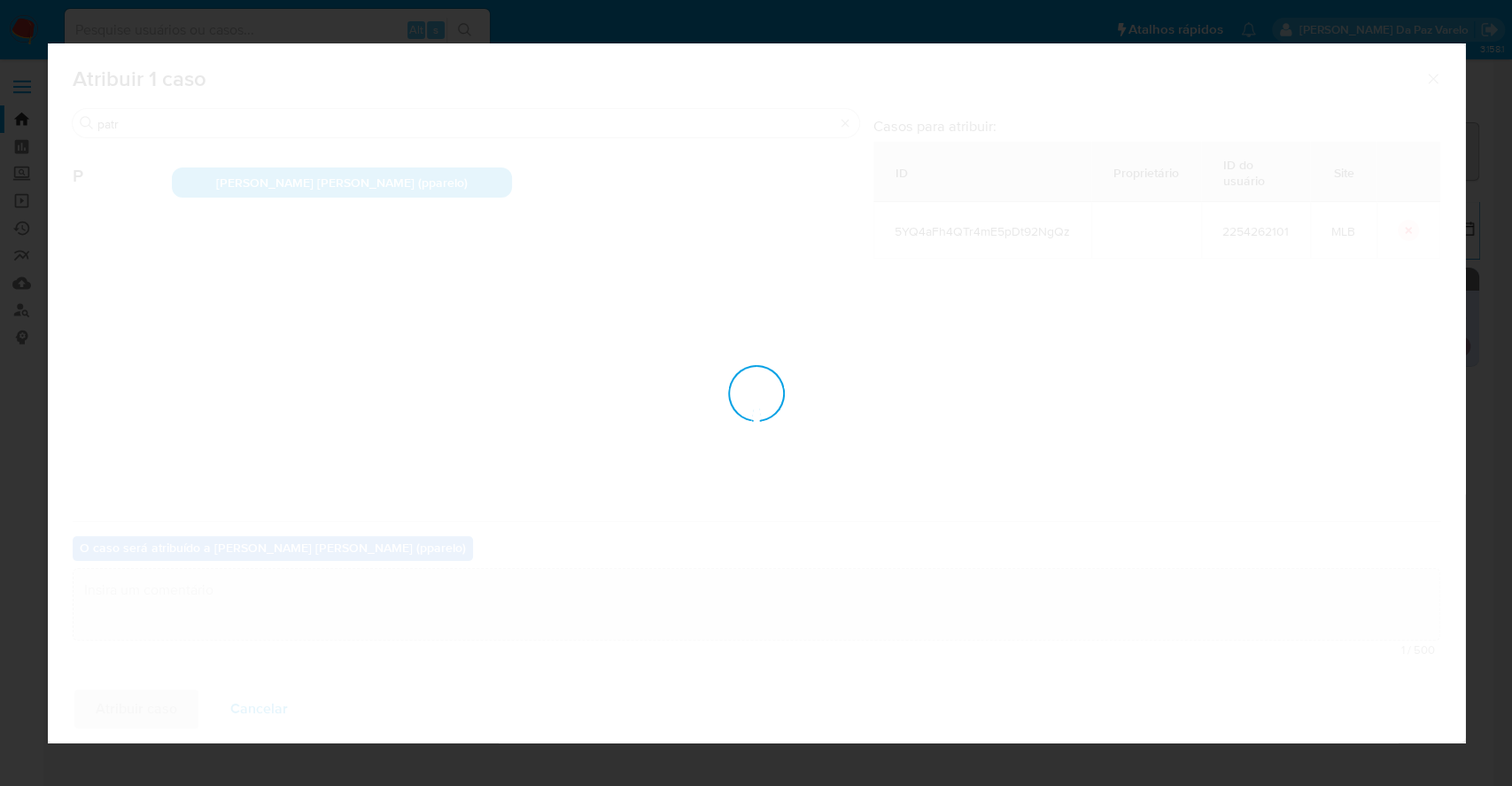
checkbox input "false"
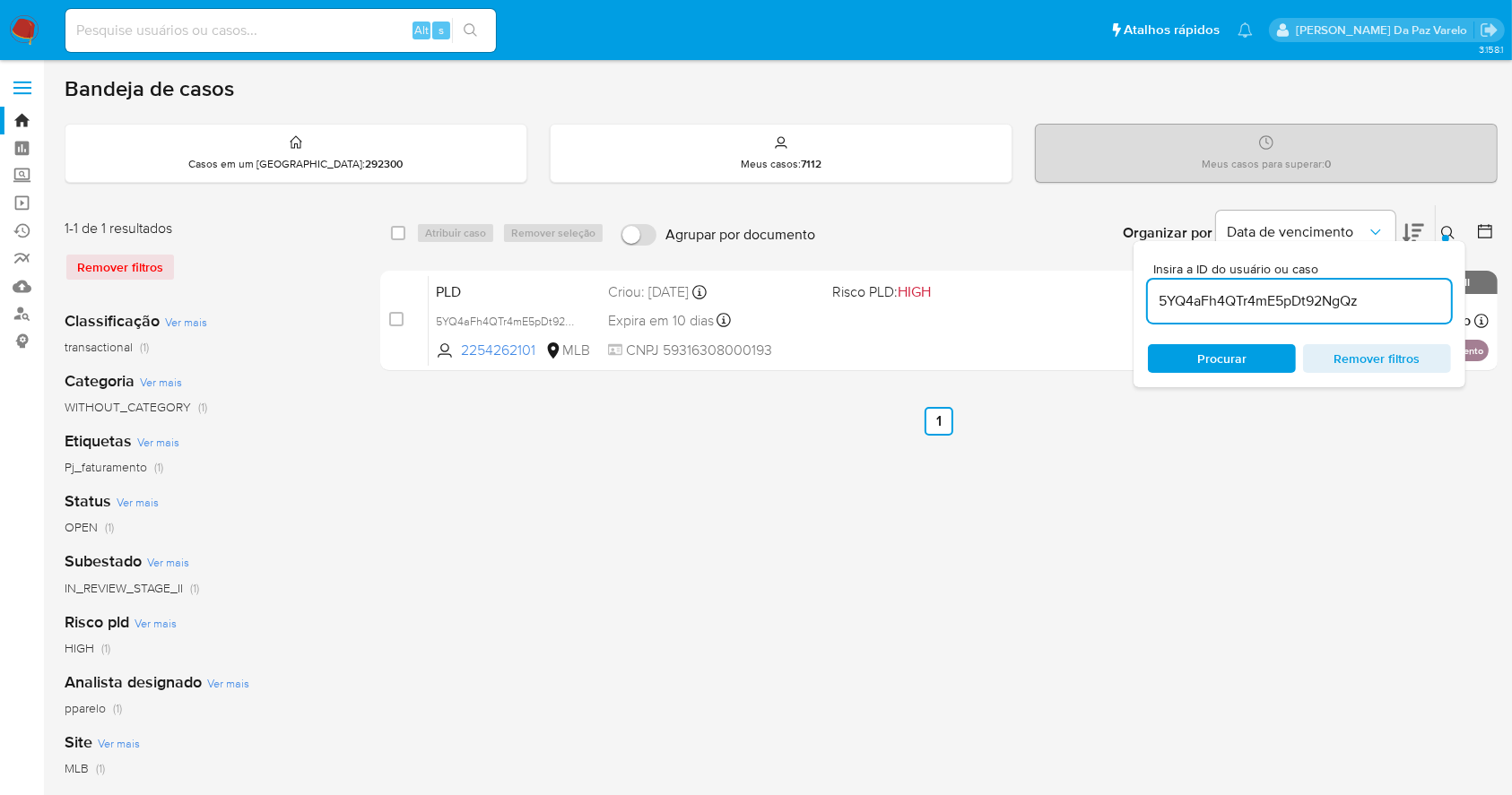
click at [1462, 230] on div "Organizar por Data de vencimento Os resultados não podem ser classificados enqu…" at bounding box center [1161, 233] width 674 height 56
click at [1442, 233] on icon at bounding box center [1448, 232] width 14 height 14
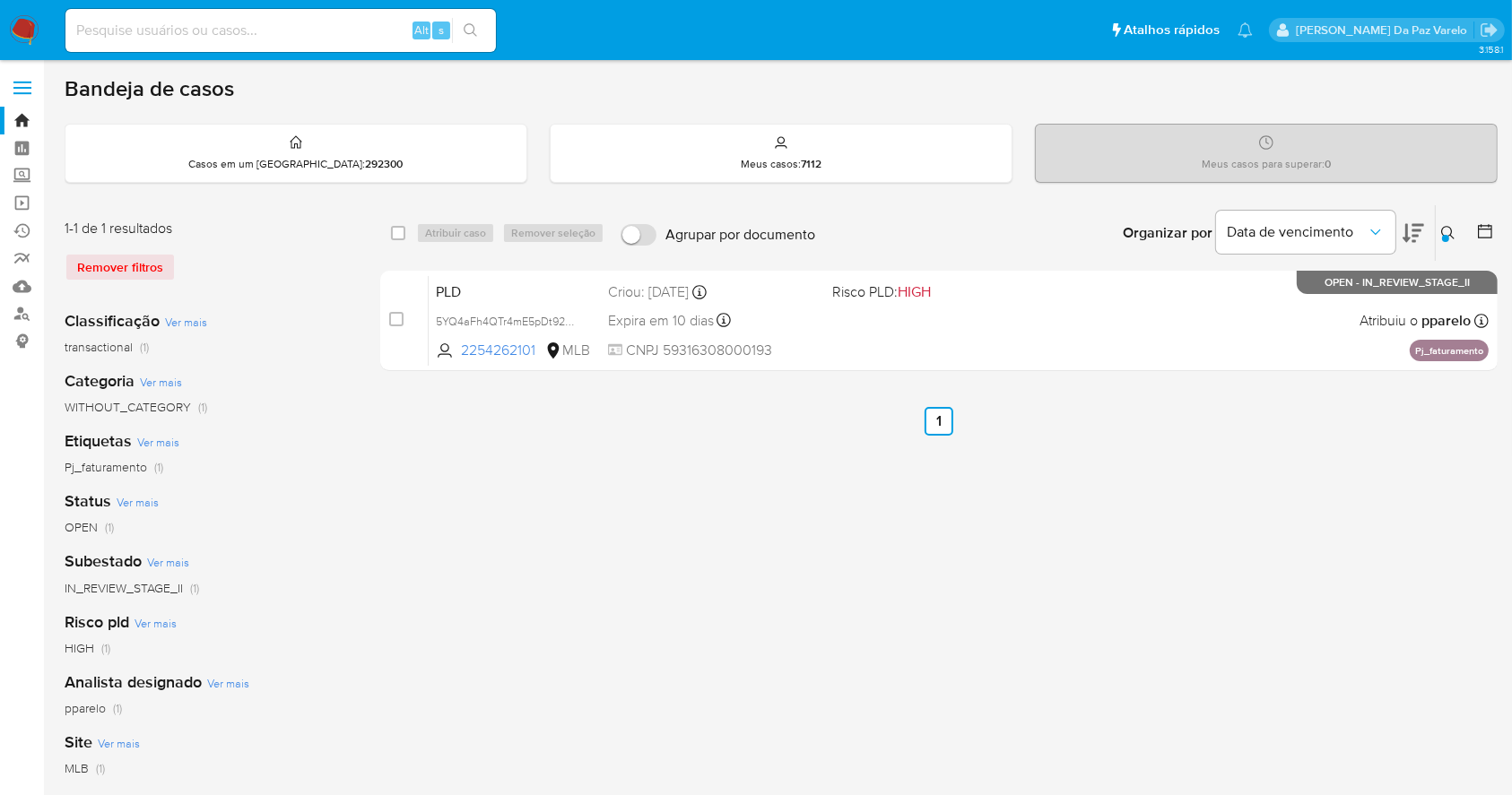
click at [893, 527] on div "select-all-cases-checkbox Atribuir caso Remover seleção Agrupar por documento O…" at bounding box center [938, 597] width 1117 height 787
click at [301, 30] on input at bounding box center [280, 30] width 430 height 23
paste input "eL3wpqvByAh4FWhosSf5AtBG"
type input "eL3wpqvByAh4FWhosSf5AtBG"
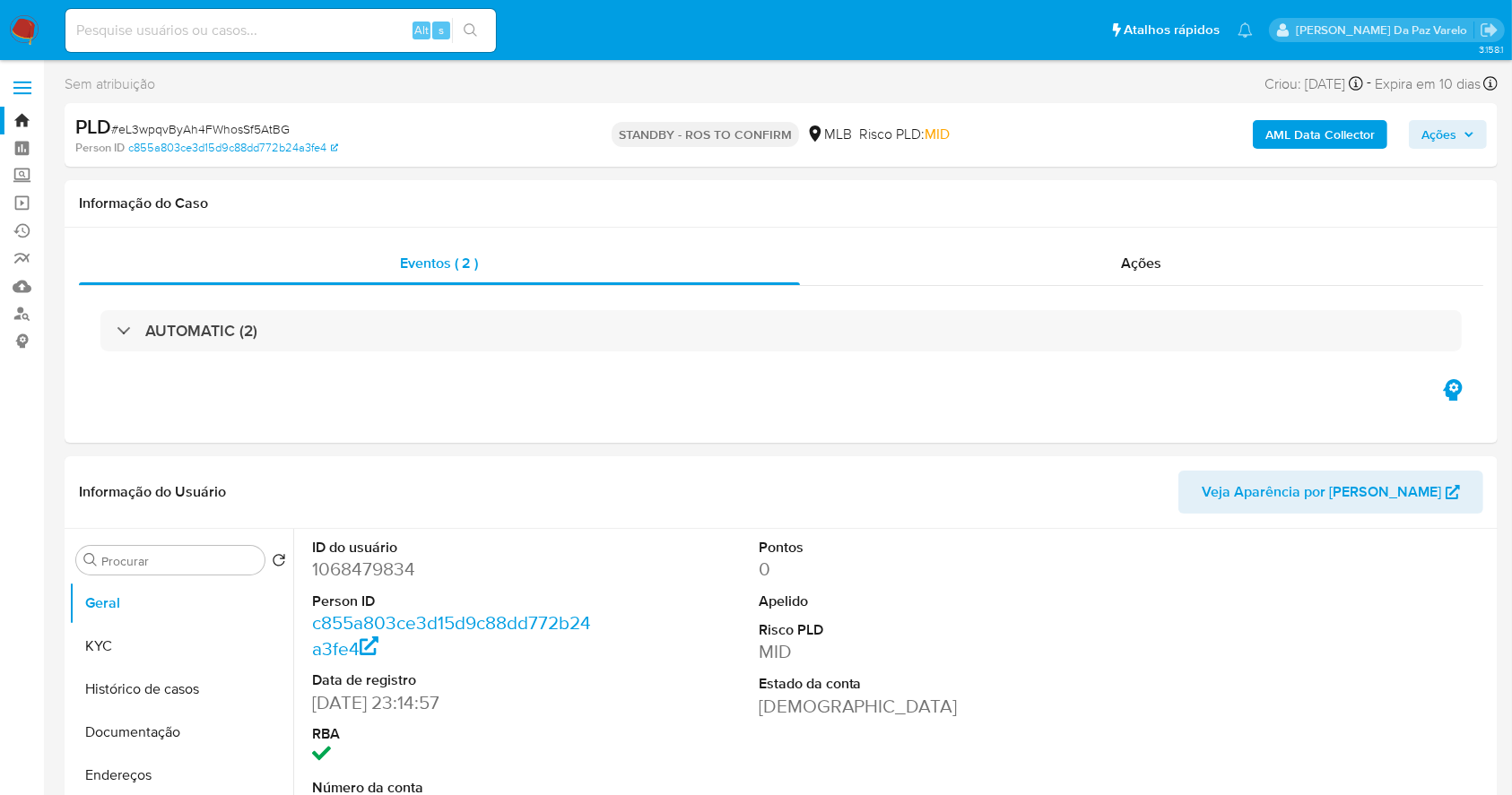
click at [24, 28] on img at bounding box center [24, 30] width 31 height 31
select select "10"
click at [22, 28] on img at bounding box center [24, 30] width 31 height 31
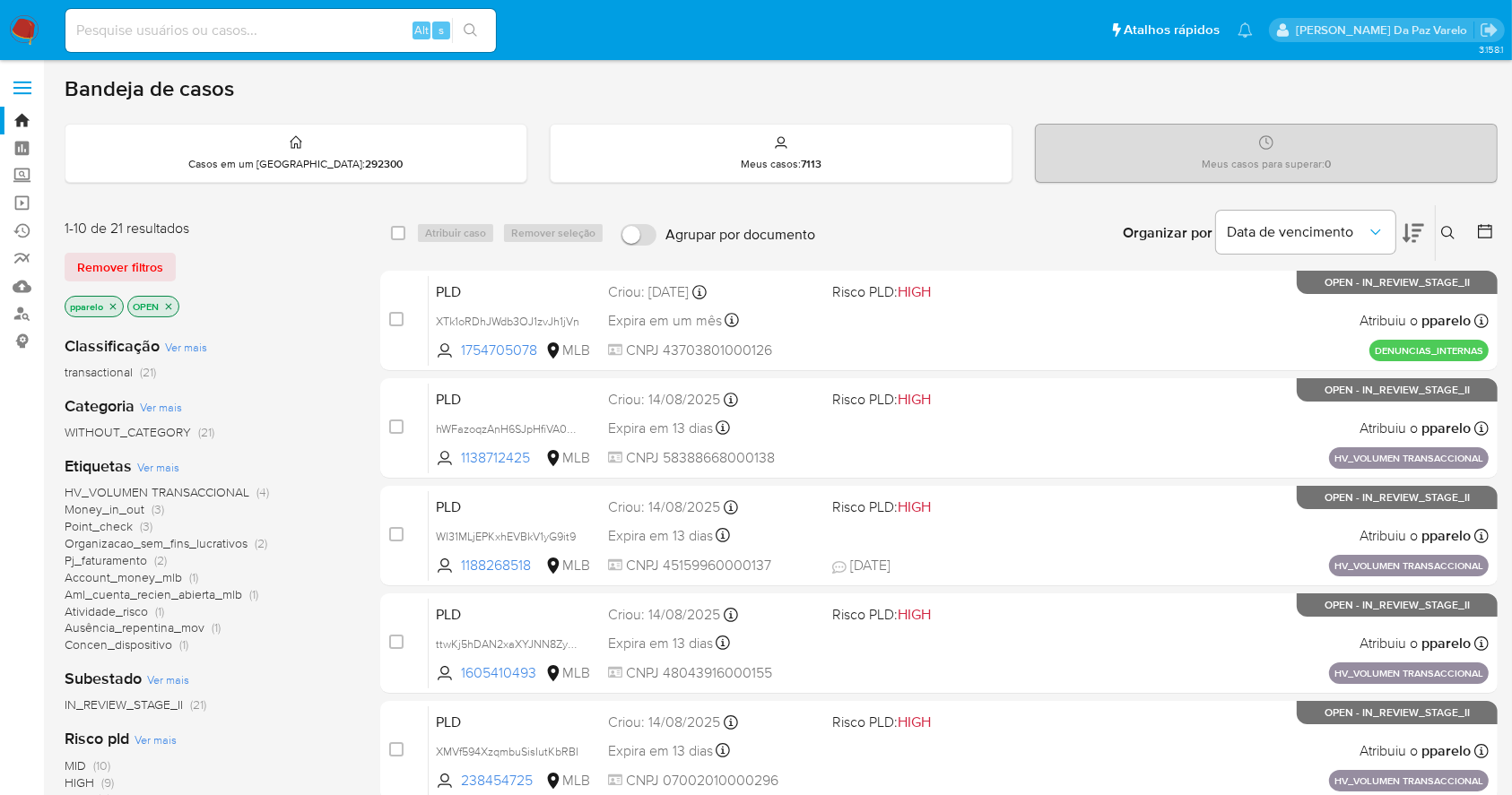
click at [1449, 222] on button at bounding box center [1450, 233] width 30 height 22
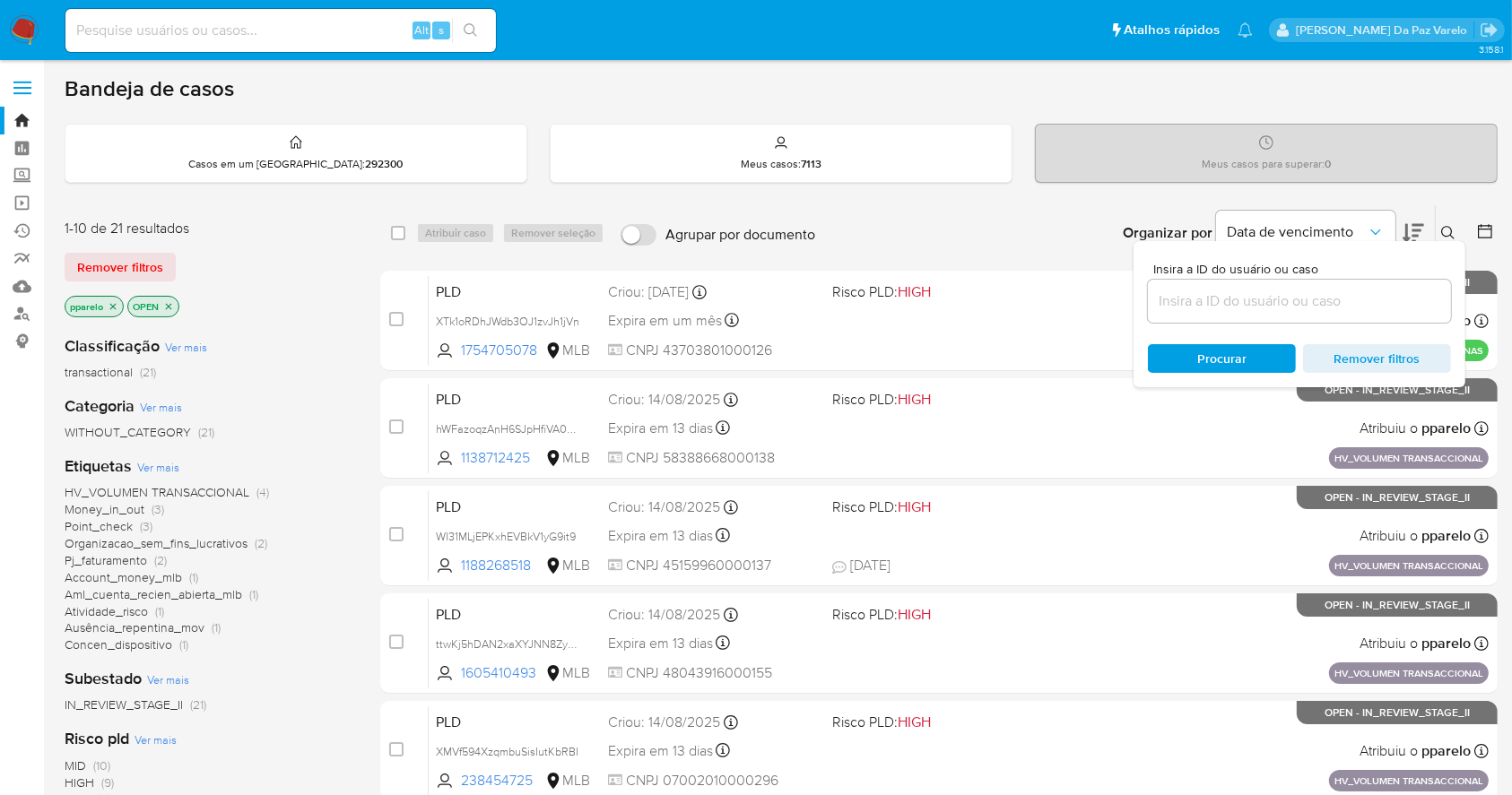
click at [1297, 301] on input at bounding box center [1299, 300] width 303 height 23
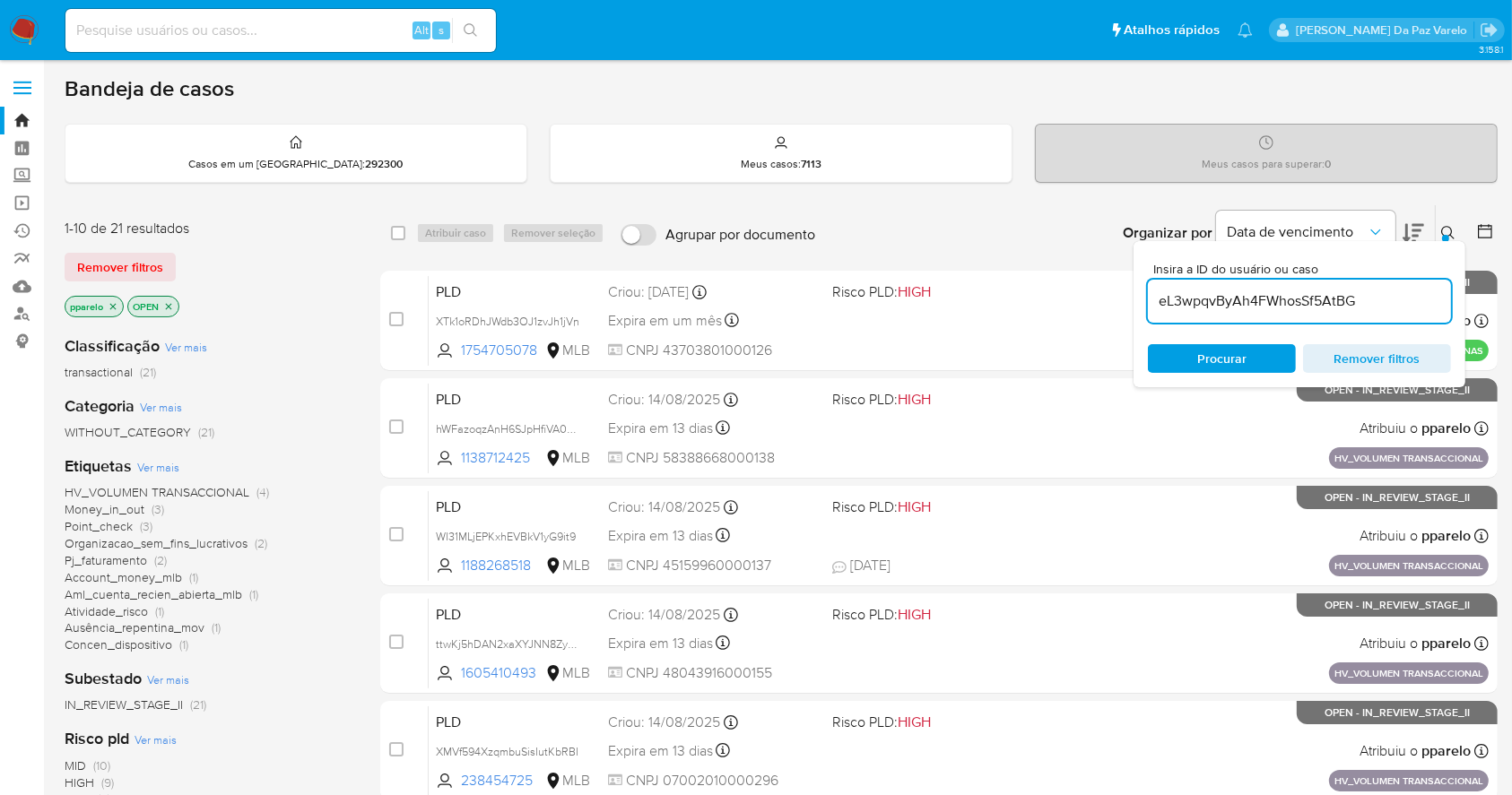
type input "eL3wpqvByAh4FWhosSf5AtBG"
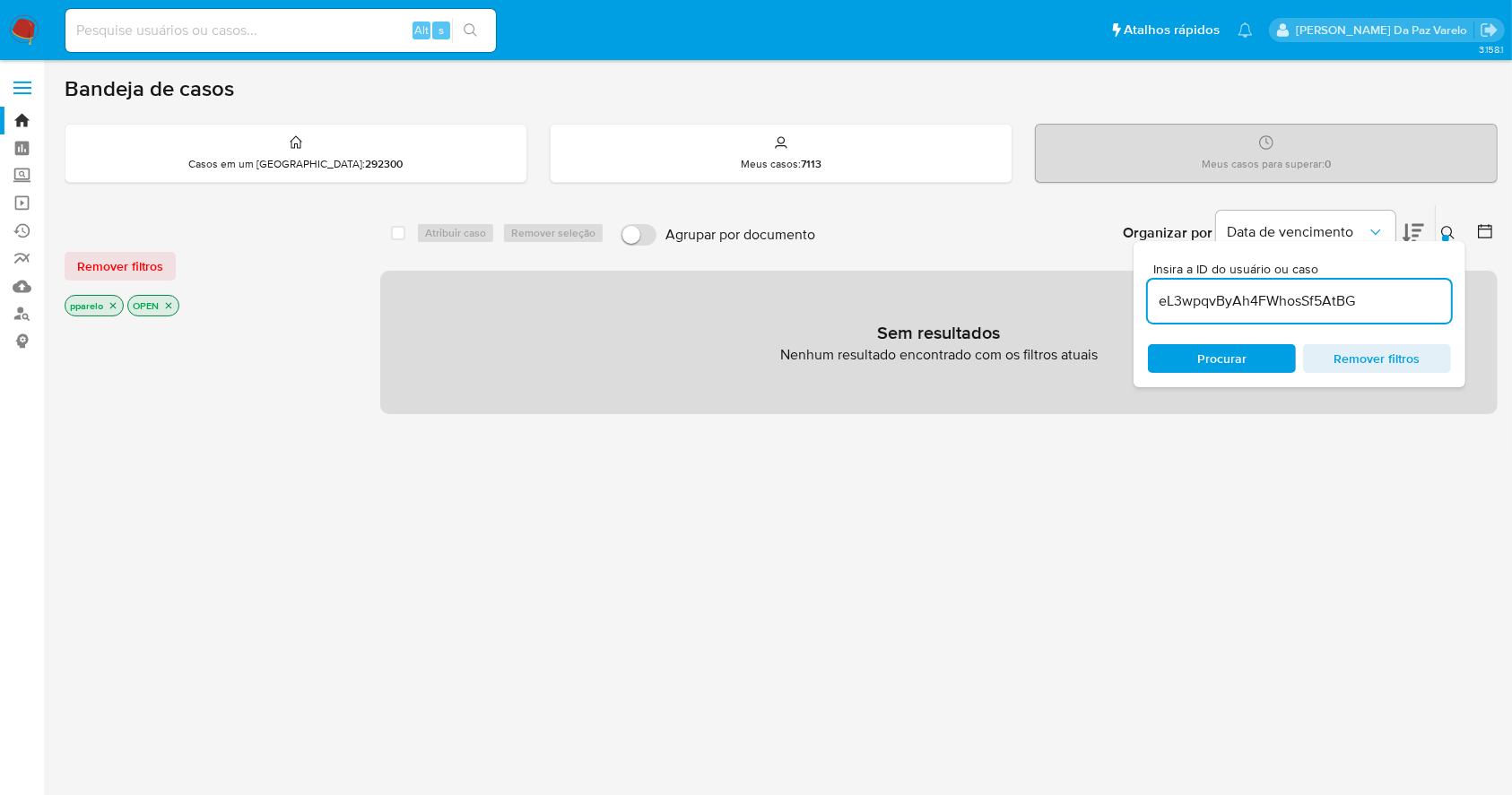
click at [1443, 234] on div at bounding box center [1445, 237] width 7 height 7
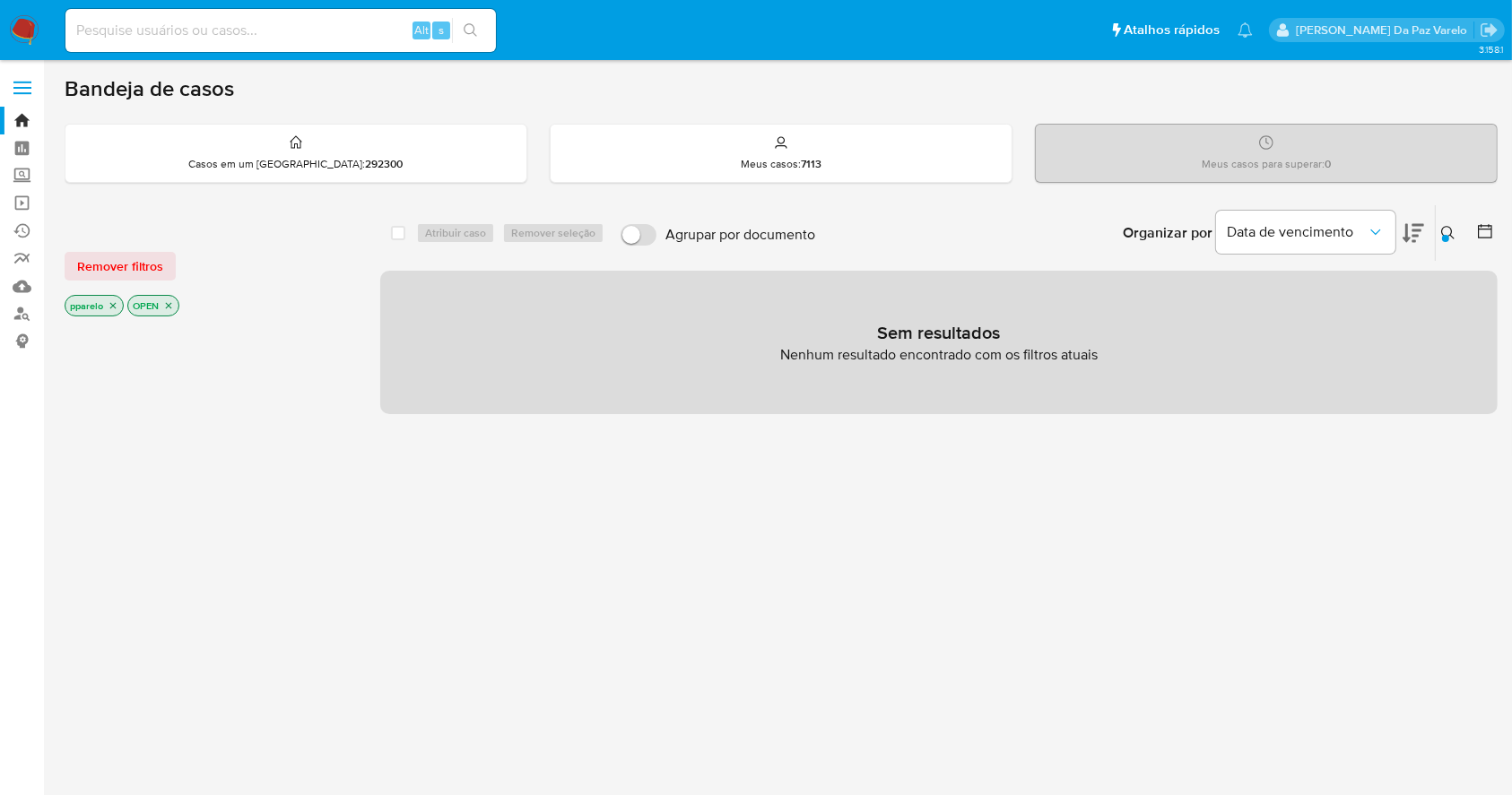
click at [108, 300] on icon "close-filter" at bounding box center [113, 305] width 11 height 11
click at [111, 297] on p "OPEN" at bounding box center [91, 305] width 50 height 20
click at [108, 300] on icon "close-filter" at bounding box center [106, 305] width 11 height 11
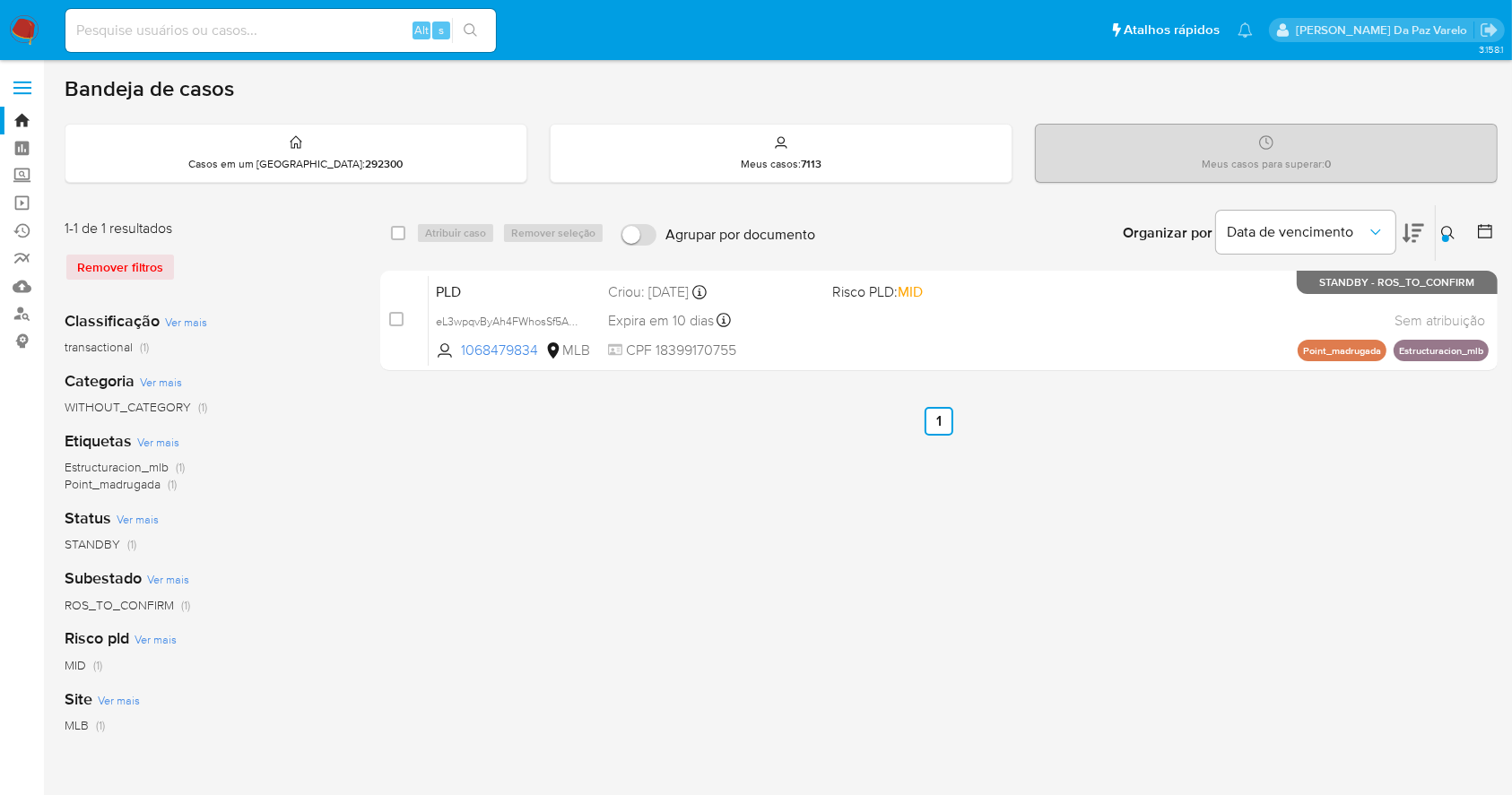
click at [386, 237] on div "select-all-cases-checkbox Atribuir caso Remover seleção Agrupar por documento O…" at bounding box center [938, 233] width 1117 height 56
click at [399, 237] on input "checkbox" at bounding box center [398, 232] width 14 height 14
checkbox input "true"
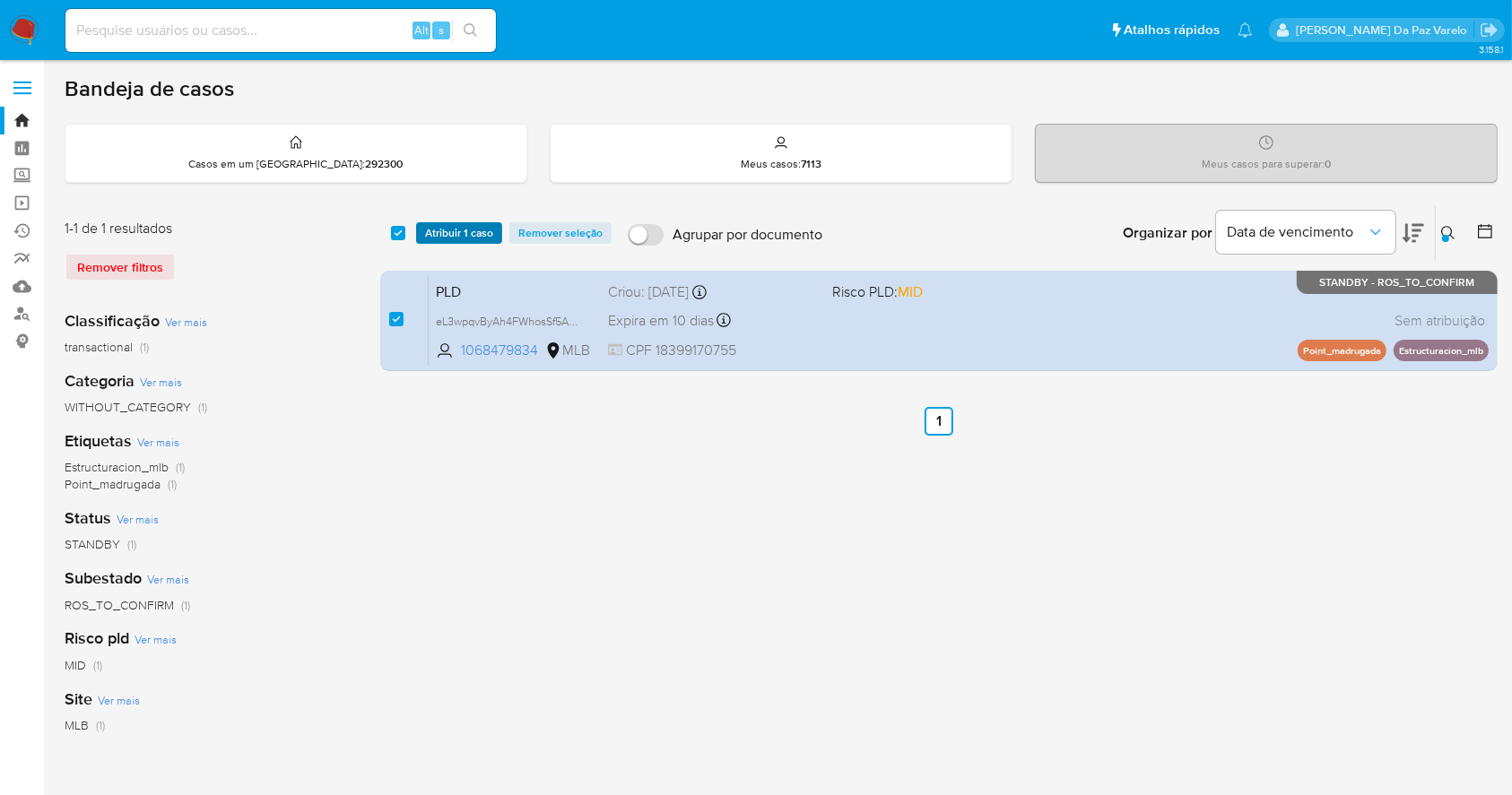
click at [441, 234] on span "Atribuir 1 caso" at bounding box center [459, 233] width 68 height 18
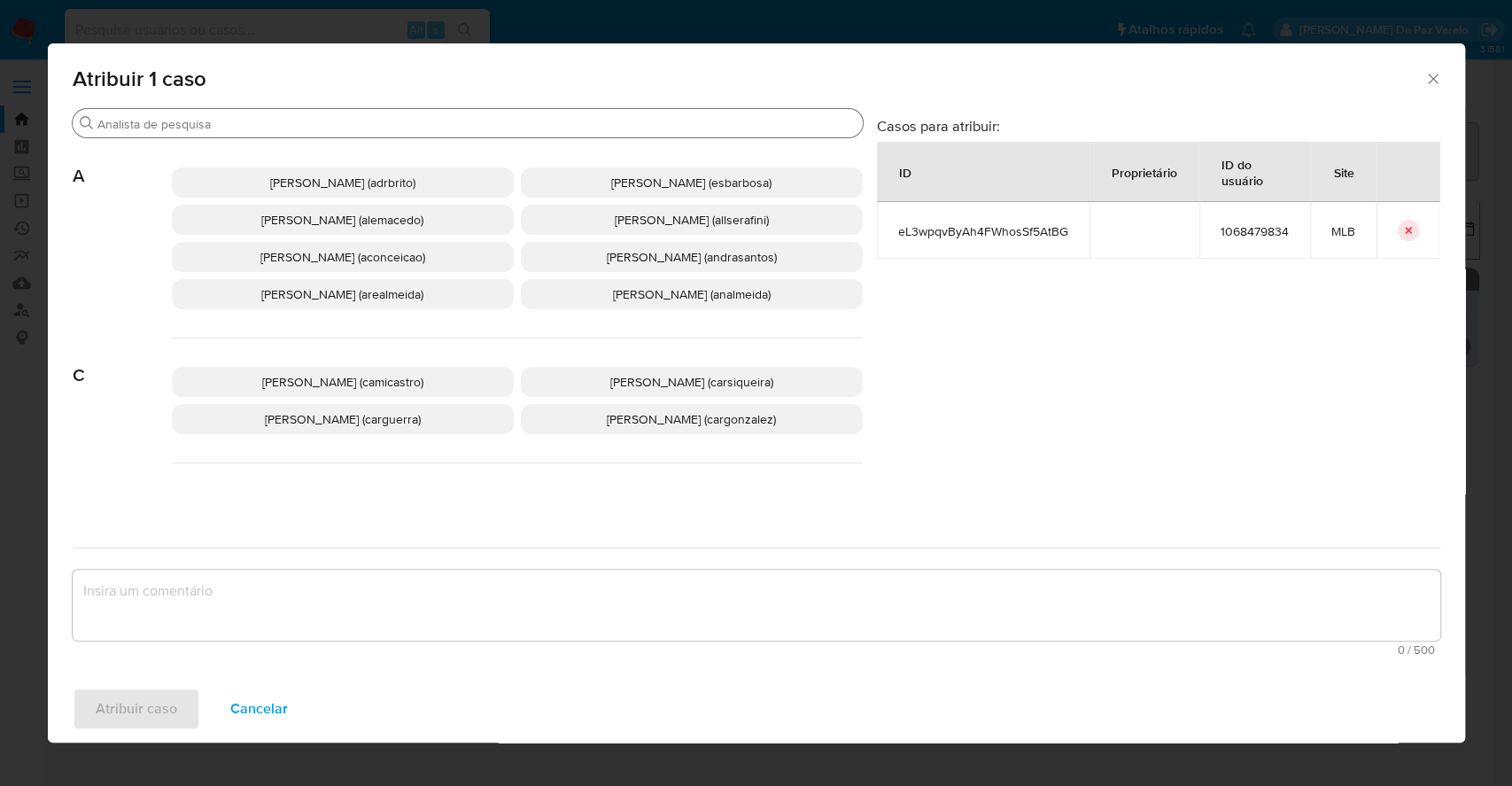
click at [438, 124] on input "Procurar" at bounding box center [476, 124] width 758 height 16
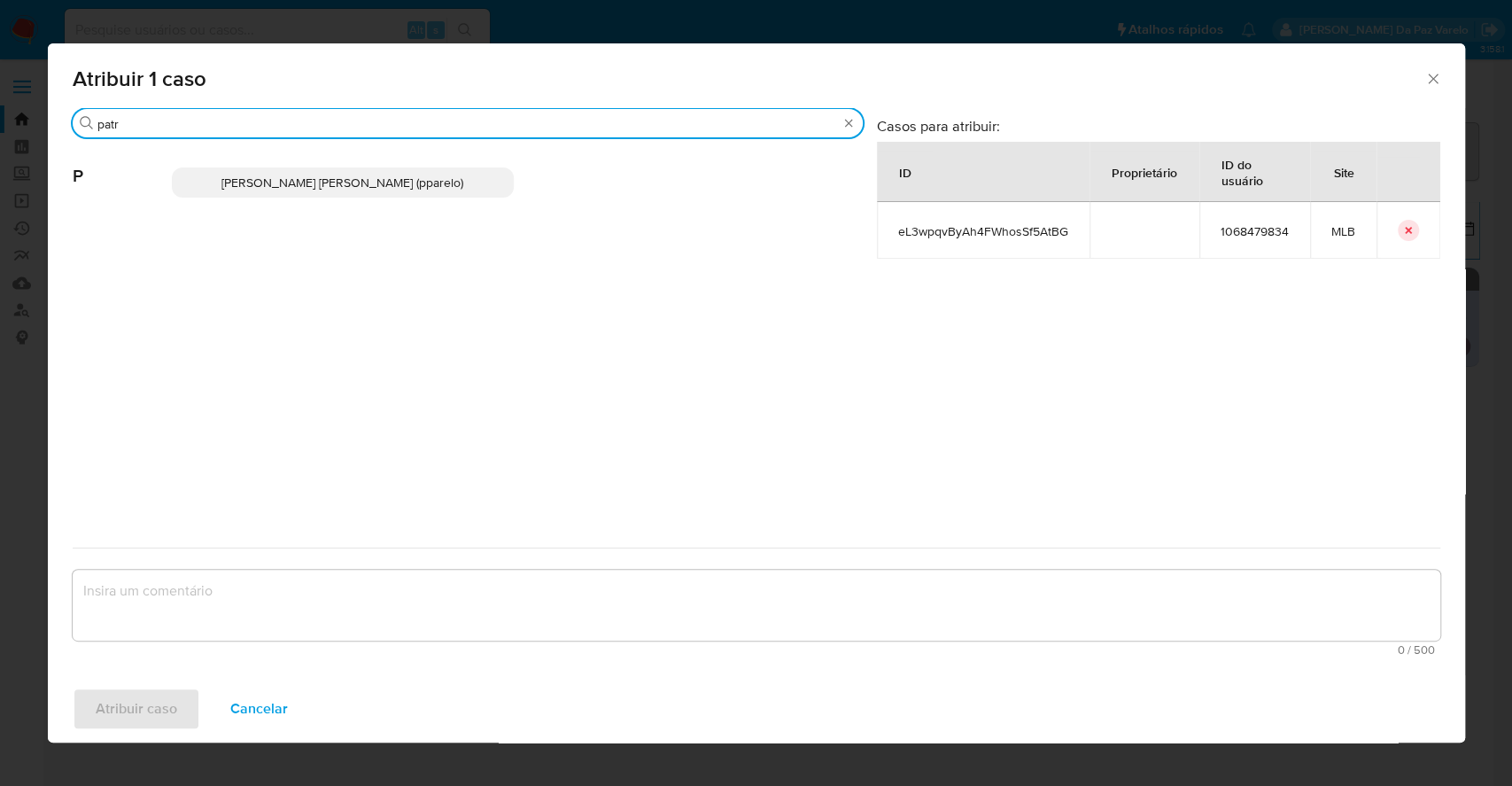
type input "patr"
click at [434, 174] on span "Patricia Aparecida Da Paz Varelo (pparelo)" at bounding box center [342, 182] width 241 height 18
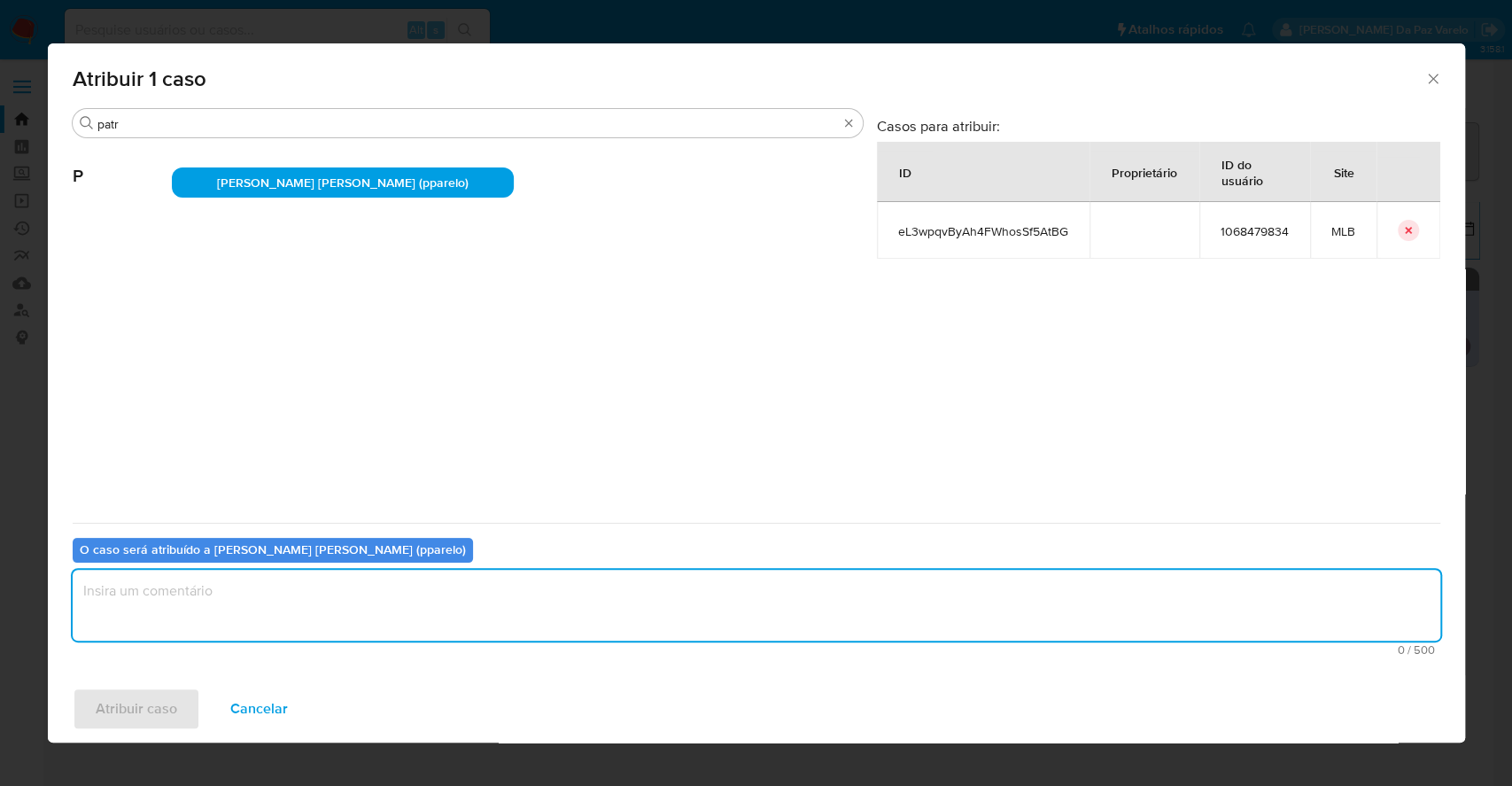
click at [450, 608] on textarea "assign-modal" at bounding box center [756, 606] width 1367 height 71
type textarea ";"
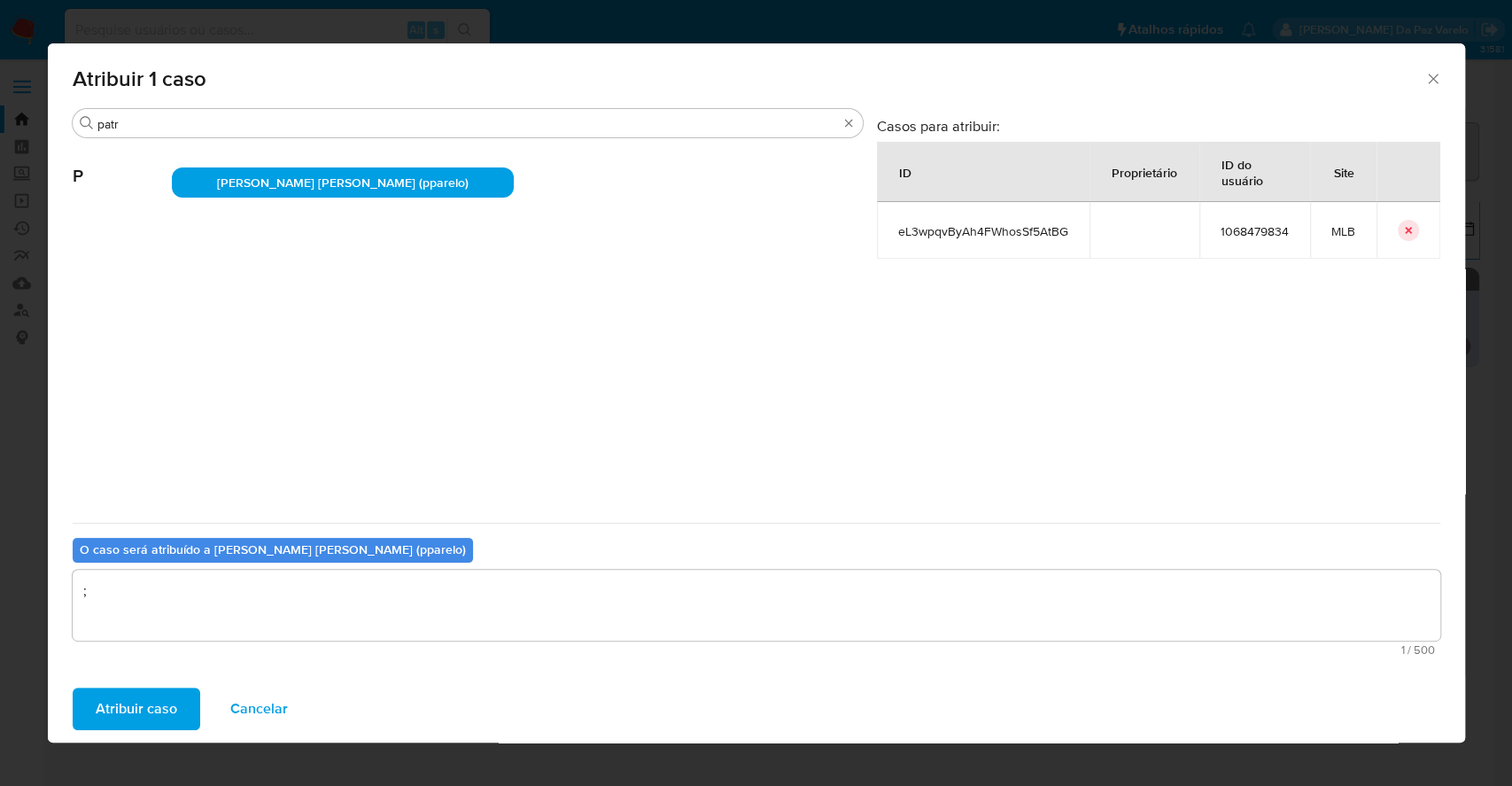
click at [163, 708] on span "Atribuir caso" at bounding box center [136, 709] width 82 height 39
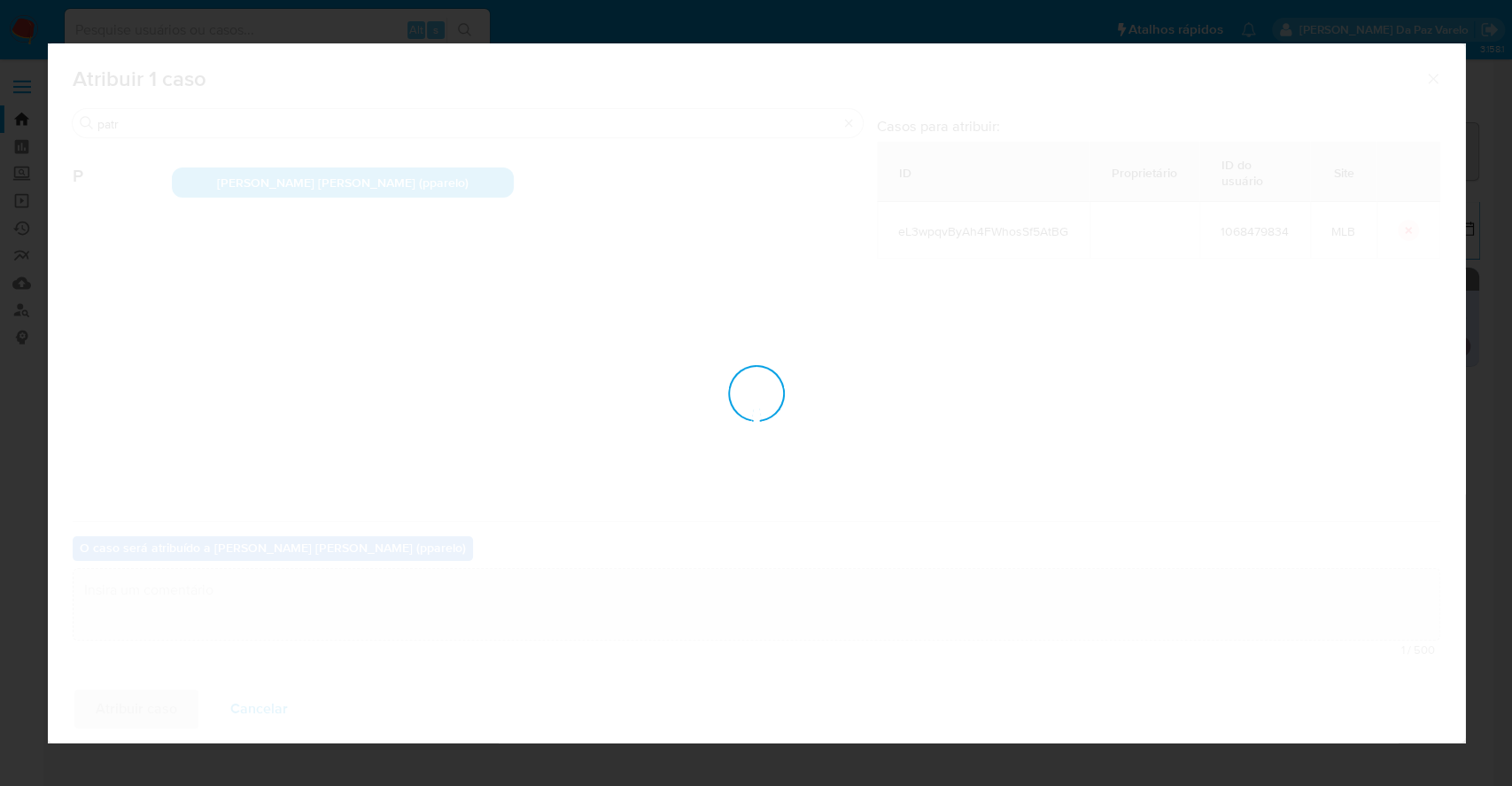
checkbox input "false"
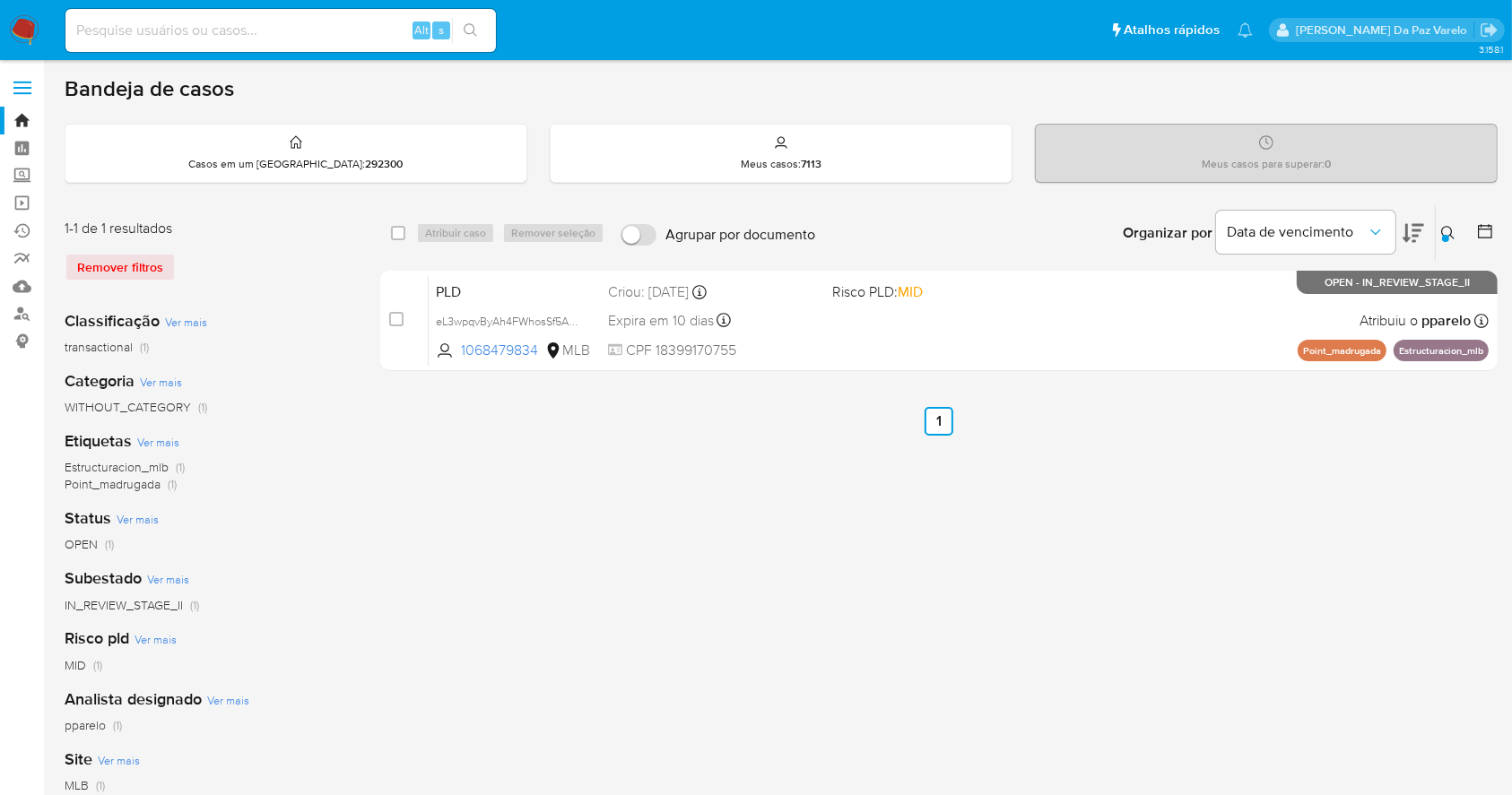
click at [192, 40] on input at bounding box center [280, 30] width 430 height 23
paste input "1068479834"
type input "1068479834"
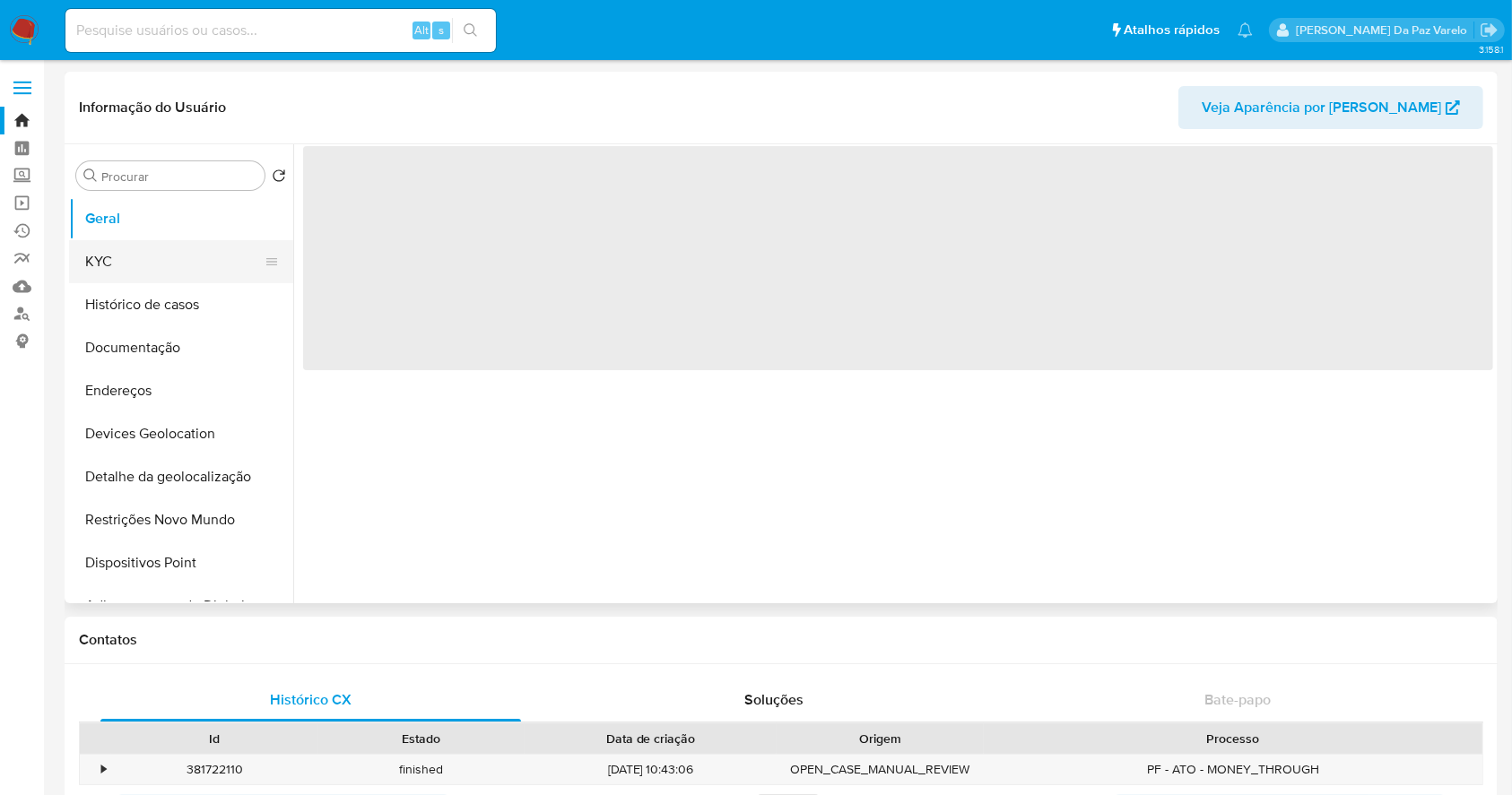
click at [186, 260] on button "KYC" at bounding box center [174, 261] width 210 height 43
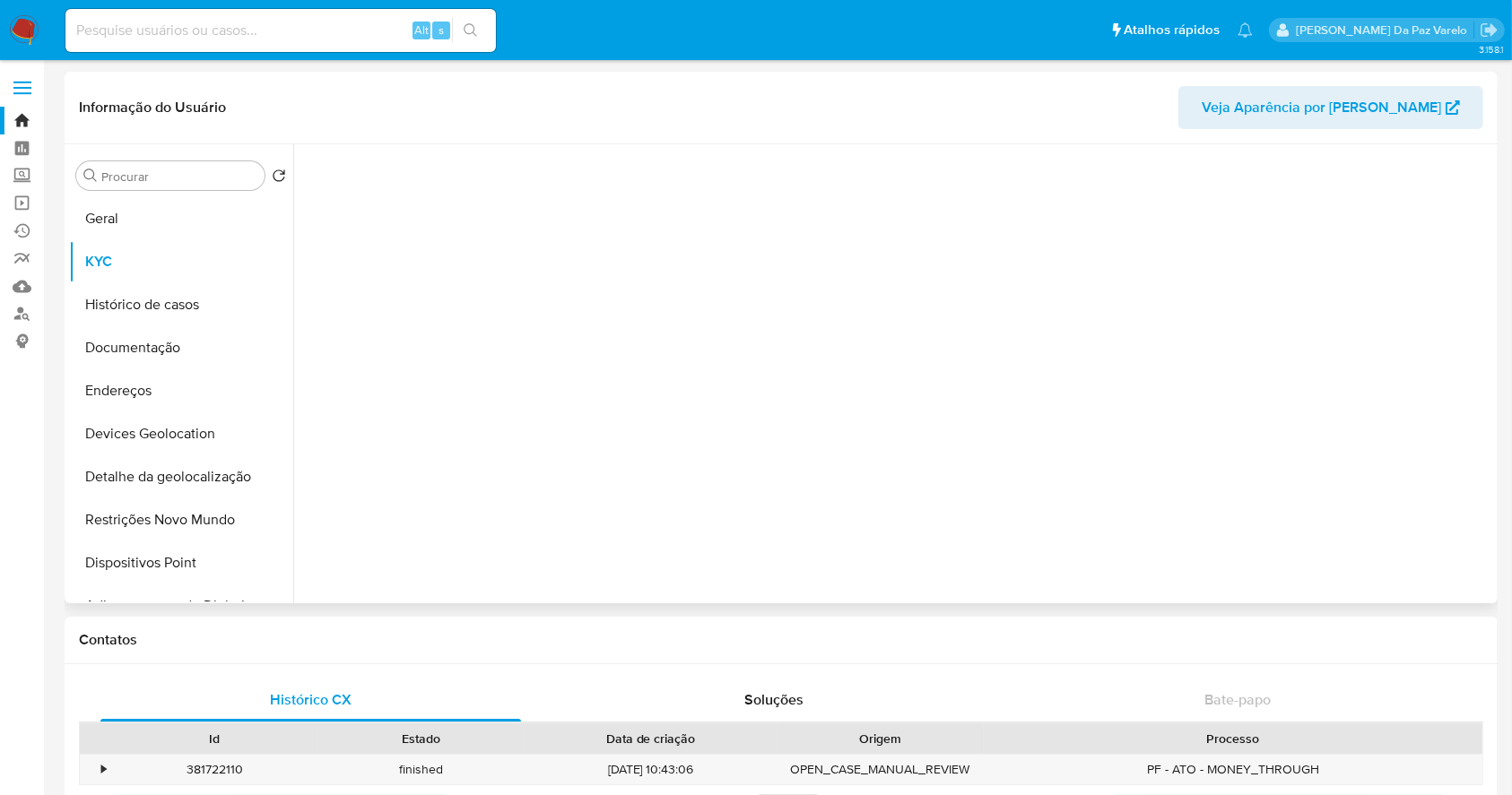
select select "10"
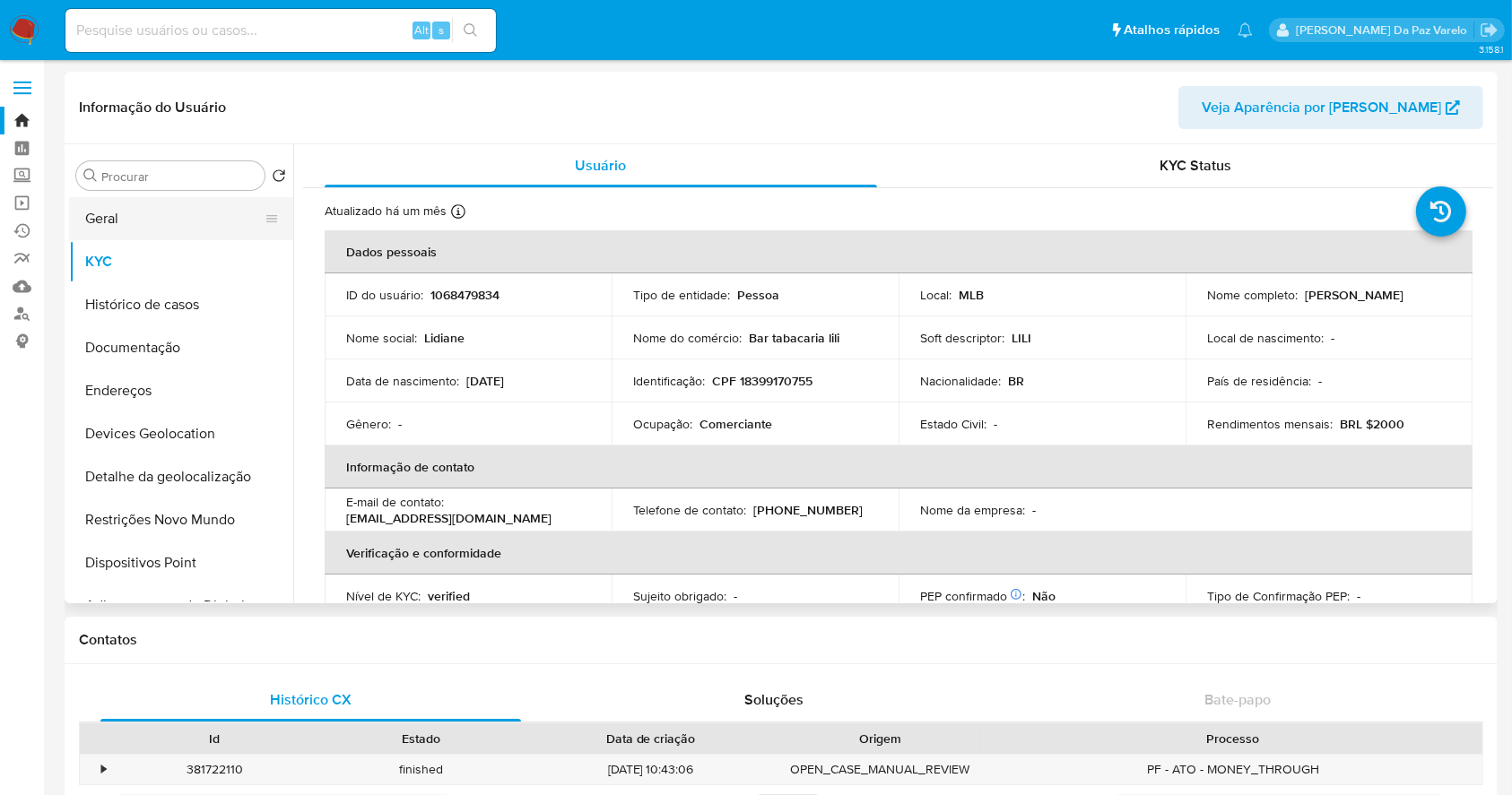
click at [156, 214] on button "Geral" at bounding box center [174, 218] width 210 height 43
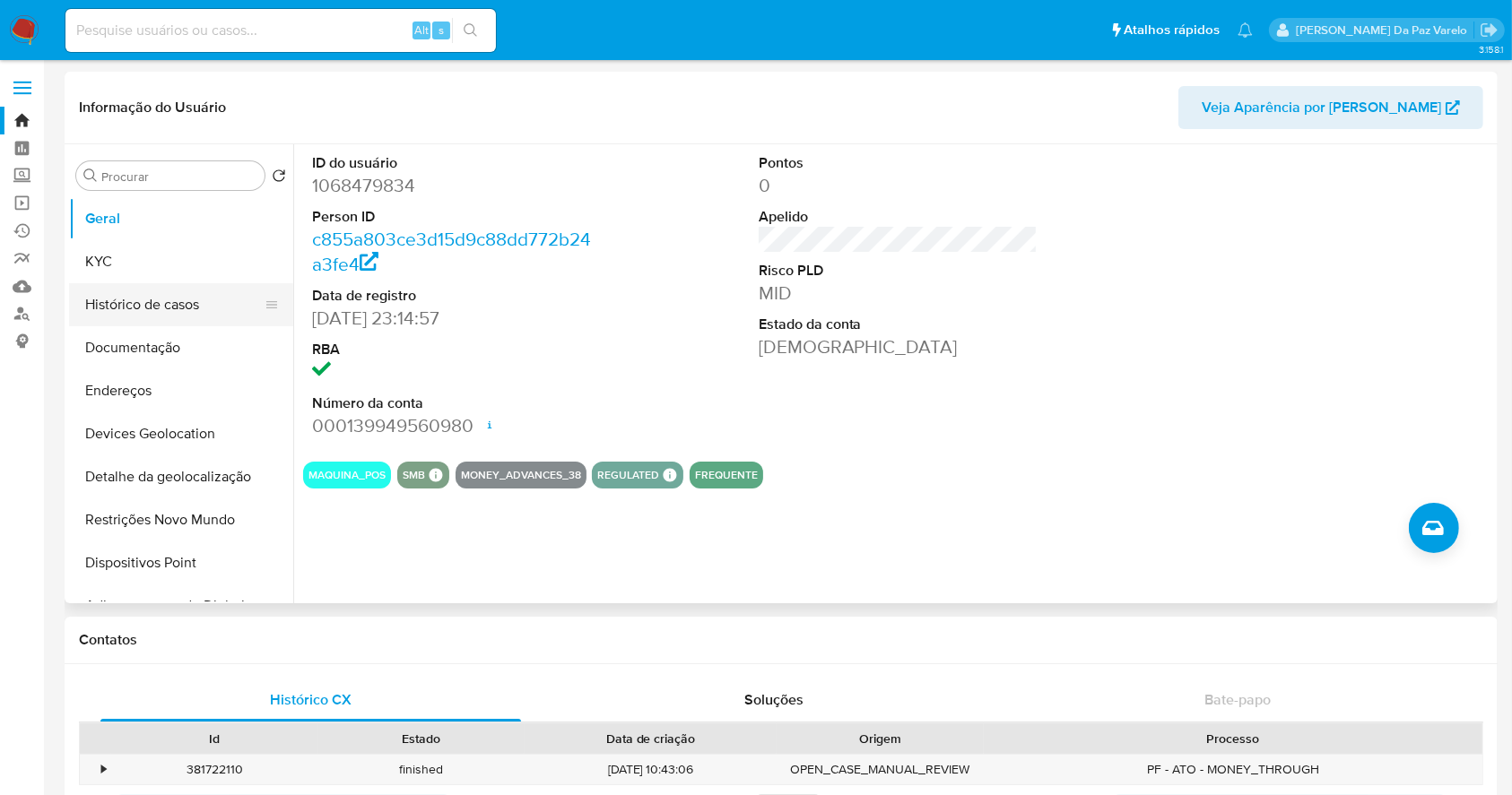
click at [165, 304] on button "Histórico de casos" at bounding box center [174, 304] width 210 height 43
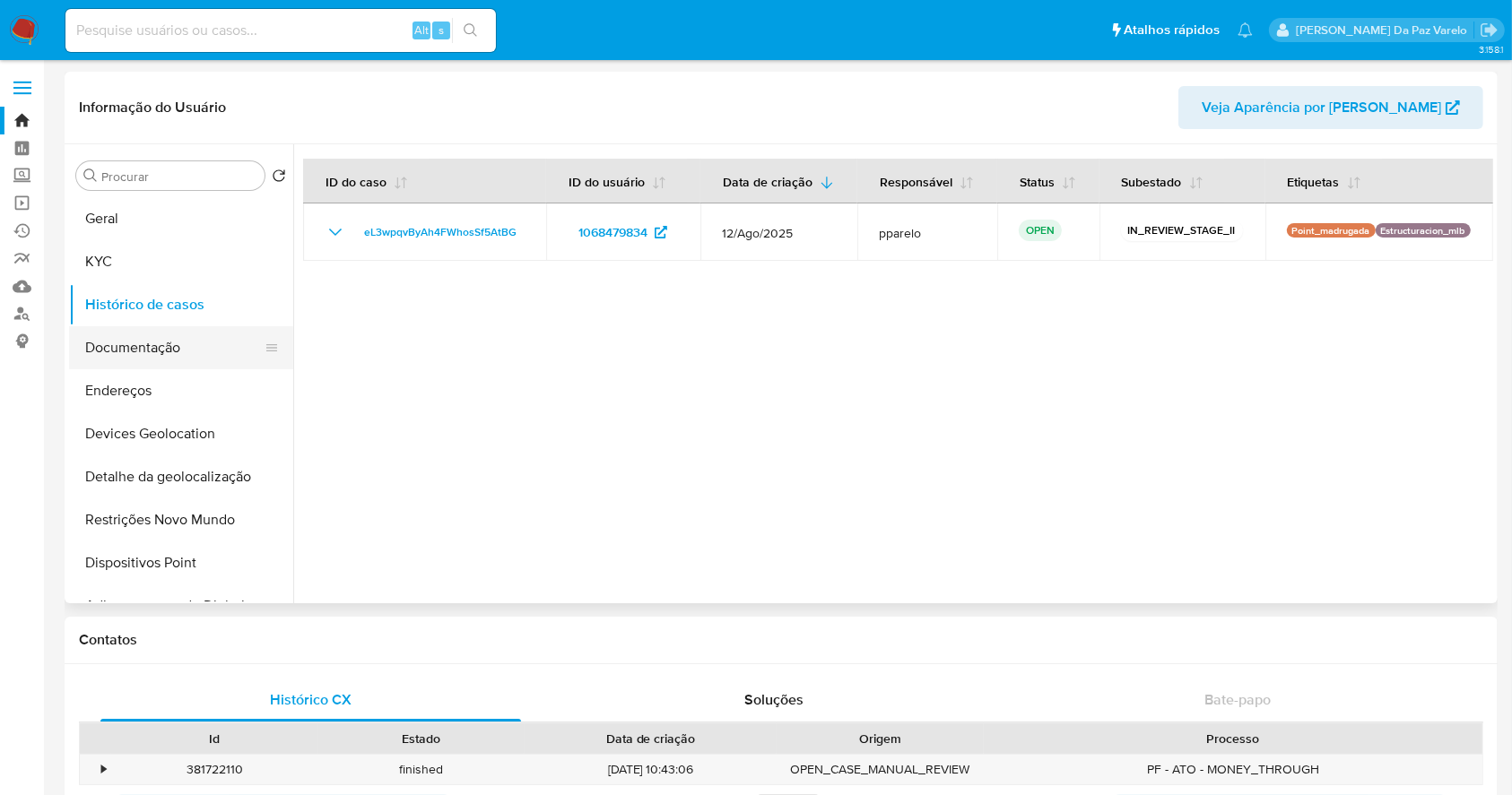
click at [210, 348] on button "Documentação" at bounding box center [174, 347] width 210 height 43
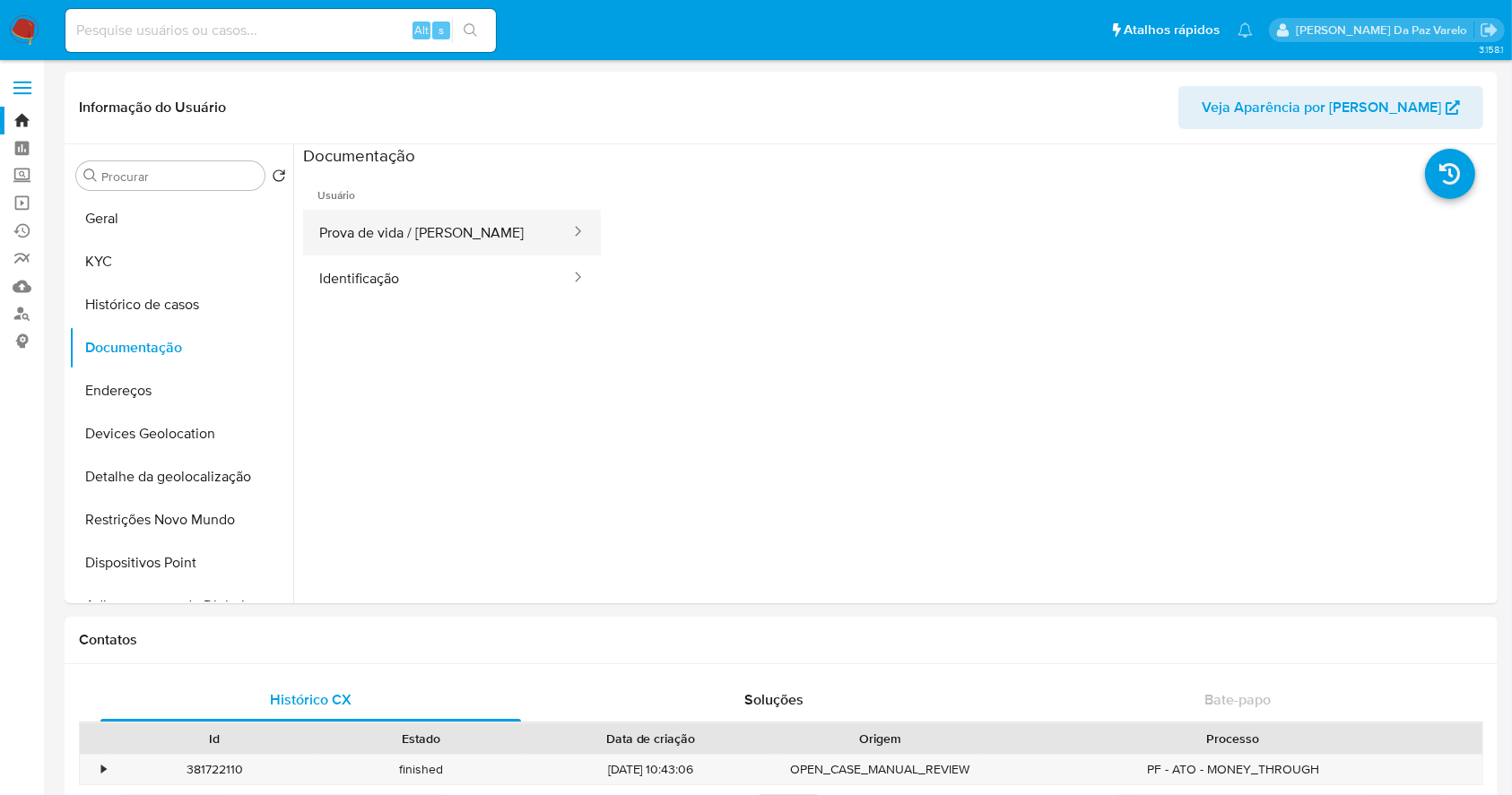
click at [409, 233] on button "Prova de vida / Selfie" at bounding box center [438, 232] width 269 height 46
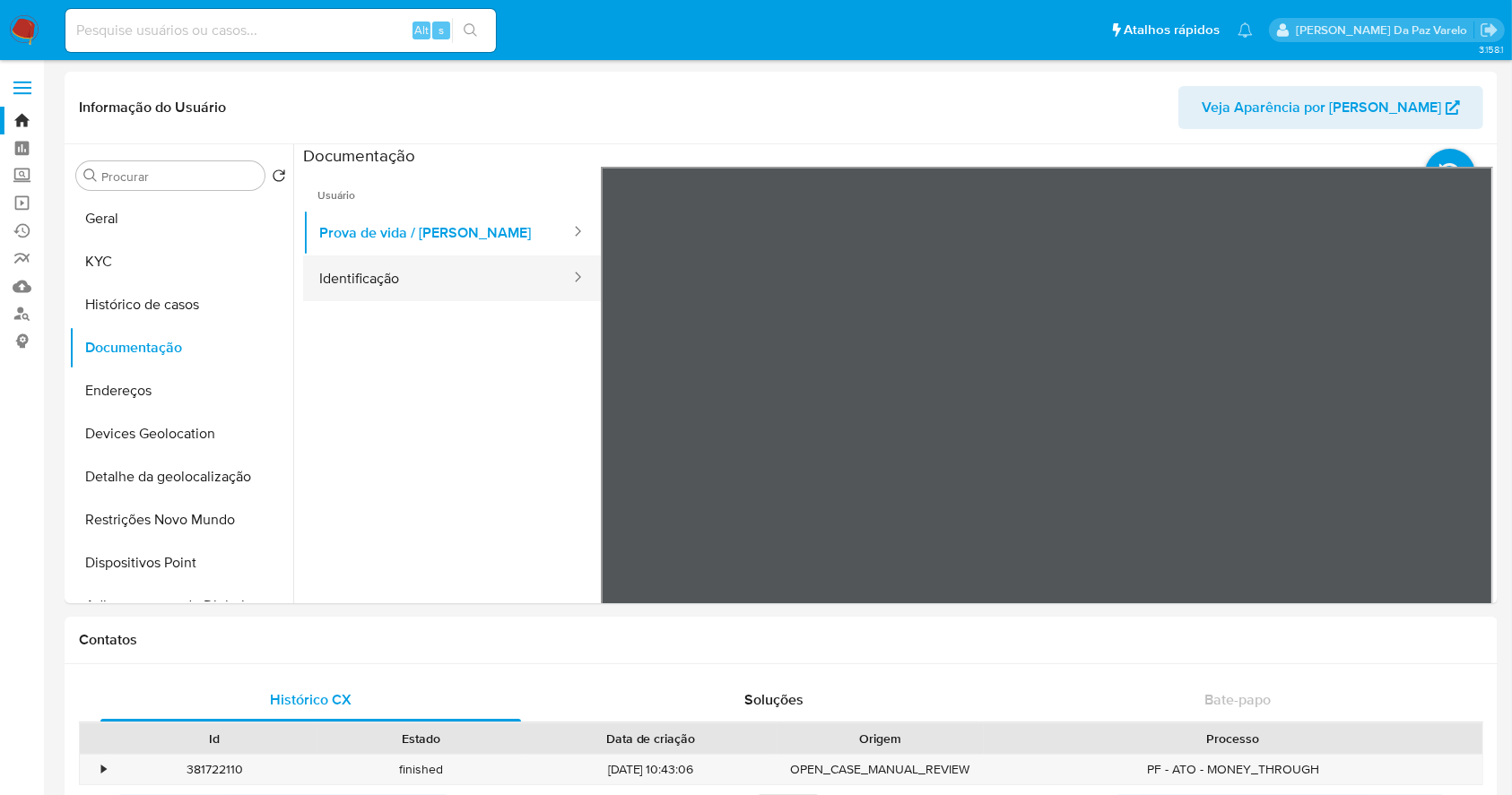
click at [367, 278] on button "Identificação" at bounding box center [438, 278] width 269 height 46
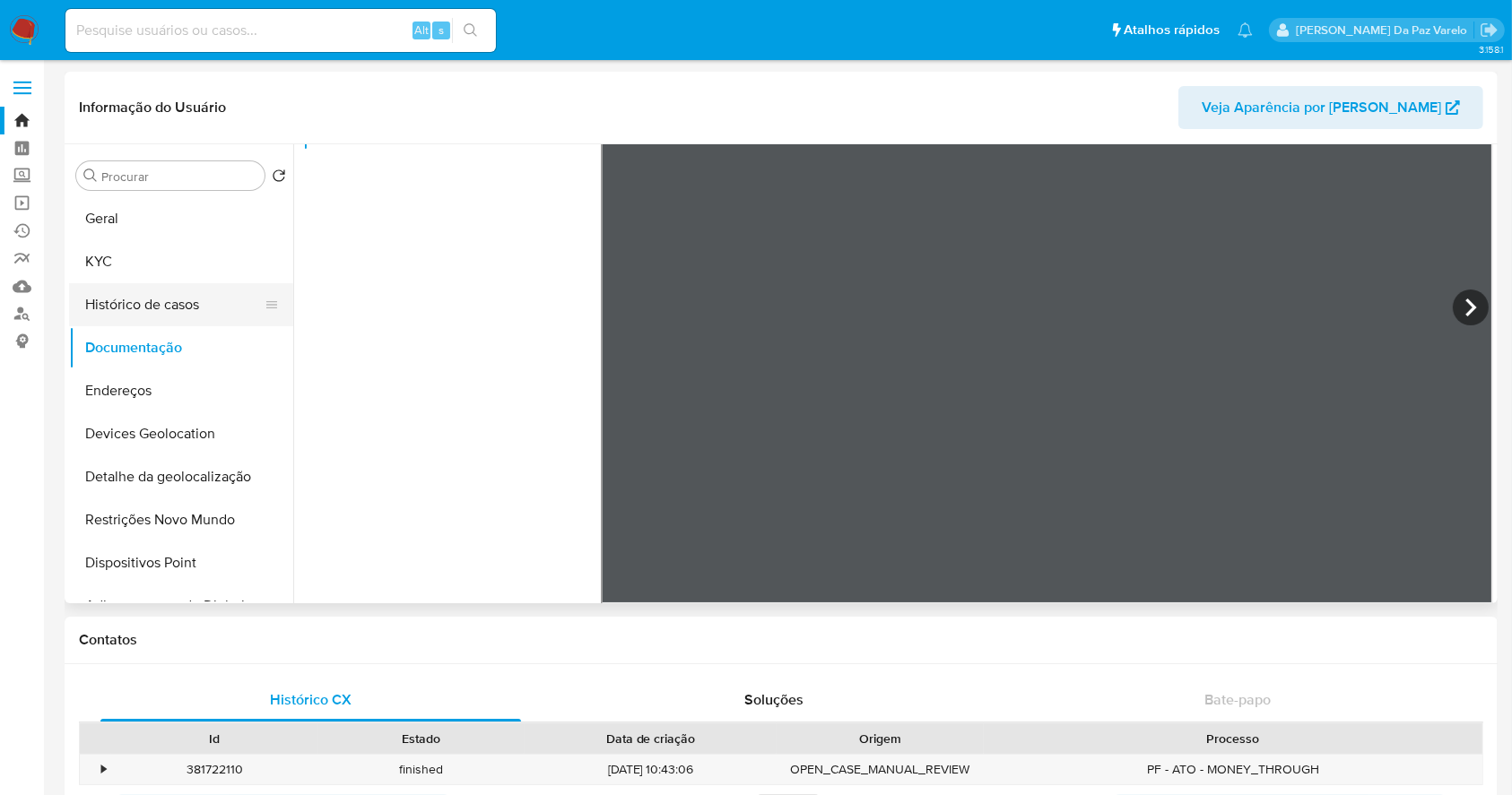
drag, startPoint x: 151, startPoint y: 304, endPoint x: 208, endPoint y: 323, distance: 60.1
click at [150, 304] on button "Histórico de casos" at bounding box center [174, 304] width 210 height 43
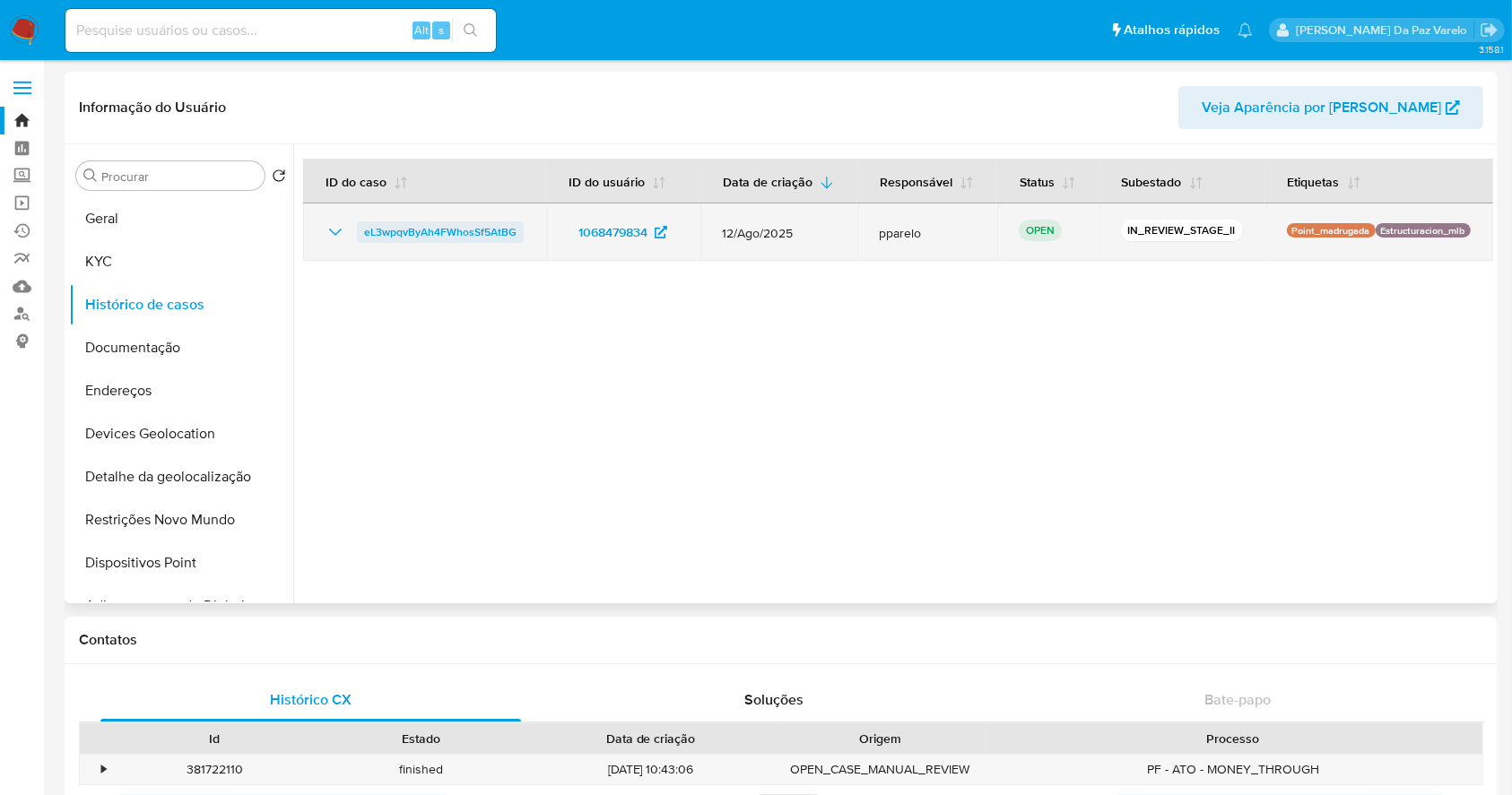
click at [408, 222] on span "eL3wpqvByAh4FWhosSf5AtBG" at bounding box center [440, 232] width 153 height 22
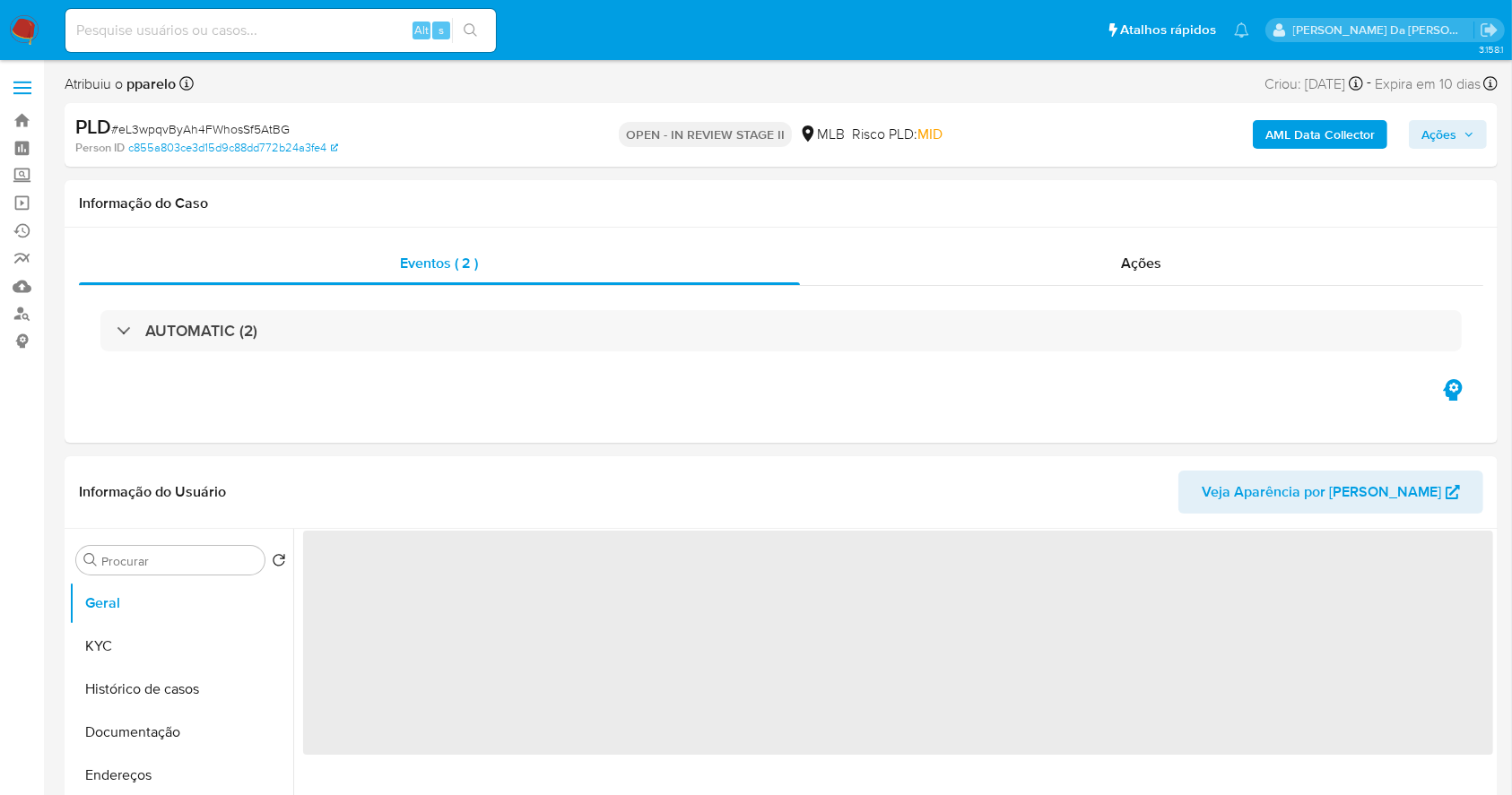
select select "10"
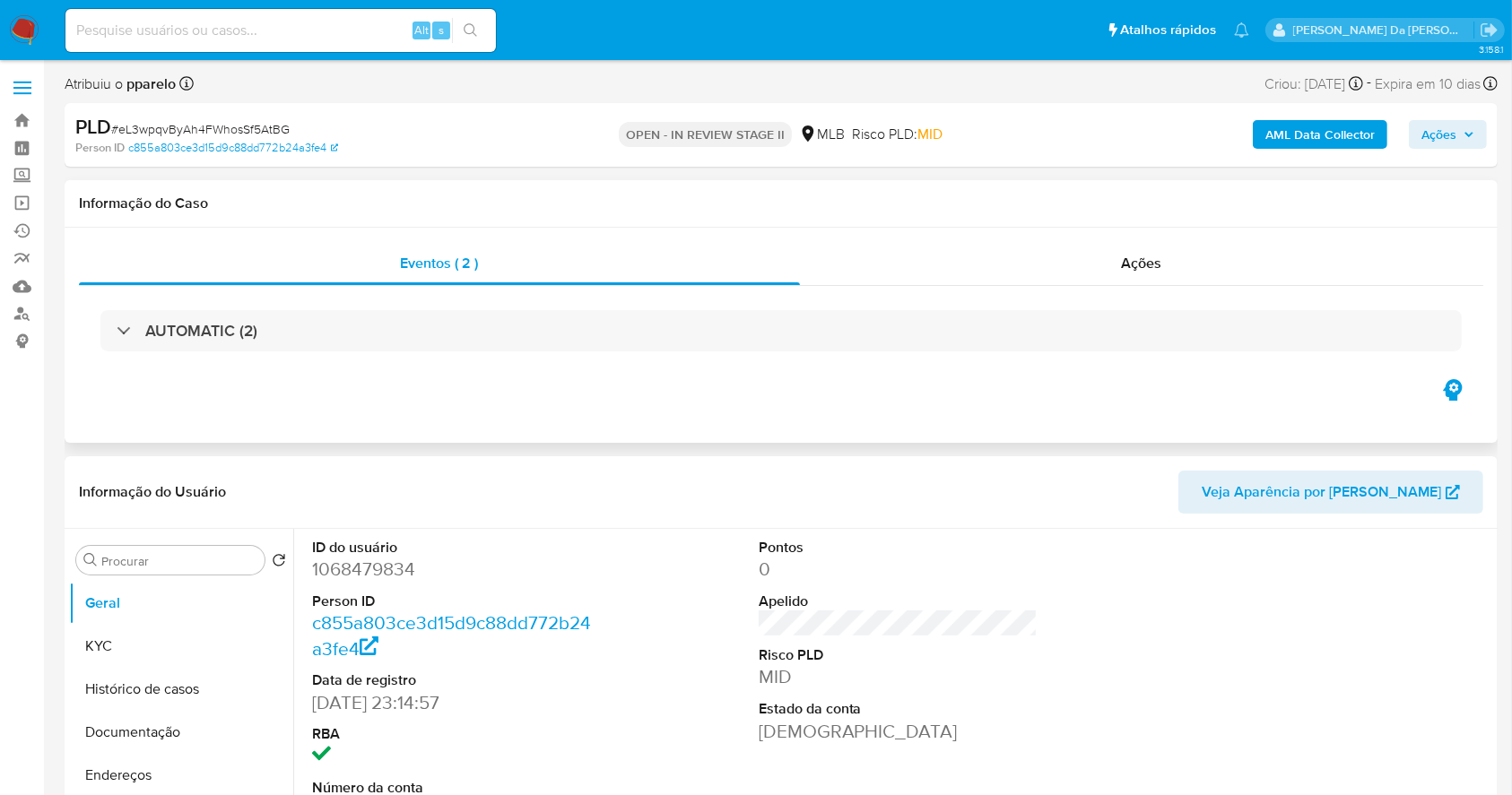
click at [84, 406] on div "Eventos ( 2 ) Ações AUTOMATIC (2)" at bounding box center [781, 335] width 1433 height 215
click at [1143, 268] on span "Ações" at bounding box center [1142, 262] width 40 height 21
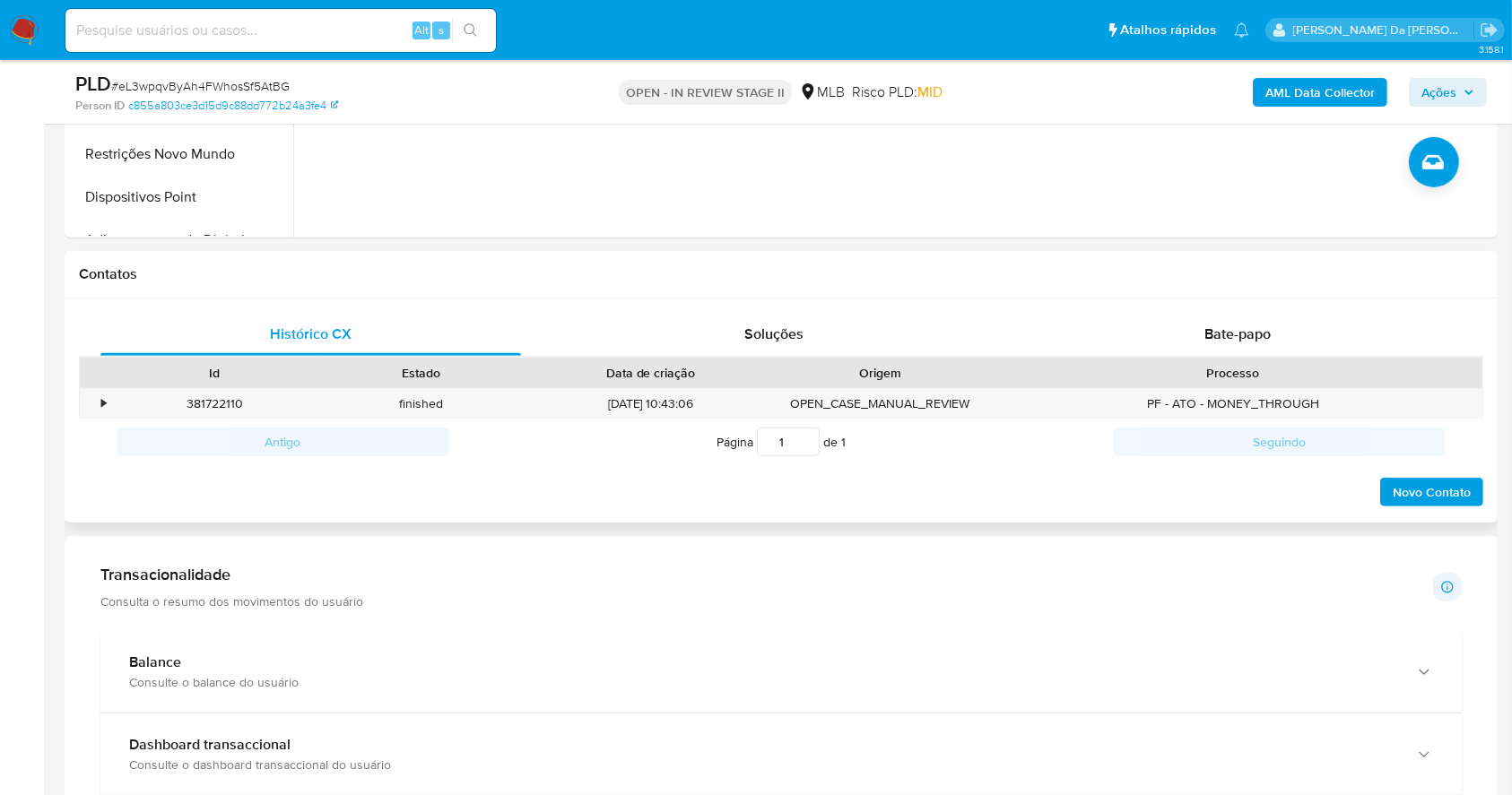
scroll to position [596, 0]
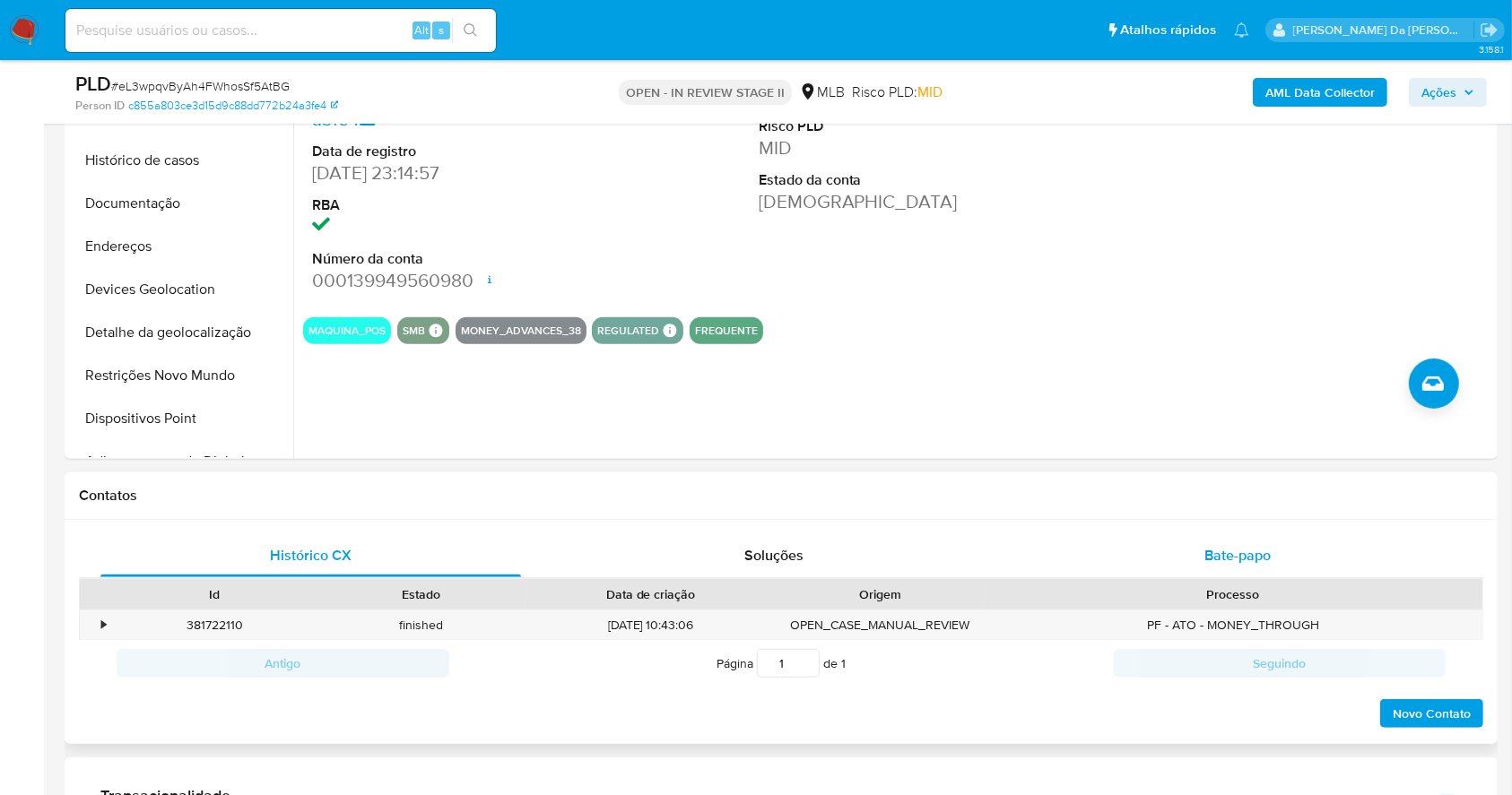
click at [1201, 561] on div "Bate-papo" at bounding box center [1238, 555] width 420 height 43
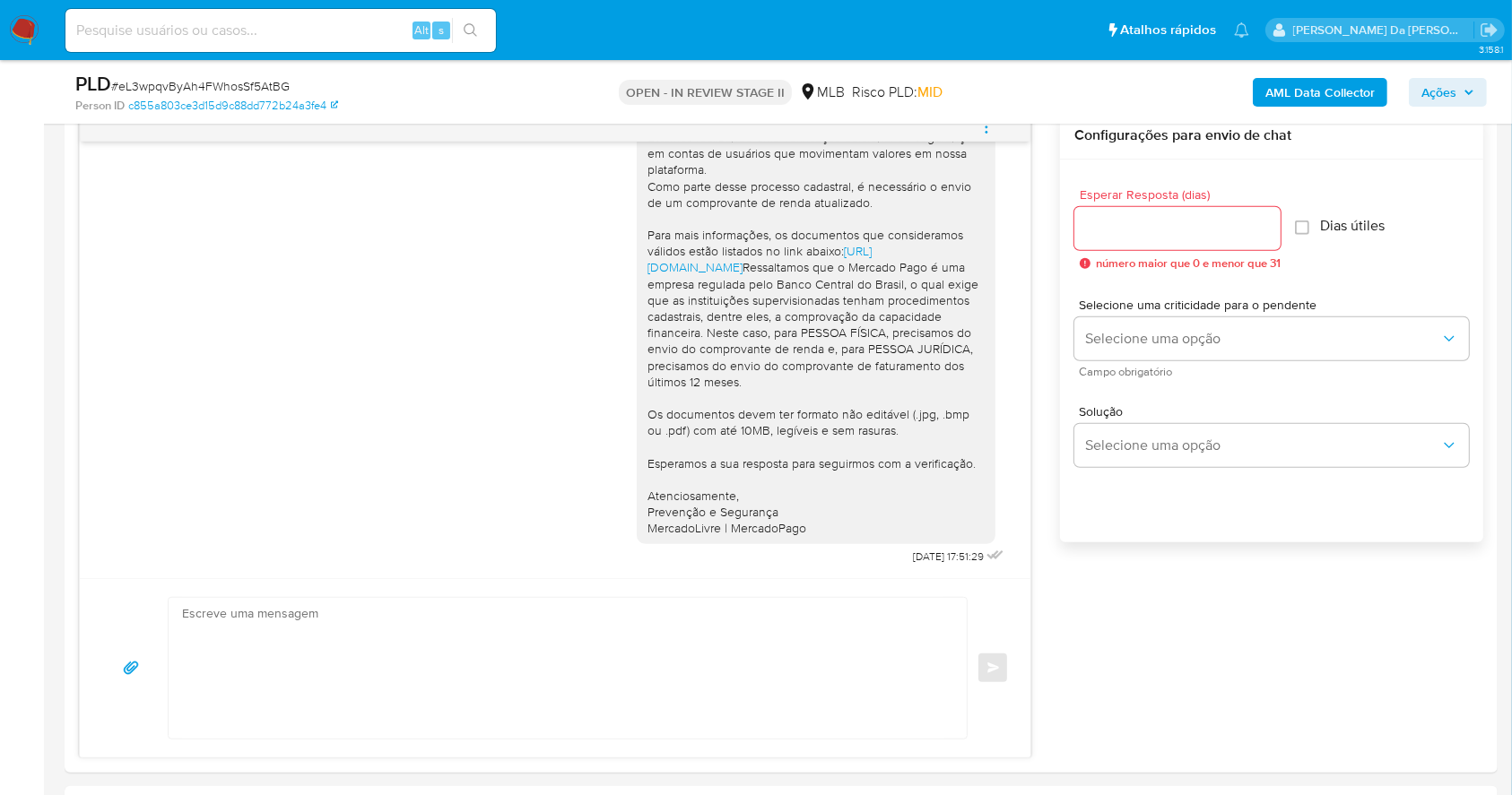
scroll to position [1075, 0]
click at [270, 16] on div "Alt s" at bounding box center [280, 30] width 430 height 43
click at [263, 19] on input at bounding box center [280, 30] width 430 height 23
paste input "2508746048"
type input "2508746048"
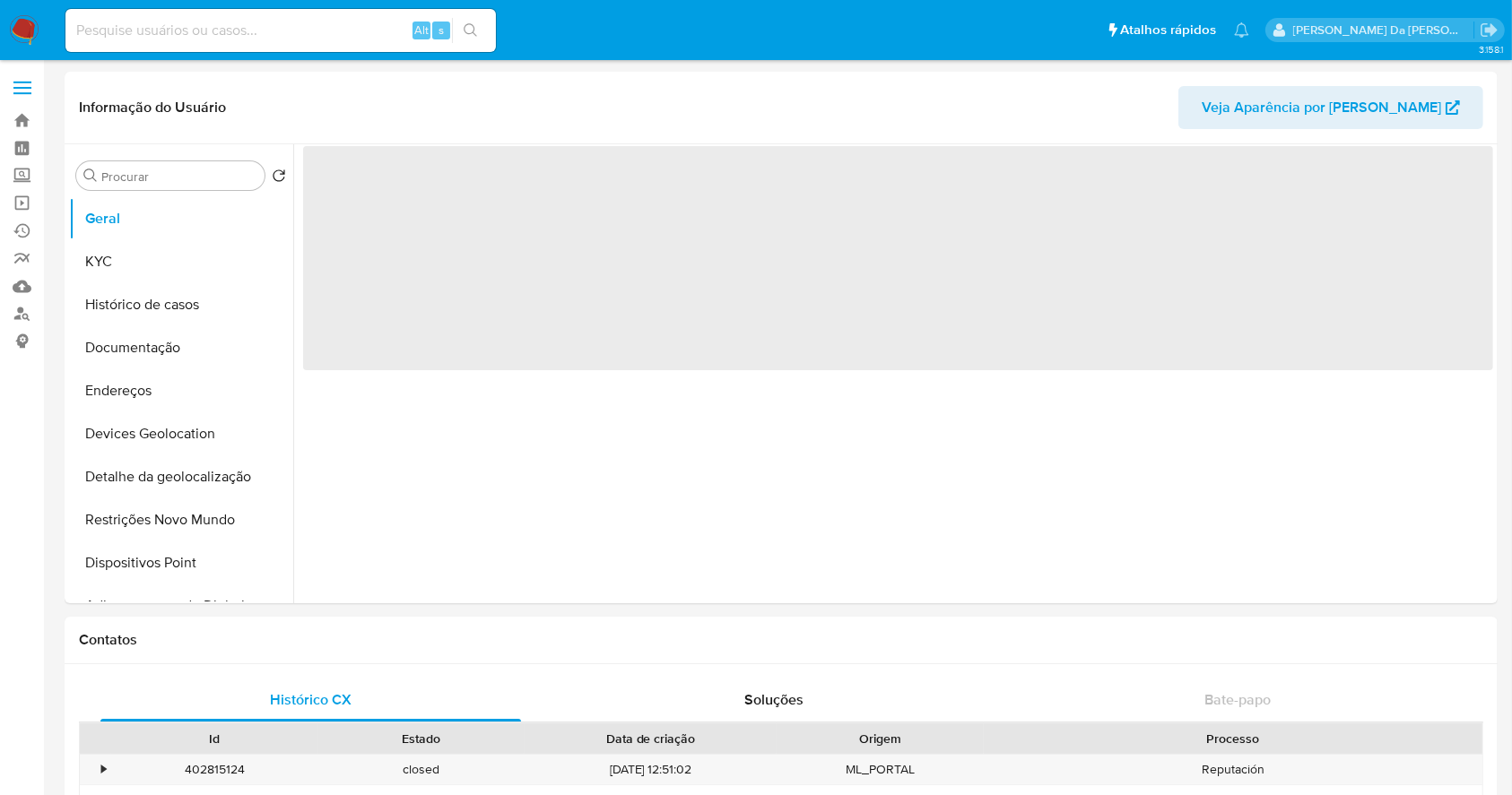
click at [23, 26] on img at bounding box center [24, 30] width 31 height 31
select select "10"
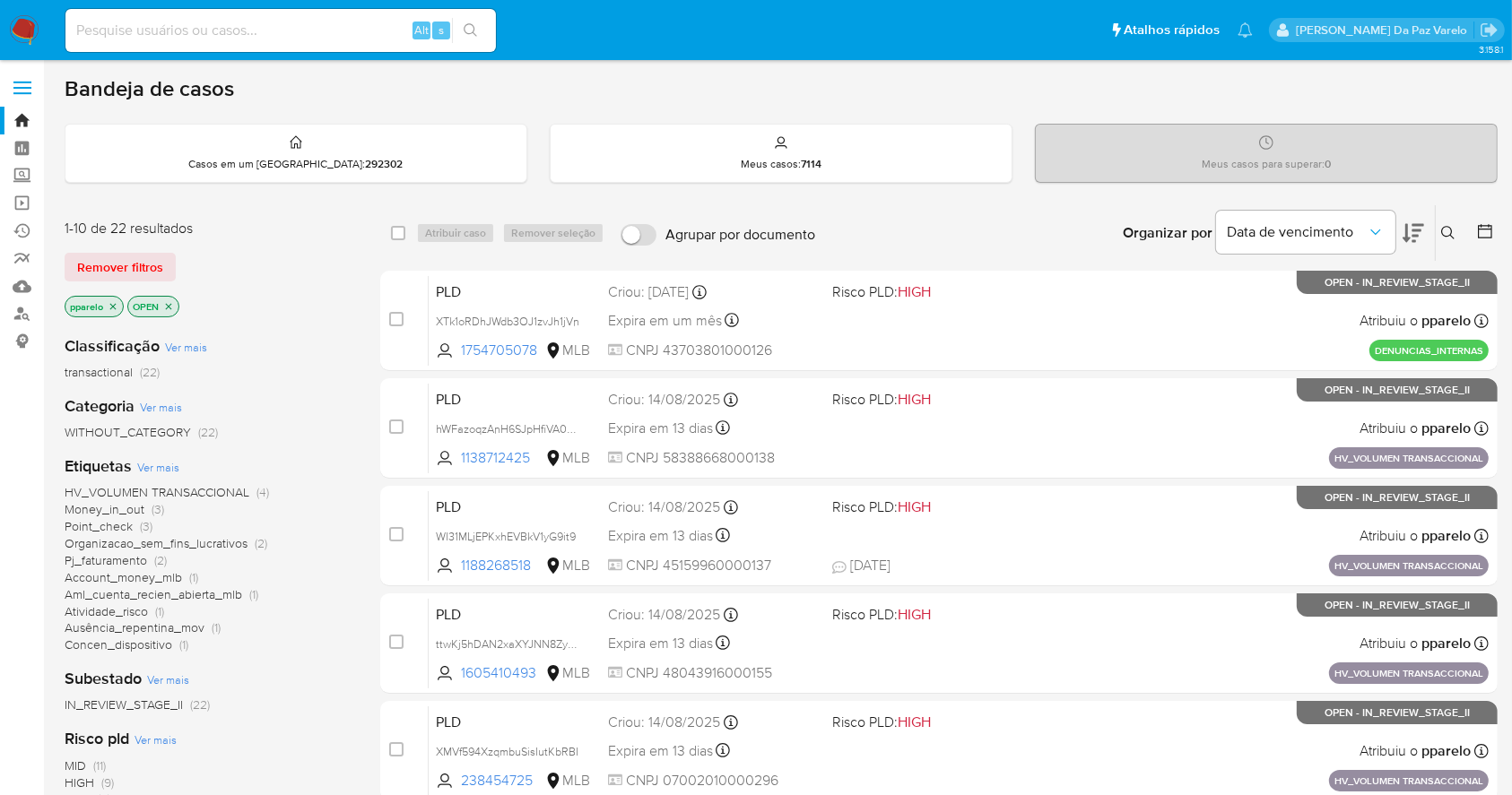
click at [1444, 225] on icon at bounding box center [1448, 232] width 14 height 14
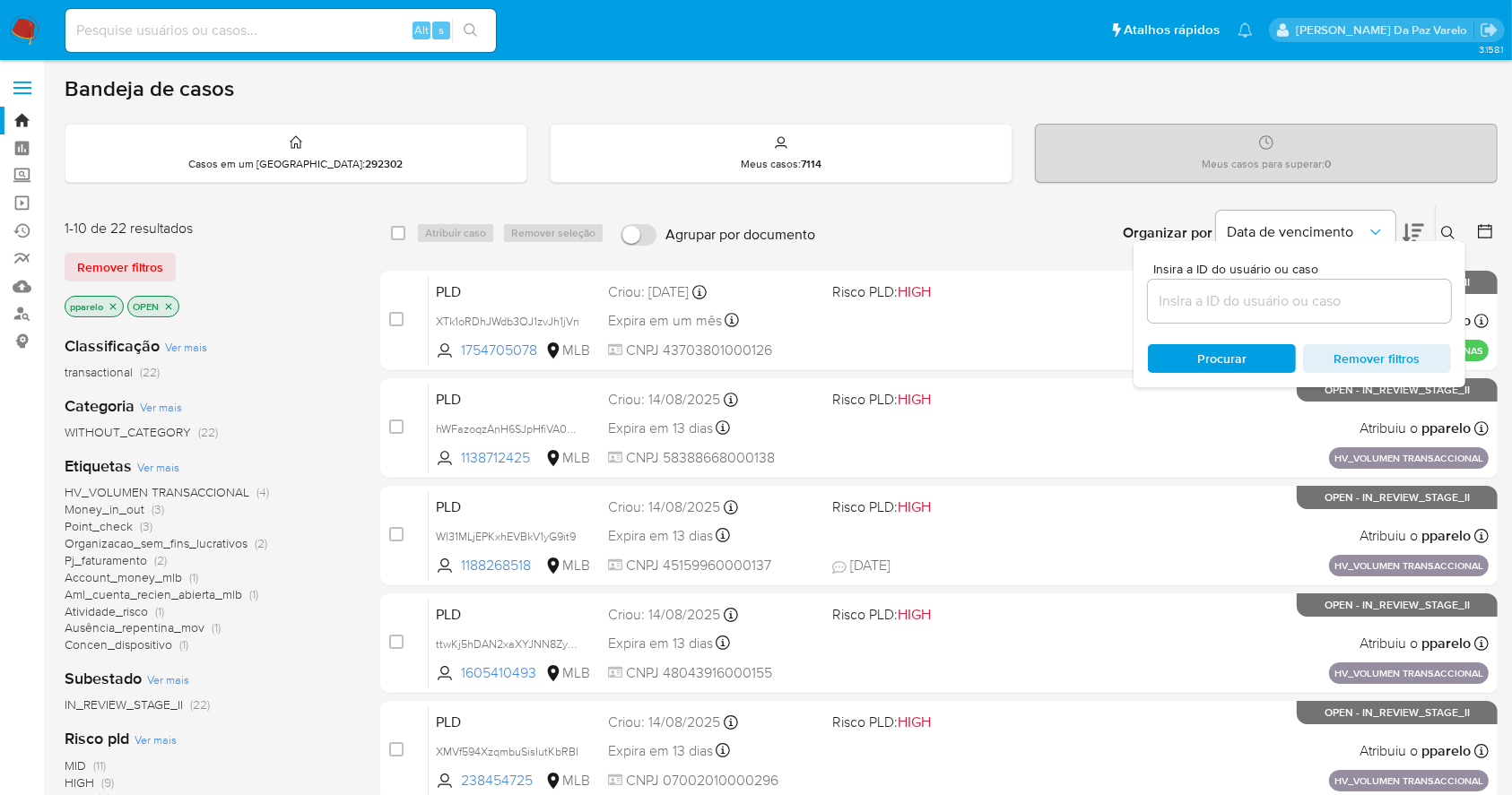
click at [1269, 298] on input at bounding box center [1299, 300] width 303 height 23
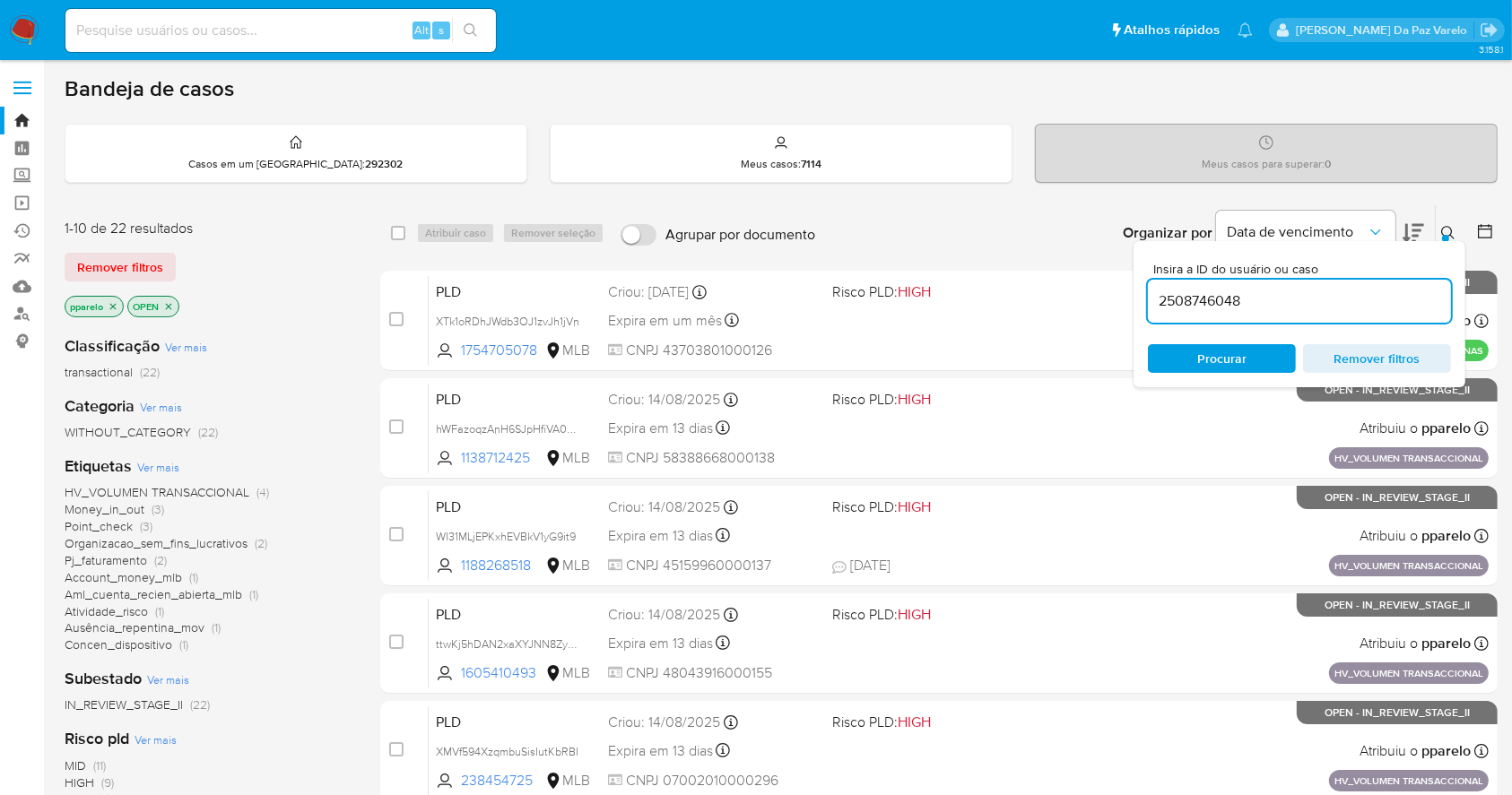
type input "2508746048"
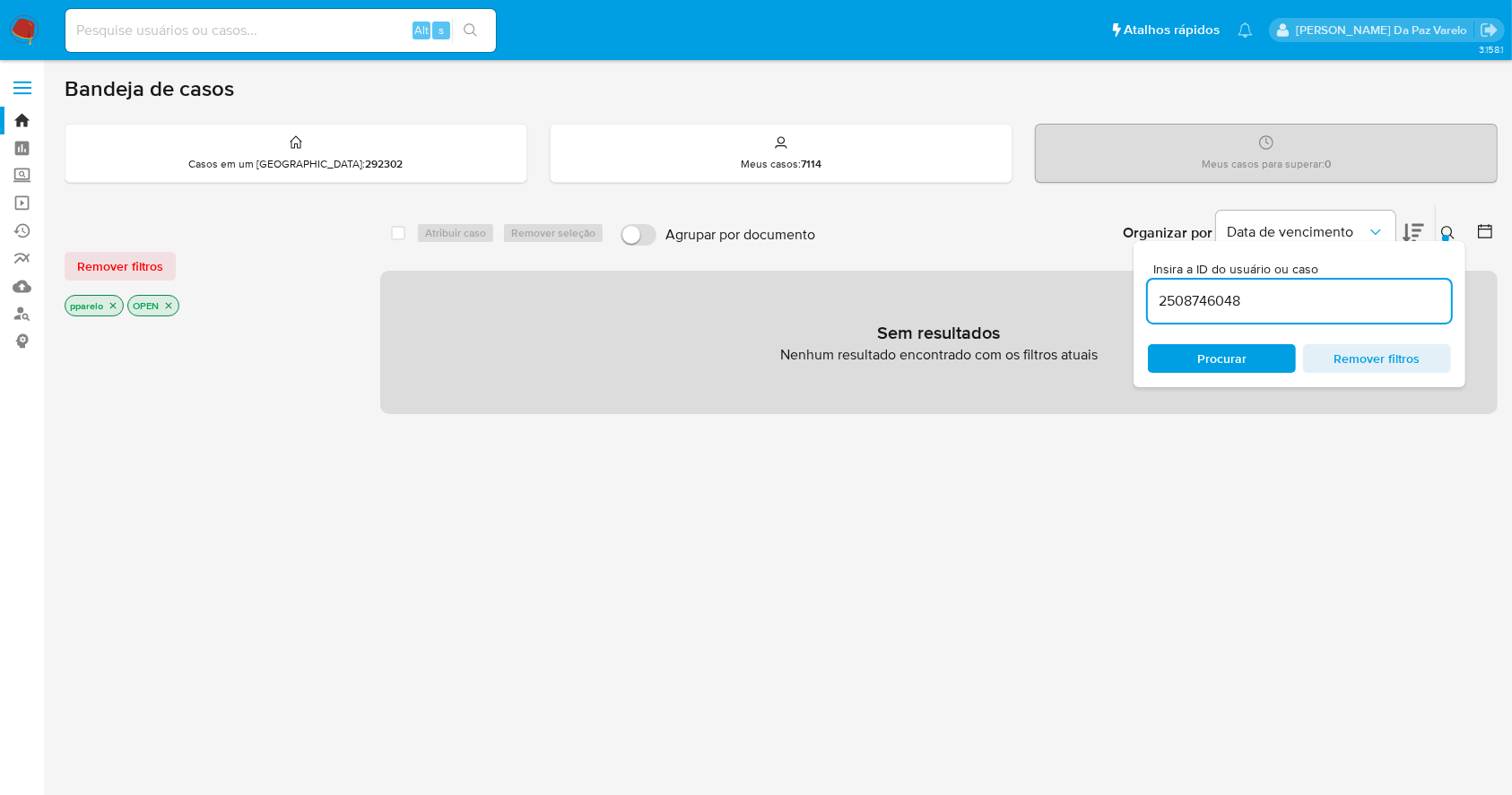
click at [111, 303] on icon "close-filter" at bounding box center [113, 305] width 11 height 11
click at [113, 304] on p "OPEN" at bounding box center [91, 305] width 50 height 20
click at [108, 304] on icon "close-filter" at bounding box center [106, 305] width 11 height 11
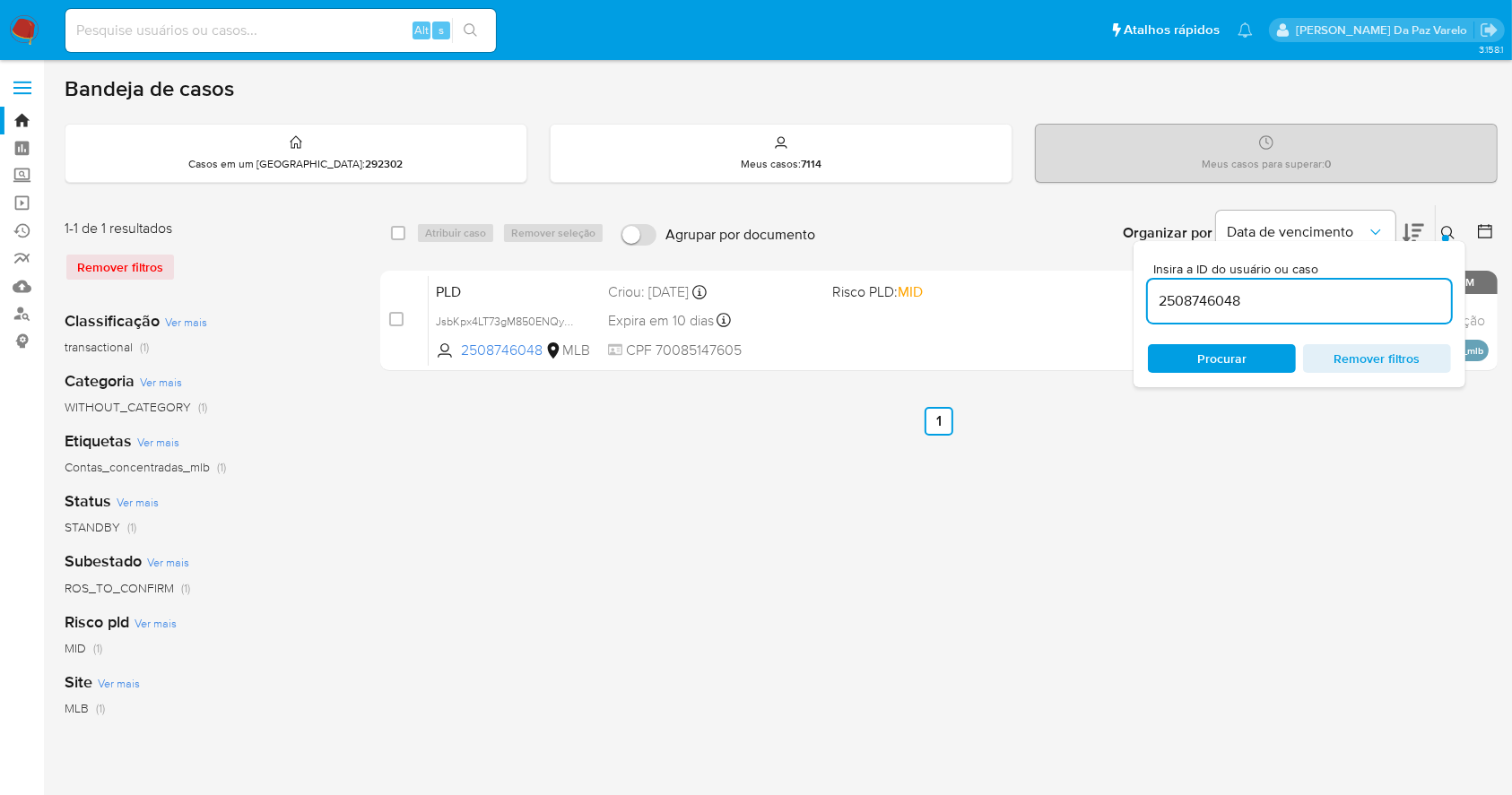
click at [1451, 238] on icon at bounding box center [1448, 232] width 14 height 14
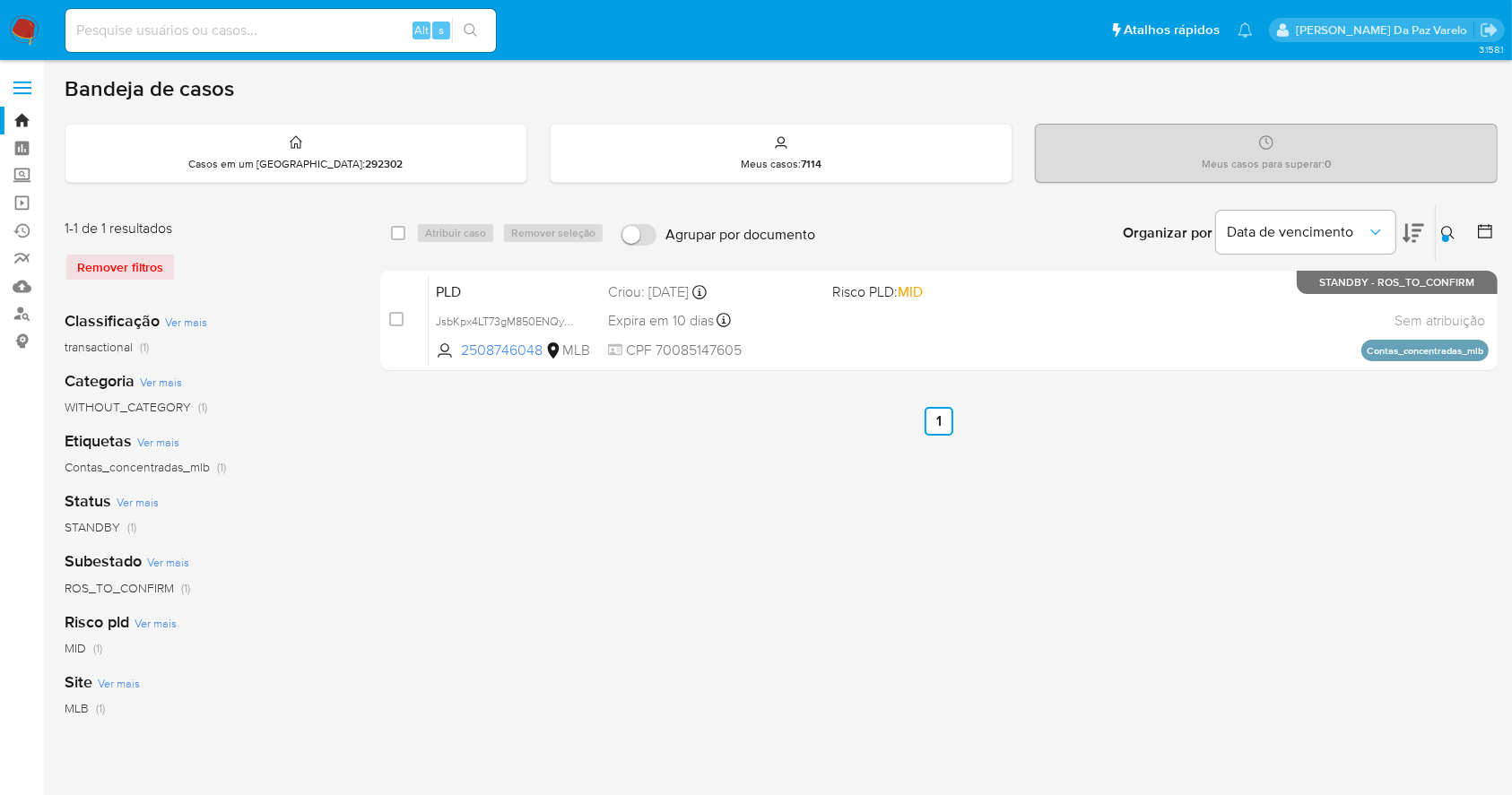
click at [405, 228] on div "select-all-cases-checkbox" at bounding box center [402, 233] width 22 height 22
click at [395, 230] on input "checkbox" at bounding box center [398, 232] width 14 height 14
checkbox input "true"
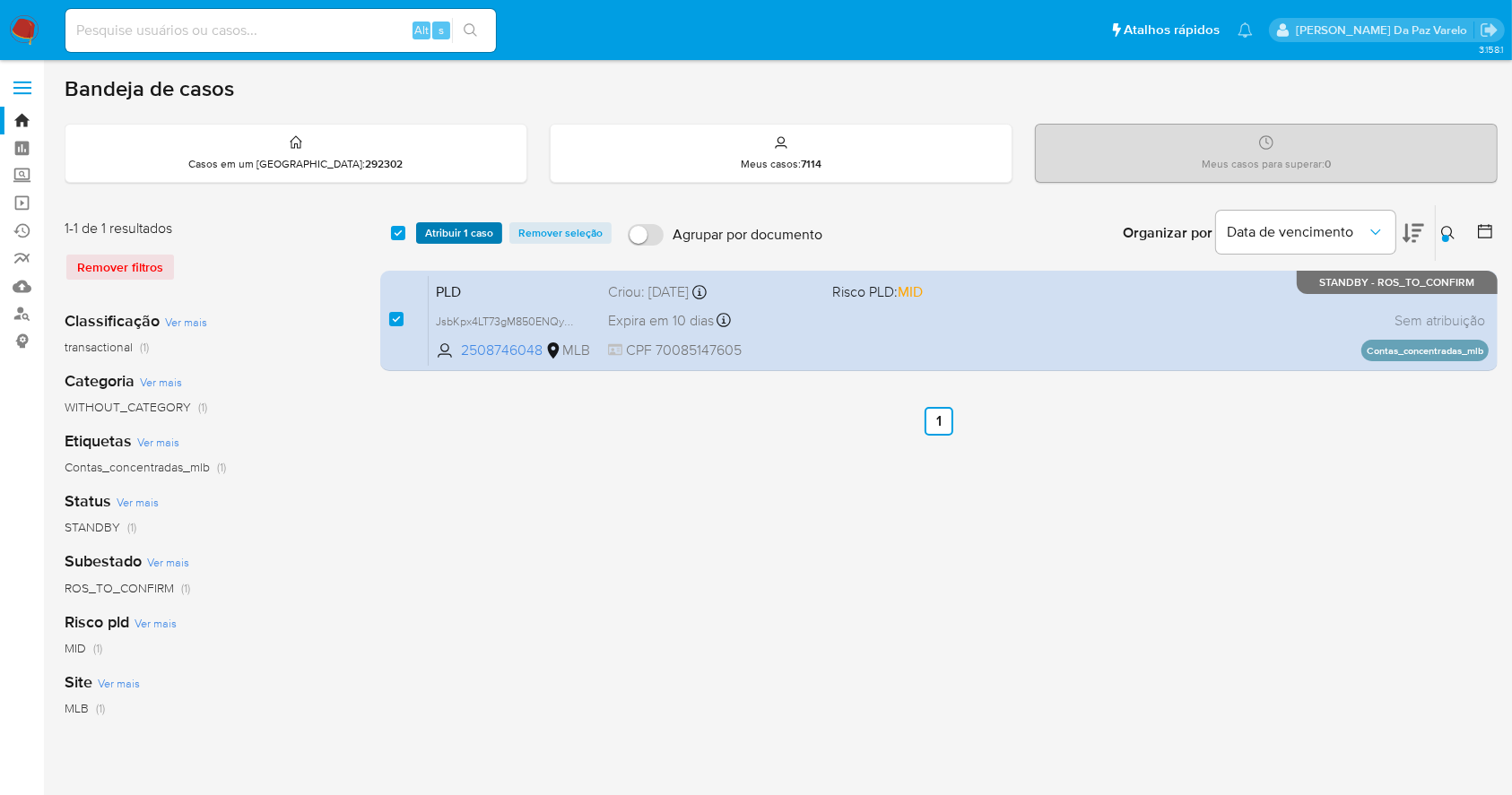
click at [458, 241] on span "Atribuir 1 caso" at bounding box center [459, 233] width 68 height 18
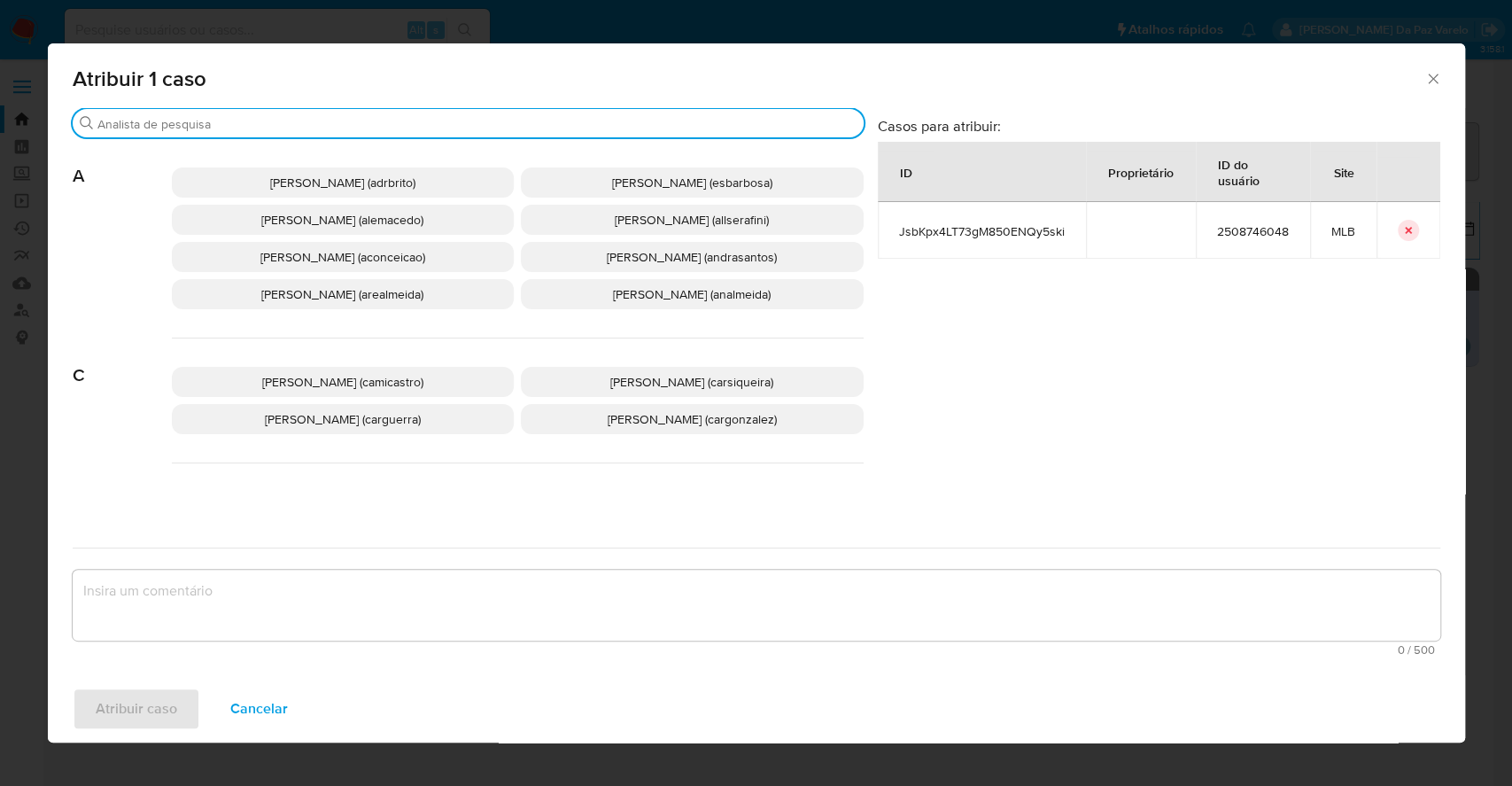
click at [527, 120] on input "Procurar" at bounding box center [477, 124] width 759 height 16
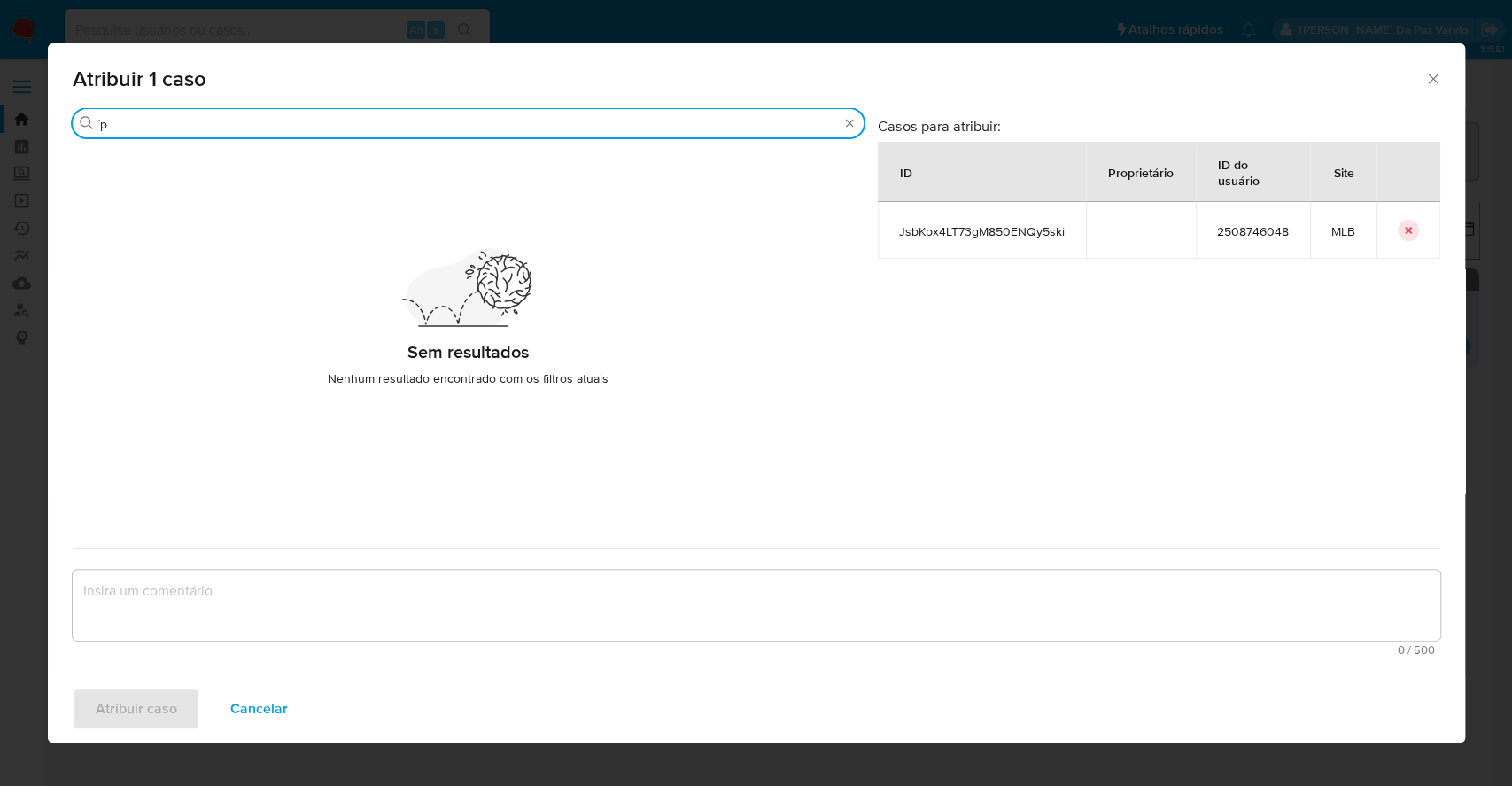
type input "´"
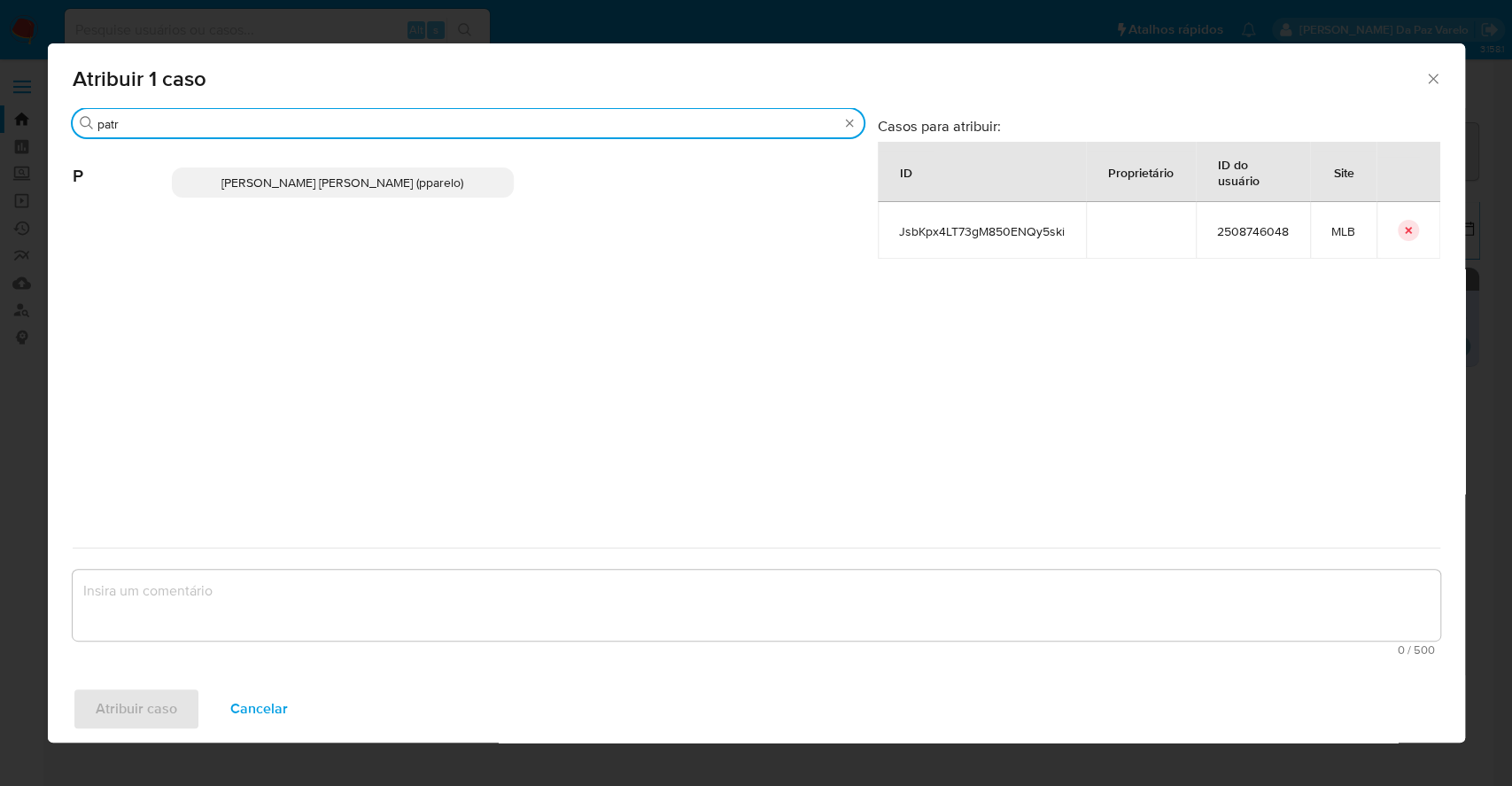
type input "patr"
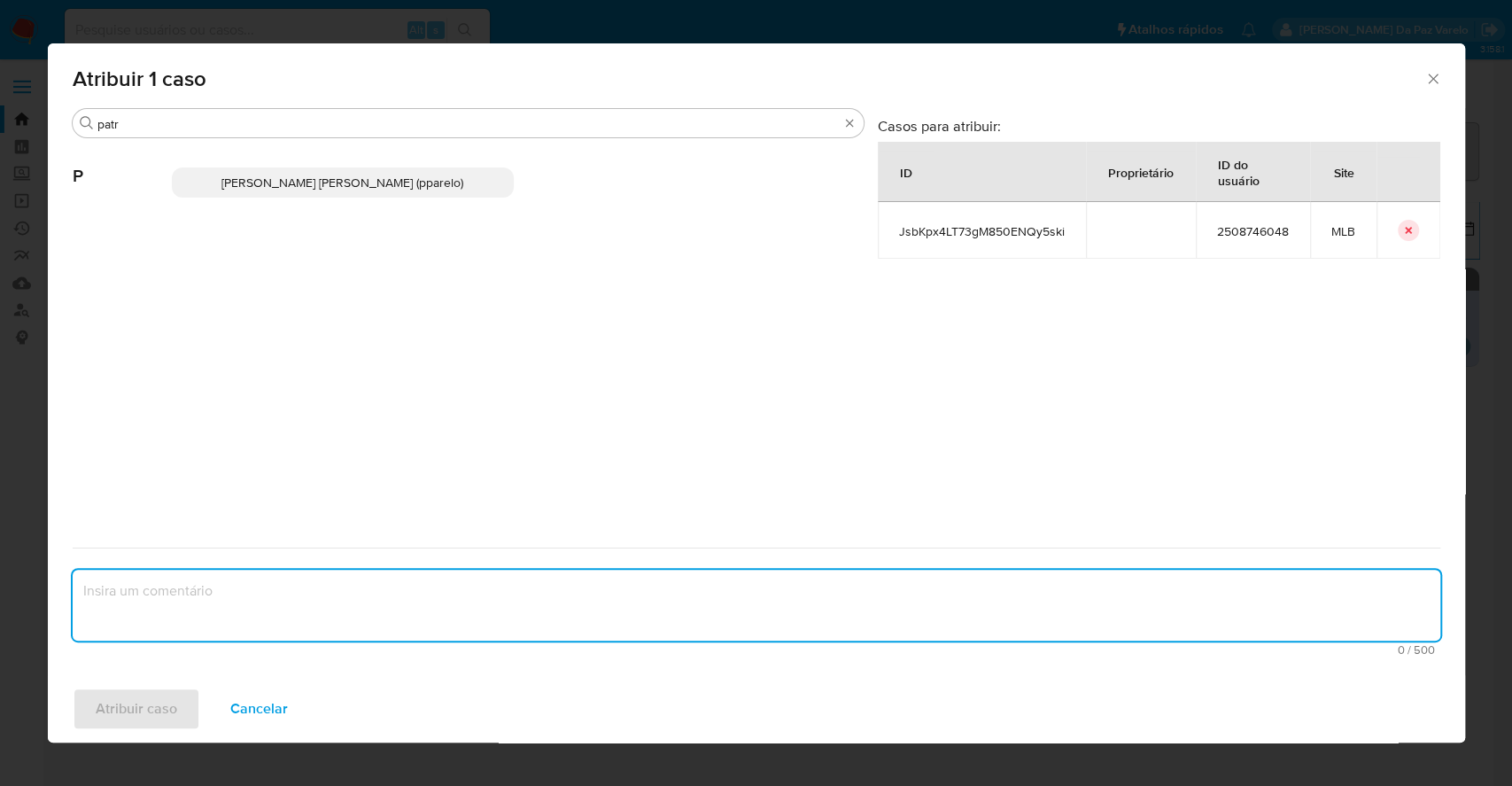
click at [381, 608] on textarea "assign-modal" at bounding box center [756, 606] width 1367 height 71
type textarea "."
click at [336, 196] on p "[PERSON_NAME] [PERSON_NAME] (pparelo)" at bounding box center [343, 182] width 343 height 31
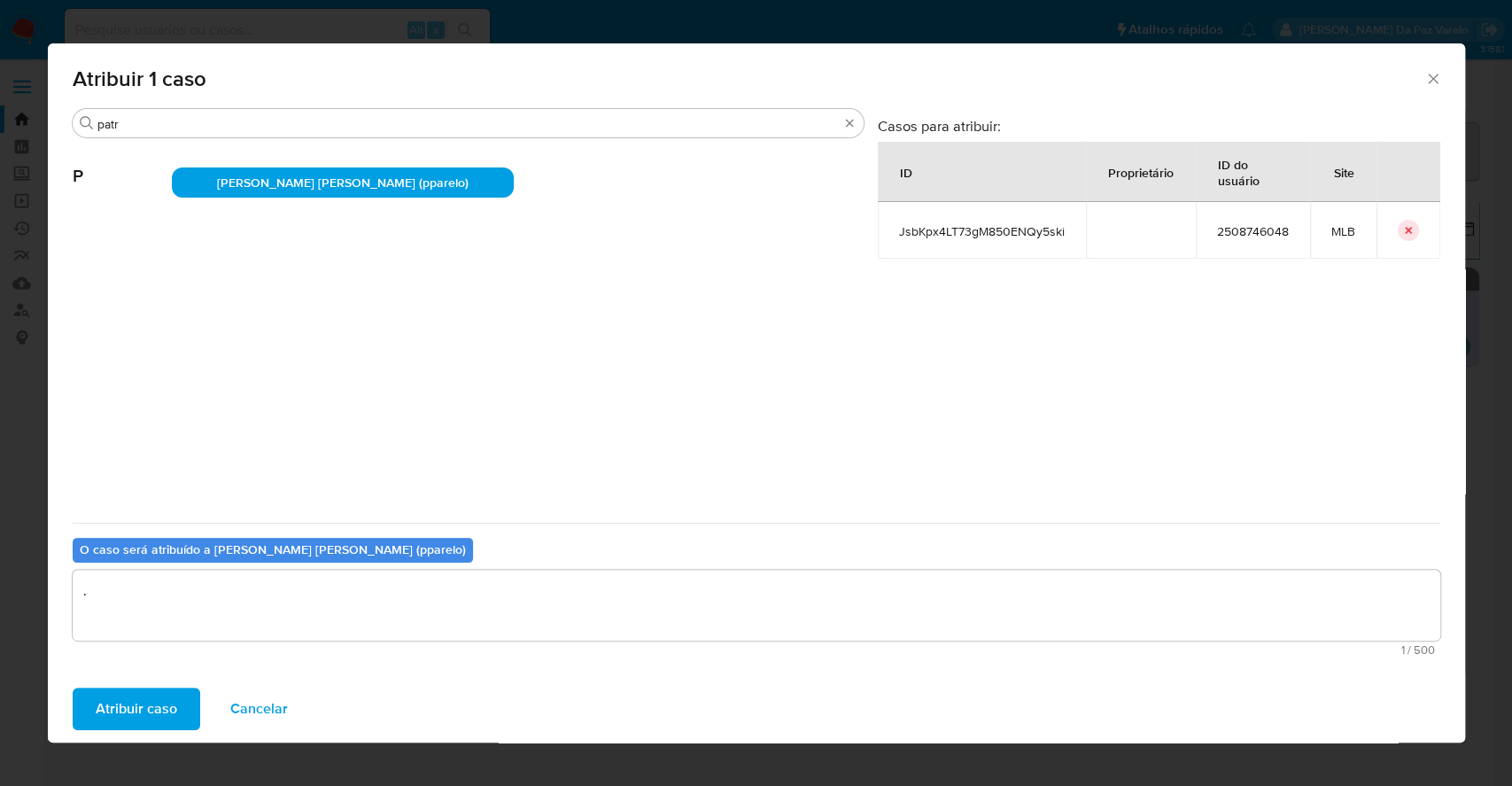
click at [126, 720] on span "Atribuir caso" at bounding box center [136, 709] width 82 height 39
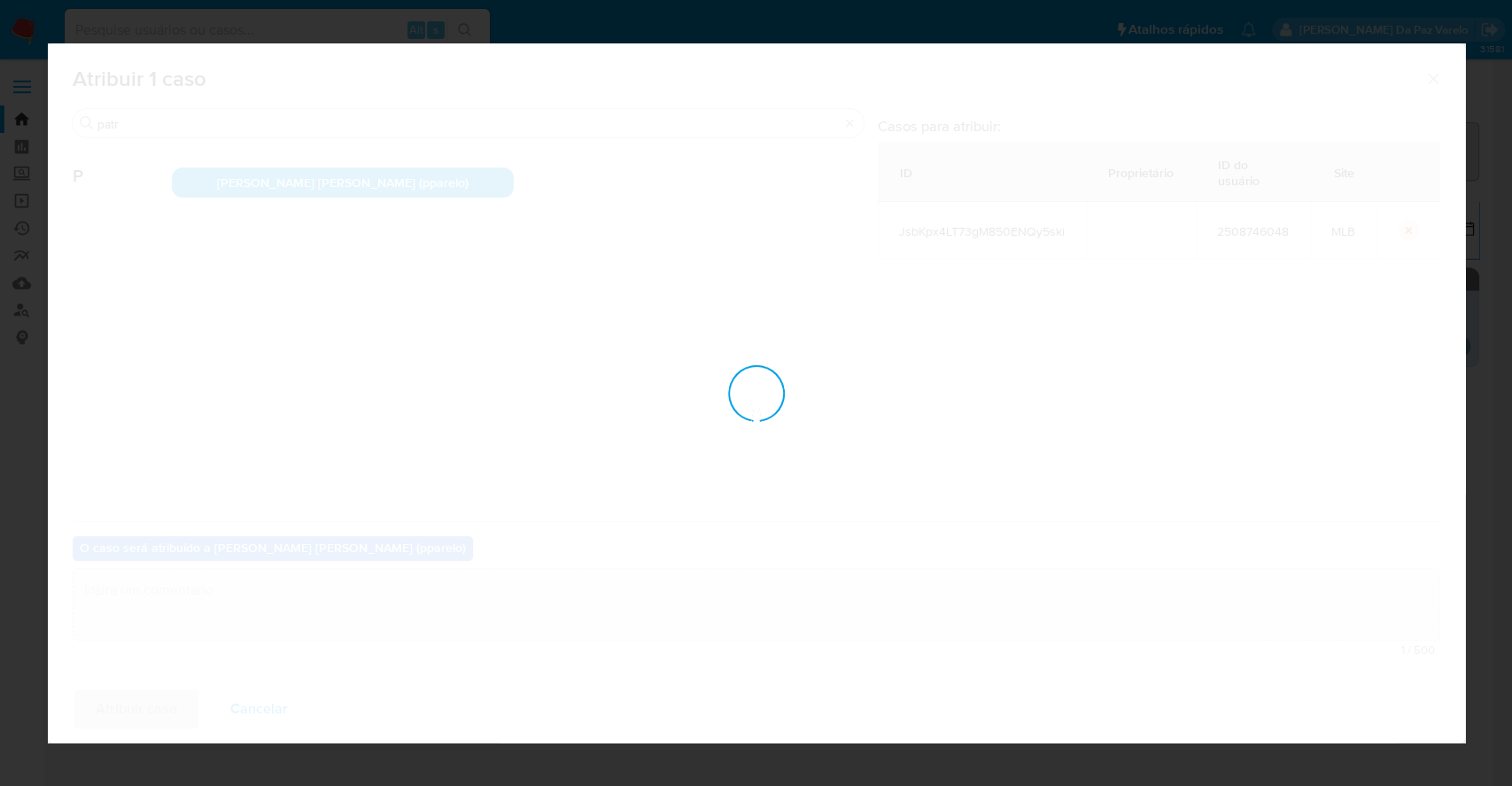
checkbox input "false"
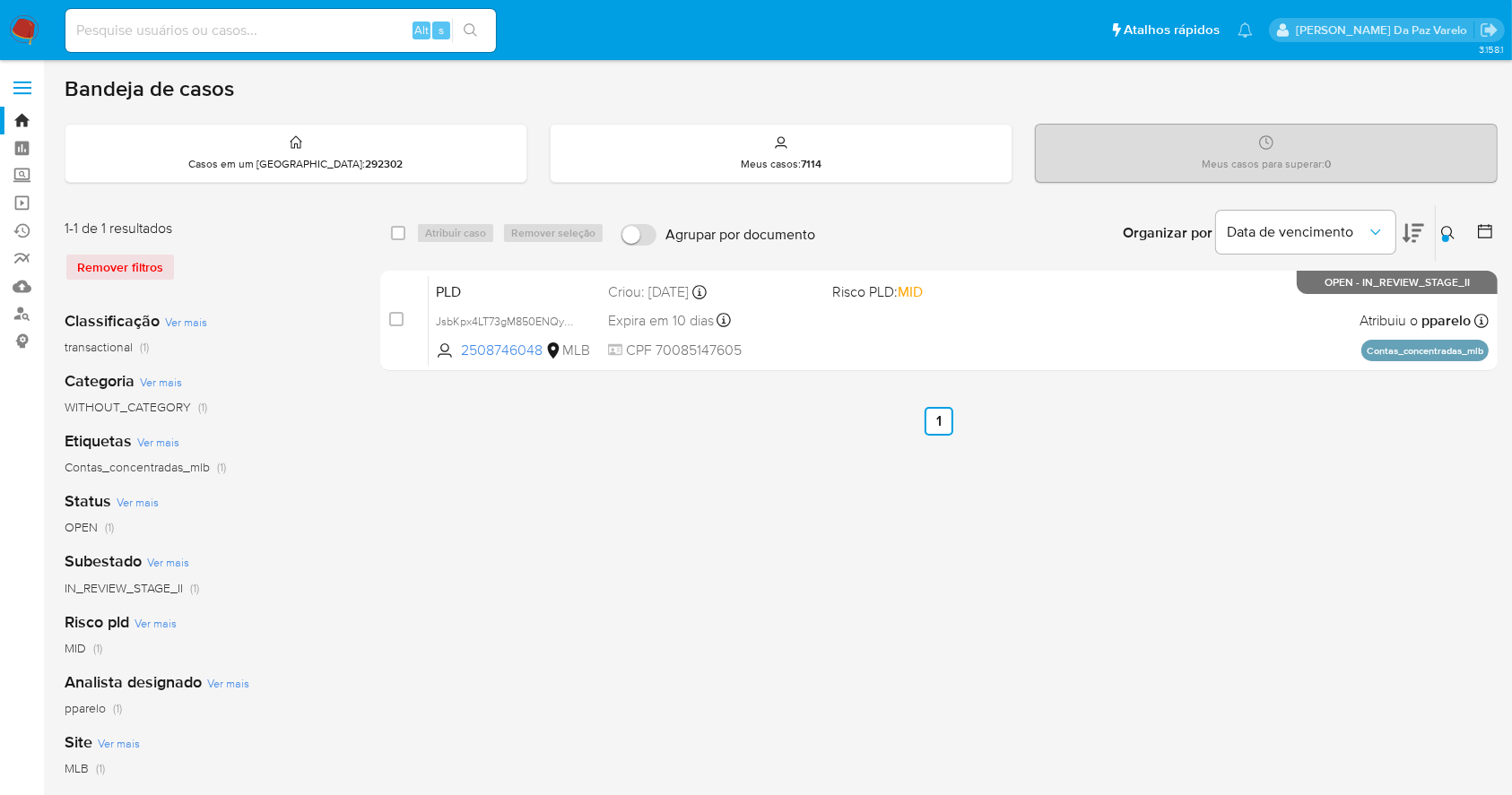
click at [315, 42] on div "Alt s" at bounding box center [280, 30] width 430 height 43
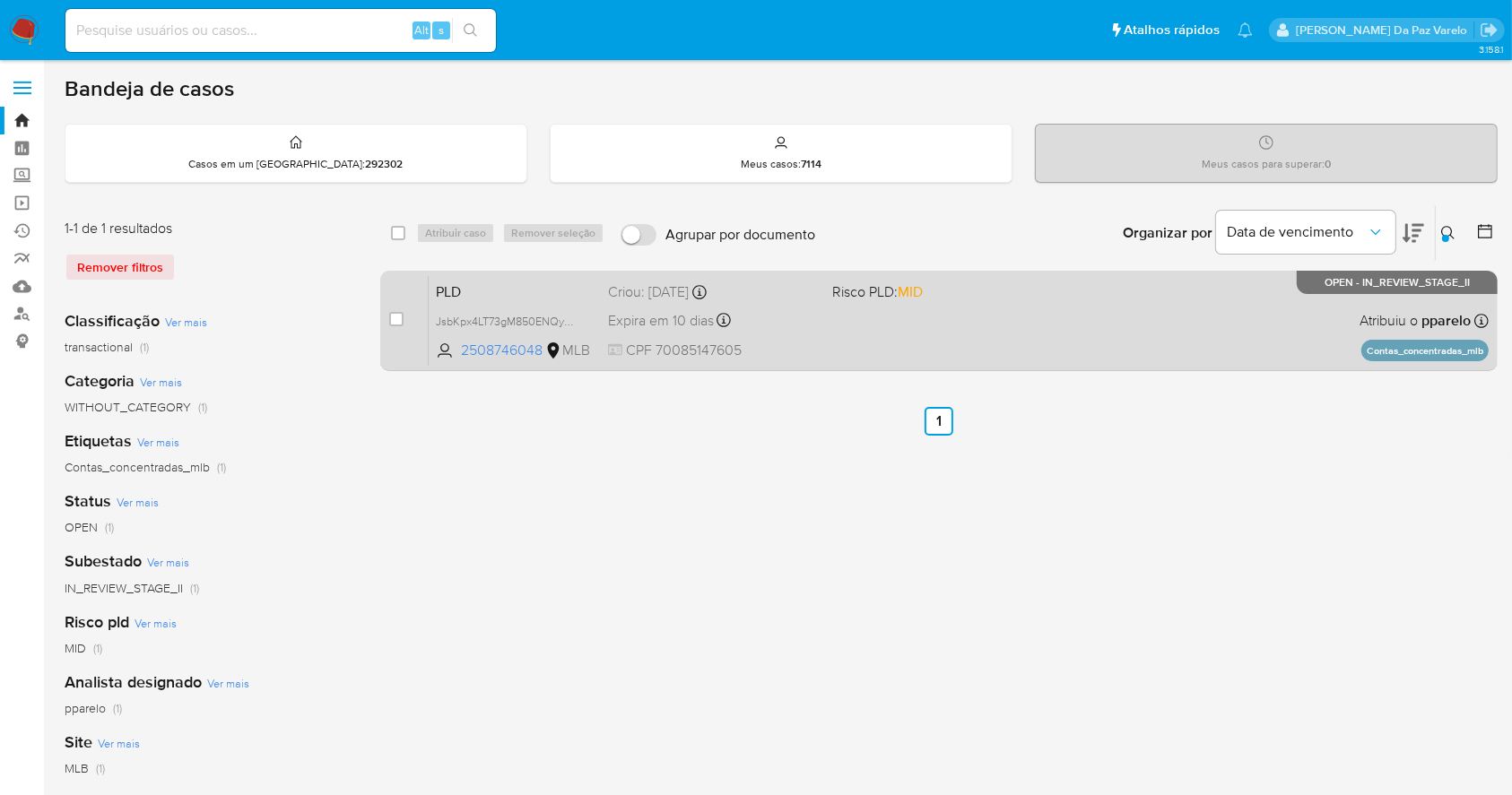
click at [839, 337] on div "PLD JsbKpx4LT73gM850ENQy5ski 2508746048 MLB Risco PLD: MID Criou: 12/08/2025 Cr…" at bounding box center [958, 320] width 1060 height 91
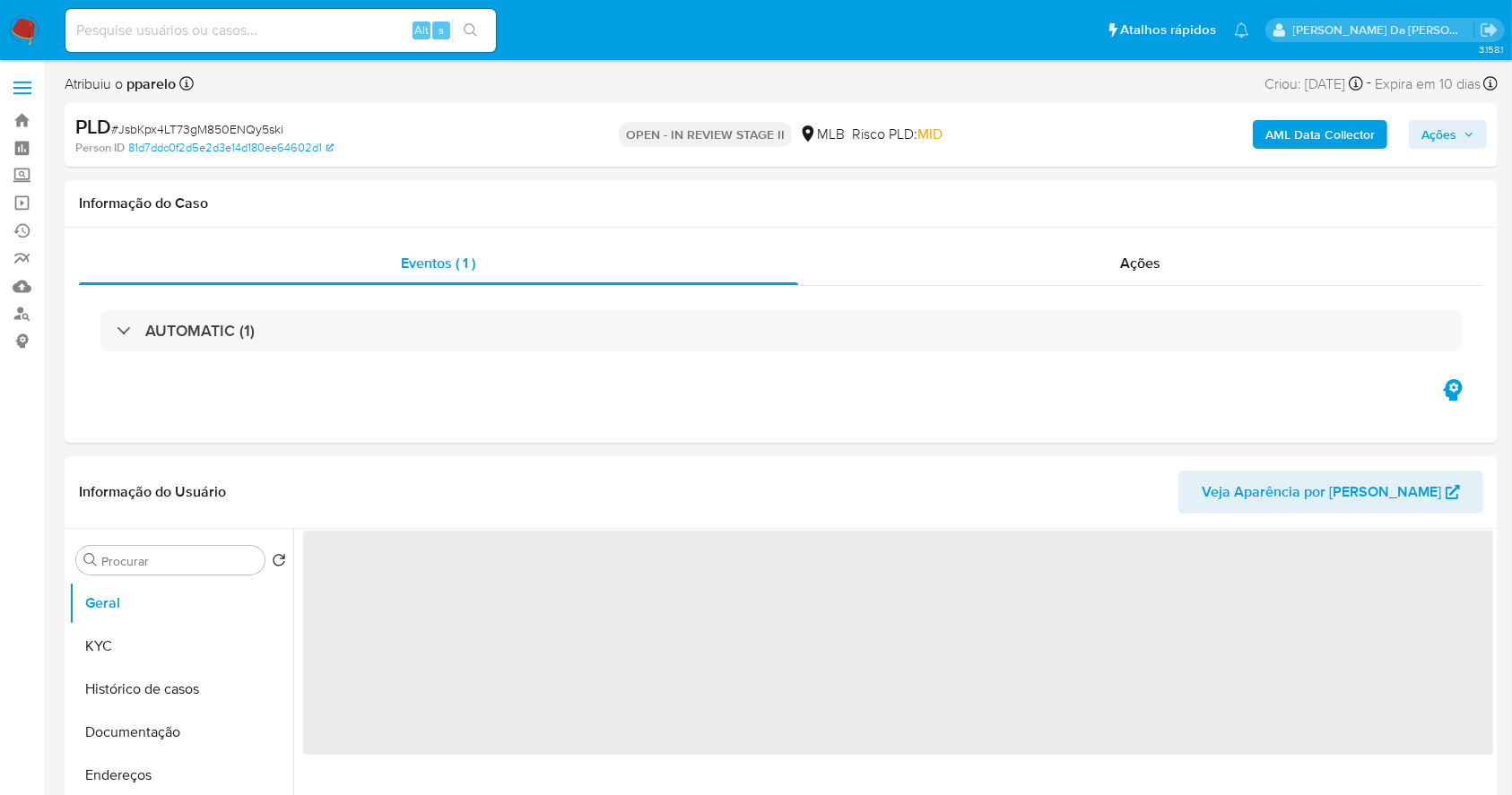
select select "10"
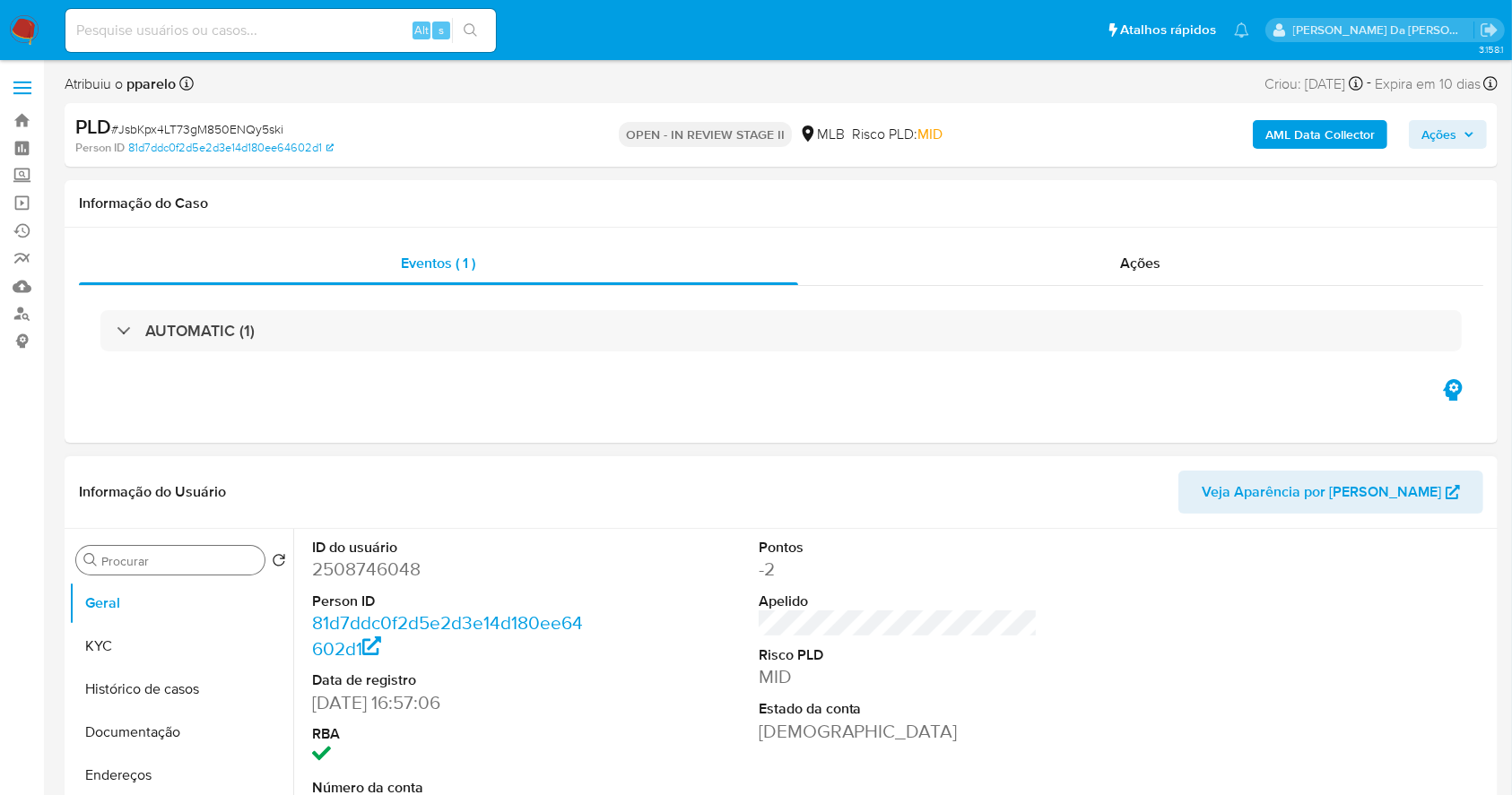
click at [174, 557] on input "Procurar" at bounding box center [180, 561] width 156 height 16
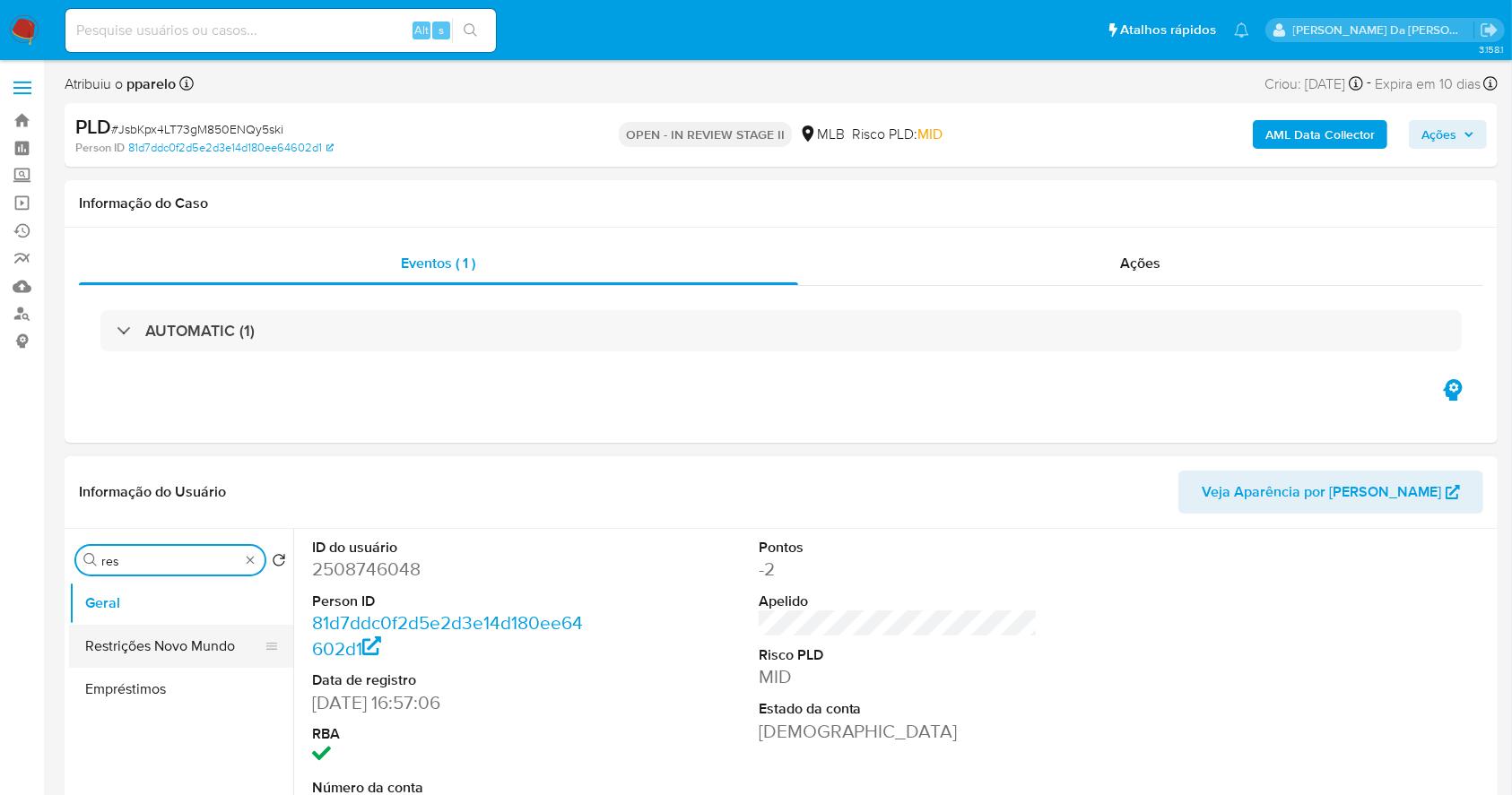
type input "res"
click at [202, 651] on button "Restrições Novo Mundo" at bounding box center [174, 645] width 210 height 43
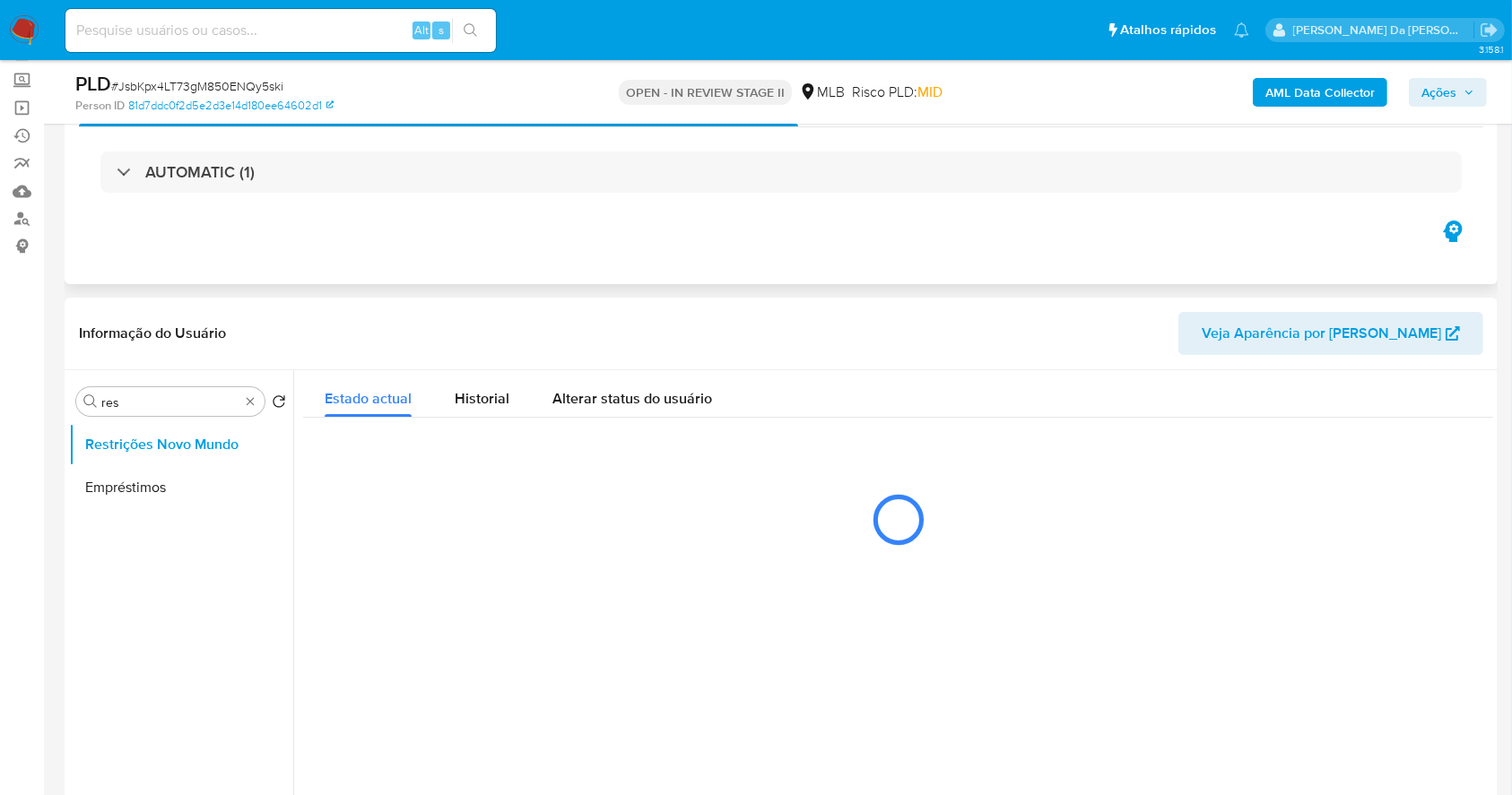
scroll to position [238, 0]
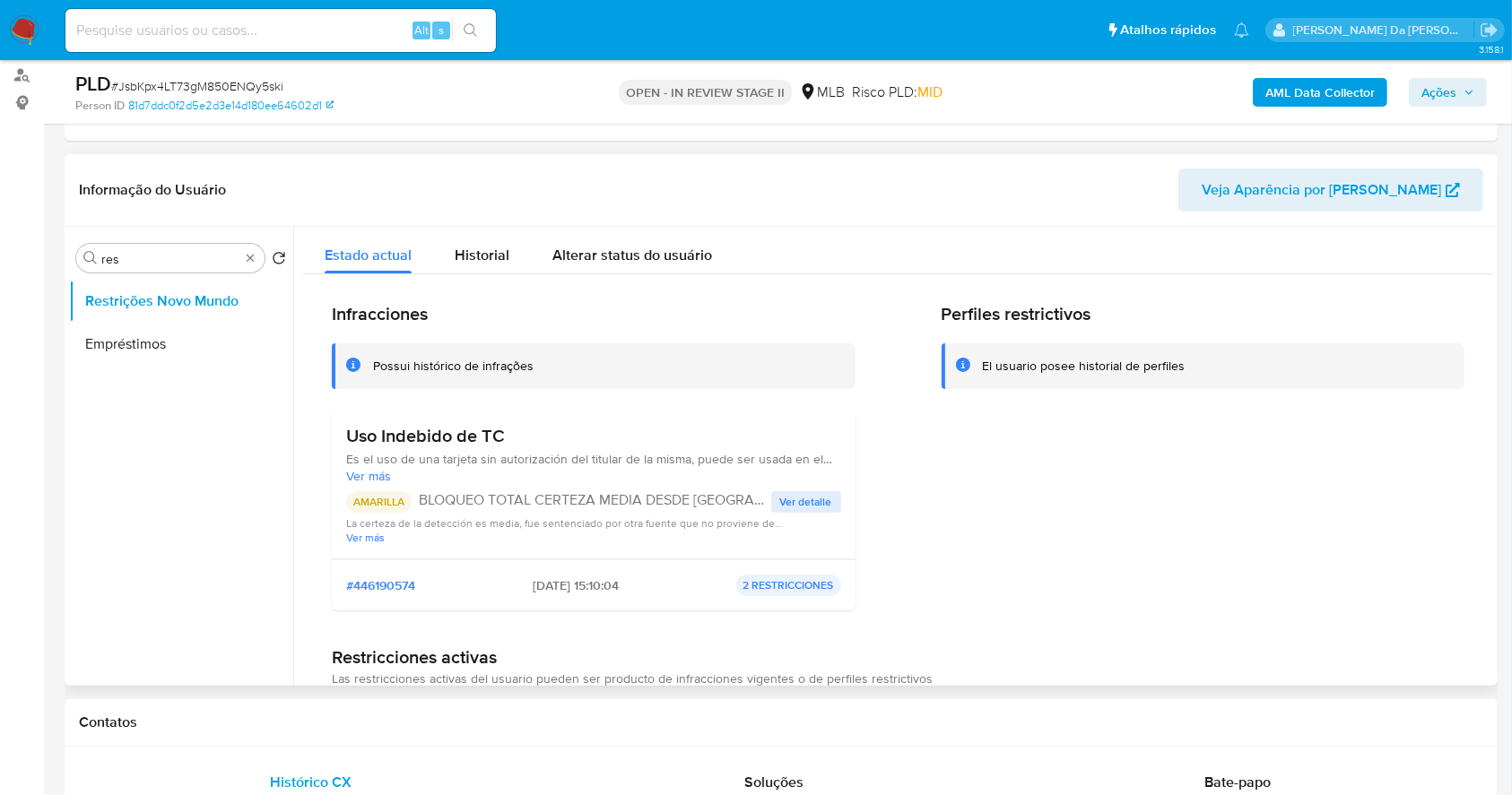
click at [804, 493] on span "Ver detalle" at bounding box center [806, 502] width 52 height 18
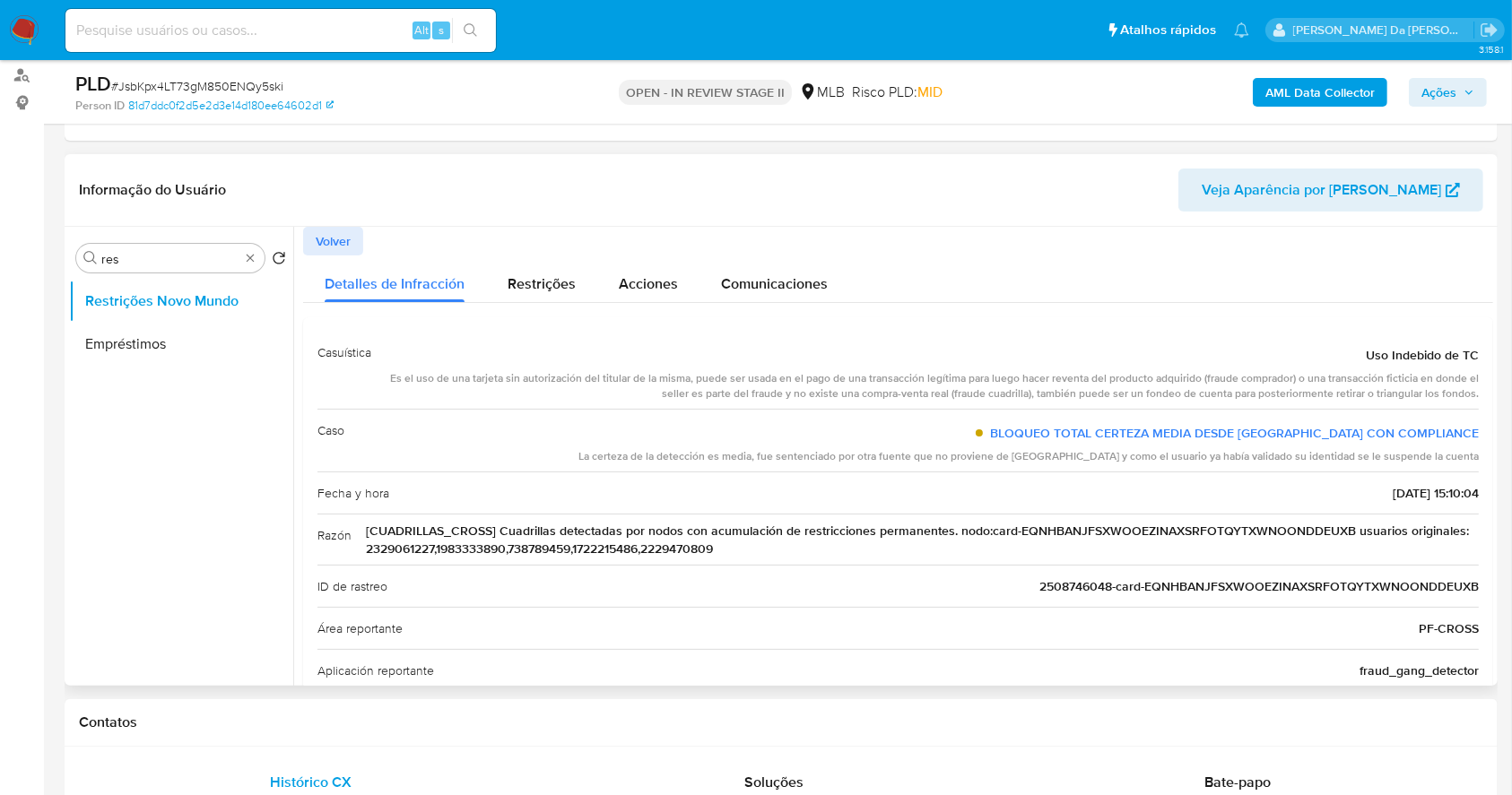
click at [344, 251] on span "Volver" at bounding box center [332, 240] width 35 height 25
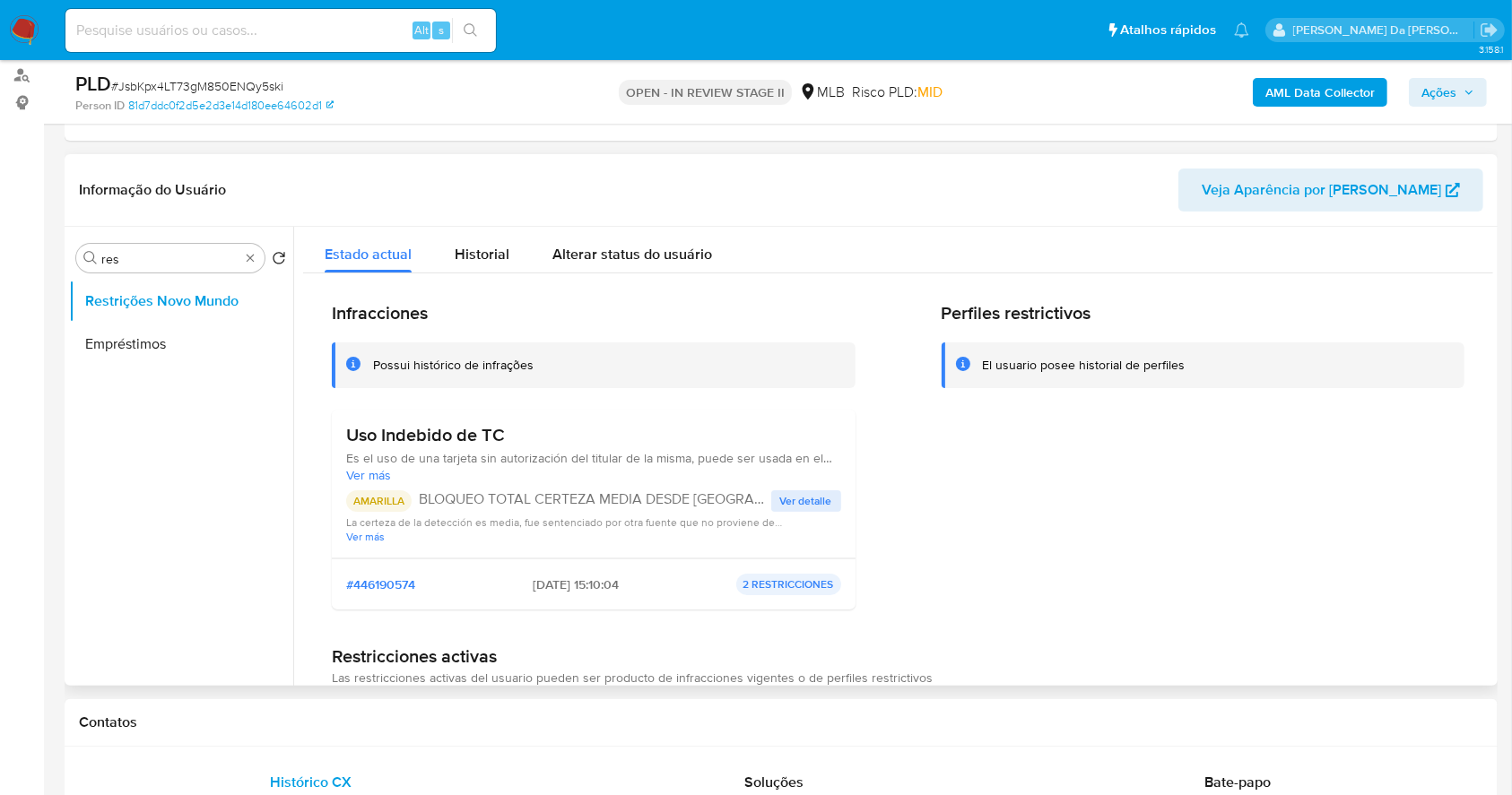
scroll to position [0, 0]
click at [300, 25] on input at bounding box center [280, 30] width 430 height 23
paste input "mlYQzpZnxLaZe4xYeRpzTsY6"
type input "mlYQzpZnxLaZe4xYeRpzTsY6"
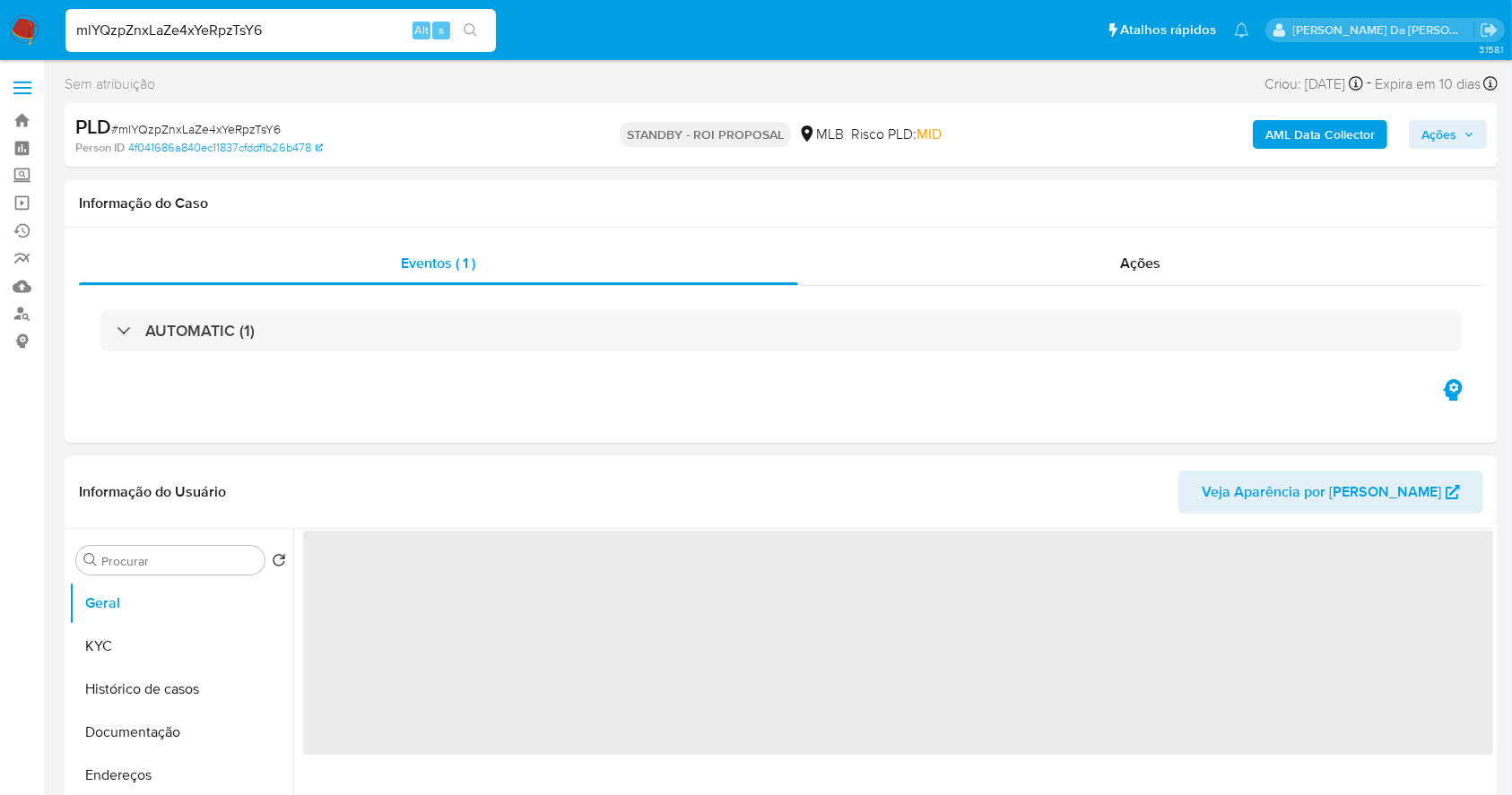
select select "10"
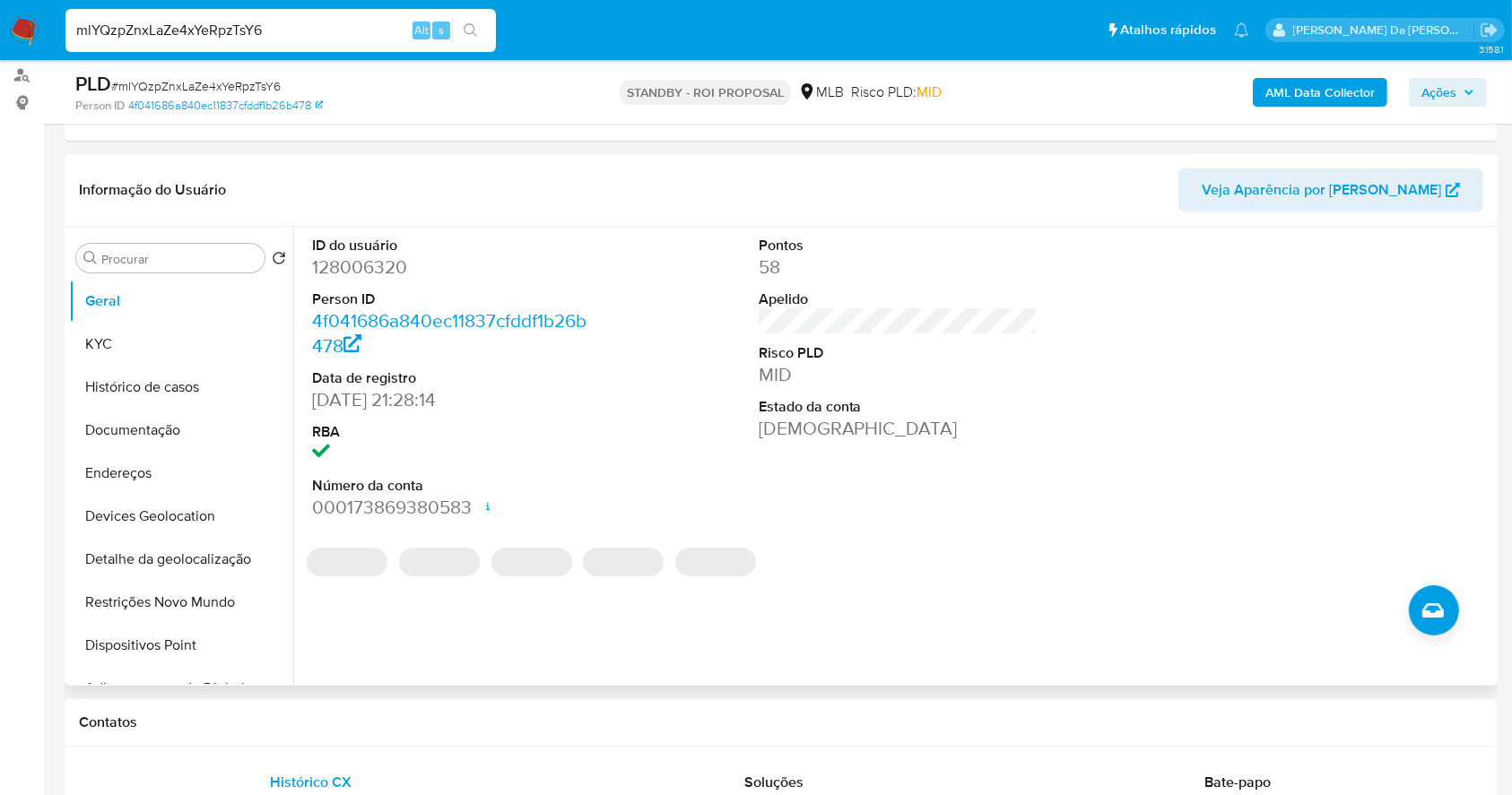
scroll to position [478, 0]
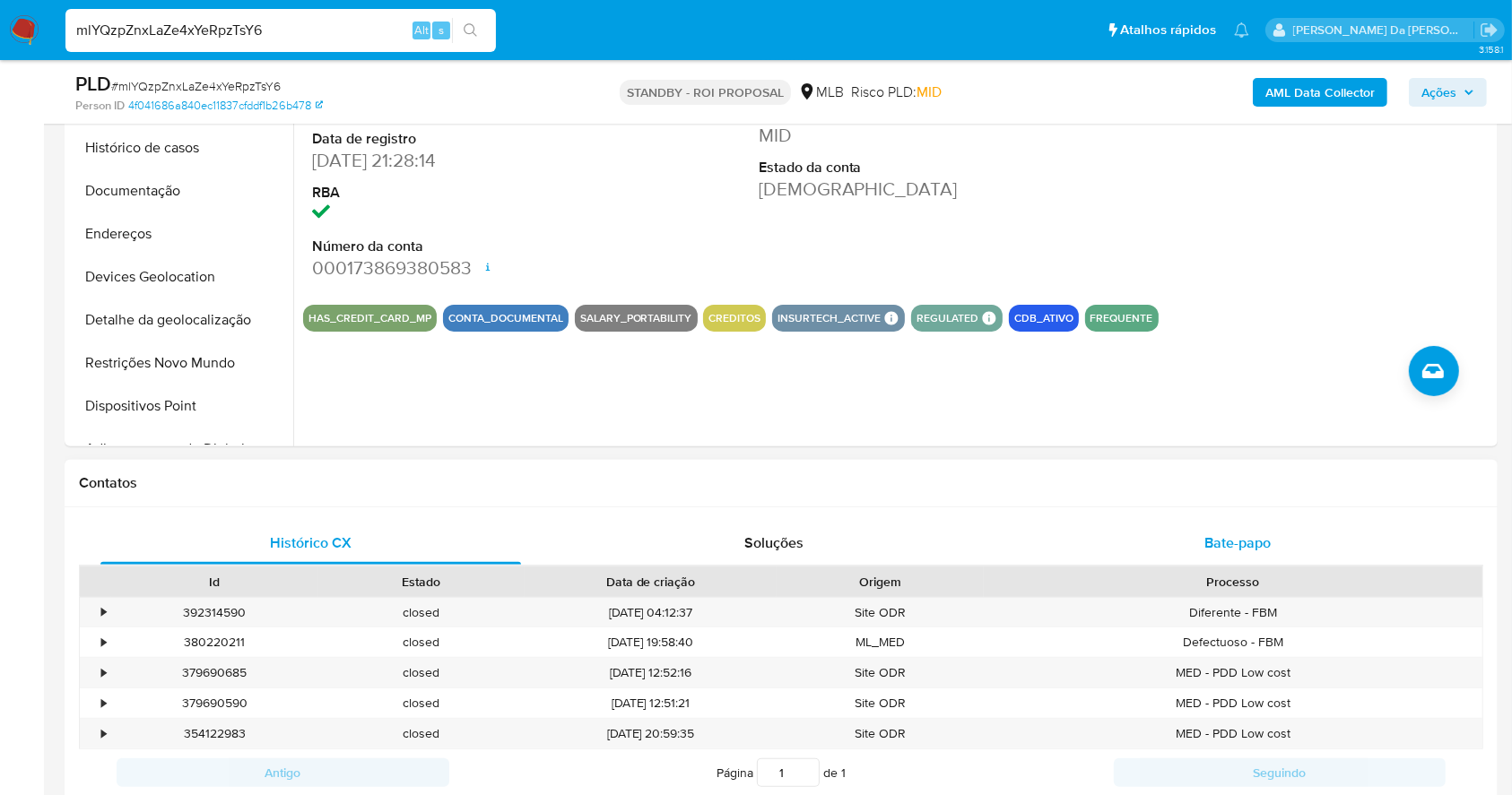
click at [1202, 532] on div "Bate-papo" at bounding box center [1238, 543] width 420 height 43
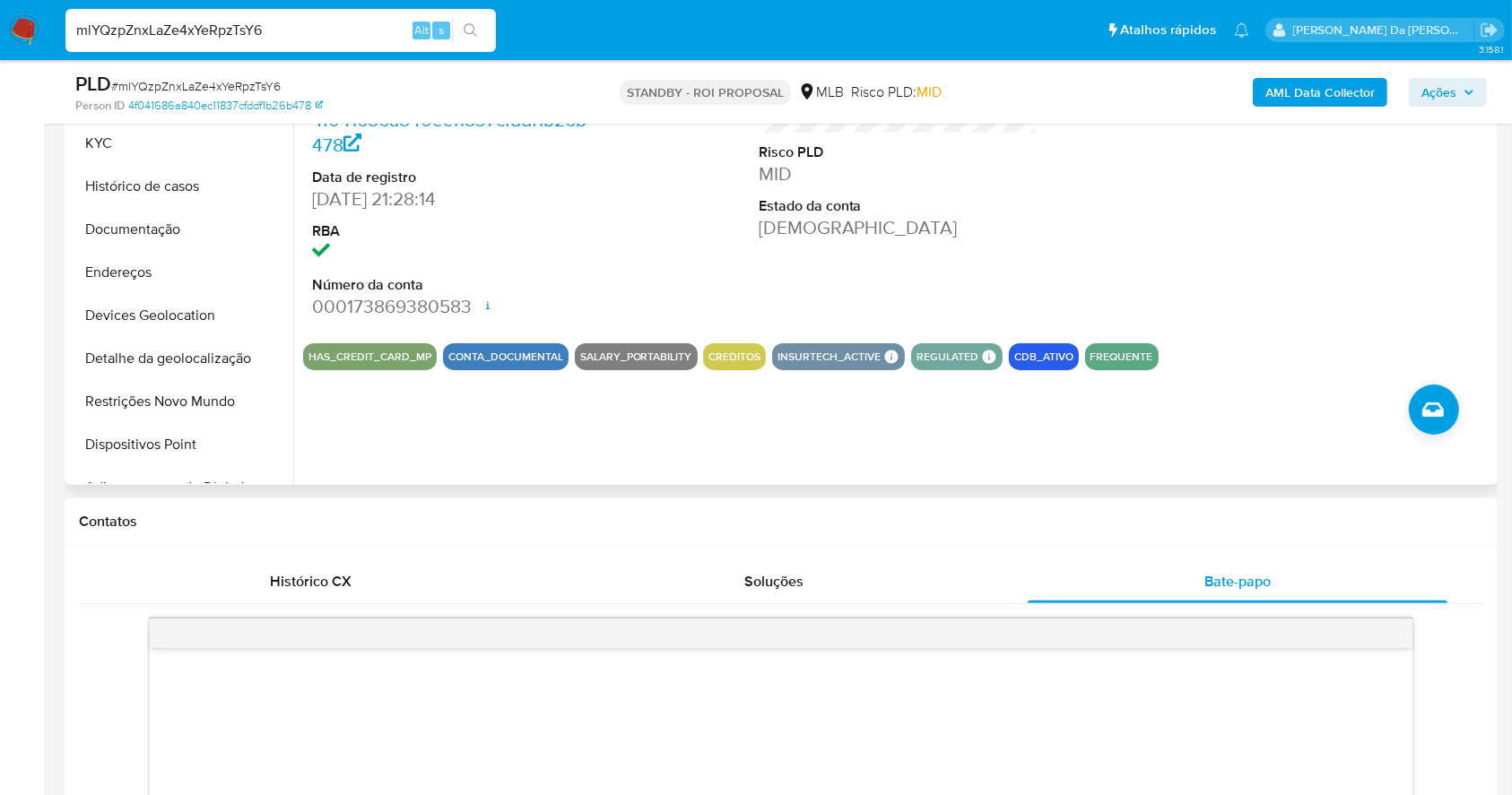
scroll to position [358, 0]
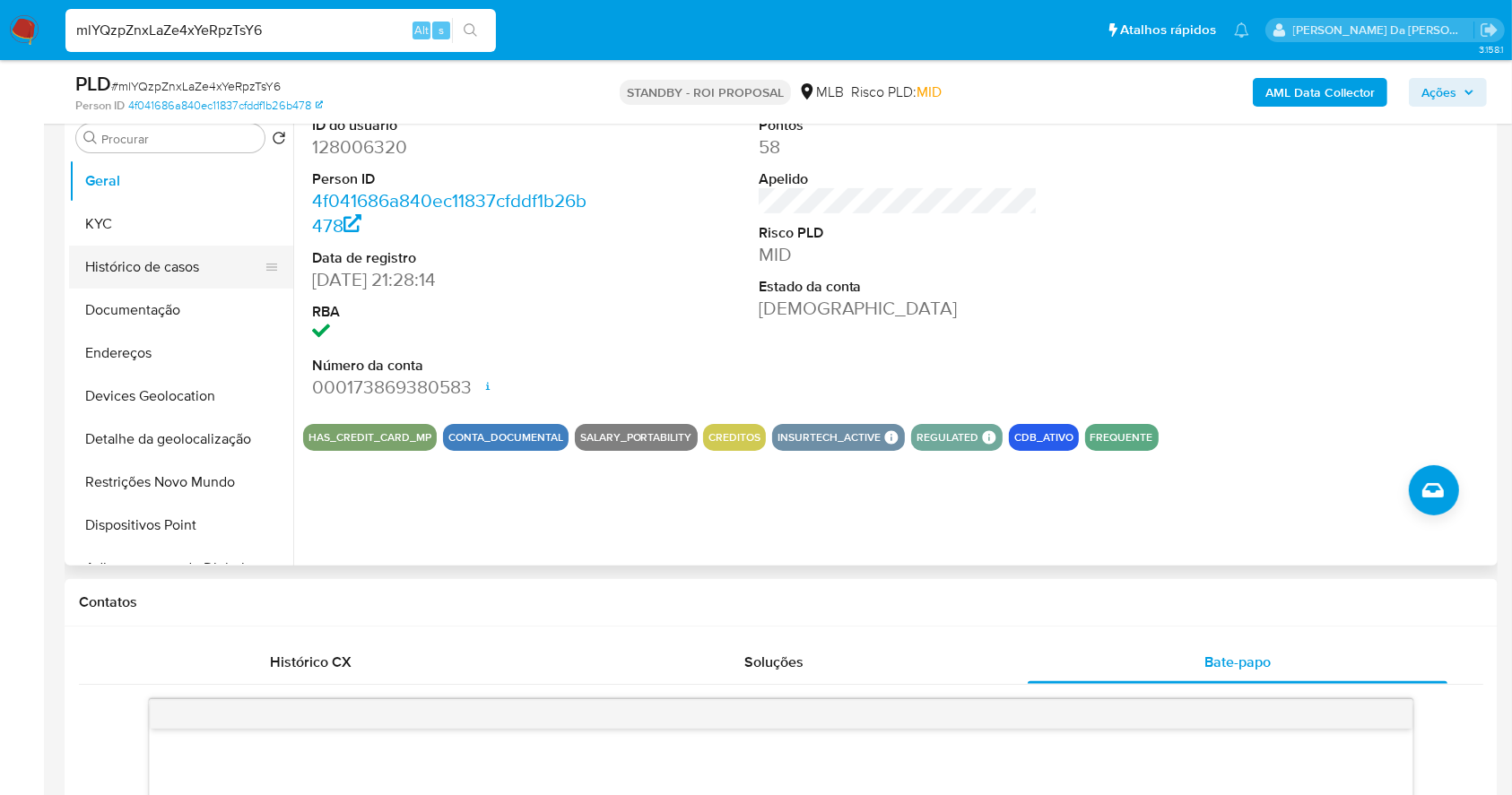
click at [137, 261] on button "Histórico de casos" at bounding box center [174, 266] width 210 height 43
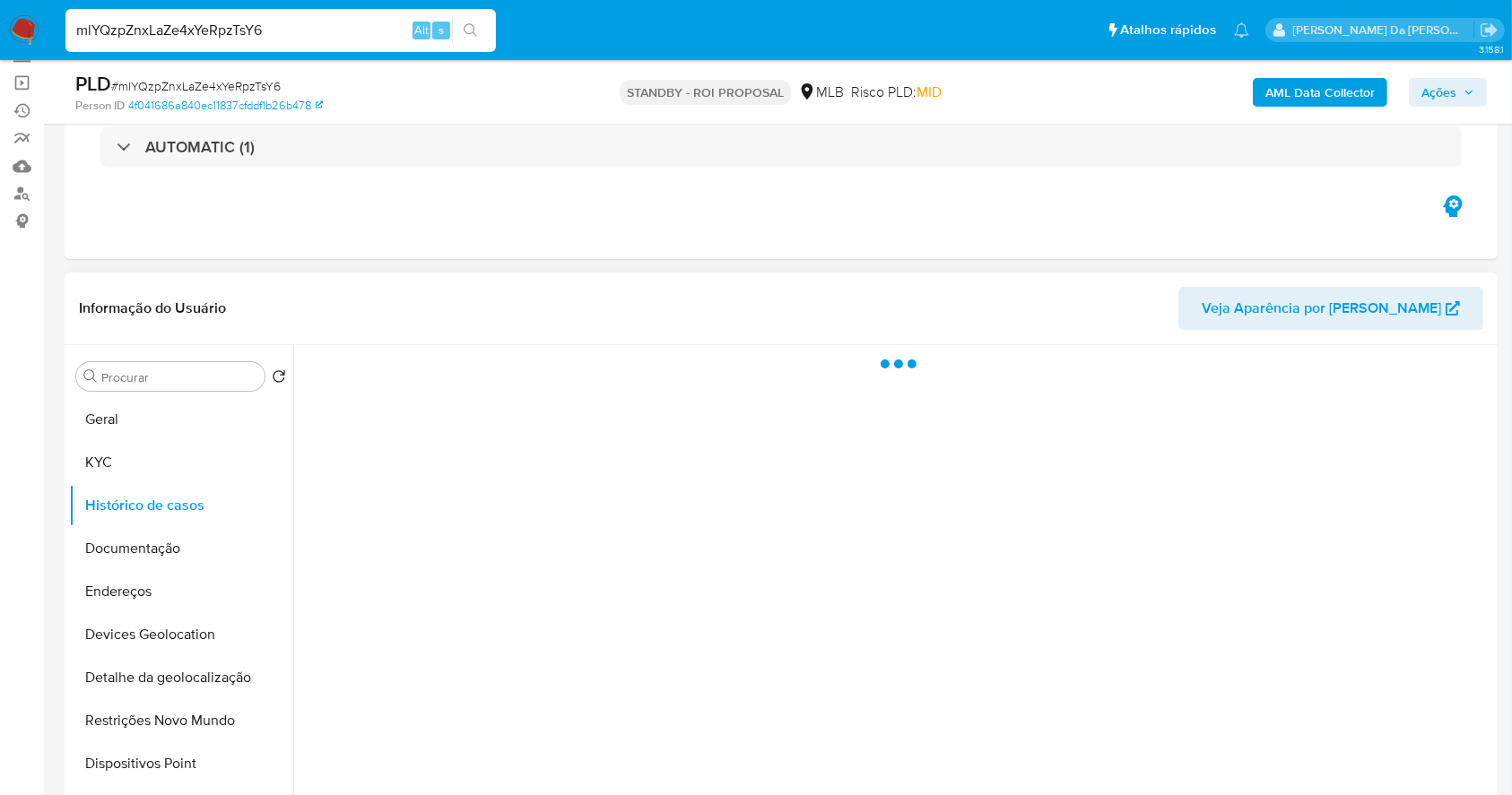
scroll to position [119, 0]
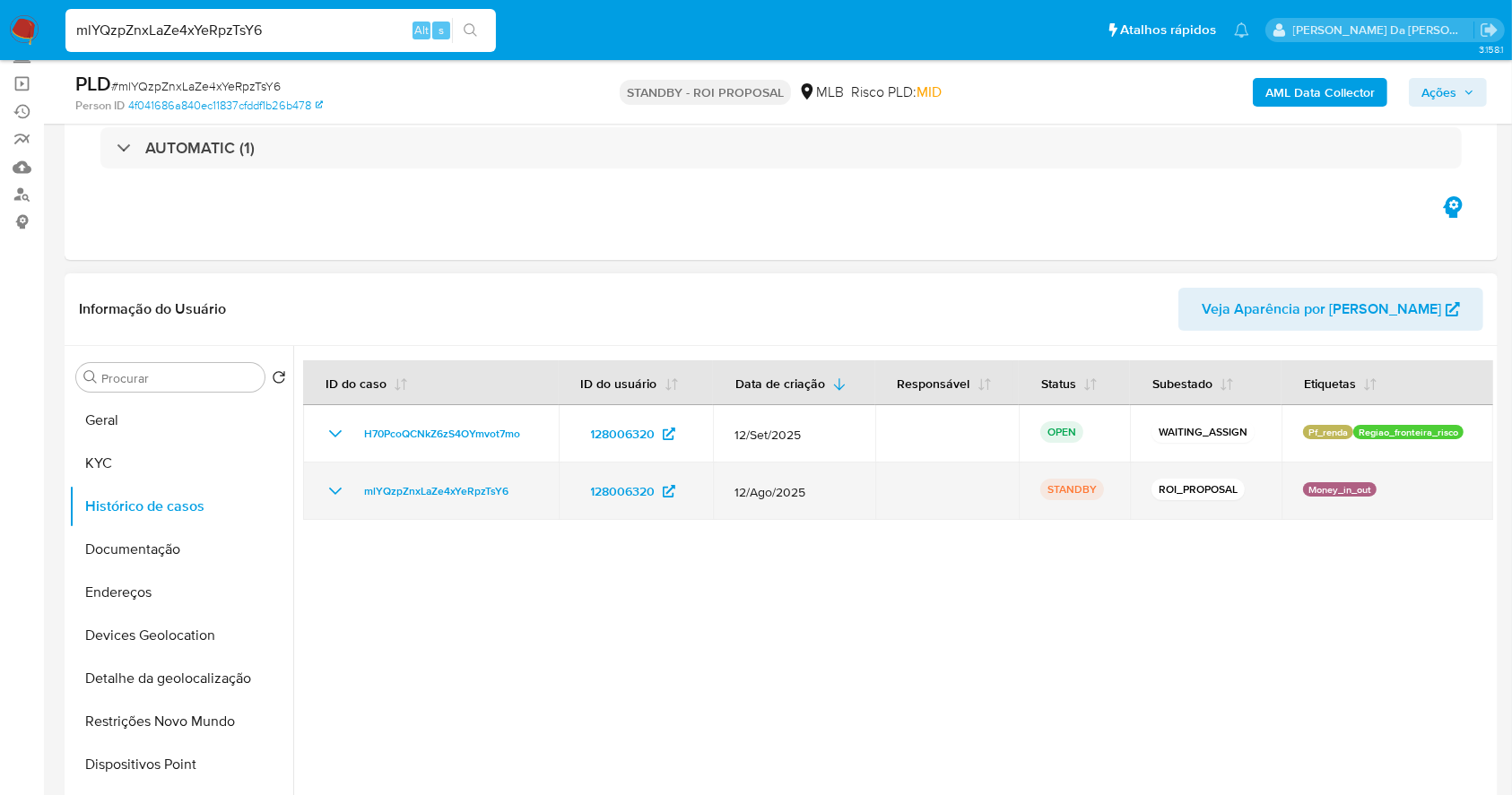
drag, startPoint x: 424, startPoint y: 493, endPoint x: 330, endPoint y: 497, distance: 94.1
click at [330, 497] on div "mlYQzpZnxLaZe4xYeRpzTsY6" at bounding box center [430, 492] width 213 height 22
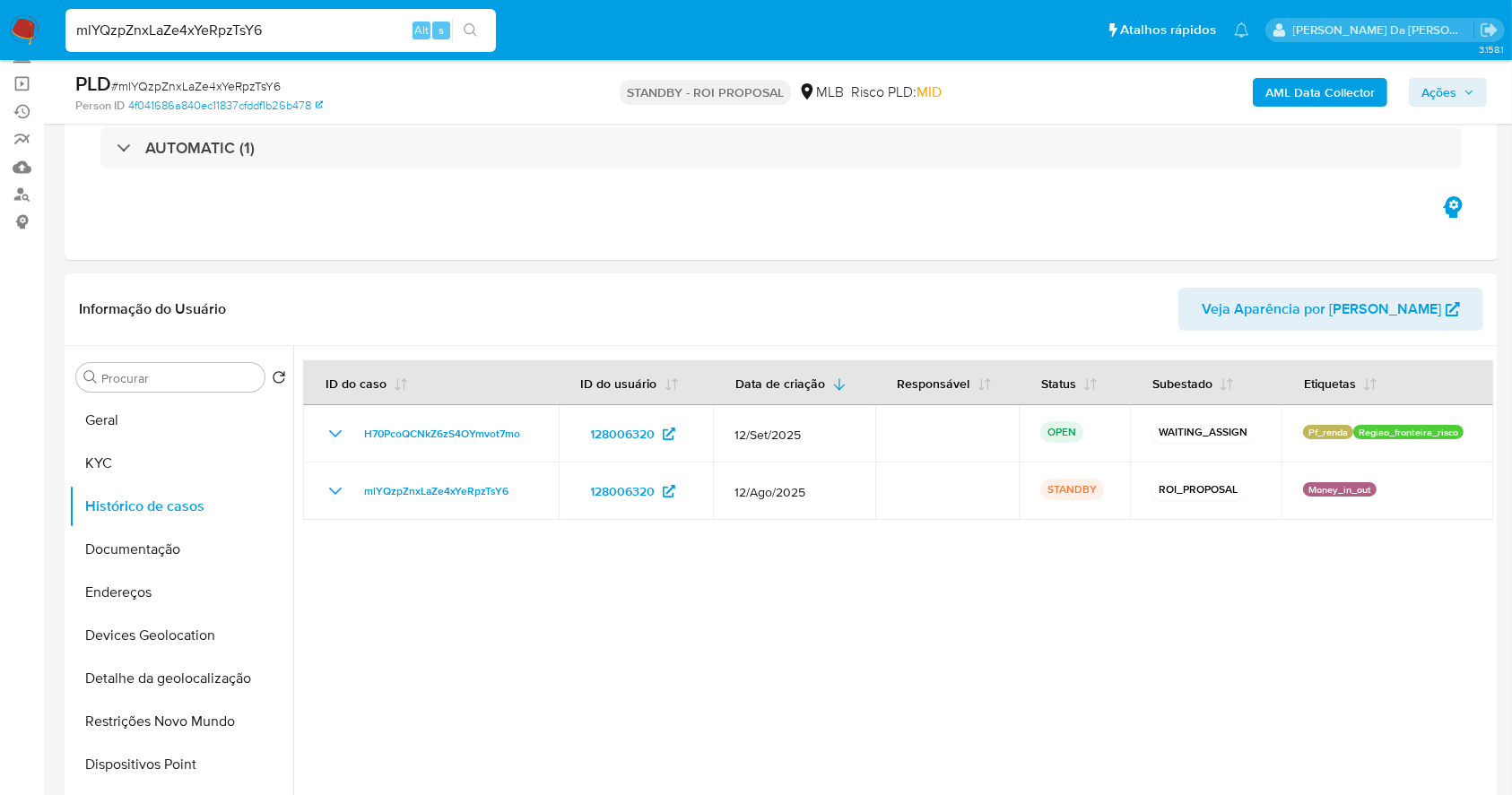
click at [36, 18] on img at bounding box center [24, 30] width 31 height 31
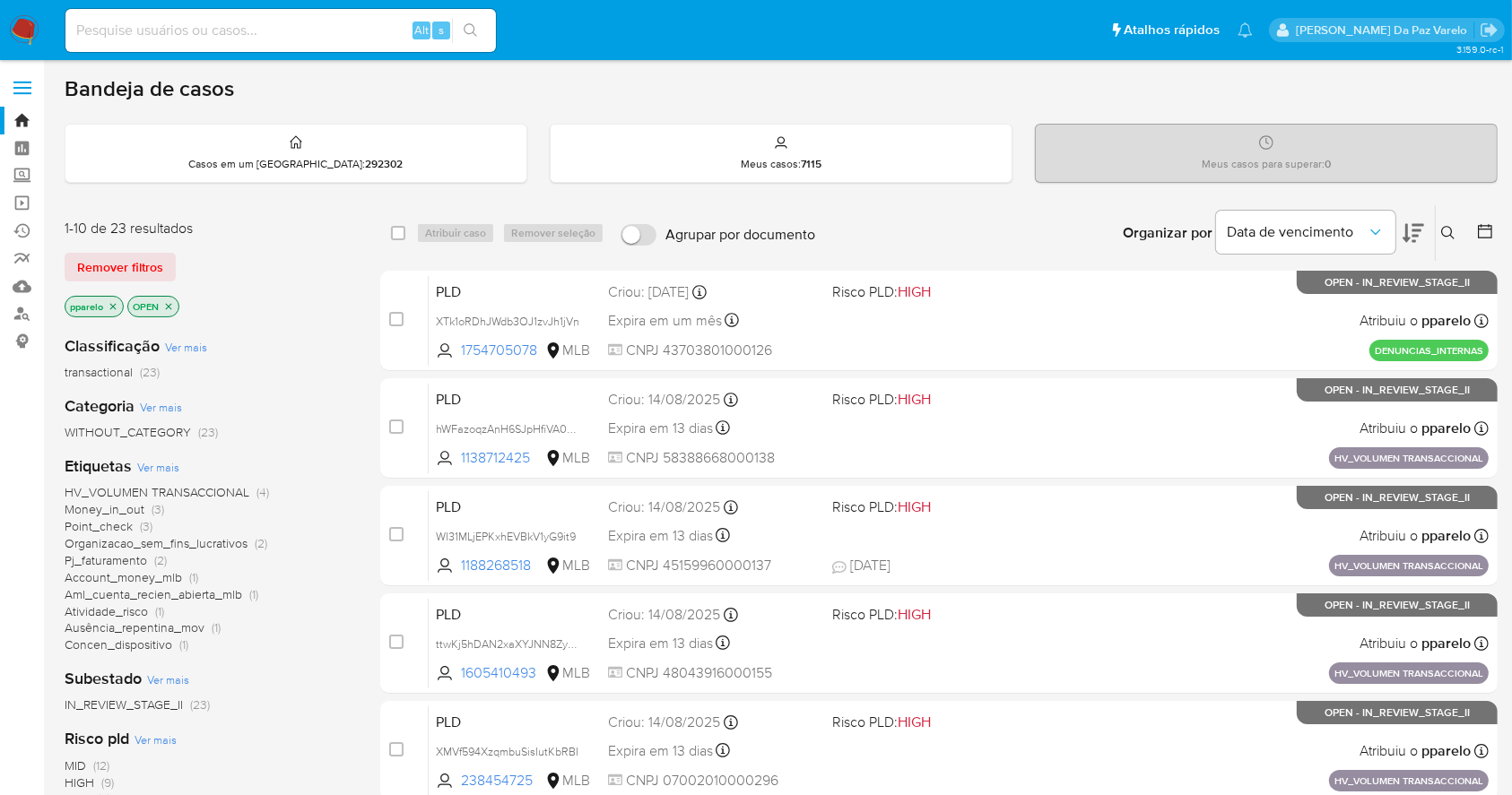
click at [1453, 233] on icon at bounding box center [1448, 232] width 14 height 14
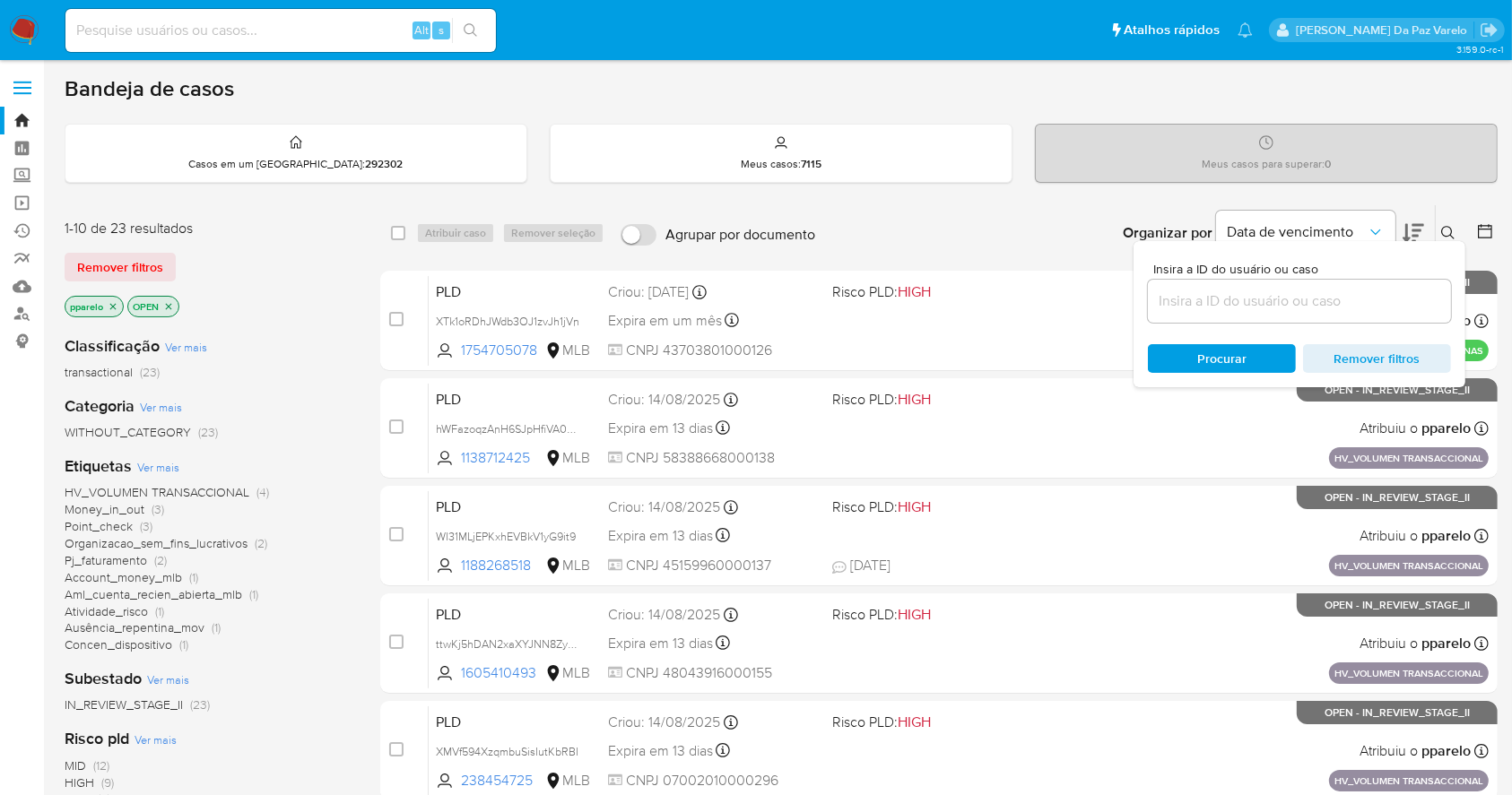
click at [1363, 316] on div at bounding box center [1299, 300] width 303 height 43
click at [1356, 304] on input at bounding box center [1299, 300] width 303 height 23
paste input "mlYQzpZnxLaZe4xYeRpzTsY6"
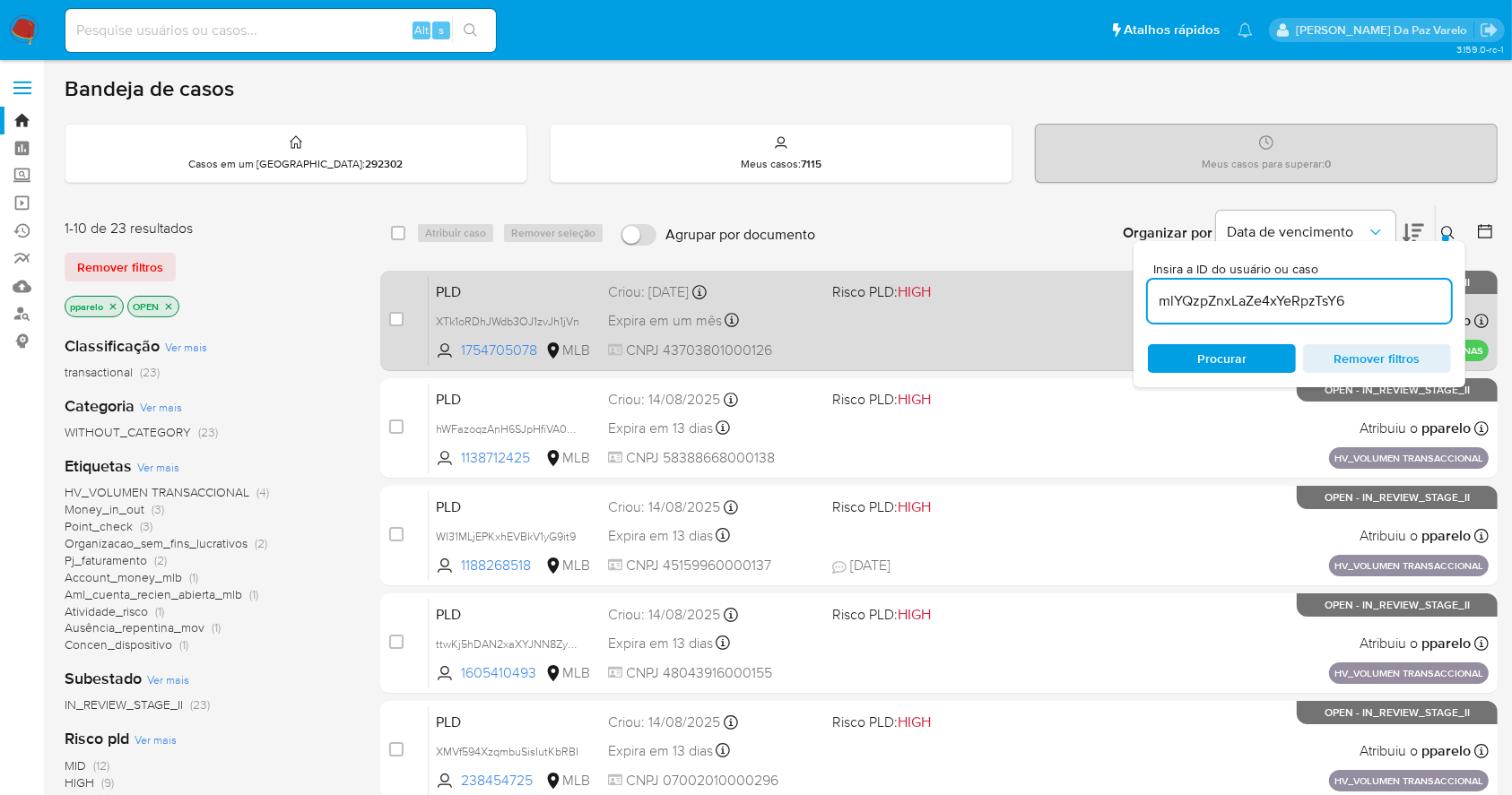
type input "mlYQzpZnxLaZe4xYeRpzTsY6"
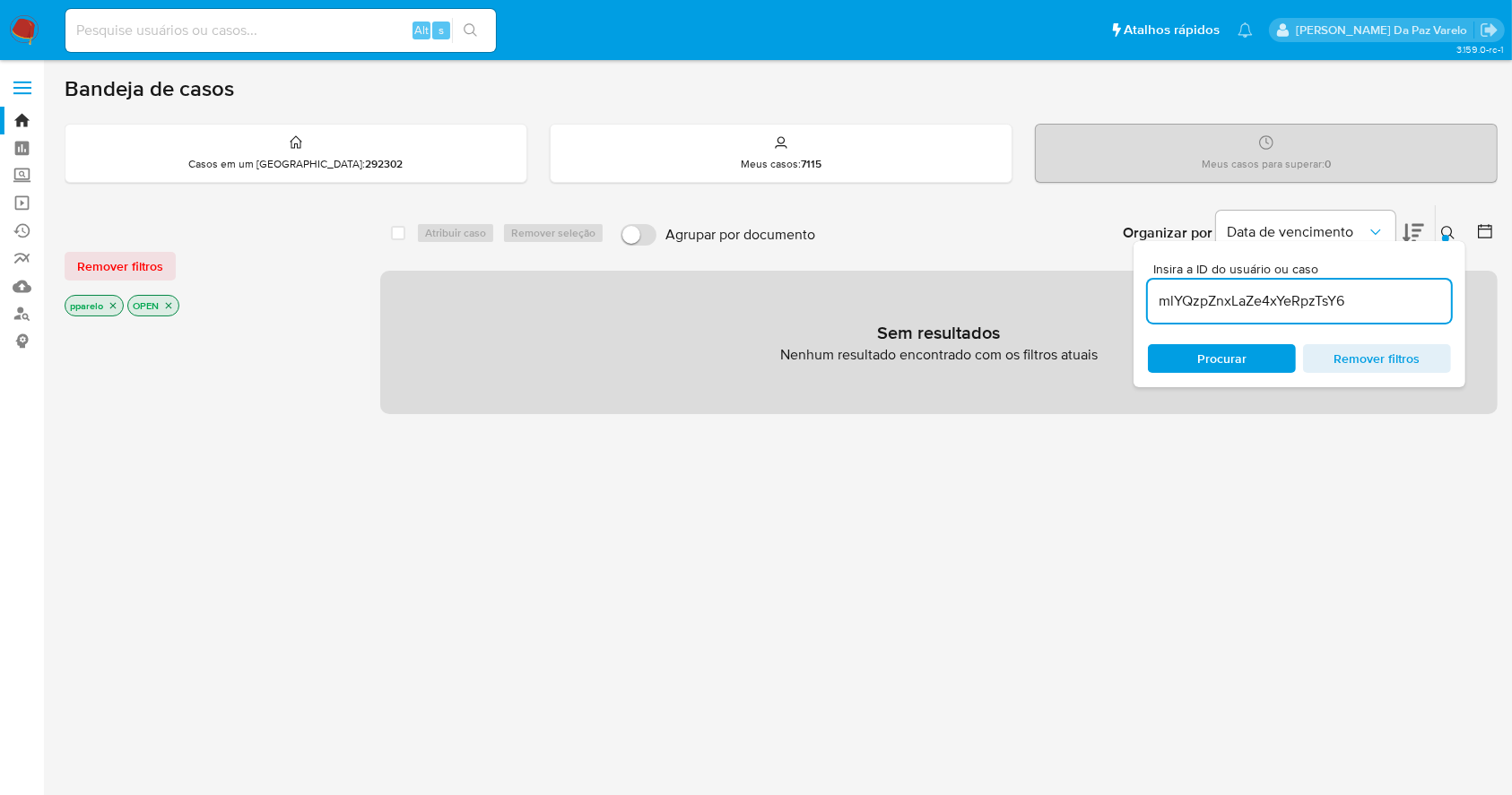
click at [116, 300] on icon "close-filter" at bounding box center [113, 305] width 11 height 11
click at [107, 306] on icon "close-filter" at bounding box center [106, 305] width 11 height 11
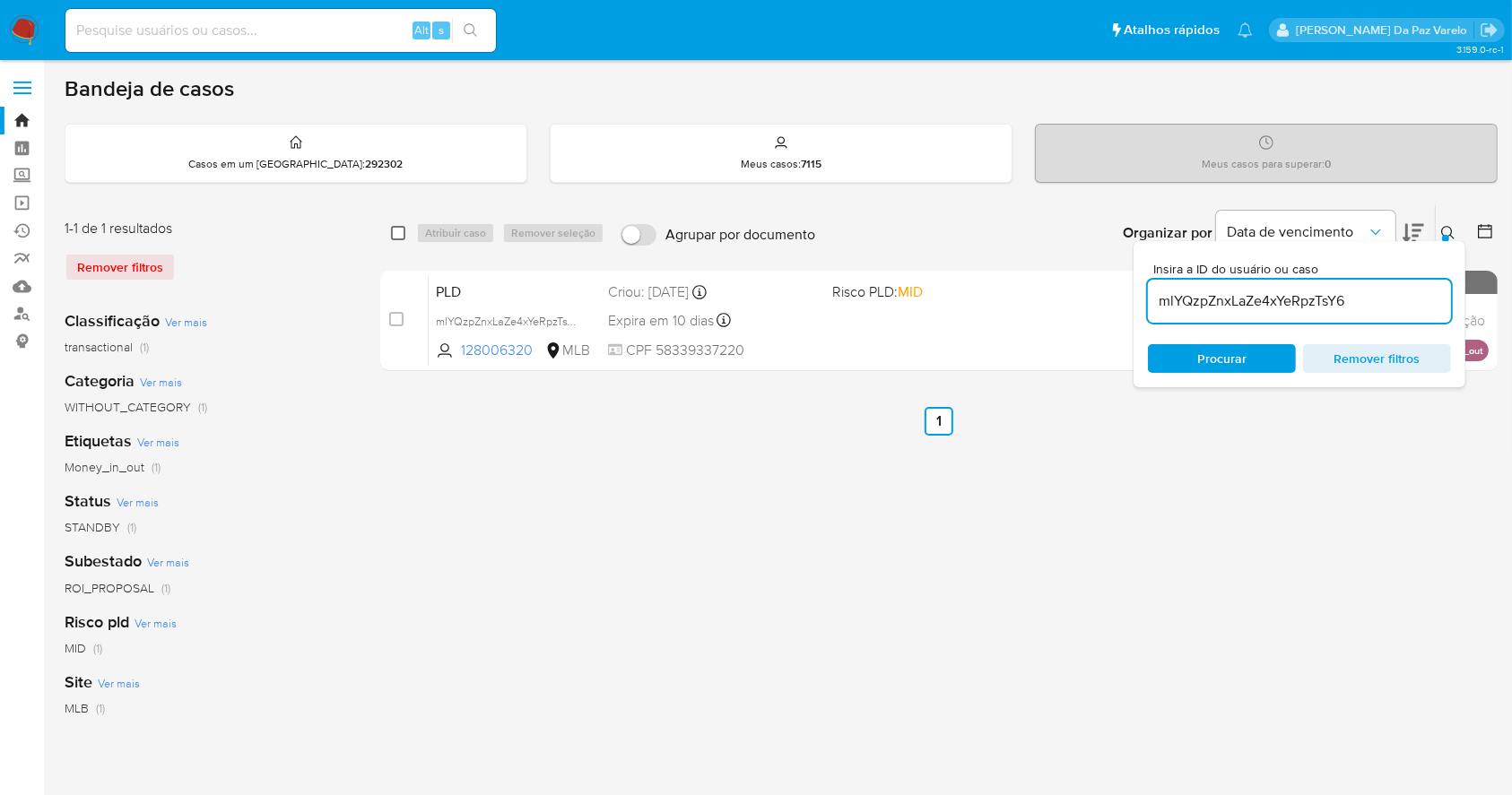
click at [395, 225] on input "checkbox" at bounding box center [398, 232] width 14 height 14
checkbox input "true"
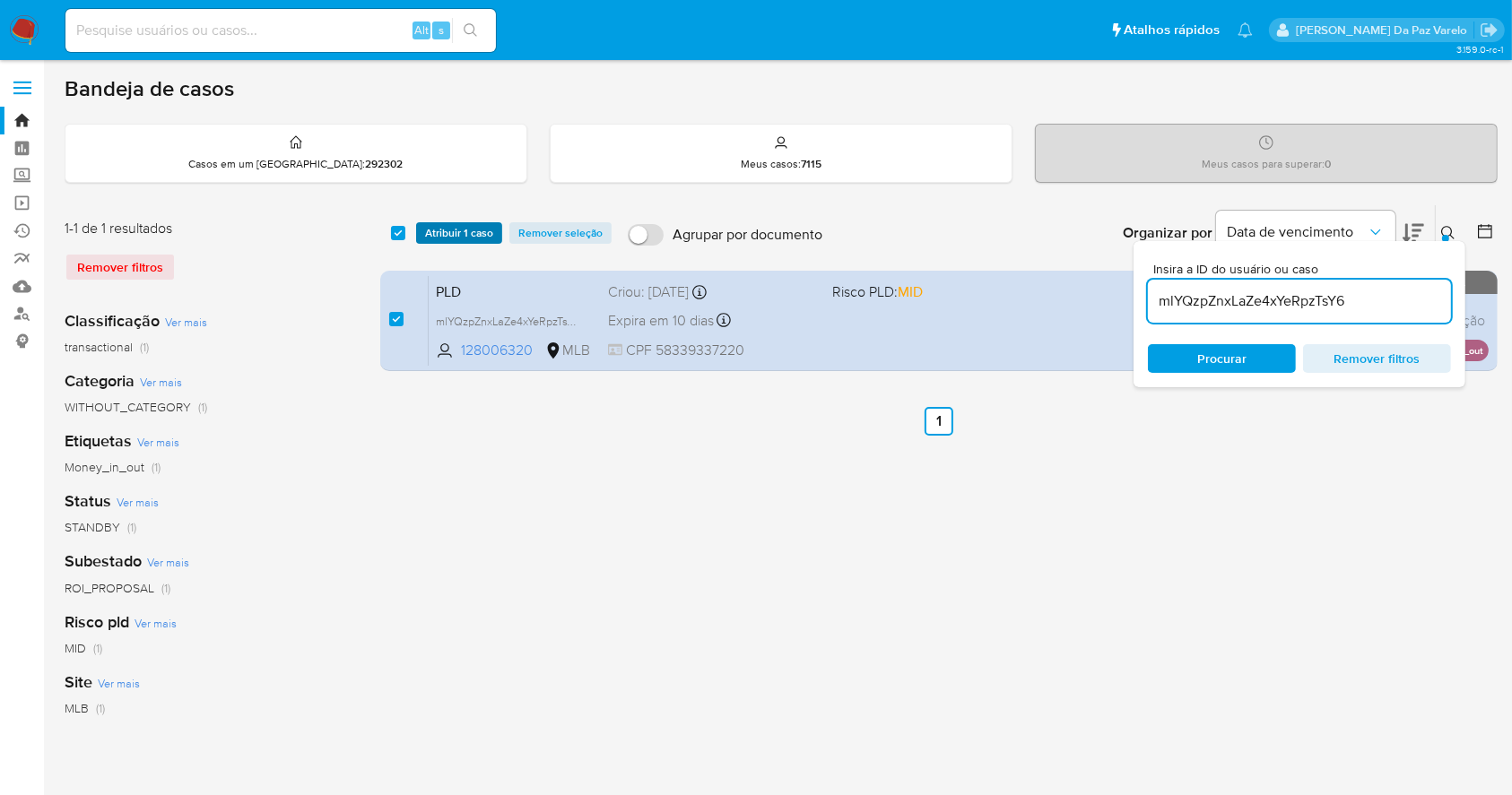
click at [443, 226] on span "Atribuir 1 caso" at bounding box center [459, 233] width 68 height 18
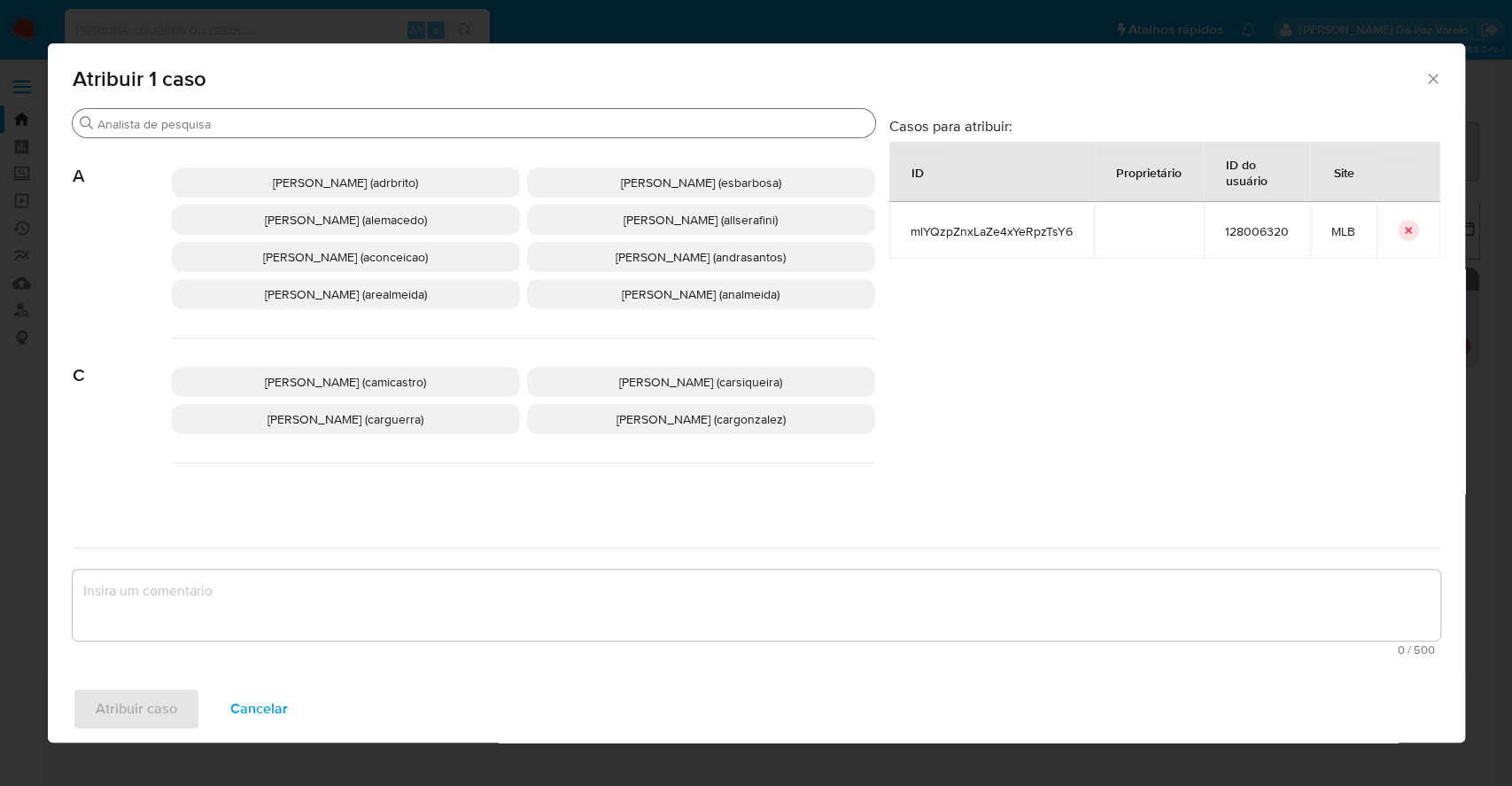
click at [484, 124] on input "Procurar" at bounding box center [483, 124] width 771 height 16
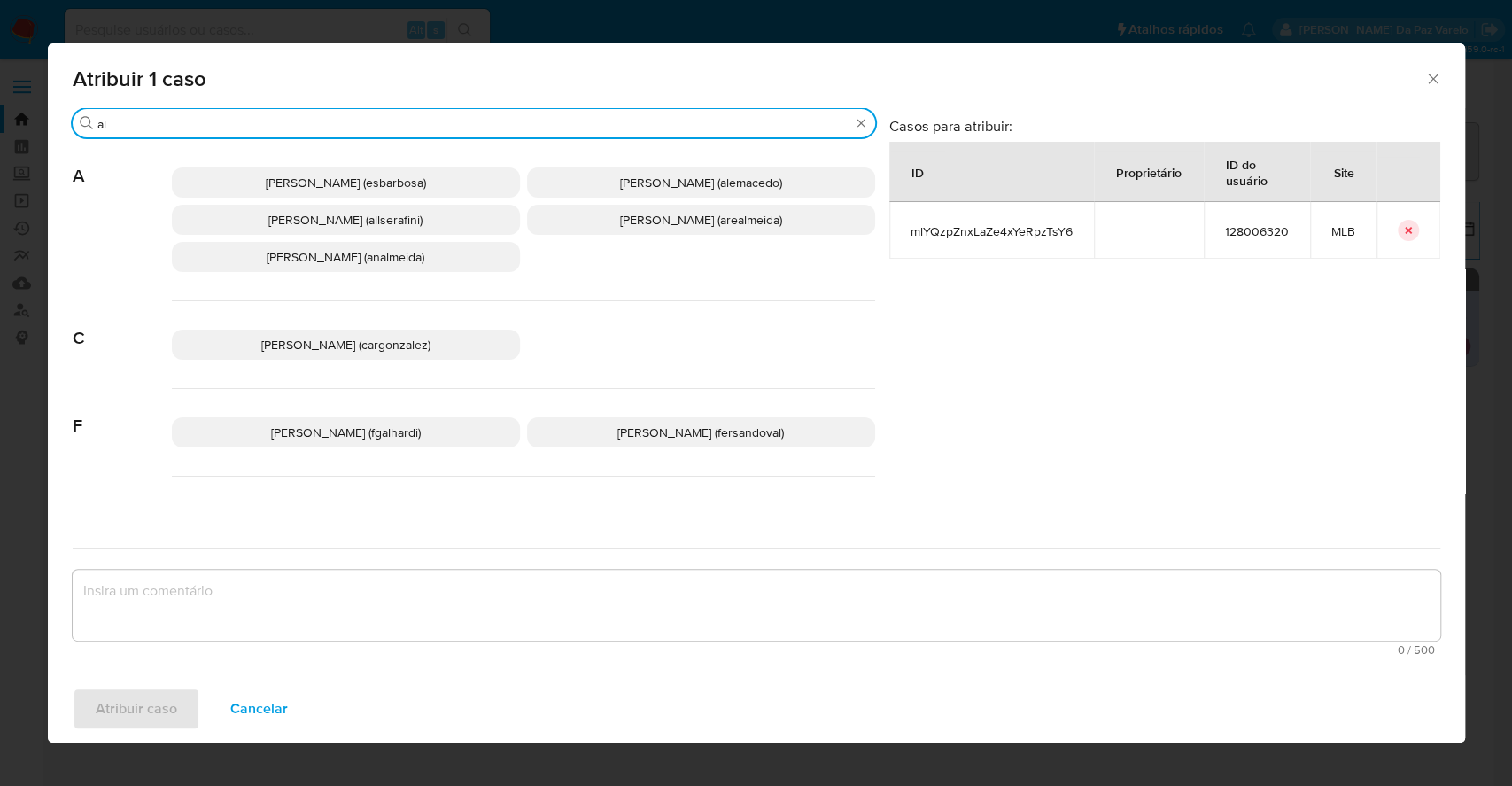
type input "a"
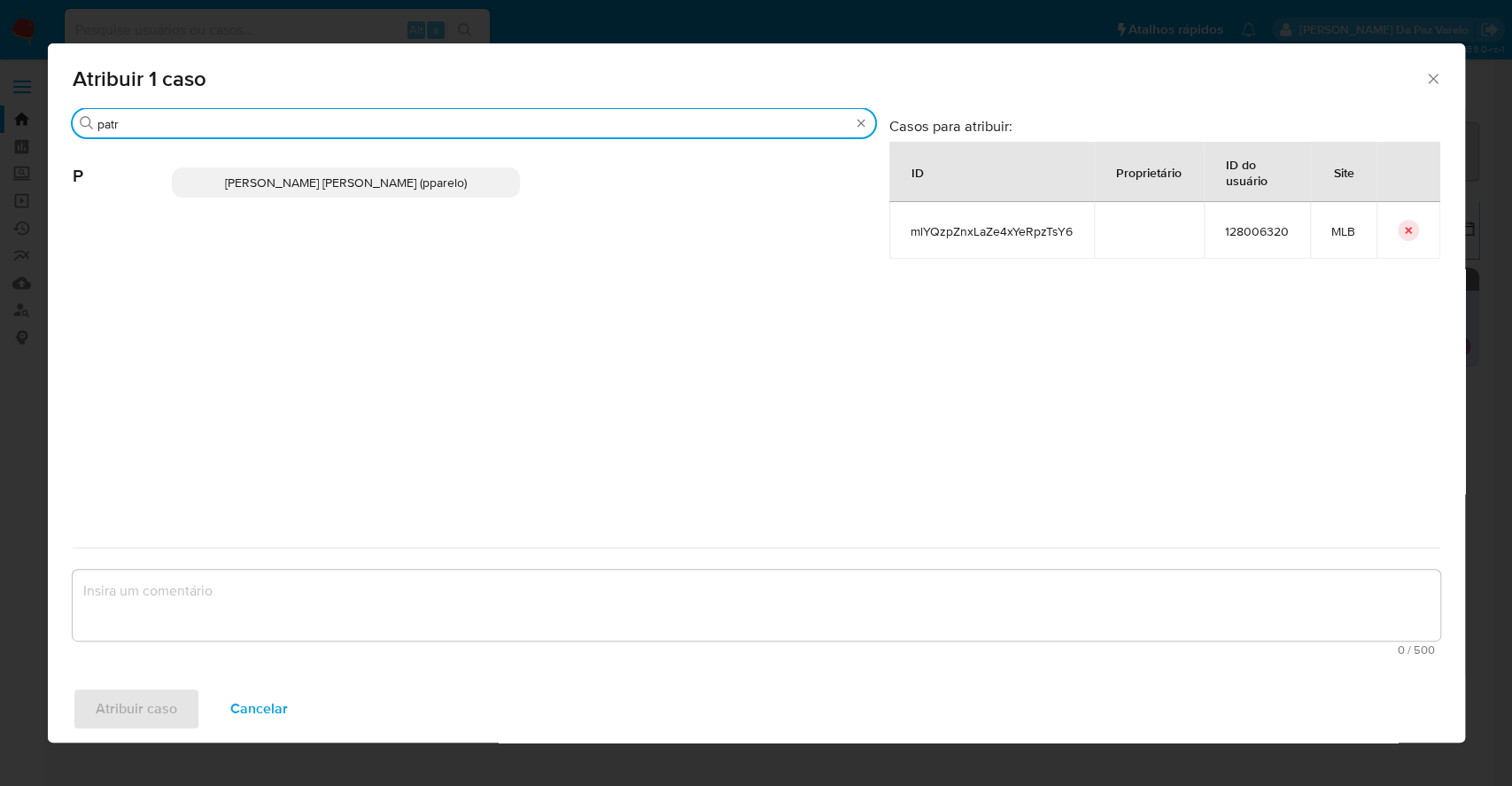
type input "patr"
click at [432, 170] on p "Patricia Aparecida Da Paz Varelo (pparelo)" at bounding box center [345, 182] width 348 height 31
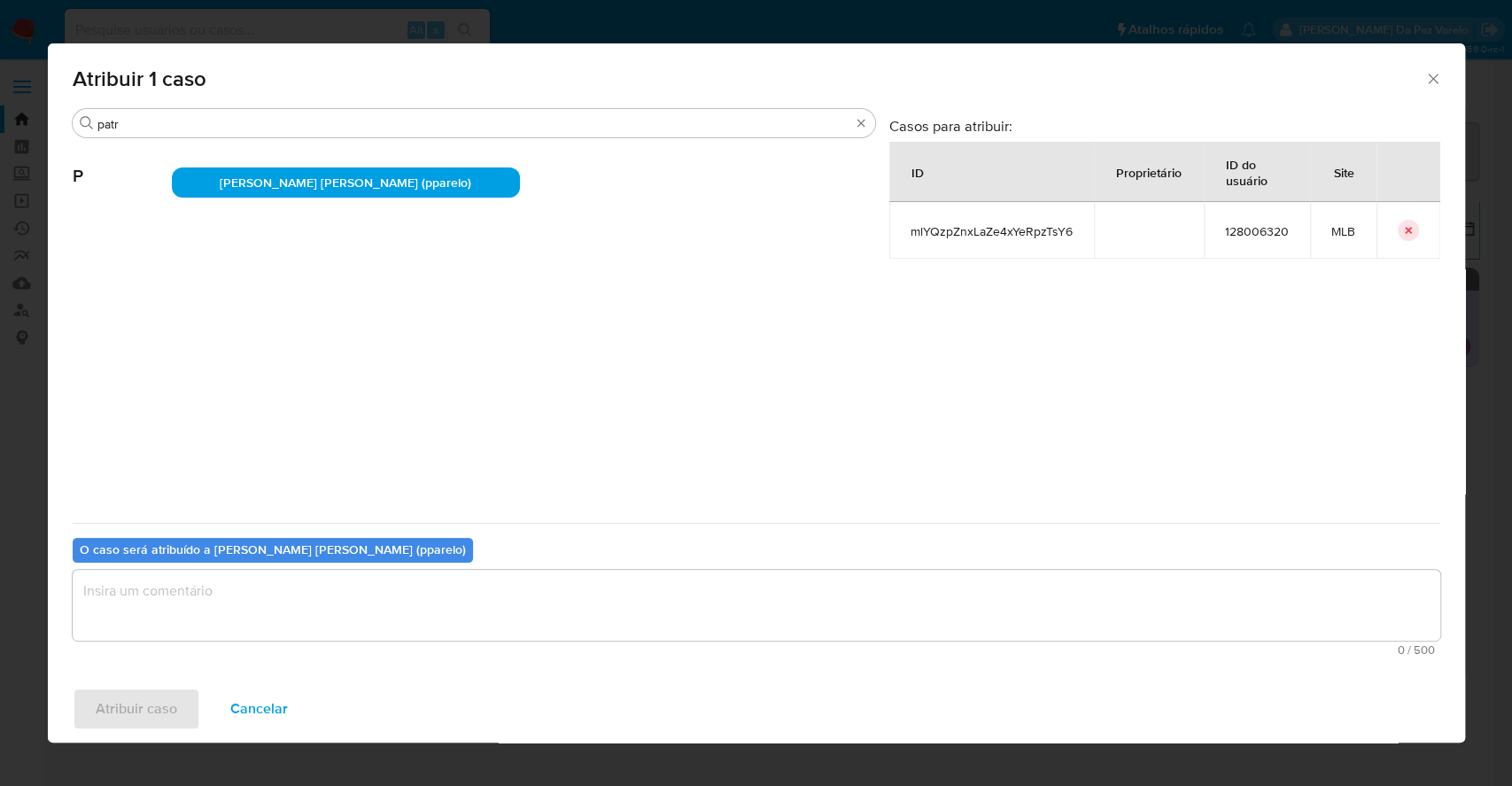
click at [433, 627] on textarea "assign-modal" at bounding box center [756, 606] width 1367 height 71
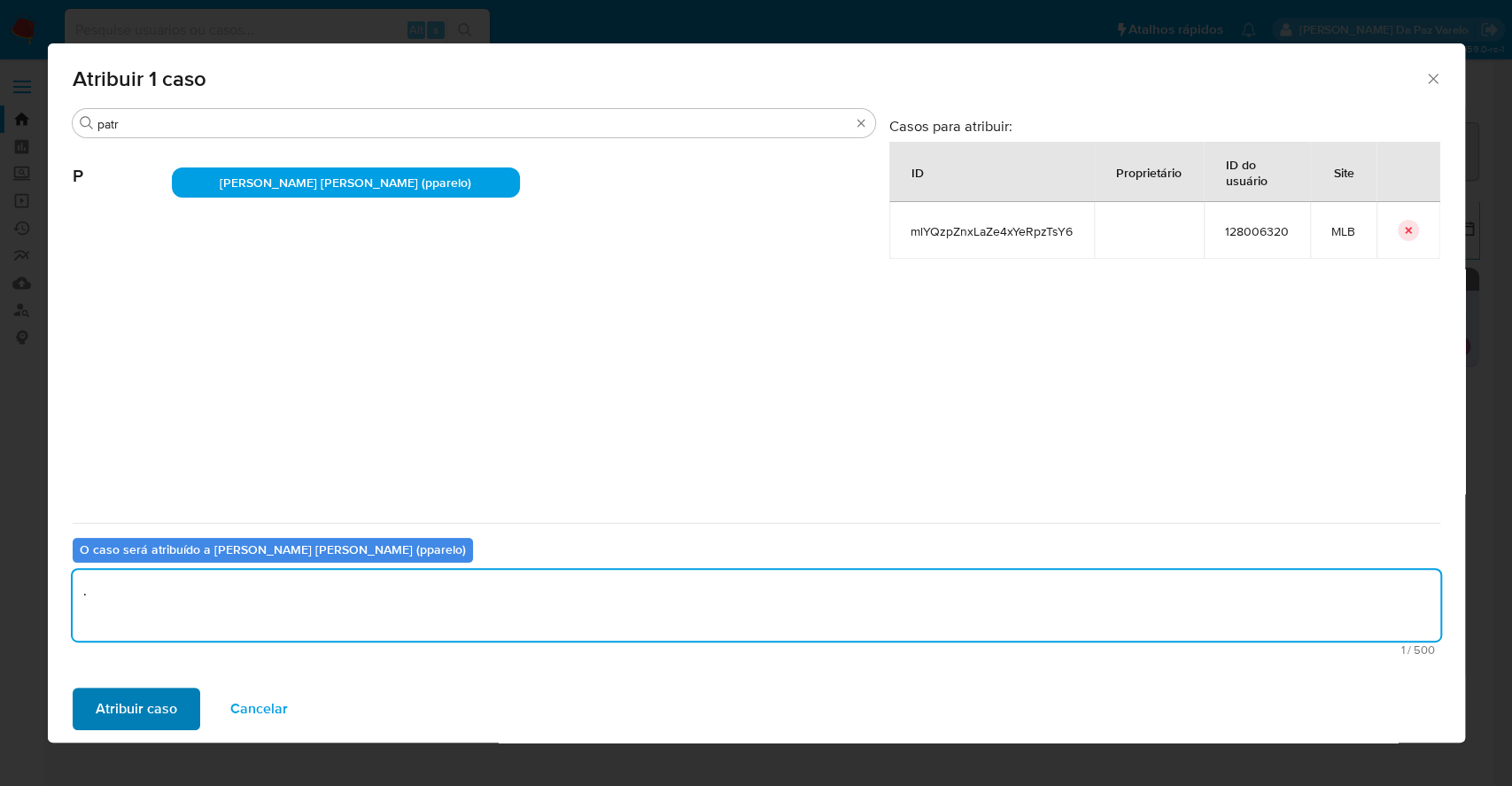
type textarea "."
click at [117, 705] on span "Atribuir caso" at bounding box center [136, 709] width 82 height 39
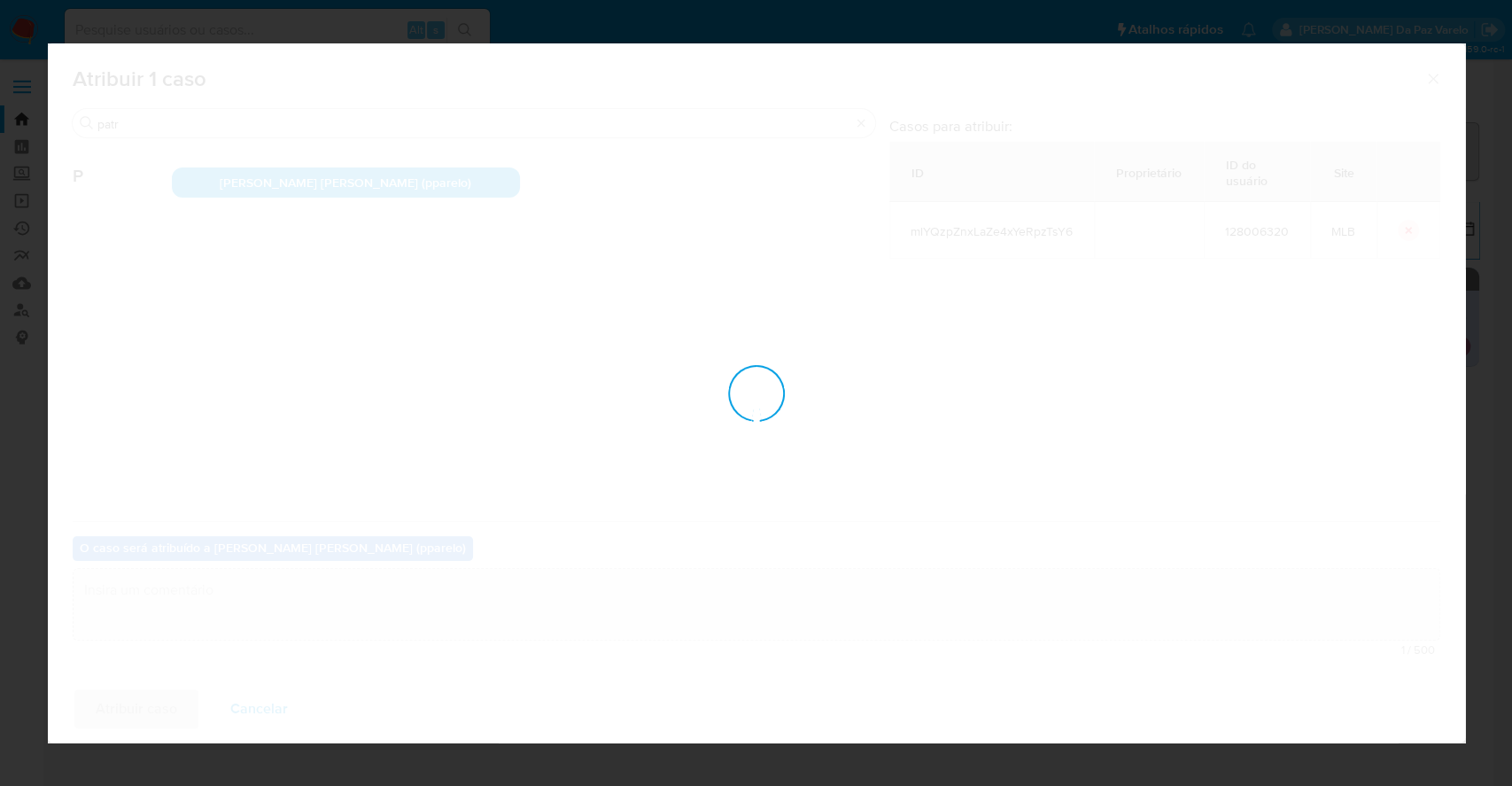
checkbox input "false"
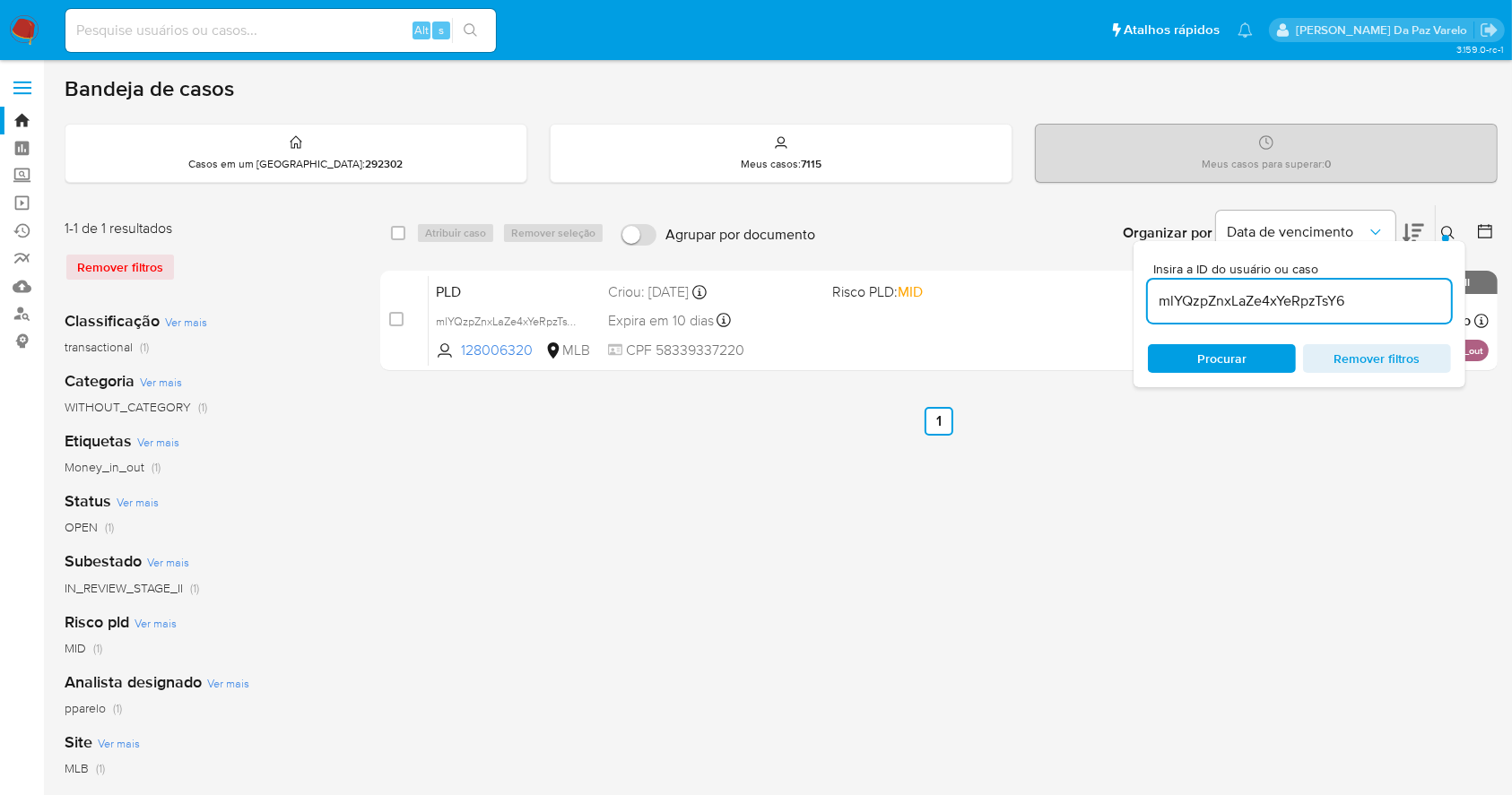
click at [1452, 231] on button at bounding box center [1450, 233] width 30 height 22
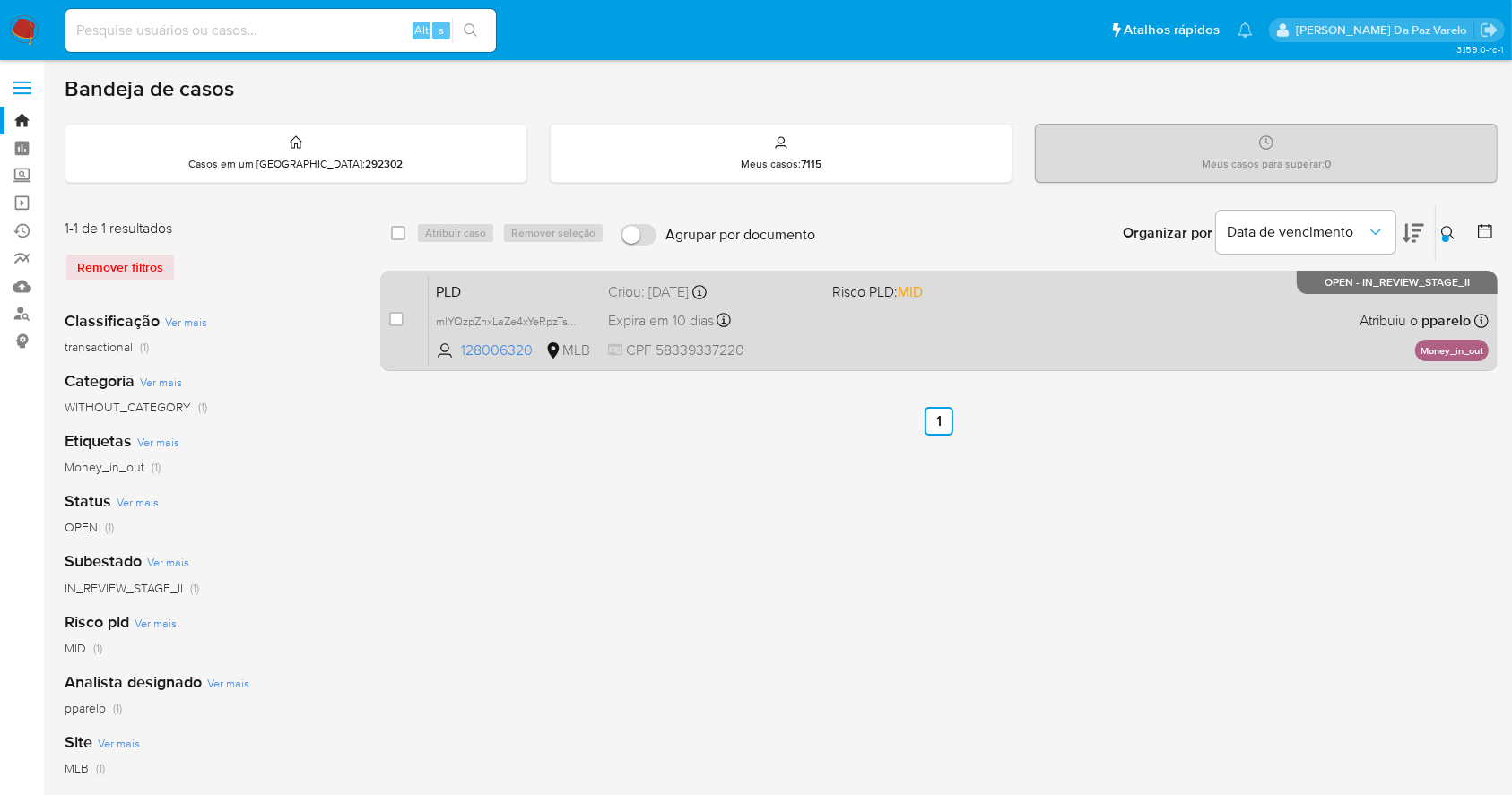
click at [894, 321] on div "PLD mlYQzpZnxLaZe4xYeRpzTsY6 128006320 MLB Risco PLD: MID Criou: 12/08/2025 Cri…" at bounding box center [958, 320] width 1060 height 91
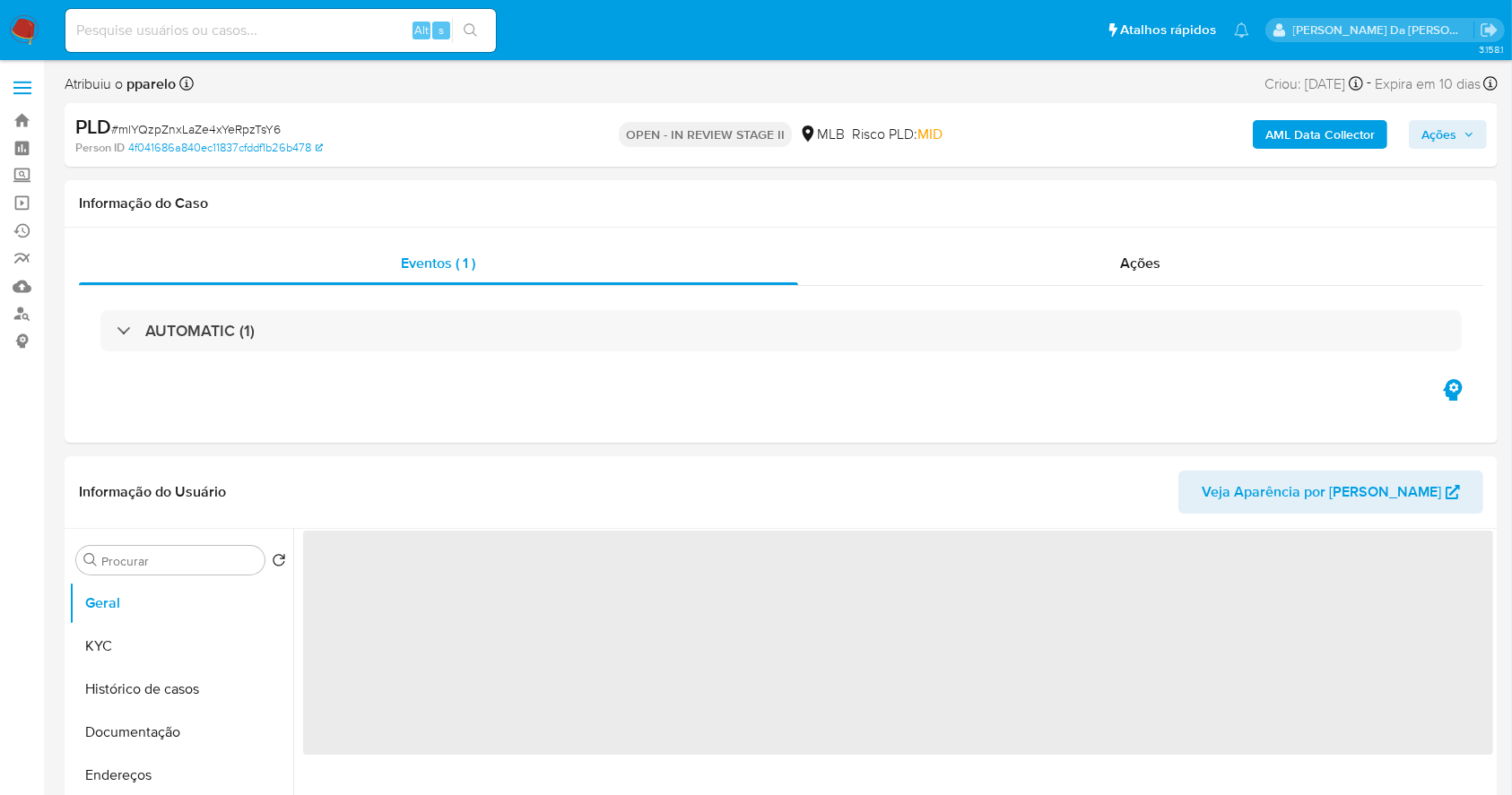
select select "10"
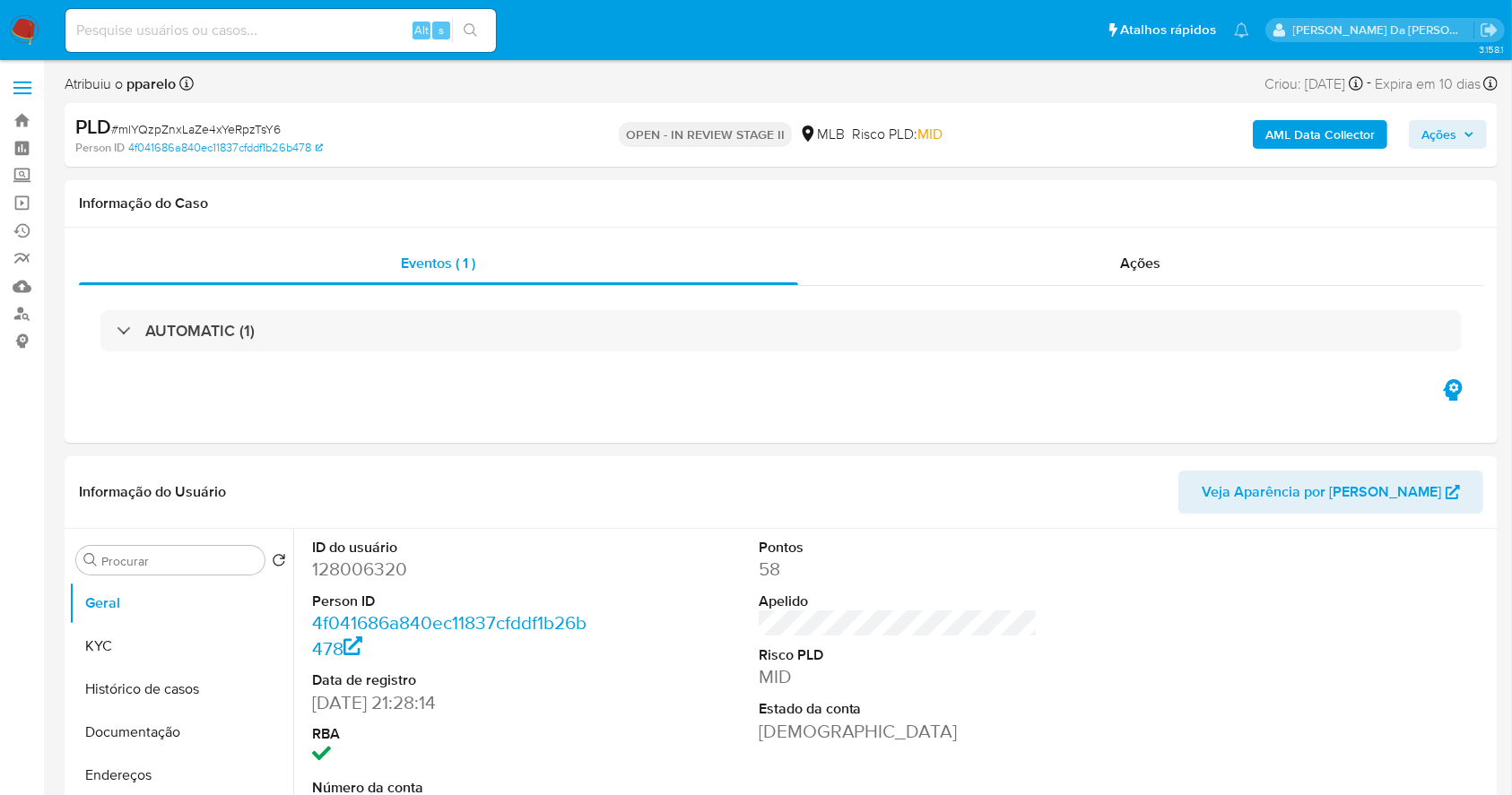
scroll to position [411, 0]
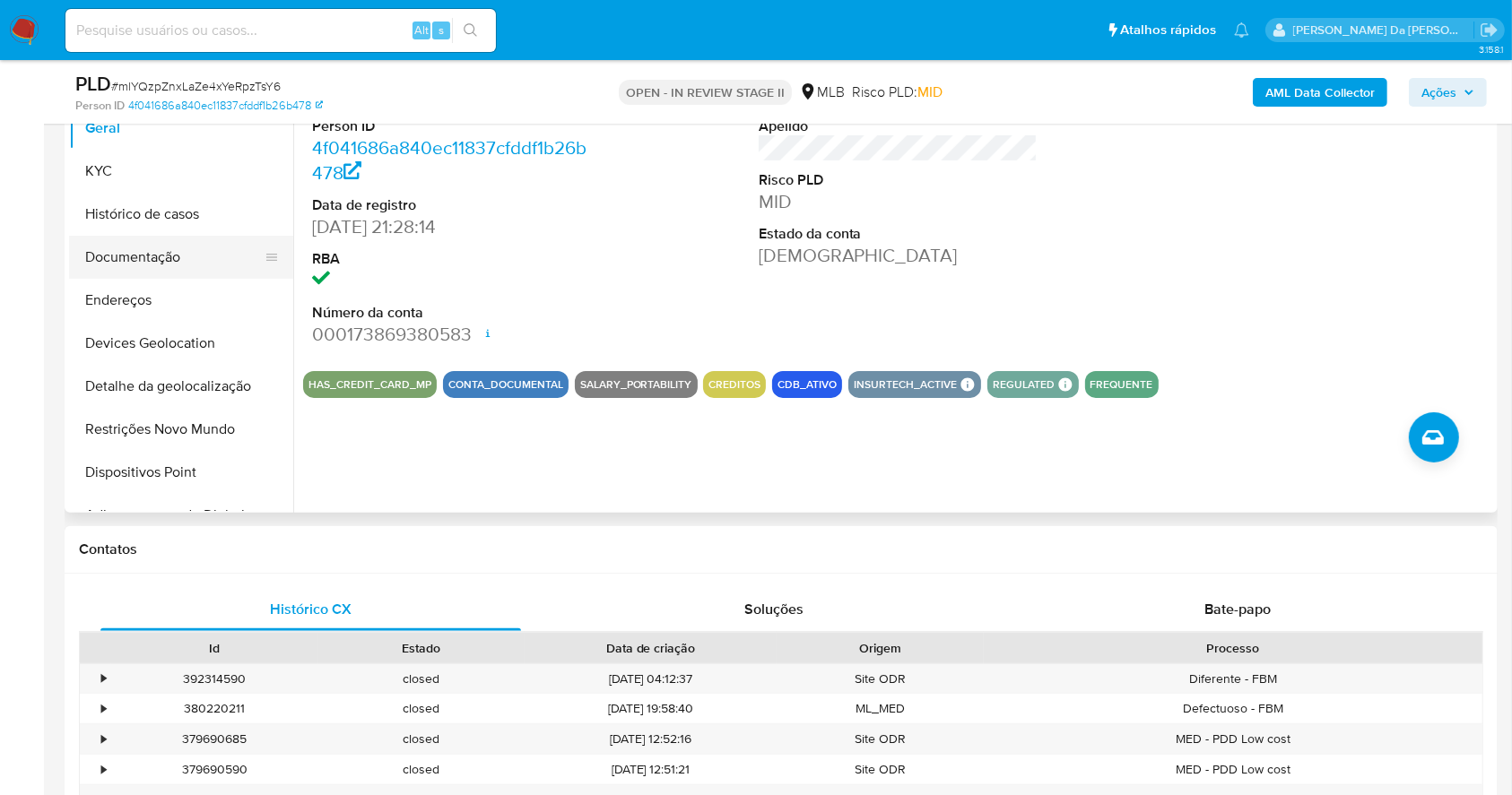
click at [158, 264] on button "Documentação" at bounding box center [174, 256] width 210 height 43
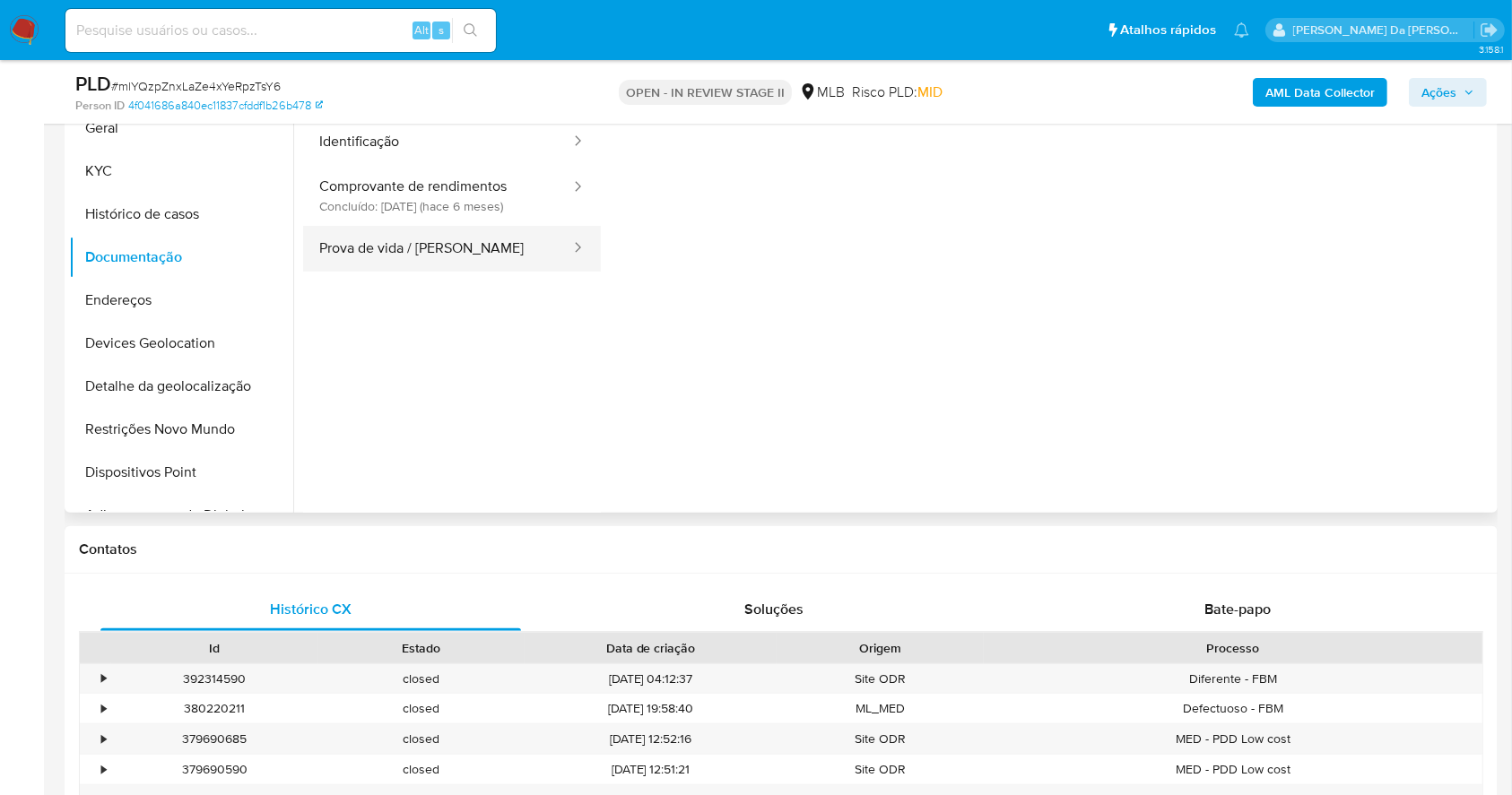
click at [363, 255] on button "Prova de vida / [PERSON_NAME]" at bounding box center [438, 248] width 269 height 46
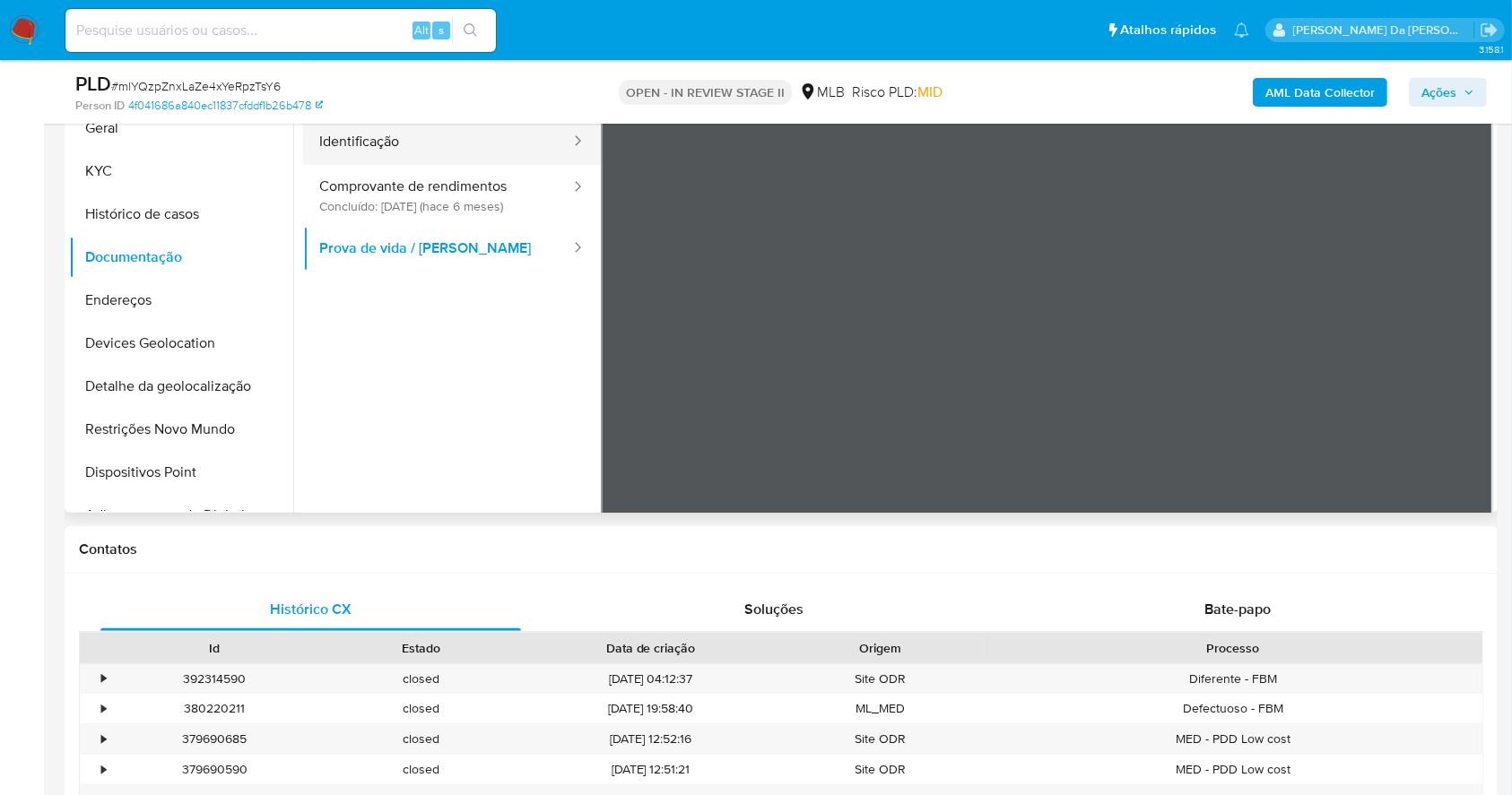
click at [481, 150] on button "Identificação" at bounding box center [438, 142] width 269 height 46
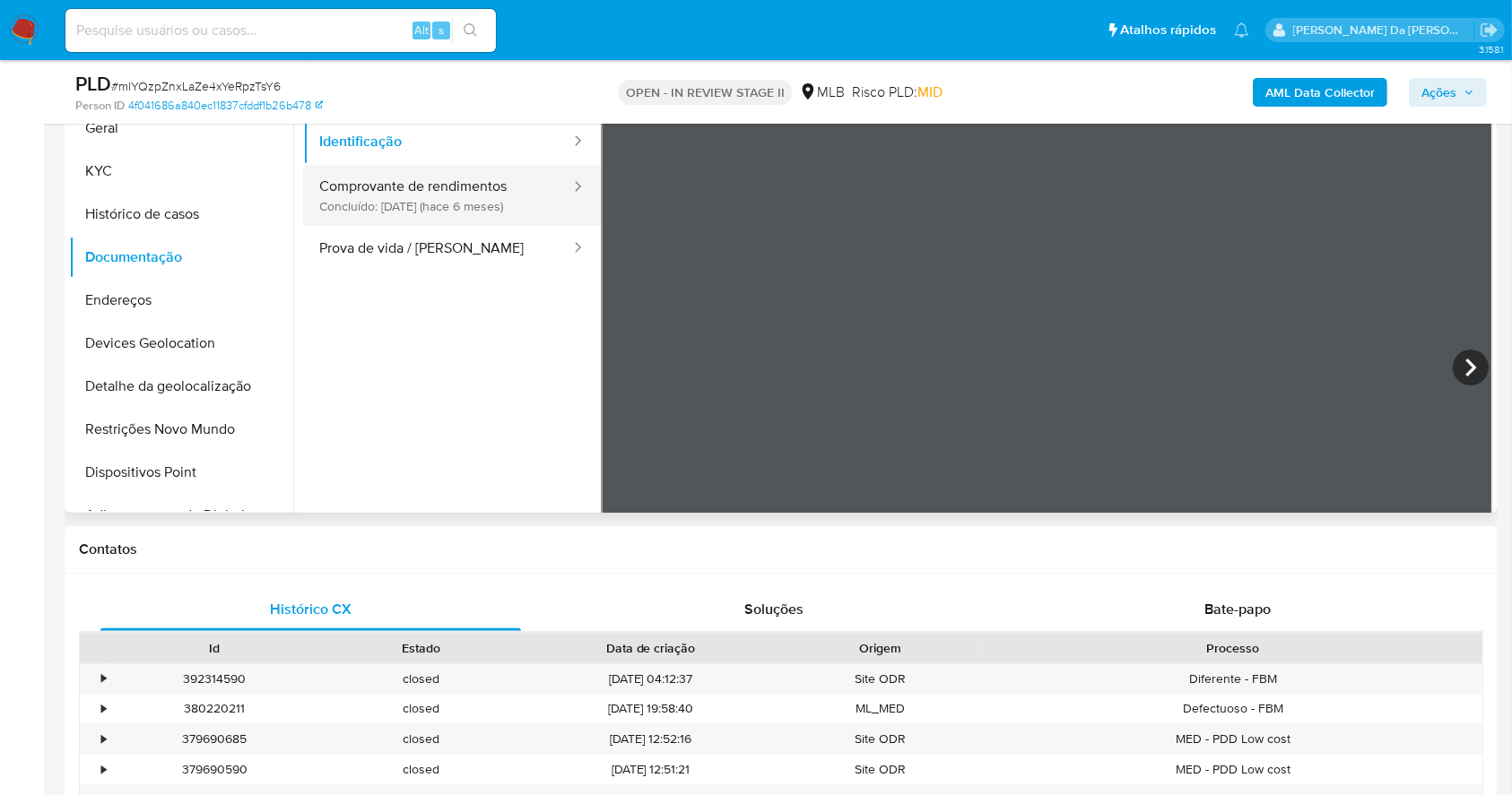
click at [463, 190] on button "Comprovante de rendimentos Concluído: [DATE] (hace 6 meses)" at bounding box center [438, 195] width 269 height 61
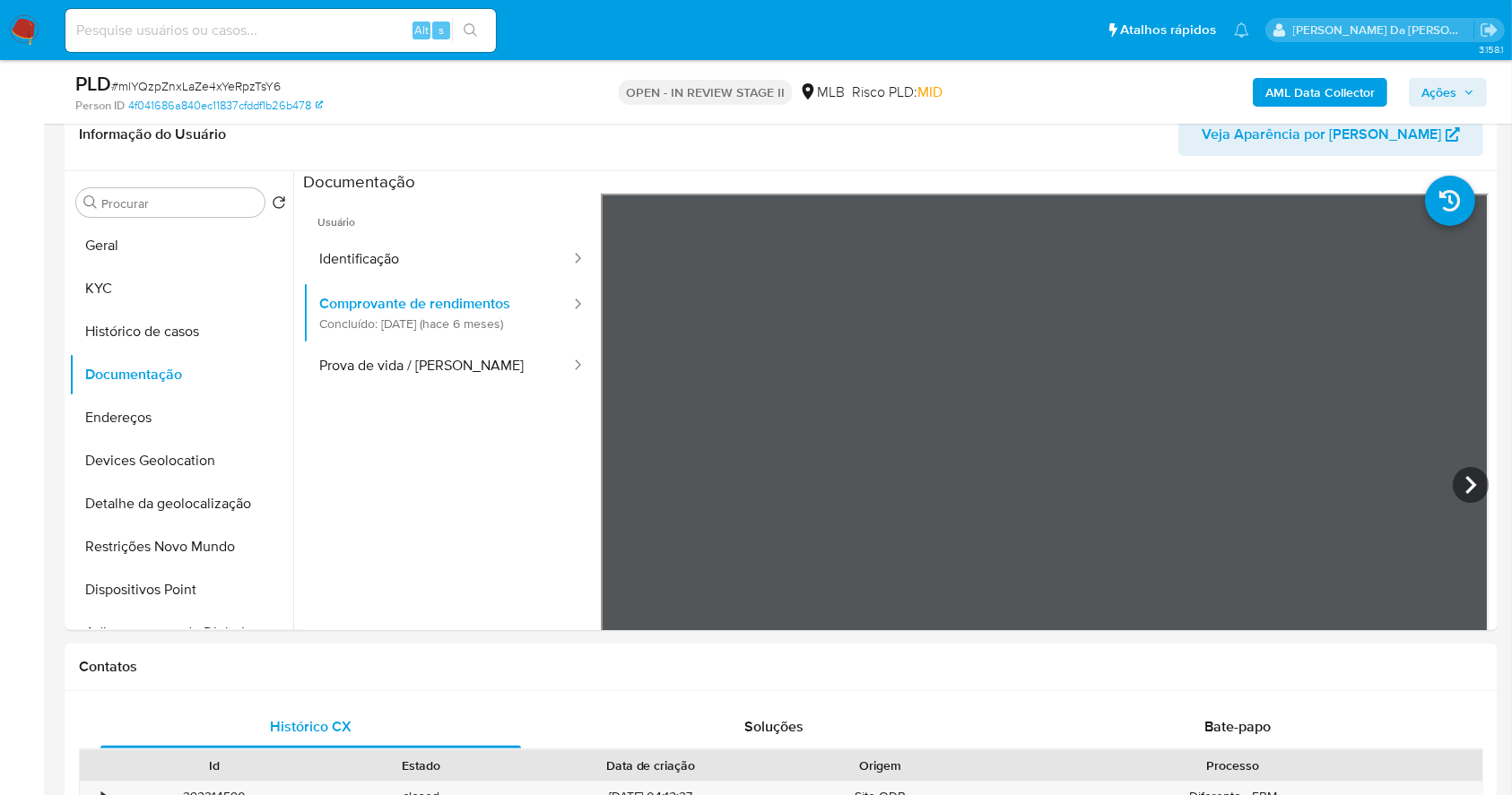
scroll to position [172, 0]
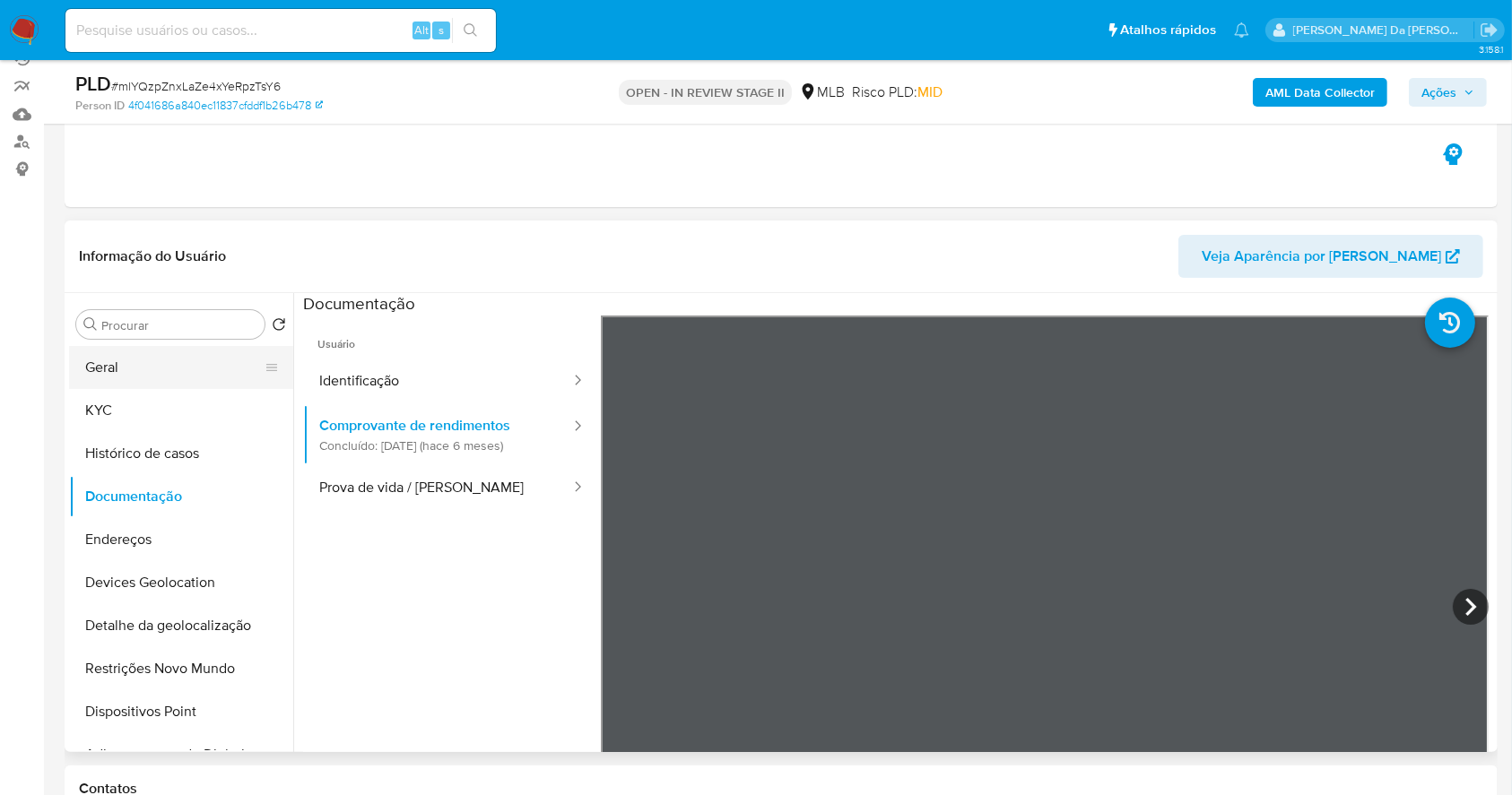
click at [132, 373] on button "Geral" at bounding box center [174, 367] width 210 height 43
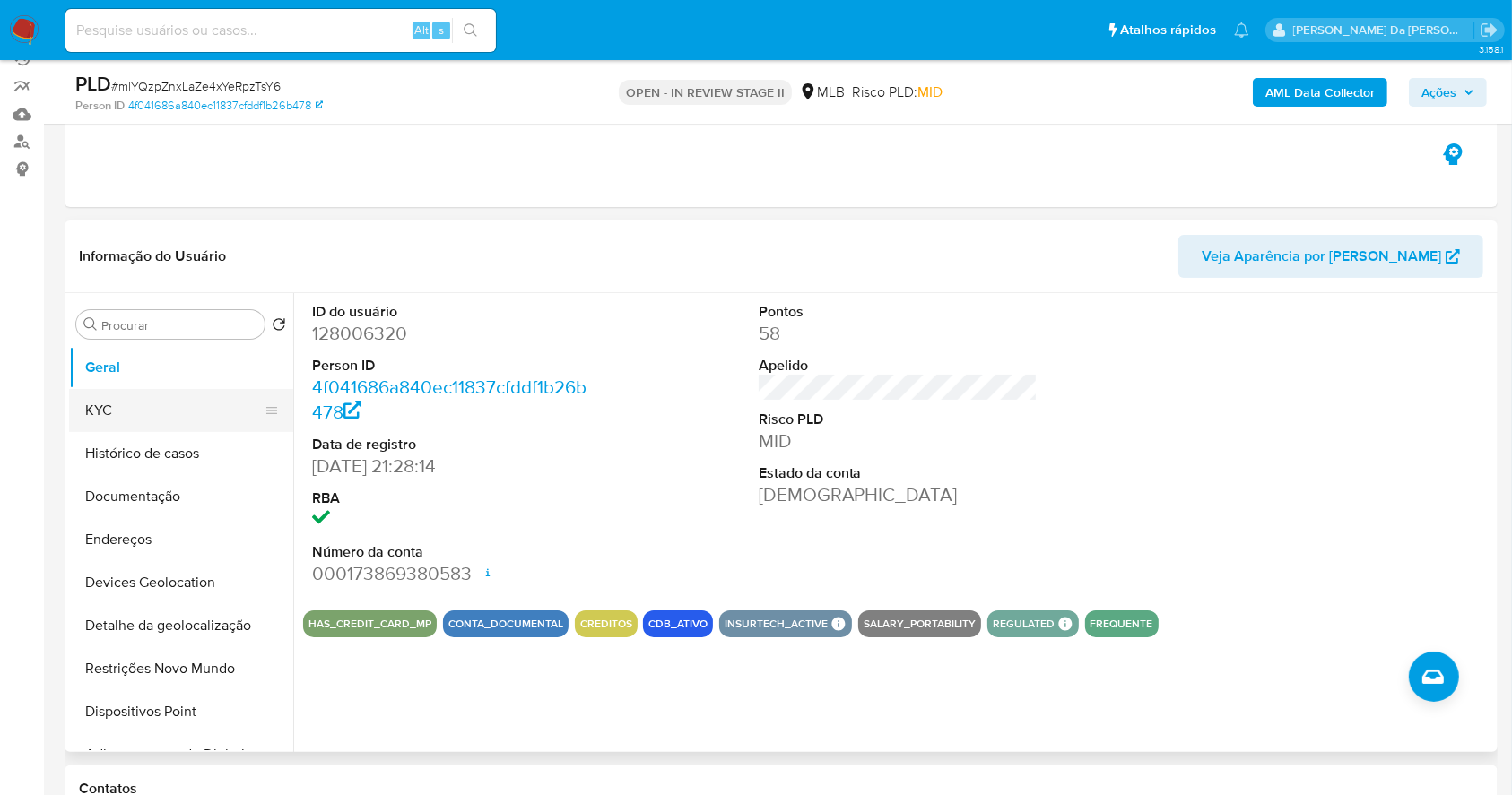
click at [98, 409] on button "KYC" at bounding box center [174, 410] width 210 height 43
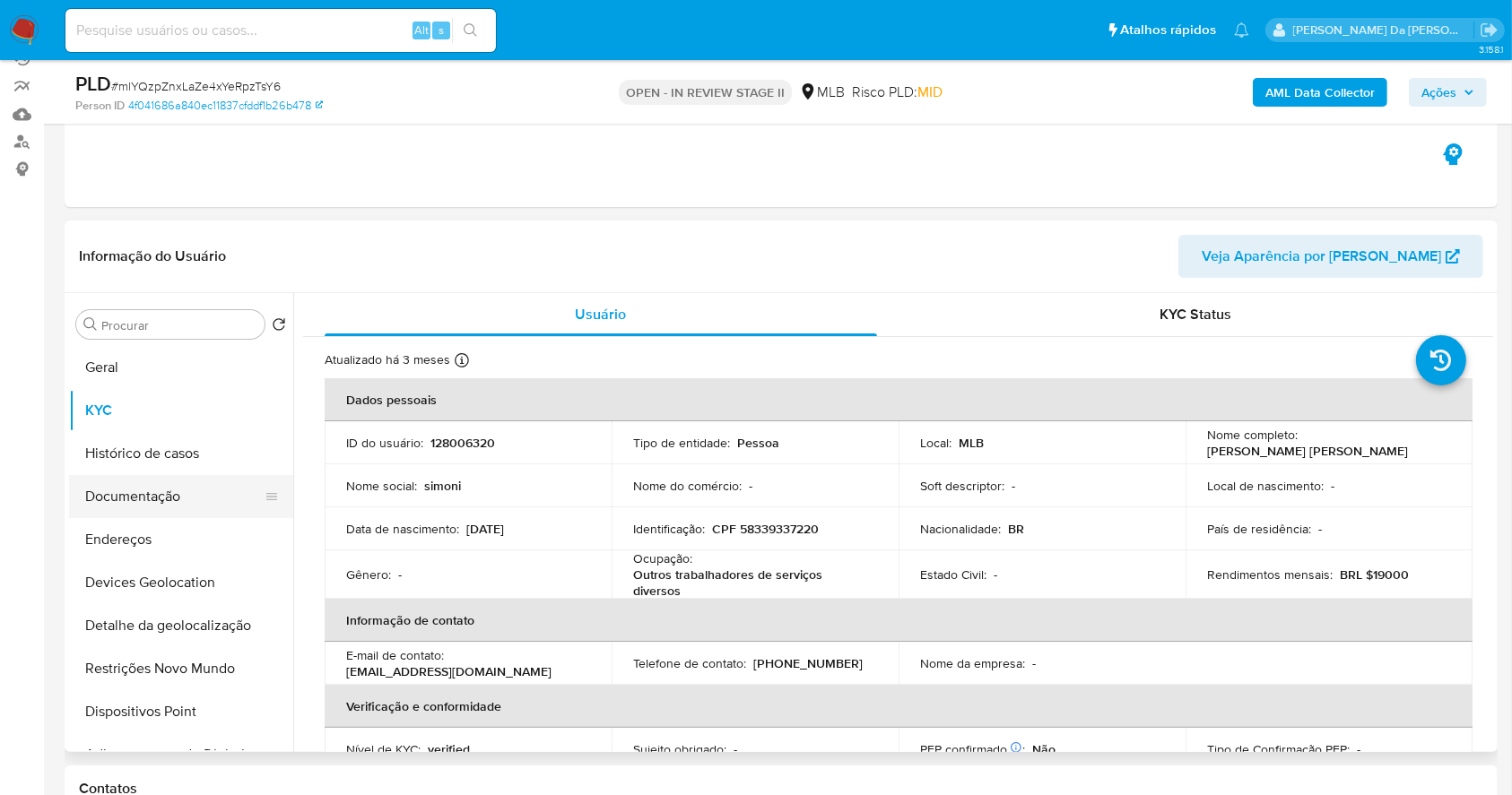
drag, startPoint x: 160, startPoint y: 496, endPoint x: 192, endPoint y: 505, distance: 33.2
click at [158, 498] on button "Documentação" at bounding box center [174, 496] width 210 height 43
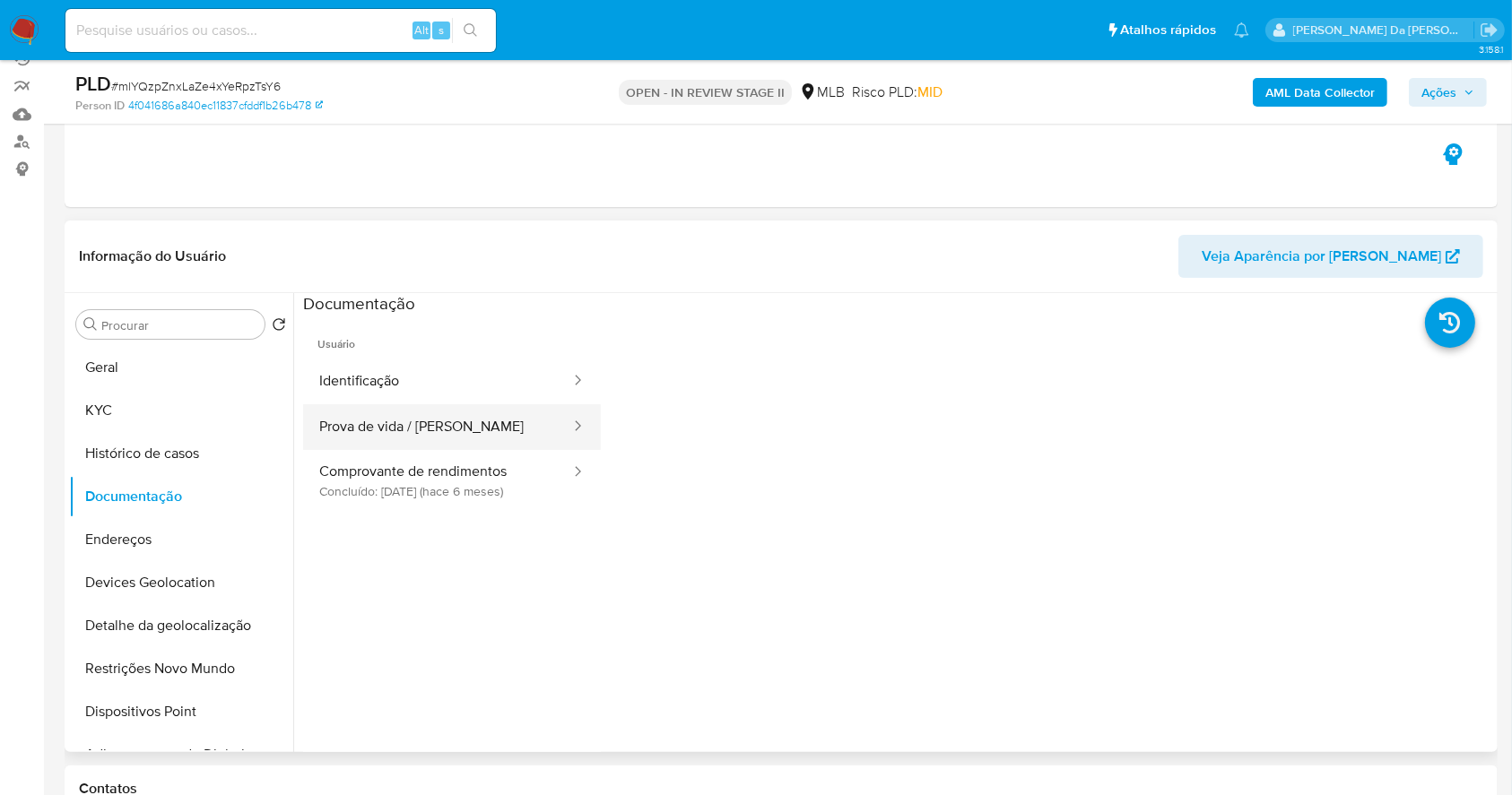
click at [439, 440] on button "Prova de vida / [PERSON_NAME]" at bounding box center [438, 427] width 269 height 46
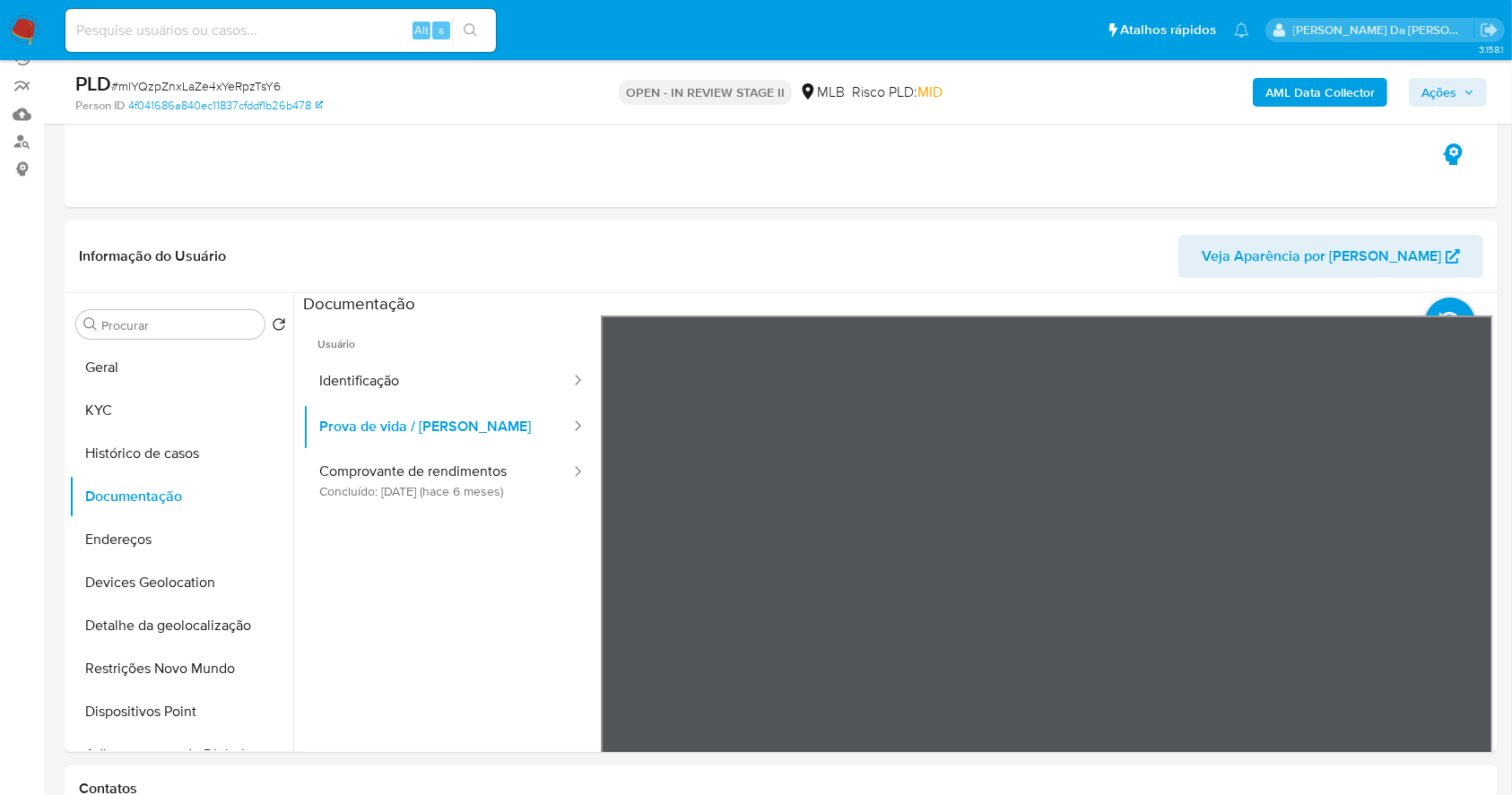
click at [340, 34] on input at bounding box center [280, 30] width 430 height 23
paste input "h22E48bUQKfcRvUBb2ZxbupR"
type input "h22E48bUQKfcRvUBb2ZxbupR"
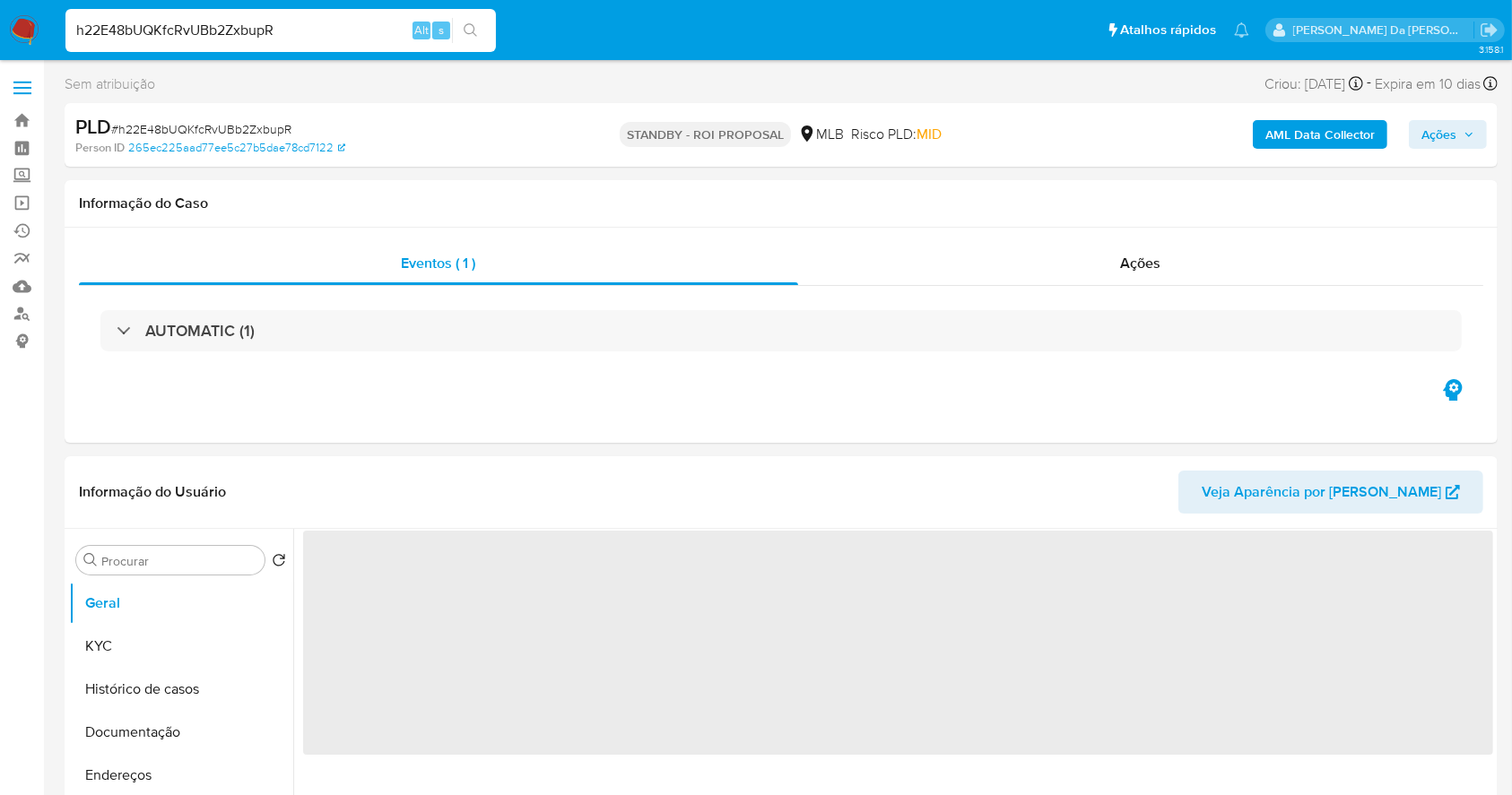
select select "10"
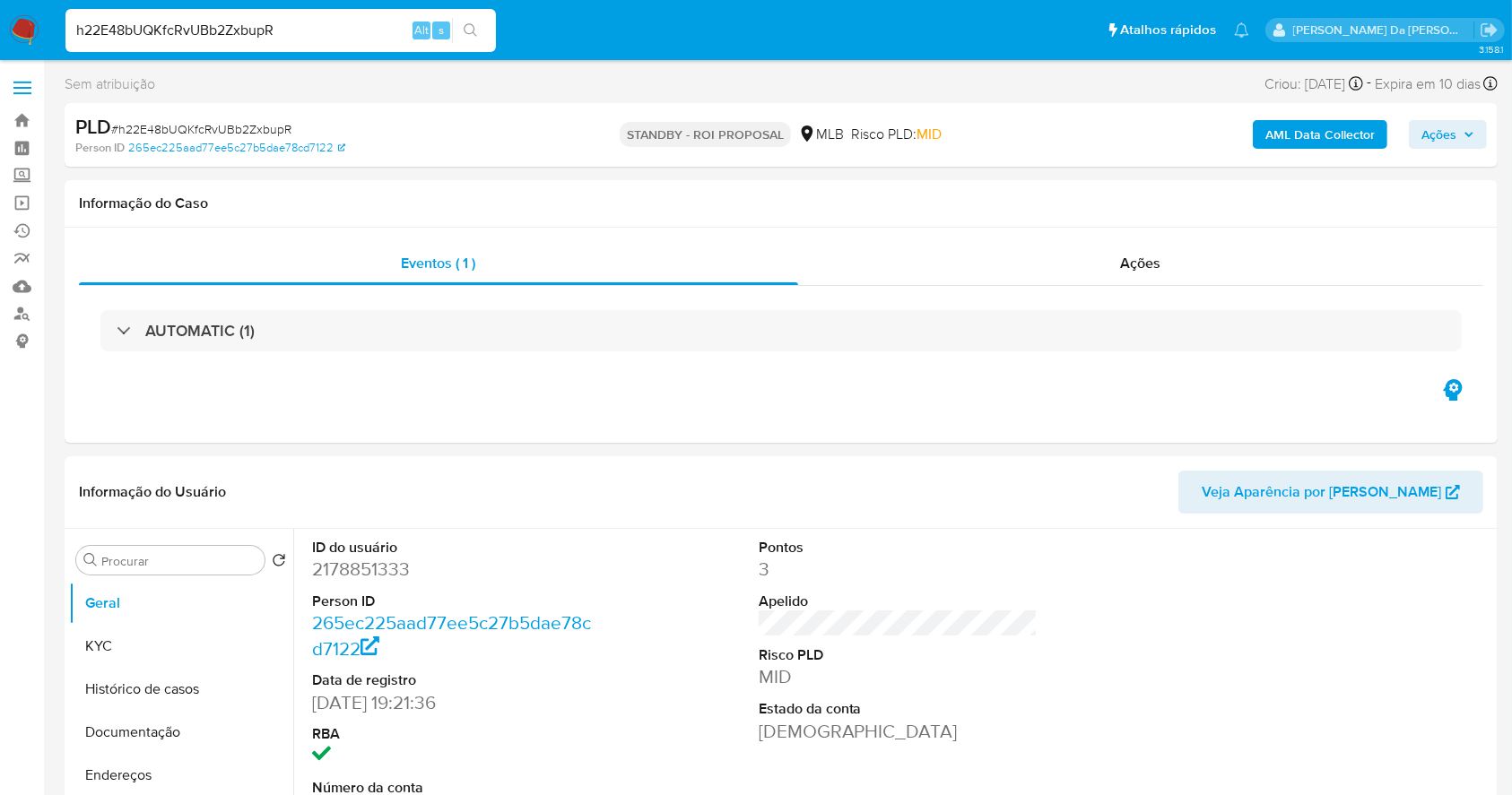
click at [29, 33] on img at bounding box center [24, 30] width 31 height 31
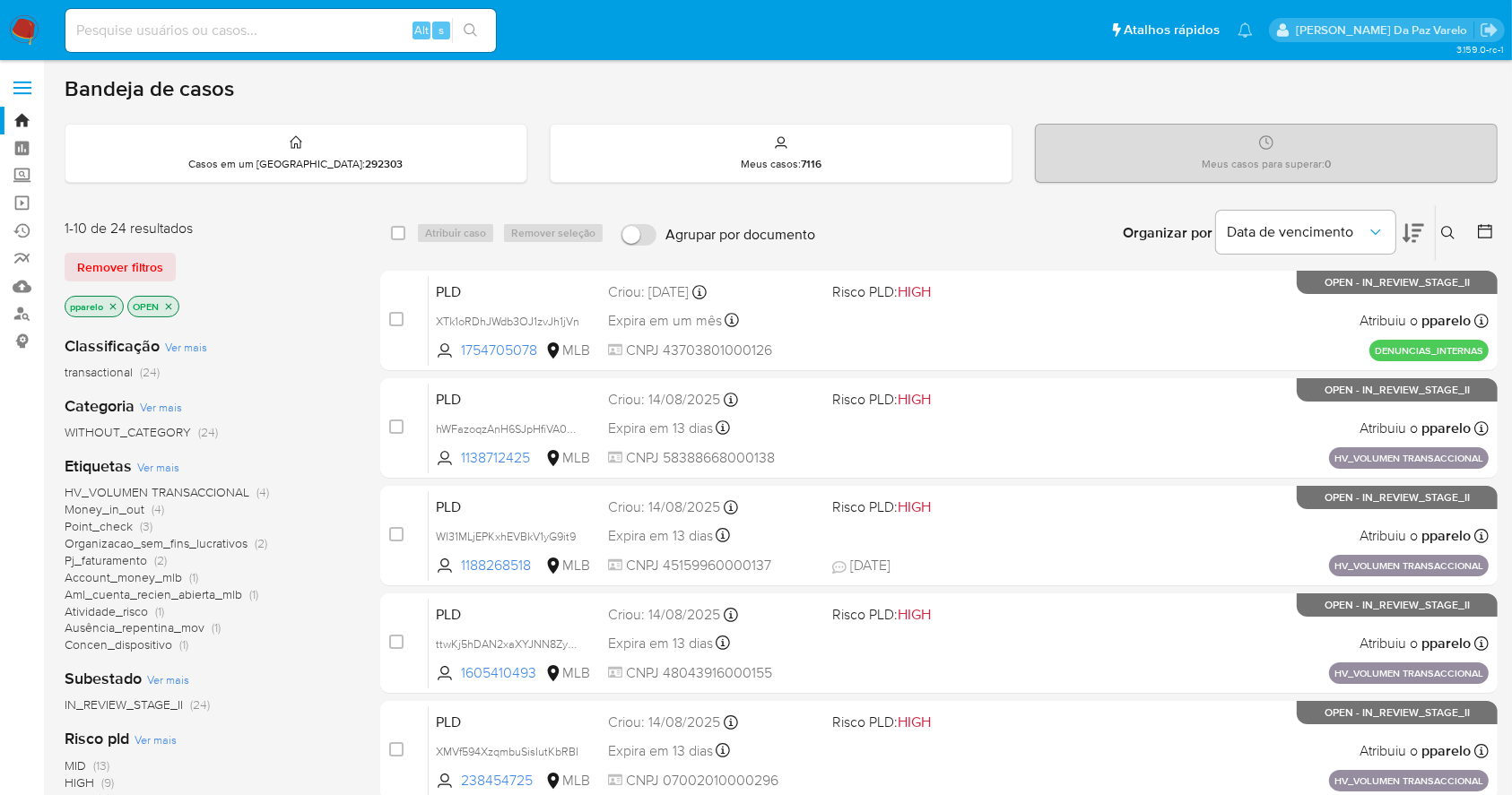
click at [1452, 226] on icon at bounding box center [1448, 232] width 14 height 14
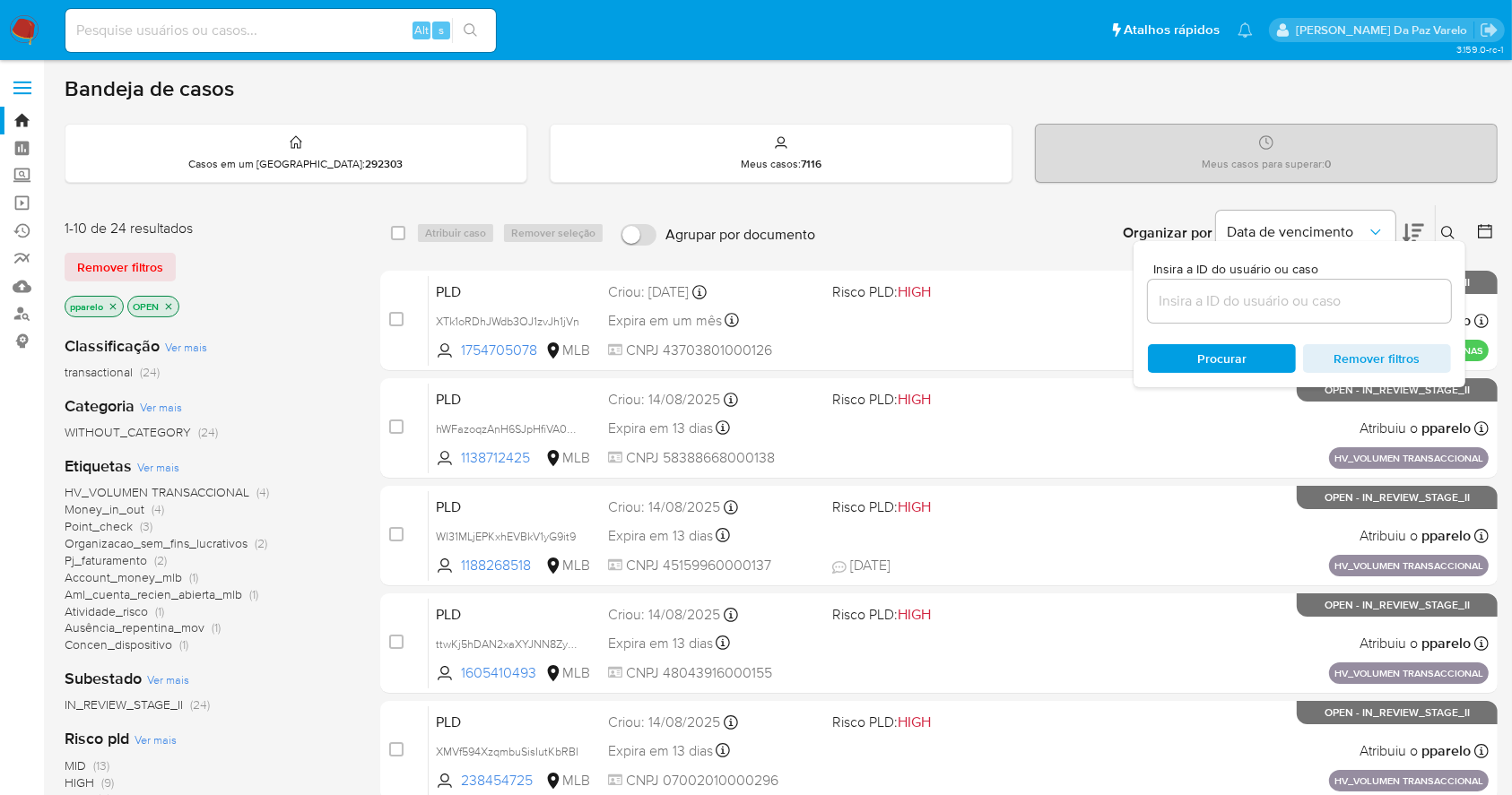
click at [1332, 317] on div at bounding box center [1299, 300] width 303 height 43
click at [1336, 307] on input at bounding box center [1299, 300] width 303 height 23
paste input "h22E48bUQKfcRvUBb2ZxbupR"
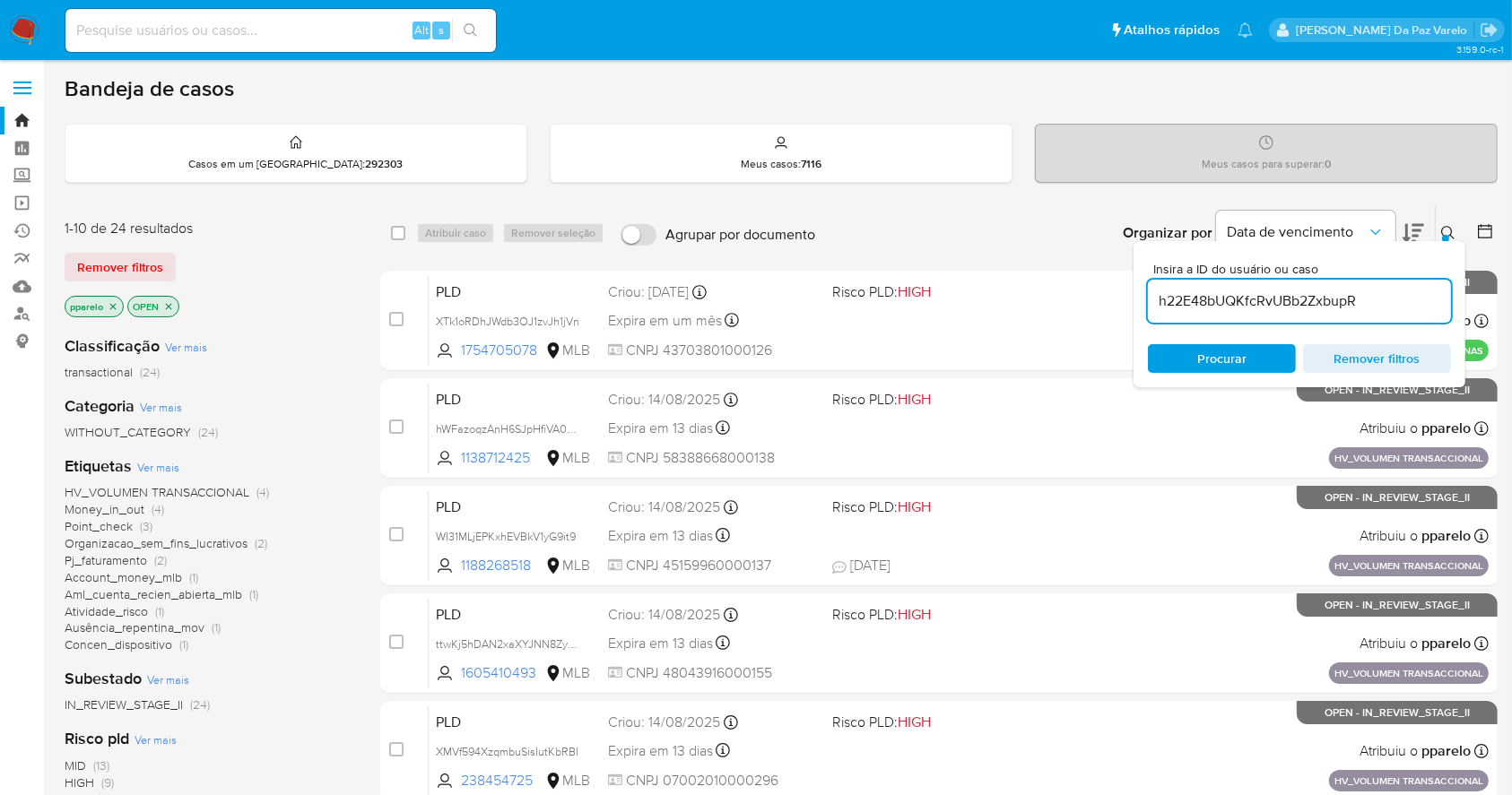
type input "h22E48bUQKfcRvUBb2ZxbupR"
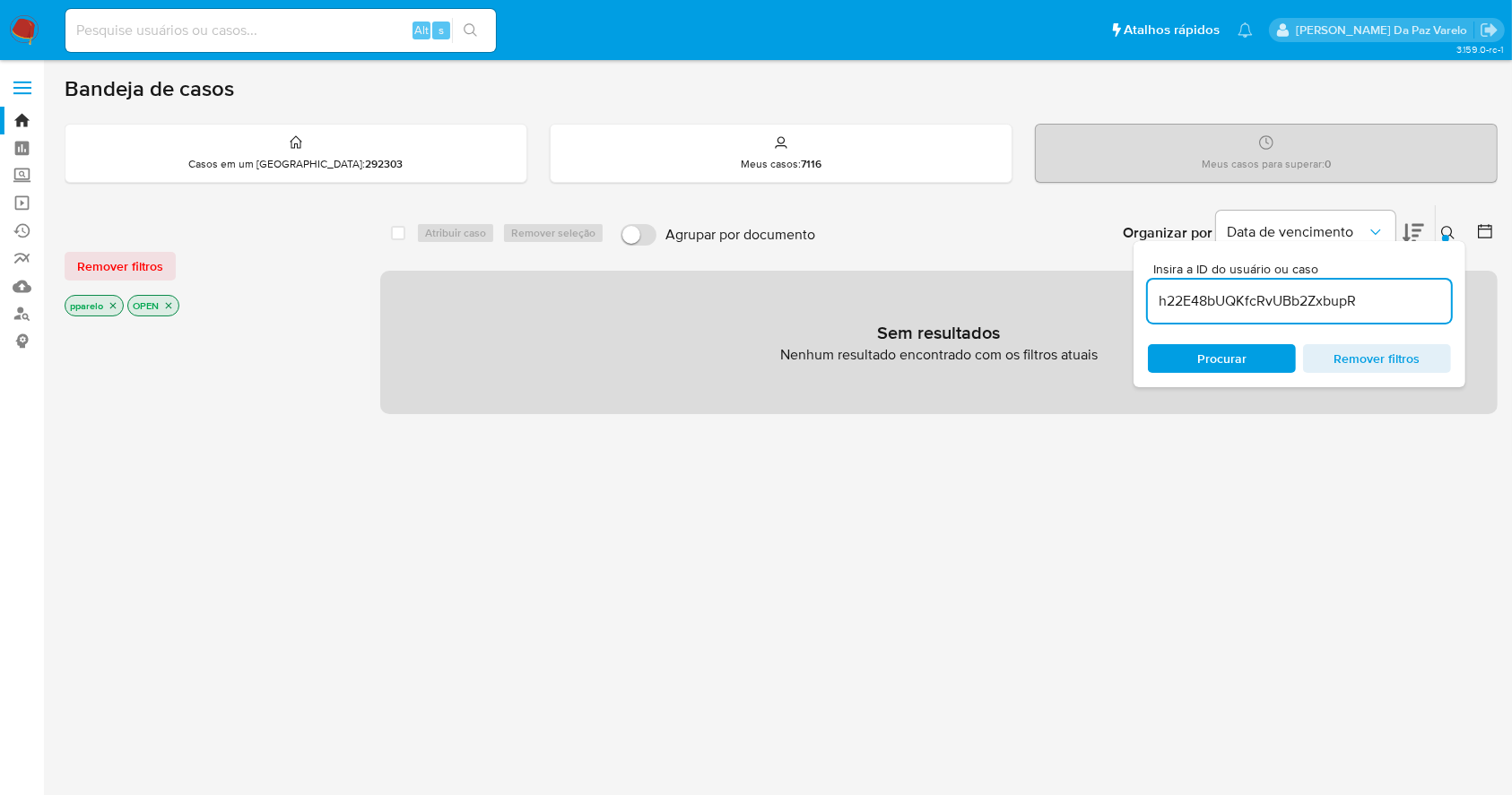
click at [1447, 230] on icon at bounding box center [1448, 232] width 14 height 14
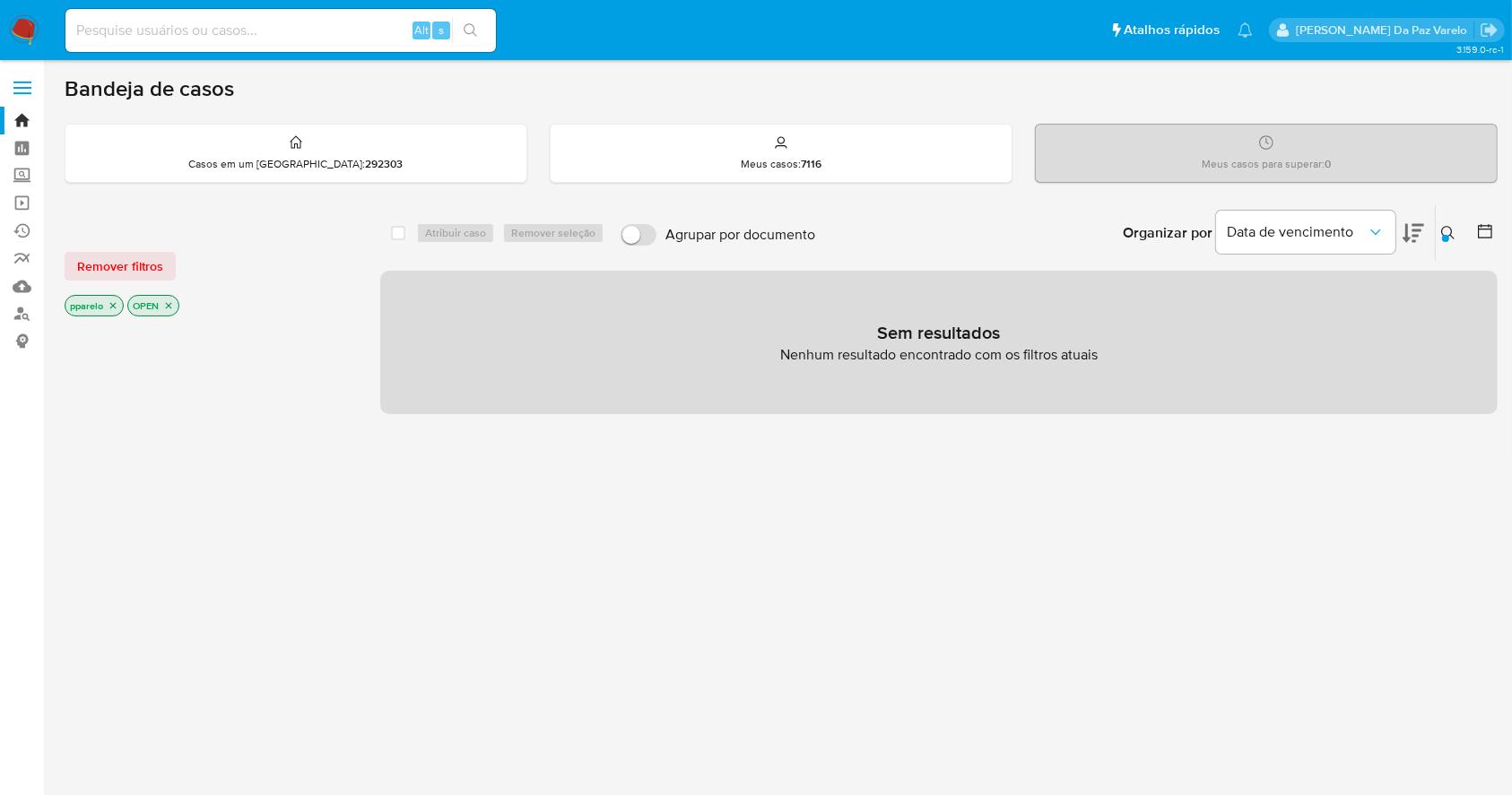
click at [108, 306] on icon "close-filter" at bounding box center [113, 305] width 11 height 11
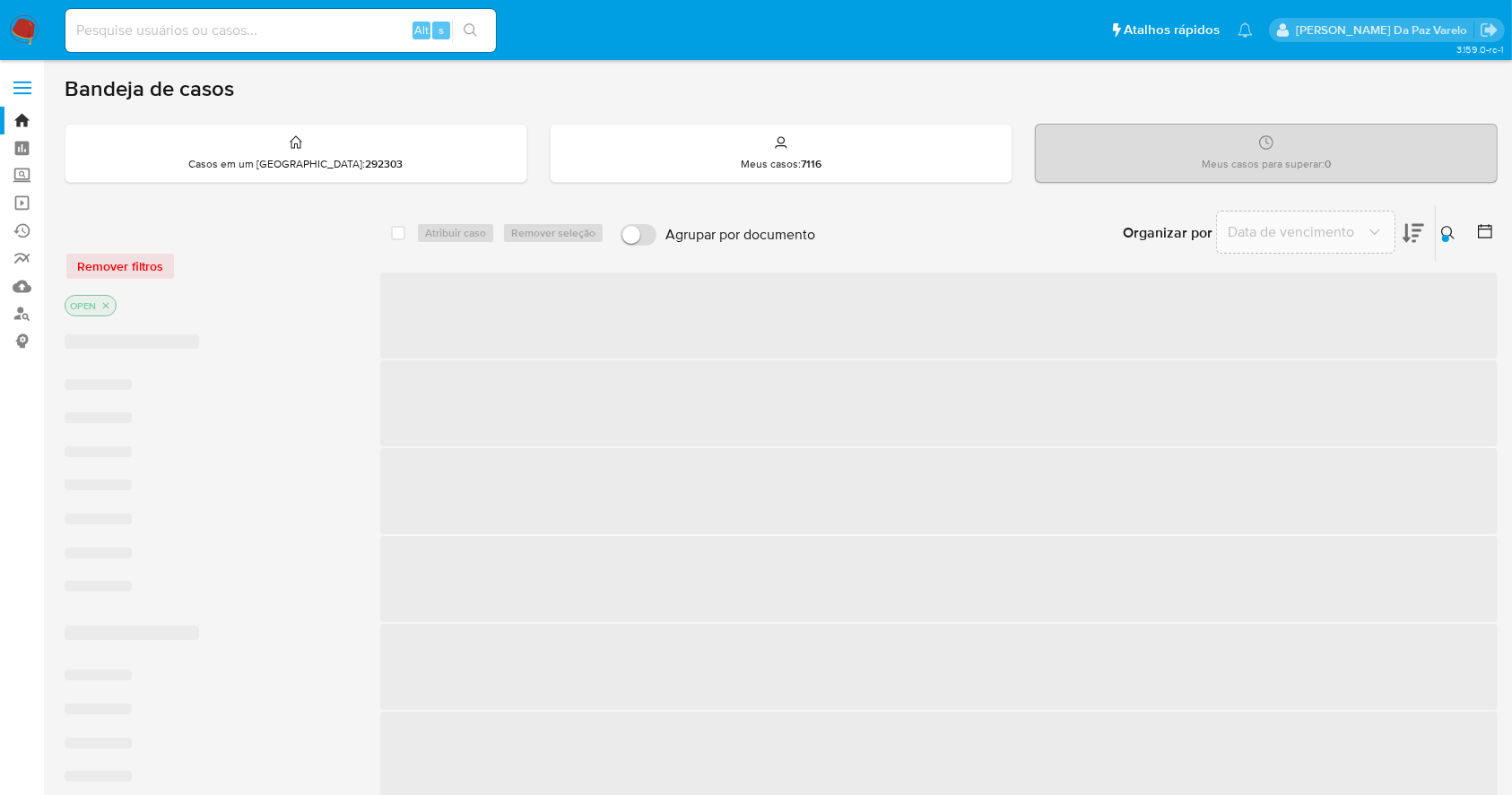
click at [119, 304] on div "OPEN" at bounding box center [208, 307] width 286 height 25
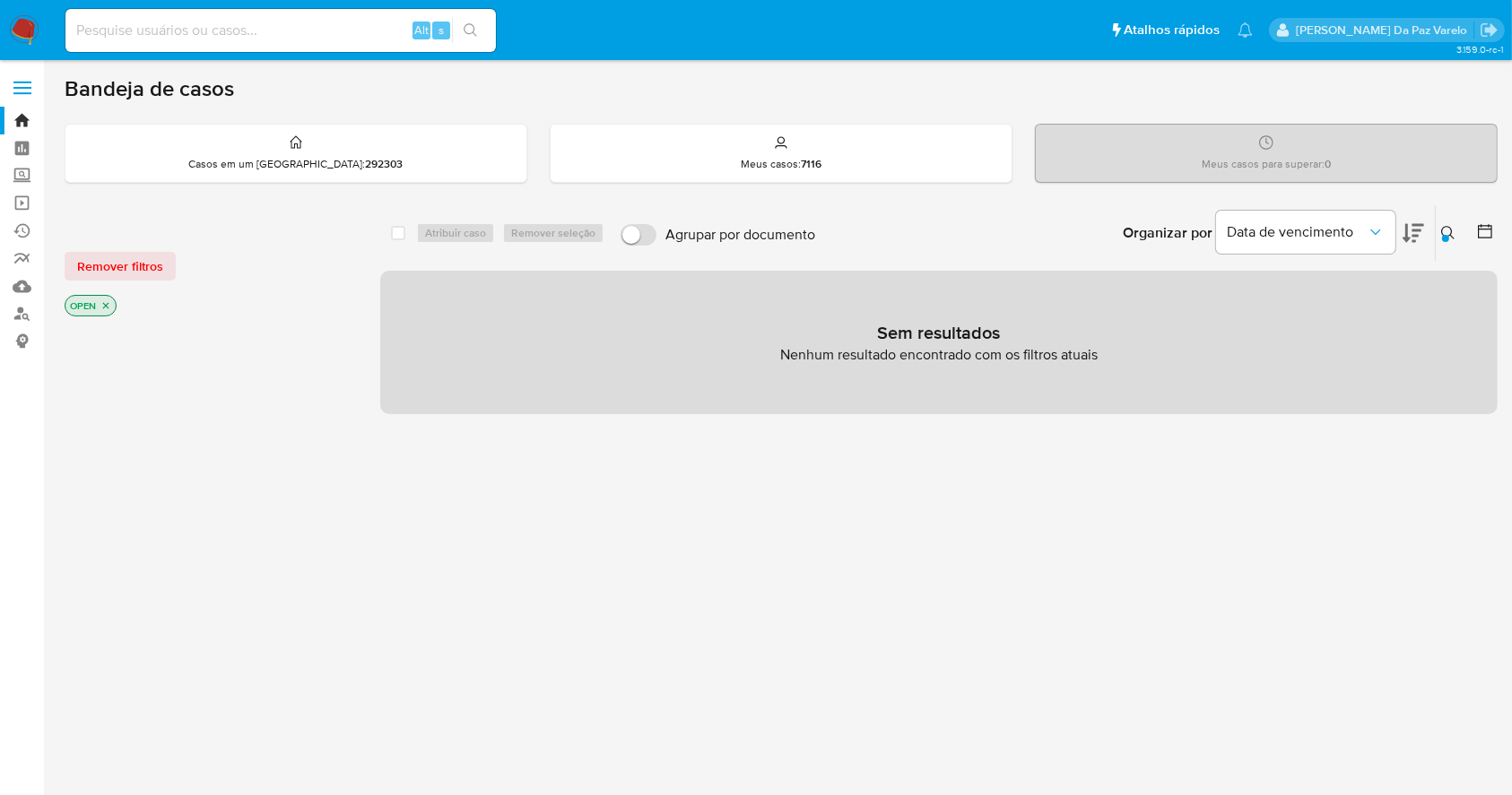
click at [104, 295] on p "OPEN" at bounding box center [91, 305] width 50 height 20
click at [102, 303] on icon "close-filter" at bounding box center [106, 305] width 11 height 11
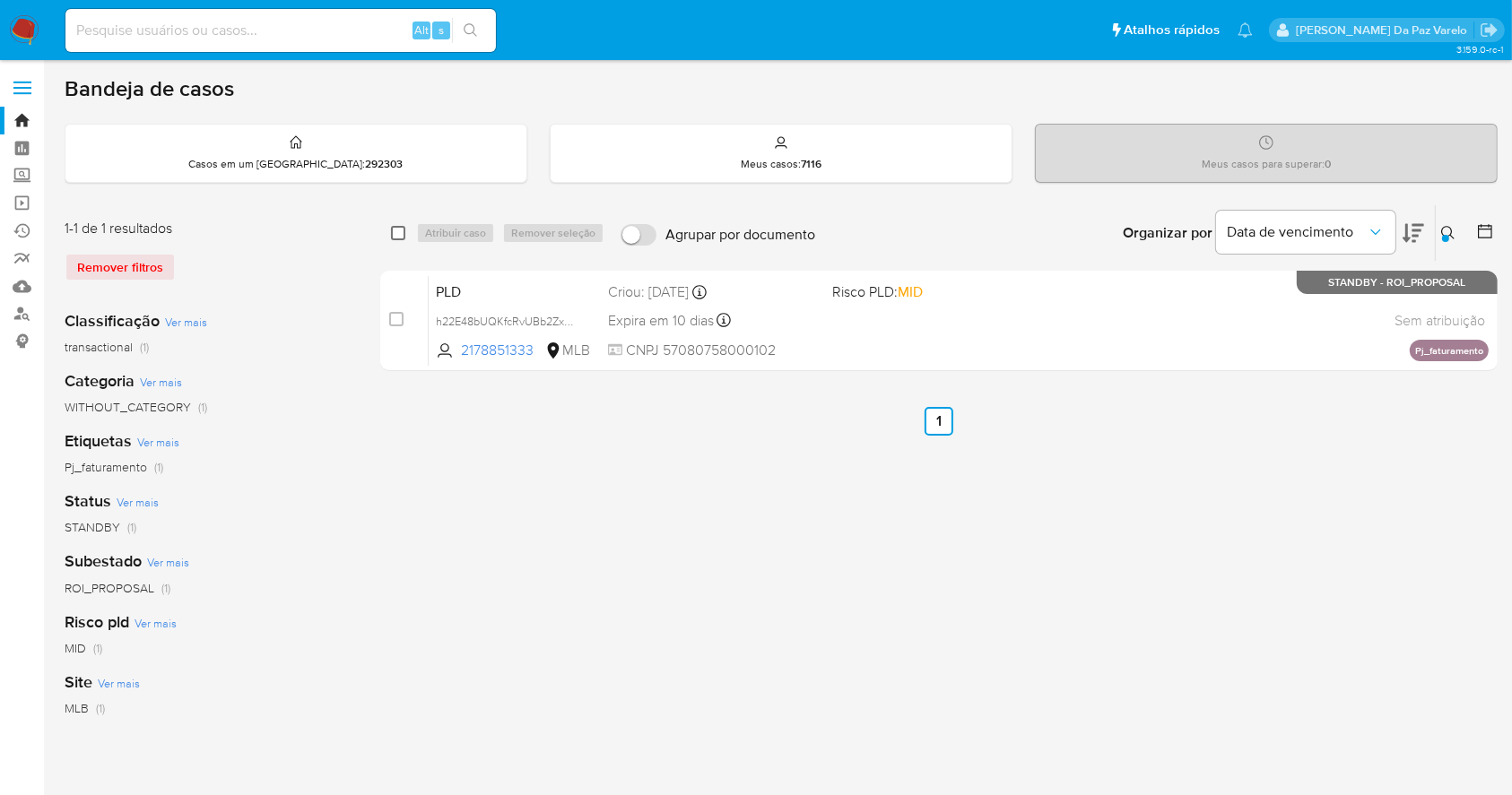
click at [398, 231] on input "checkbox" at bounding box center [398, 232] width 14 height 14
checkbox input "true"
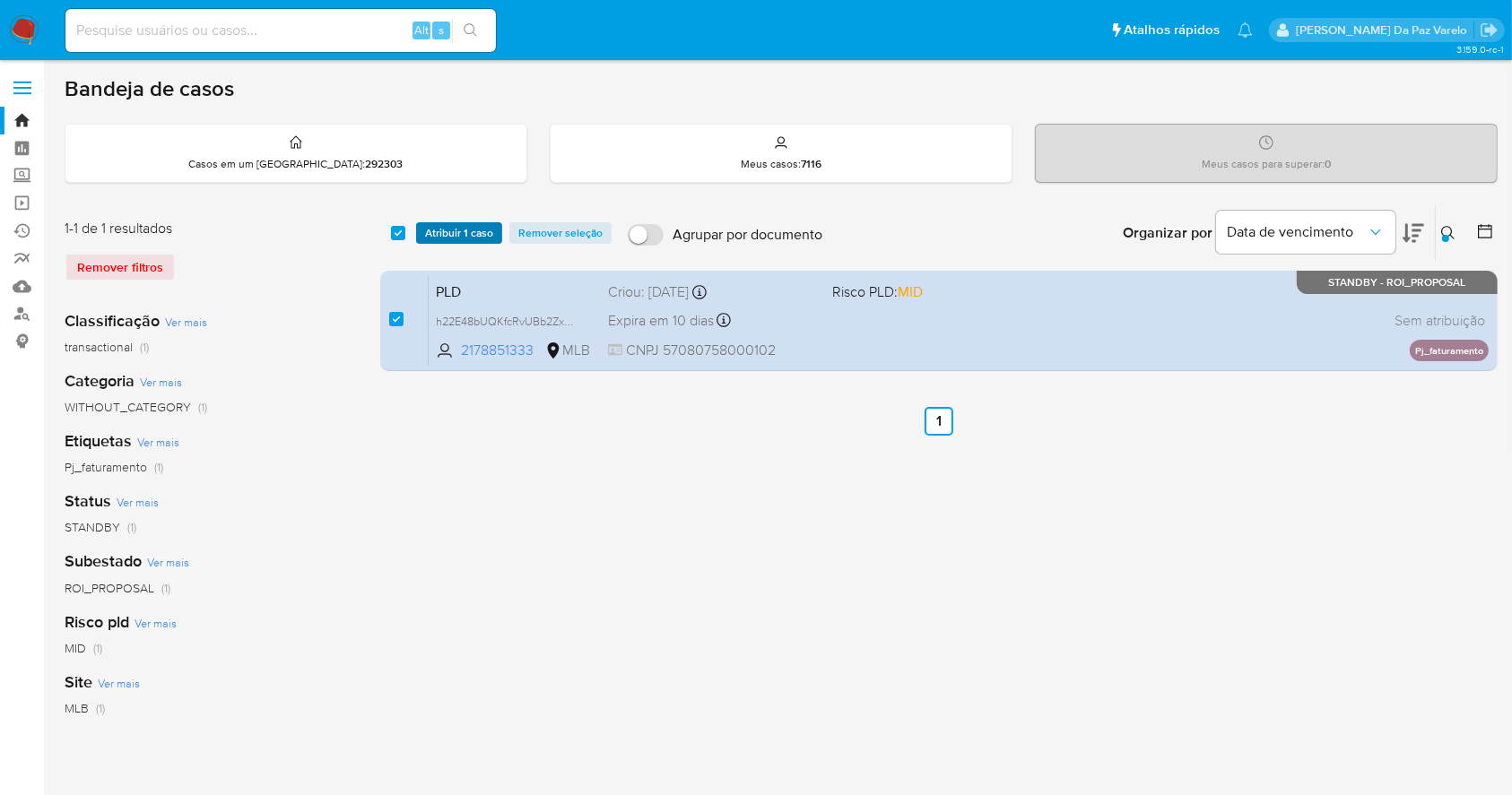
click at [476, 225] on span "Atribuir 1 caso" at bounding box center [459, 233] width 68 height 18
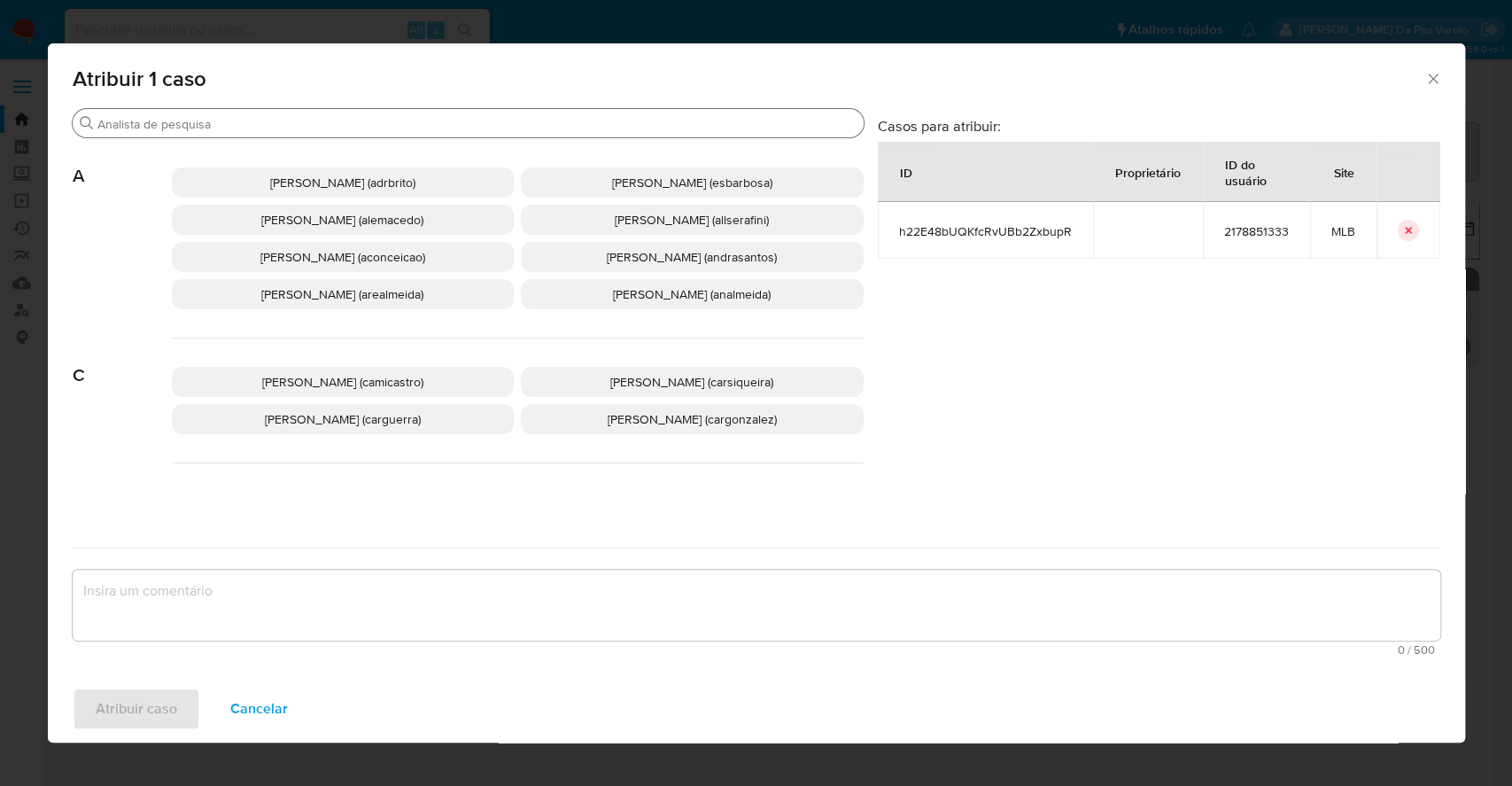
drag, startPoint x: 479, startPoint y: 127, endPoint x: 490, endPoint y: 135, distance: 13.6
click at [482, 130] on input "Procurar" at bounding box center [477, 124] width 759 height 16
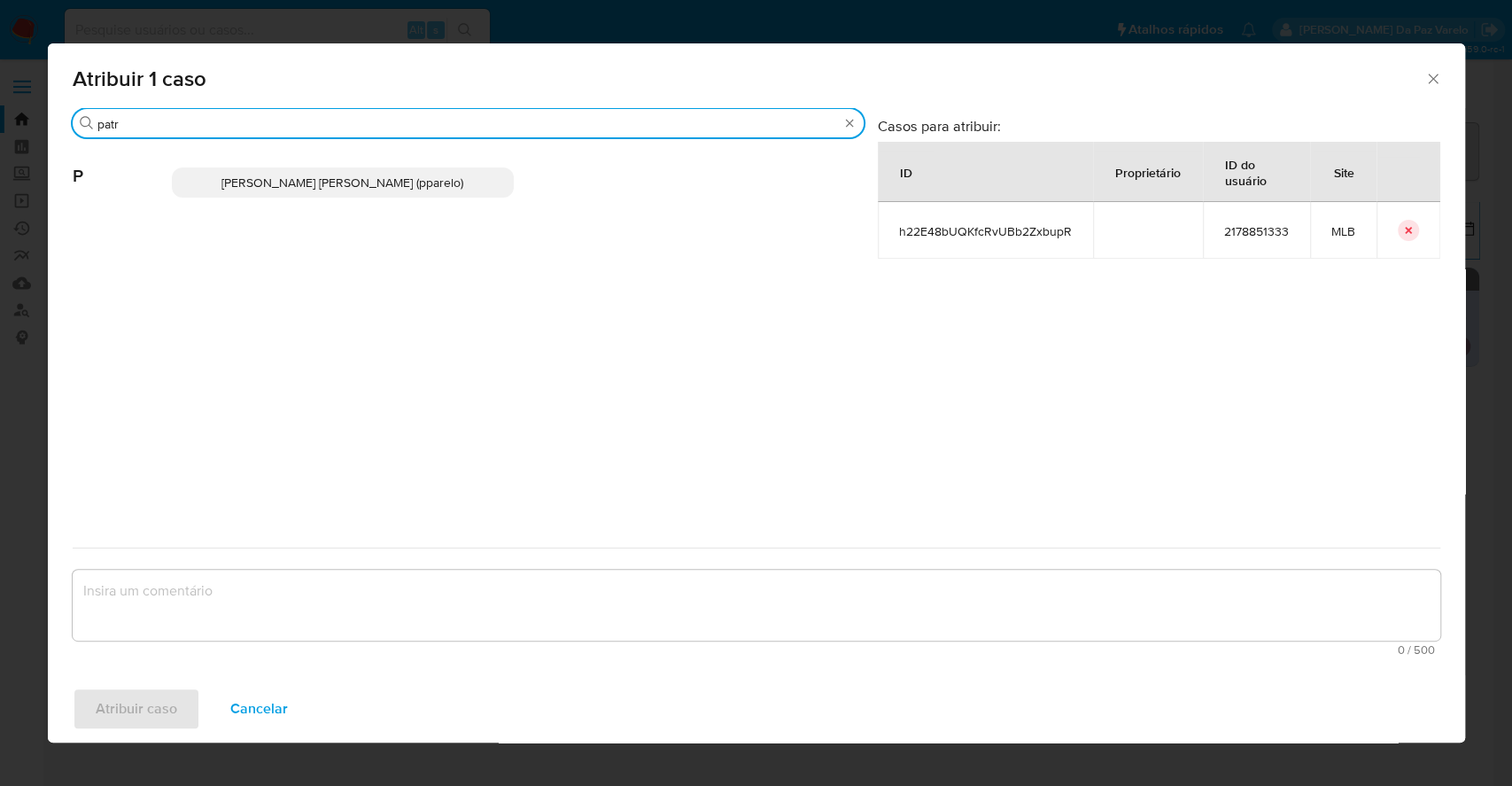
type input "patr"
click at [371, 195] on p "Patricia Aparecida Da Paz Varelo (pparelo)" at bounding box center [343, 182] width 343 height 31
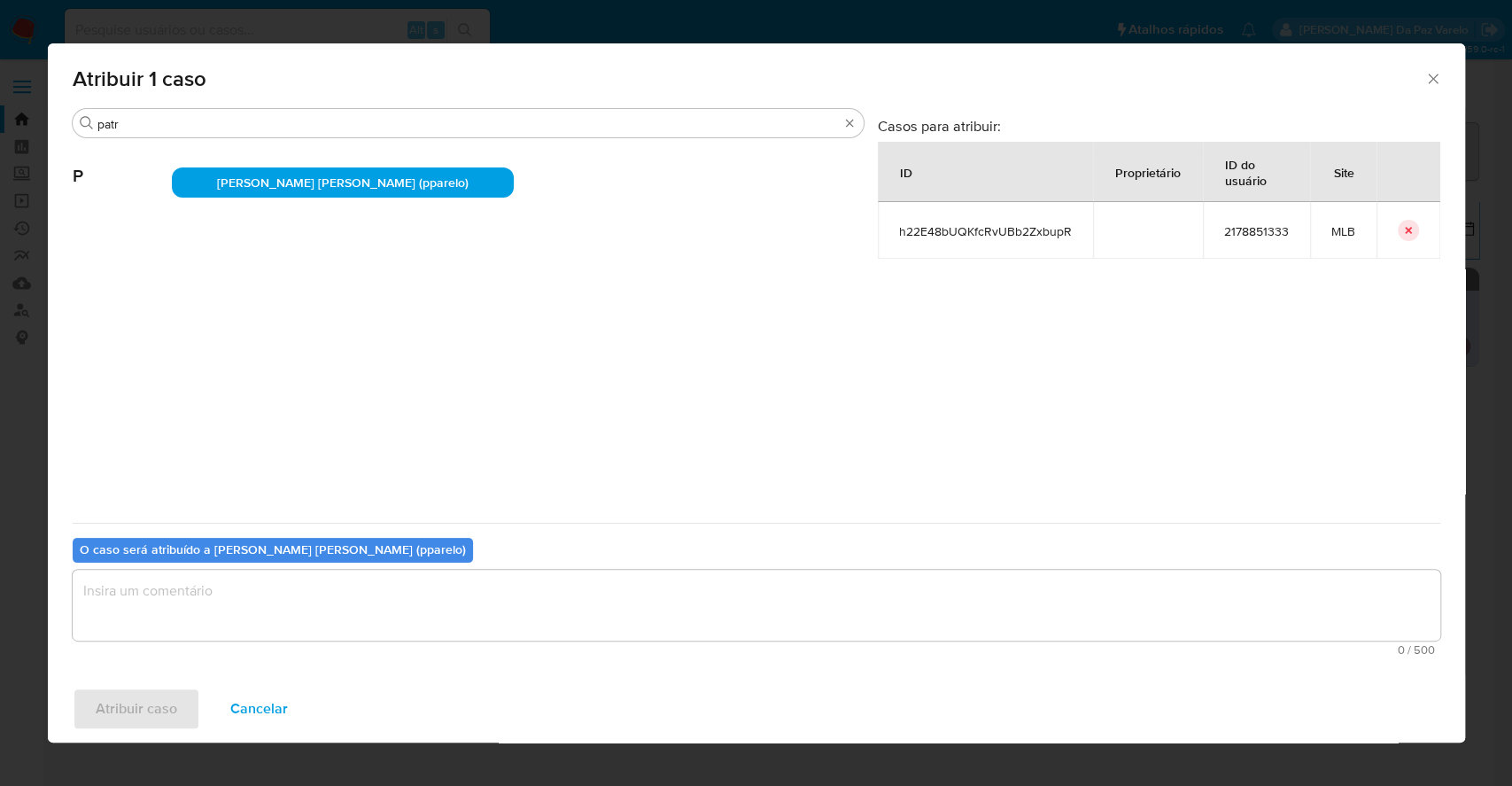
click at [344, 592] on textarea "assign-modal" at bounding box center [756, 606] width 1367 height 71
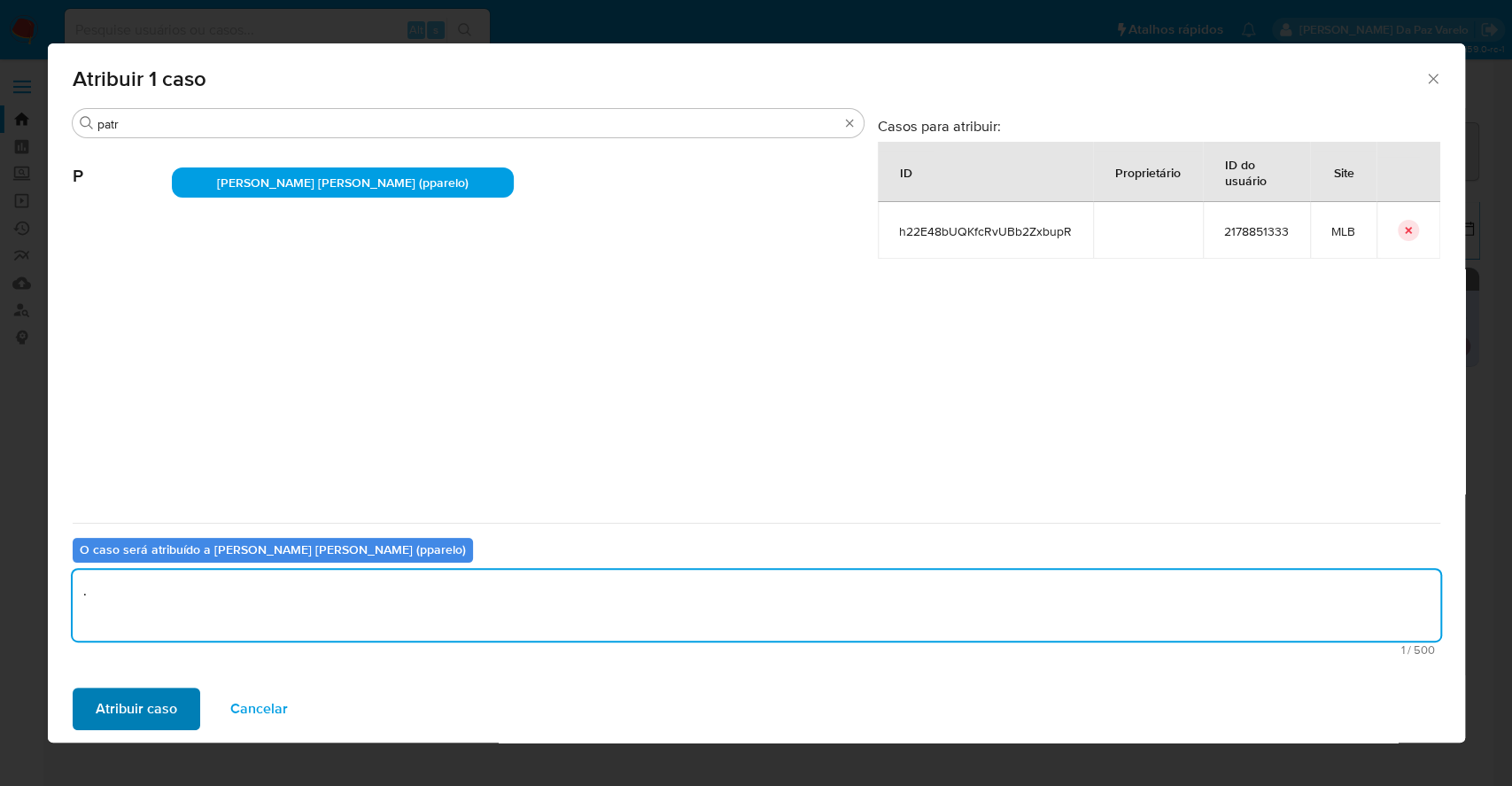
type textarea "."
click at [139, 703] on span "Atribuir caso" at bounding box center [136, 709] width 82 height 39
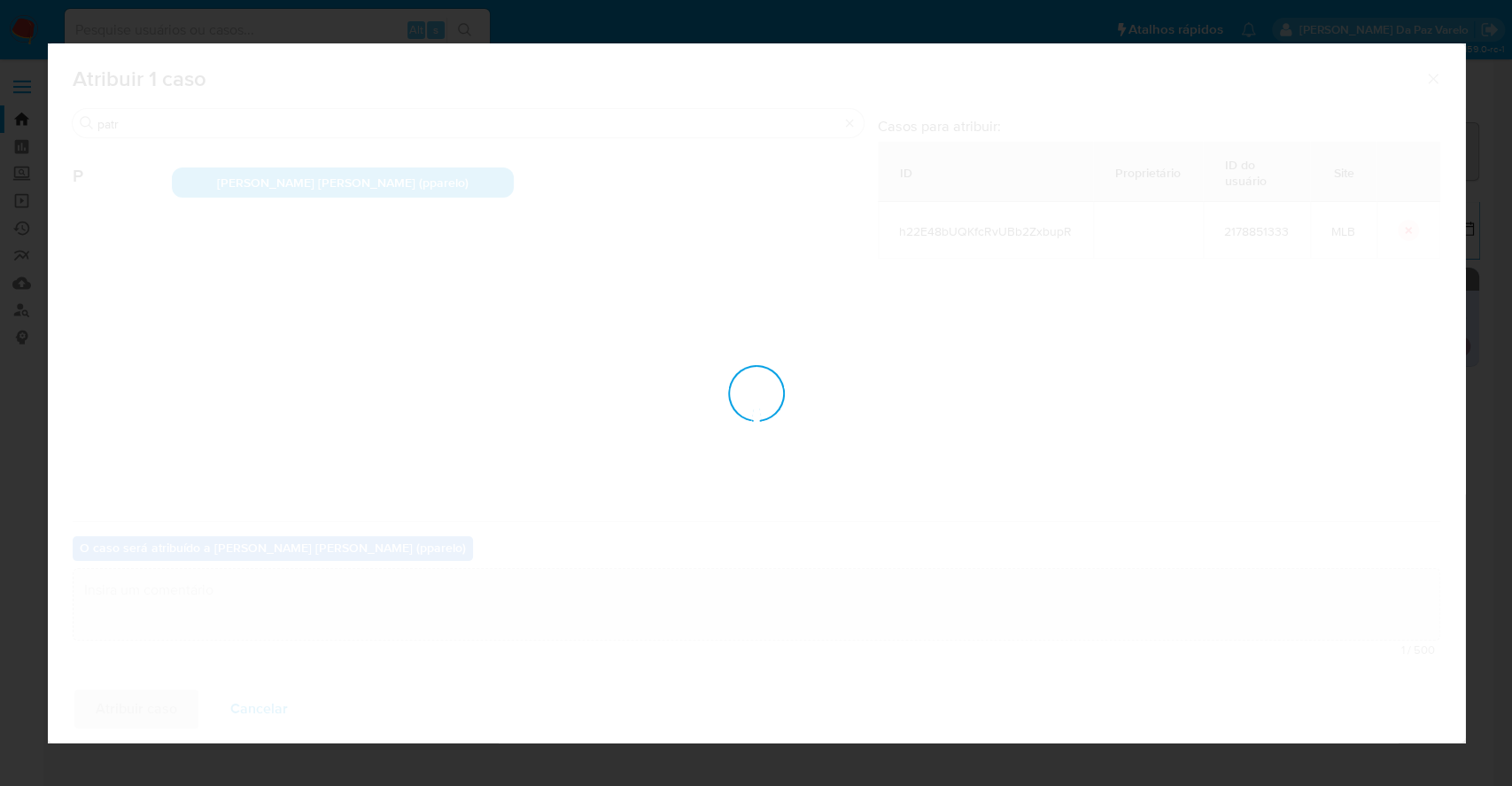
checkbox input "false"
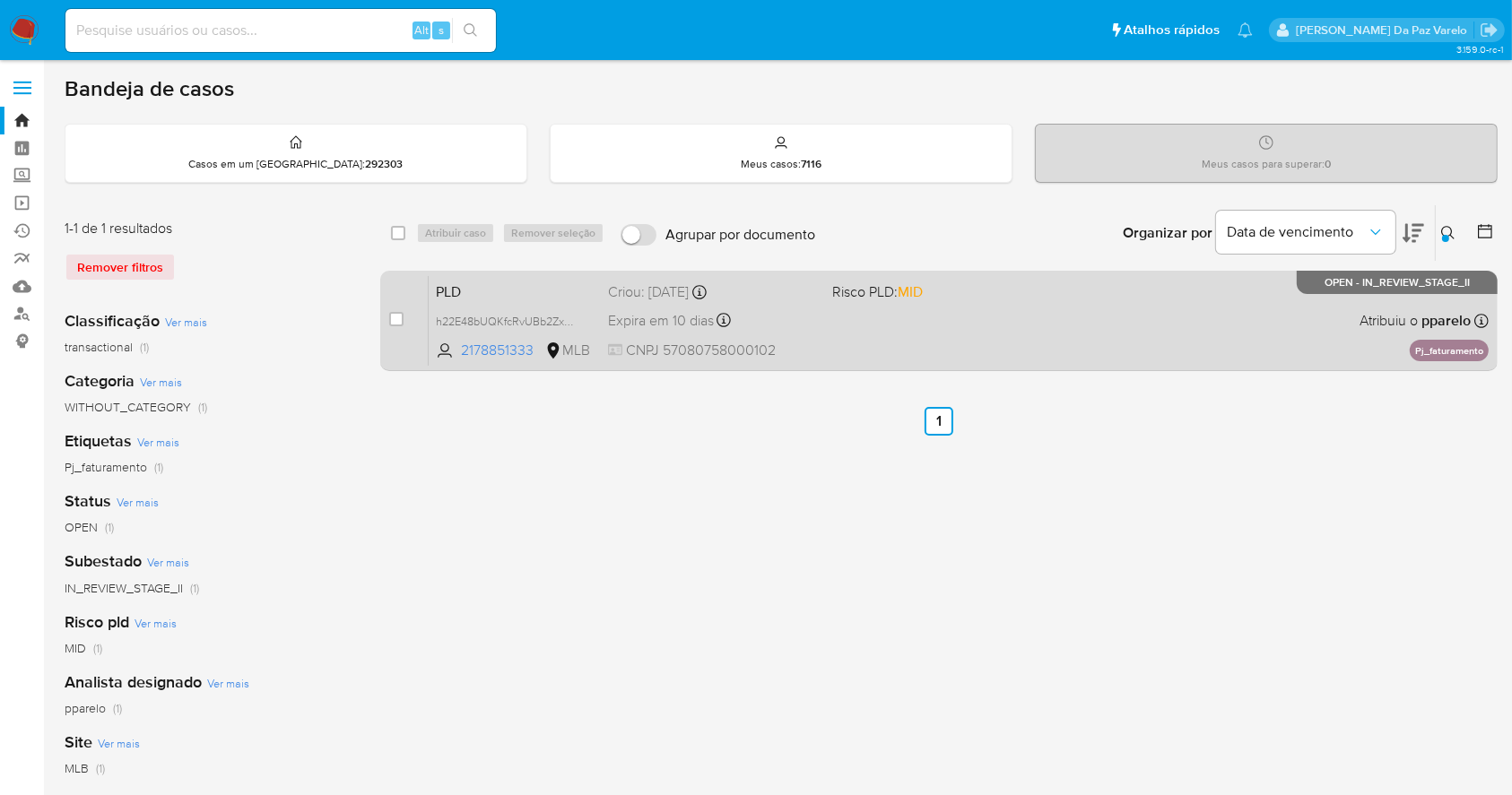
click at [829, 321] on div "PLD h22E48bUQKfcRvUBb2ZxbupR 2178851333 MLB Risco PLD: MID Criou: 12/08/2025 Cr…" at bounding box center [958, 320] width 1060 height 91
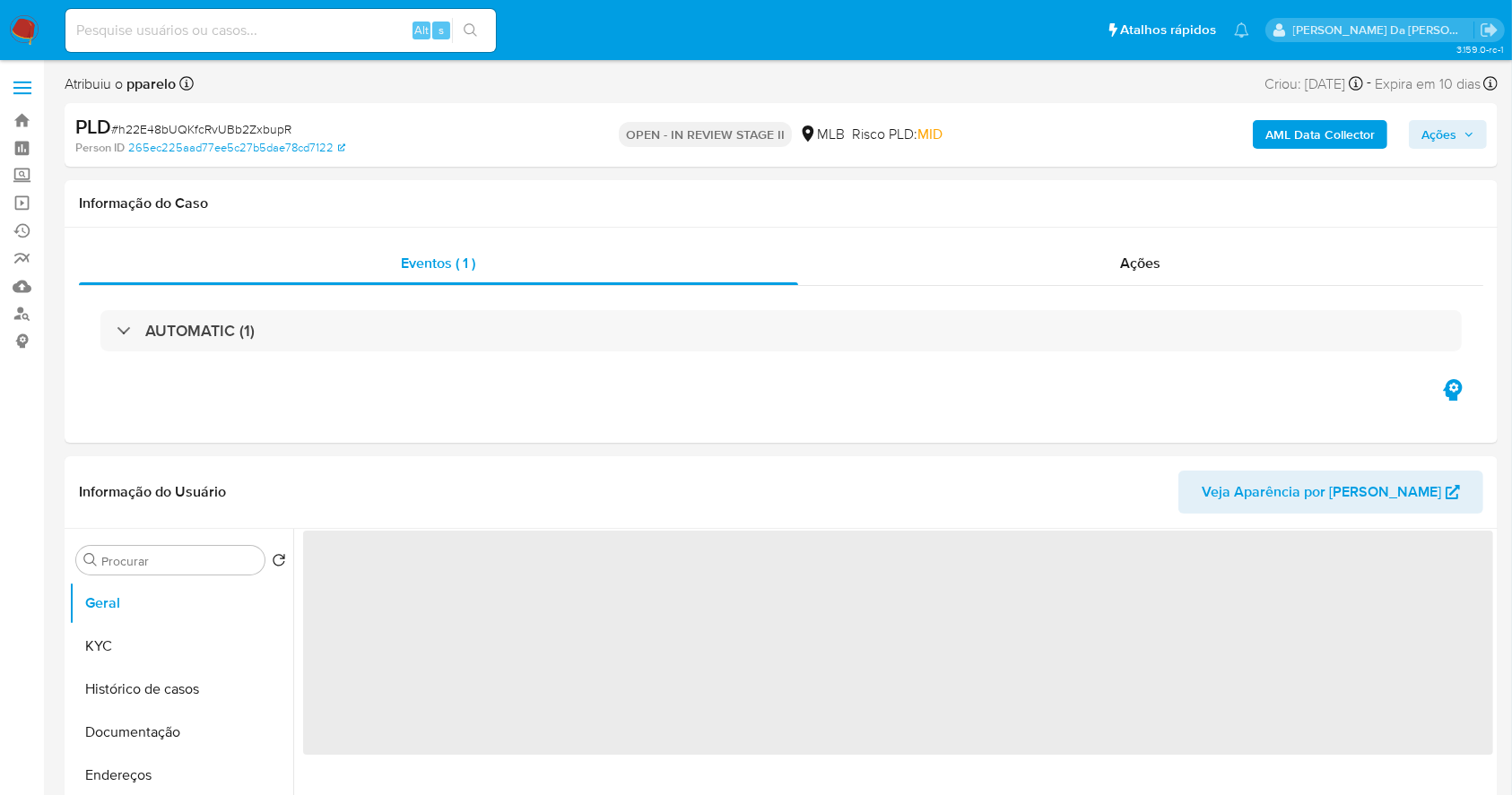
select select "10"
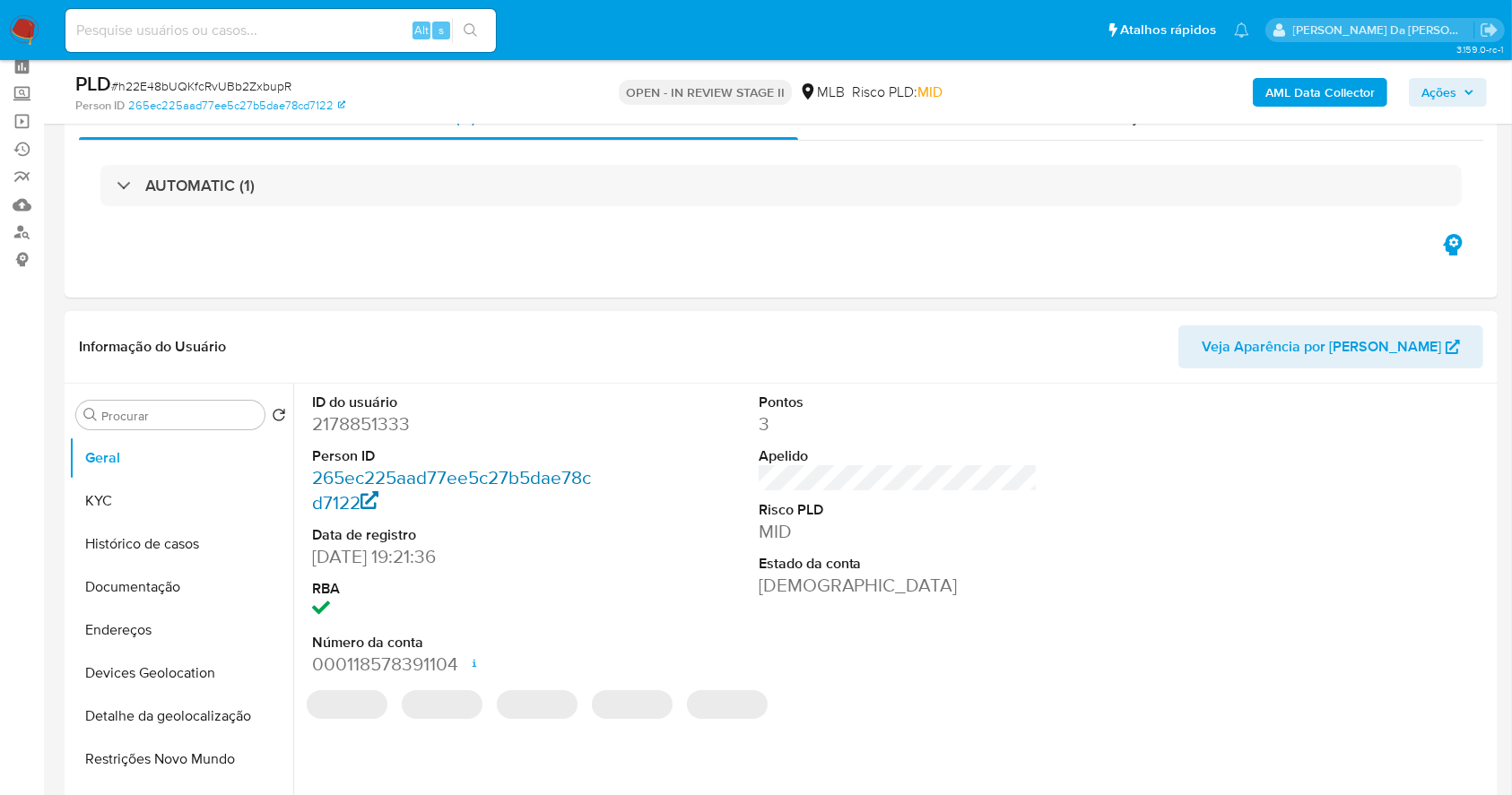
scroll to position [119, 0]
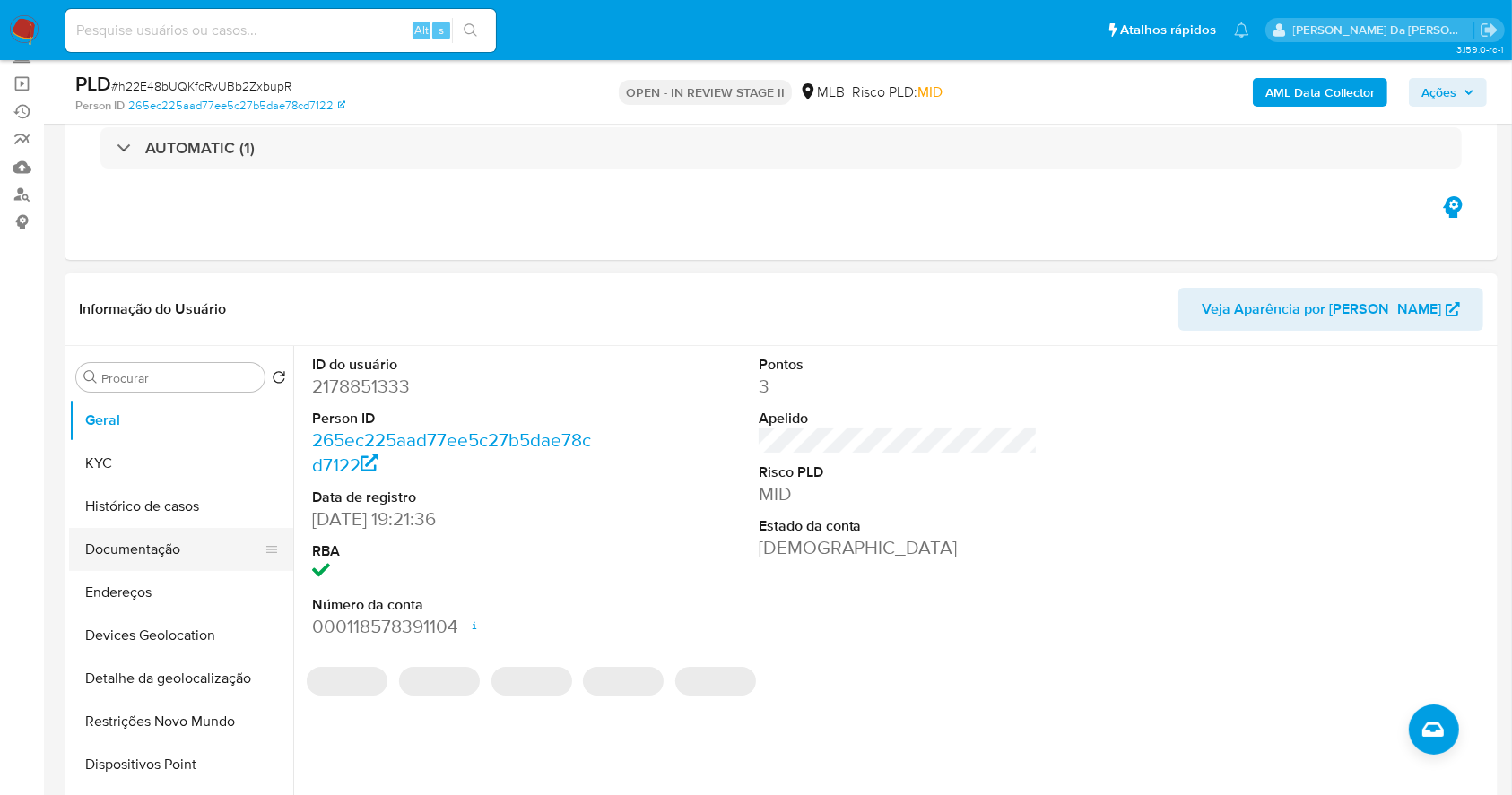
drag, startPoint x: 172, startPoint y: 552, endPoint x: 205, endPoint y: 553, distance: 33.0
click at [171, 553] on button "Documentação" at bounding box center [174, 549] width 210 height 43
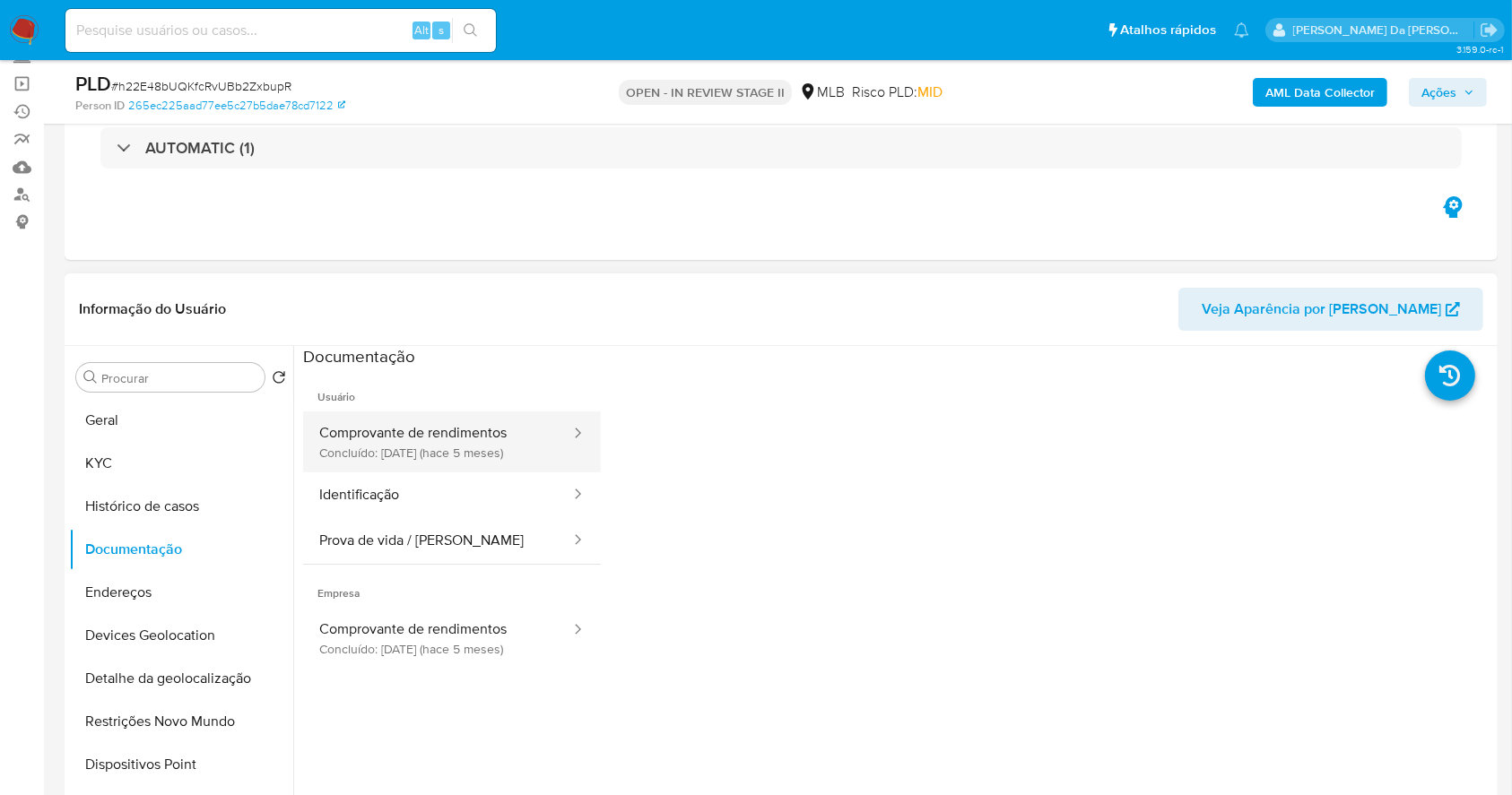
click at [466, 450] on button "Comprovante de rendimentos Concluído: 30/04/2025 (hace 5 meses)" at bounding box center [438, 441] width 269 height 61
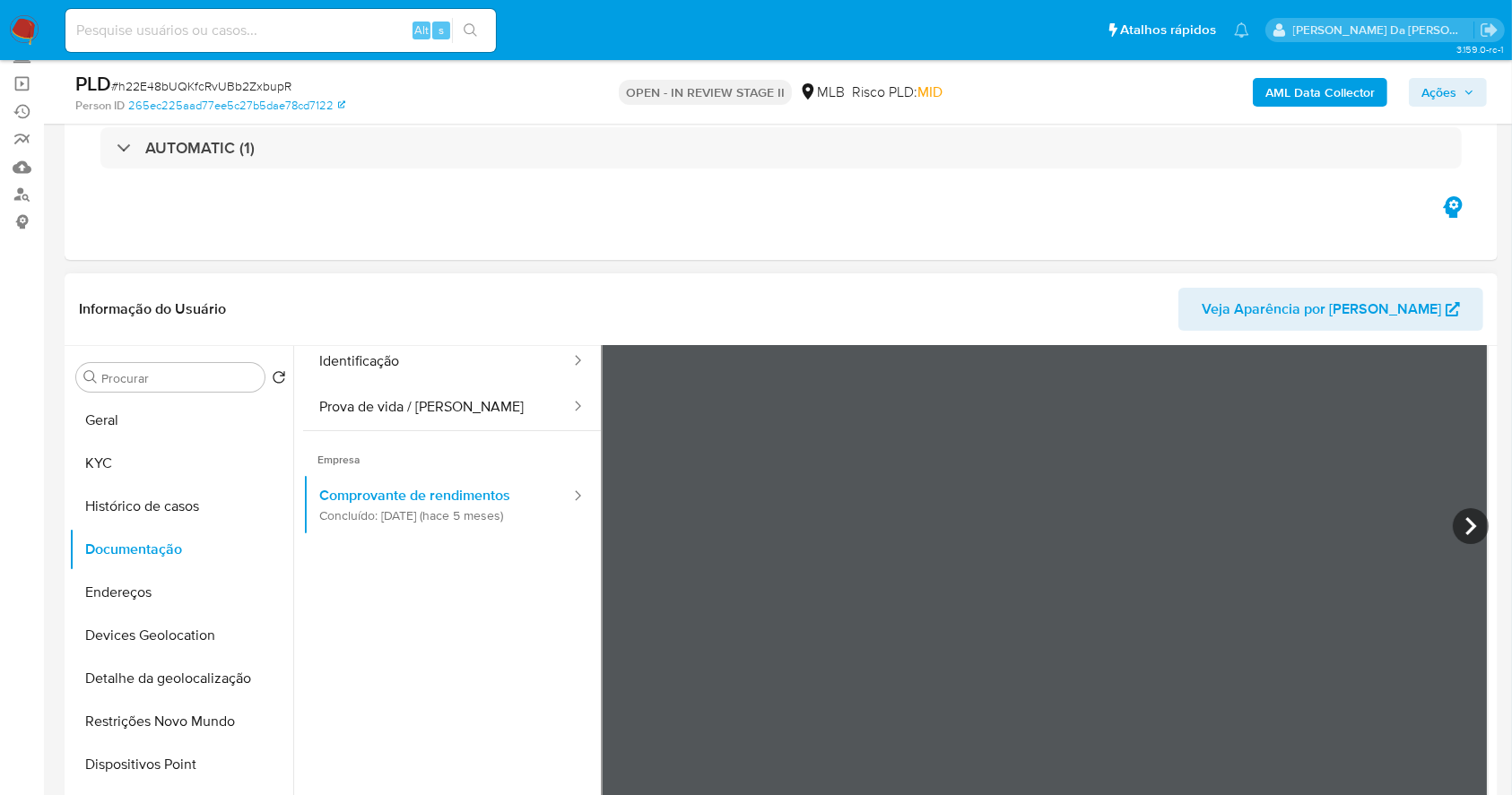
scroll to position [156, 0]
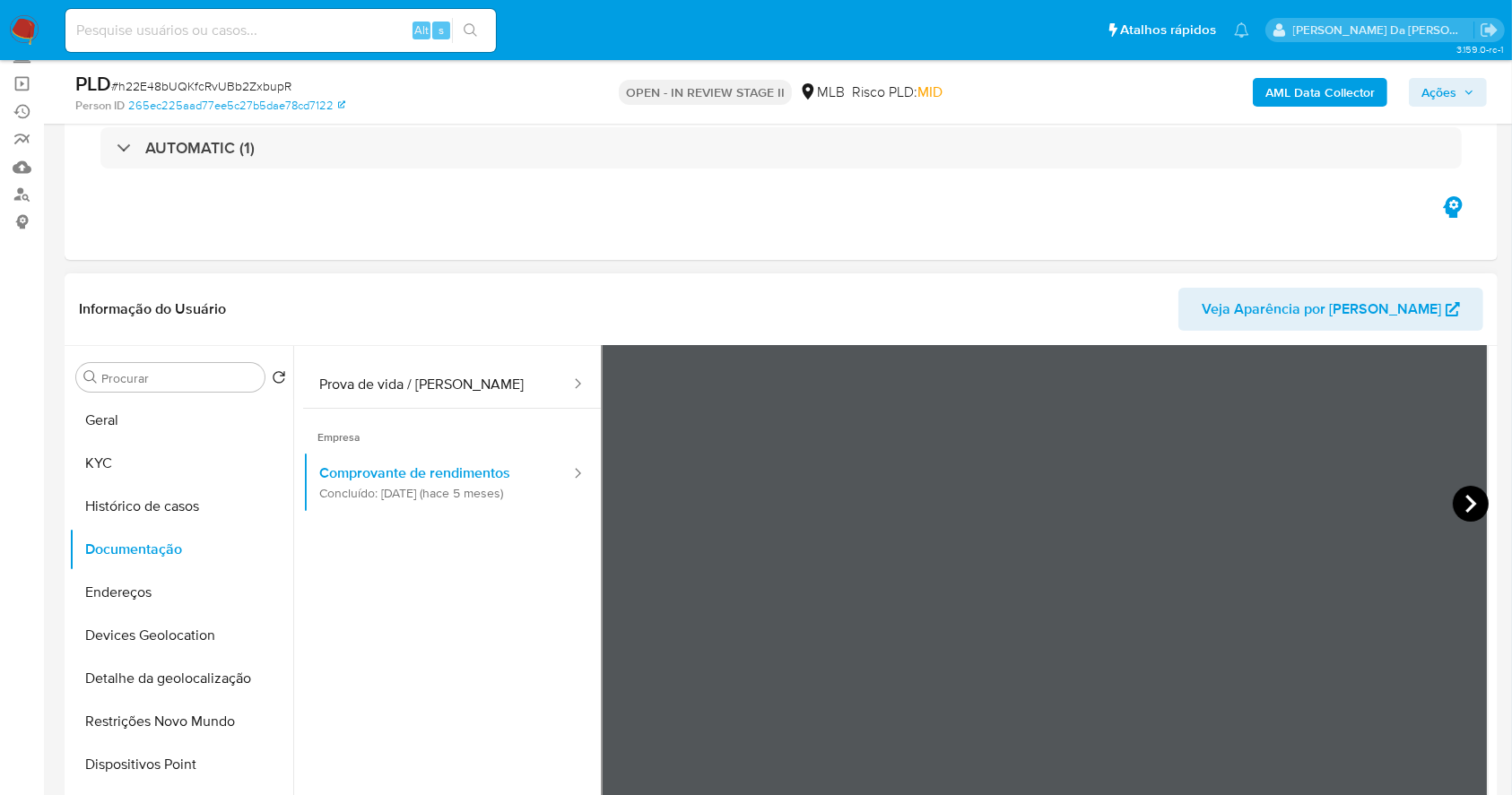
click at [1458, 496] on icon at bounding box center [1470, 504] width 36 height 36
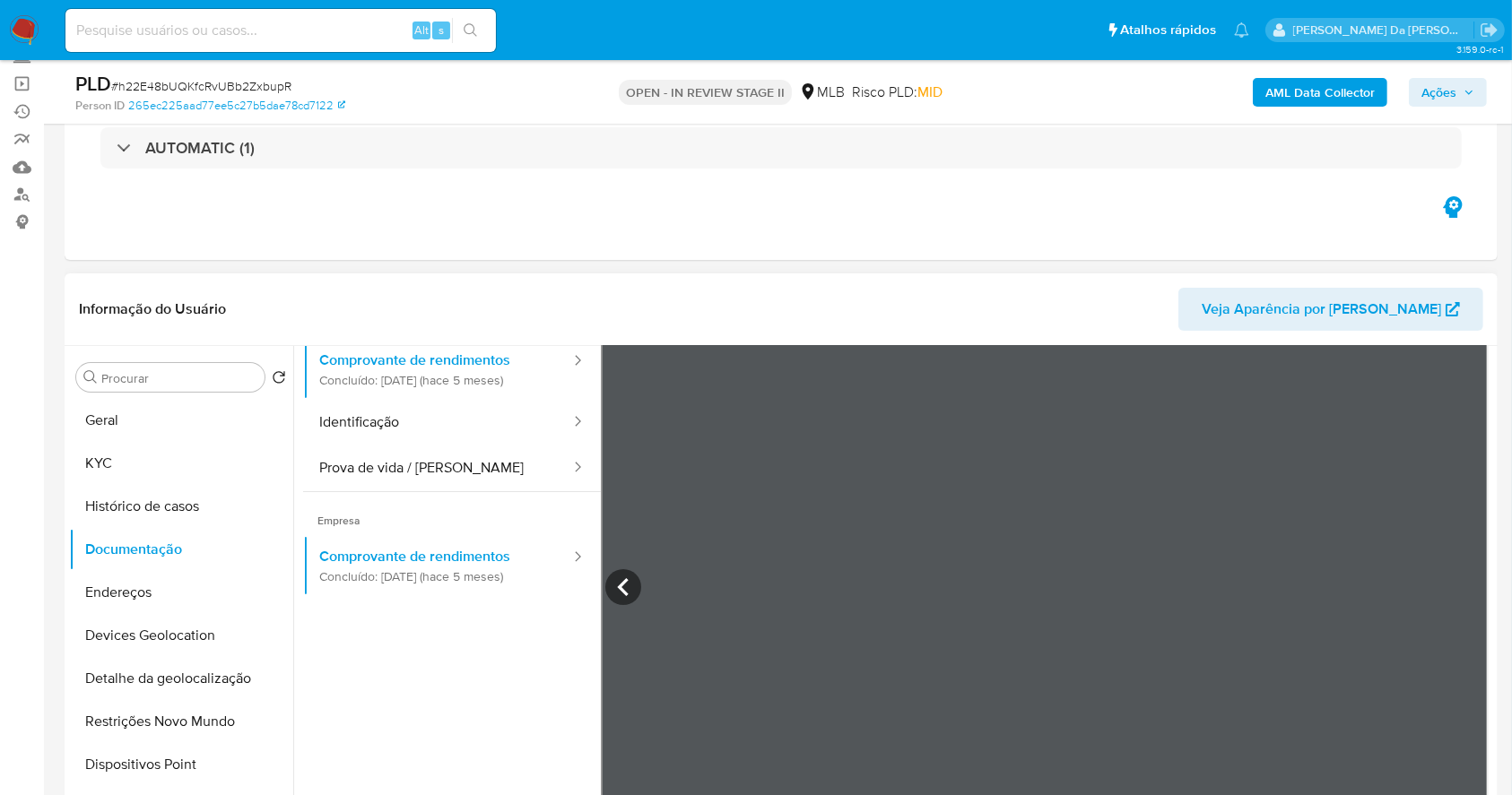
scroll to position [36, 0]
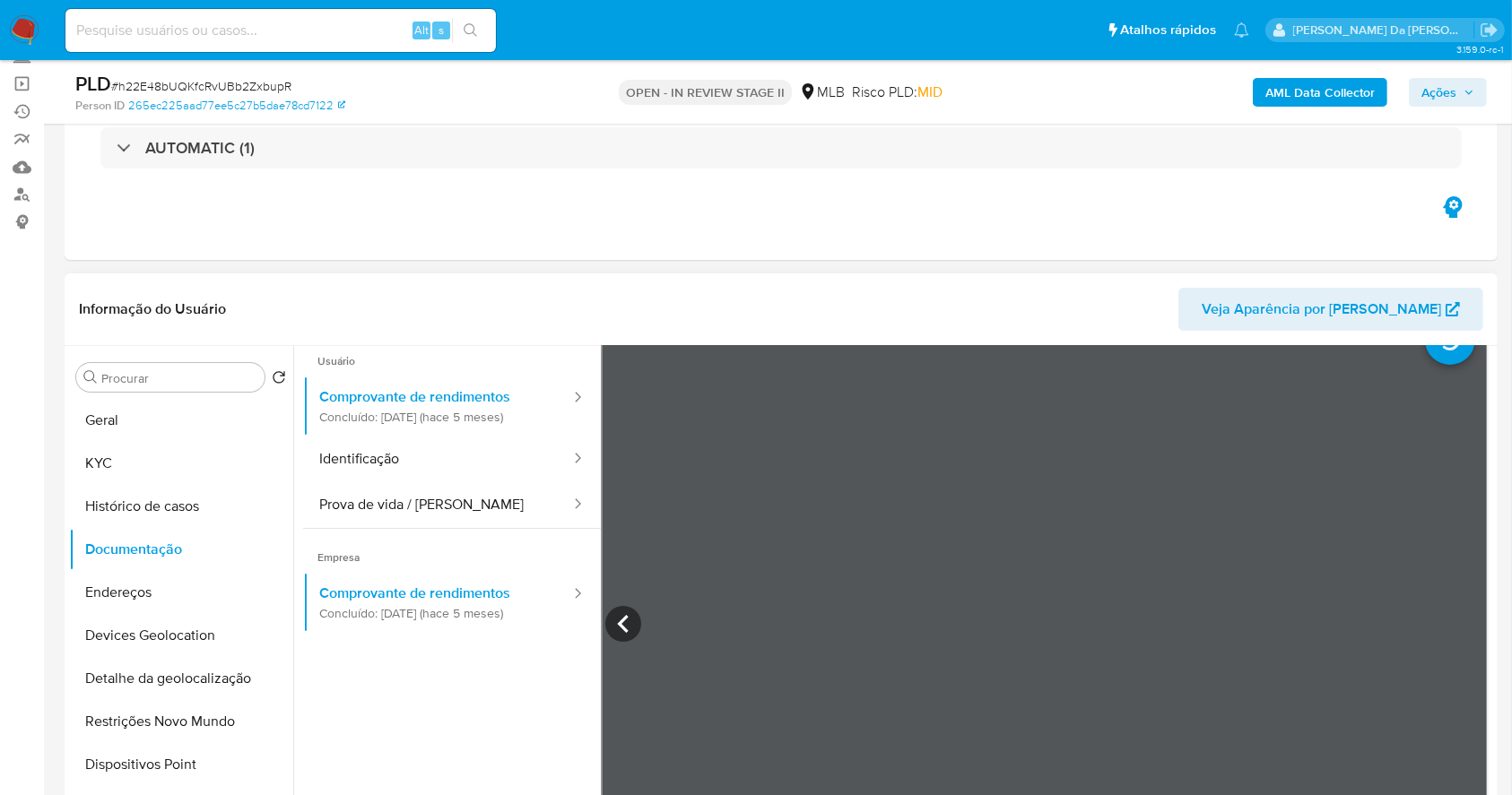
click at [314, 25] on input at bounding box center [280, 30] width 430 height 23
paste input "1985141517"
type input "1985141517"
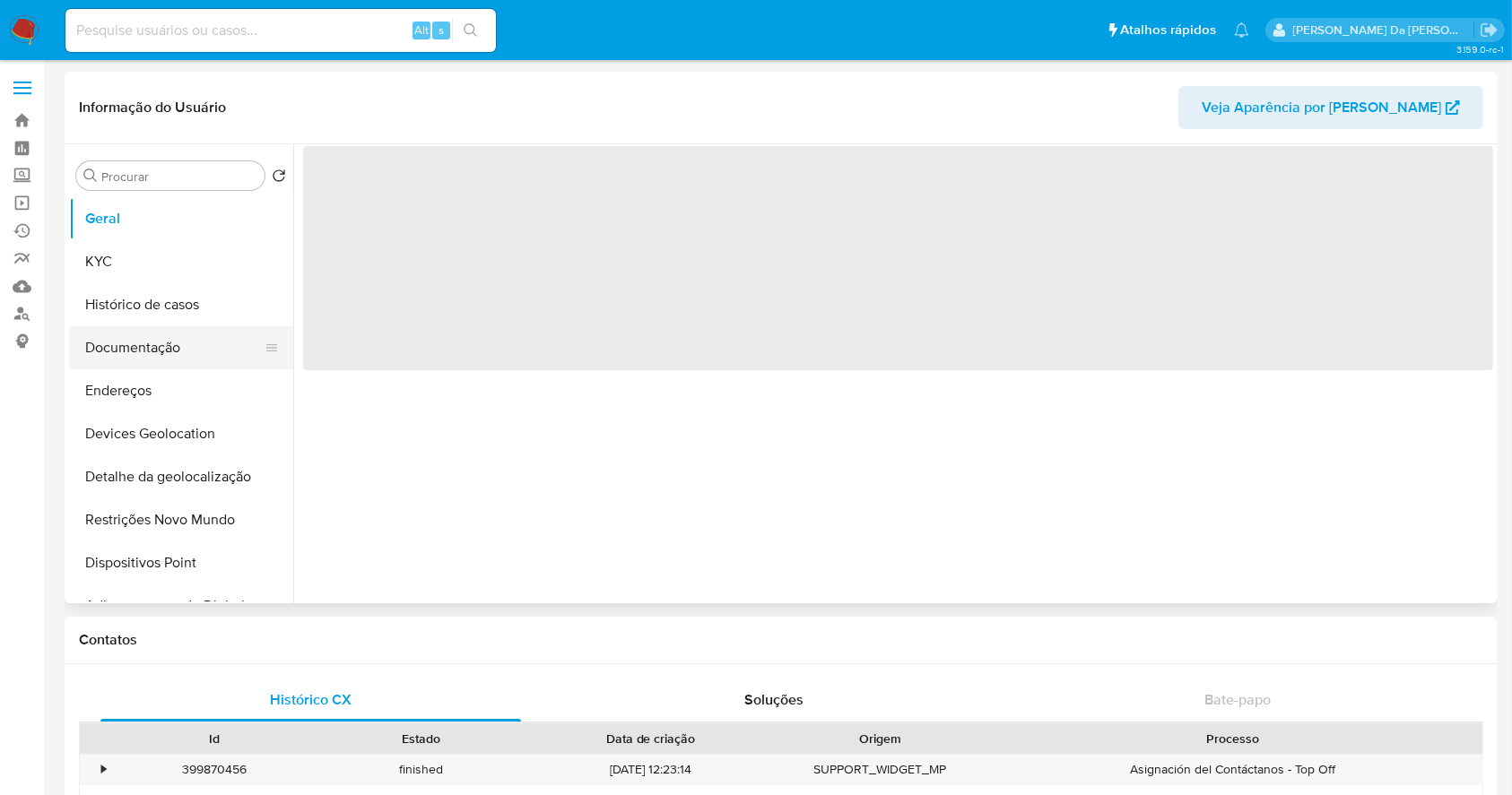
click at [166, 342] on button "Documentação" at bounding box center [174, 347] width 210 height 43
select select "10"
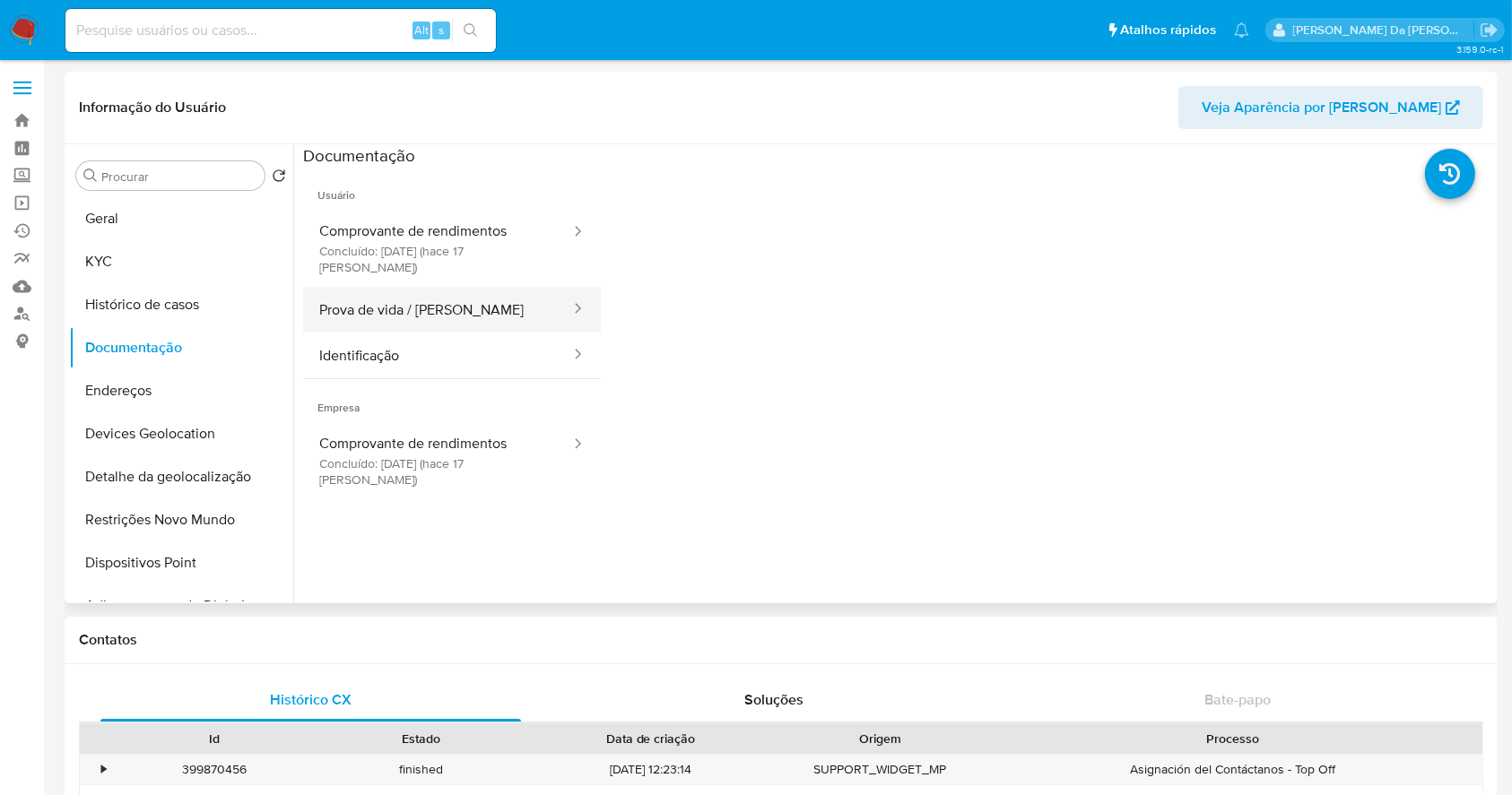
click at [481, 286] on button "Prova de vida / Selfie" at bounding box center [438, 309] width 269 height 46
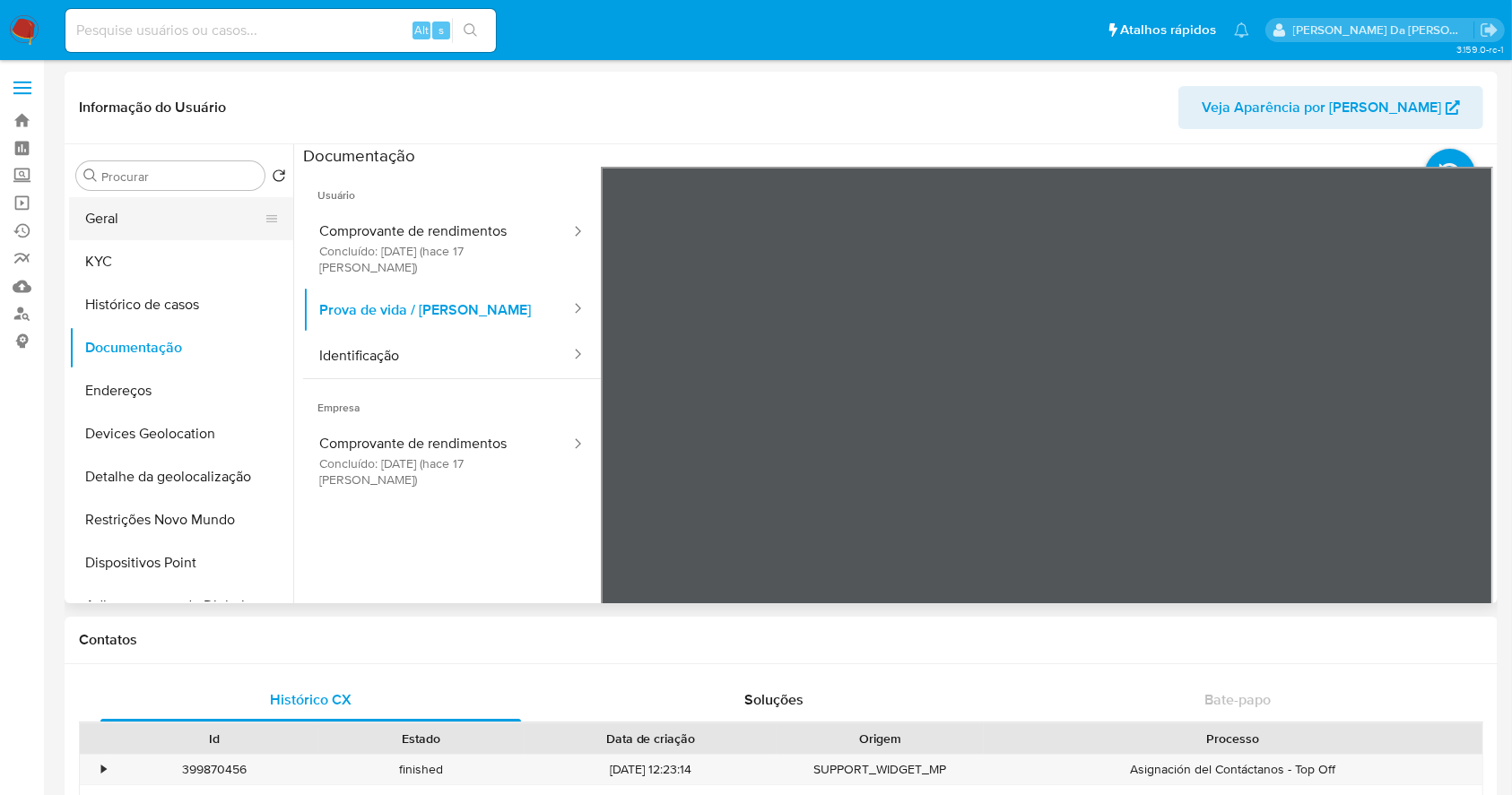
click at [127, 225] on button "Geral" at bounding box center [174, 218] width 210 height 43
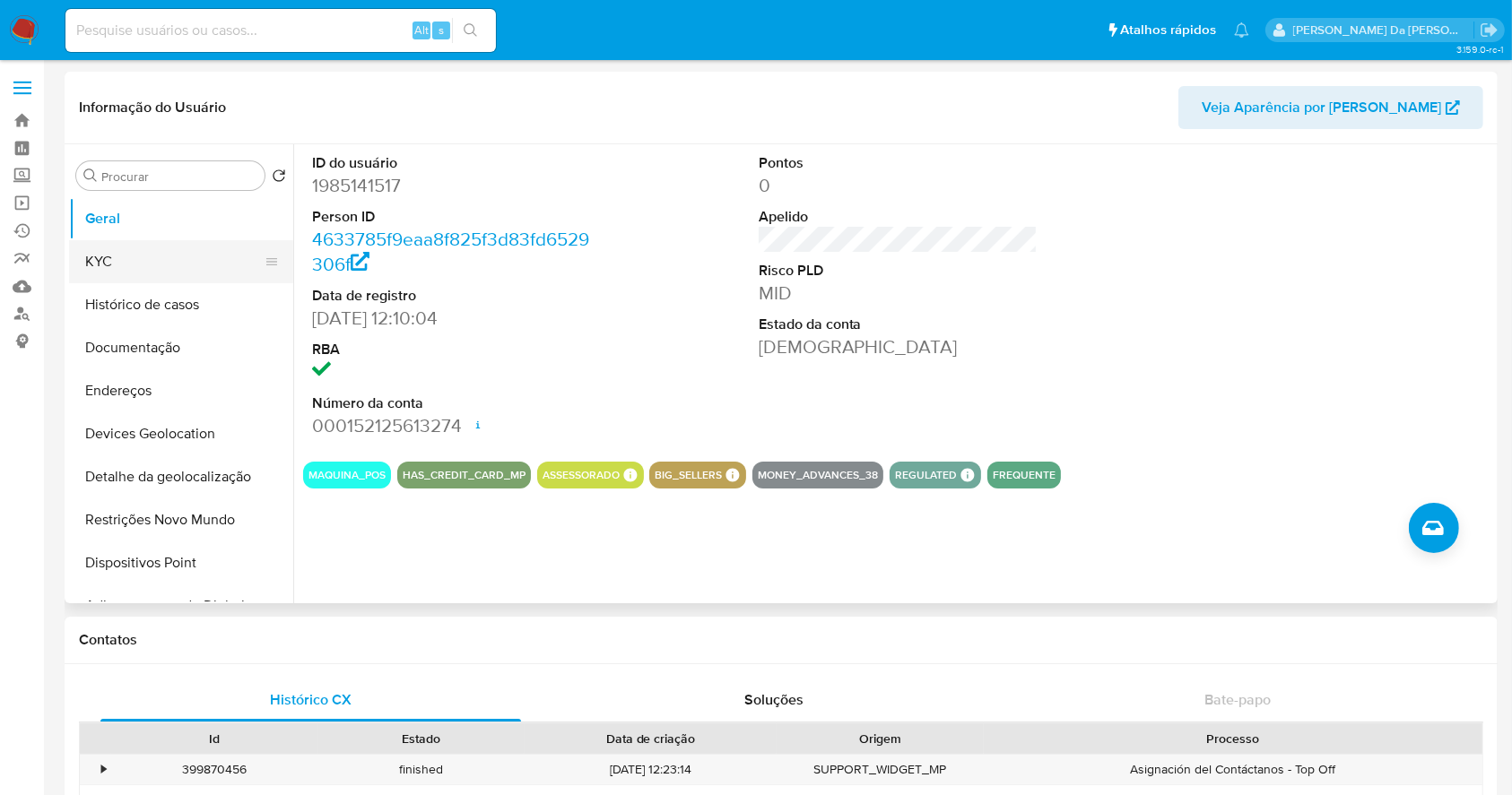
click at [110, 261] on button "KYC" at bounding box center [174, 261] width 210 height 43
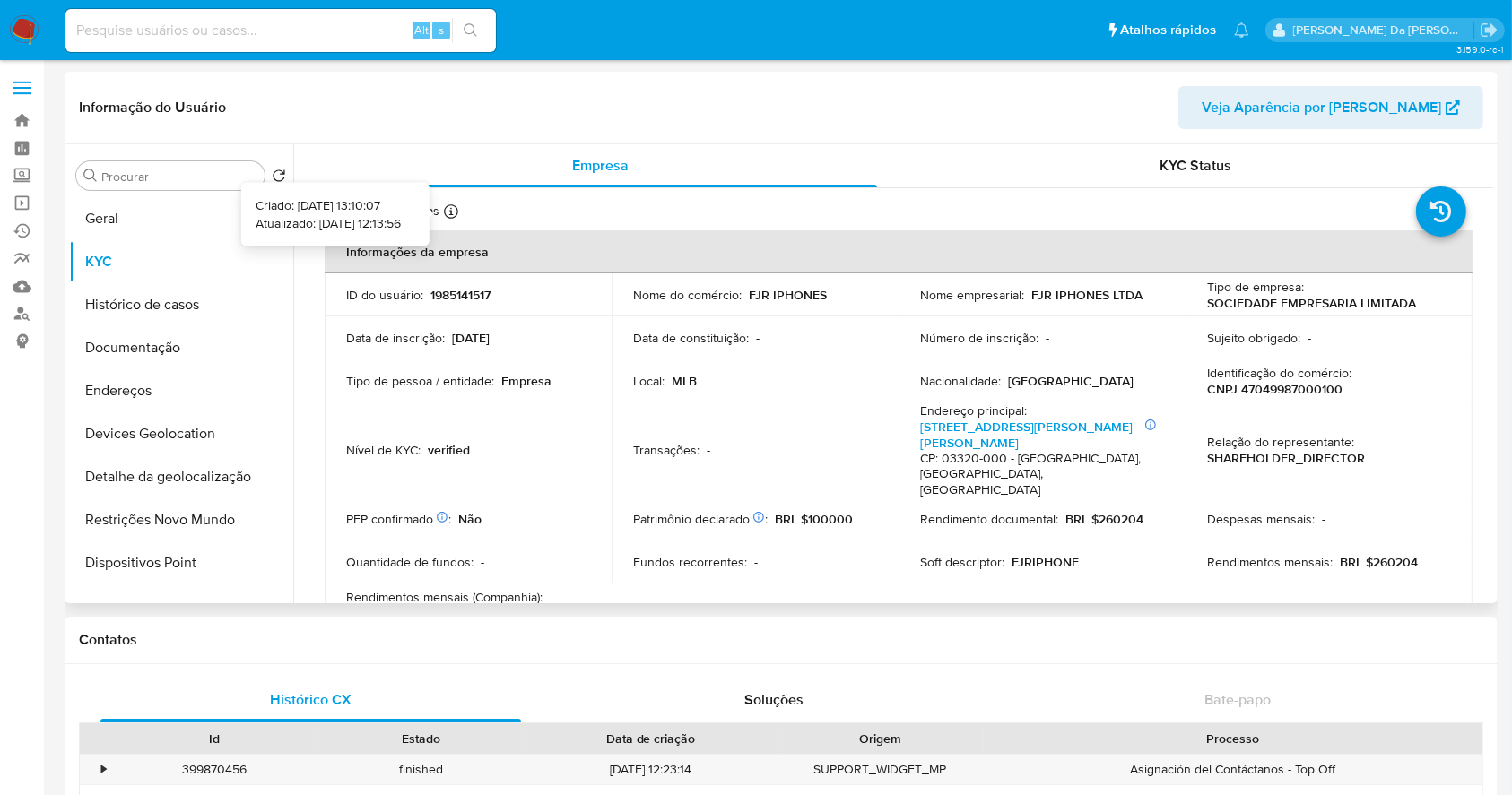
click at [448, 213] on icon at bounding box center [451, 211] width 14 height 14
click at [451, 216] on icon at bounding box center [451, 211] width 14 height 14
click at [337, 32] on input at bounding box center [280, 30] width 430 height 23
paste input "t09WhoYh4PkaTO5UGr8jAO8J"
type input "t09WhoYh4PkaTO5UGr8jAO8J"
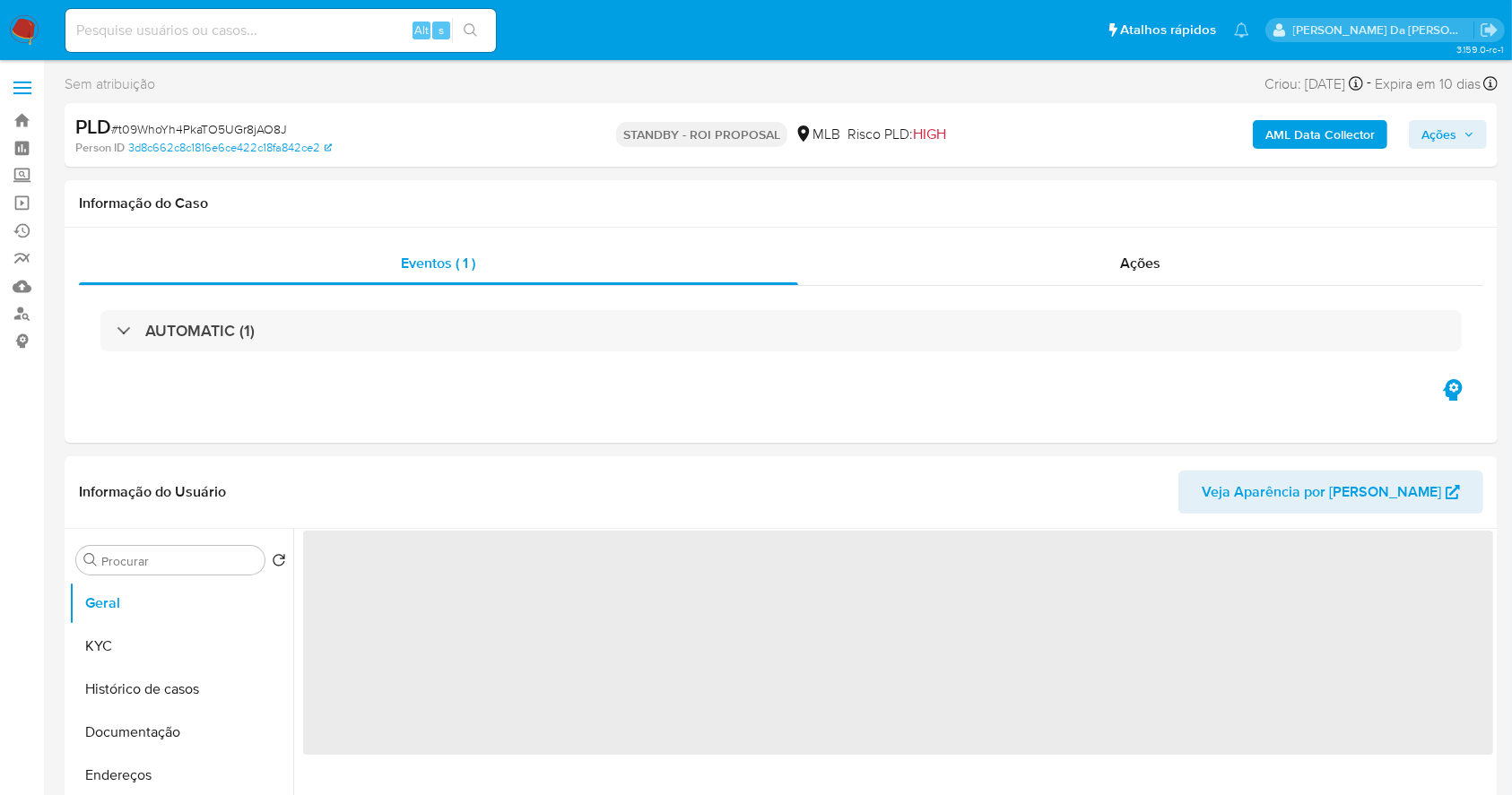
select select "10"
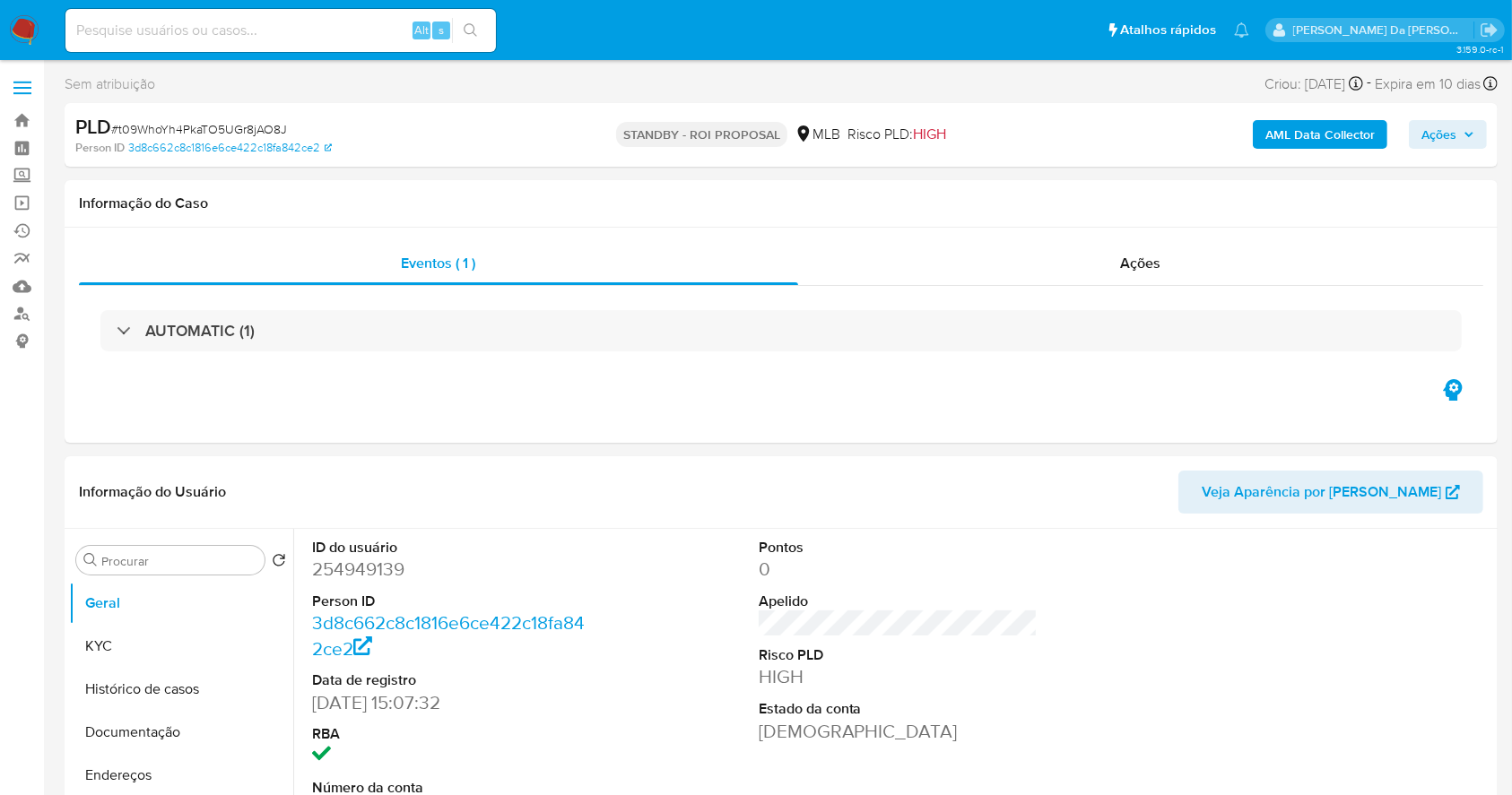
click at [269, 30] on input at bounding box center [280, 30] width 430 height 23
paste input "fiSmCNaAP4nJYqh0U47TJwj5"
type input "fiSmCNaAP4nJYqh0U47TJwj5"
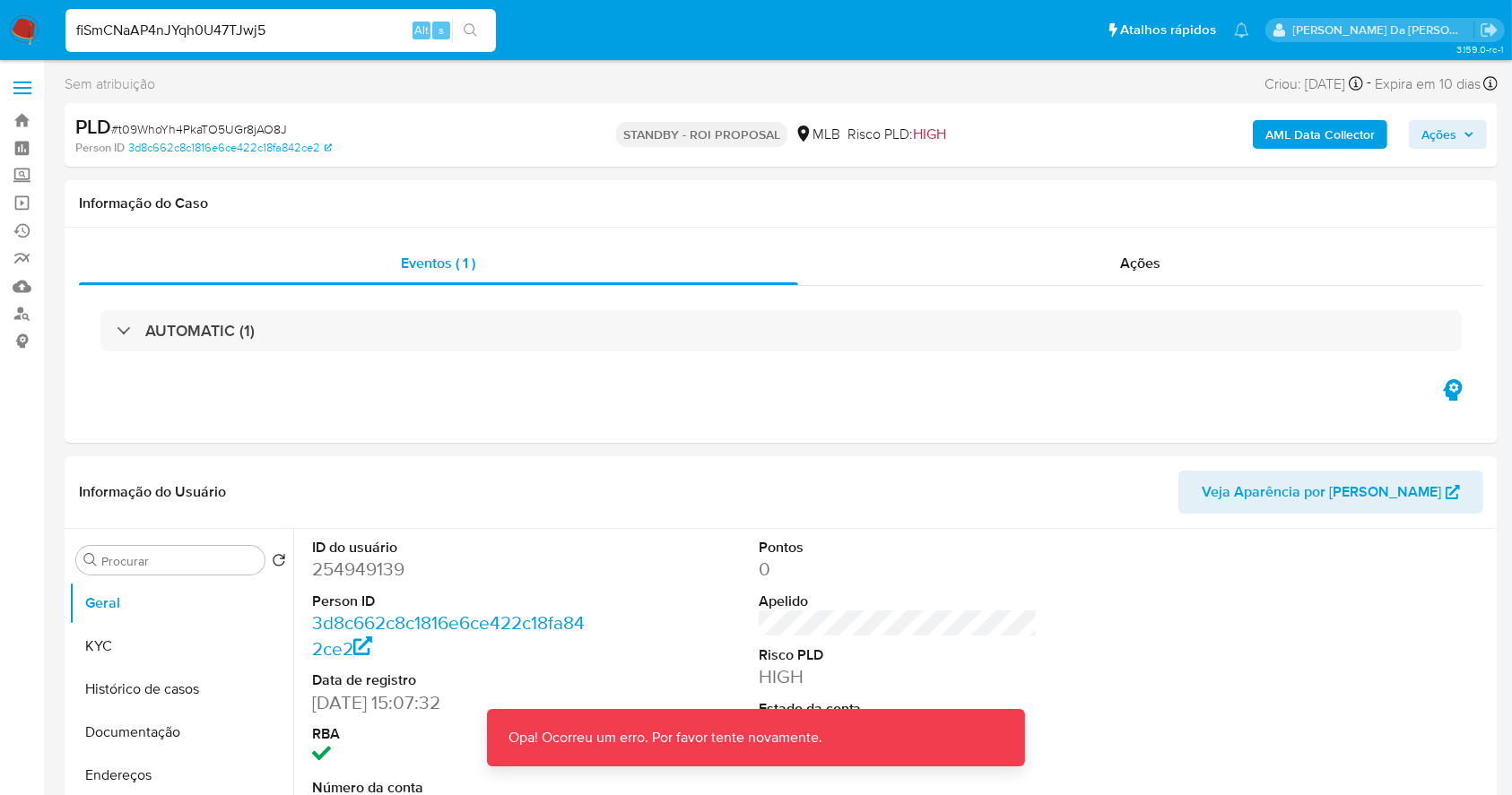
click at [285, 22] on input "fiSmCNaAP4nJYqh0U47TJwj5" at bounding box center [280, 30] width 430 height 23
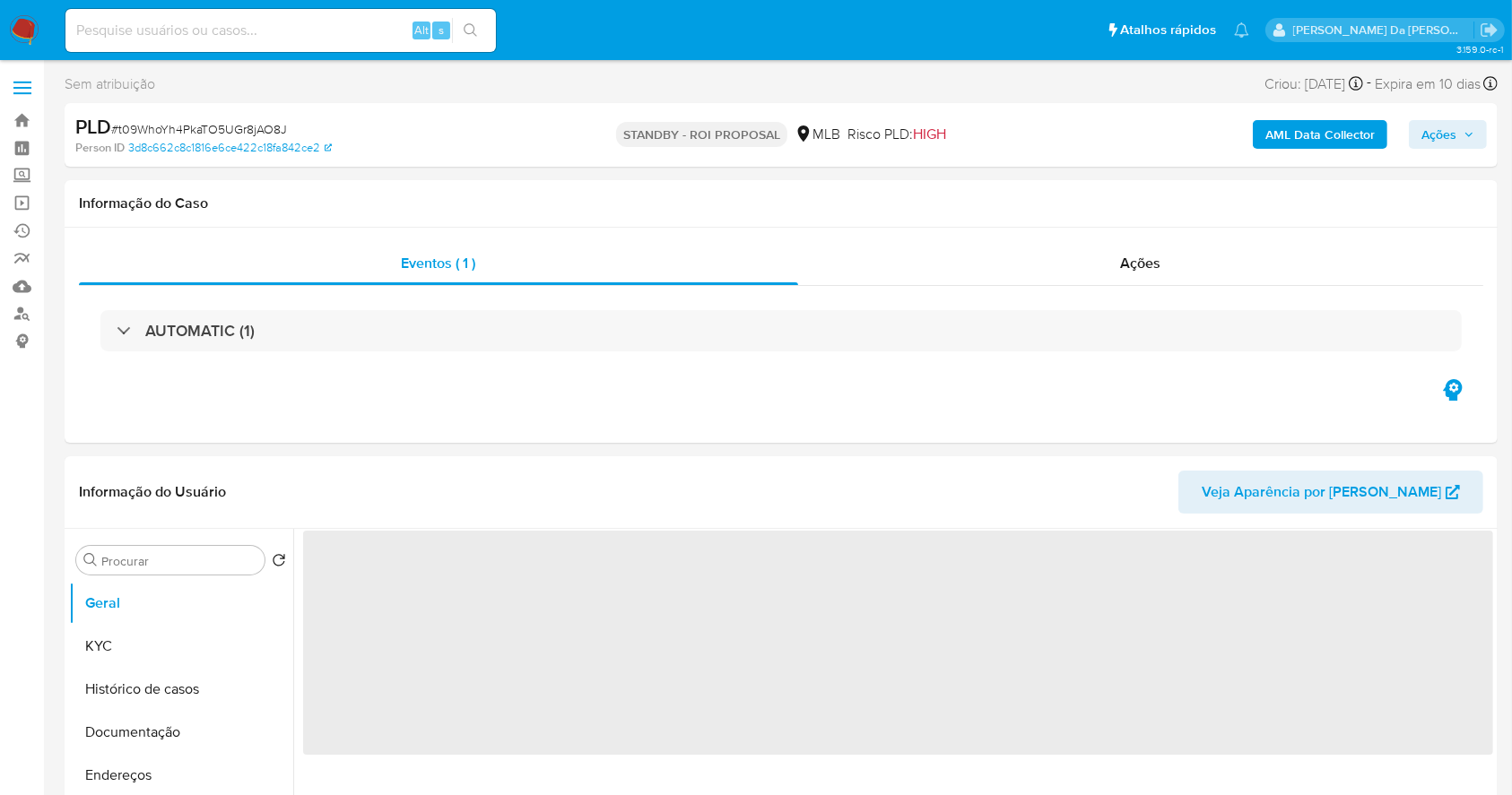
select select "10"
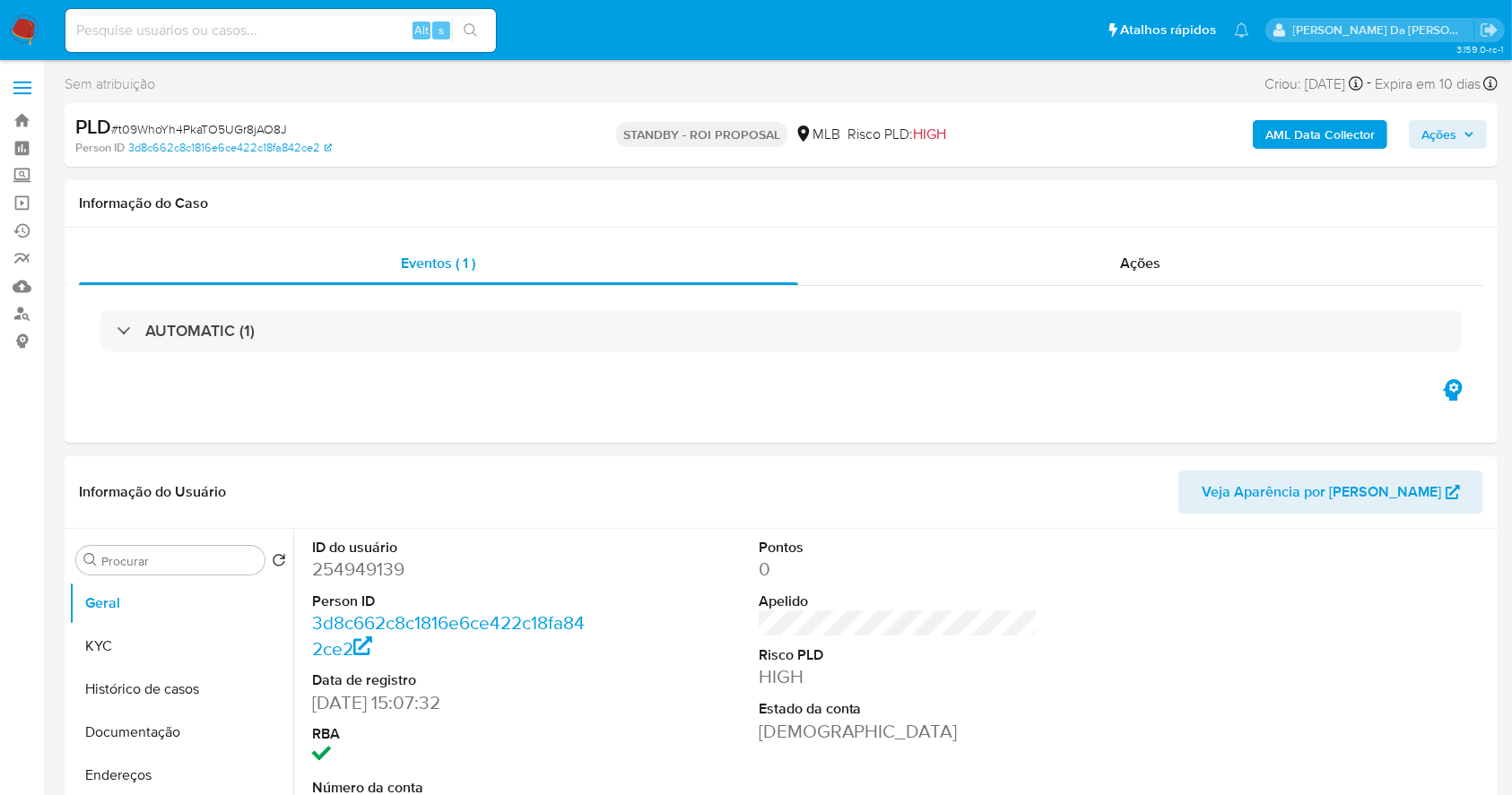
click at [177, 28] on input at bounding box center [280, 30] width 430 height 23
paste input "fiSmCNaAP4nJYqh0U47TJwj5"
type input "fiSmCNaAP4nJYqh0U47TJwj5"
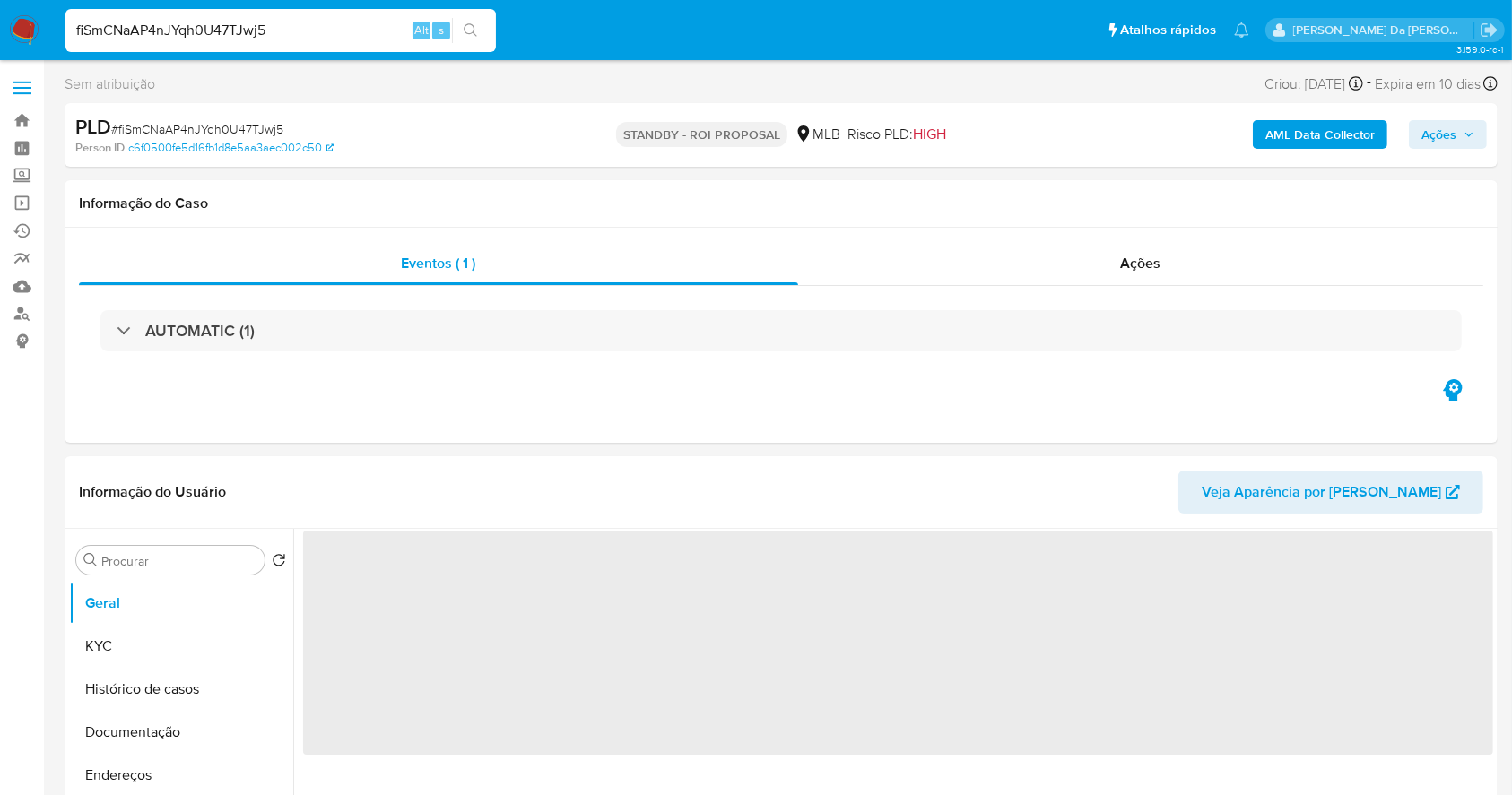
select select "10"
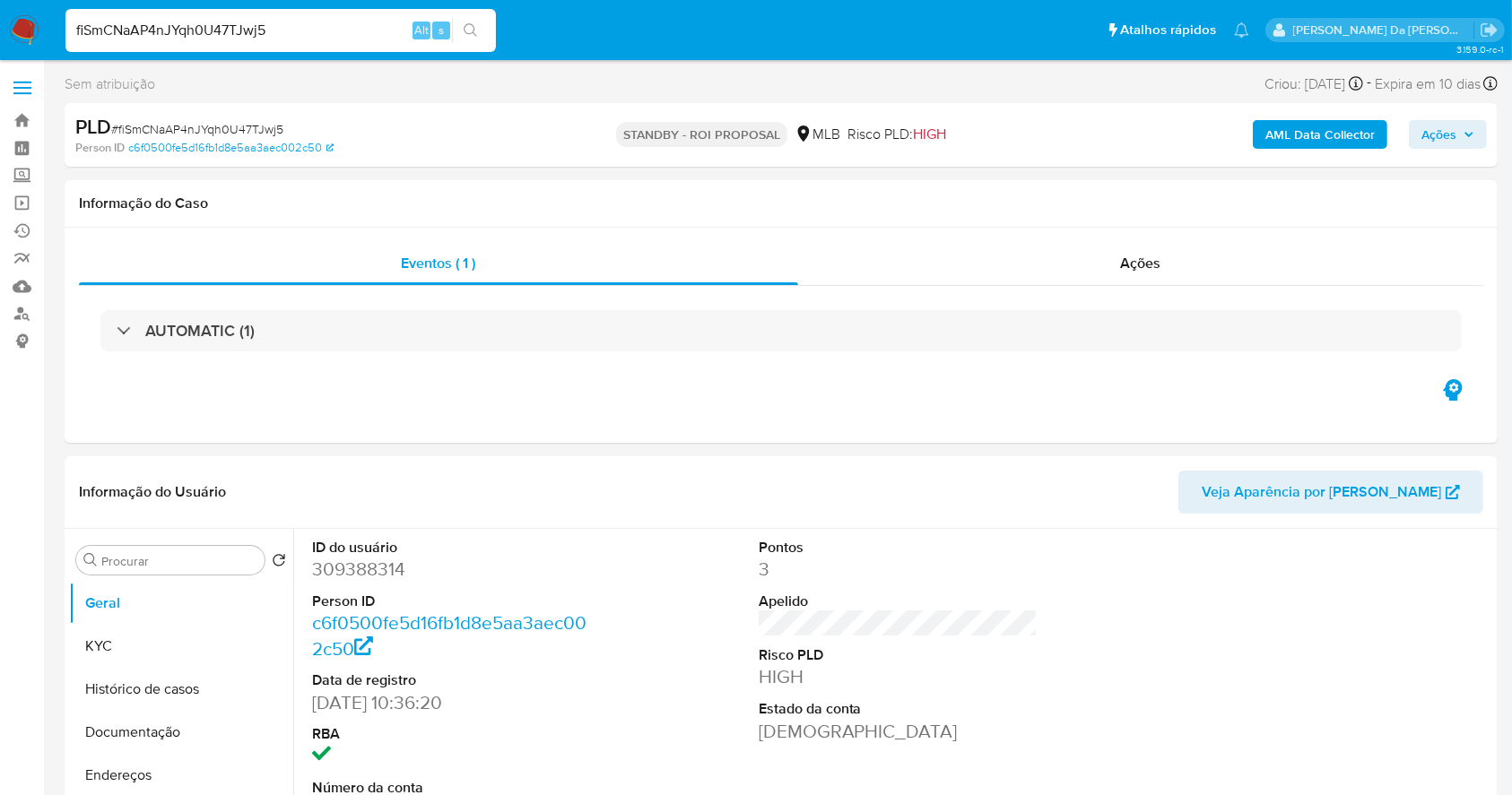
scroll to position [411, 0]
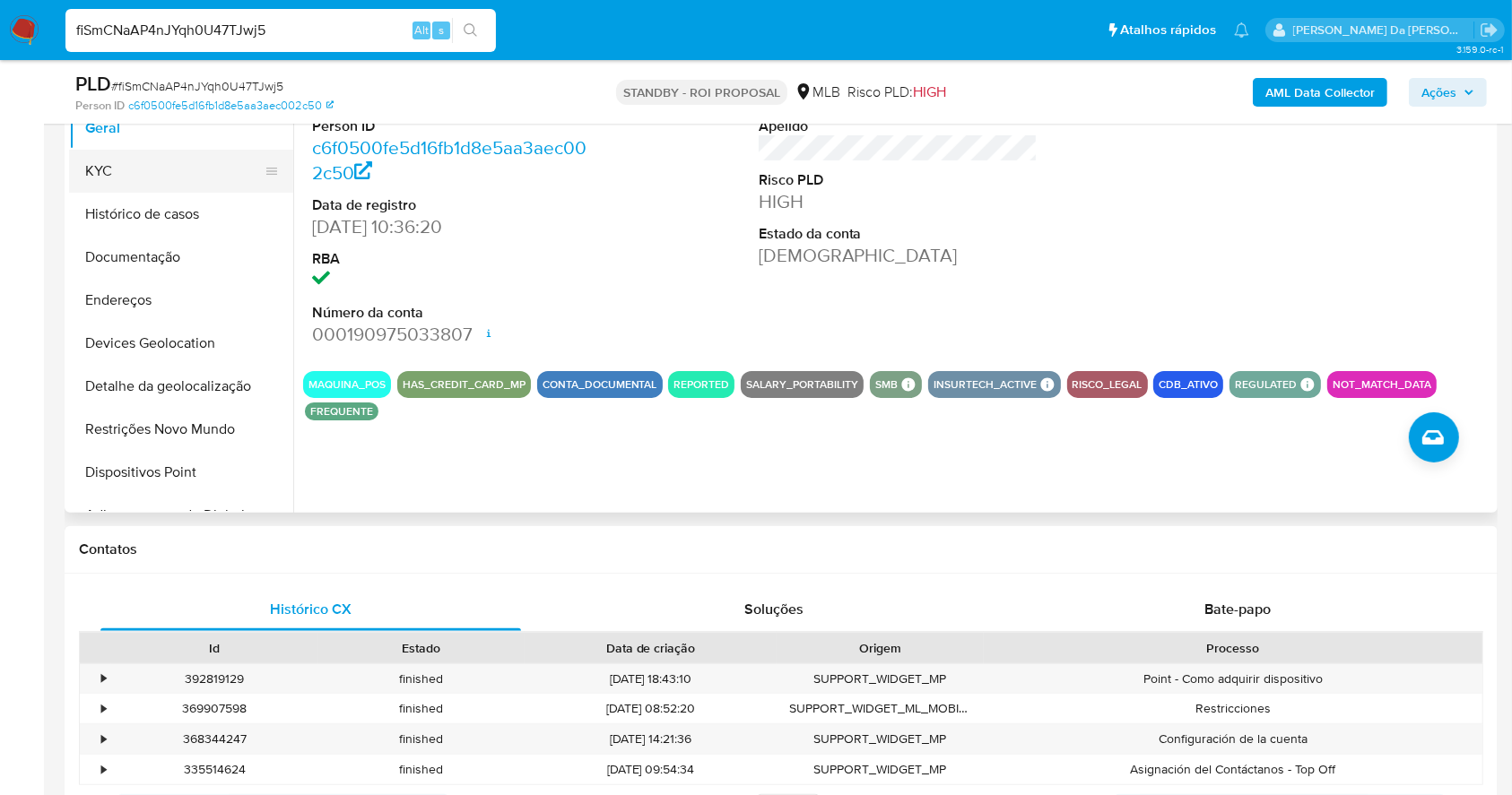
click at [148, 169] on button "KYC" at bounding box center [174, 171] width 210 height 43
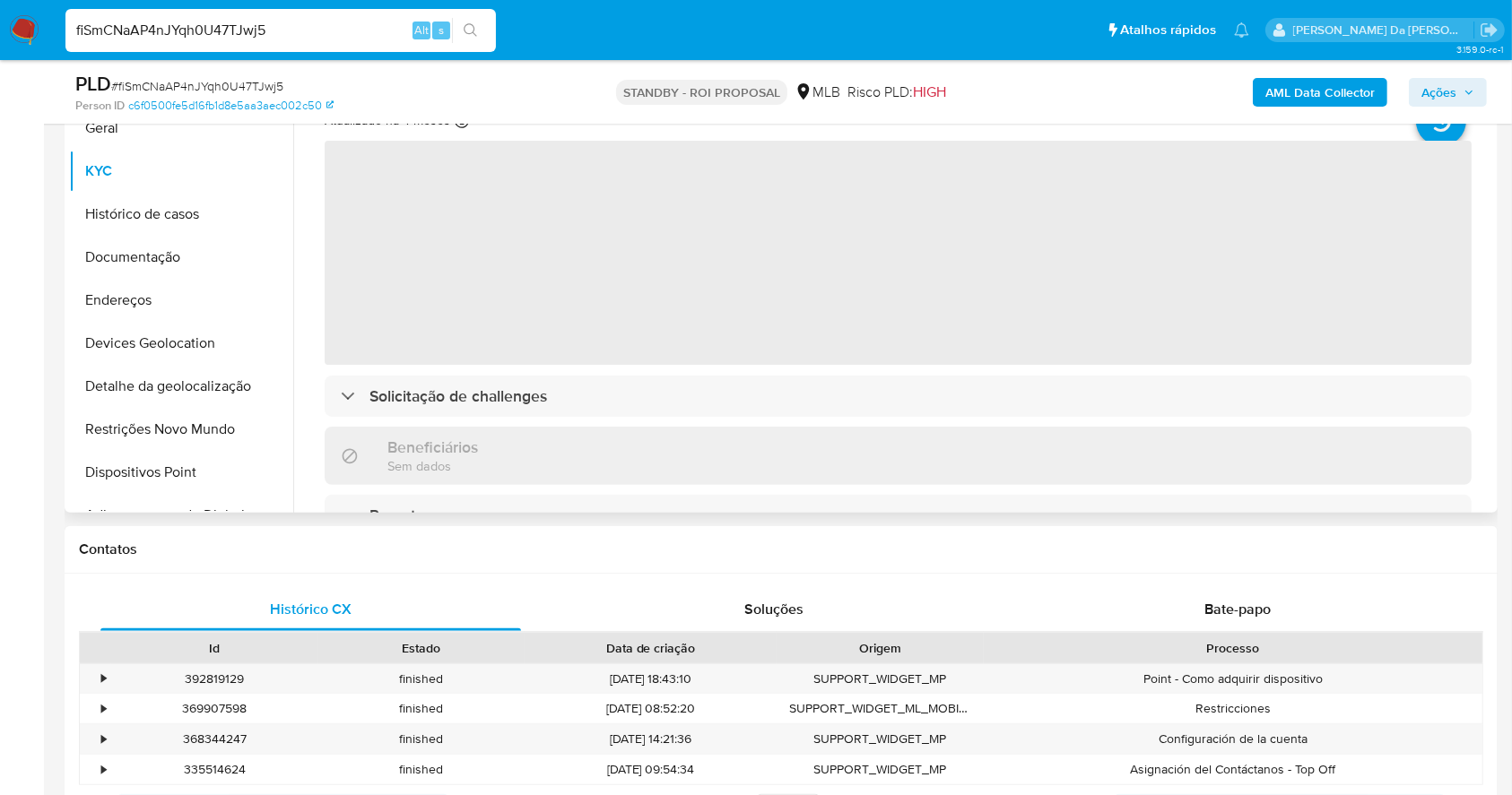
scroll to position [172, 0]
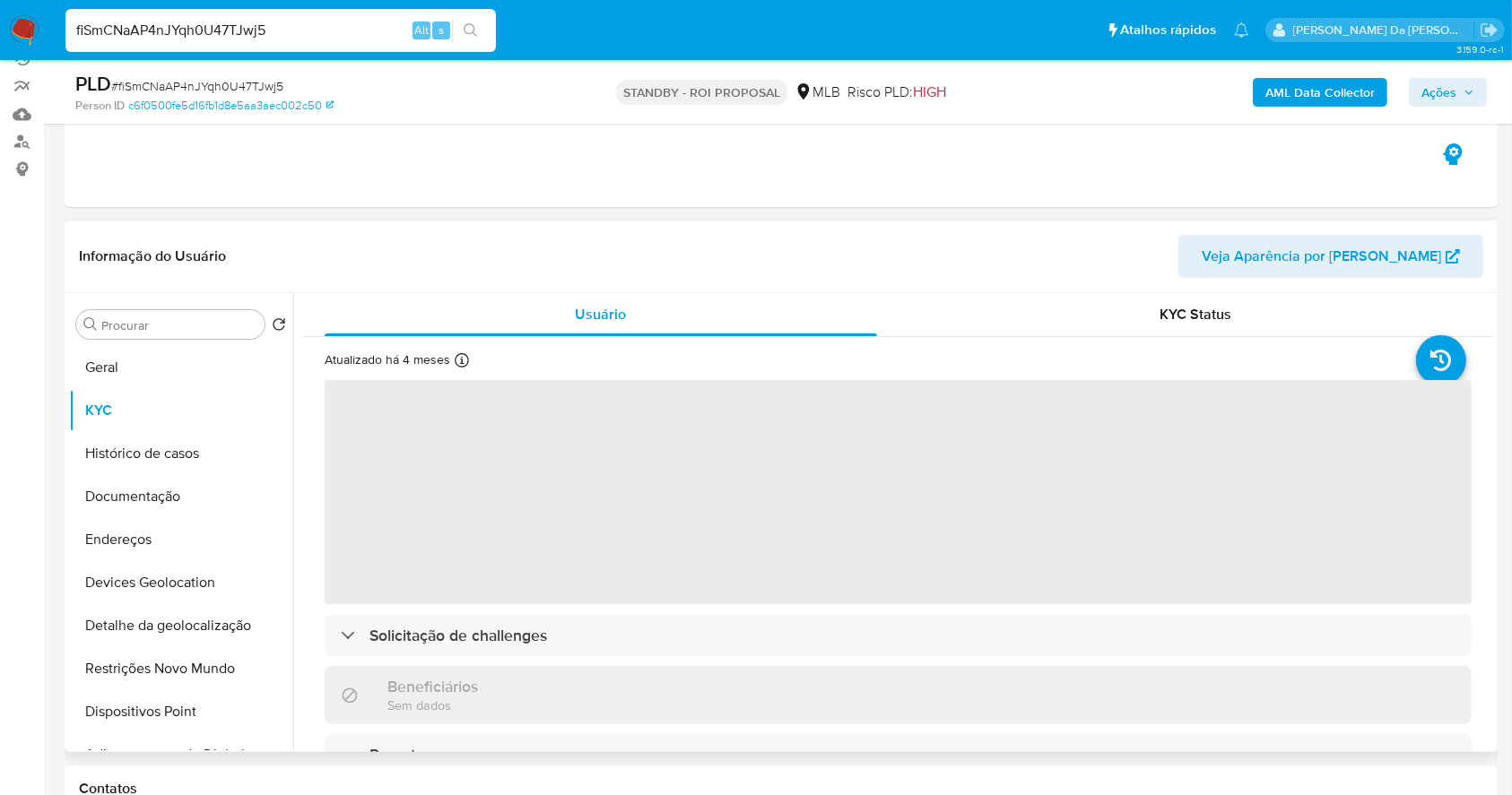
click at [464, 364] on icon at bounding box center [461, 360] width 14 height 14
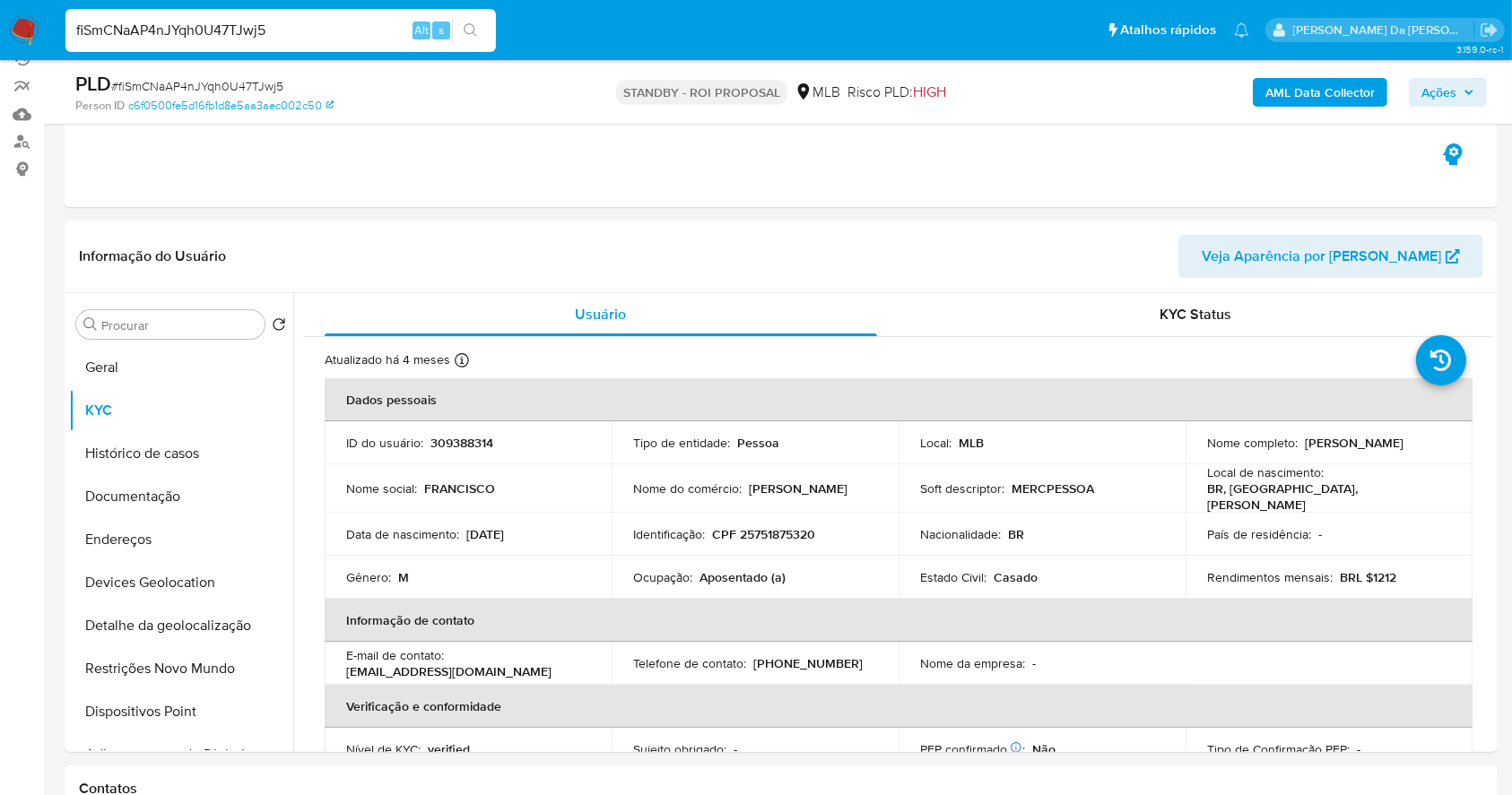
click at [310, 27] on input "fiSmCNaAP4nJYqh0U47TJwj5" at bounding box center [280, 30] width 430 height 23
click at [467, 26] on icon "search-icon" at bounding box center [470, 30] width 14 height 14
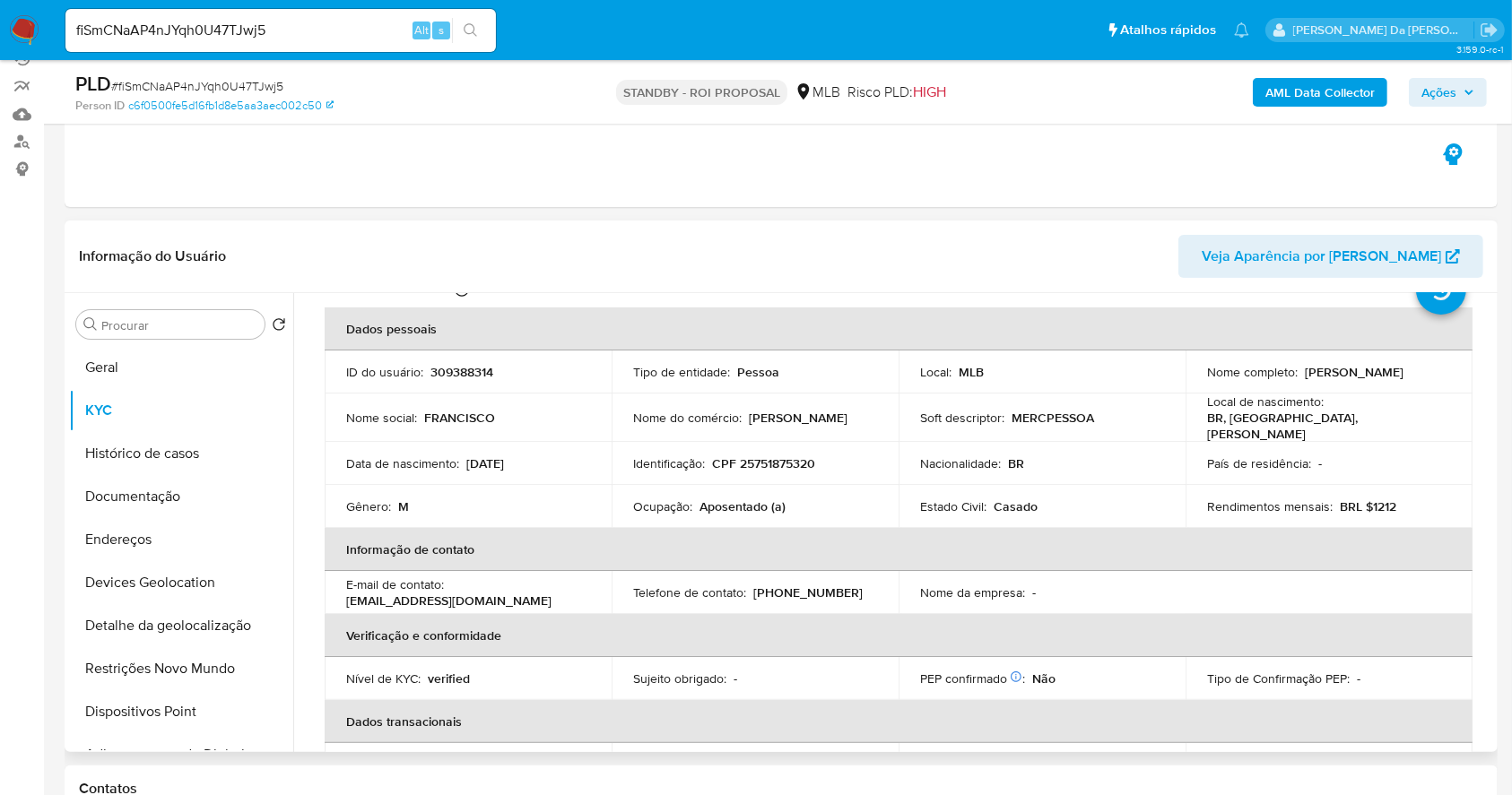
scroll to position [0, 0]
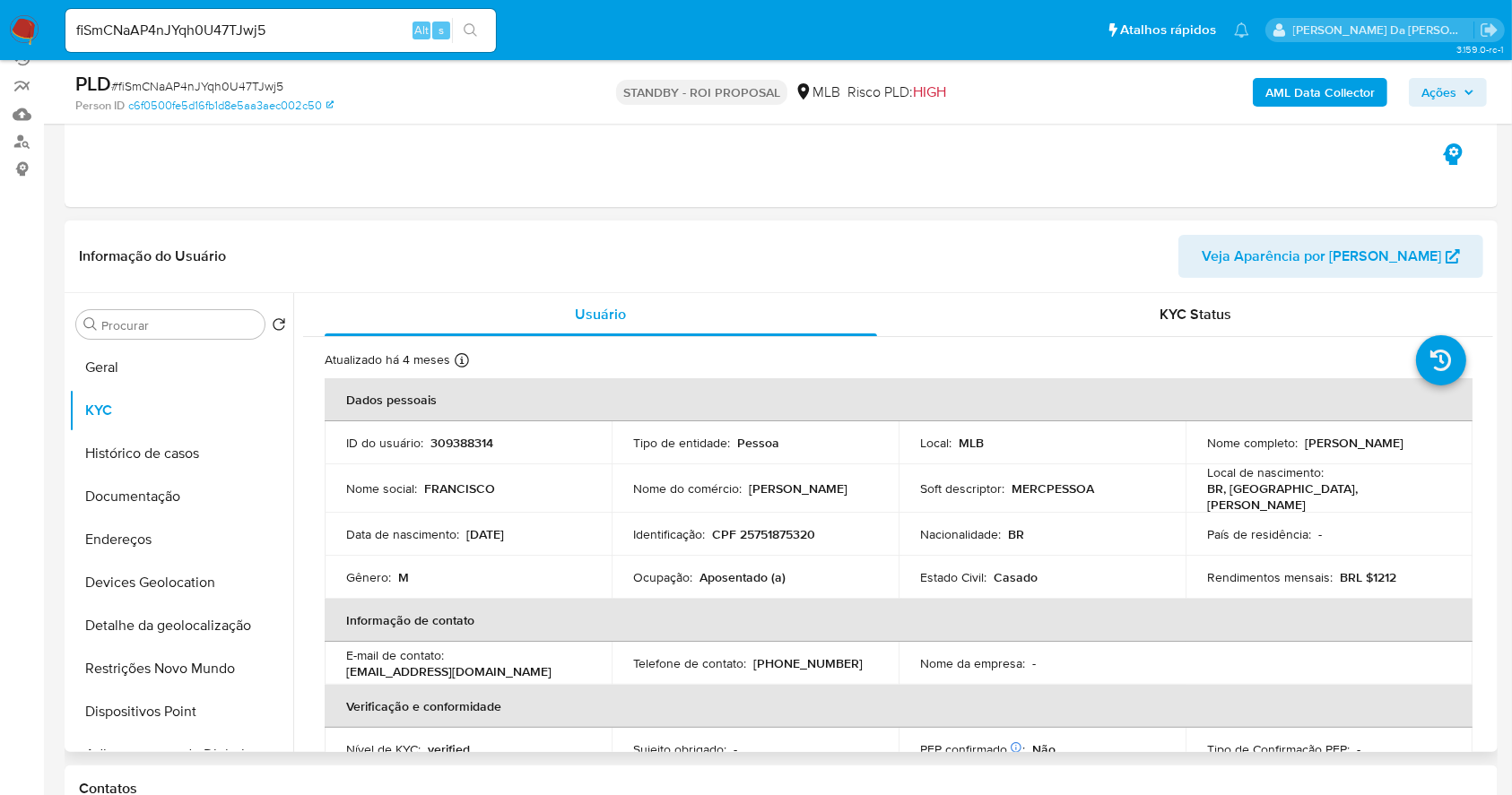
click at [451, 452] on td "ID do usuário : 309388314" at bounding box center [467, 442] width 286 height 43
click at [454, 442] on p "309388314" at bounding box center [461, 443] width 63 height 16
copy p "309388314"
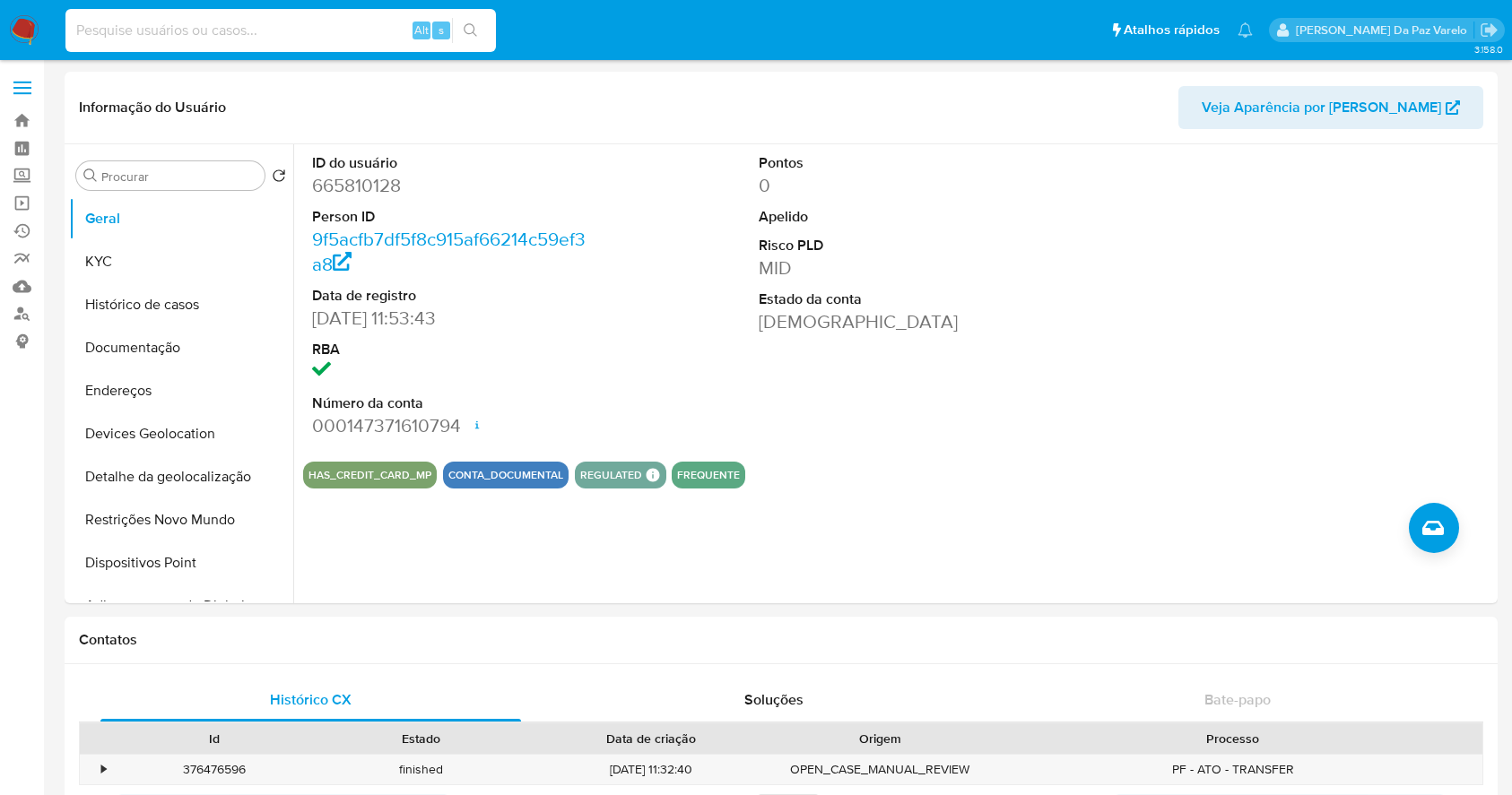
select select "10"
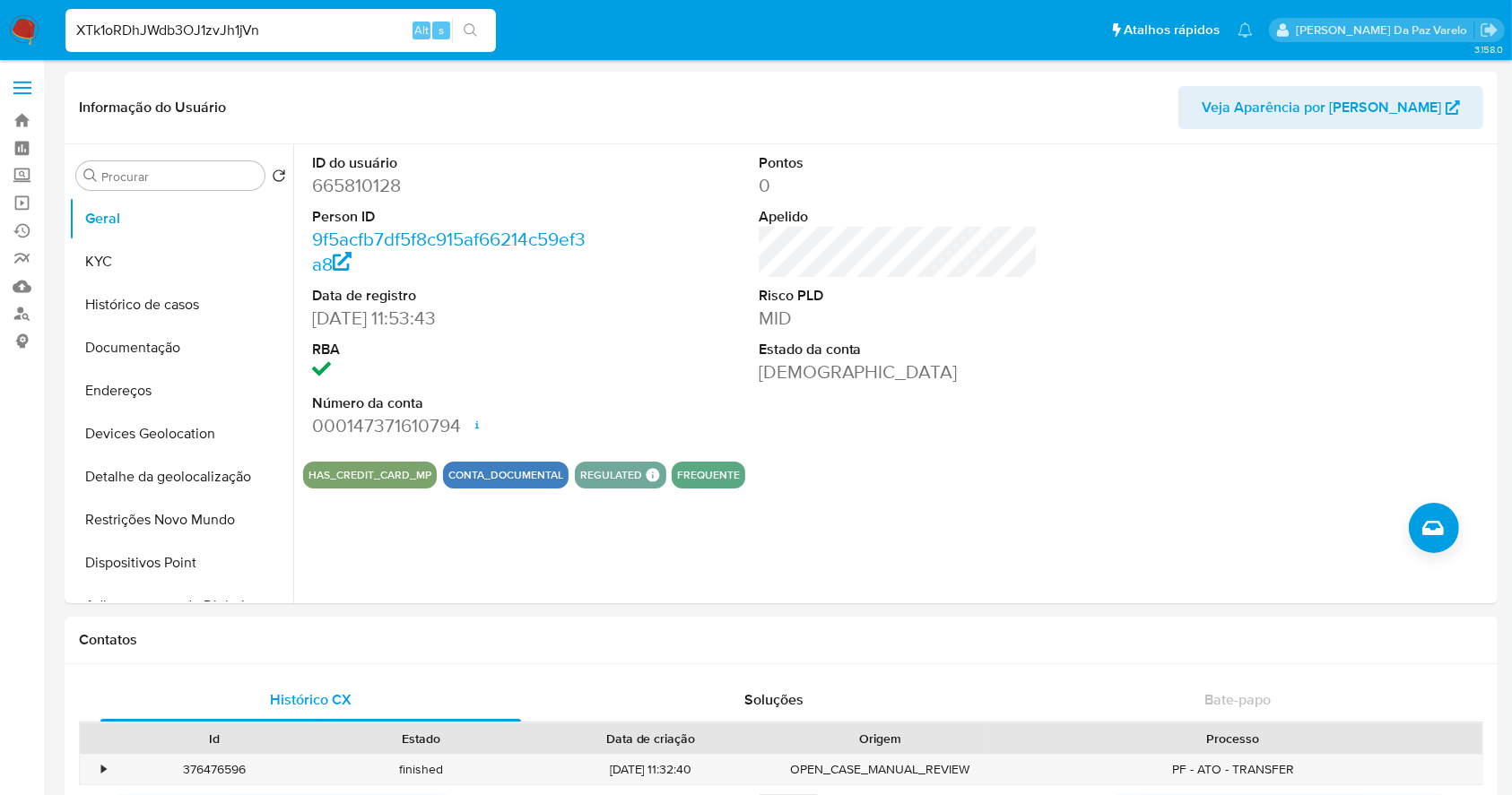
type input "XTk1oRDhJWdb3OJ1zvJh1jVn"
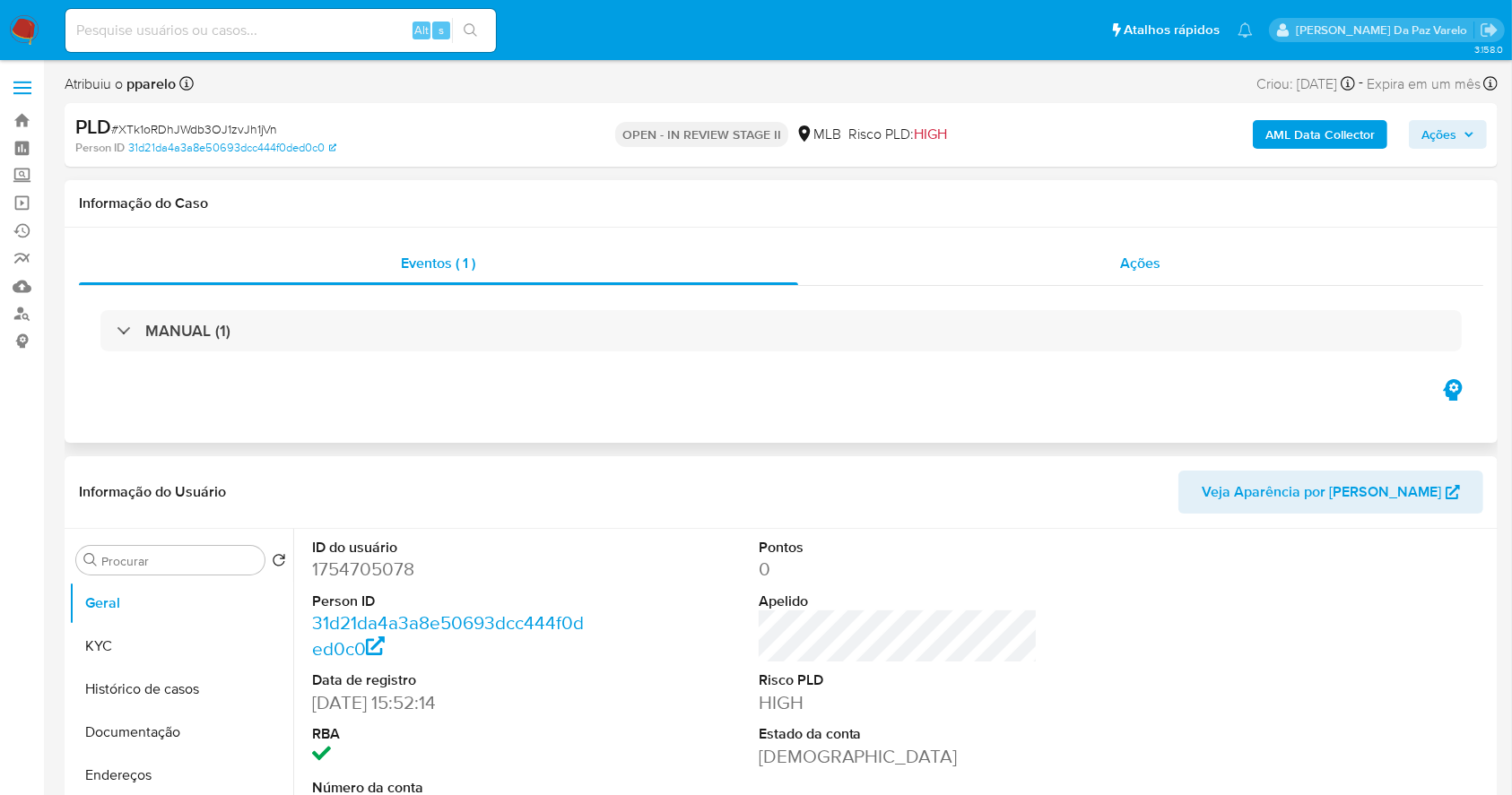
select select "10"
click at [1114, 247] on div "Ações" at bounding box center [1141, 263] width 685 height 43
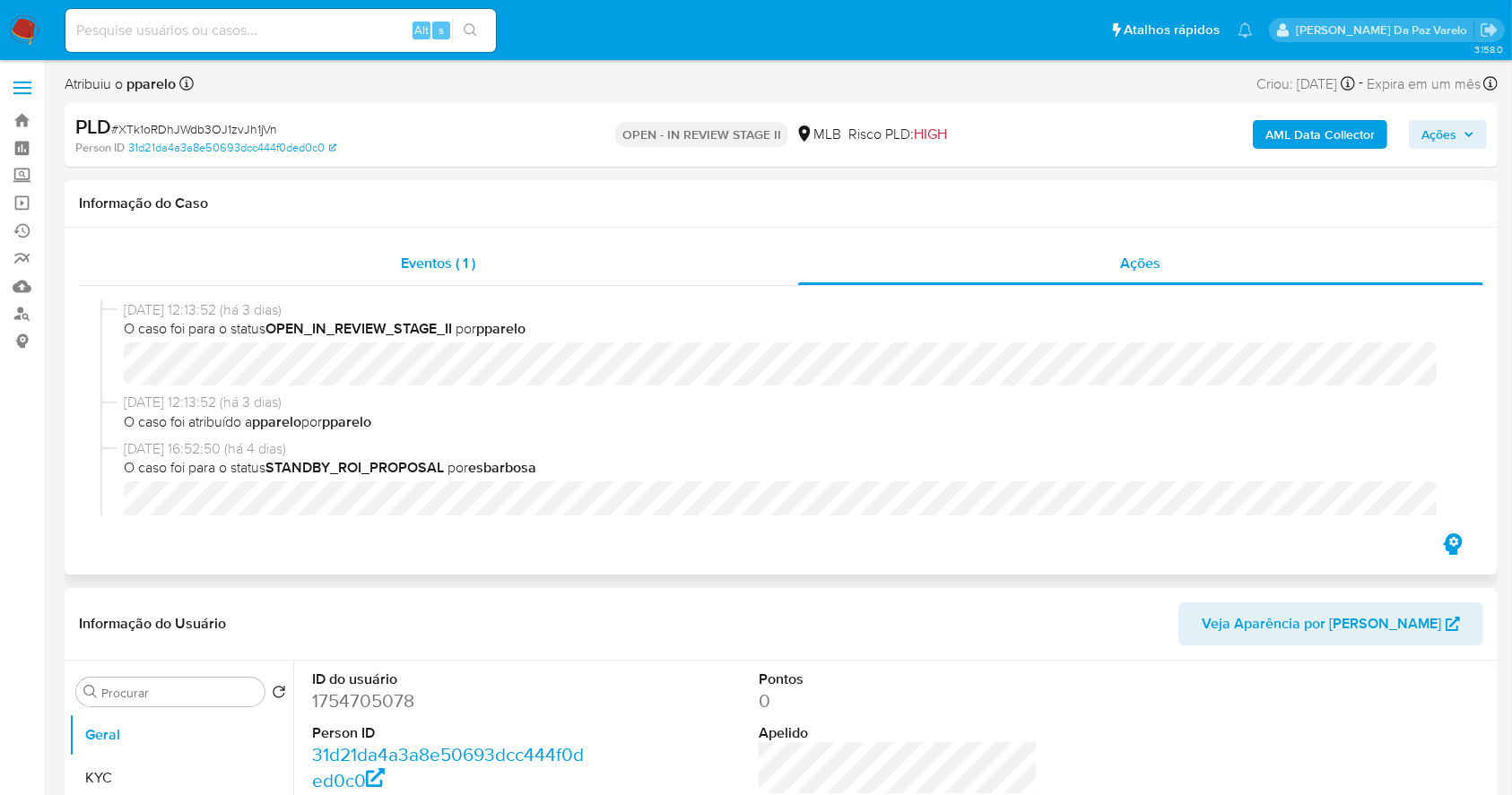
click at [444, 268] on span "Eventos ( 1 )" at bounding box center [438, 262] width 75 height 21
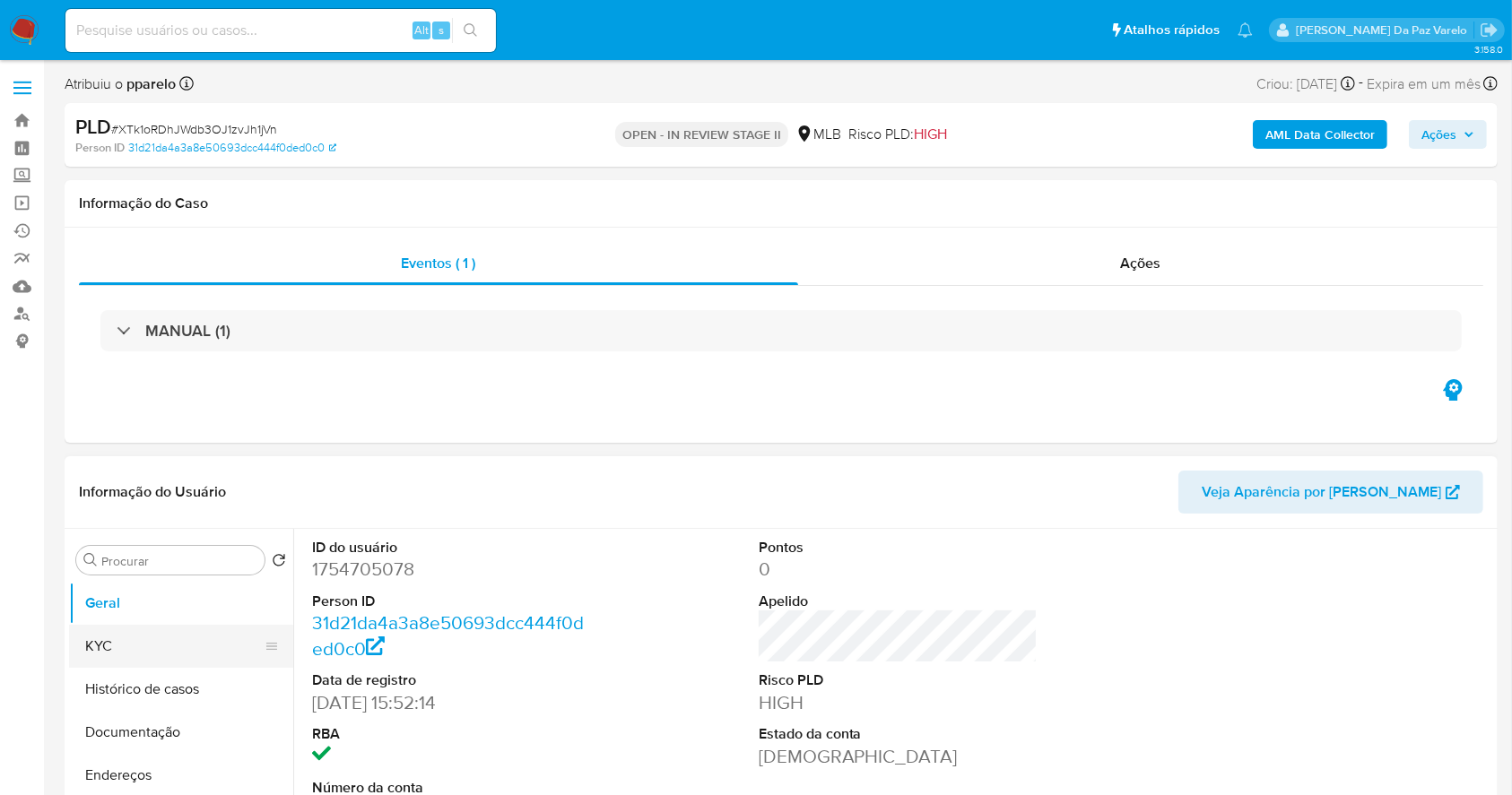
click at [208, 641] on button "KYC" at bounding box center [174, 645] width 210 height 43
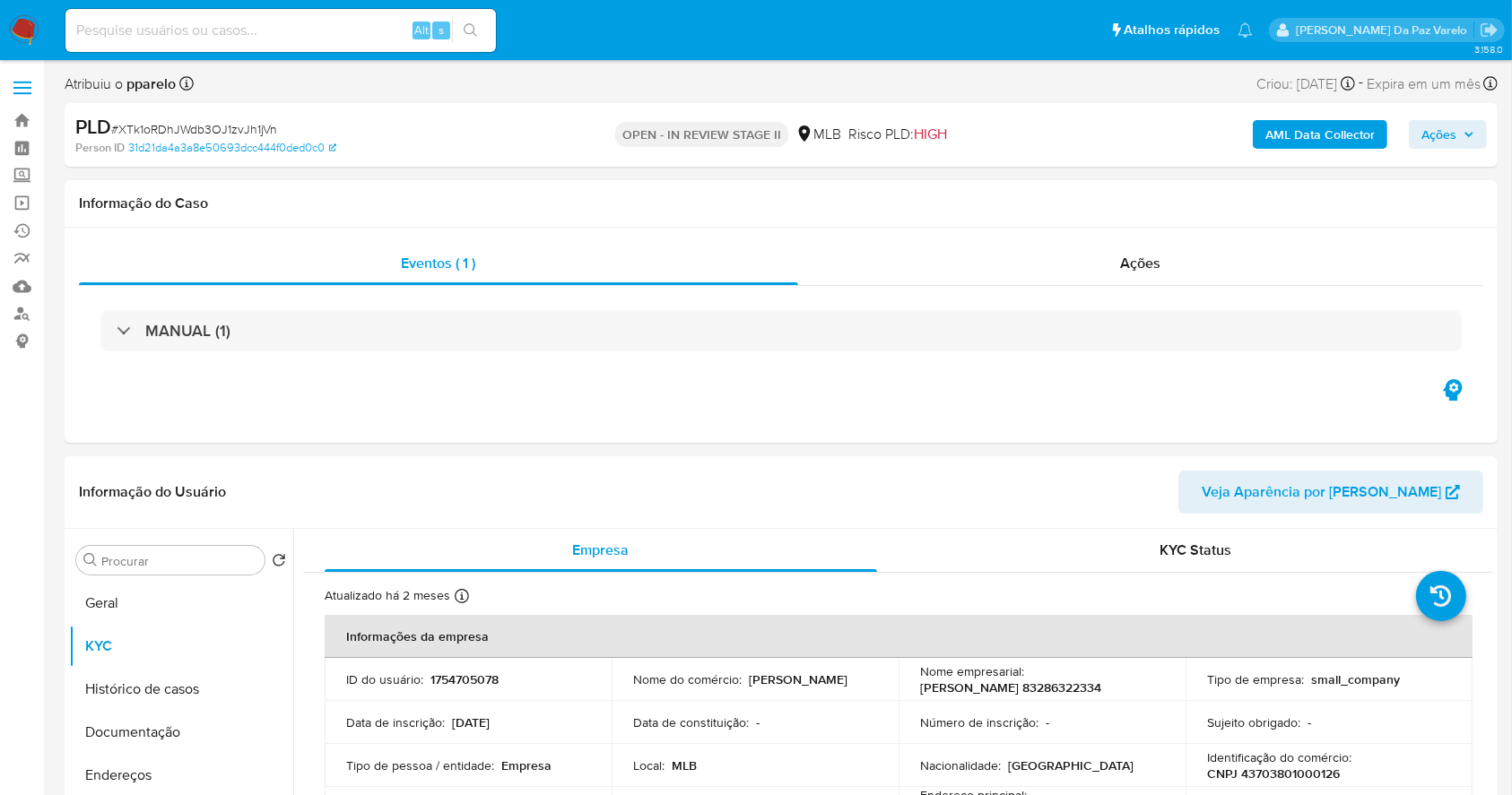
click at [1460, 147] on button "Ações" at bounding box center [1447, 134] width 78 height 29
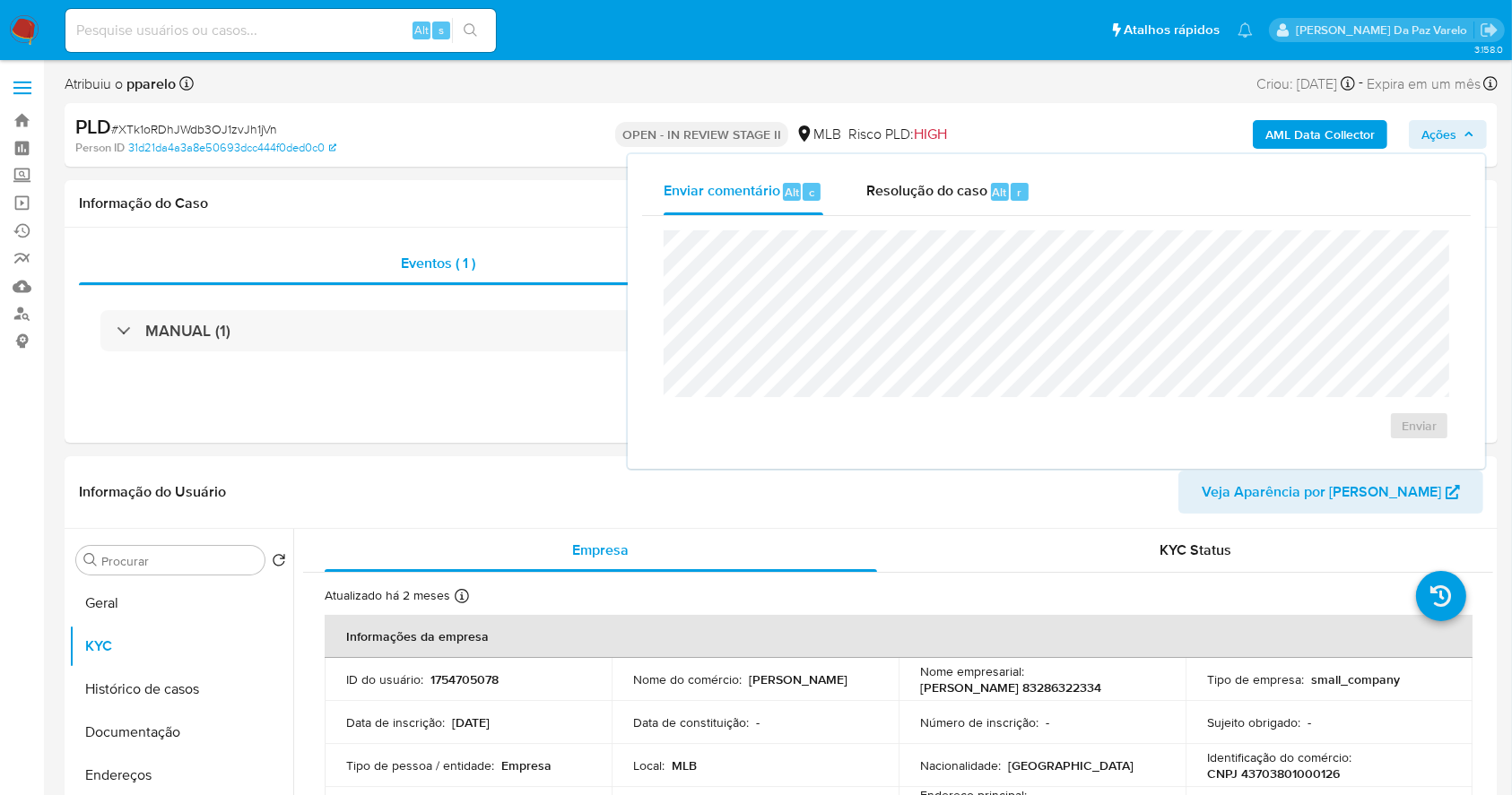
click at [1449, 133] on span "Ações" at bounding box center [1438, 134] width 35 height 29
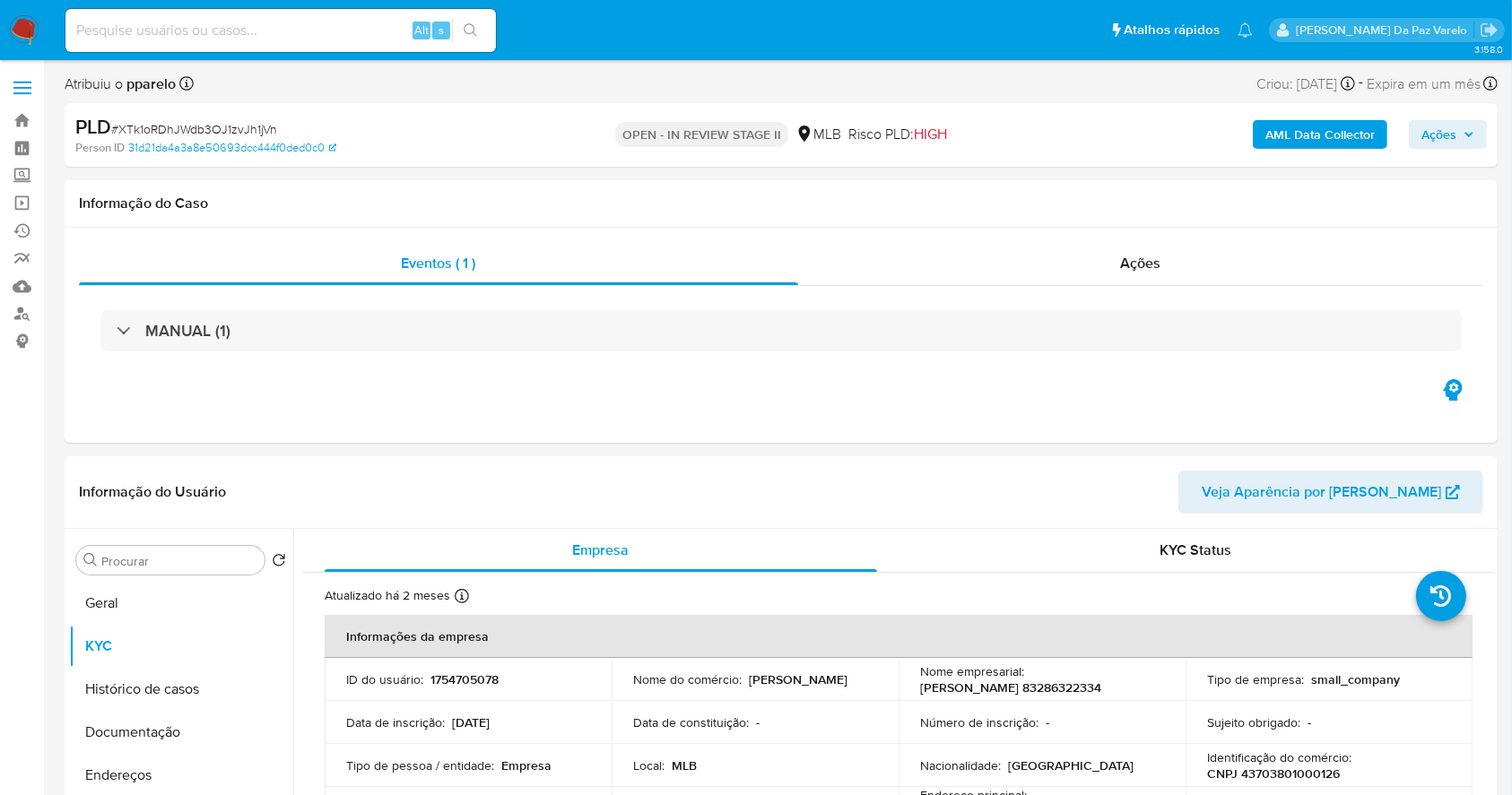
click at [1445, 133] on span "Ações" at bounding box center [1438, 134] width 35 height 29
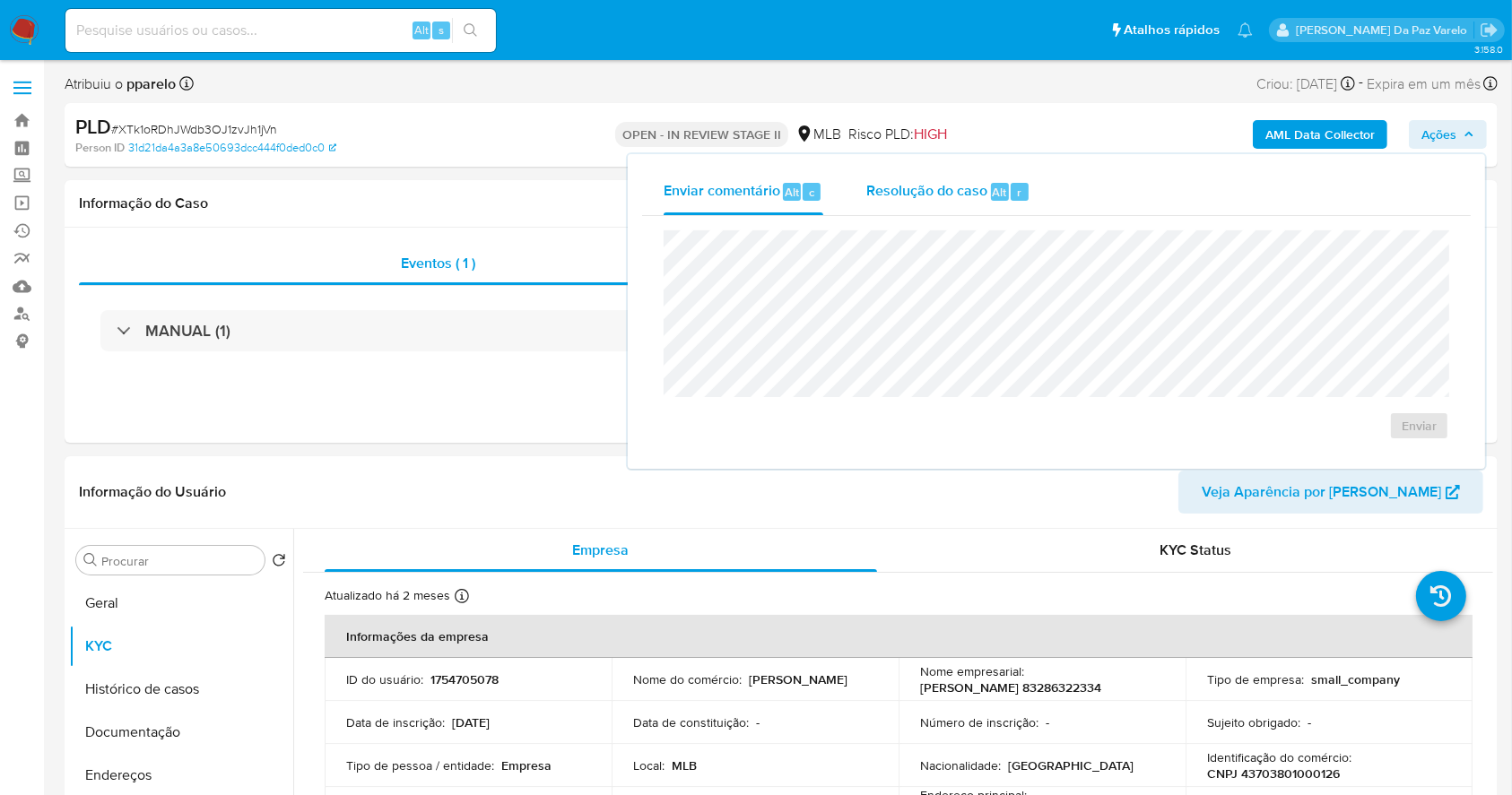
click at [960, 192] on span "Resolução do caso" at bounding box center [926, 191] width 121 height 21
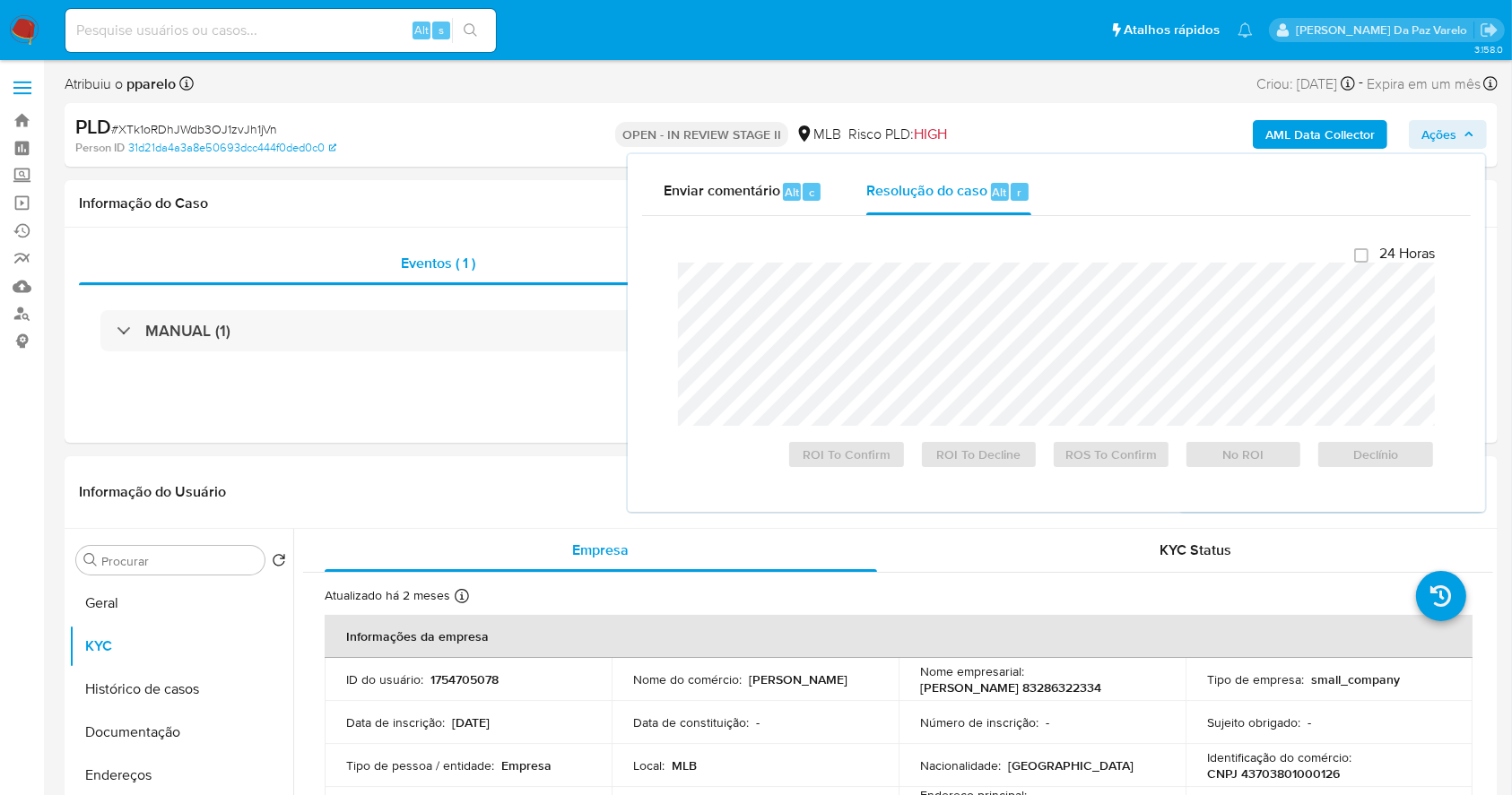
click at [1434, 141] on span "Ações" at bounding box center [1438, 134] width 35 height 29
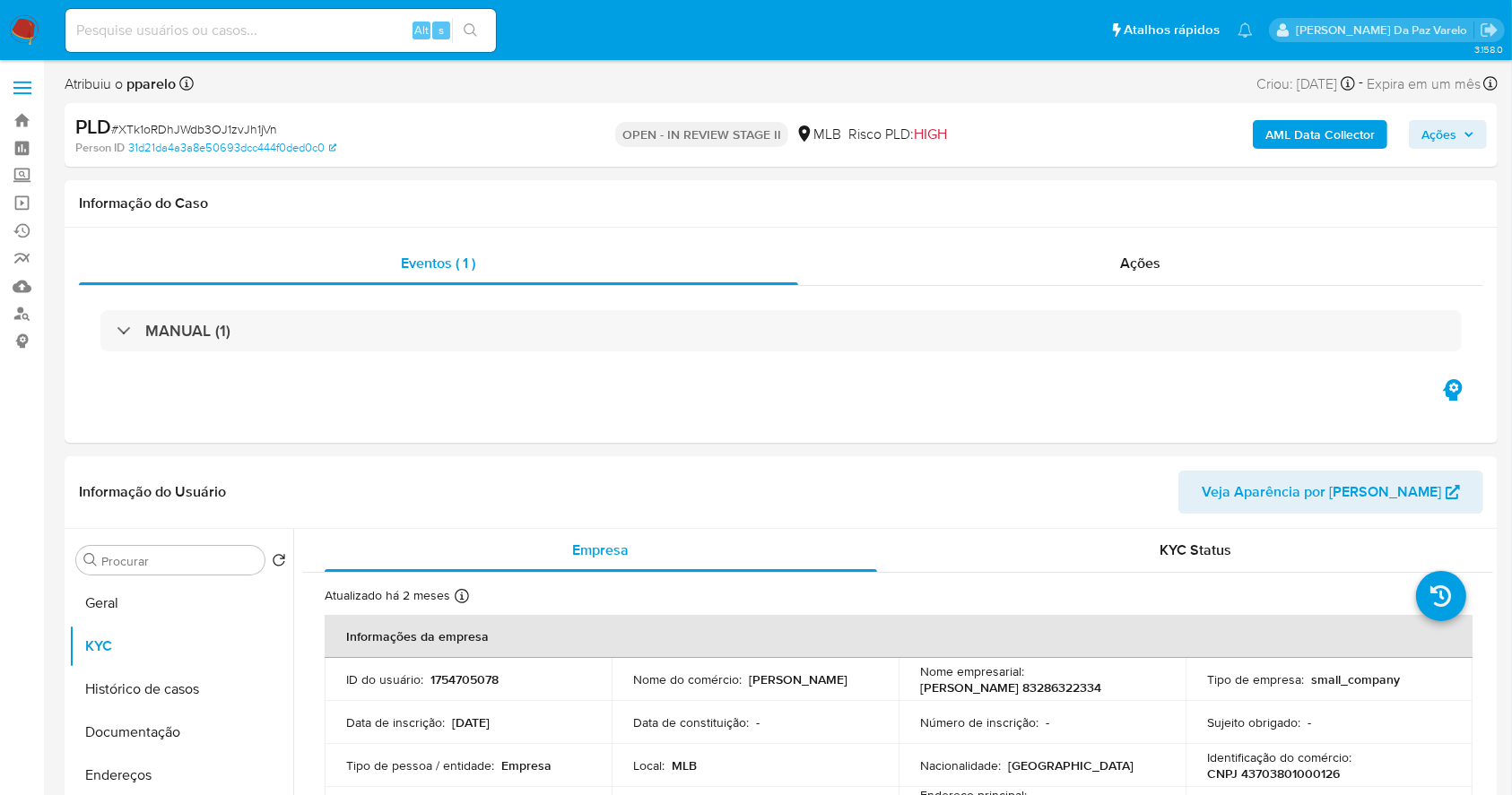
click at [1431, 135] on span "Ações" at bounding box center [1438, 134] width 35 height 29
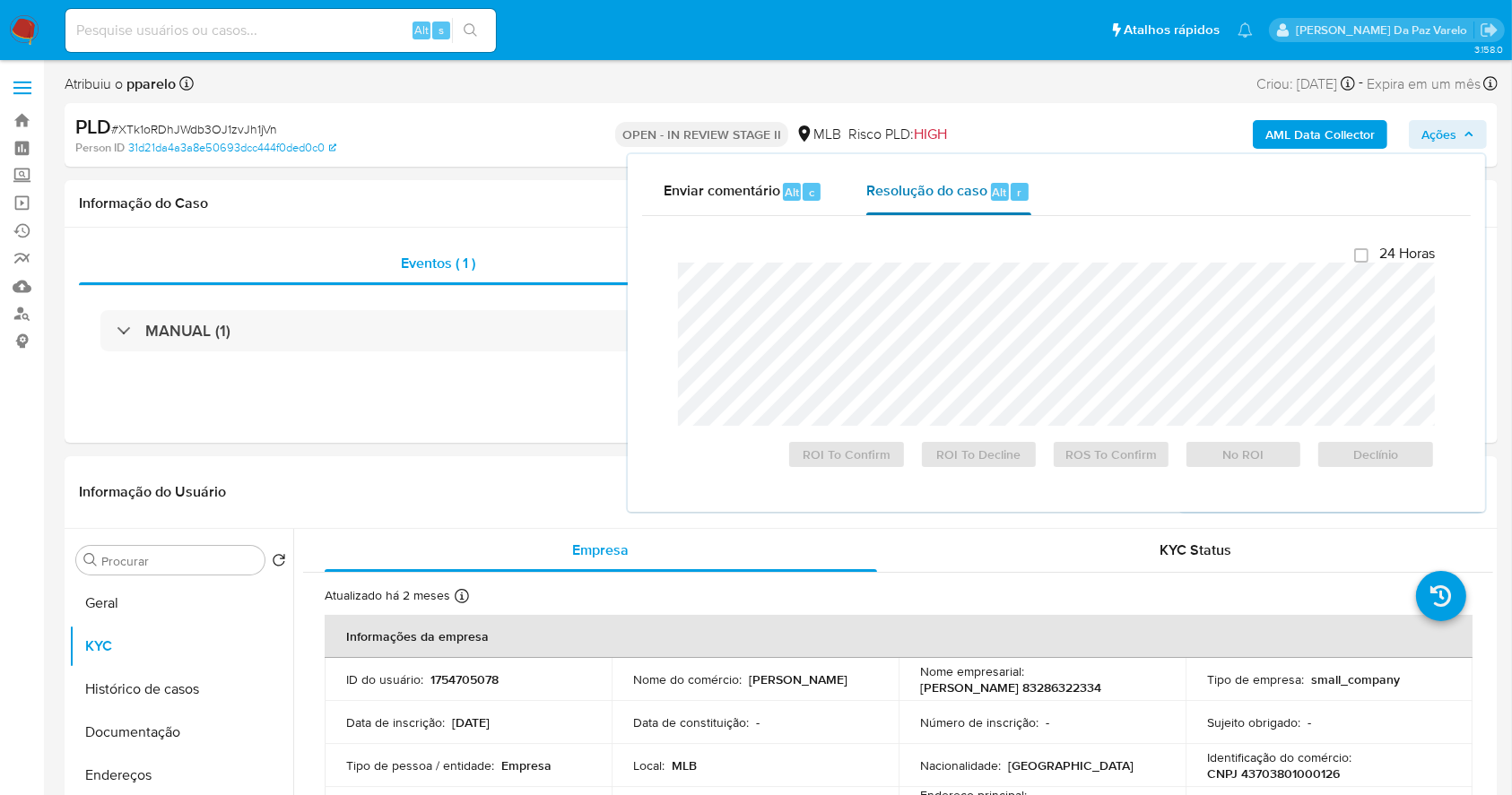
click at [951, 190] on span "Resolução do caso" at bounding box center [926, 191] width 121 height 21
click at [379, 375] on div "Eventos ( 1 ) Ações MANUAL (1)" at bounding box center [781, 335] width 1433 height 215
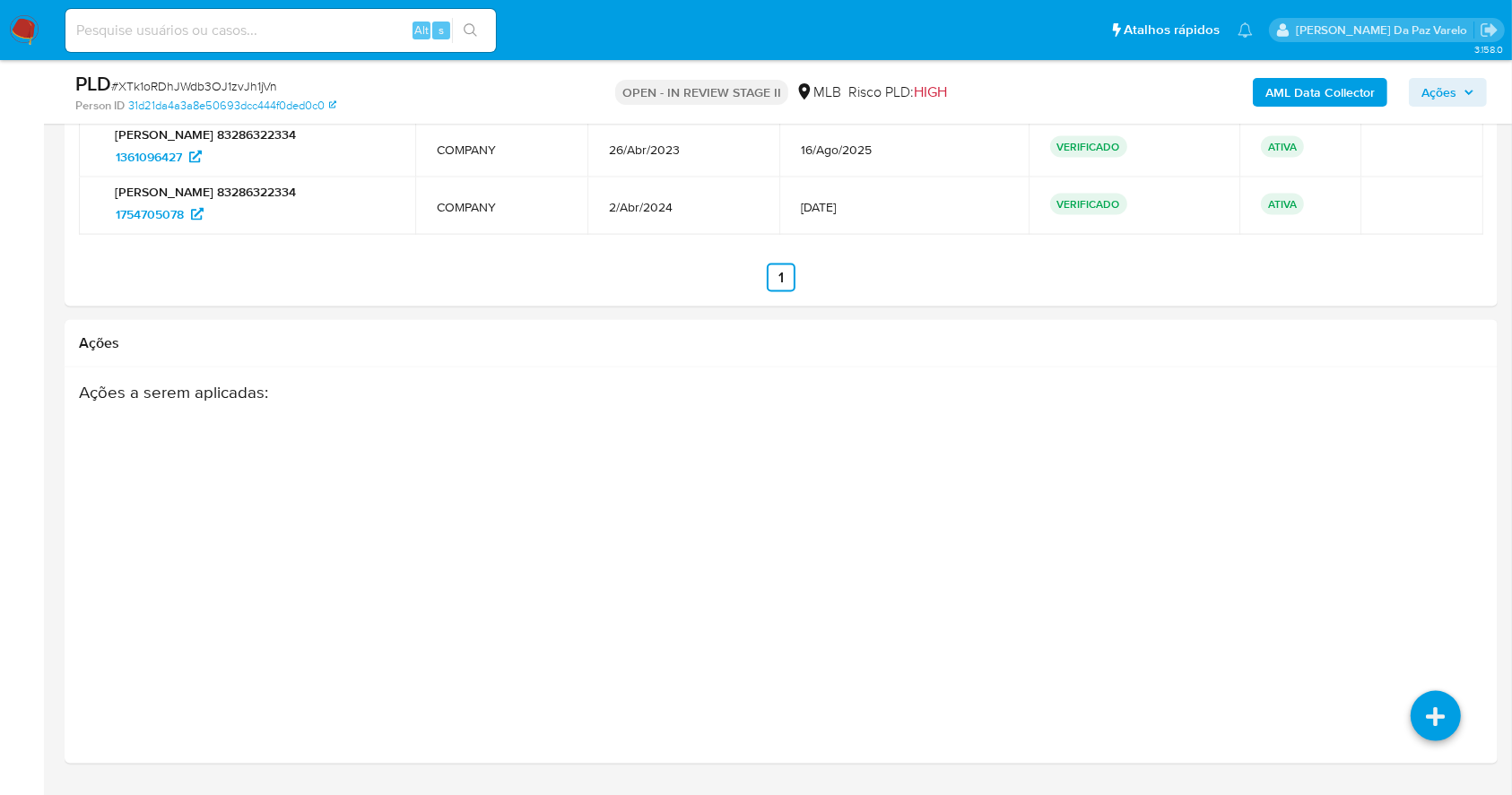
scroll to position [2579, 0]
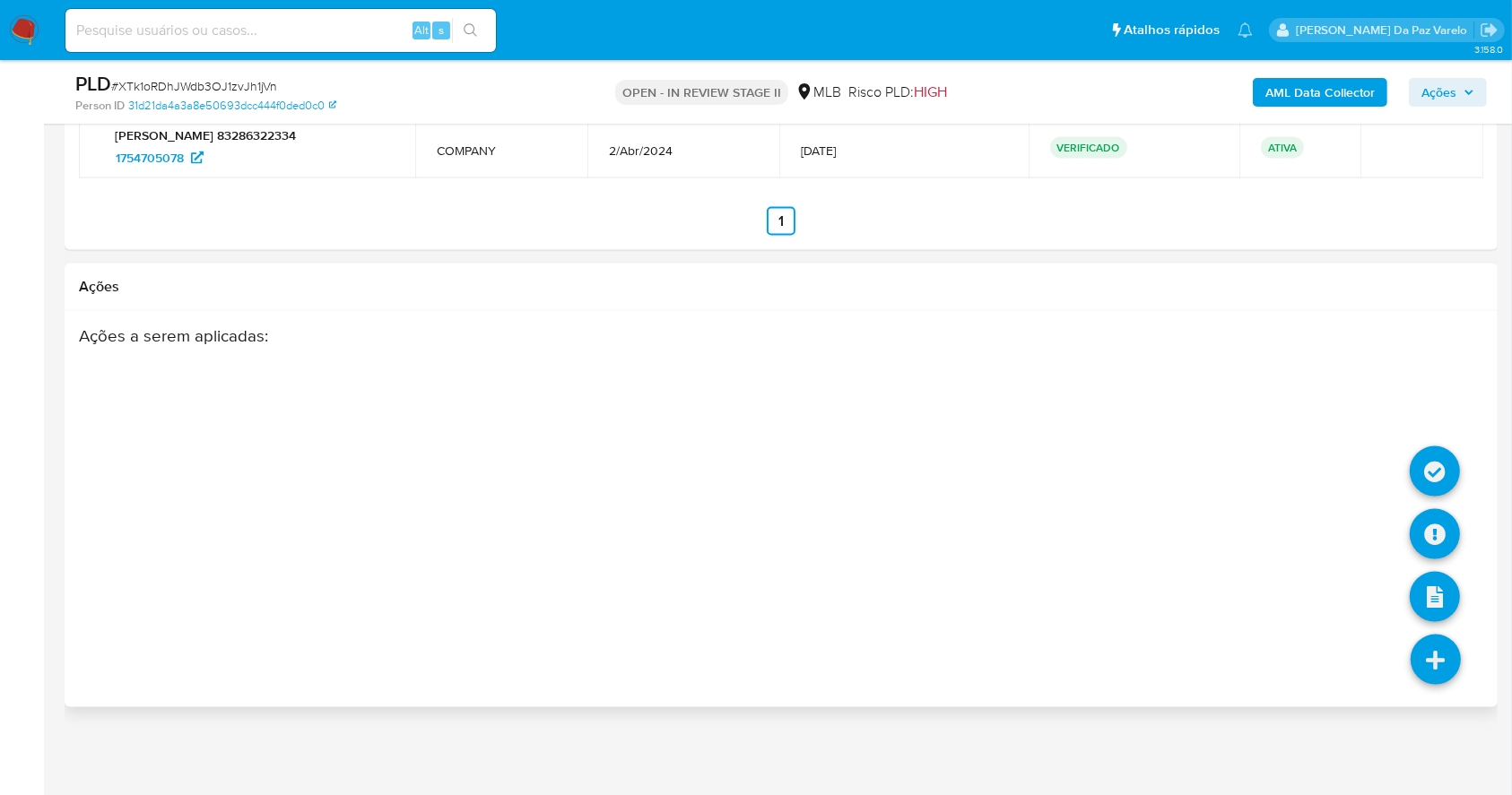
click at [1439, 651] on icon at bounding box center [1435, 659] width 50 height 50
click at [1434, 505] on li at bounding box center [1434, 474] width 50 height 74
click at [1423, 534] on icon at bounding box center [1434, 534] width 50 height 50
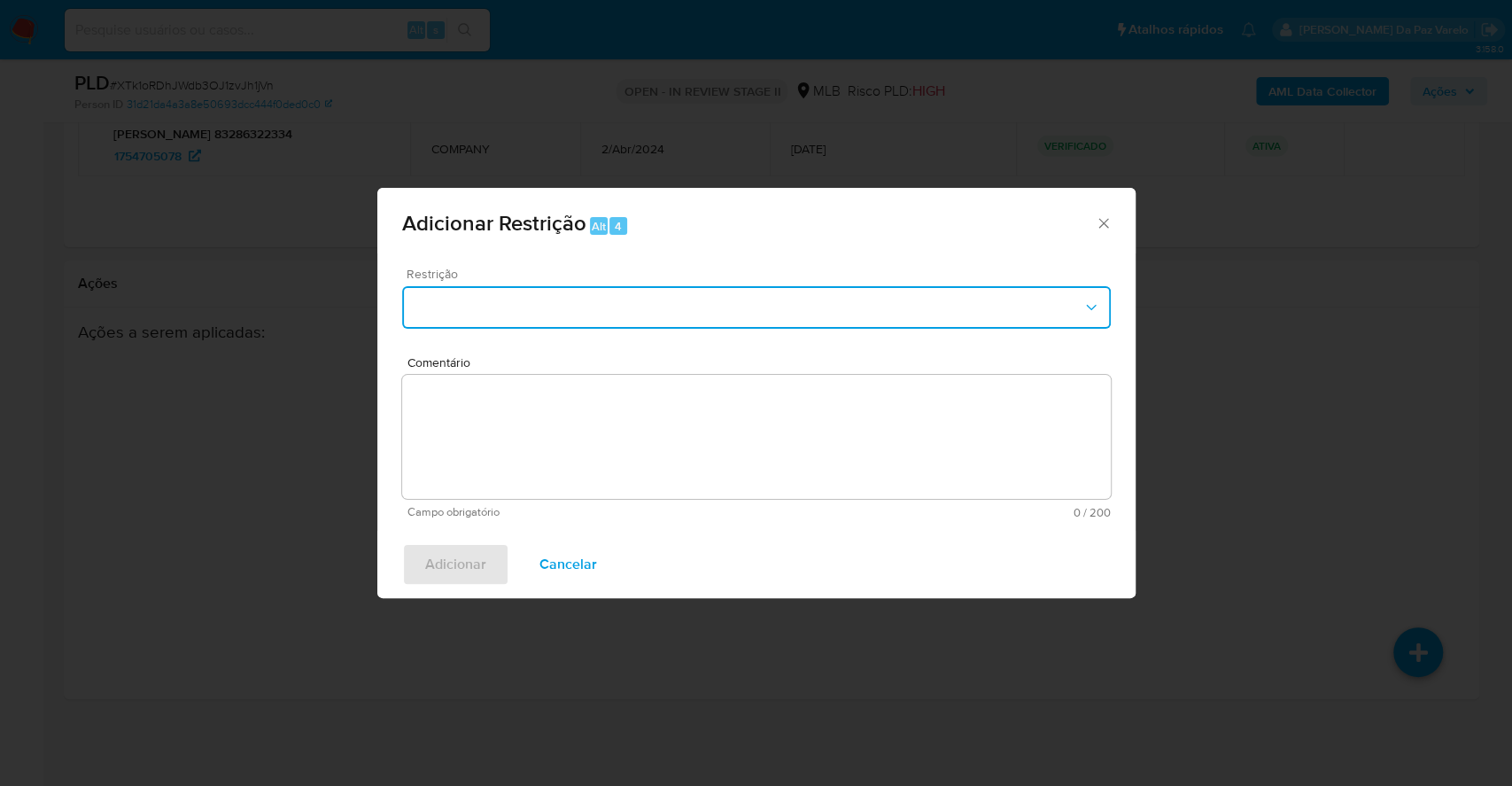
click at [447, 309] on button "Restriction" at bounding box center [756, 307] width 709 height 42
click at [469, 304] on button "Restriction" at bounding box center [756, 307] width 709 height 42
click at [489, 327] on button "Restriction" at bounding box center [756, 307] width 709 height 42
click at [237, 420] on div "Adicionar Restrição Alt 4 Restrição Sem resultados Comentário Campo obrigatório…" at bounding box center [756, 393] width 1512 height 786
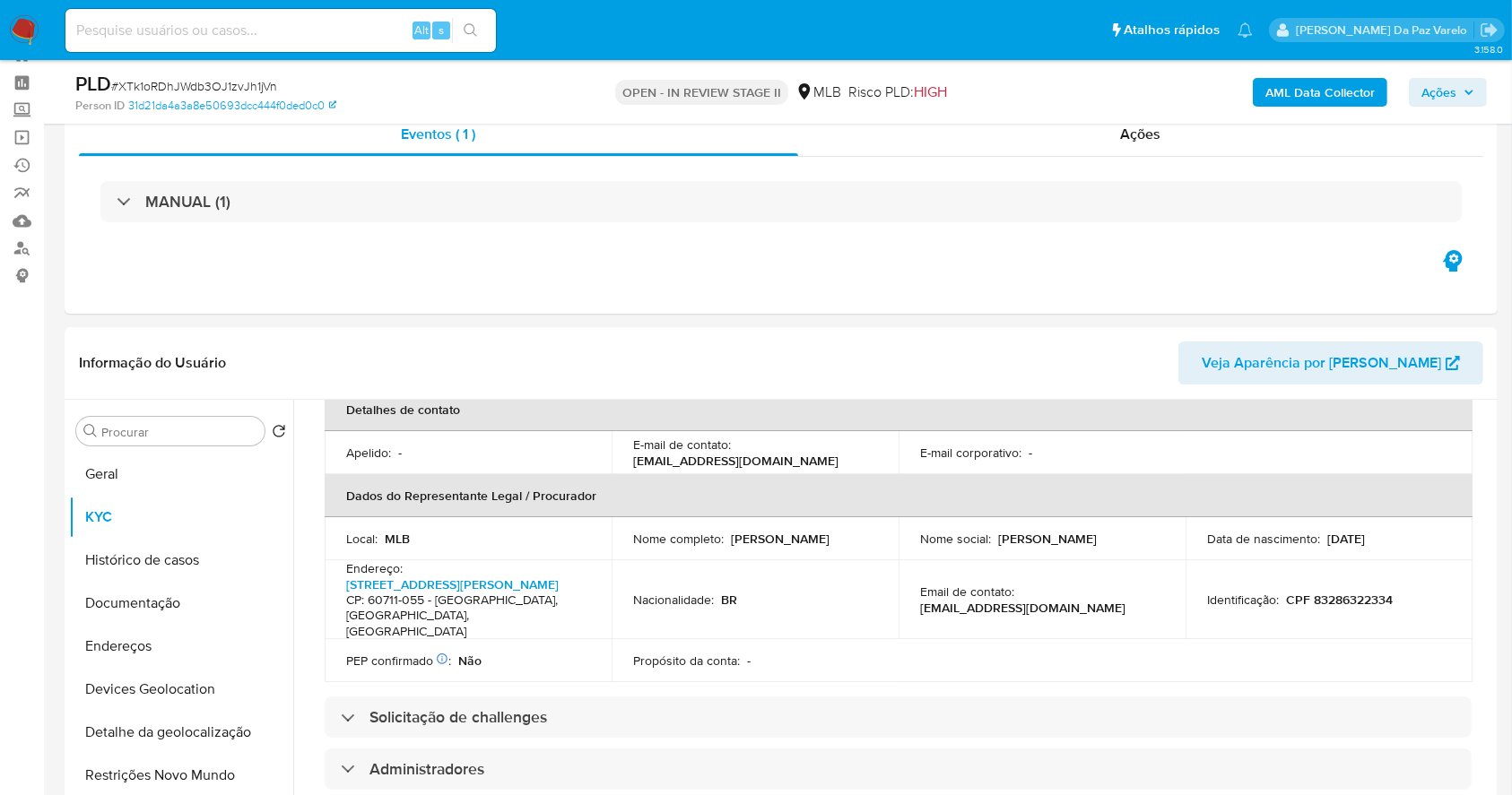
scroll to position [0, 0]
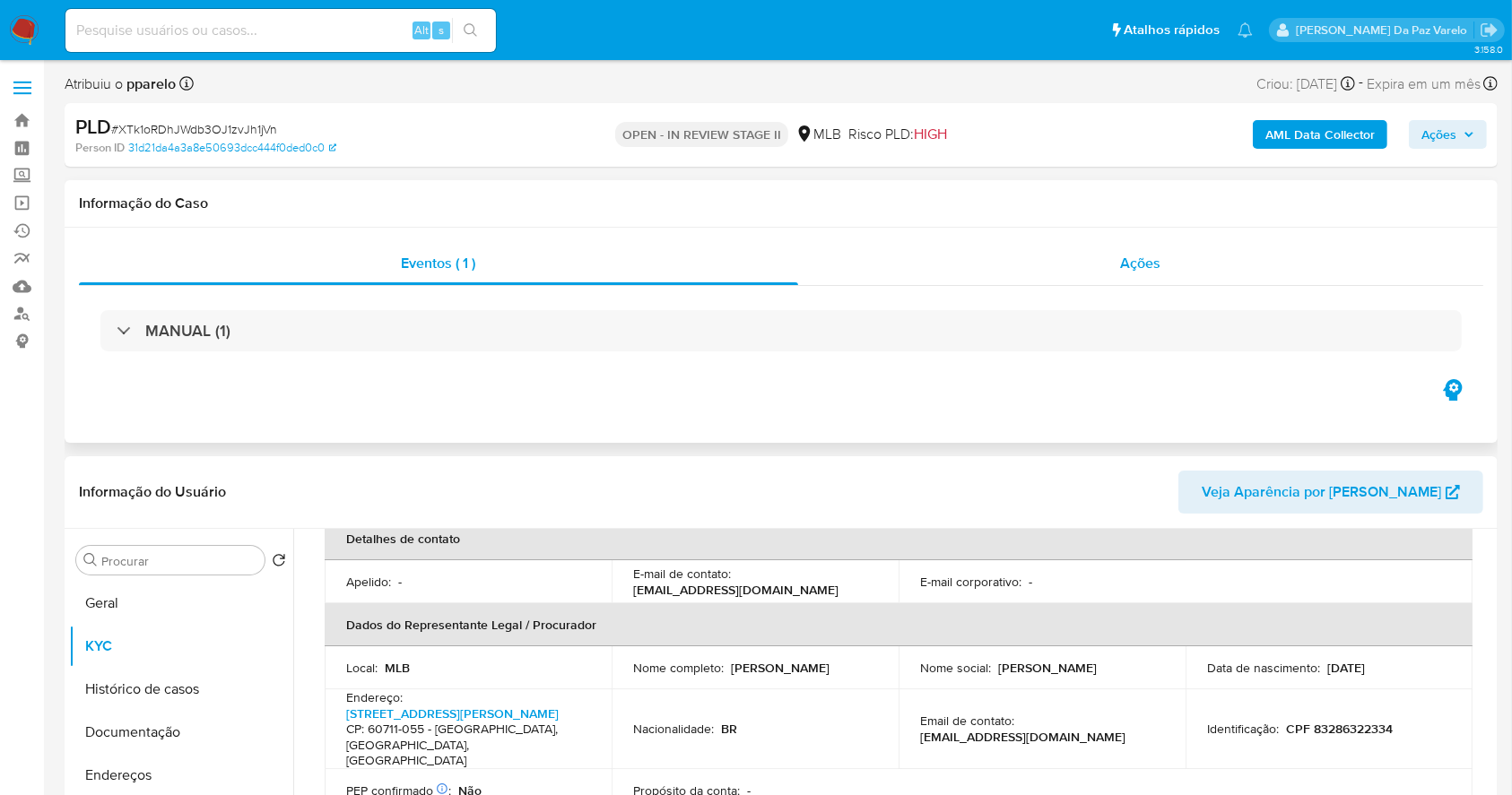
click at [1158, 270] on span "Ações" at bounding box center [1141, 262] width 40 height 21
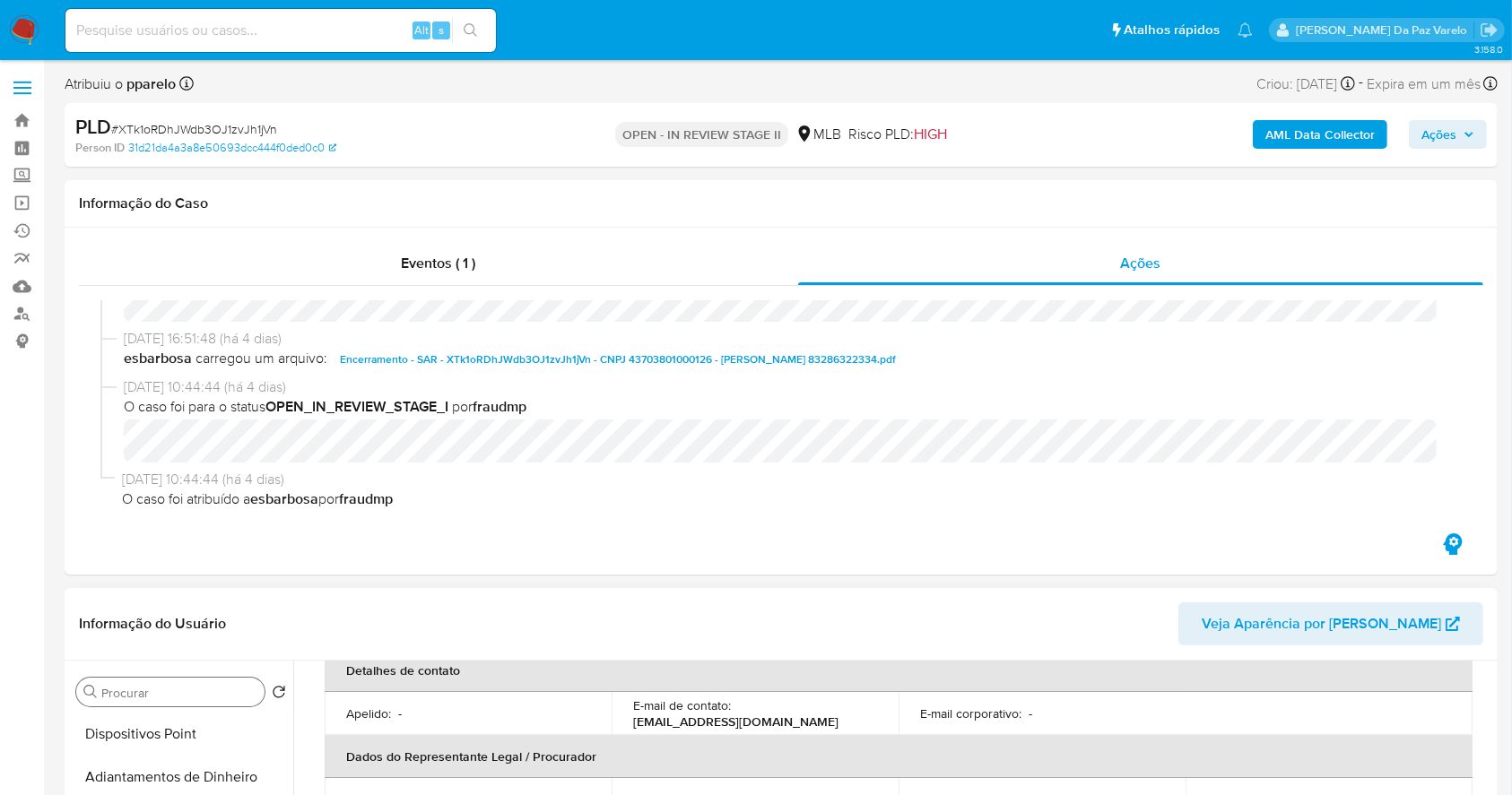
scroll to position [358, 0]
click at [165, 692] on input "Procurar" at bounding box center [180, 692] width 156 height 16
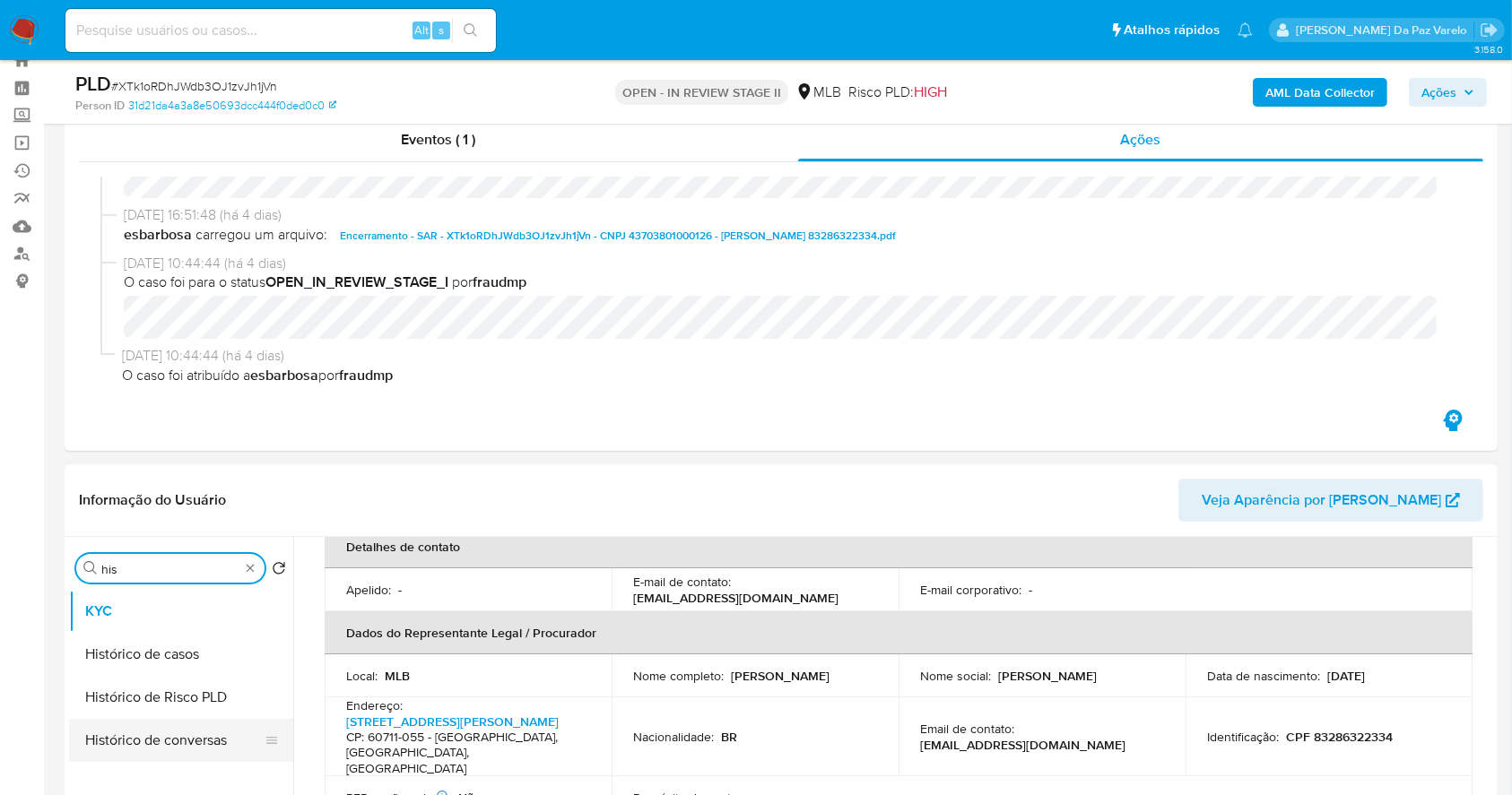
scroll to position [119, 0]
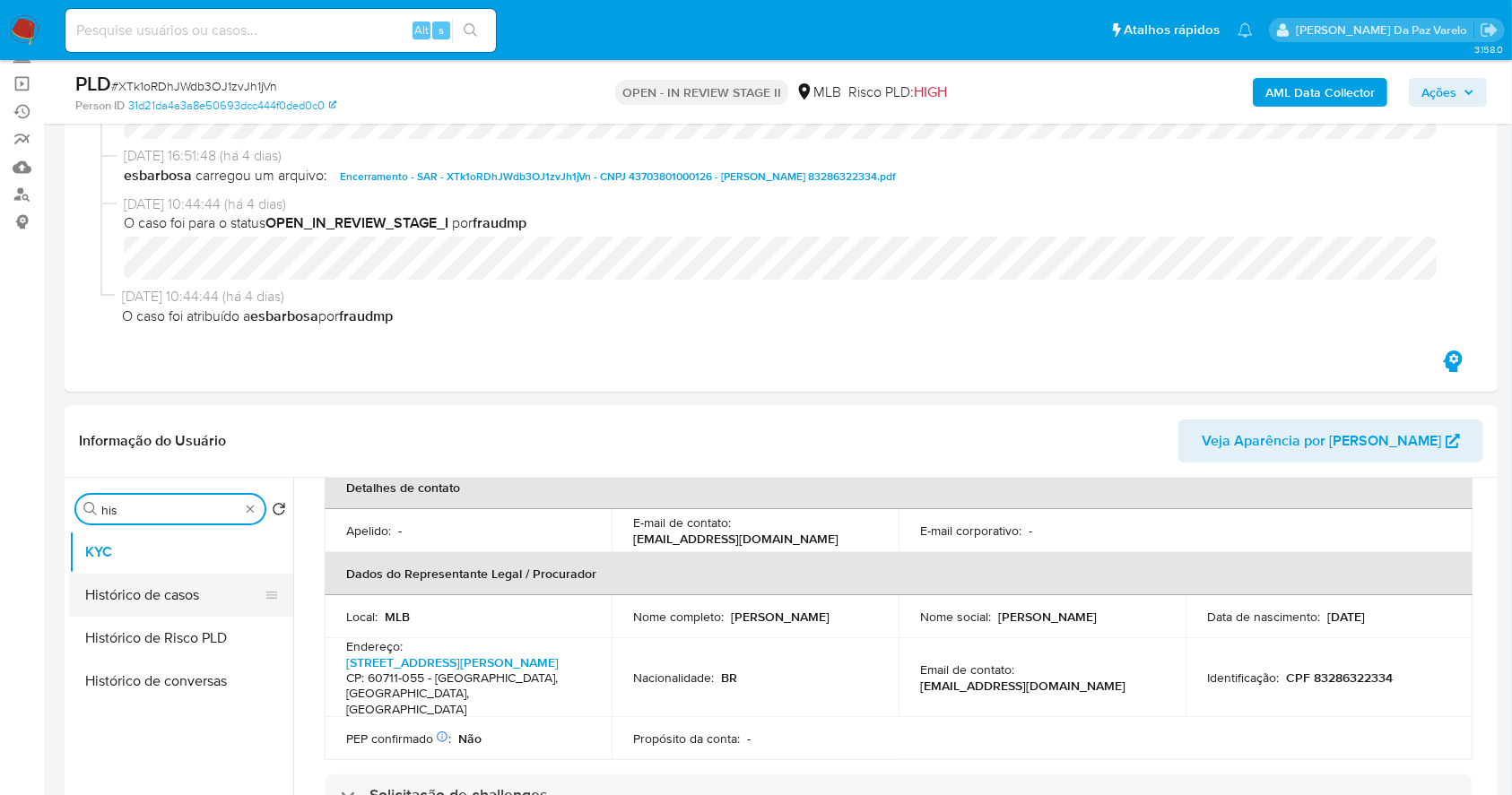
type input "his"
click at [179, 599] on button "Histórico de casos" at bounding box center [174, 595] width 210 height 43
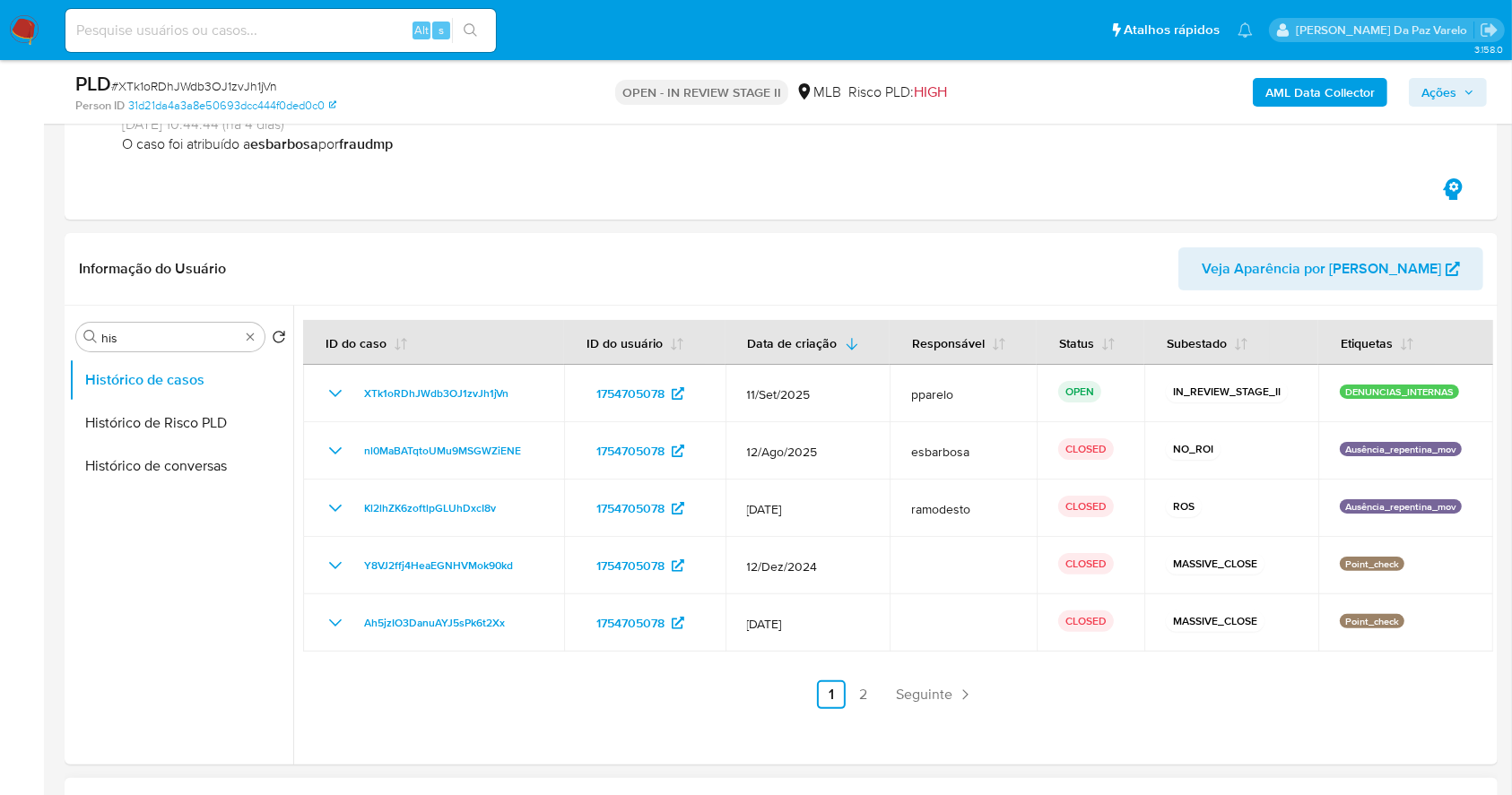
scroll to position [238, 0]
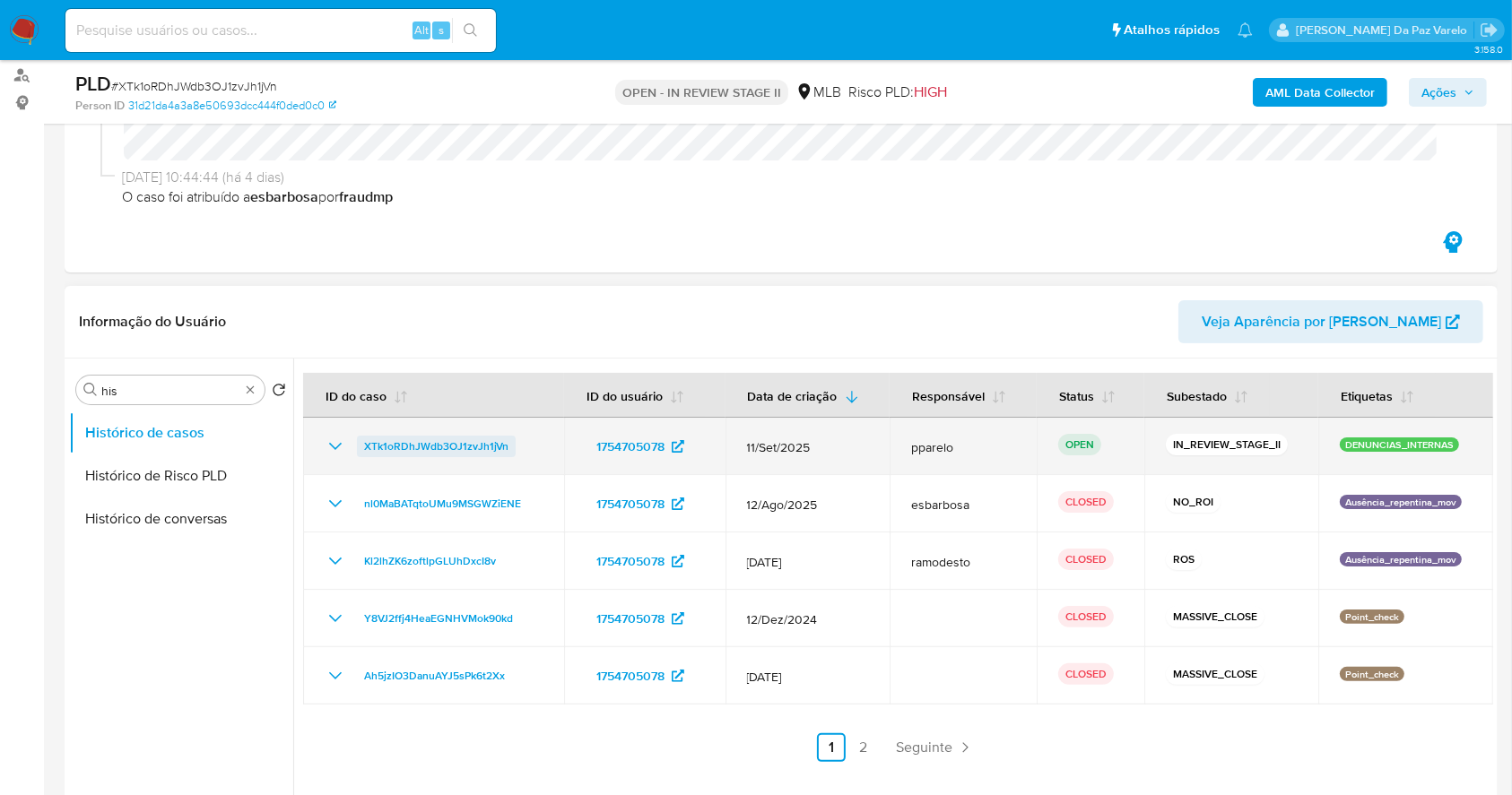
click at [490, 441] on span "XTk1oRDhJWdb3OJ1zvJh1jVn" at bounding box center [436, 447] width 145 height 22
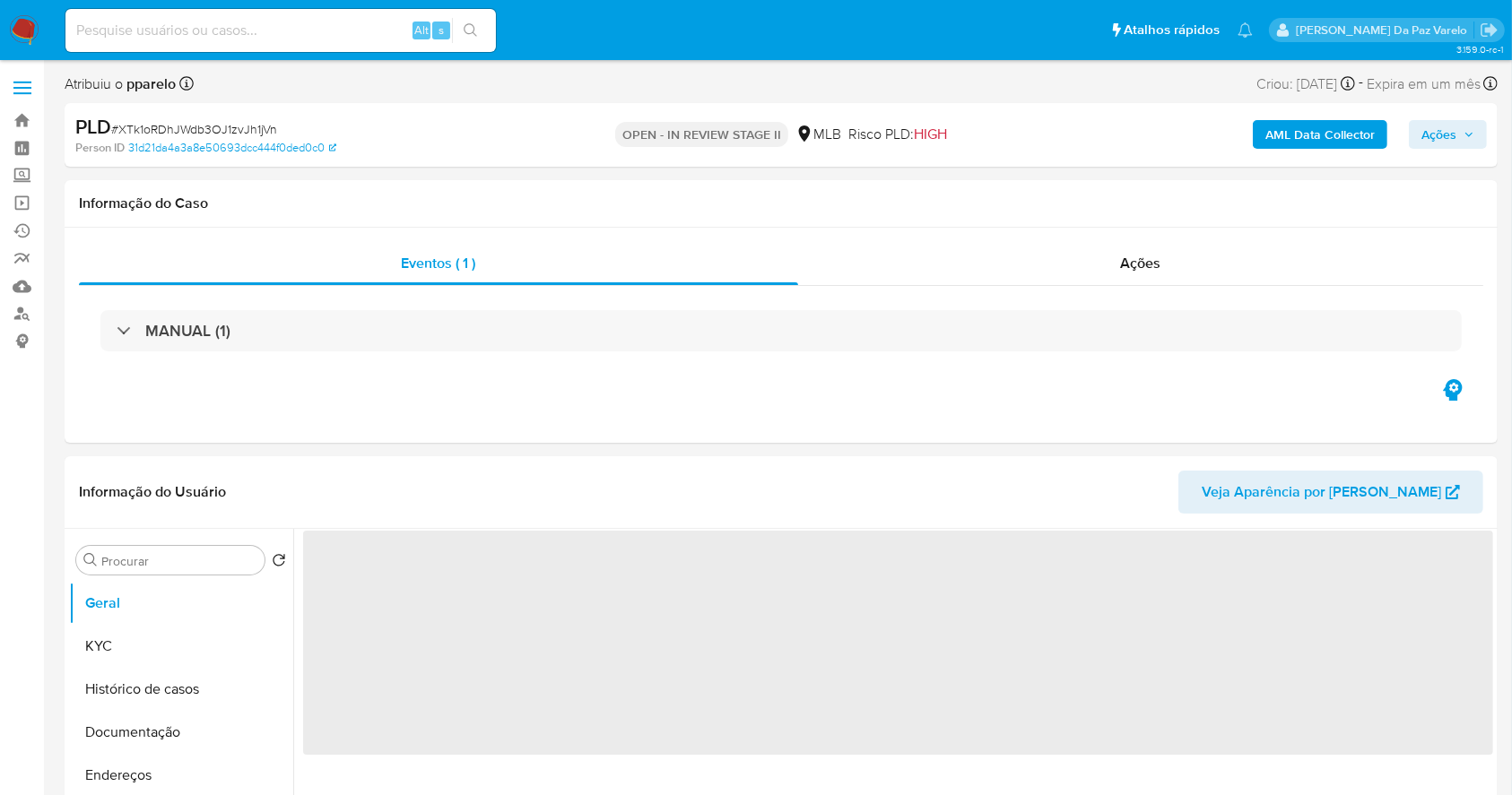
select select "10"
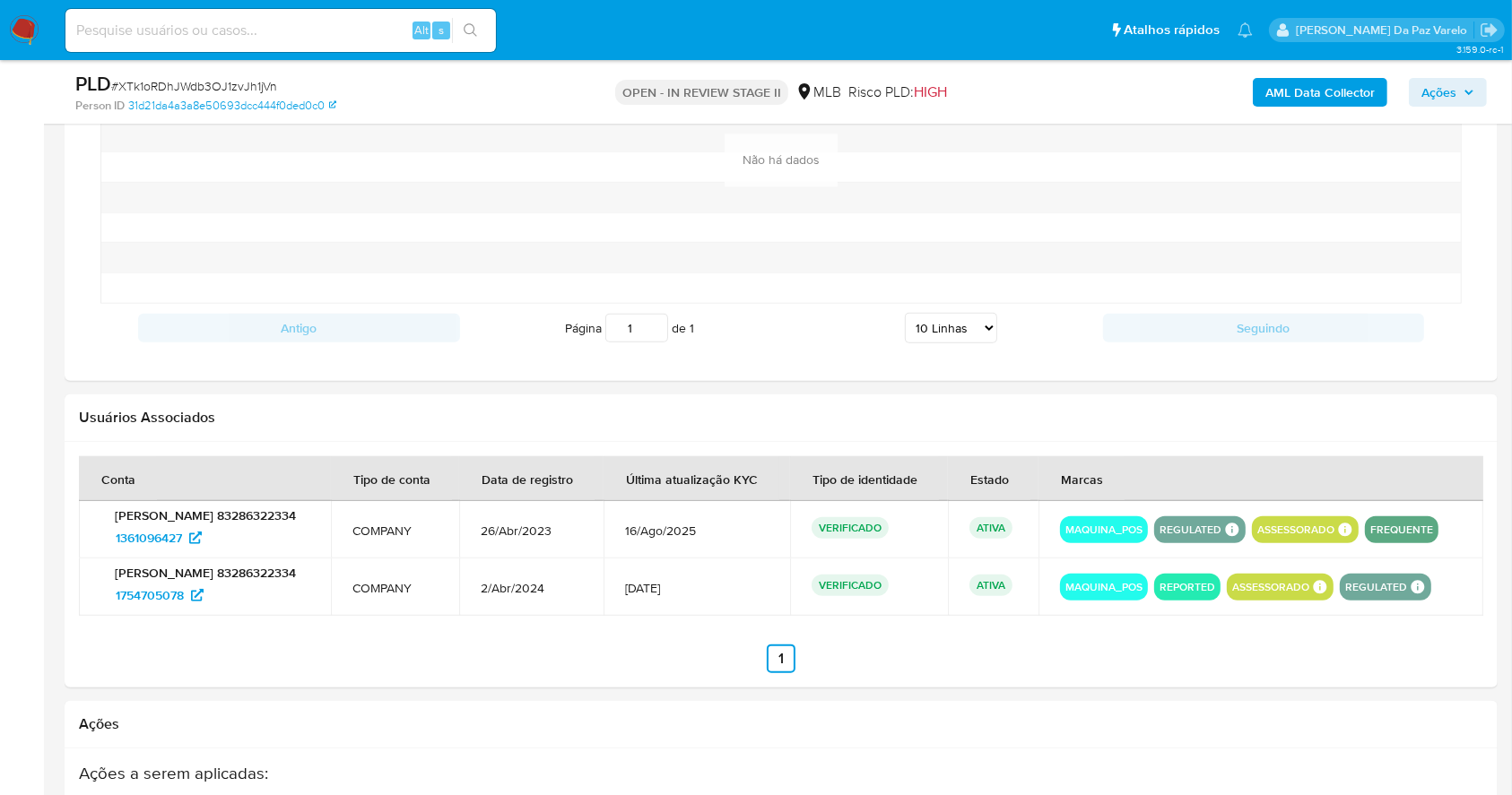
scroll to position [2193, 0]
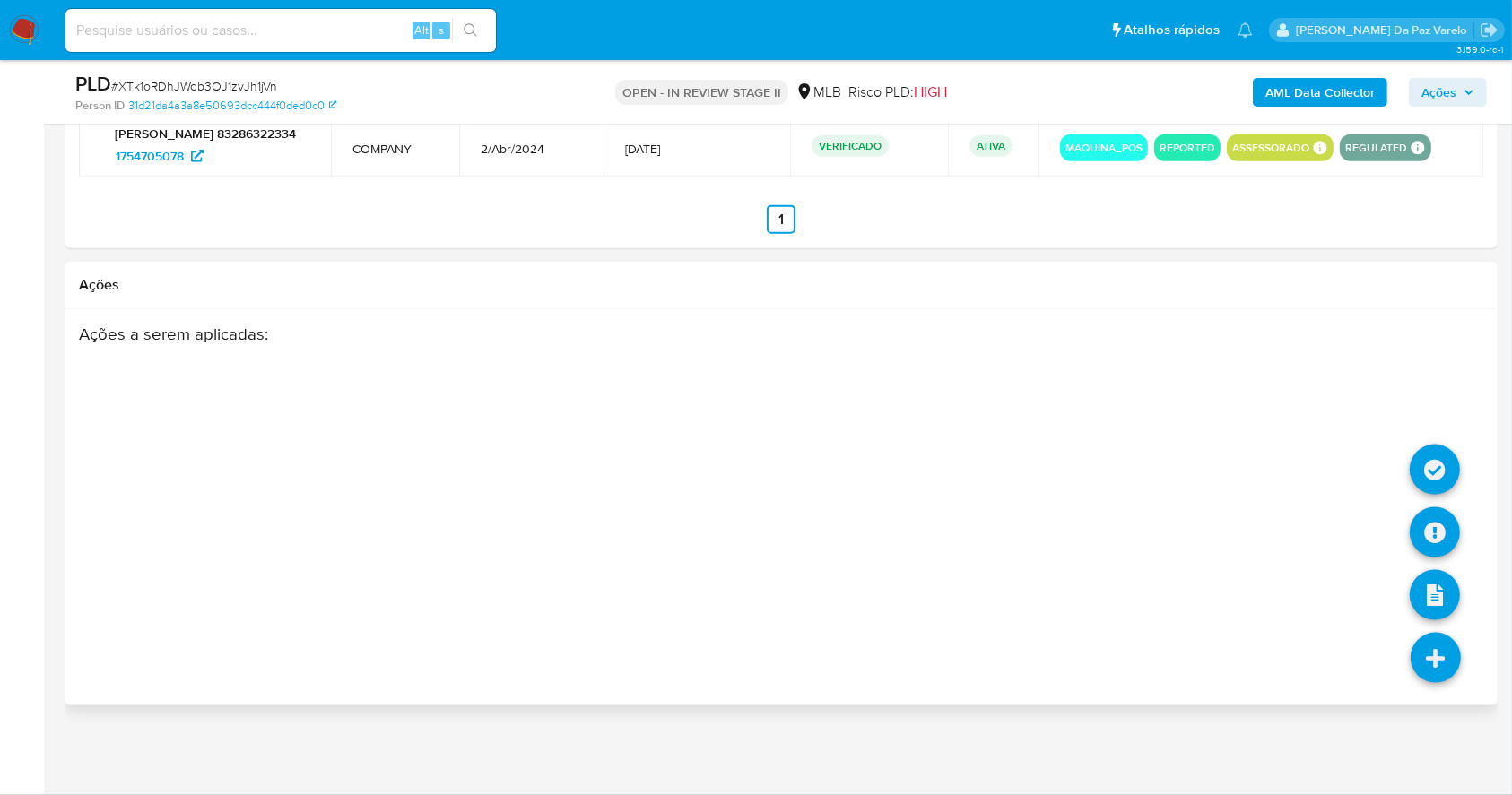
click at [1437, 663] on icon at bounding box center [1435, 657] width 50 height 50
drag, startPoint x: 1434, startPoint y: 684, endPoint x: 1416, endPoint y: 610, distance: 76.2
click at [1432, 684] on li at bounding box center [1435, 660] width 95 height 101
click at [1423, 525] on icon at bounding box center [1434, 533] width 50 height 50
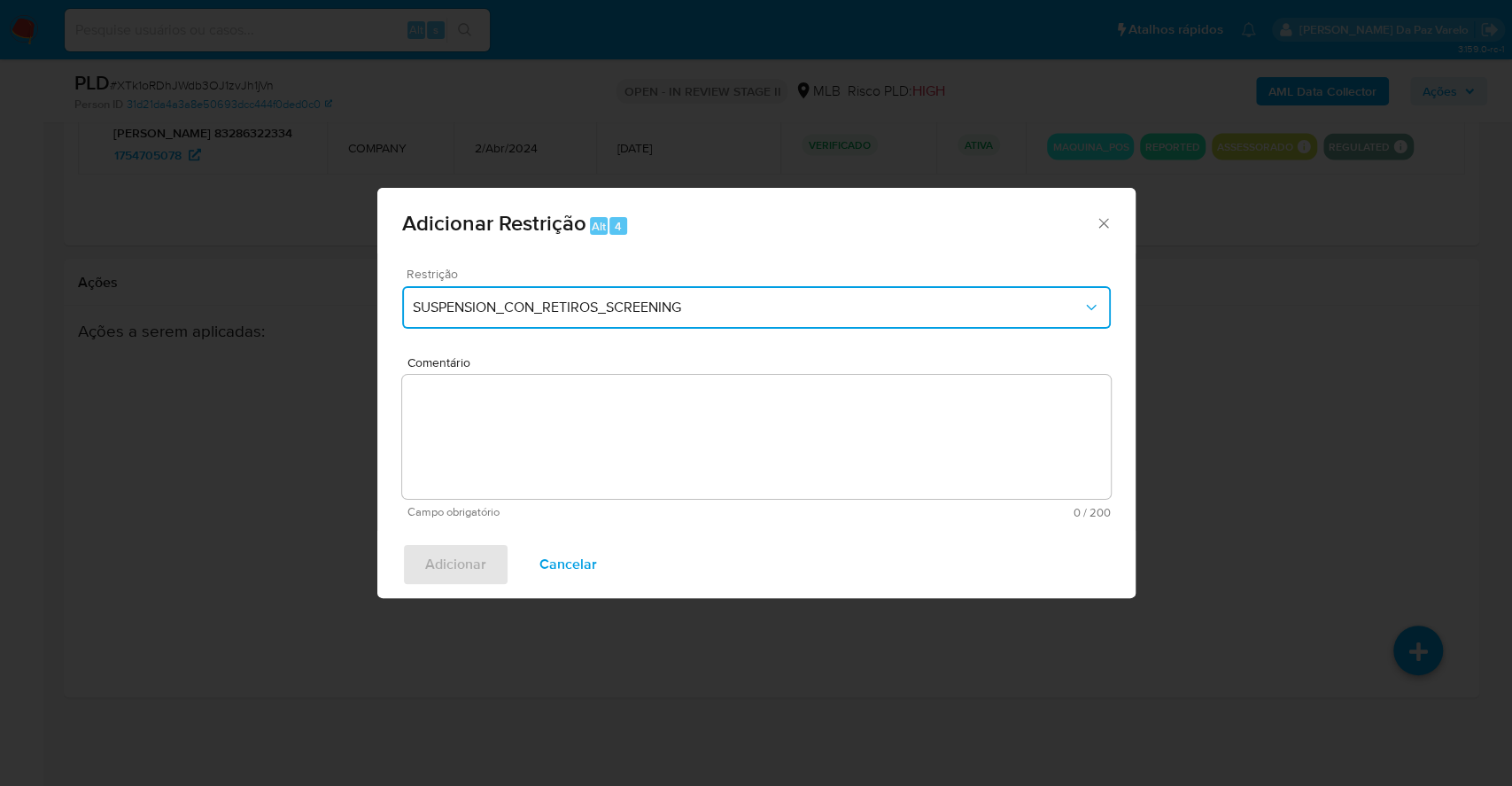
click at [545, 306] on span "SUSPENSION_CON_RETIROS_SCREENING" at bounding box center [747, 308] width 669 height 18
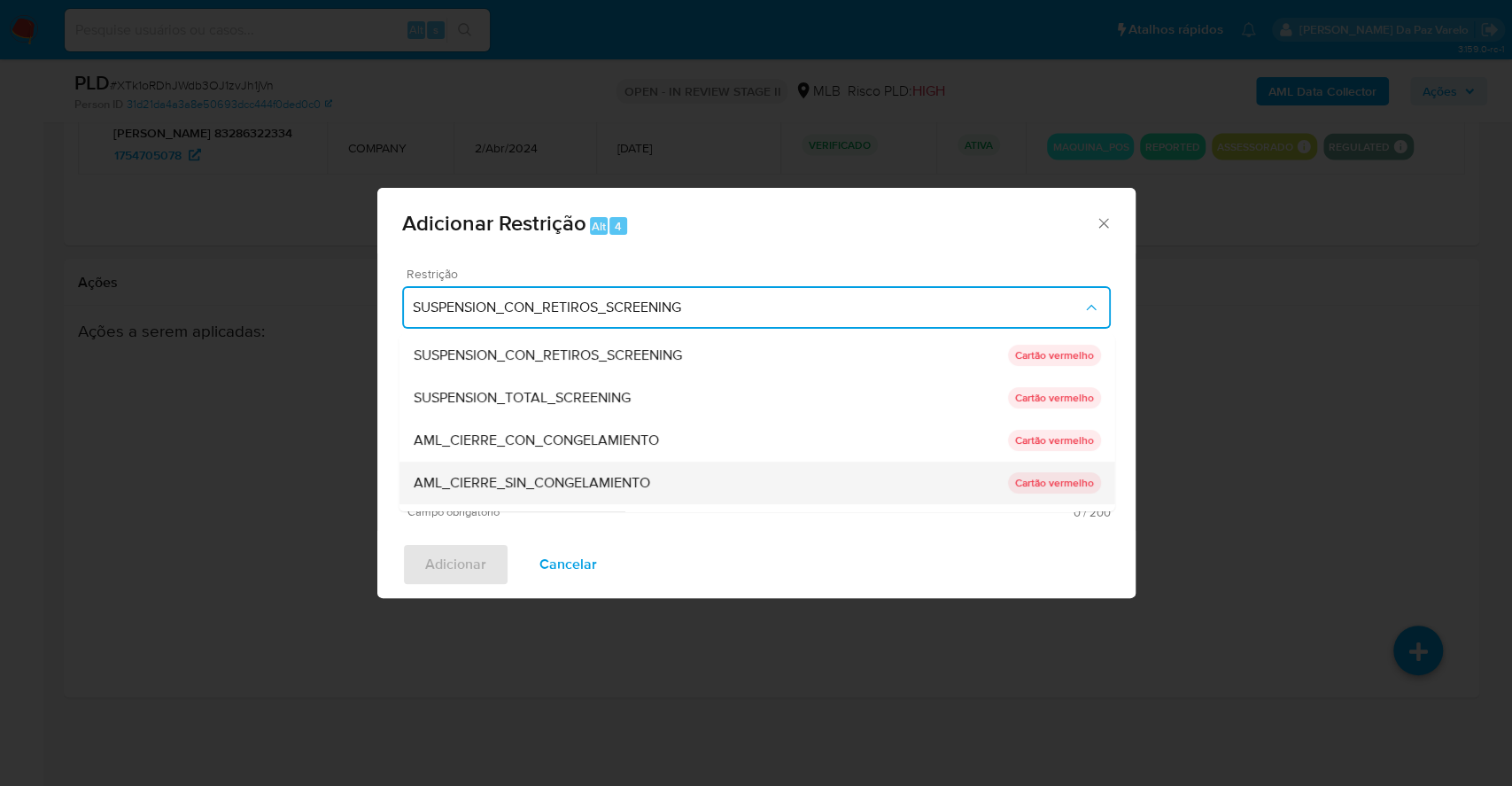
click at [597, 481] on span "AML_CIERRE_SIN_CONGELAMIENTO" at bounding box center [531, 483] width 237 height 18
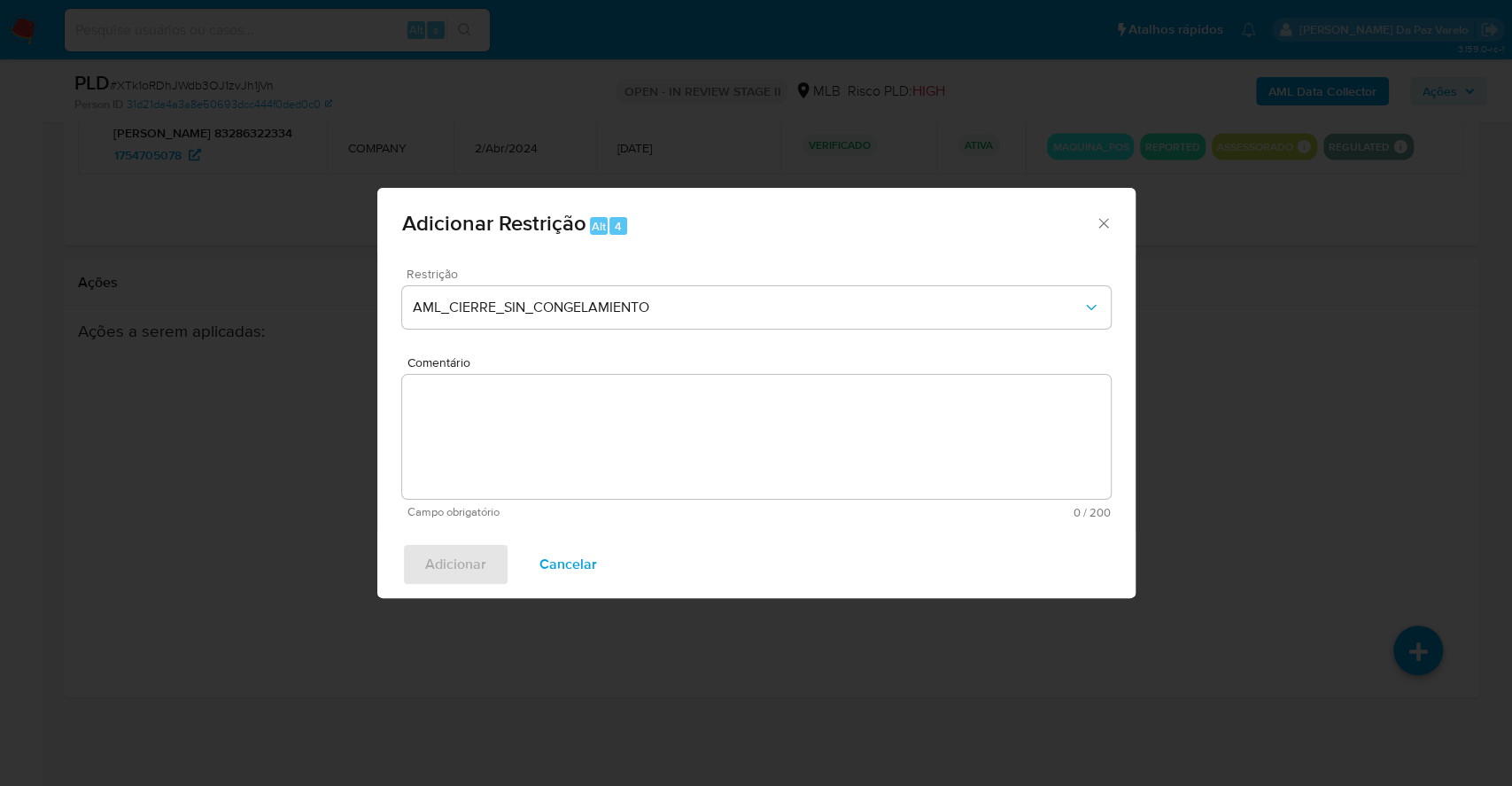
click at [638, 451] on textarea "Comentário" at bounding box center [756, 437] width 709 height 124
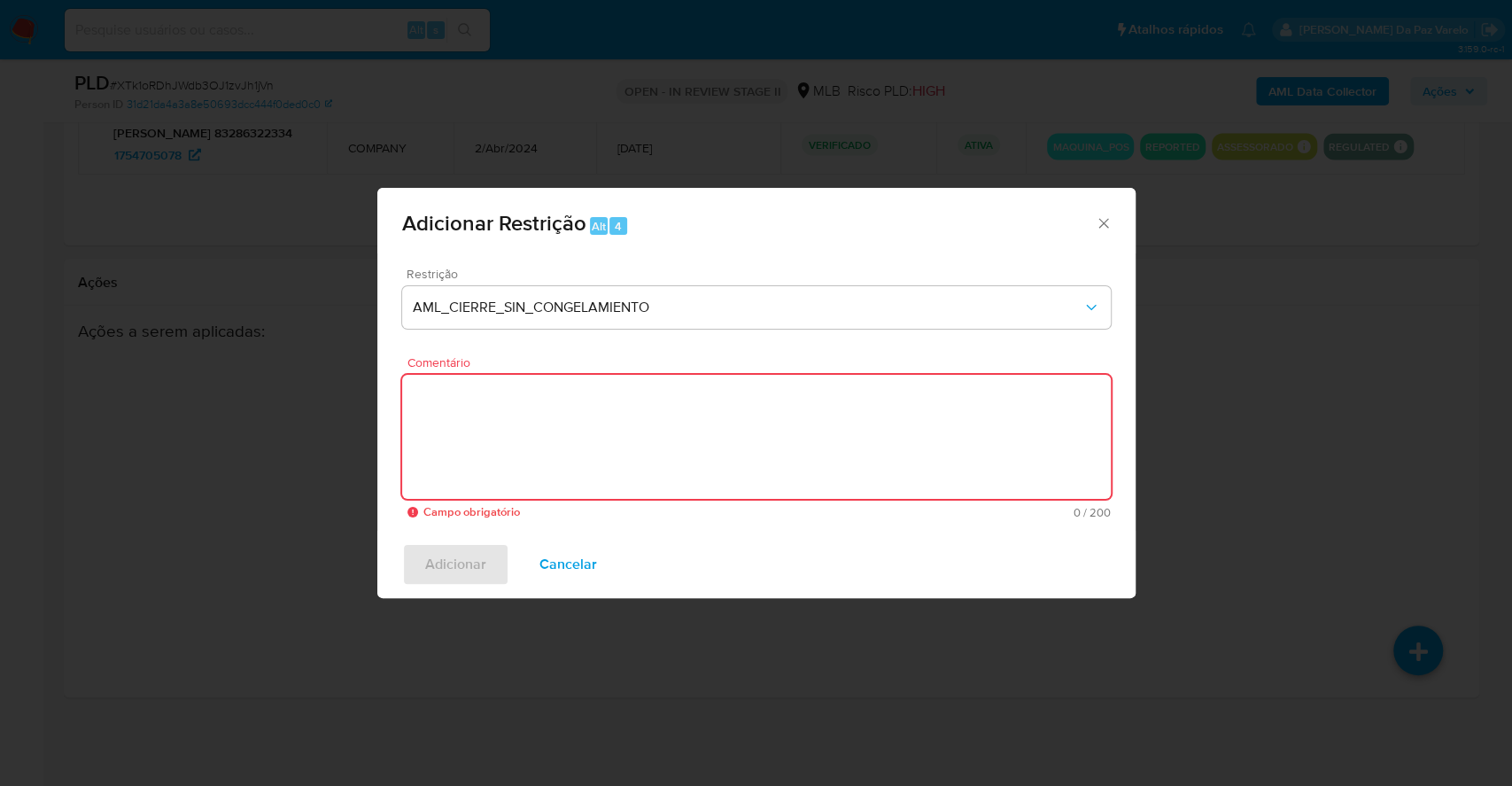
click at [896, 431] on textarea "Comentário" at bounding box center [756, 437] width 709 height 124
paste textarea "Deliberação para encerrar o relacionamento. NÃO INFORMAR AO USUÁRIO QUE SE TRAT…"
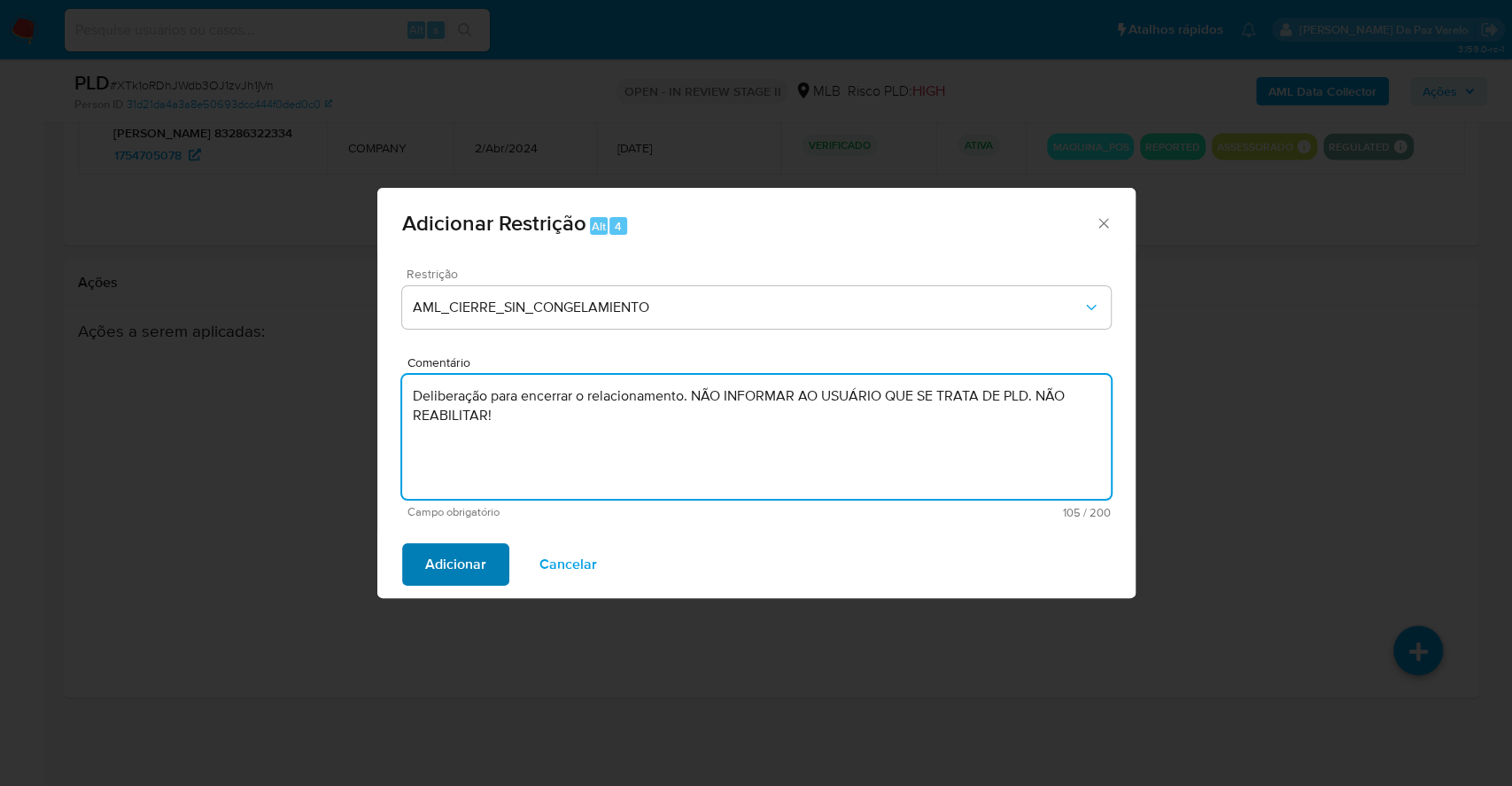
type textarea "Deliberação para encerrar o relacionamento. NÃO INFORMAR AO USUÁRIO QUE SE TRAT…"
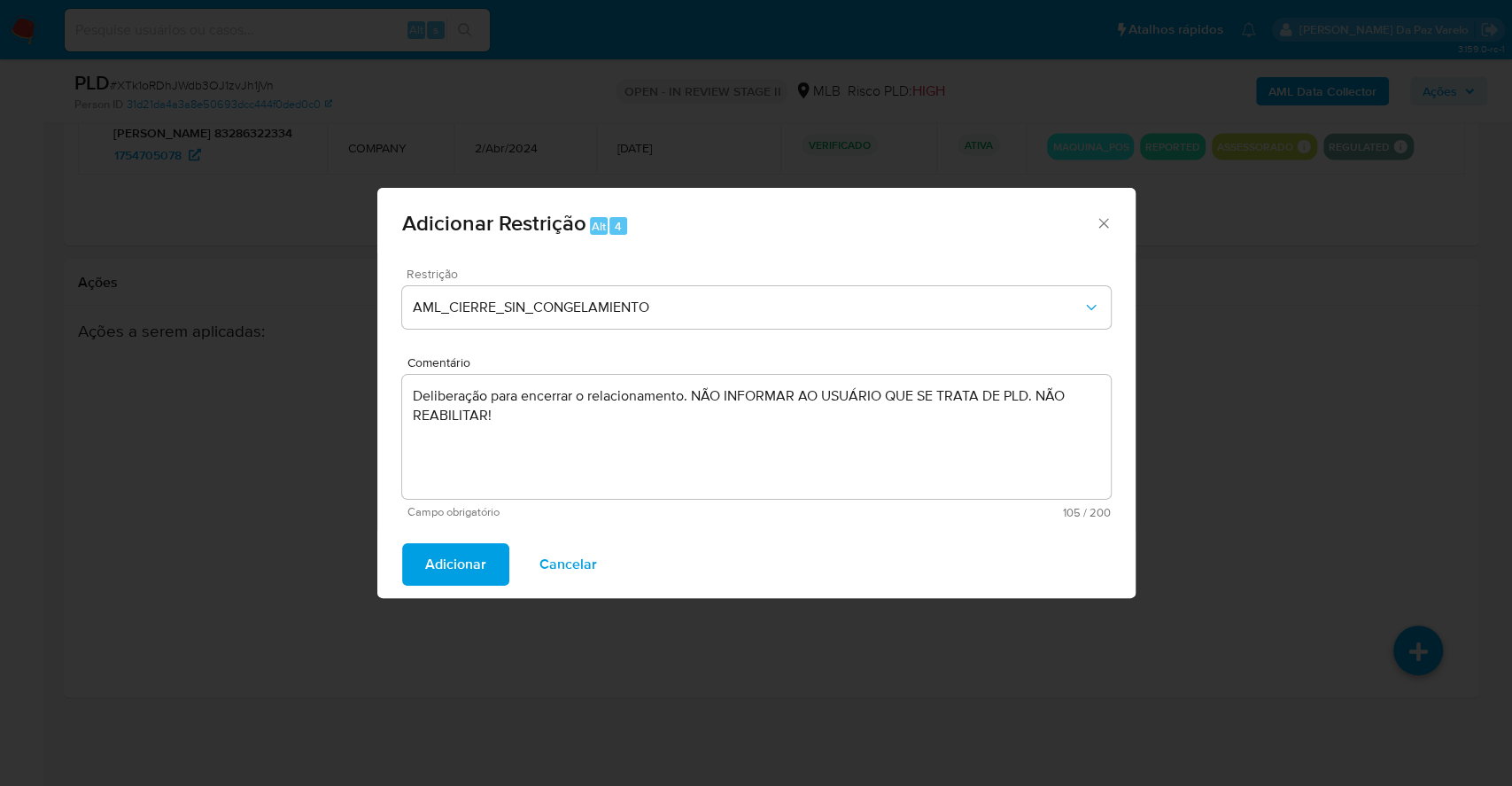
click at [448, 556] on span "Adicionar" at bounding box center [455, 565] width 61 height 39
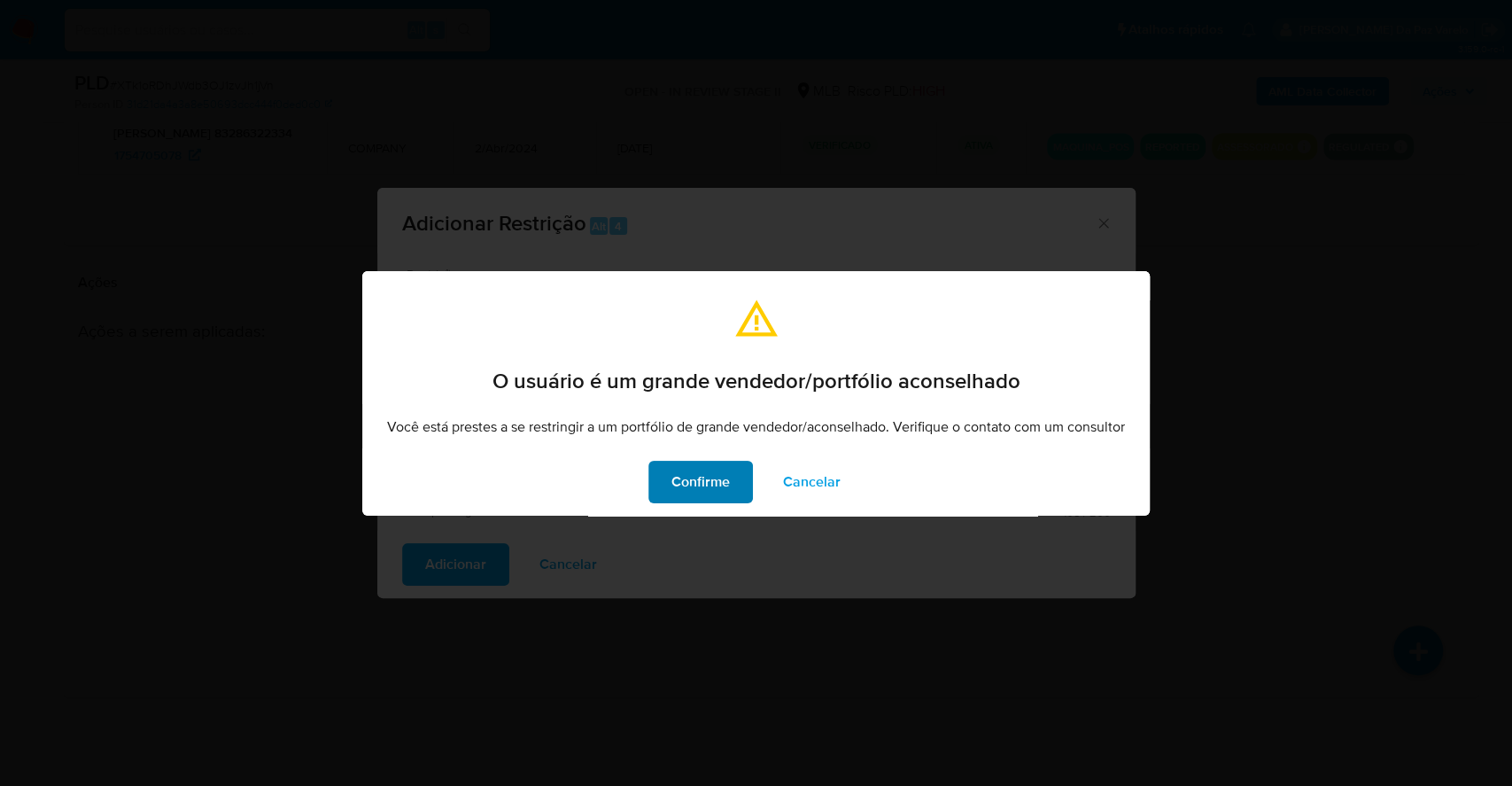
click at [704, 485] on span "Confirme" at bounding box center [700, 482] width 58 height 39
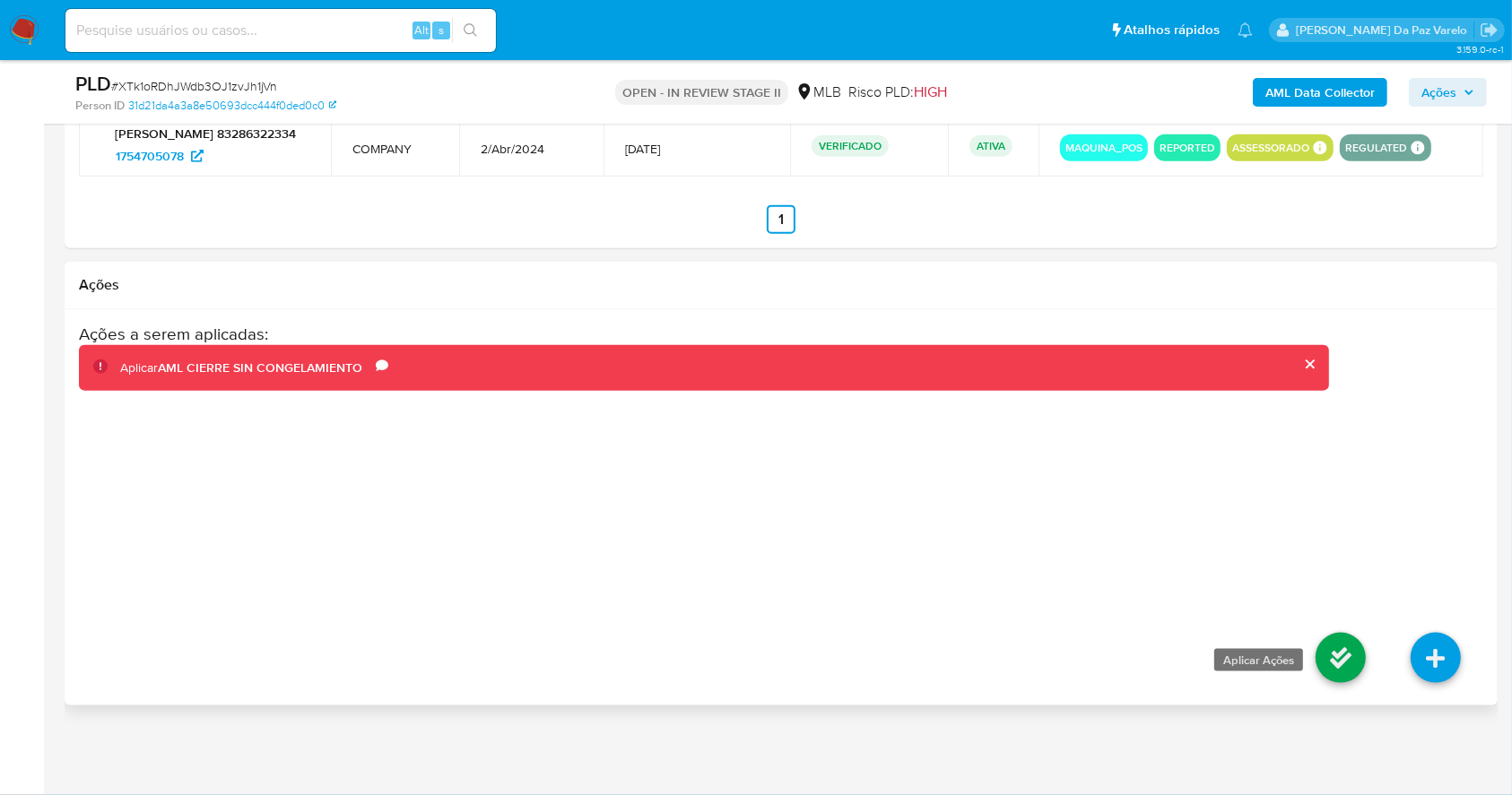
click at [1341, 666] on icon at bounding box center [1340, 657] width 50 height 50
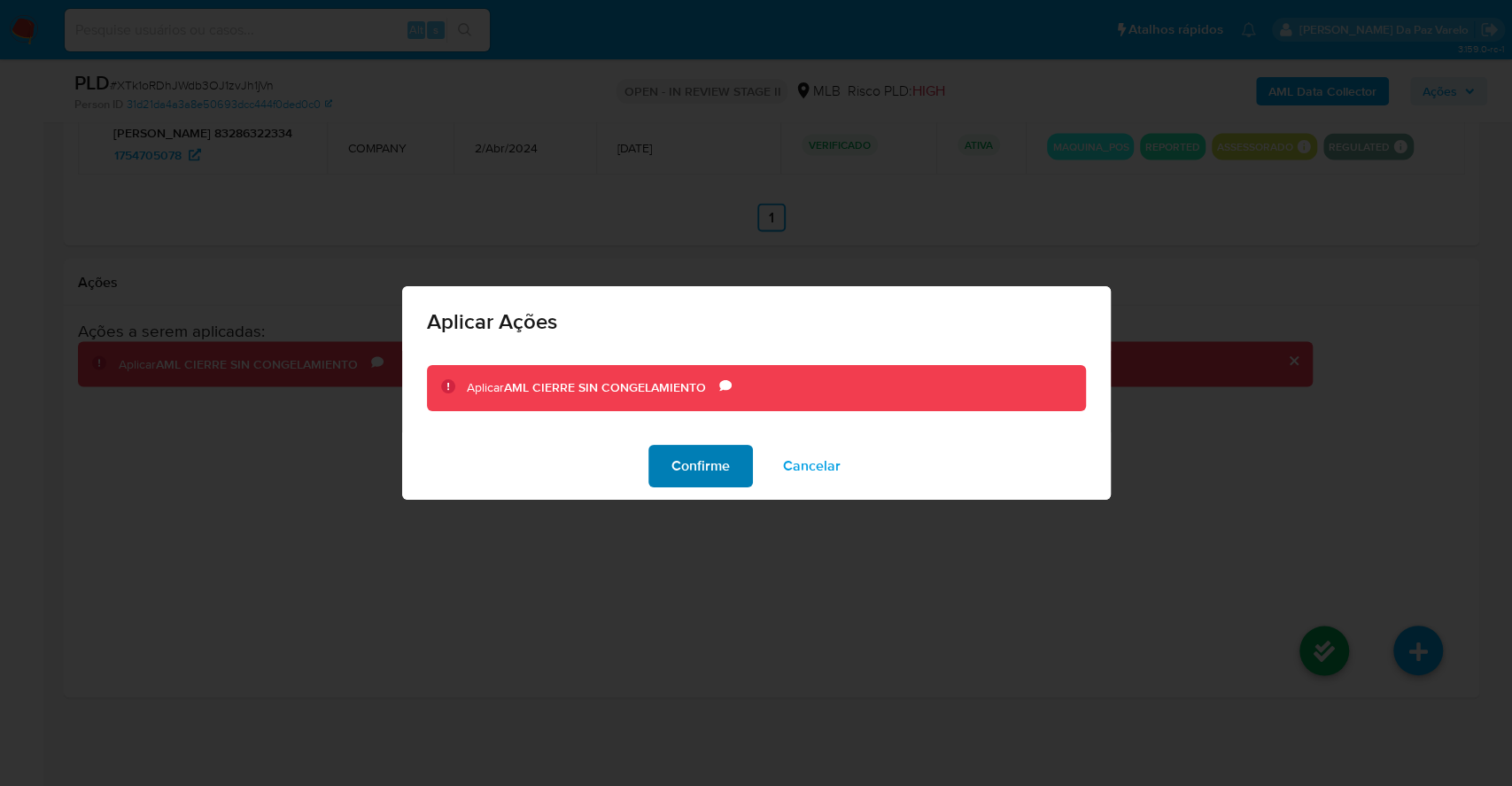
click at [715, 465] on span "Confirme" at bounding box center [700, 466] width 58 height 39
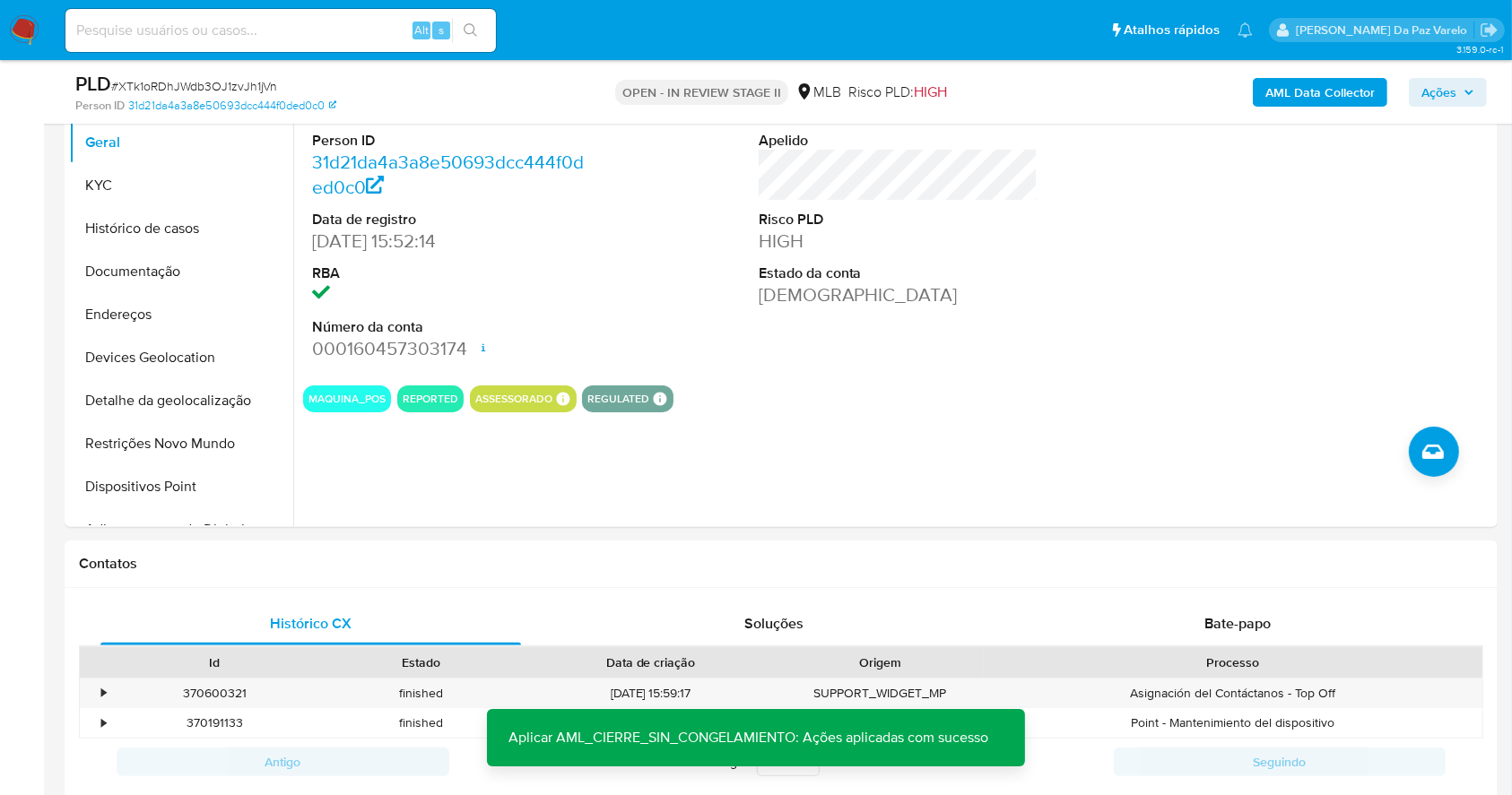
scroll to position [163, 0]
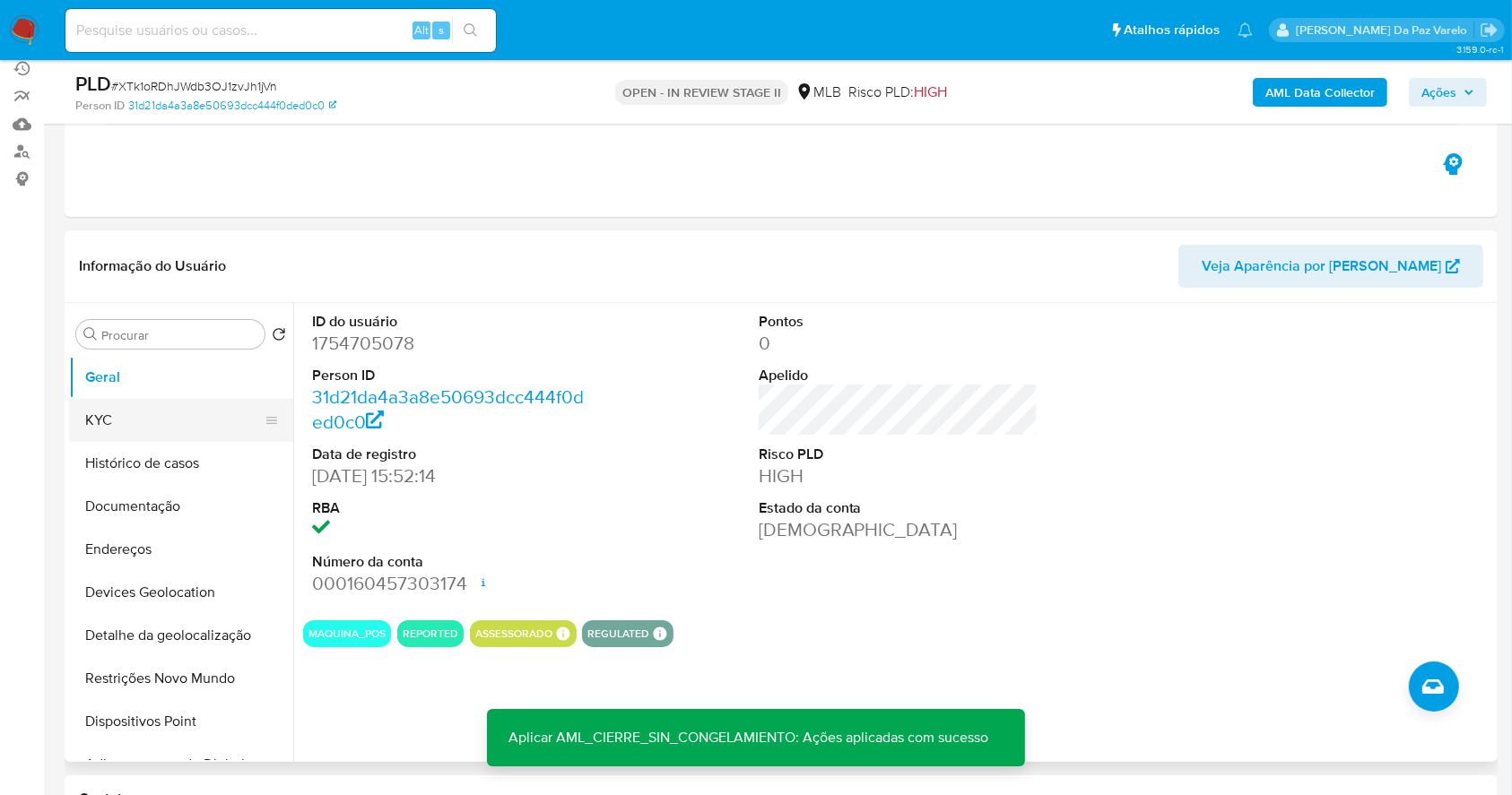
click at [168, 425] on button "KYC" at bounding box center [174, 420] width 210 height 43
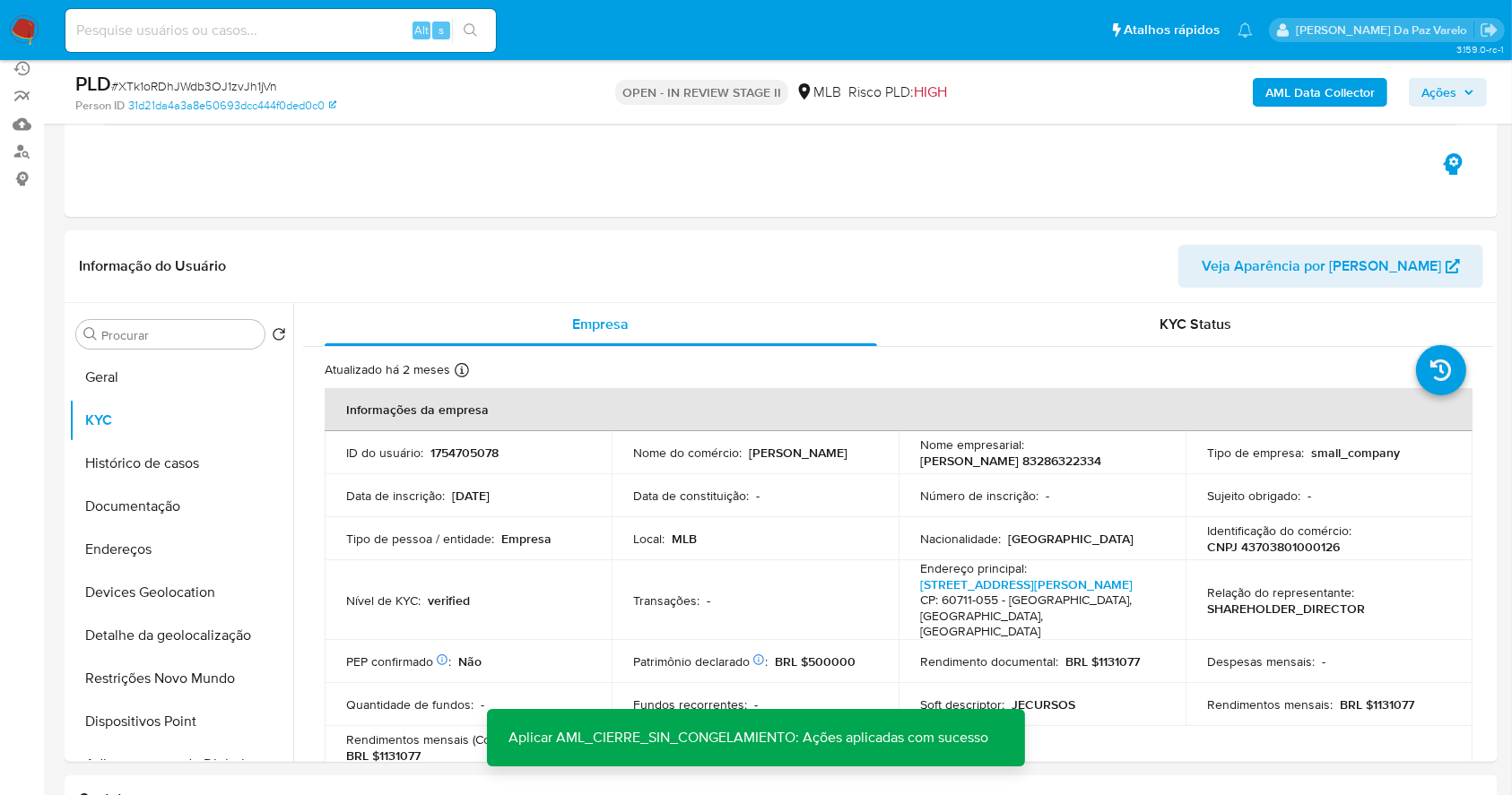
click at [1452, 85] on span "Ações" at bounding box center [1438, 92] width 35 height 29
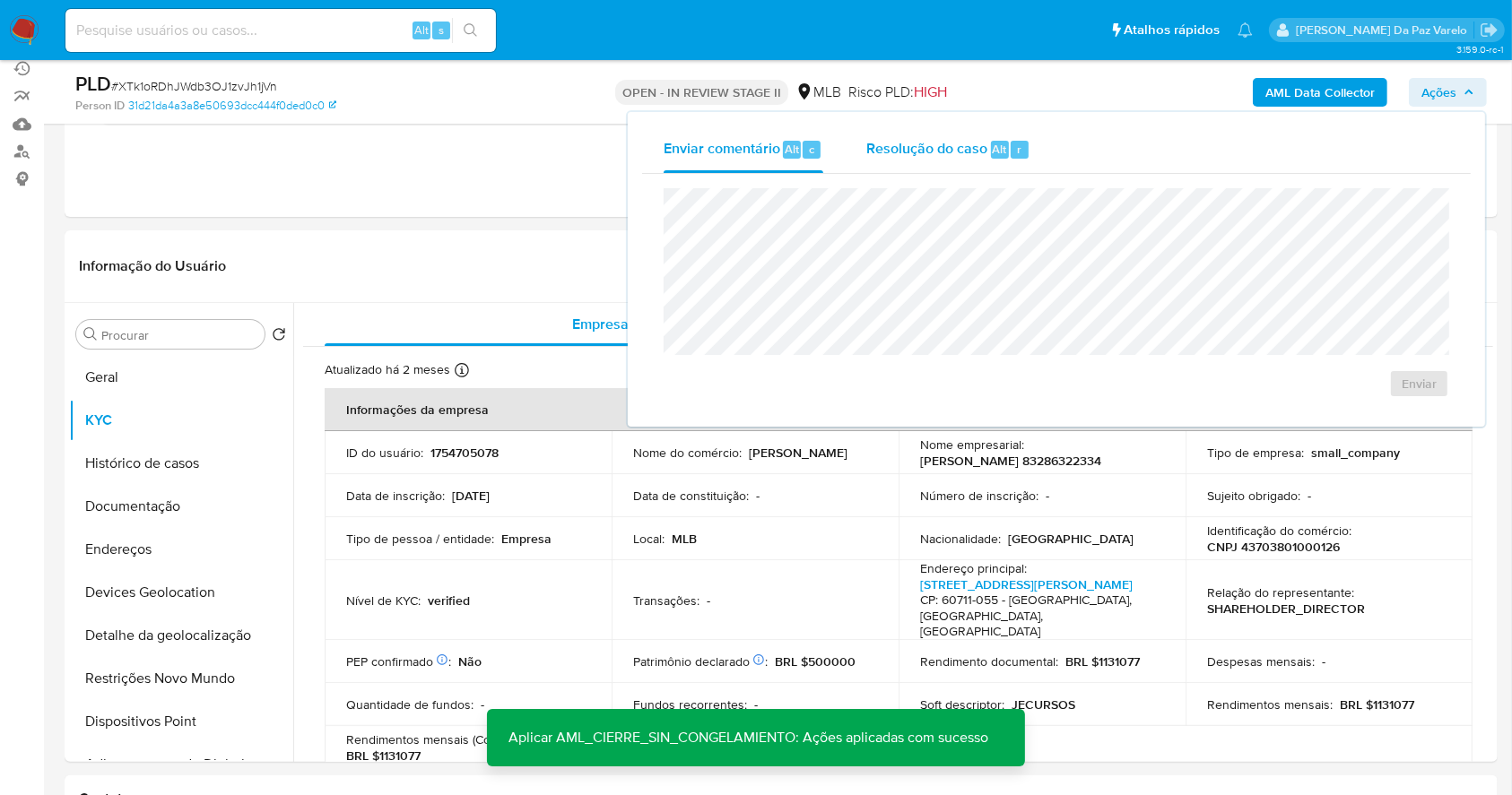
click at [984, 155] on span "Resolução do caso" at bounding box center [926, 148] width 121 height 21
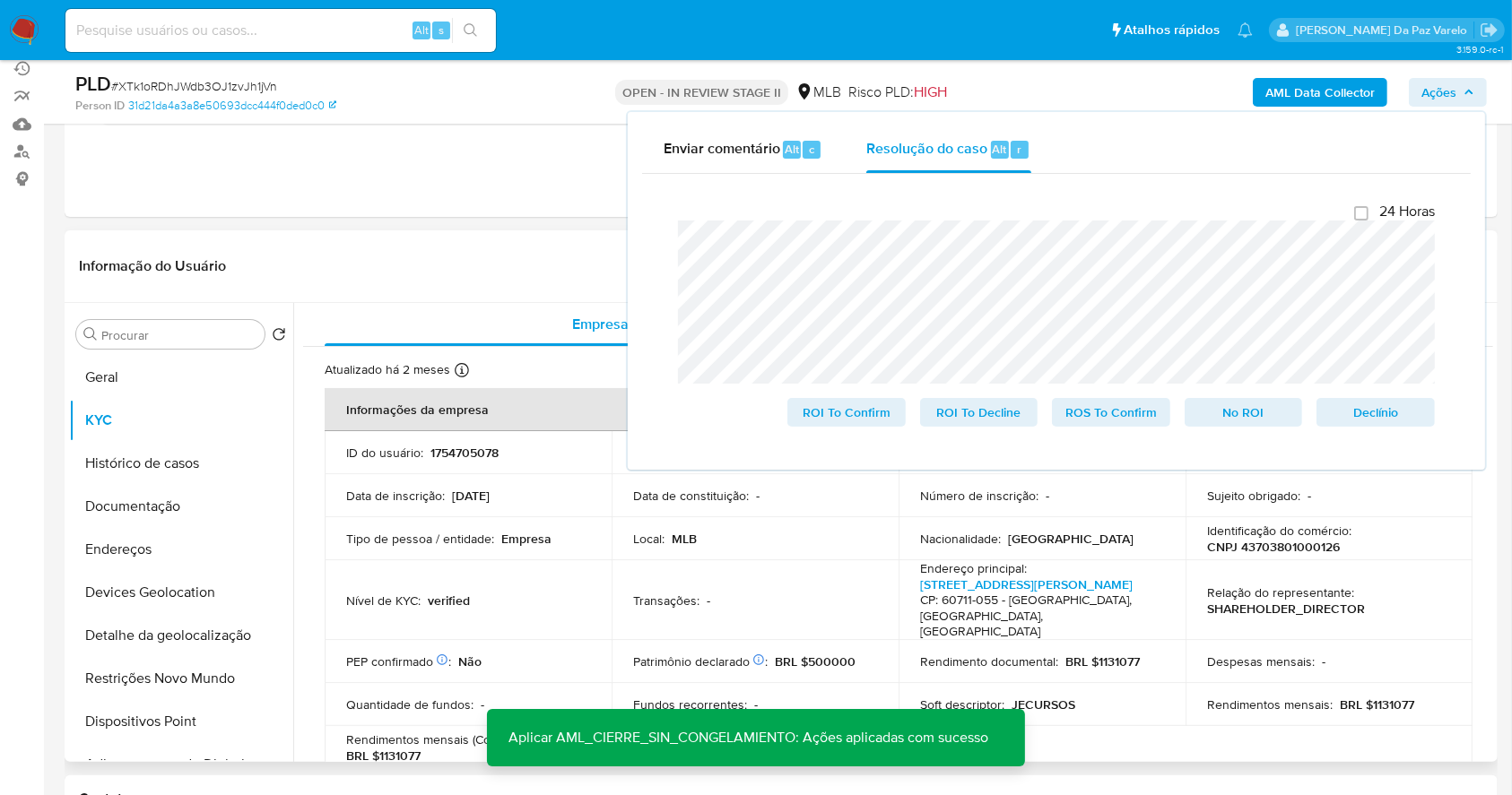
click at [563, 283] on header "Informação do Usuário Veja Aparência por [PERSON_NAME]" at bounding box center [780, 265] width 1404 height 43
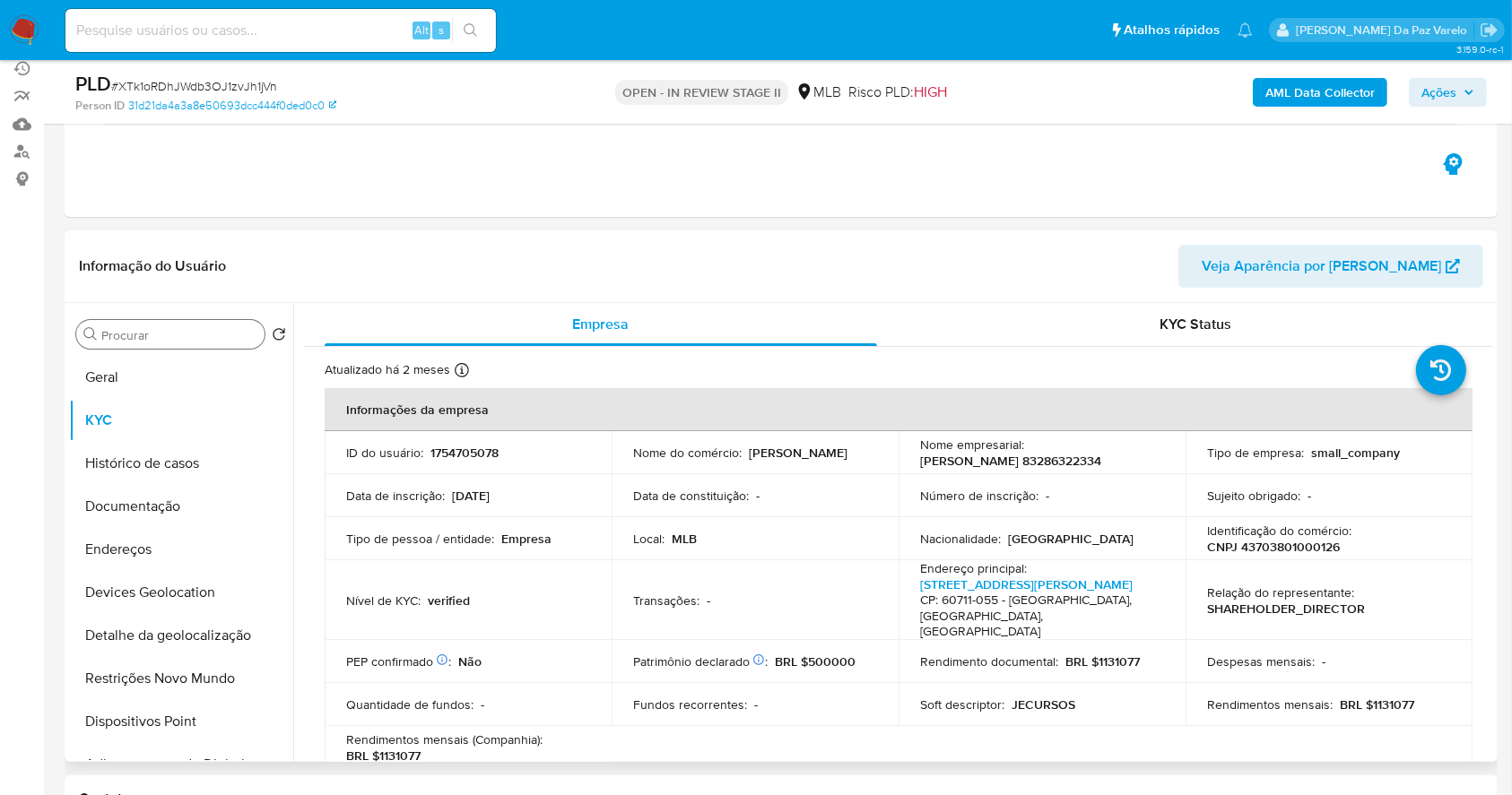
click at [172, 330] on input "Procurar" at bounding box center [180, 335] width 156 height 16
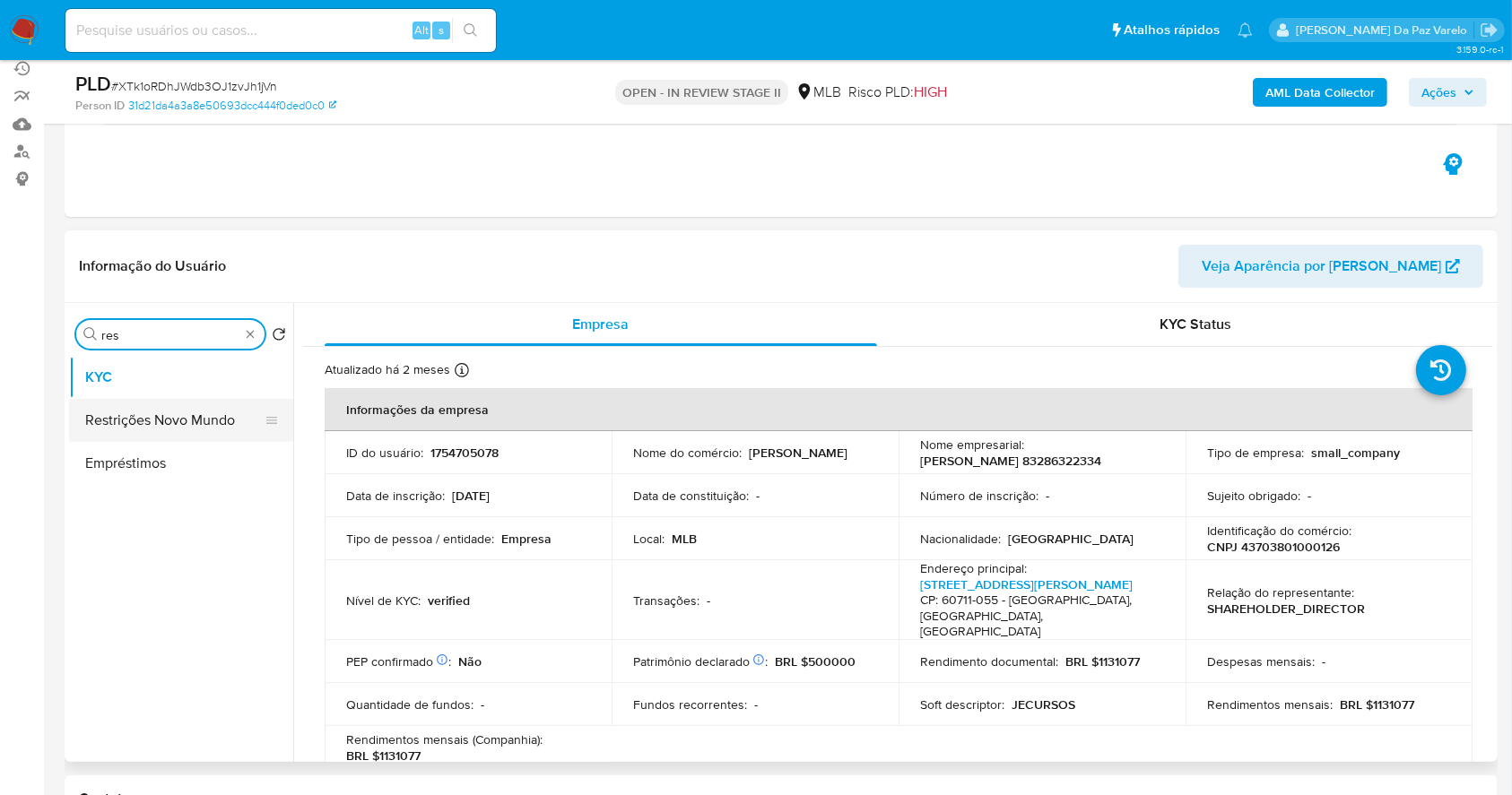
type input "res"
click at [193, 411] on button "Restrições Novo Mundo" at bounding box center [174, 420] width 210 height 43
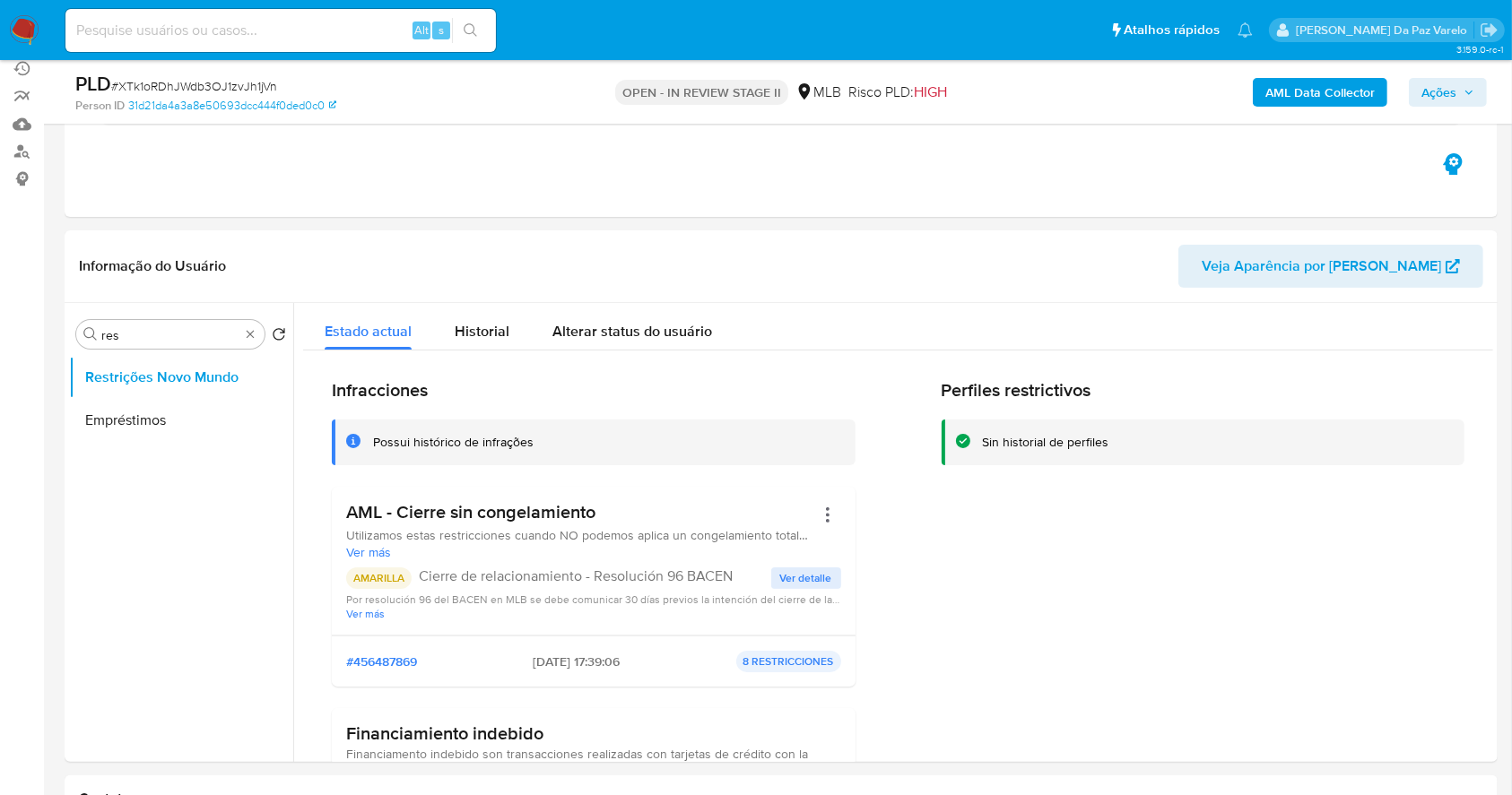
click at [1436, 92] on span "Ações" at bounding box center [1438, 92] width 35 height 29
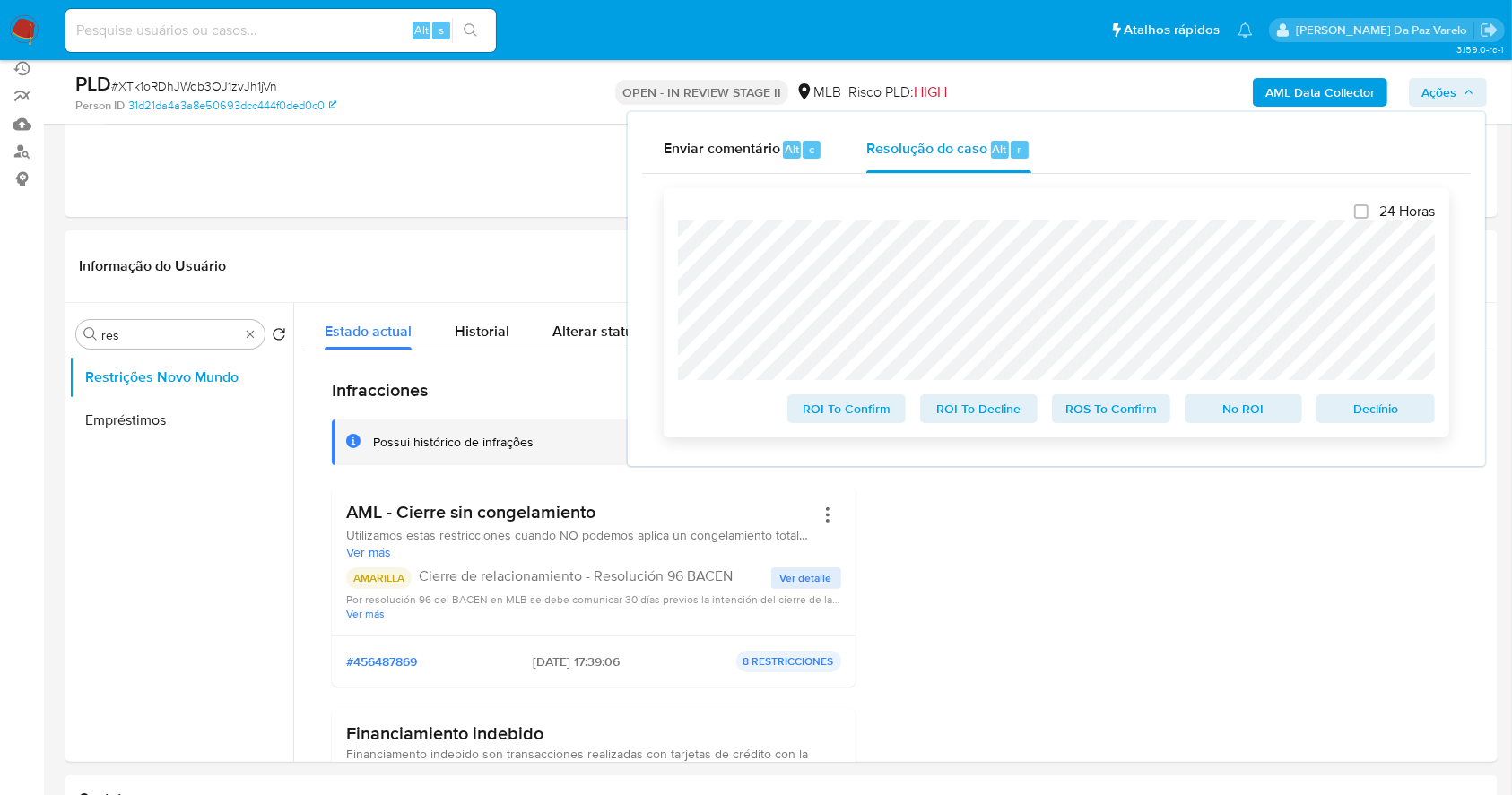
click at [1377, 407] on span "Declínio" at bounding box center [1374, 408] width 93 height 25
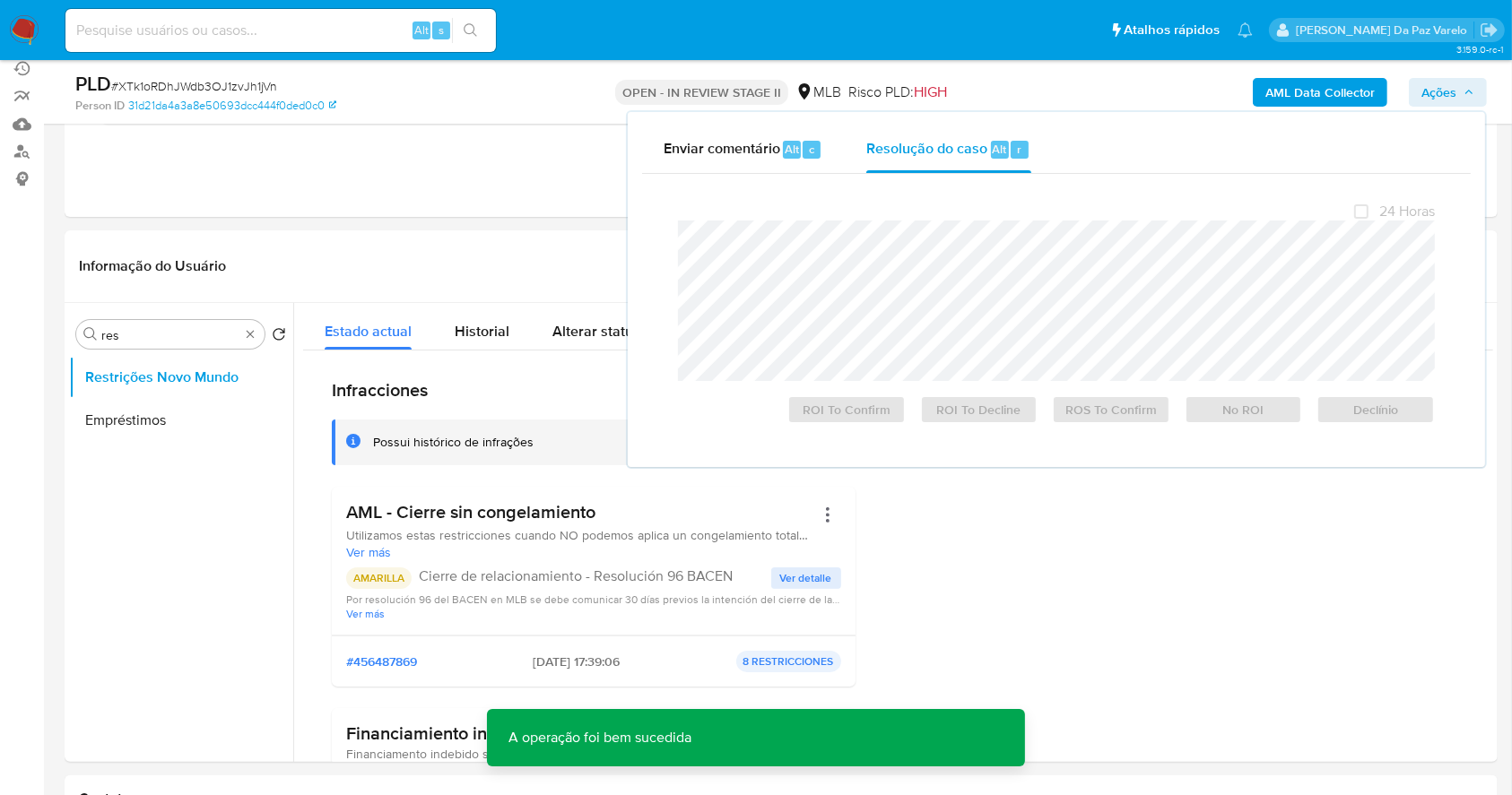
click at [254, 91] on span "# XTk1oRDhJWdb3OJ1zvJh1jVn" at bounding box center [194, 86] width 166 height 18
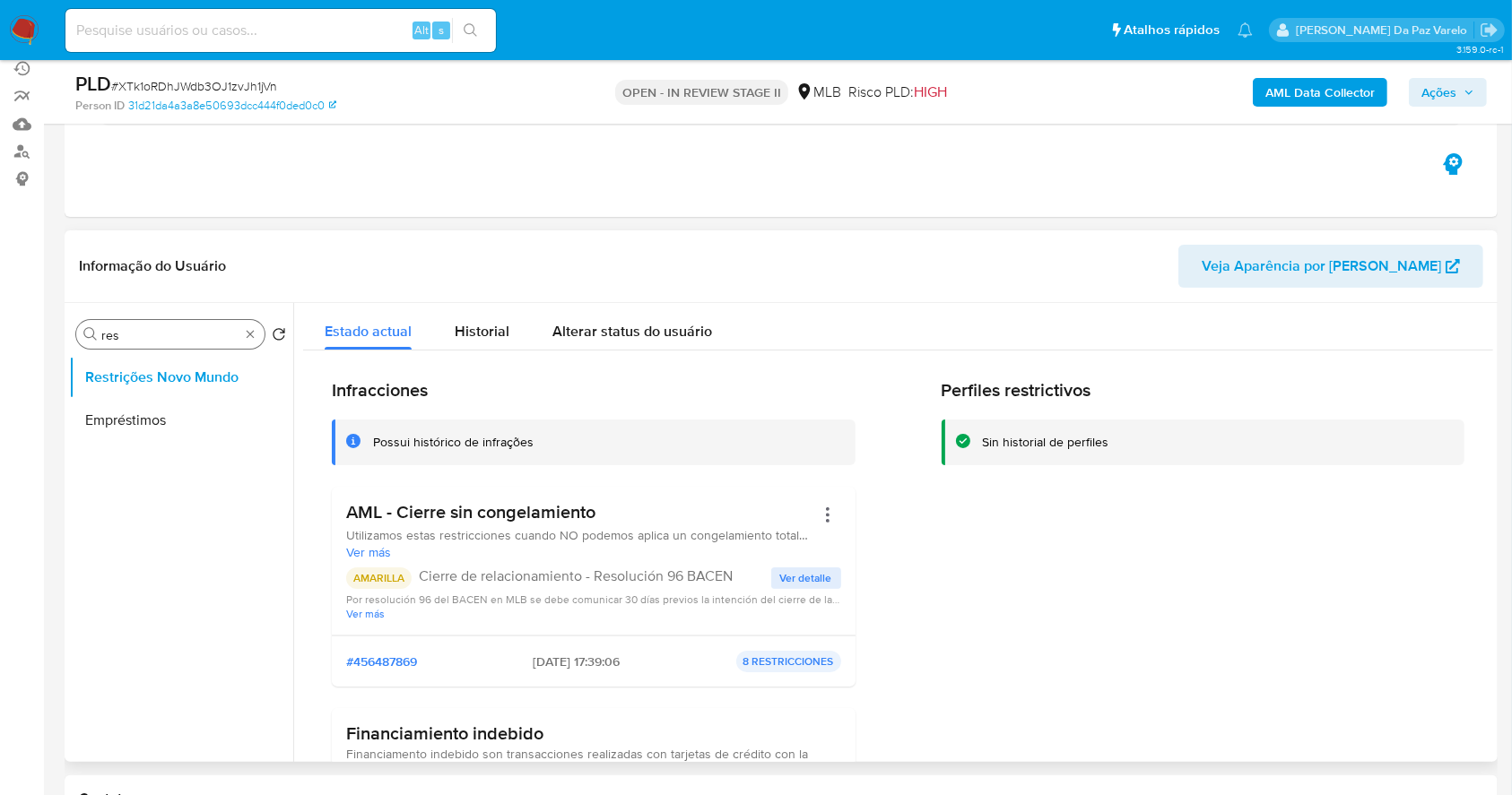
click at [258, 332] on div "Procurar res" at bounding box center [170, 334] width 189 height 29
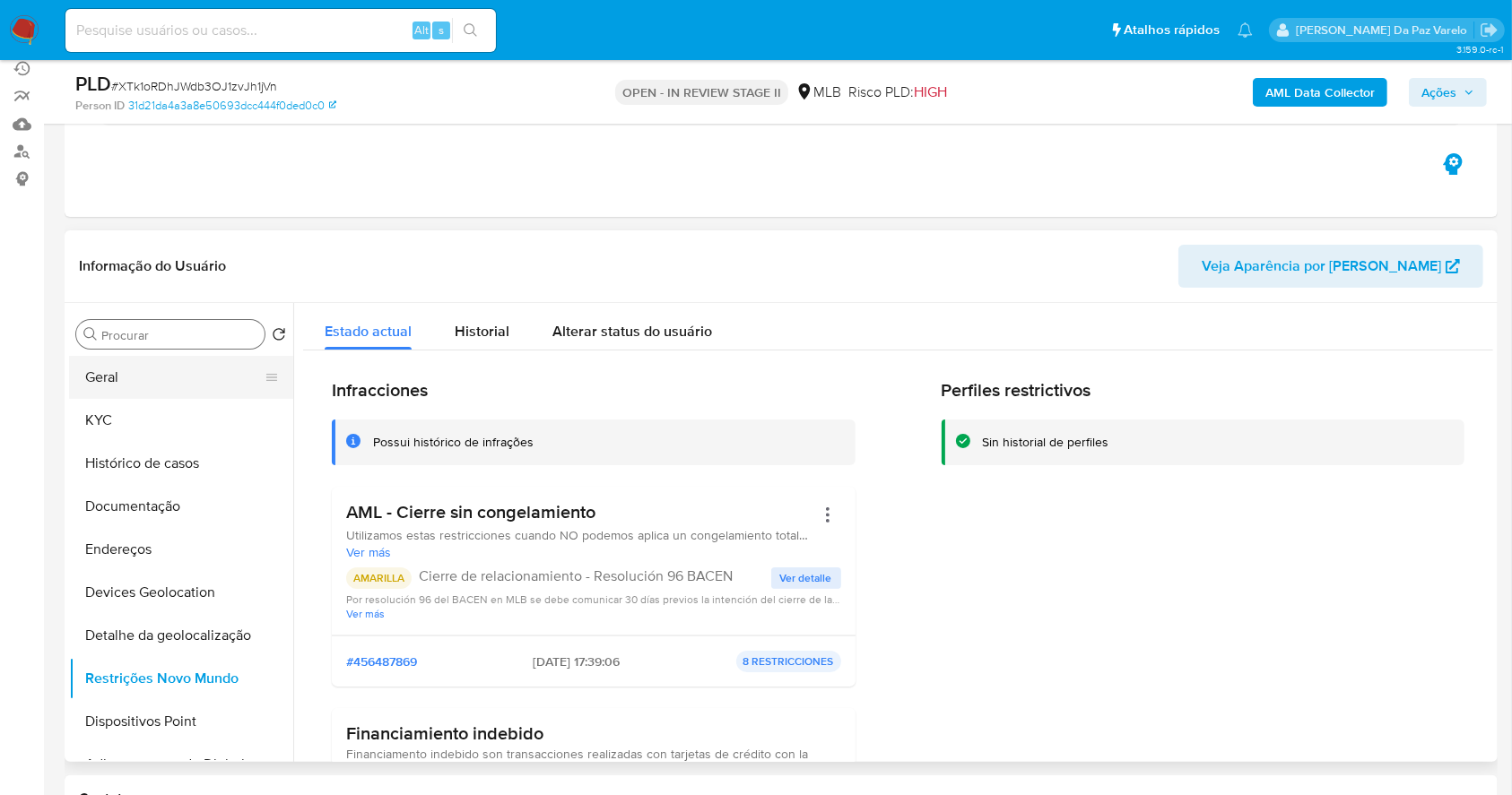
click at [136, 388] on button "Geral" at bounding box center [174, 377] width 210 height 43
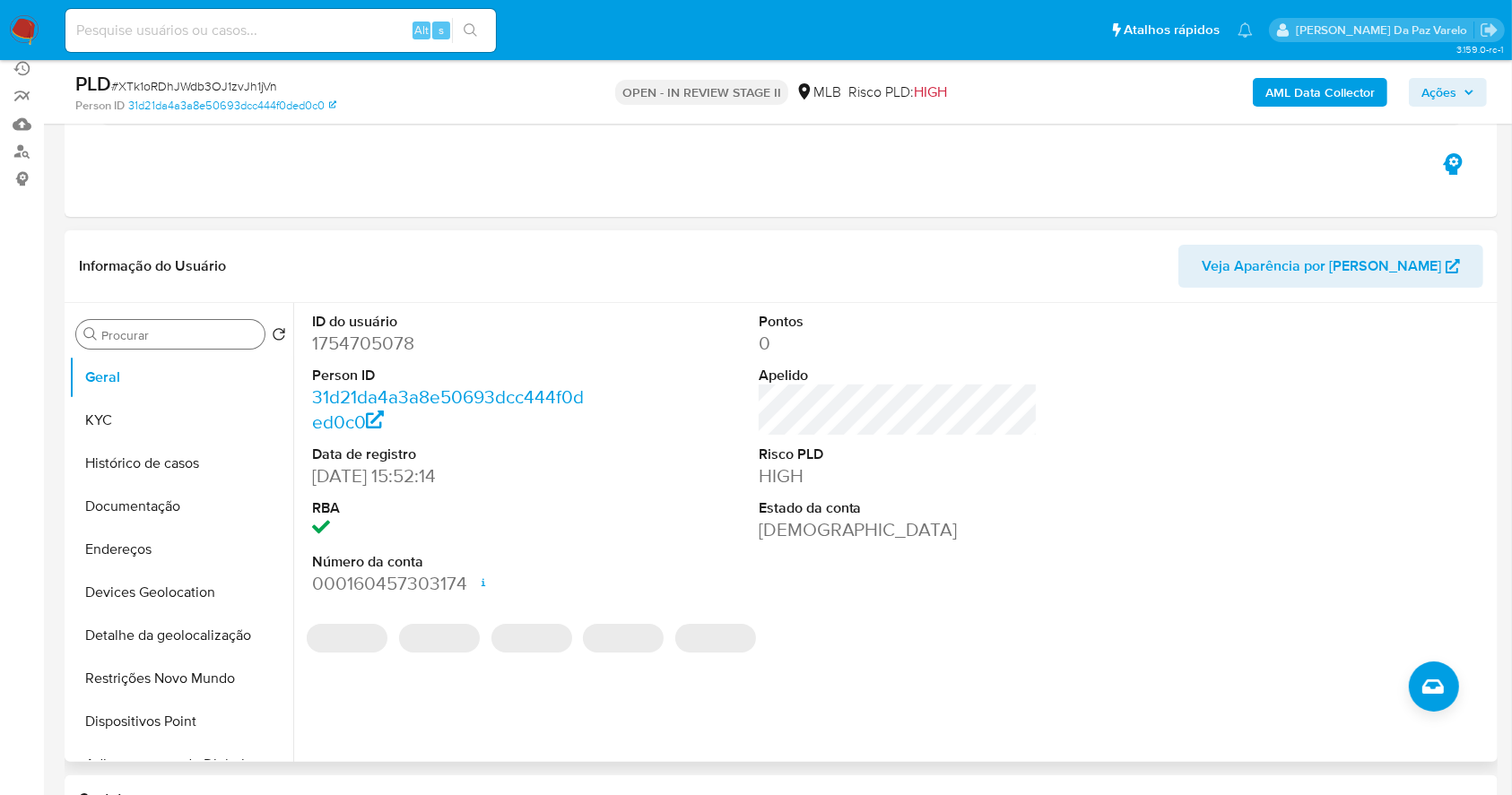
click at [358, 343] on dd "1754705078" at bounding box center [452, 343] width 279 height 25
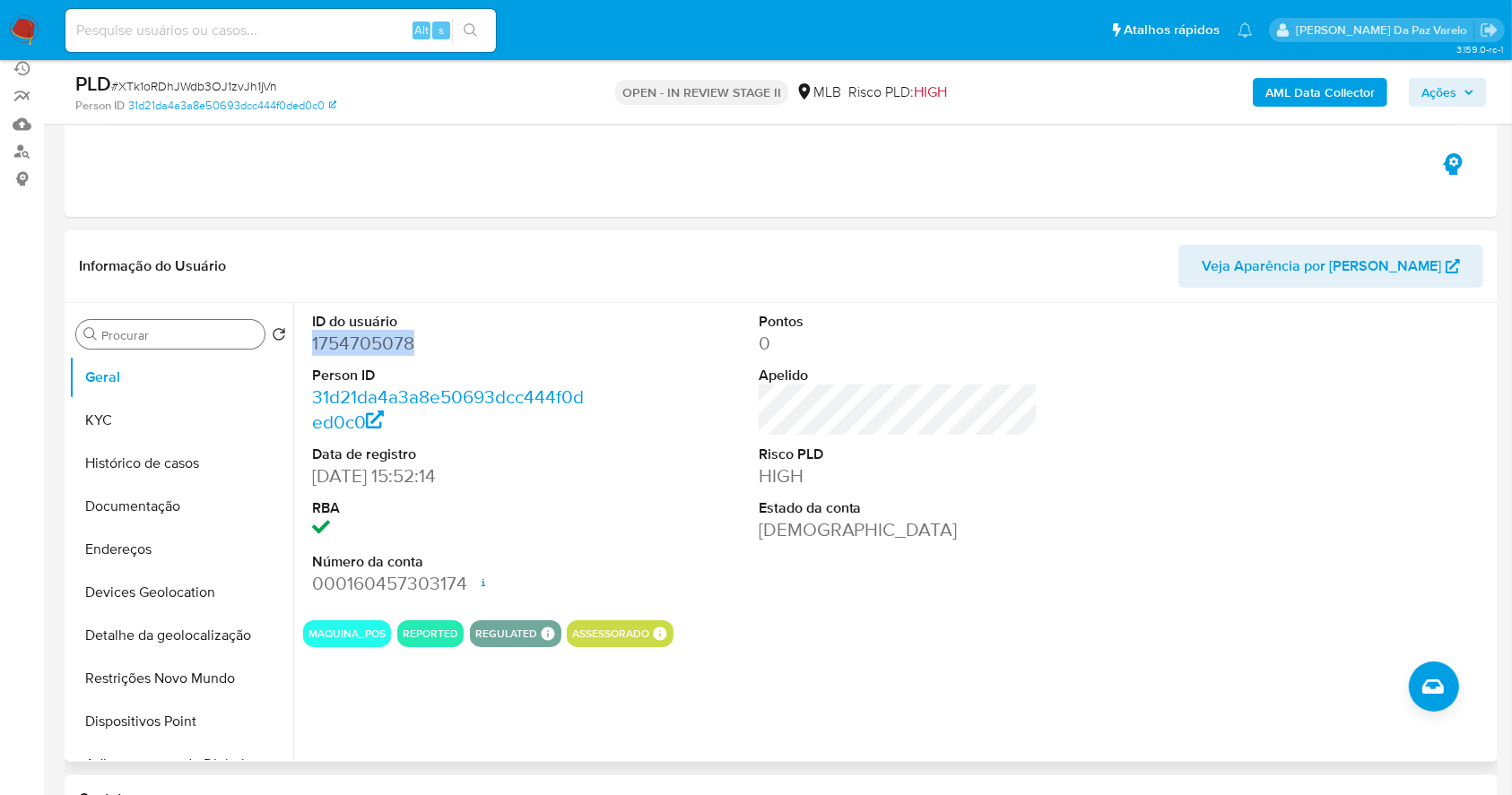
copy dd "1754705078"
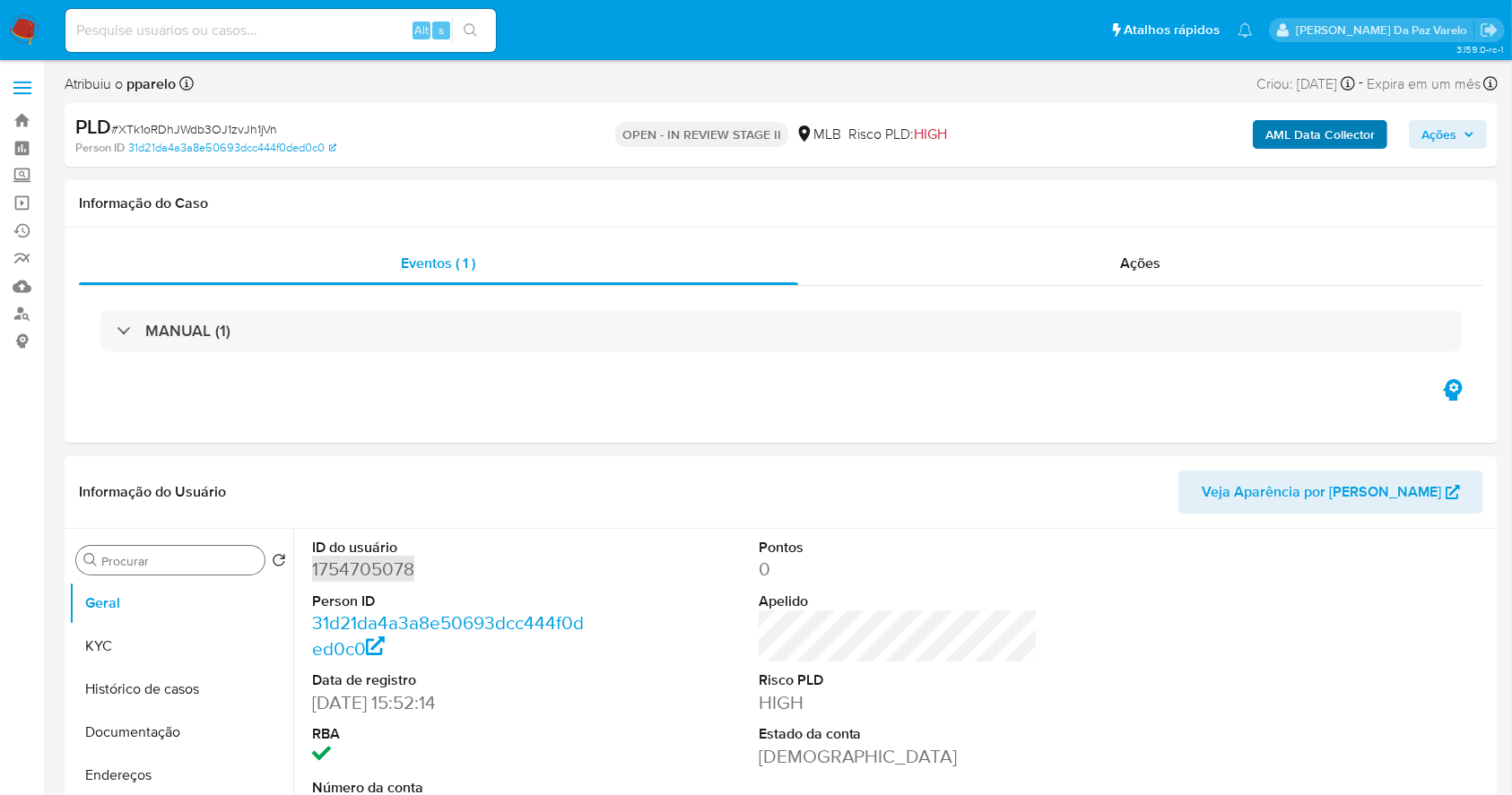
scroll to position [0, 0]
click at [1152, 272] on span "Ações" at bounding box center [1141, 262] width 40 height 21
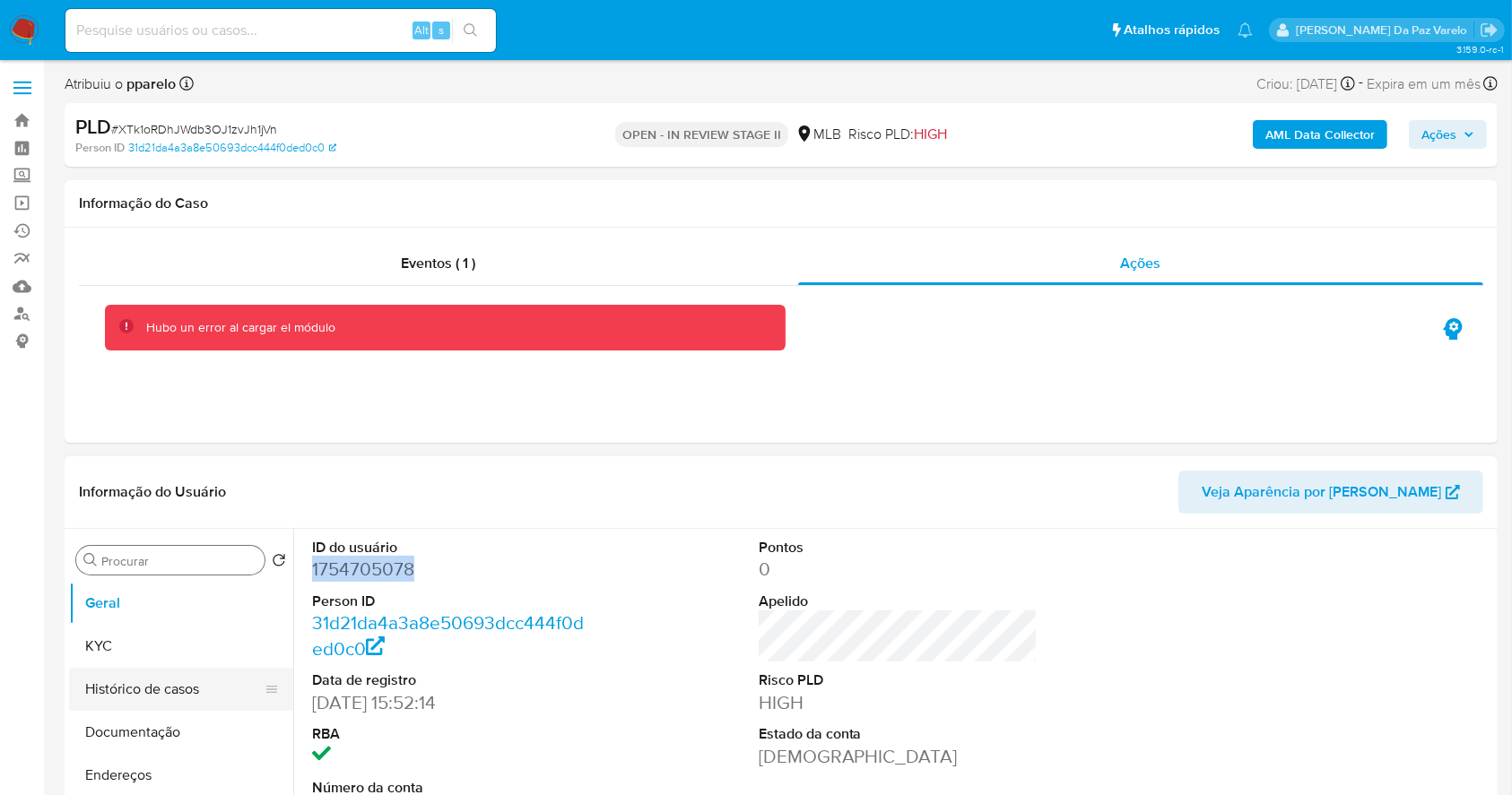
click at [174, 687] on button "Histórico de casos" at bounding box center [174, 688] width 210 height 43
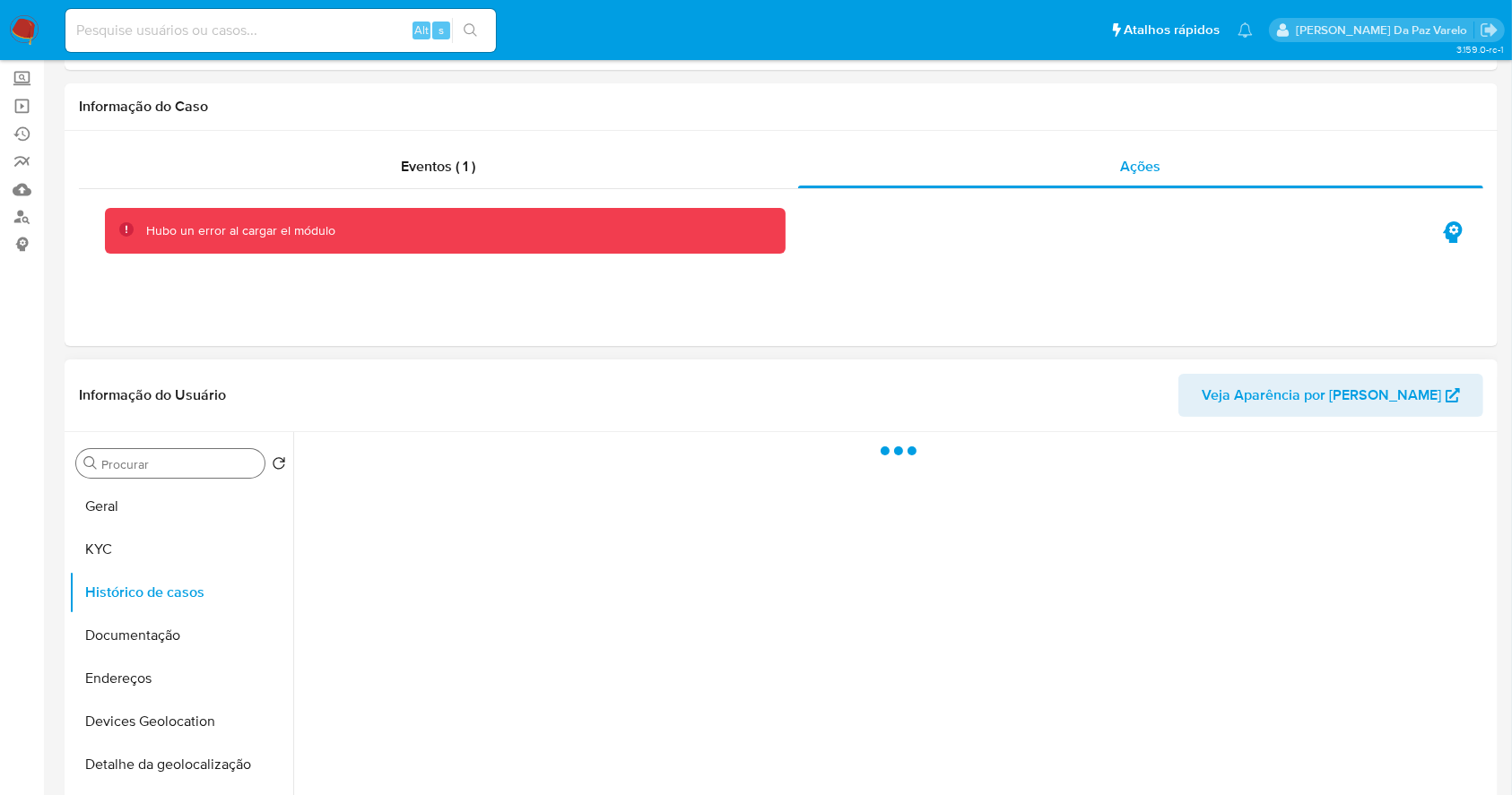
scroll to position [119, 0]
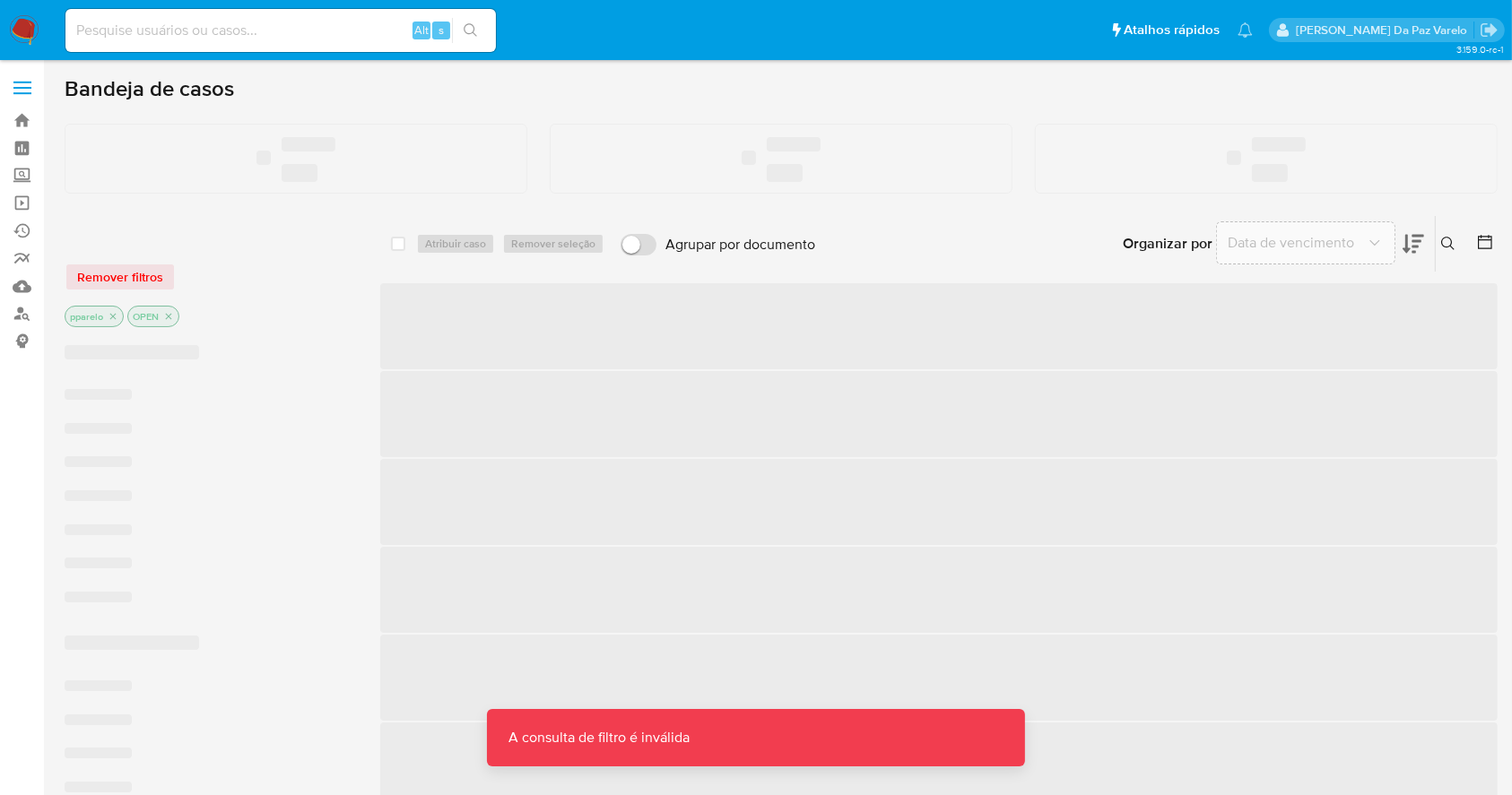
click at [322, 37] on input at bounding box center [280, 30] width 430 height 23
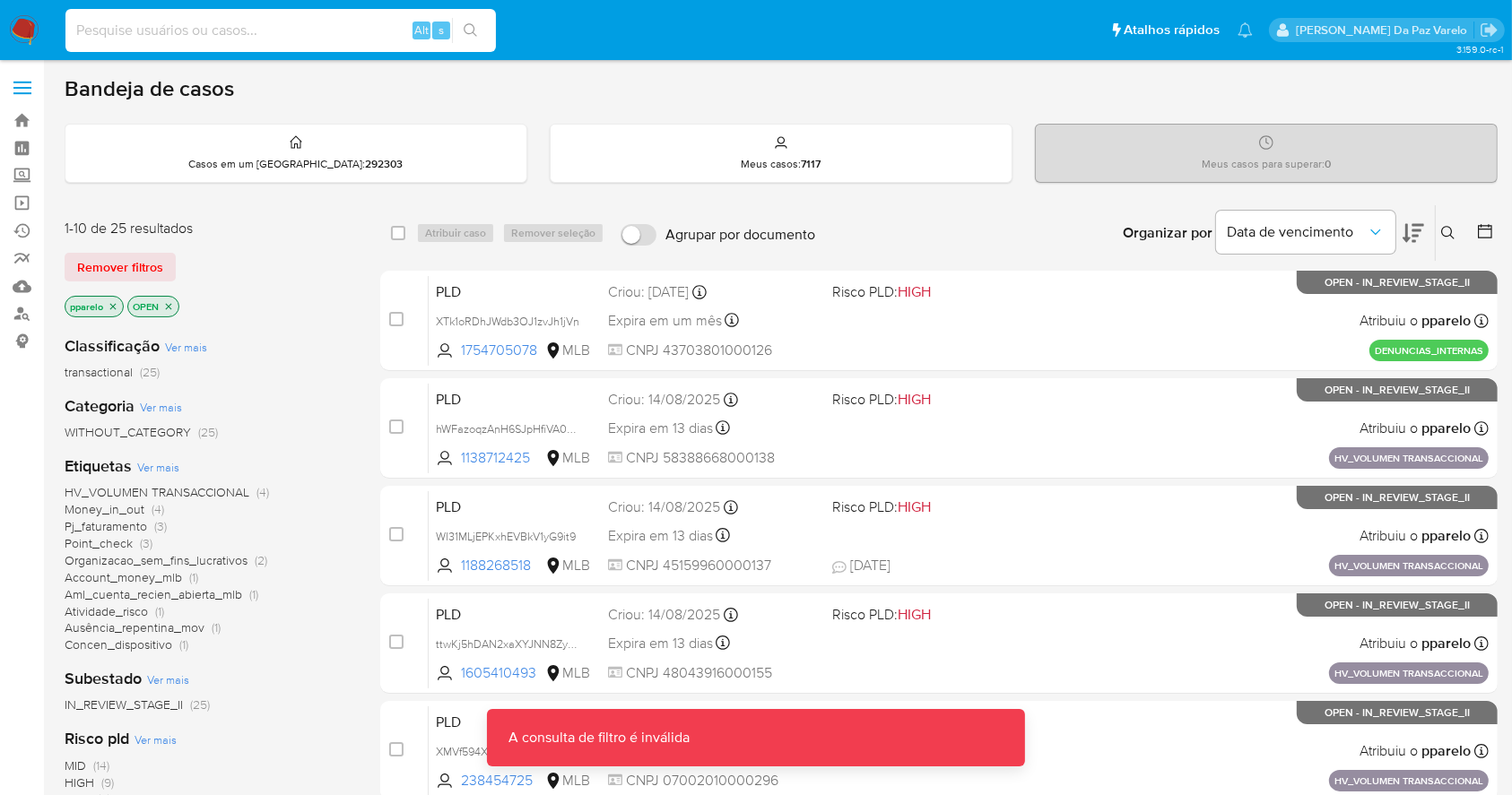
paste input "4wxk7hEeibqot1tMfjQElKuc"
type input "4wxk7hEeibqot1tMfjQElKuc"
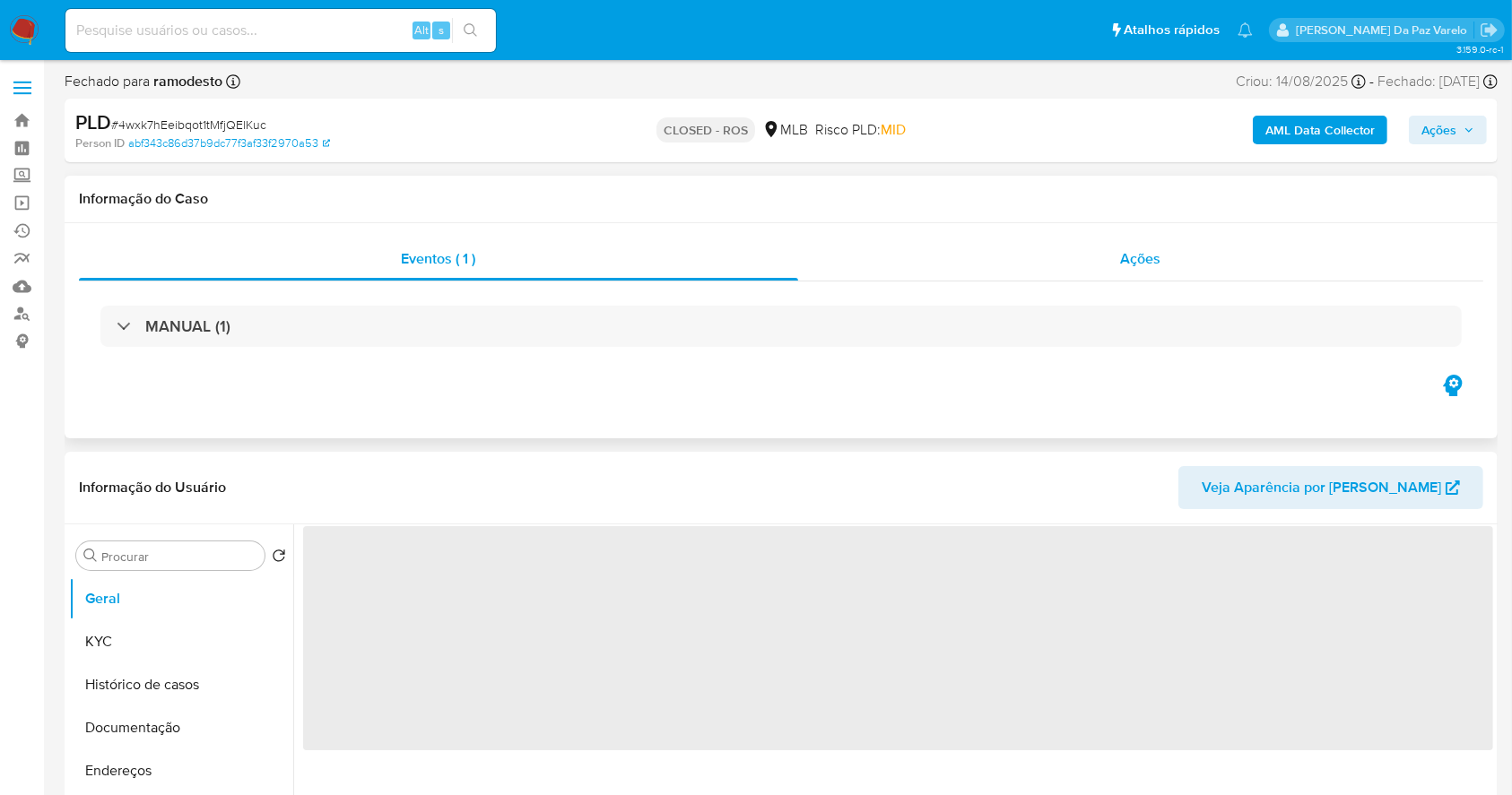
select select "10"
click at [1143, 261] on span "Ações" at bounding box center [1141, 258] width 40 height 21
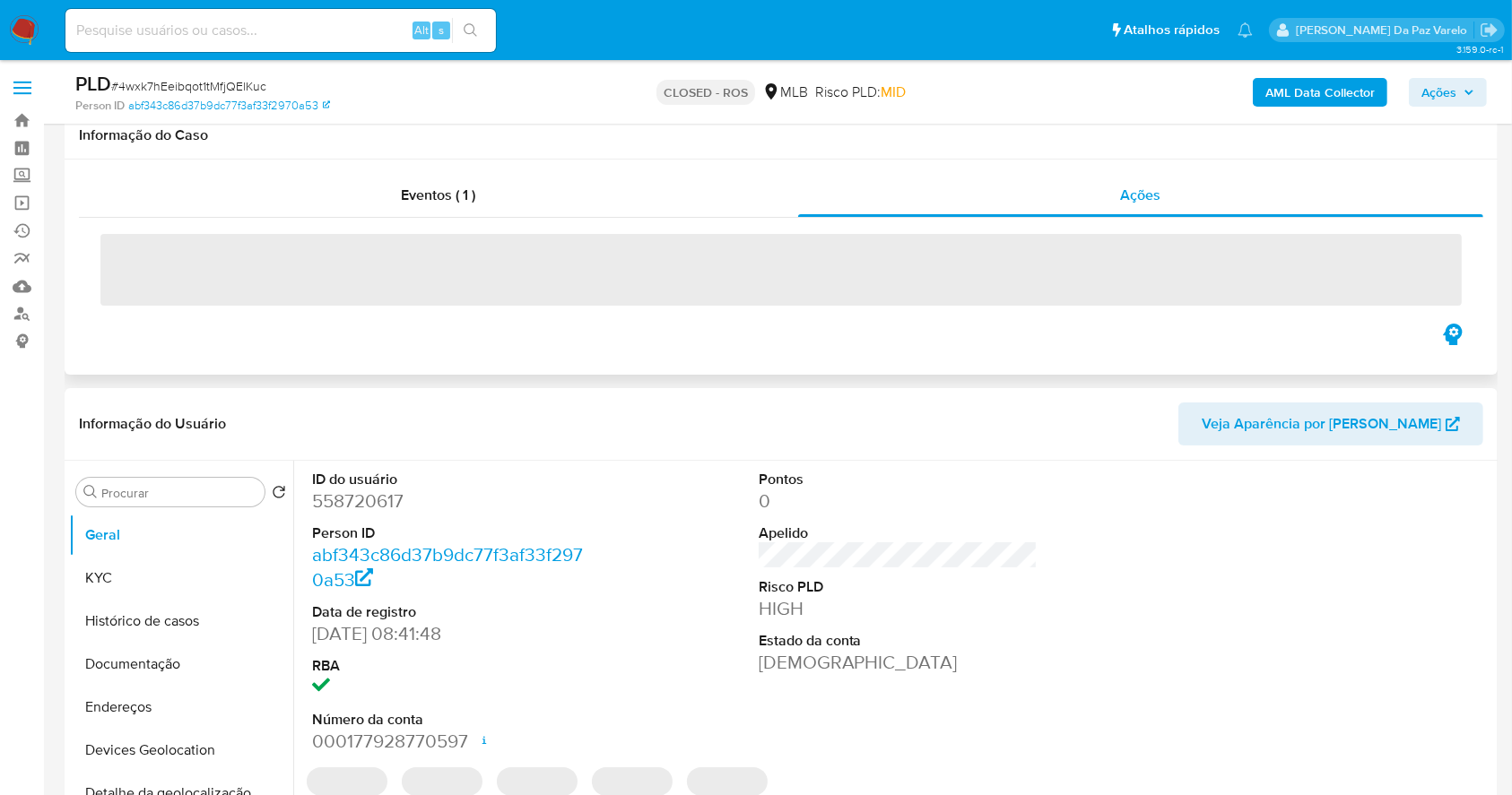
scroll to position [358, 0]
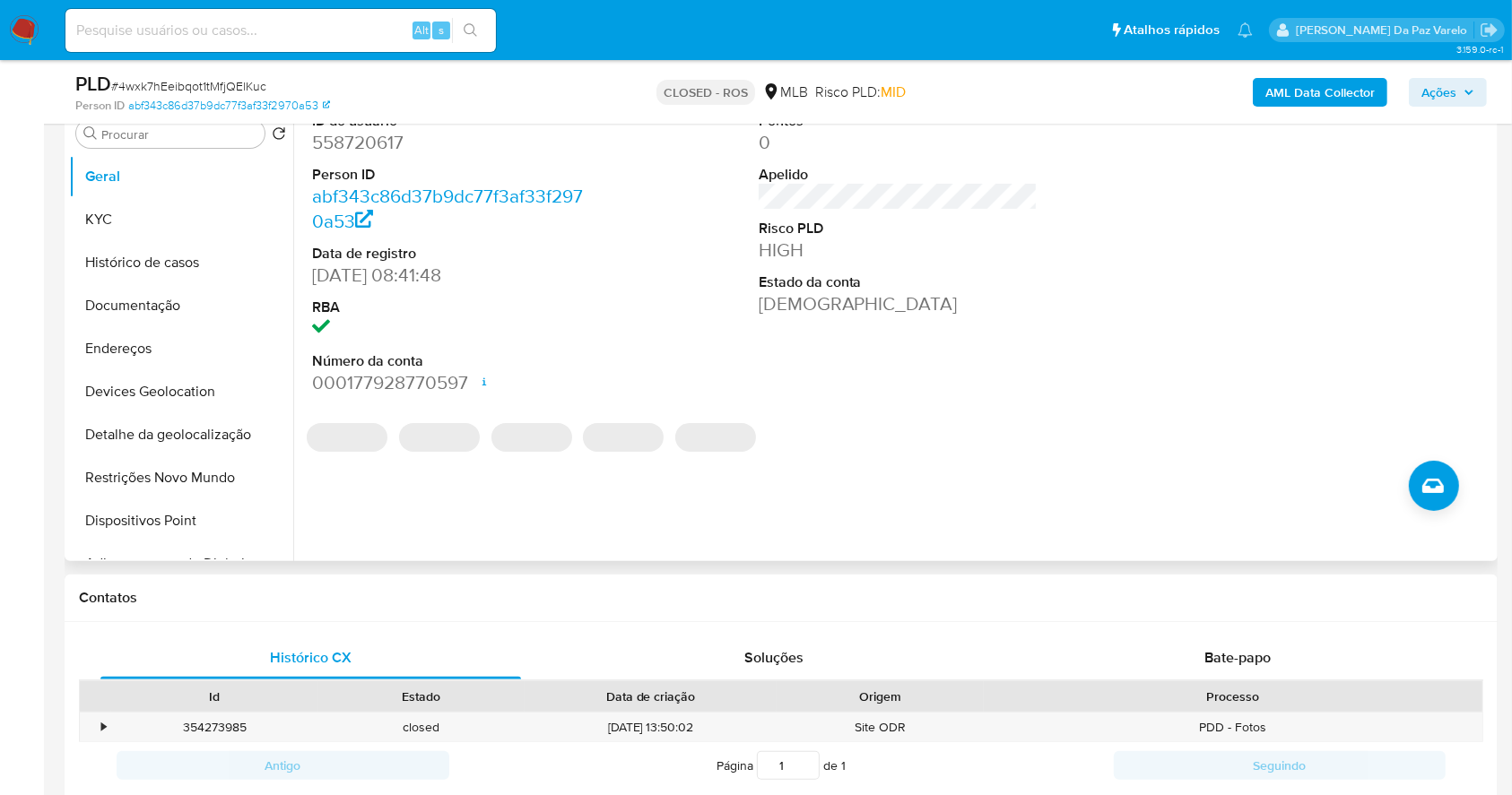
click at [175, 147] on div "Procurar Retornar ao pedido padrão Geral KYC Histórico de casos Documentação En…" at bounding box center [181, 332] width 225 height 456
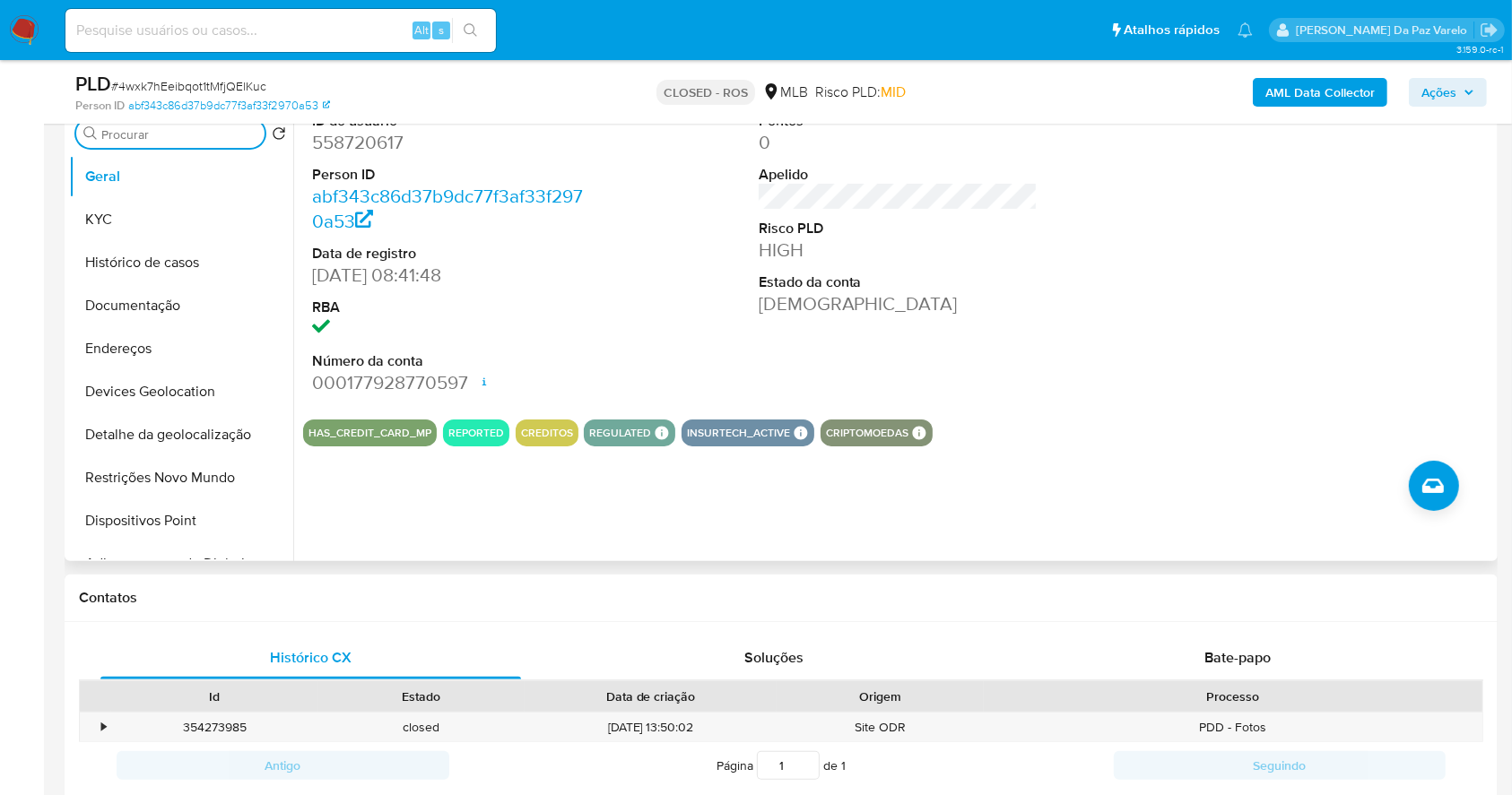
click at [173, 141] on input "Procurar" at bounding box center [180, 135] width 156 height 16
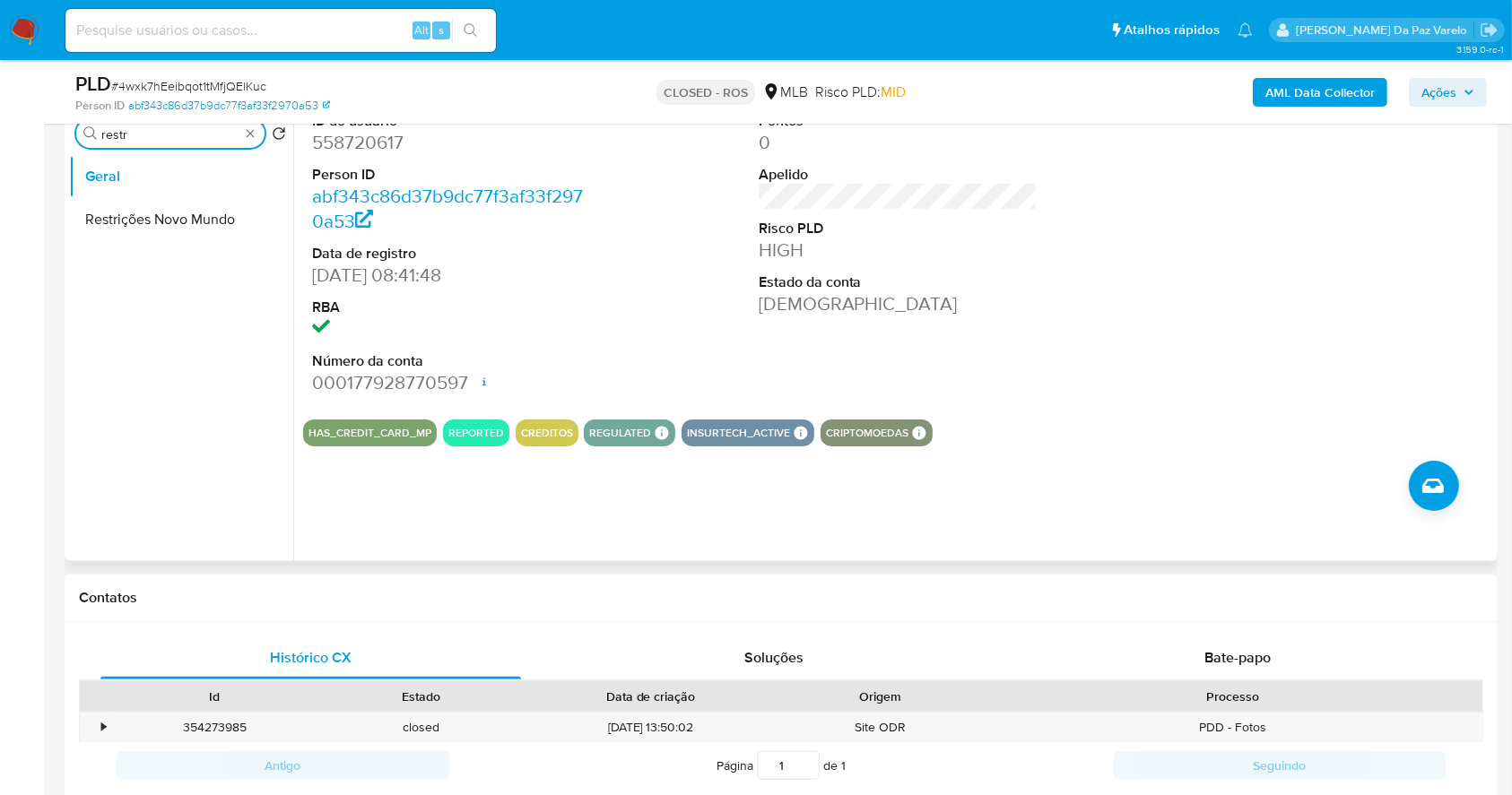
type input "restr"
click at [187, 207] on button "Restrições Novo Mundo" at bounding box center [181, 219] width 225 height 43
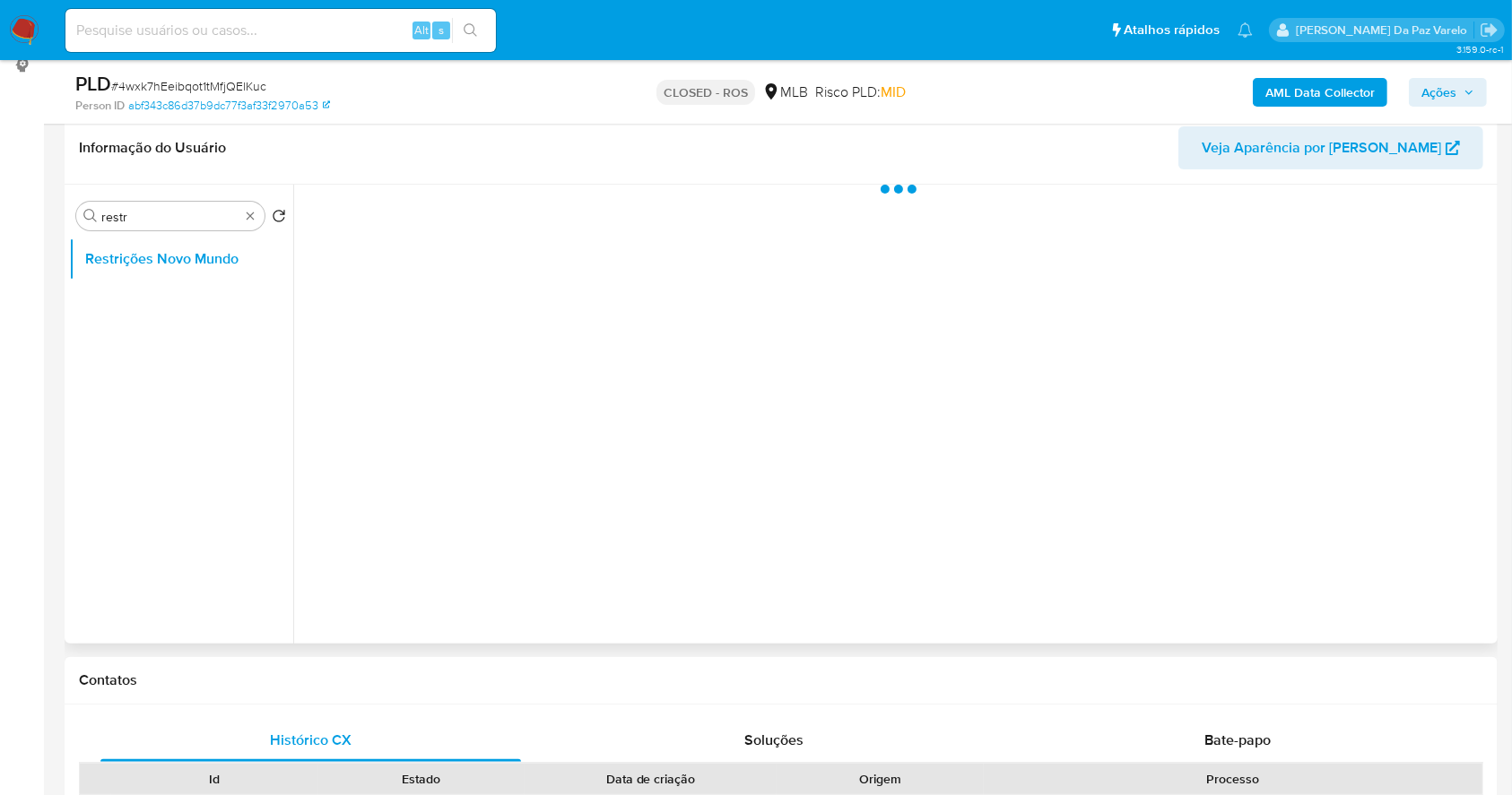
scroll to position [238, 0]
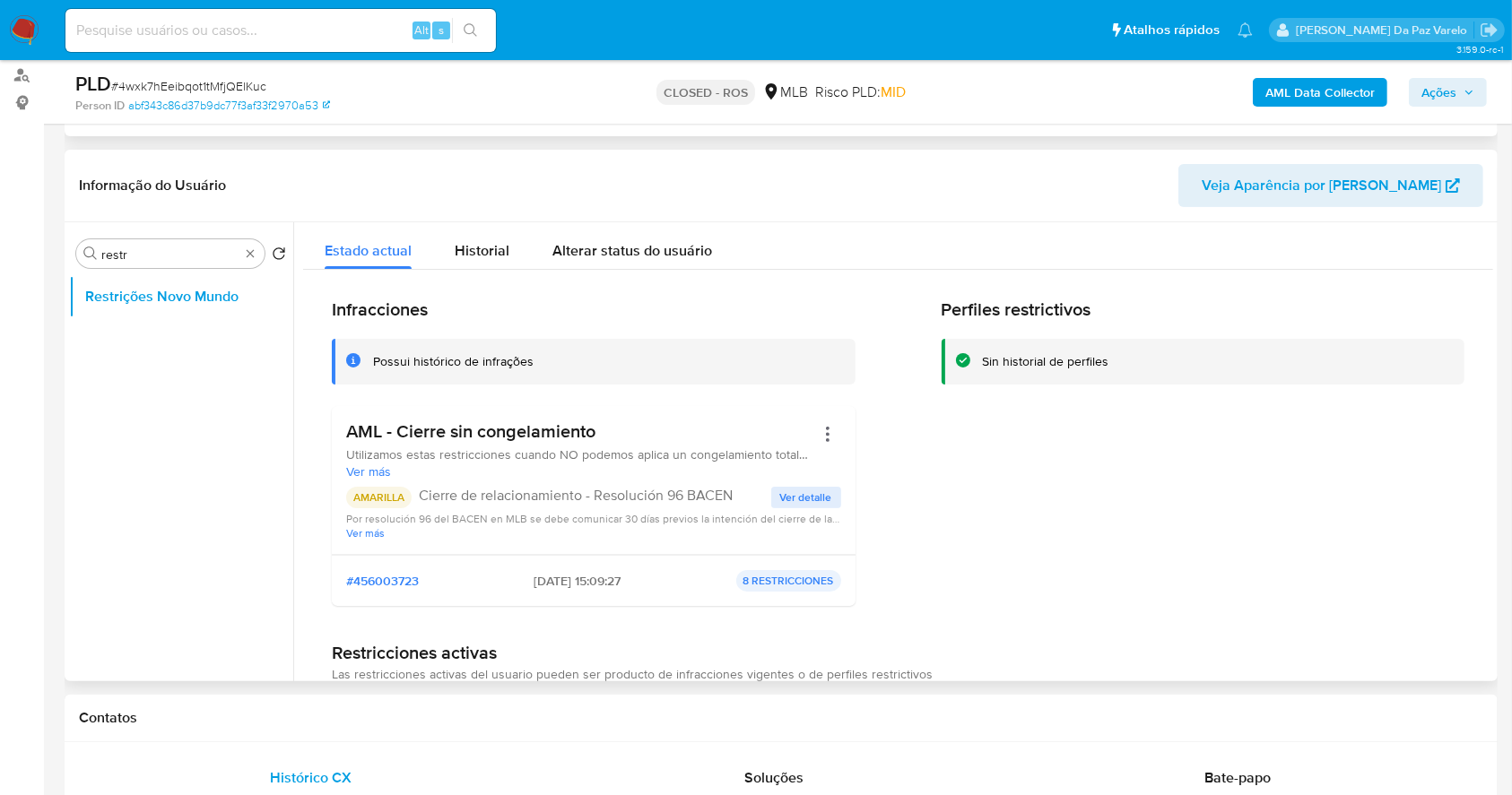
click at [788, 501] on span "Ver detalle" at bounding box center [806, 498] width 52 height 18
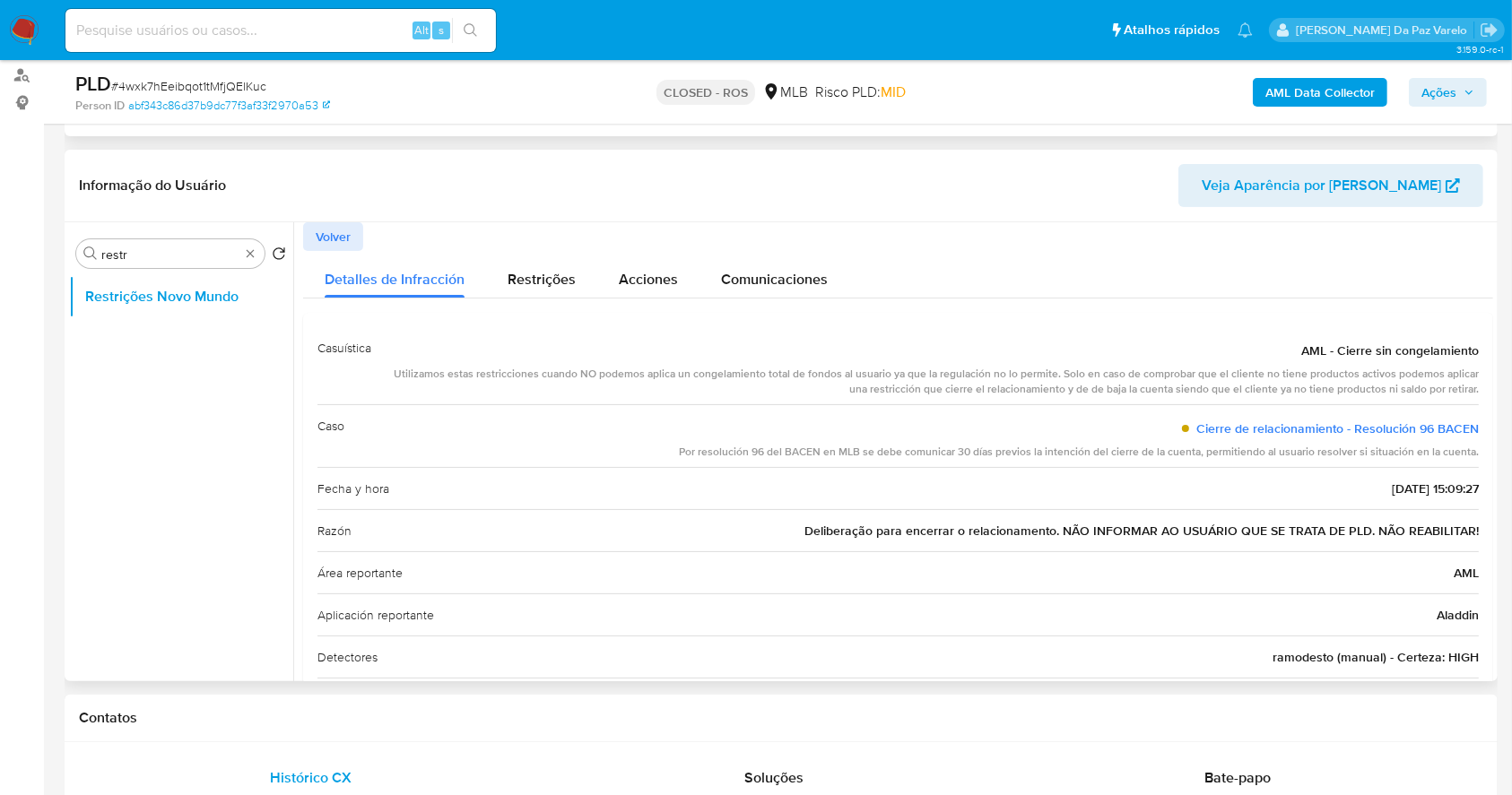
click at [839, 525] on span "Deliberação para encerrar o relacionamento. NÃO INFORMAR AO USUÁRIO QUE SE TRAT…" at bounding box center [1142, 531] width 675 height 18
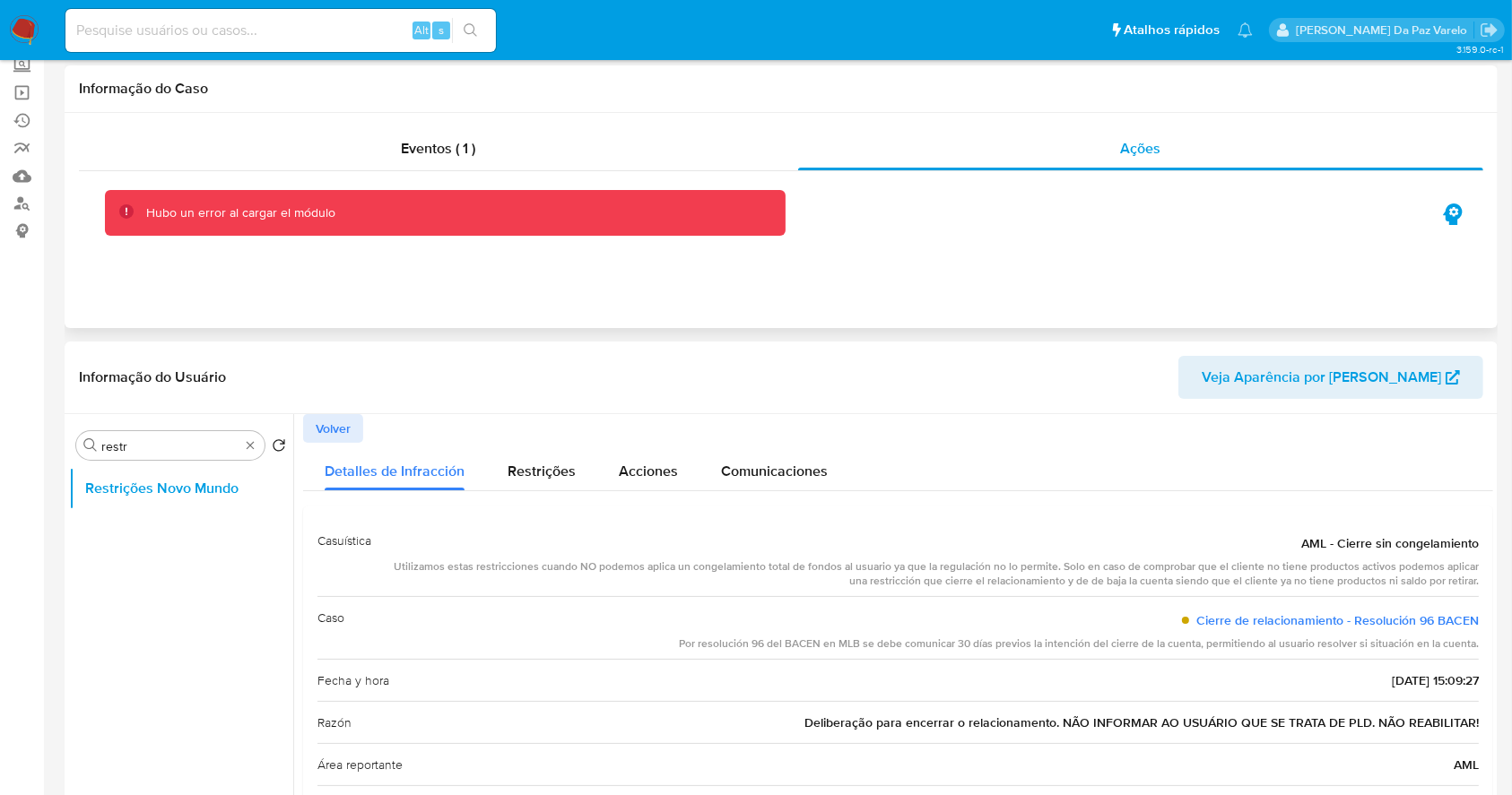
scroll to position [0, 0]
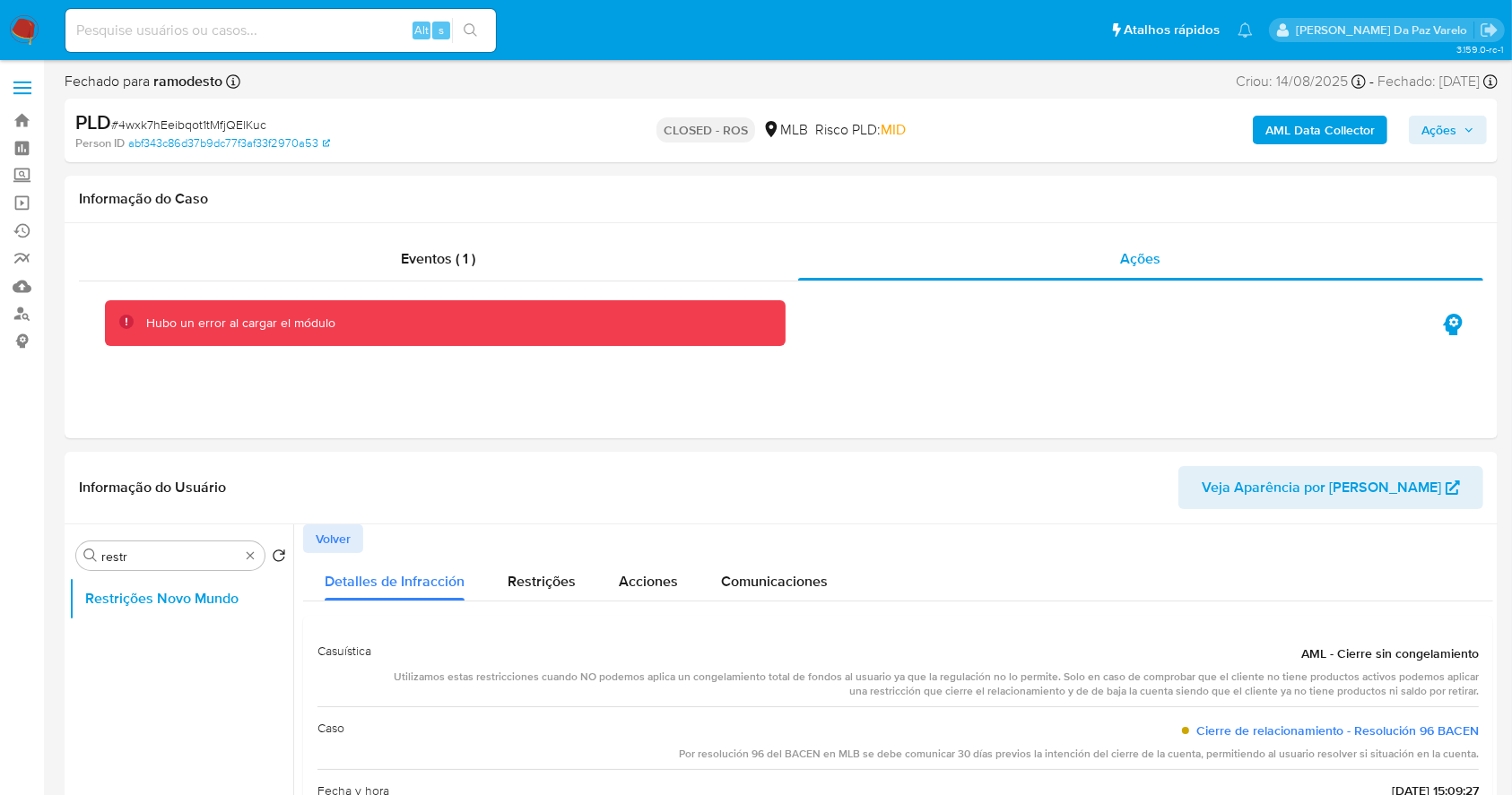
click at [1430, 126] on span "Ações" at bounding box center [1438, 130] width 35 height 29
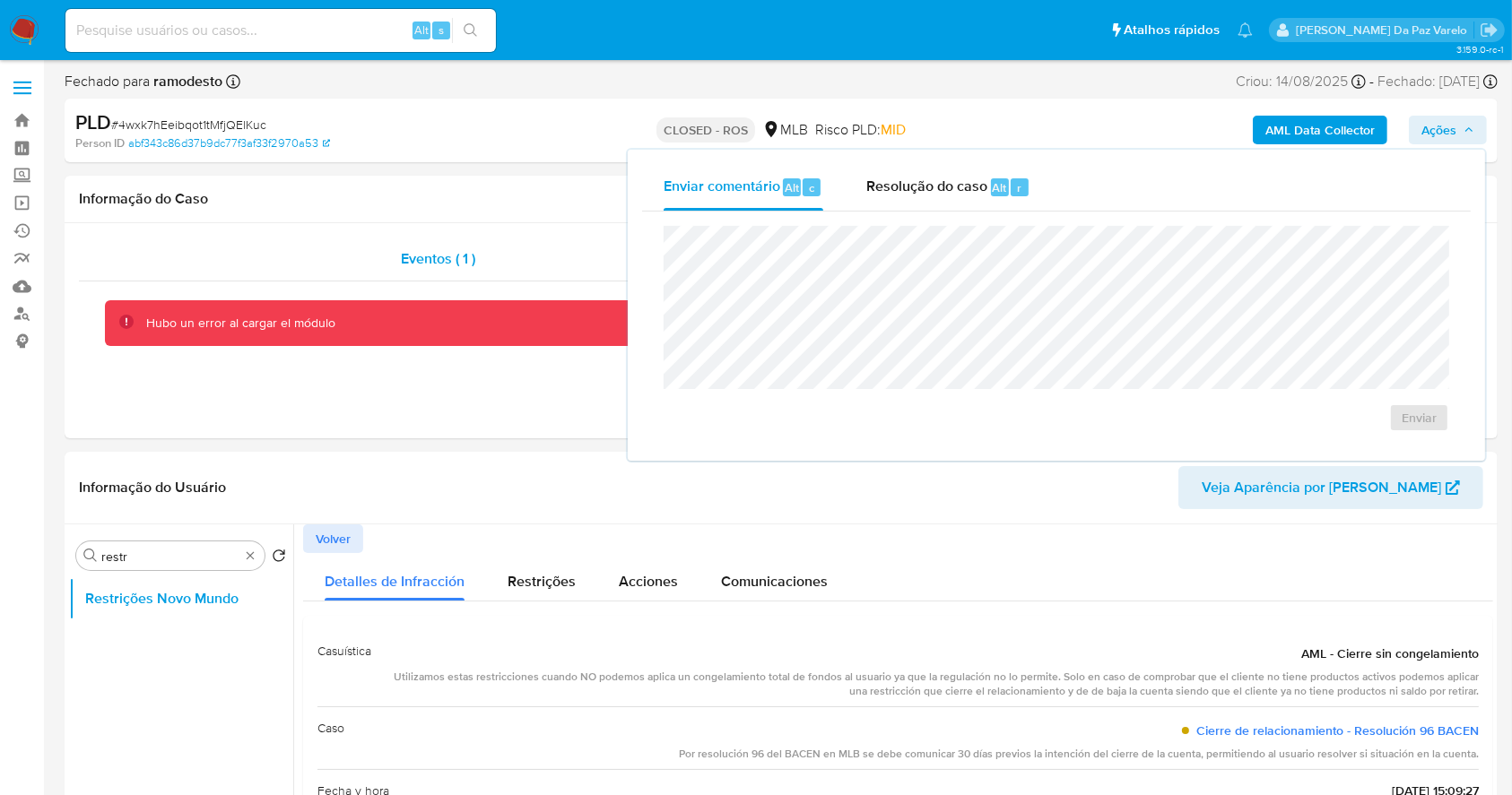
click at [419, 237] on div "Eventos ( 1 )" at bounding box center [438, 258] width 720 height 43
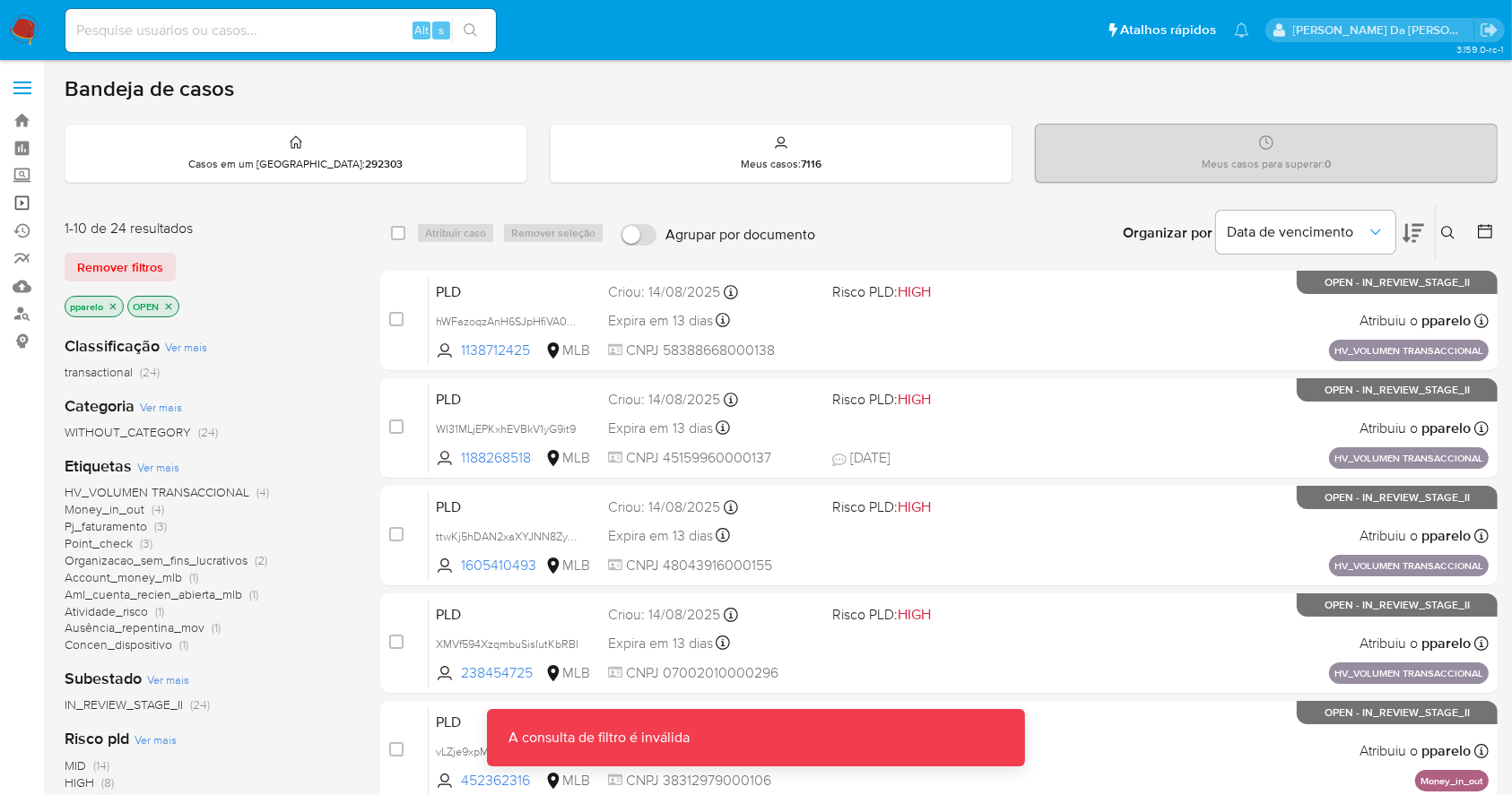
click at [22, 205] on link "Operações em massa" at bounding box center [107, 203] width 214 height 28
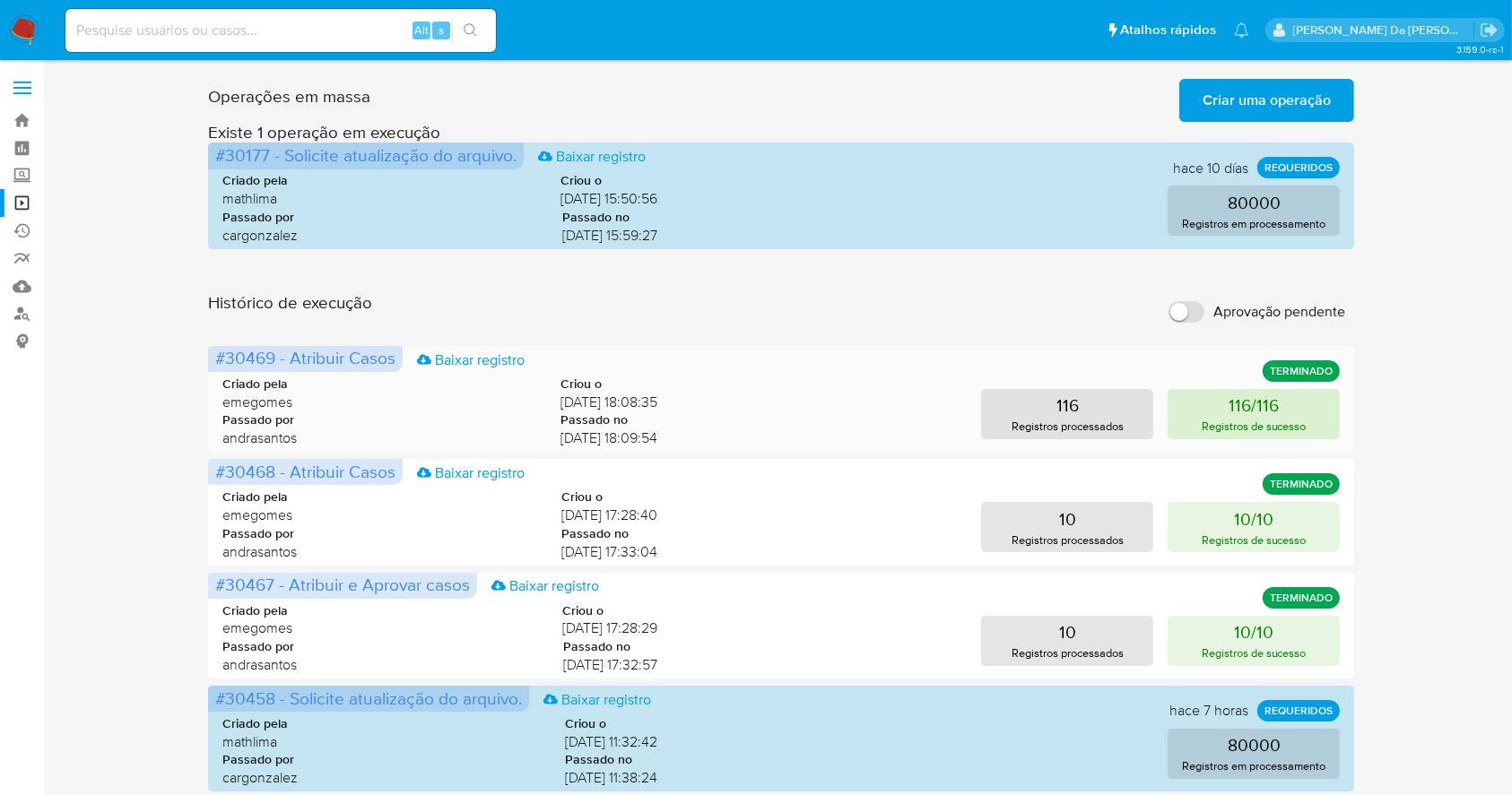
click at [1287, 410] on button "116/116 Registros de sucesso" at bounding box center [1254, 414] width 172 height 50
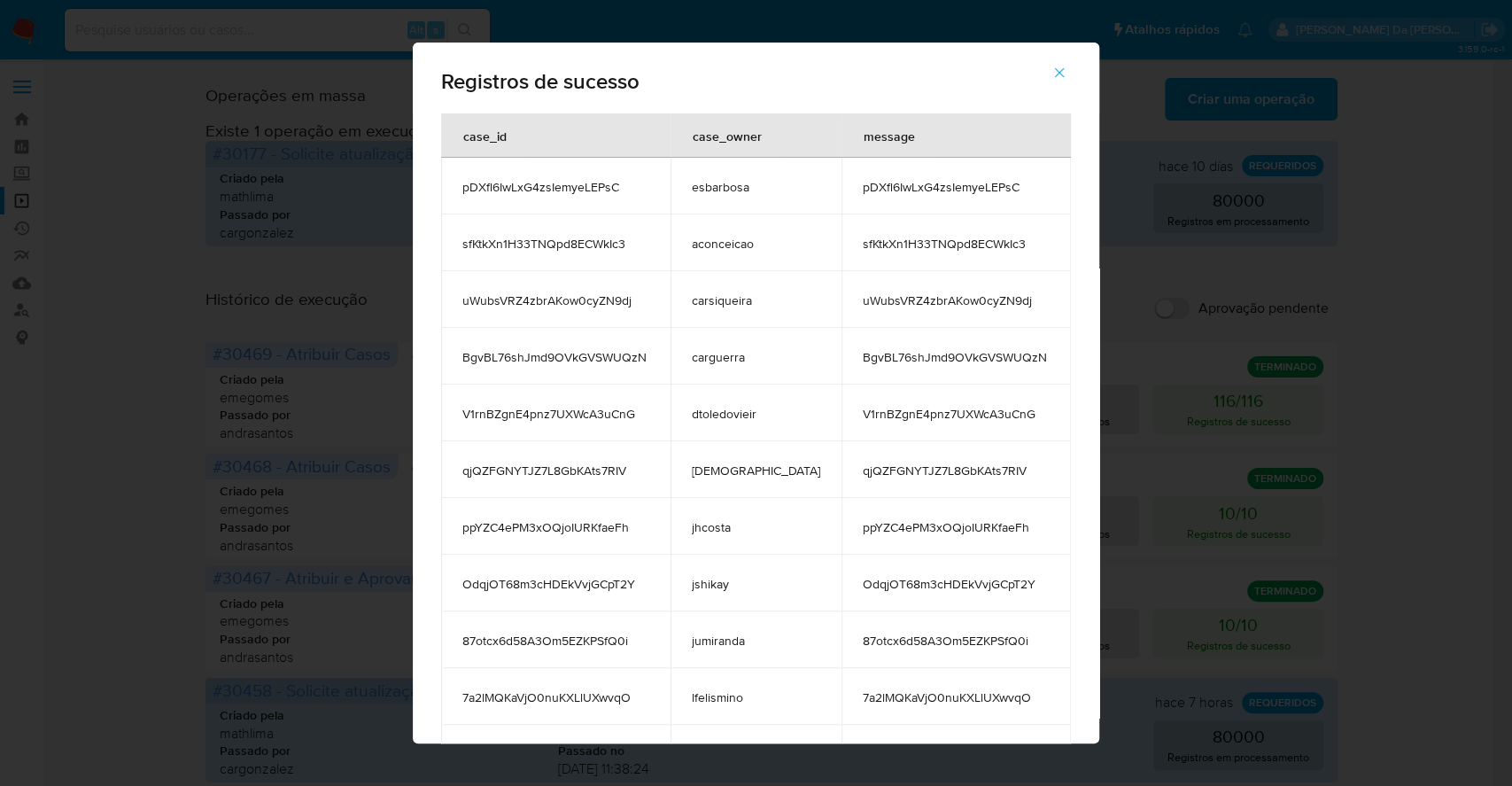
click at [893, 346] on td "BgvBL76shJmd9OVkGVSWUQzN" at bounding box center [955, 355] width 230 height 56
click at [881, 534] on span "ppYZC4ePM3xOQjoIURKfaeFh" at bounding box center [956, 527] width 187 height 16
click at [890, 581] on span "OdqjOT68m3cHDEkVvjGCpT2Y" at bounding box center [956, 584] width 187 height 16
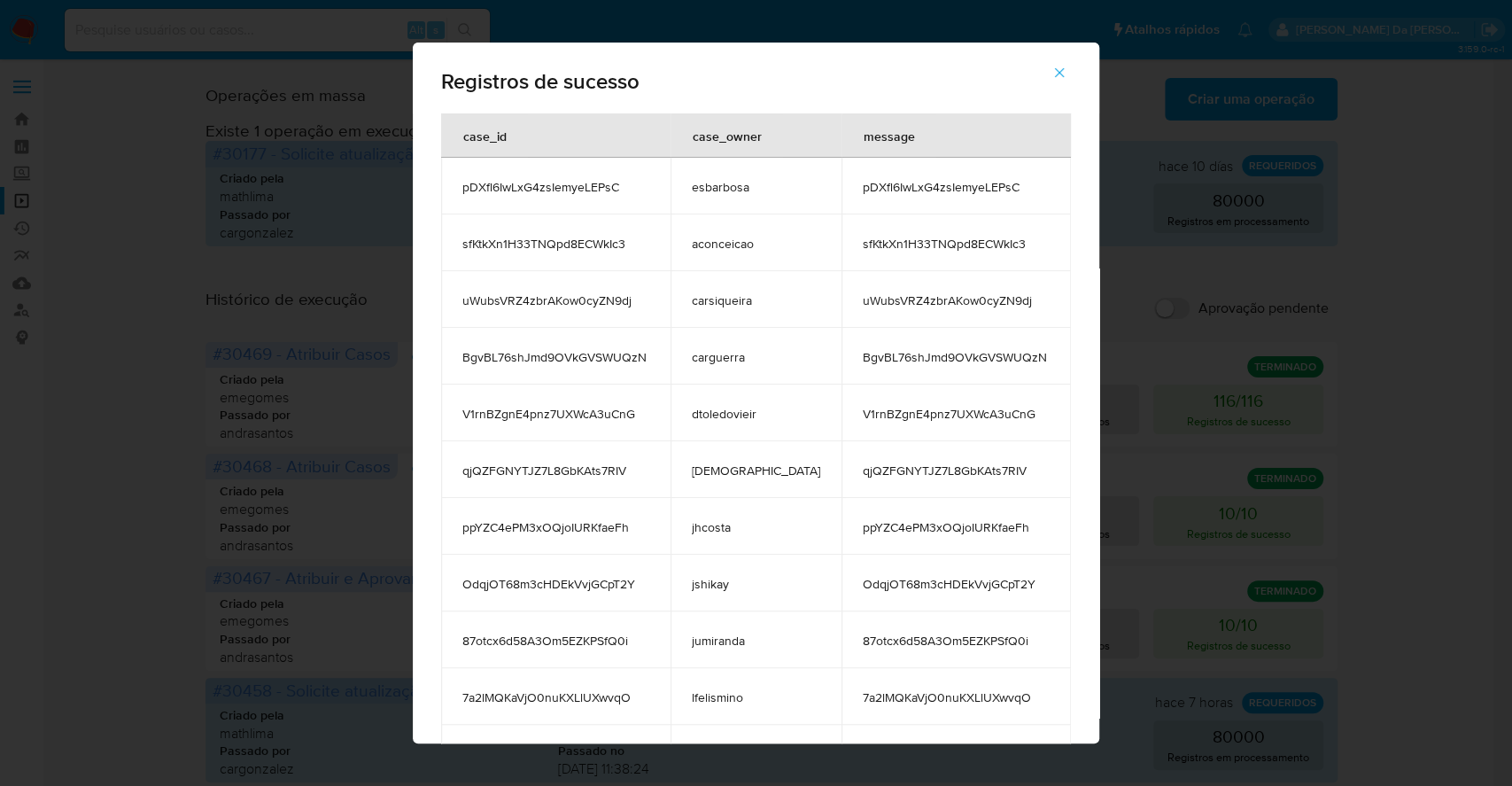
click at [890, 581] on span "OdqjOT68m3cHDEkVvjGCpT2Y" at bounding box center [956, 584] width 187 height 16
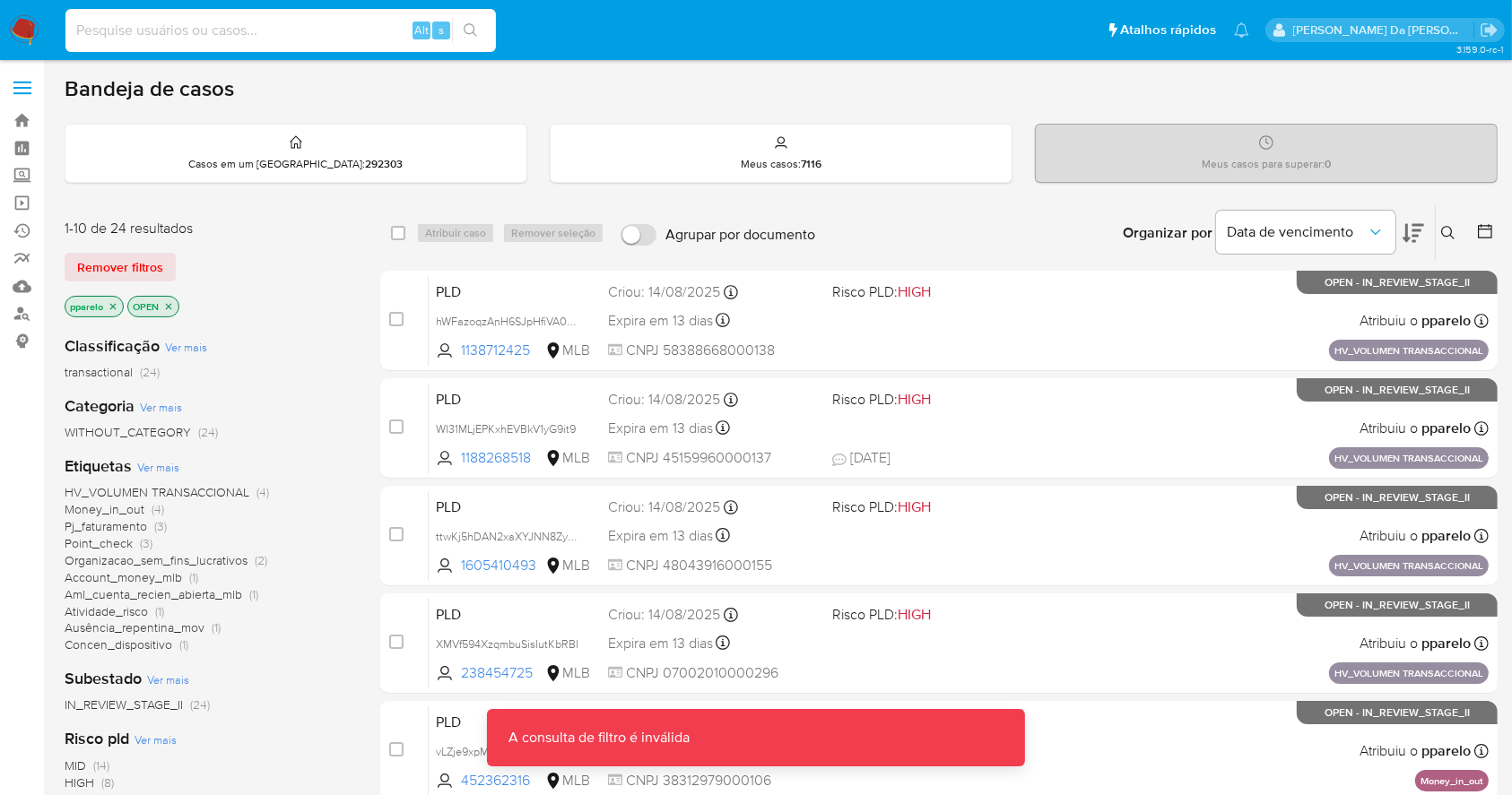
click at [332, 32] on input at bounding box center [280, 30] width 430 height 23
paste input "BgvBL76shJmd9OVkGVSWUQzN"
type input "BgvBL76shJmd9OVkGVSWUQzN"
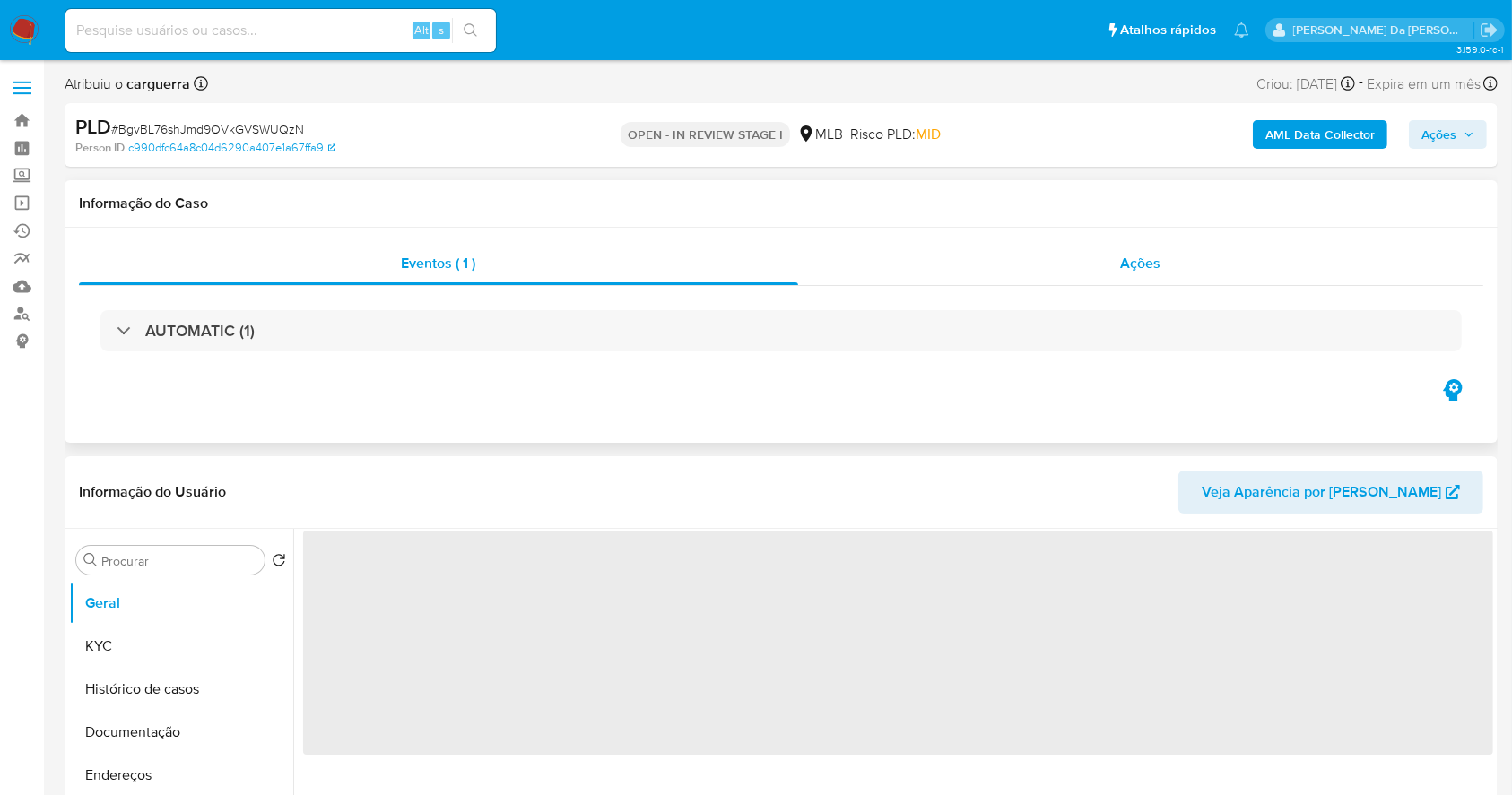
click at [1165, 271] on div "Ações" at bounding box center [1141, 263] width 685 height 43
select select "10"
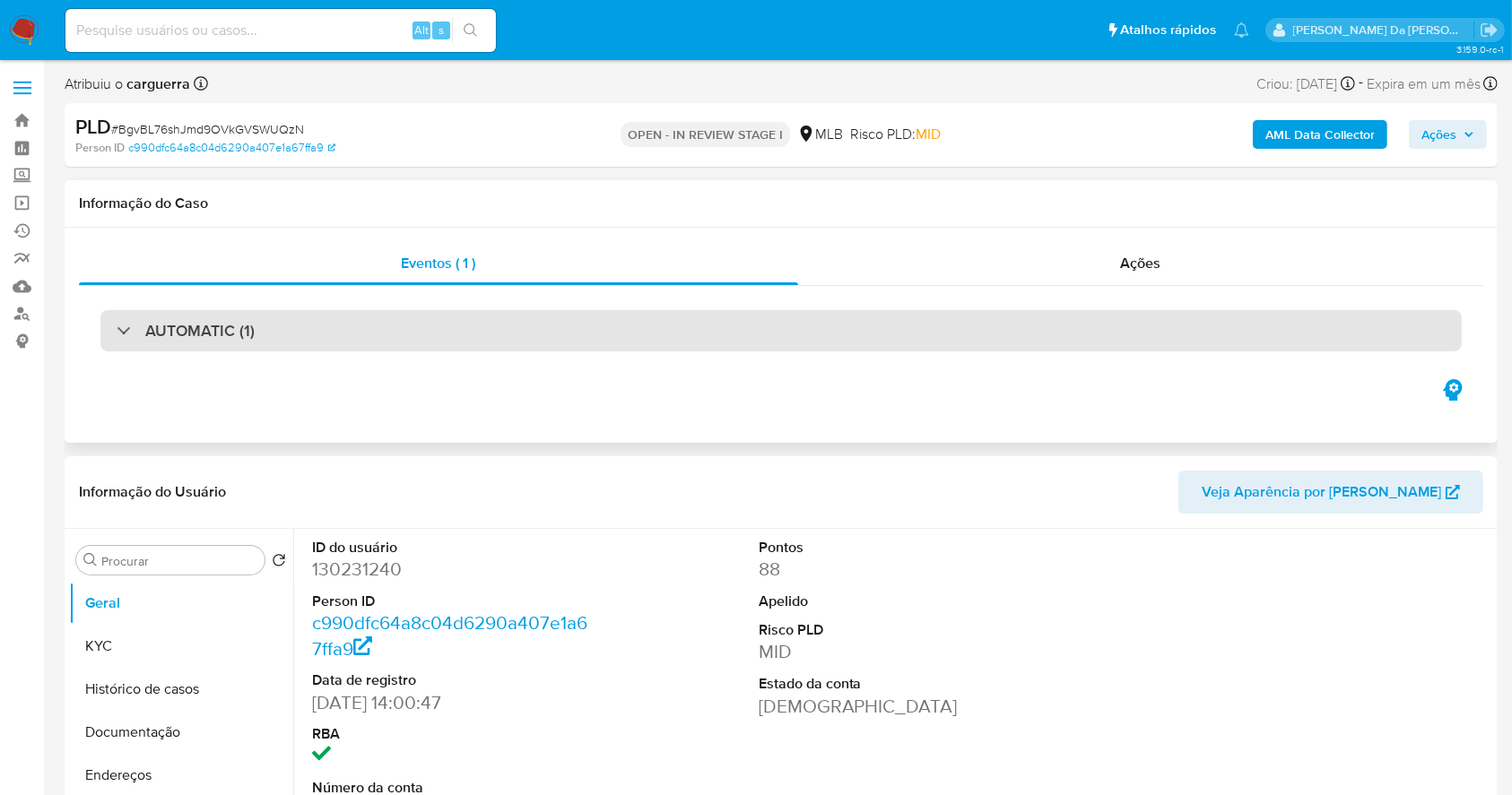
click at [215, 321] on h3 "AUTOMATIC (1)" at bounding box center [201, 331] width 110 height 20
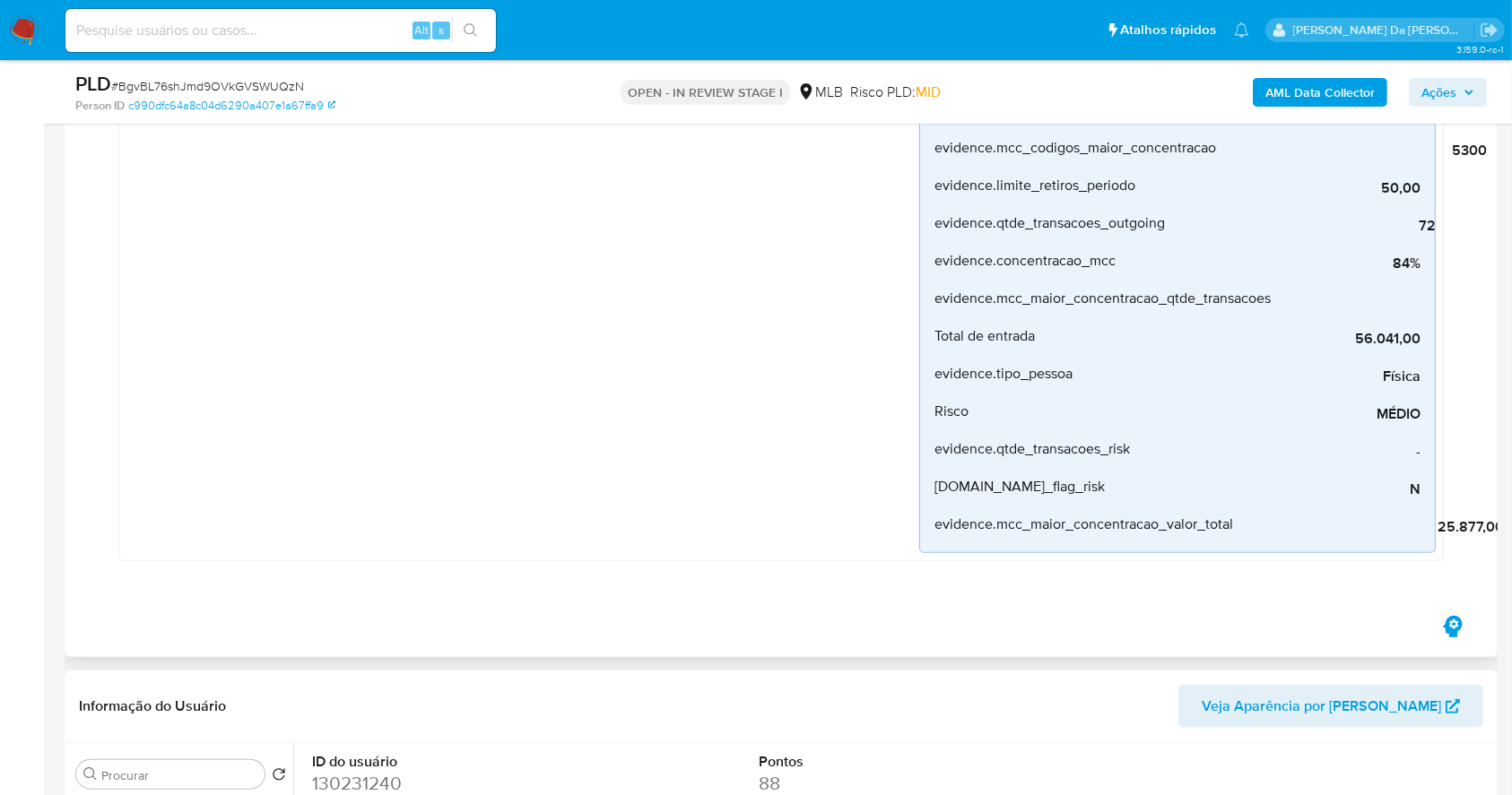
scroll to position [836, 0]
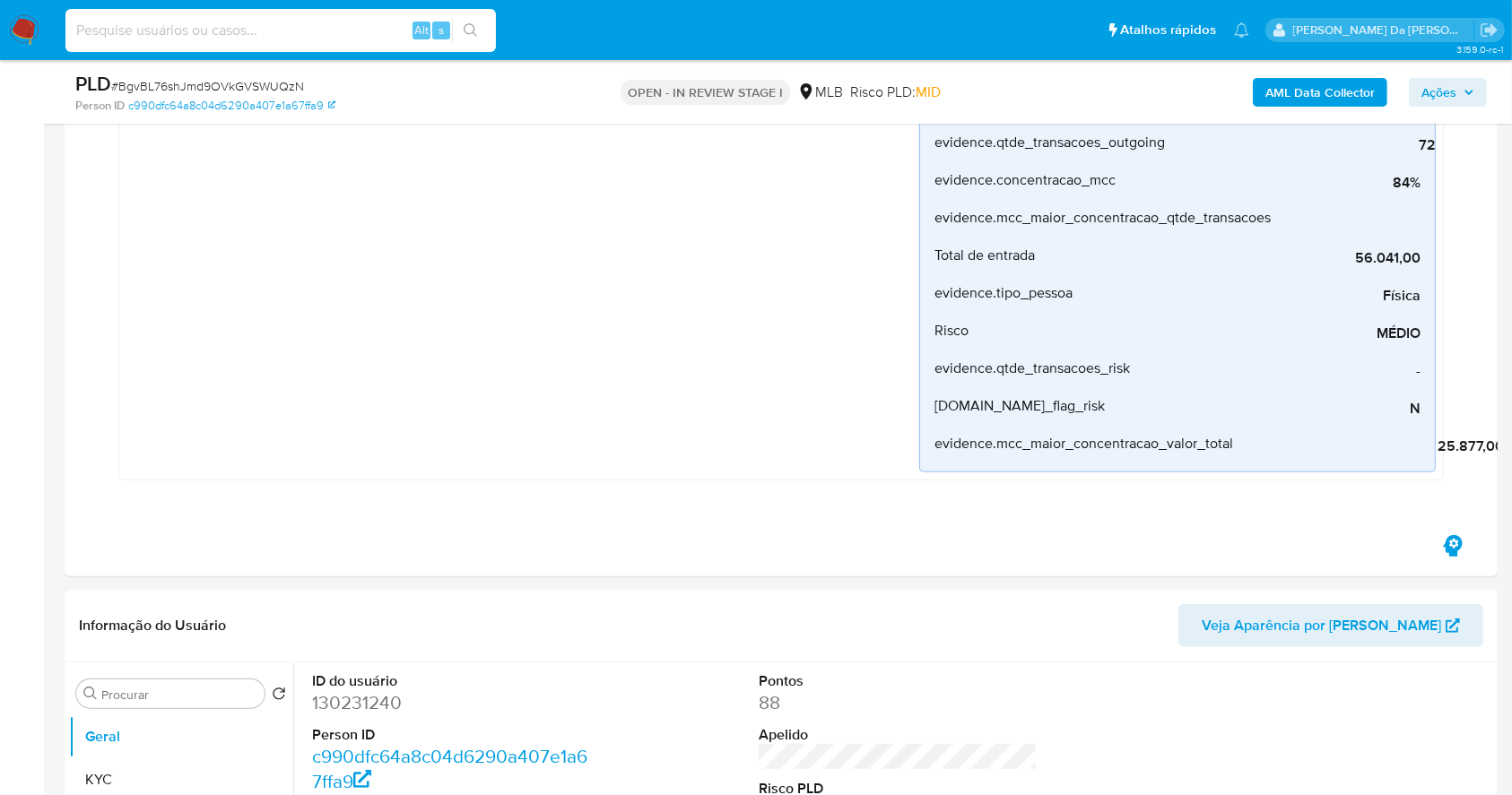
click at [309, 32] on input at bounding box center [280, 30] width 430 height 23
paste input "ppYZC4ePM3xOQjoIURKfaeFh"
type input "ppYZC4ePM3xOQjoIURKfaeFh"
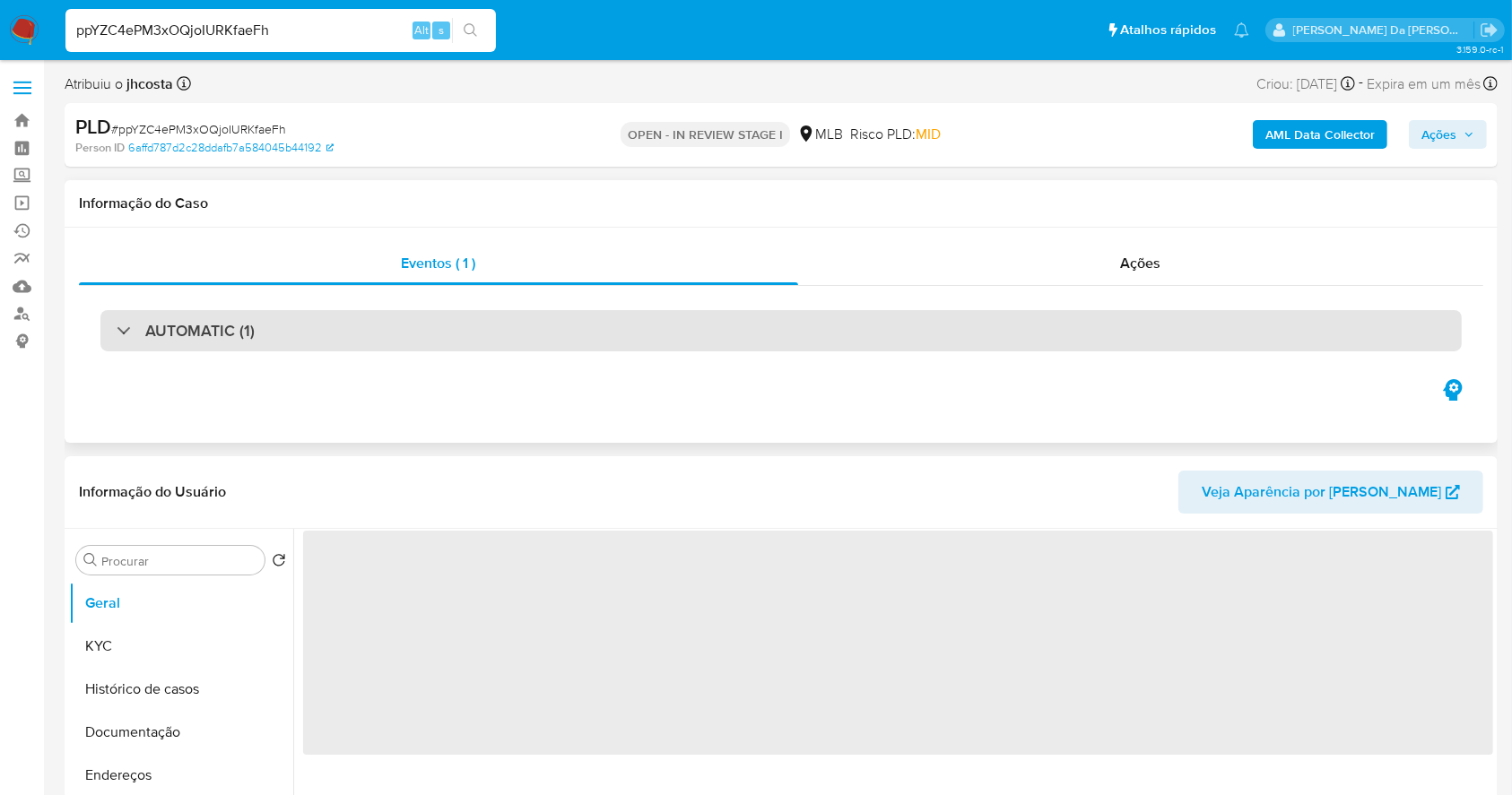
select select "10"
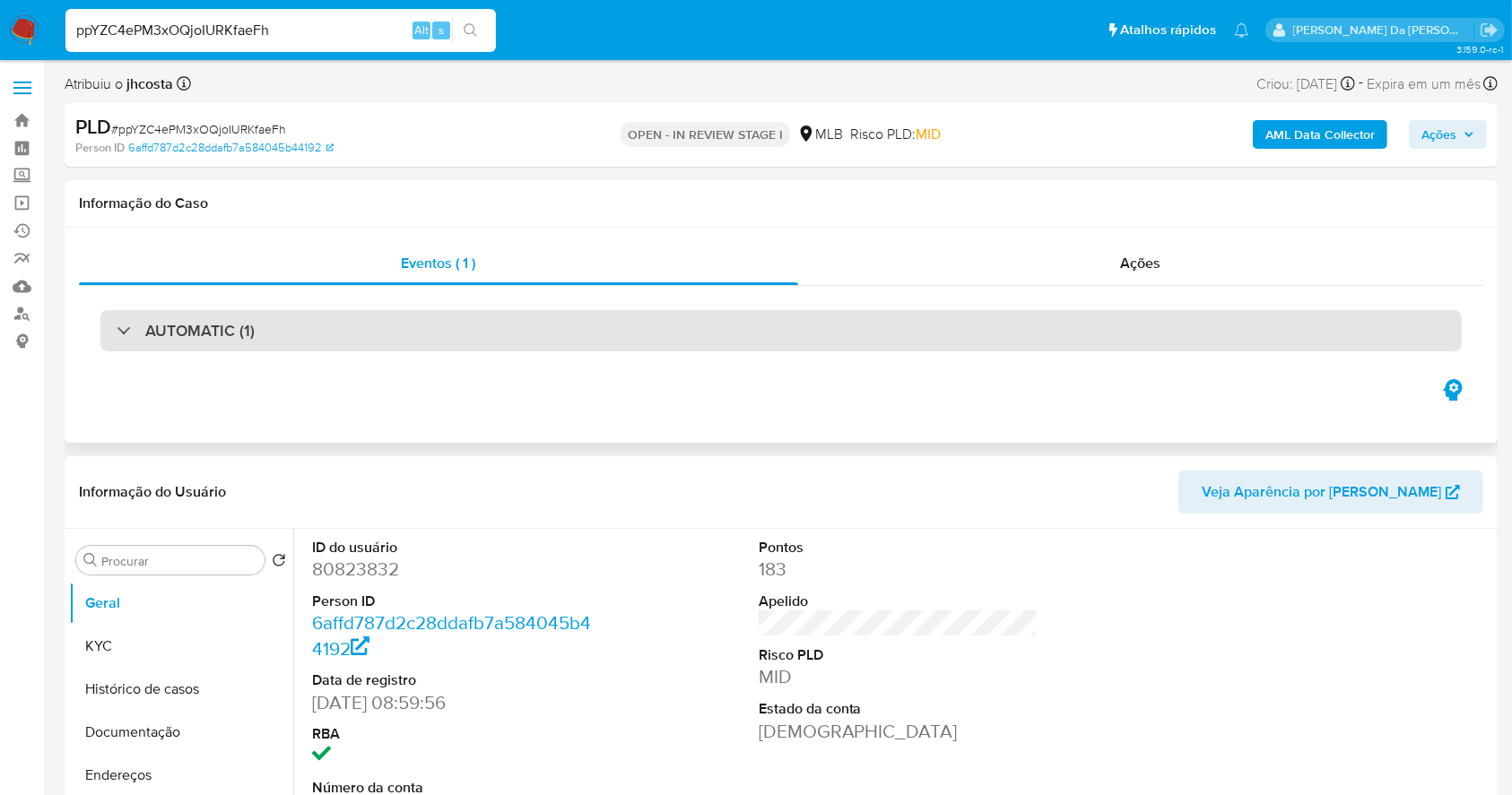
click at [160, 340] on h3 "AUTOMATIC (1)" at bounding box center [201, 331] width 110 height 20
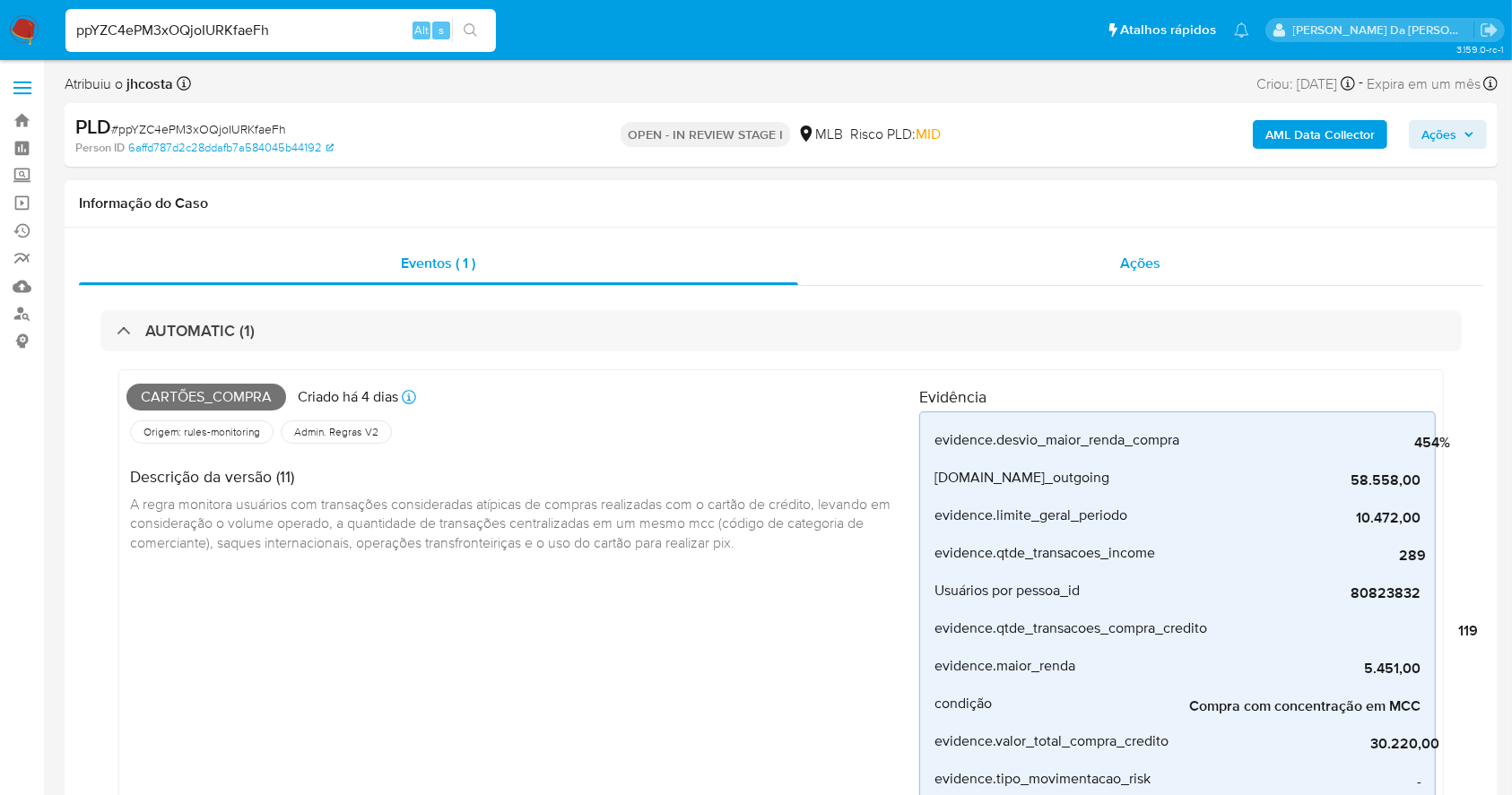
click at [1112, 258] on div "Ações" at bounding box center [1141, 263] width 685 height 43
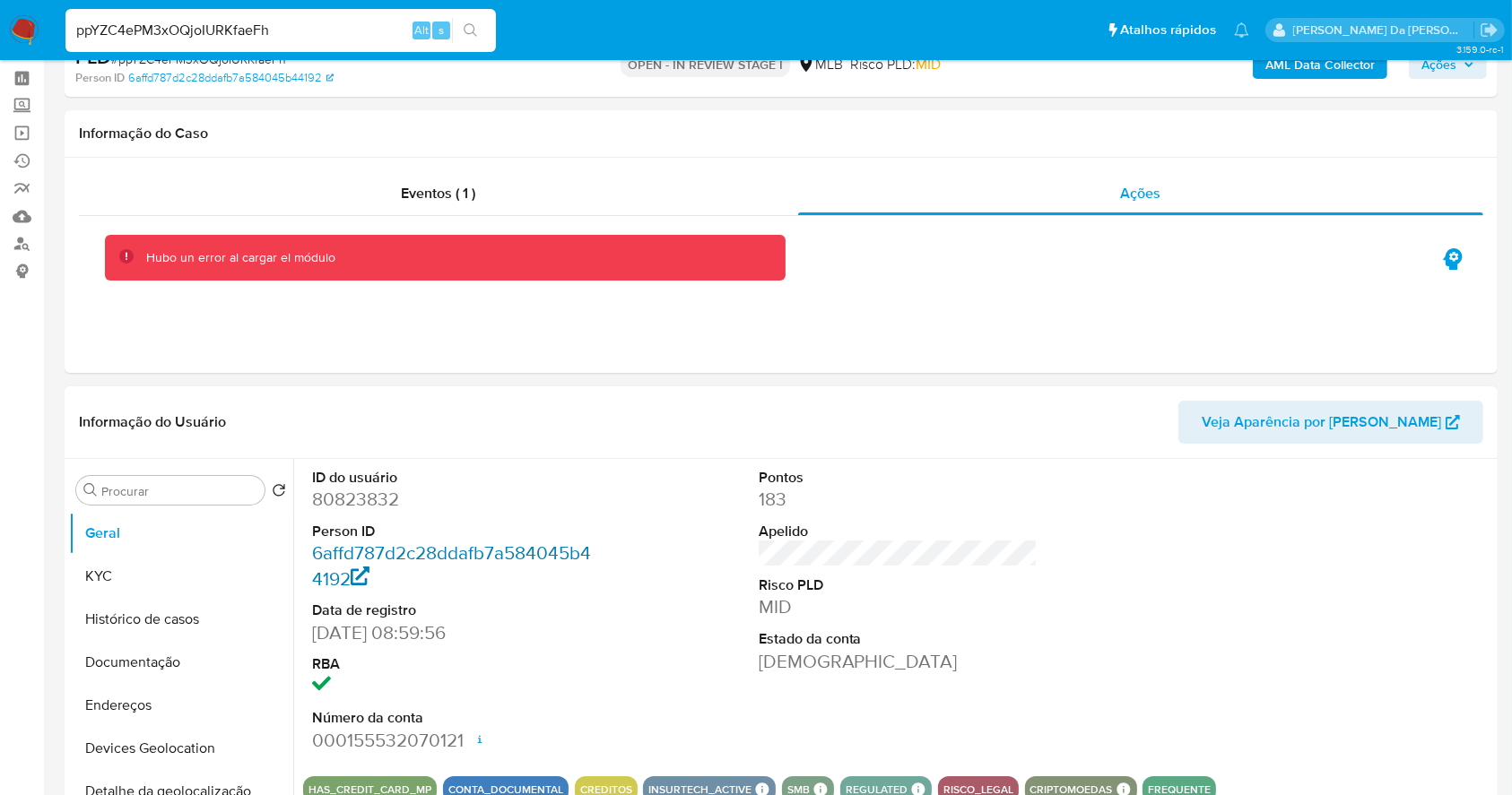
scroll to position [119, 0]
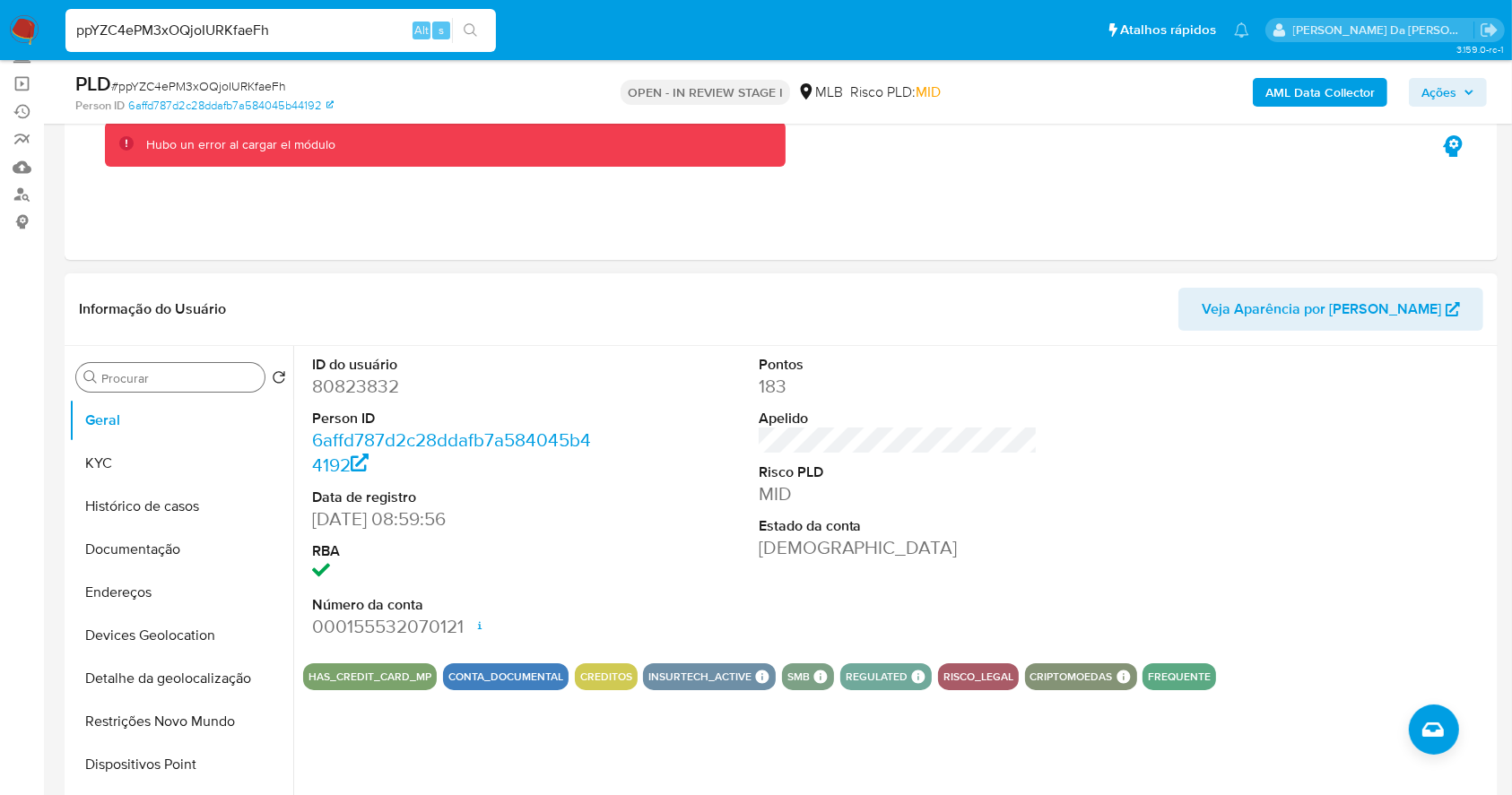
click at [208, 376] on input "Procurar" at bounding box center [180, 378] width 156 height 16
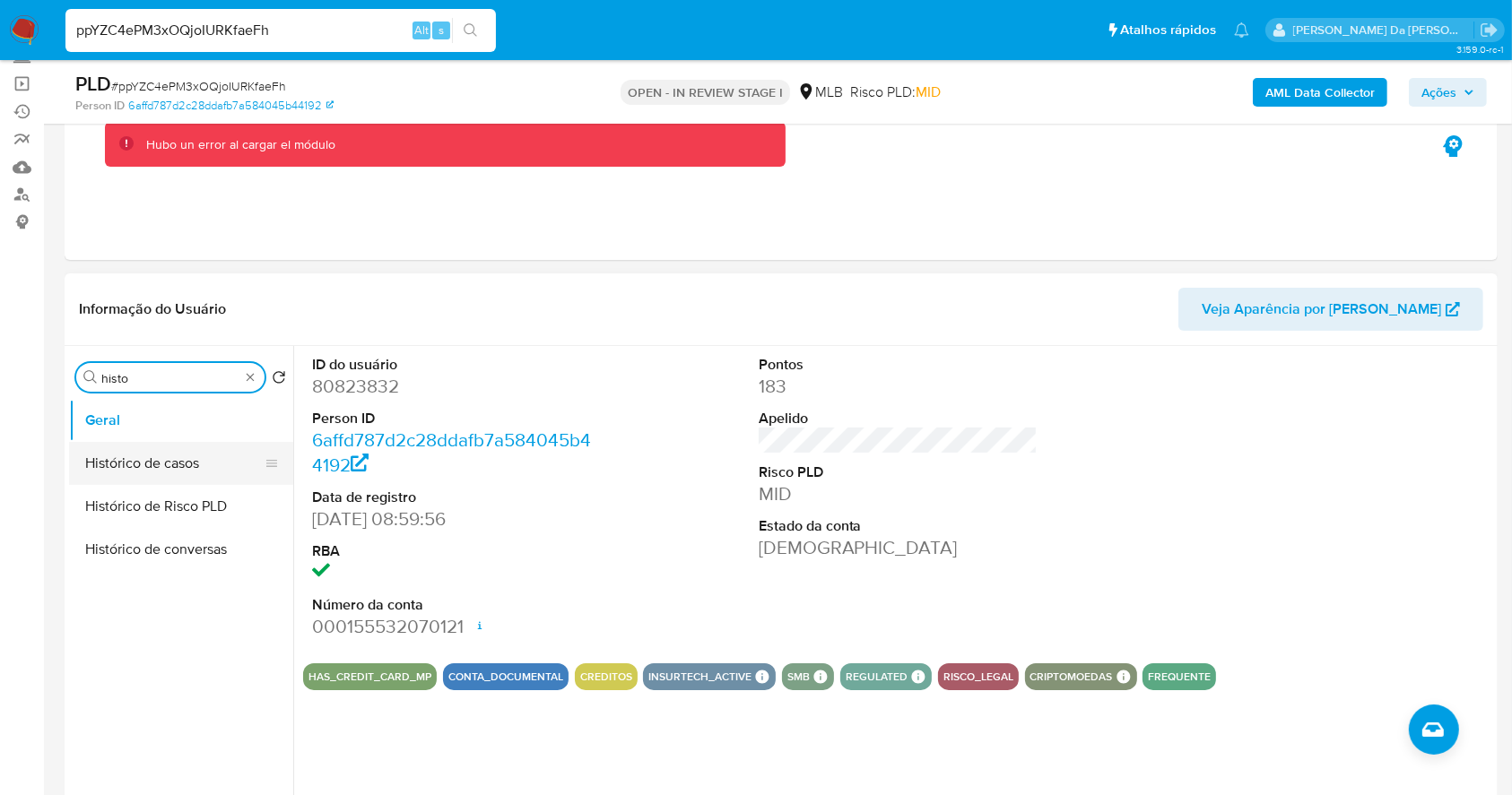
type input "histo"
click at [166, 472] on button "Histórico de casos" at bounding box center [174, 463] width 210 height 43
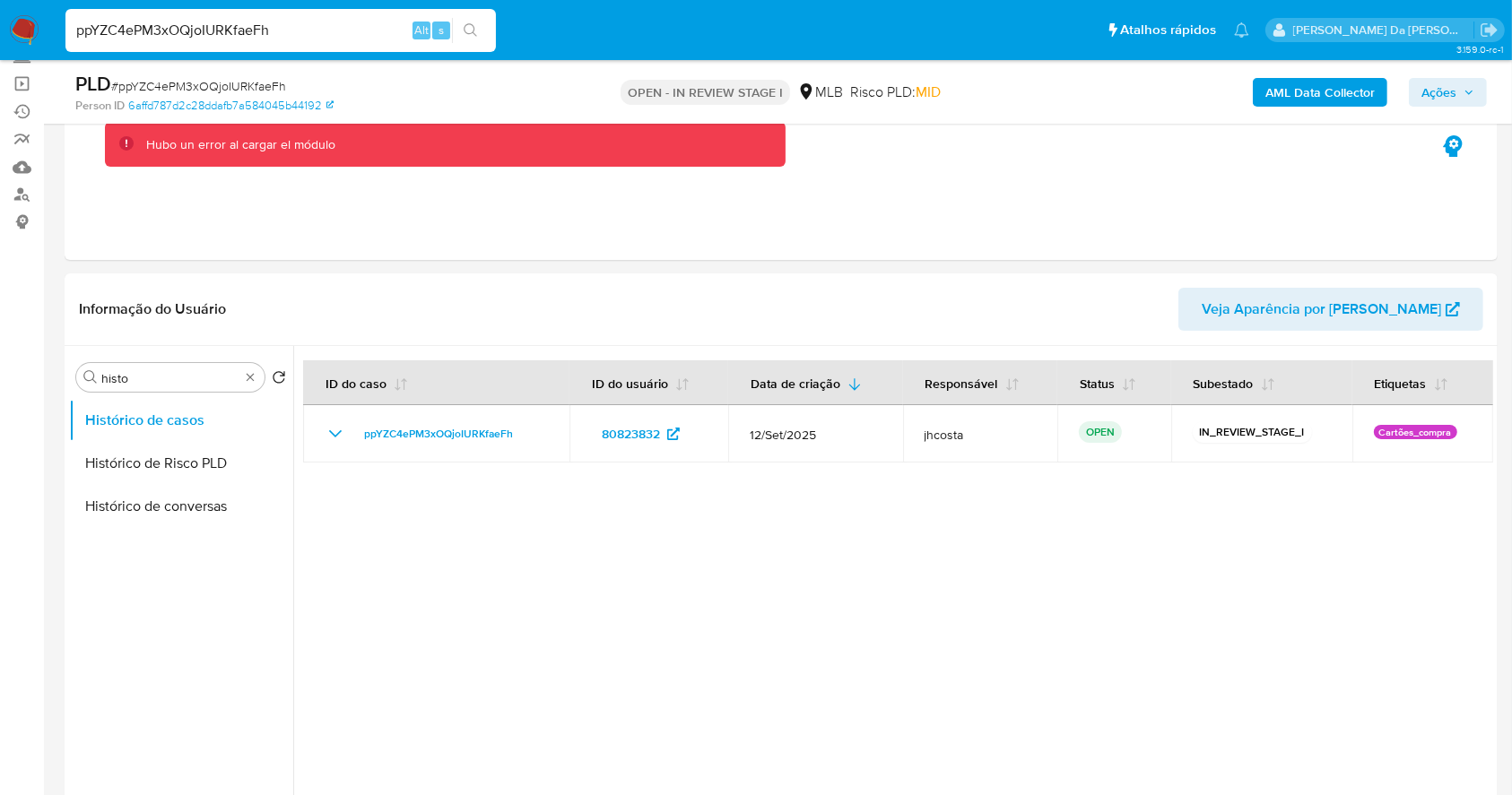
click at [315, 34] on input "ppYZC4ePM3xOQjoIURKfaeFh" at bounding box center [280, 30] width 430 height 23
paste input "OdqjOT68m3cHDEkVvjGCpT2Y"
type input "OdqjOT68m3cHDEkVvjGCpT2Y"
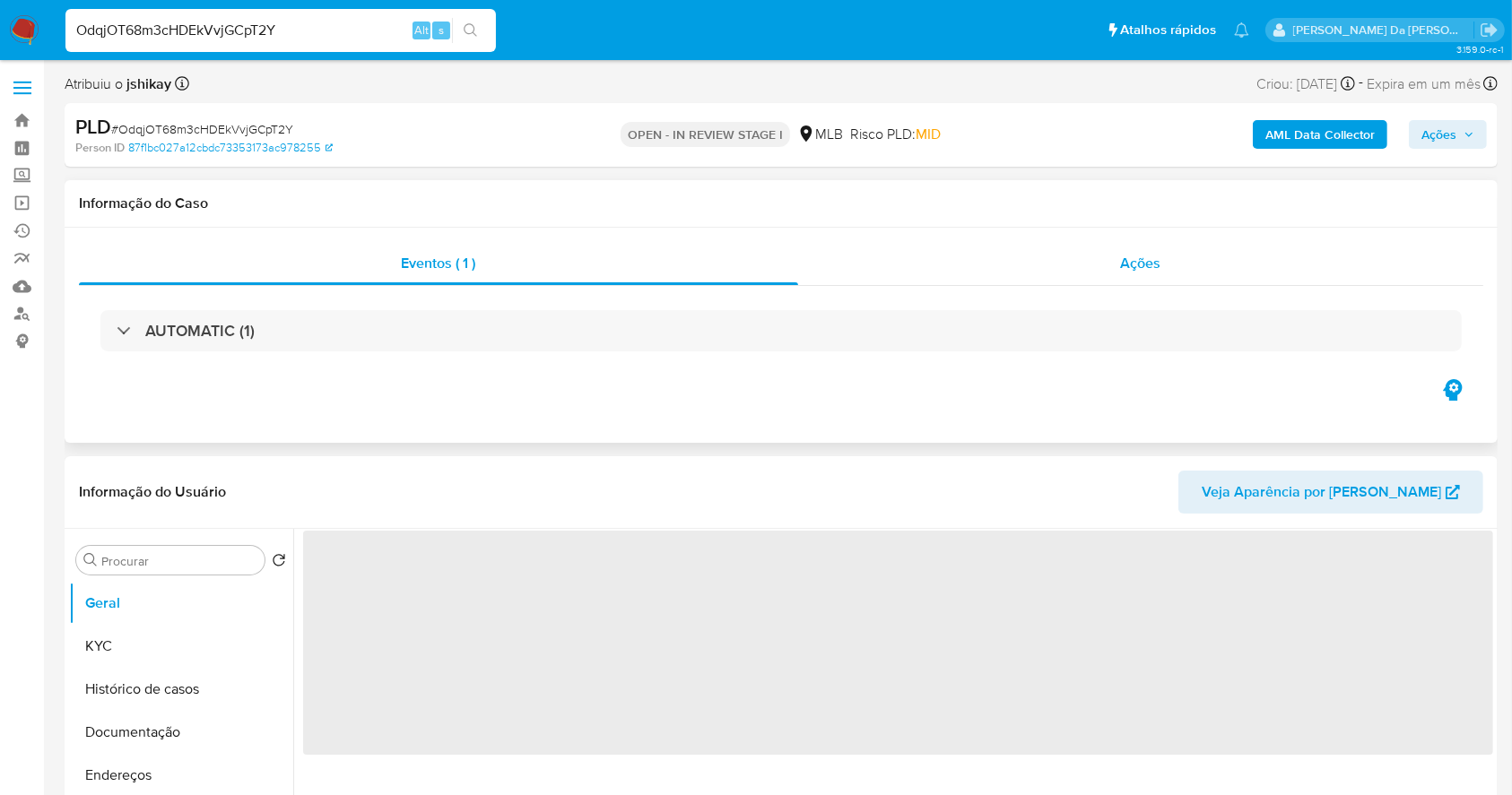
drag, startPoint x: 1121, startPoint y: 269, endPoint x: 1100, endPoint y: 276, distance: 22.1
click at [1122, 269] on span "Ações" at bounding box center [1141, 262] width 40 height 21
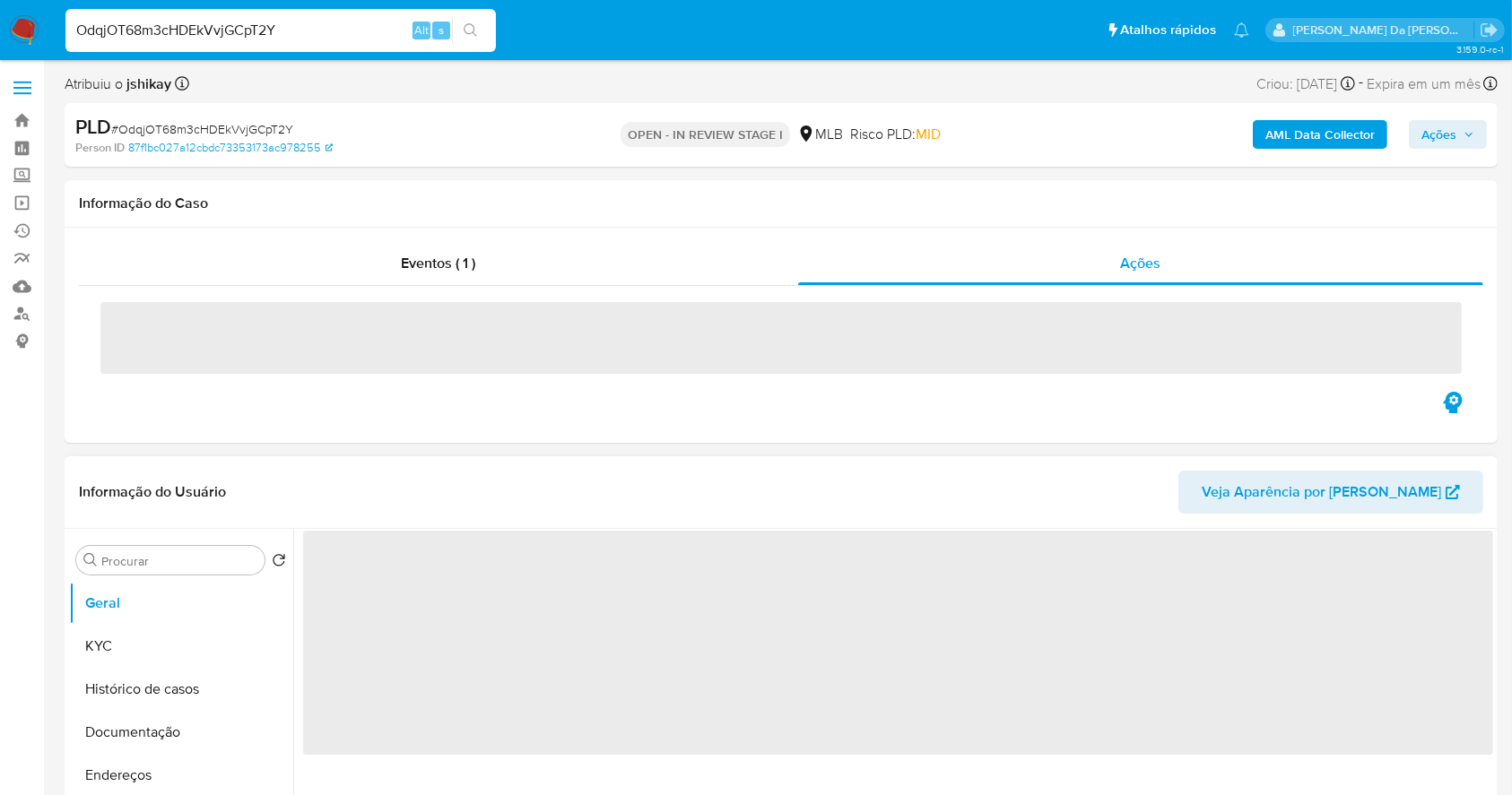
select select "10"
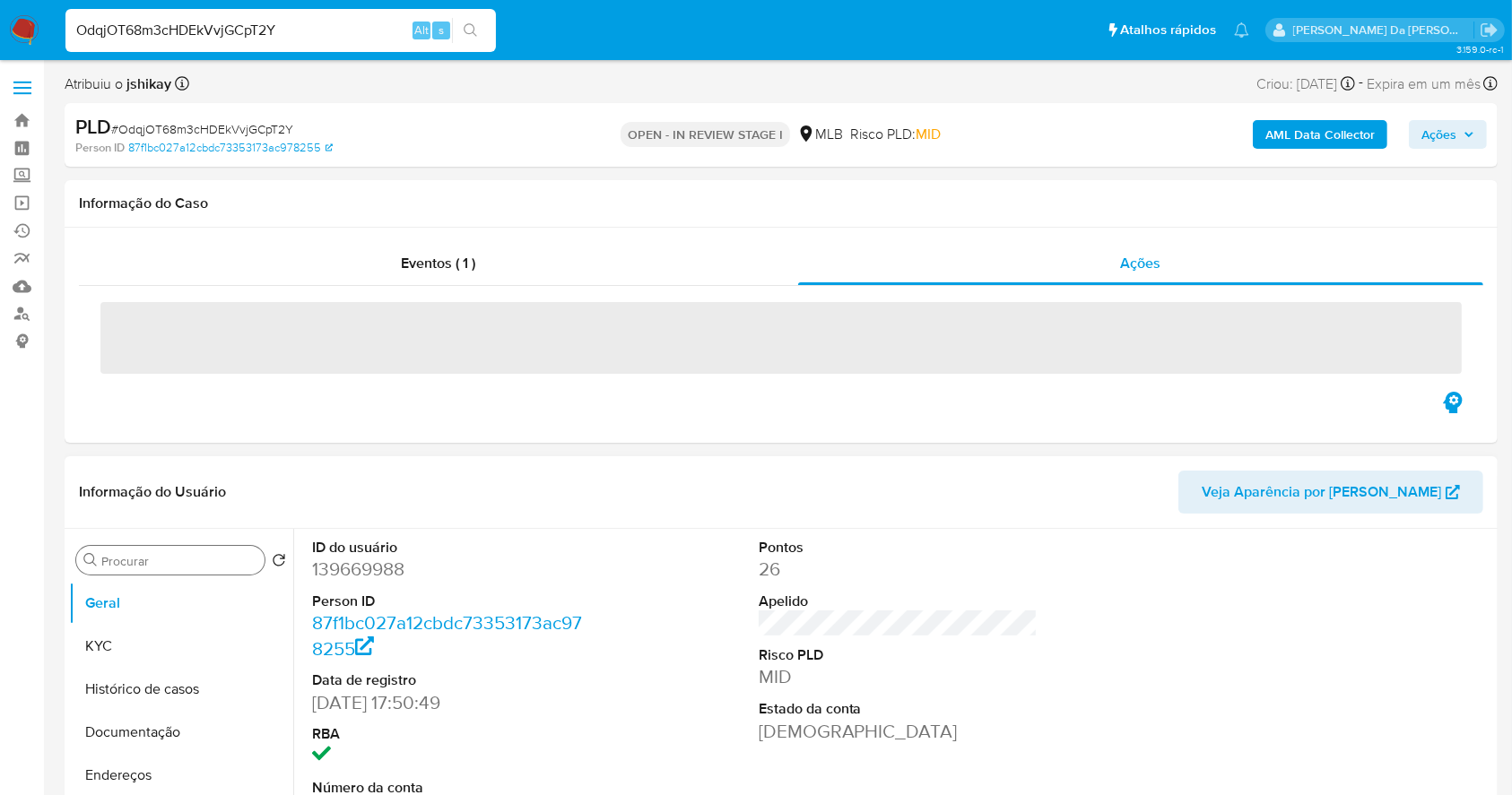
click at [136, 563] on input "Procurar" at bounding box center [180, 561] width 156 height 16
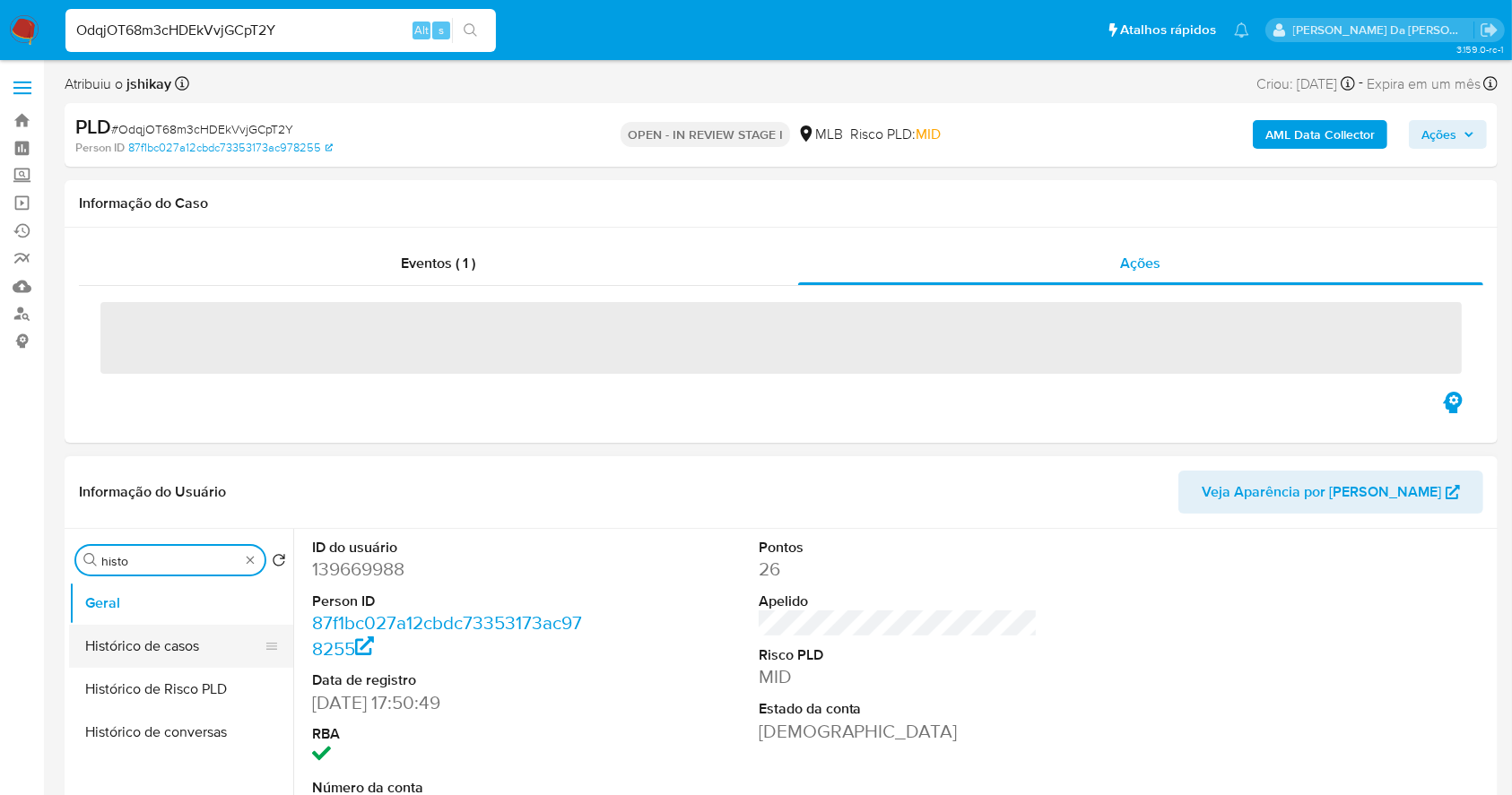
type input "histo"
click at [165, 661] on button "Histórico de casos" at bounding box center [174, 645] width 210 height 43
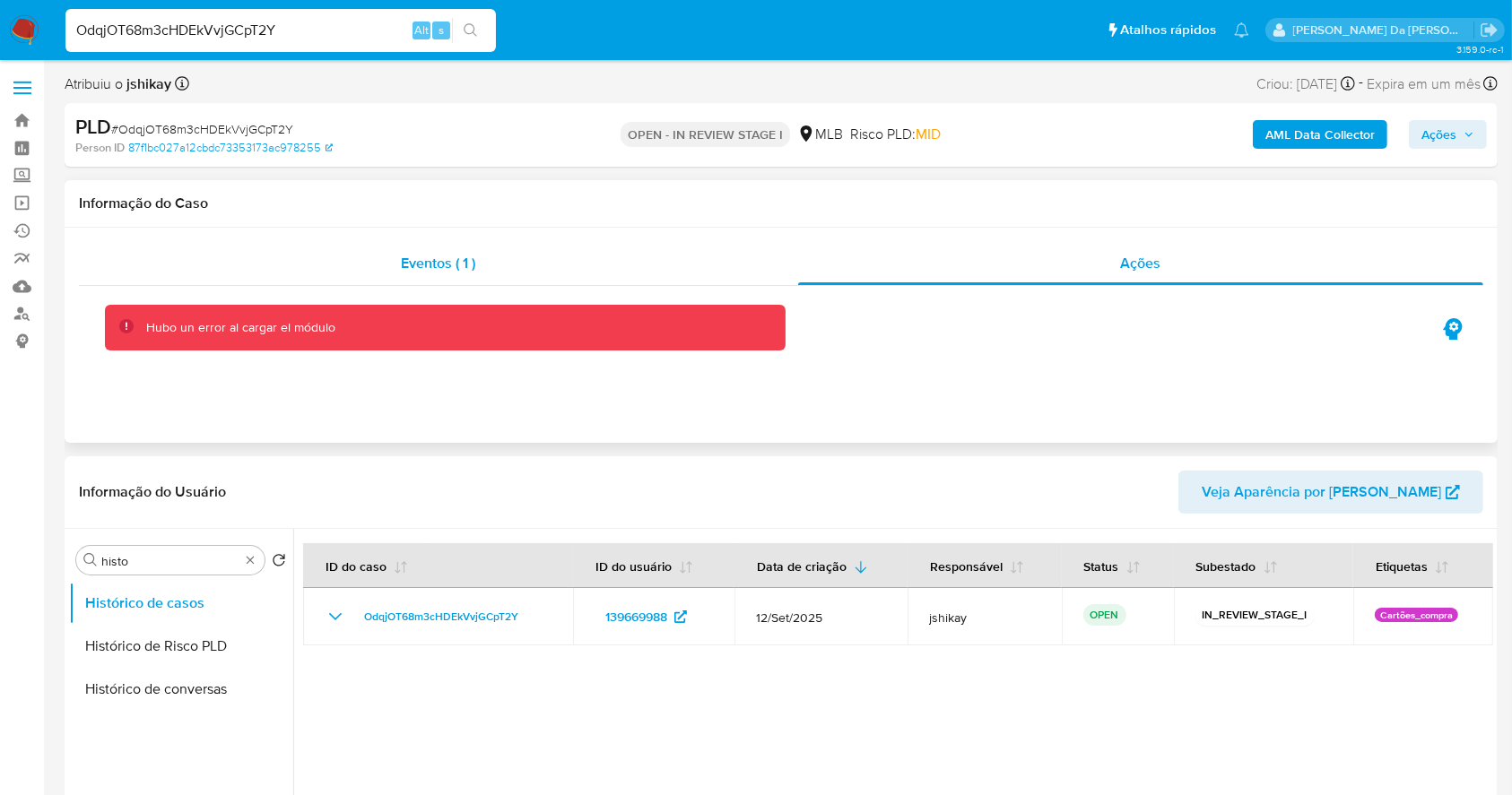
click at [382, 256] on div "Eventos ( 1 )" at bounding box center [438, 263] width 720 height 43
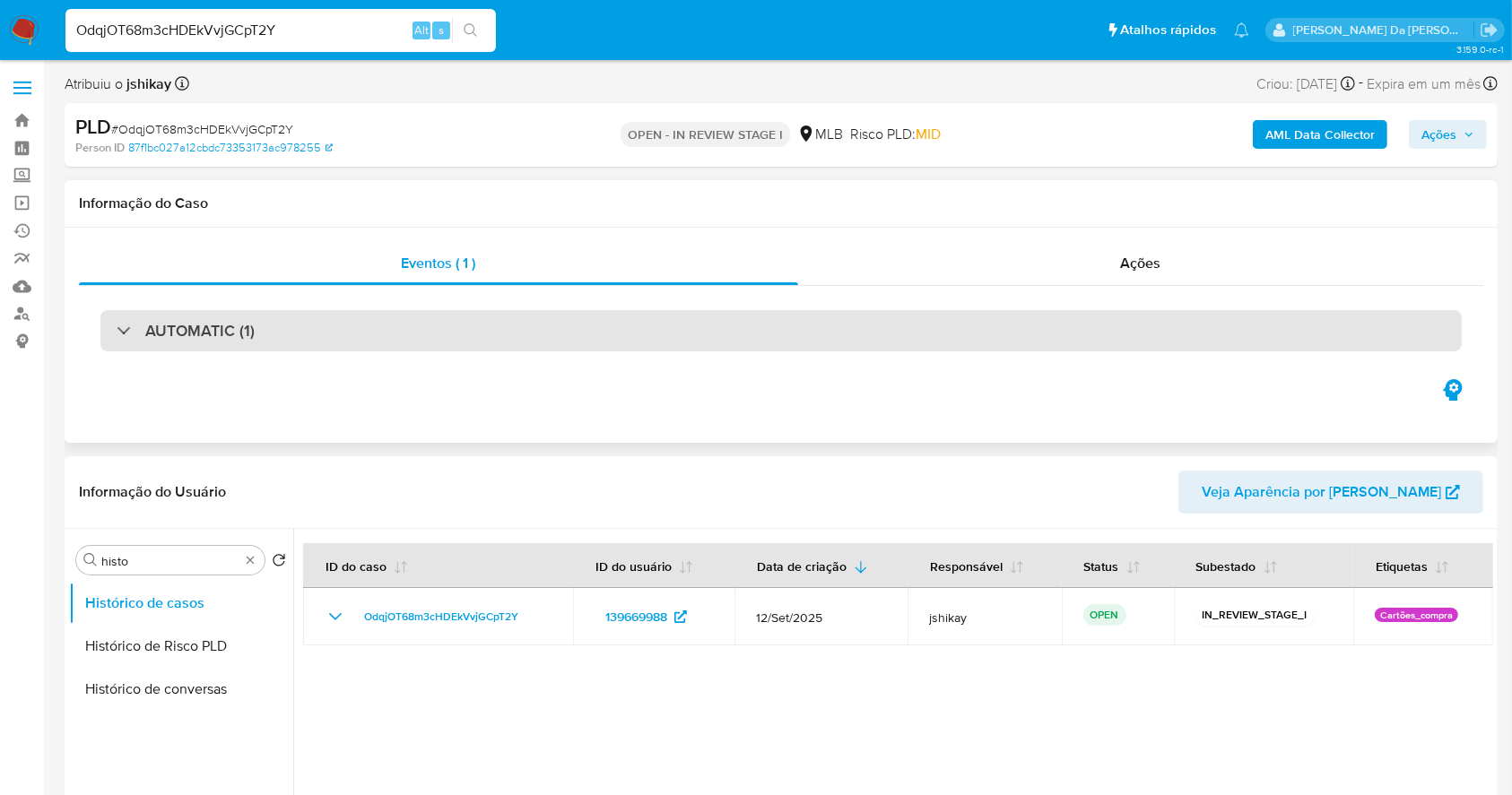
click at [203, 348] on div "AUTOMATIC (1)" at bounding box center [781, 330] width 1361 height 41
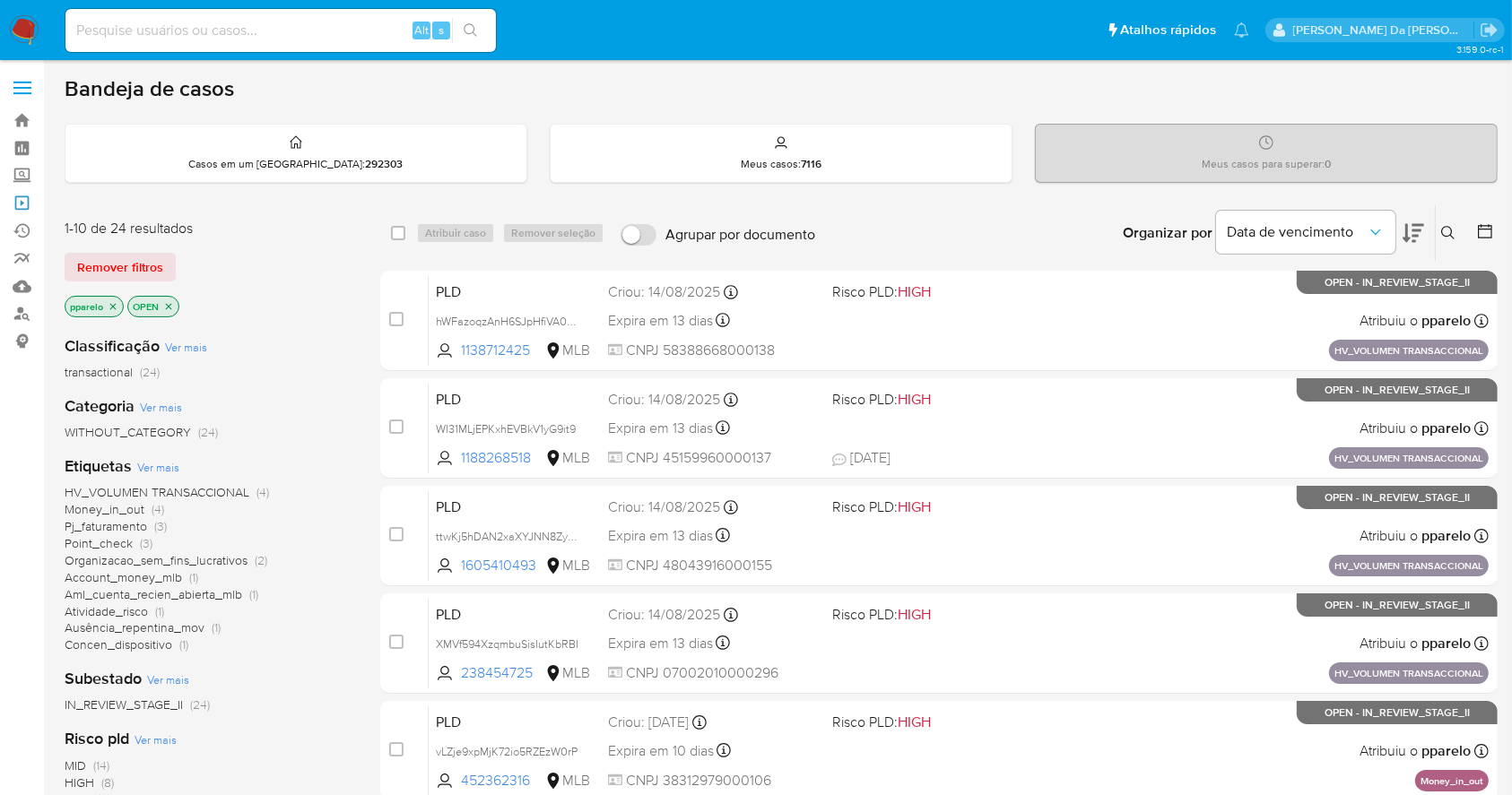
drag, startPoint x: 22, startPoint y: 199, endPoint x: 100, endPoint y: 223, distance: 81.6
click at [22, 199] on link "Operações em massa" at bounding box center [107, 203] width 214 height 28
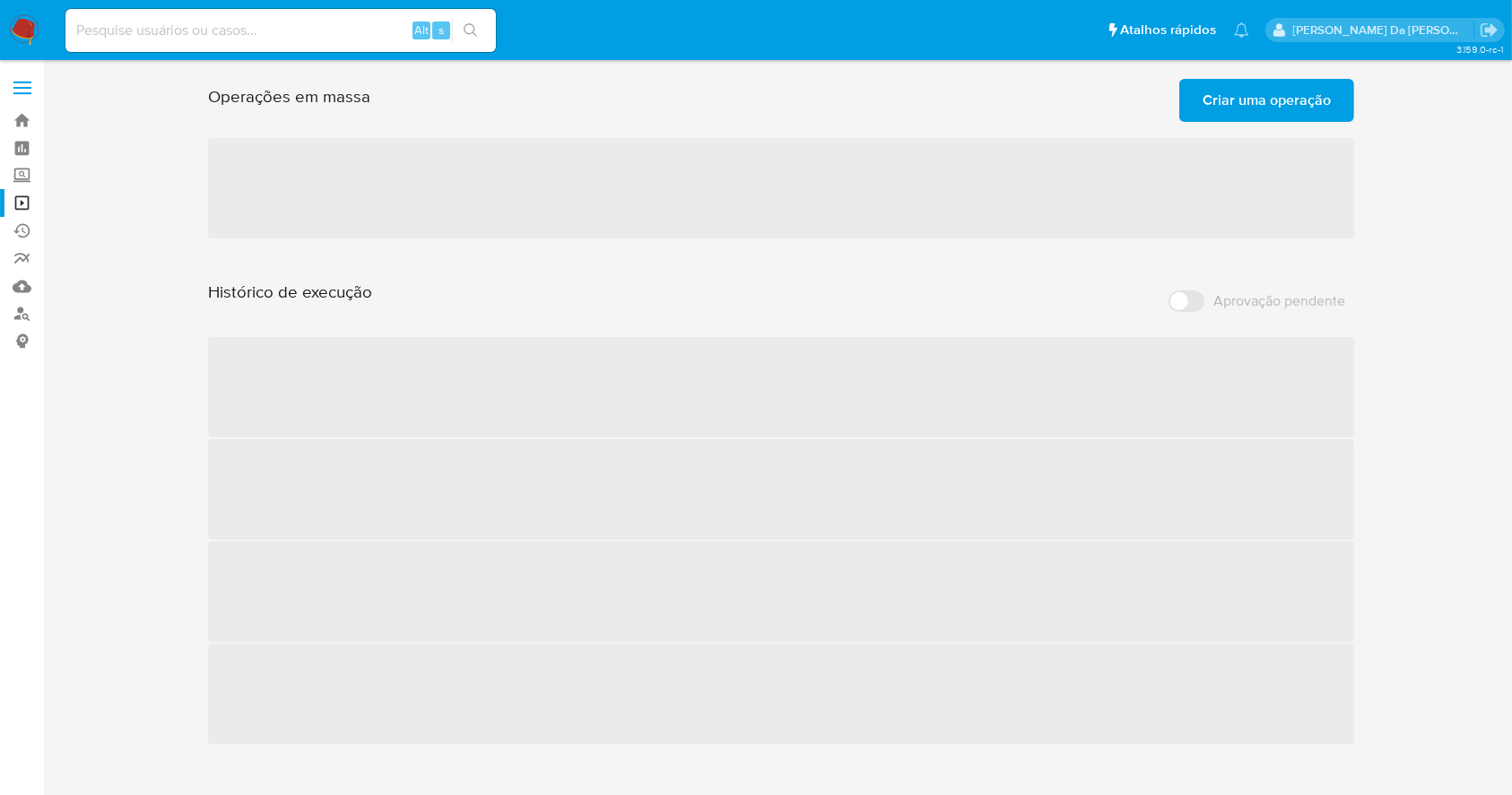
click at [1250, 105] on span "Criar uma operação" at bounding box center [1266, 101] width 128 height 40
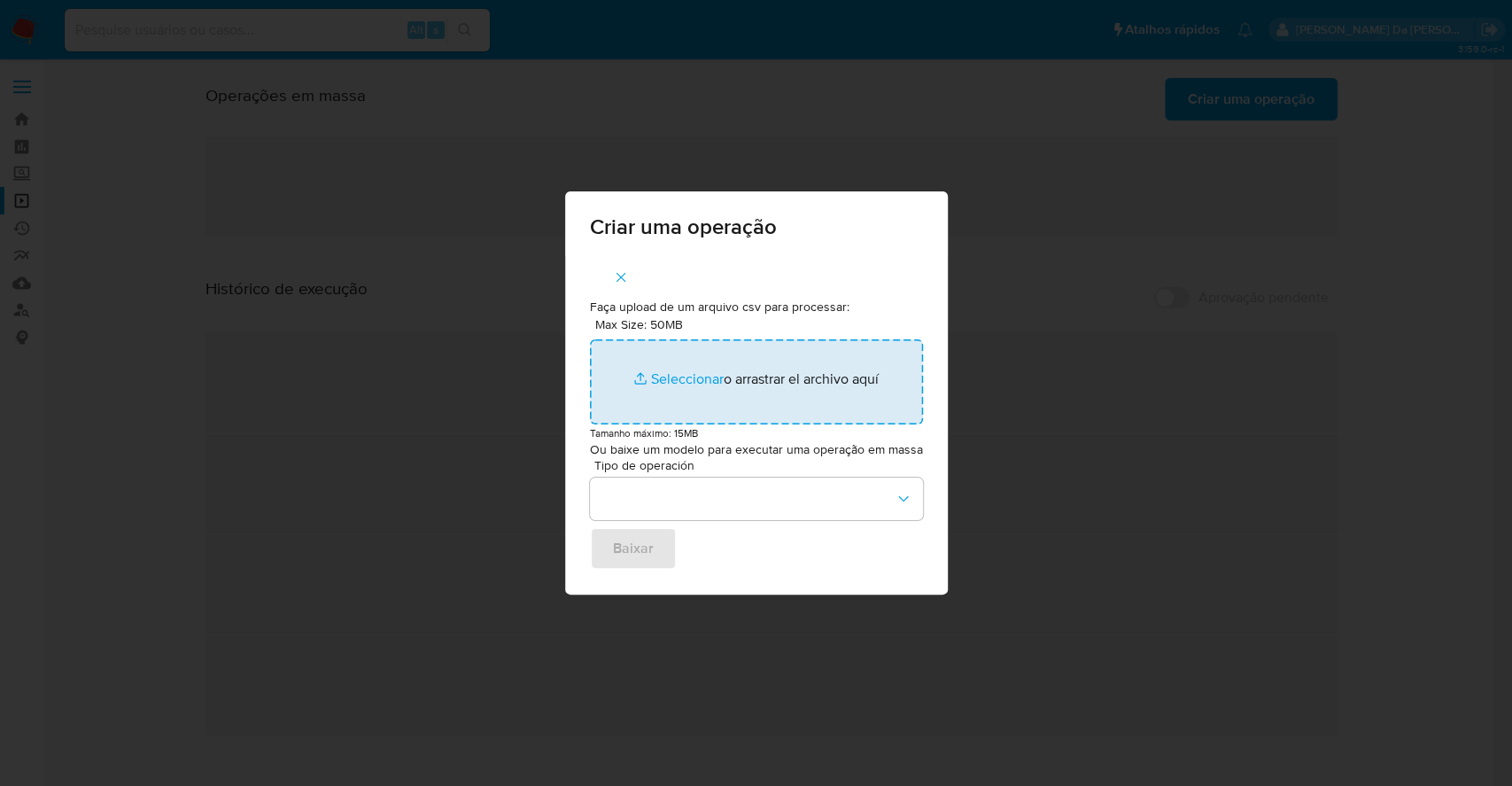
click at [680, 372] on input "Max Size: 50MB Seleccionar archivos" at bounding box center [756, 382] width 333 height 85
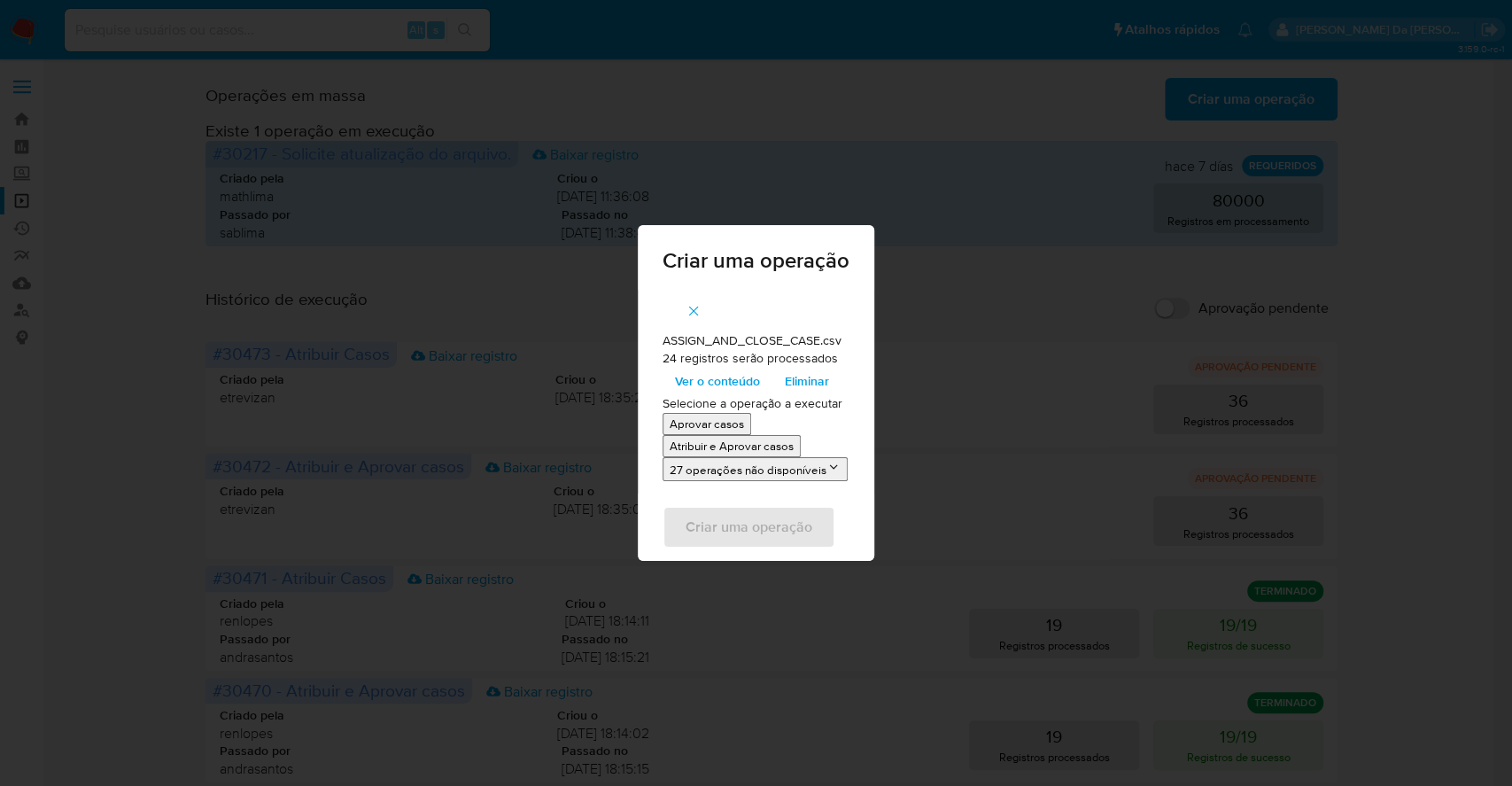
click at [715, 445] on p "Atribuir e Aprovar casos" at bounding box center [731, 446] width 124 height 17
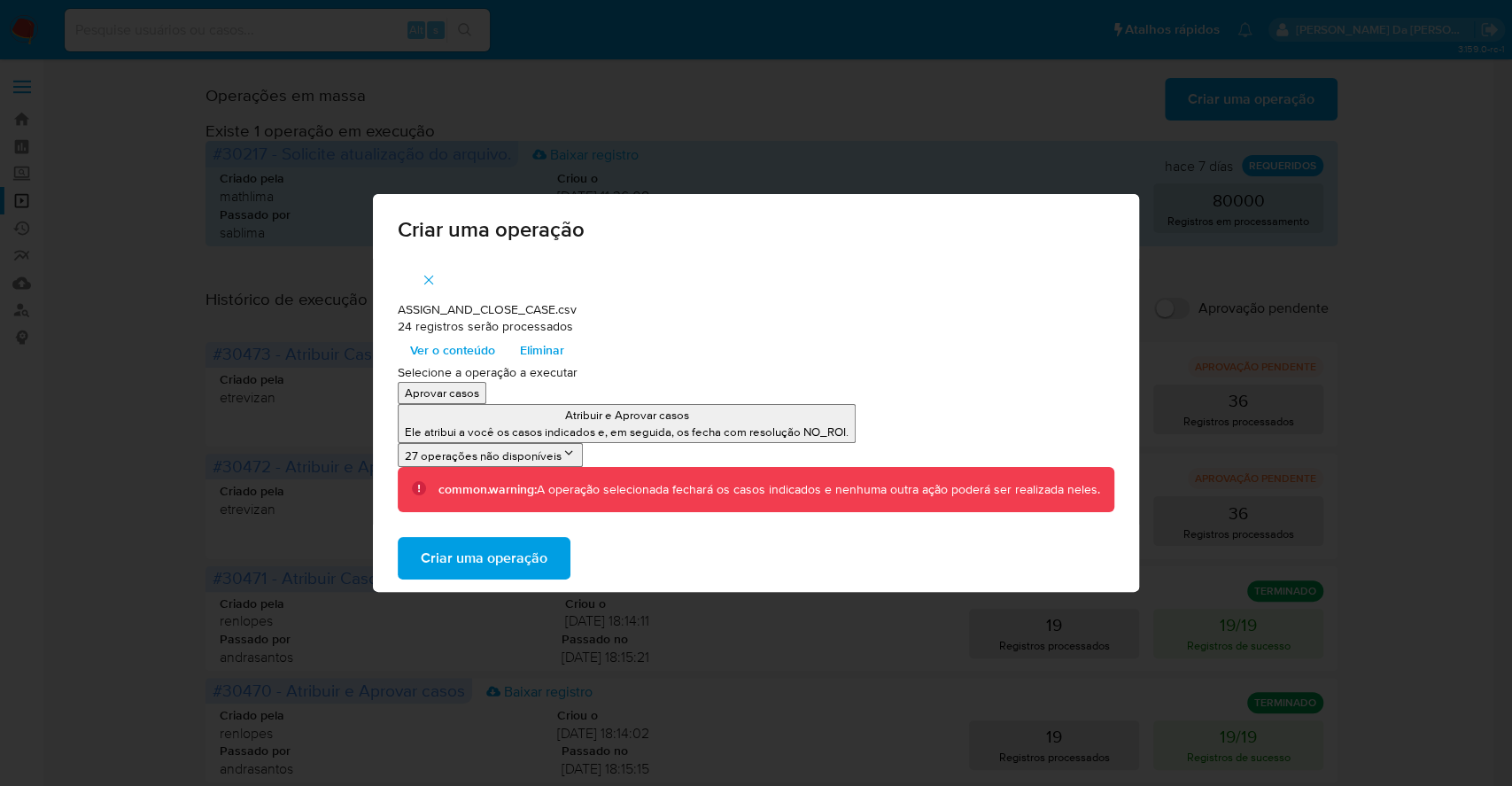
click at [459, 349] on span "Ver o conteúdo" at bounding box center [452, 349] width 85 height 25
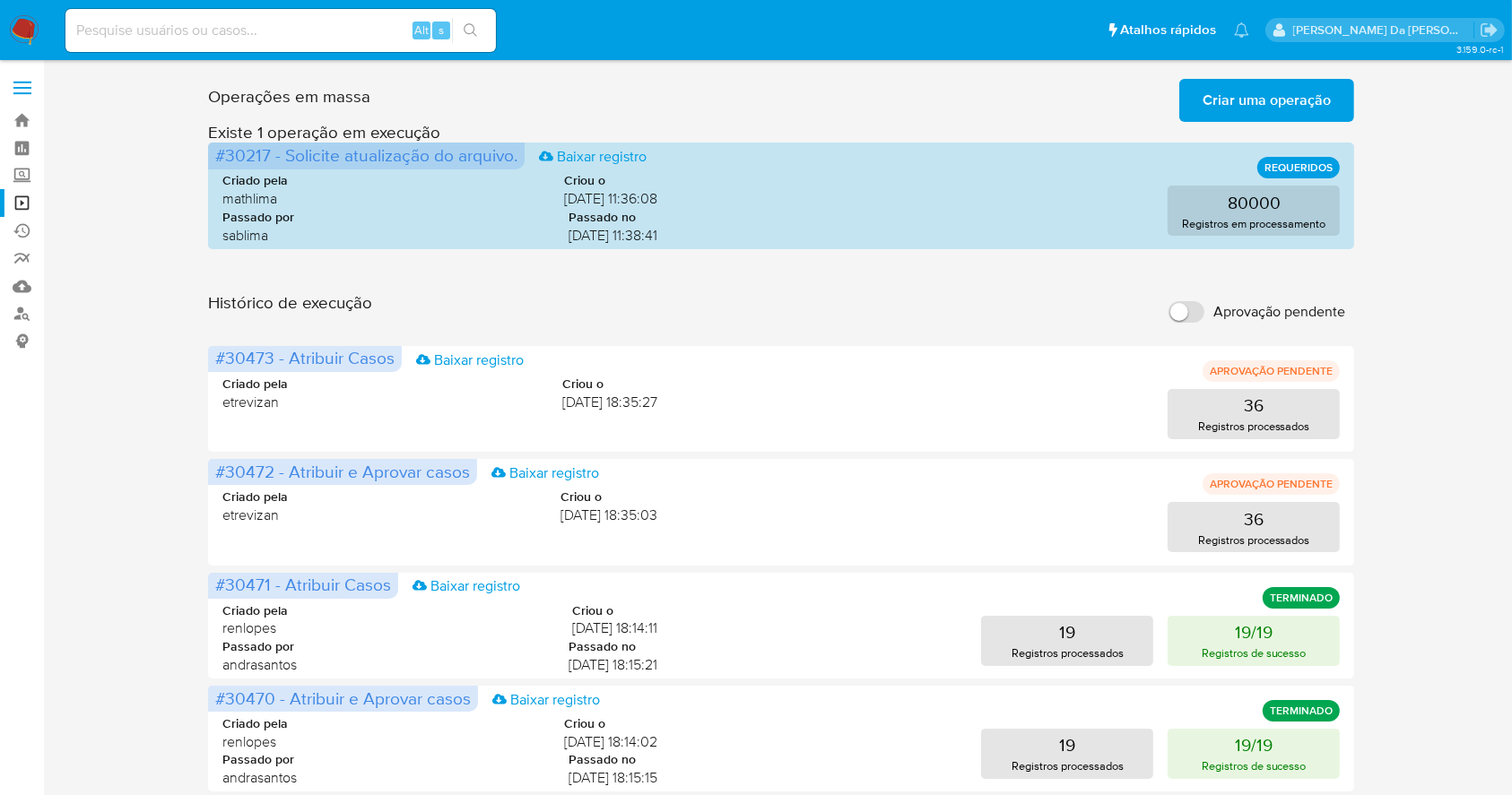
click at [1236, 96] on span "Criar uma operação" at bounding box center [1266, 101] width 128 height 40
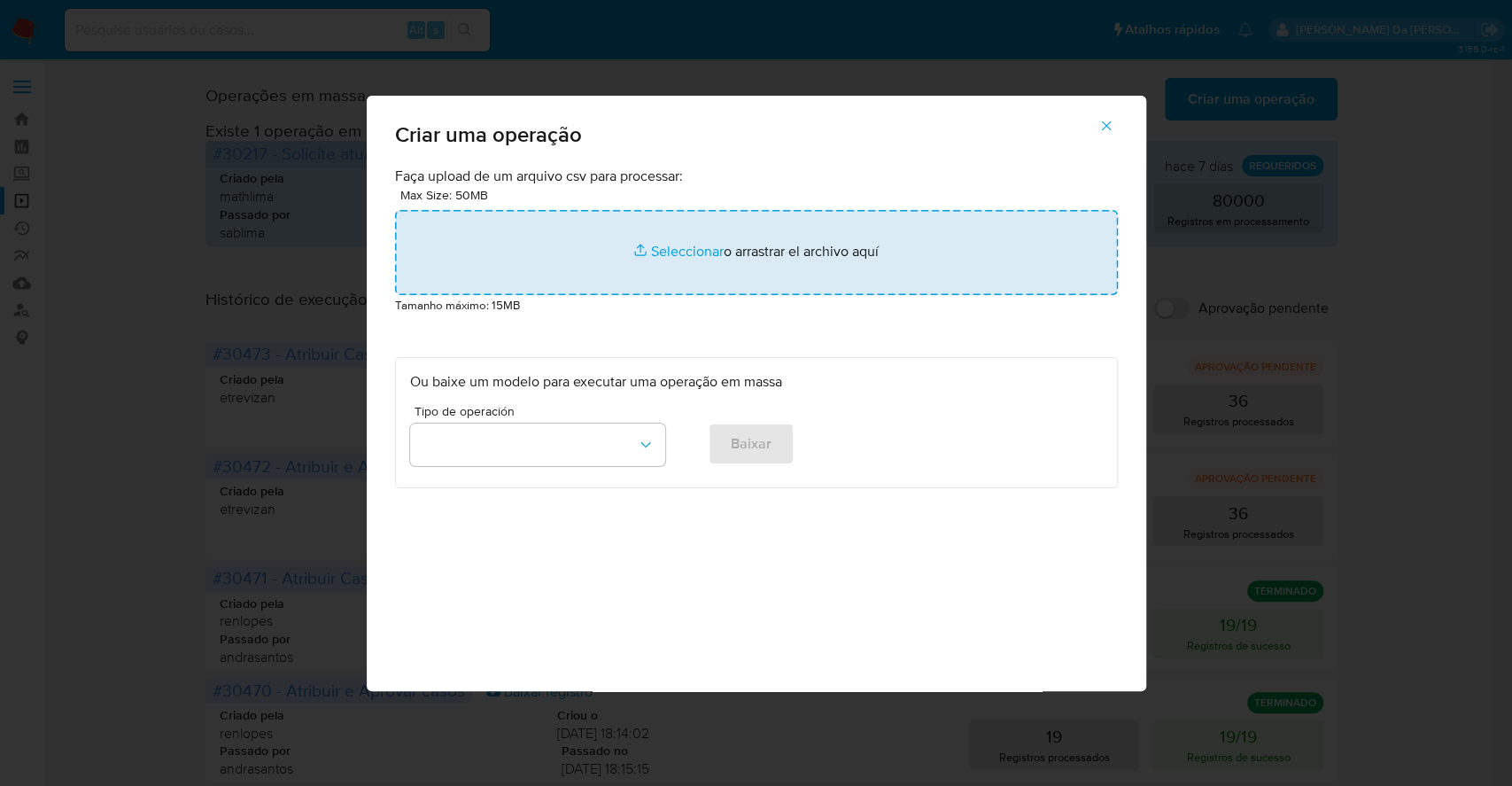
click at [658, 249] on input "file" at bounding box center [756, 252] width 722 height 85
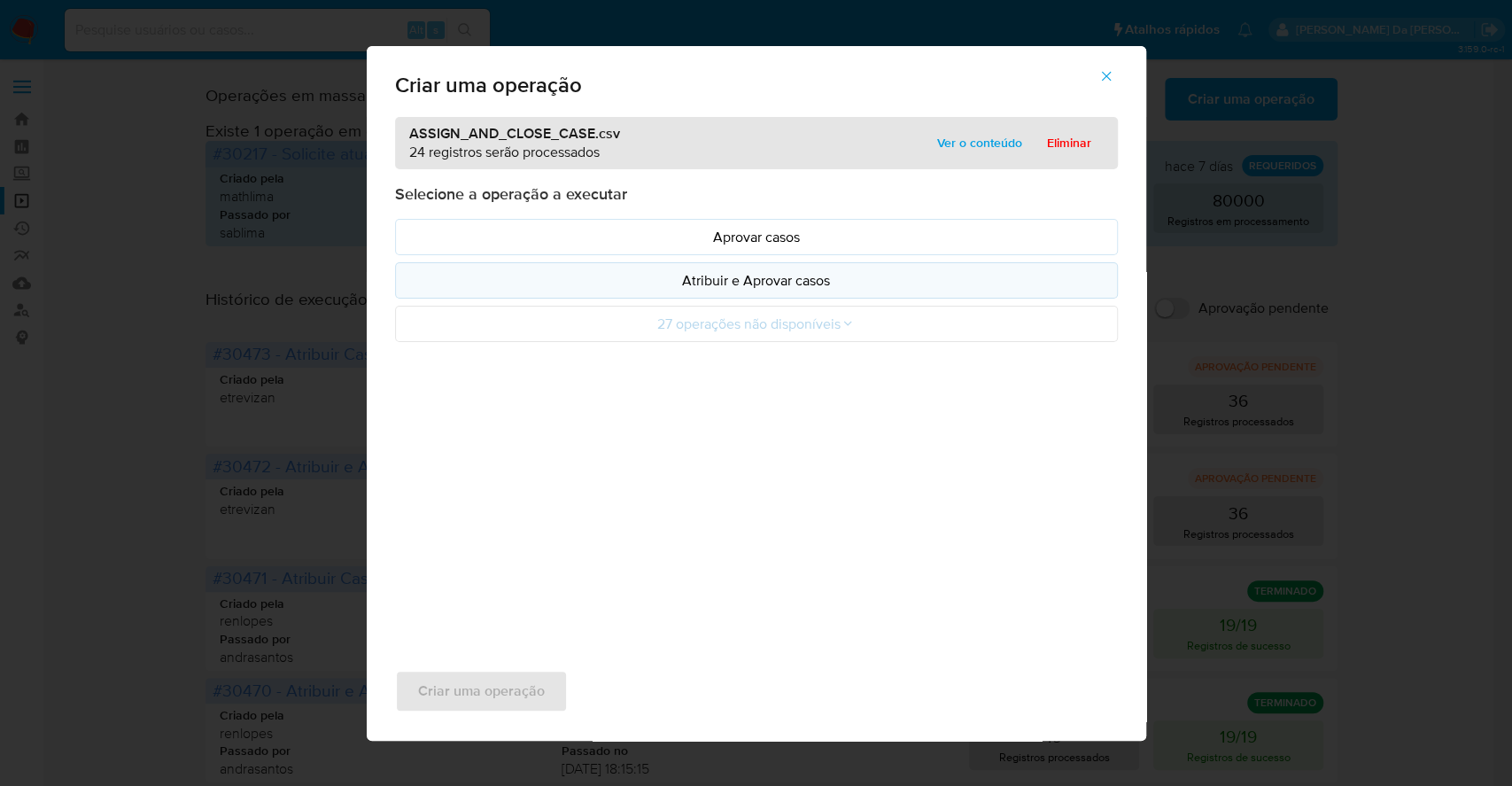
click at [725, 279] on p "Atribuir e Aprovar casos" at bounding box center [756, 280] width 693 height 21
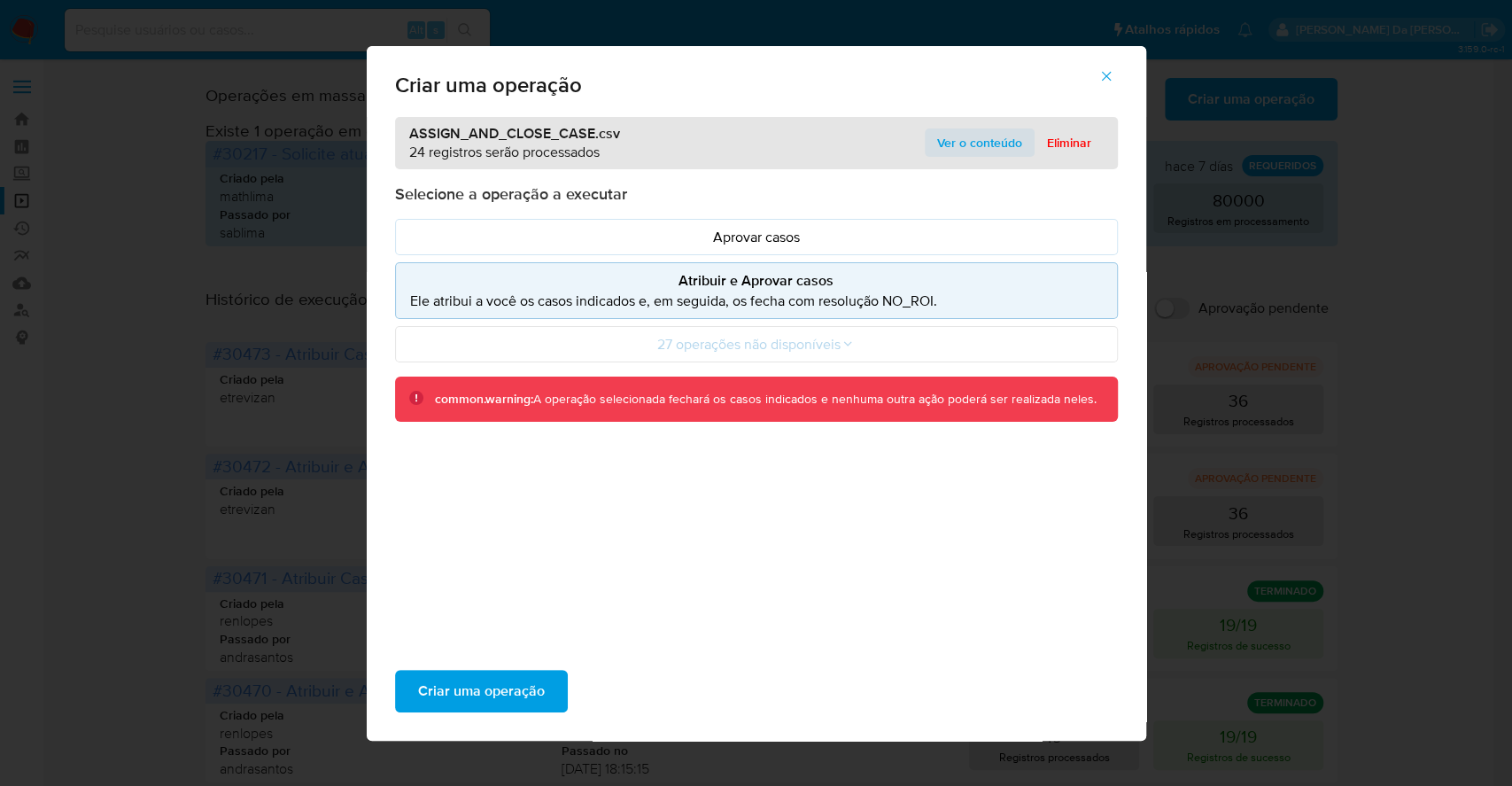
click at [969, 136] on span "Ver o conteúdo" at bounding box center [980, 142] width 85 height 25
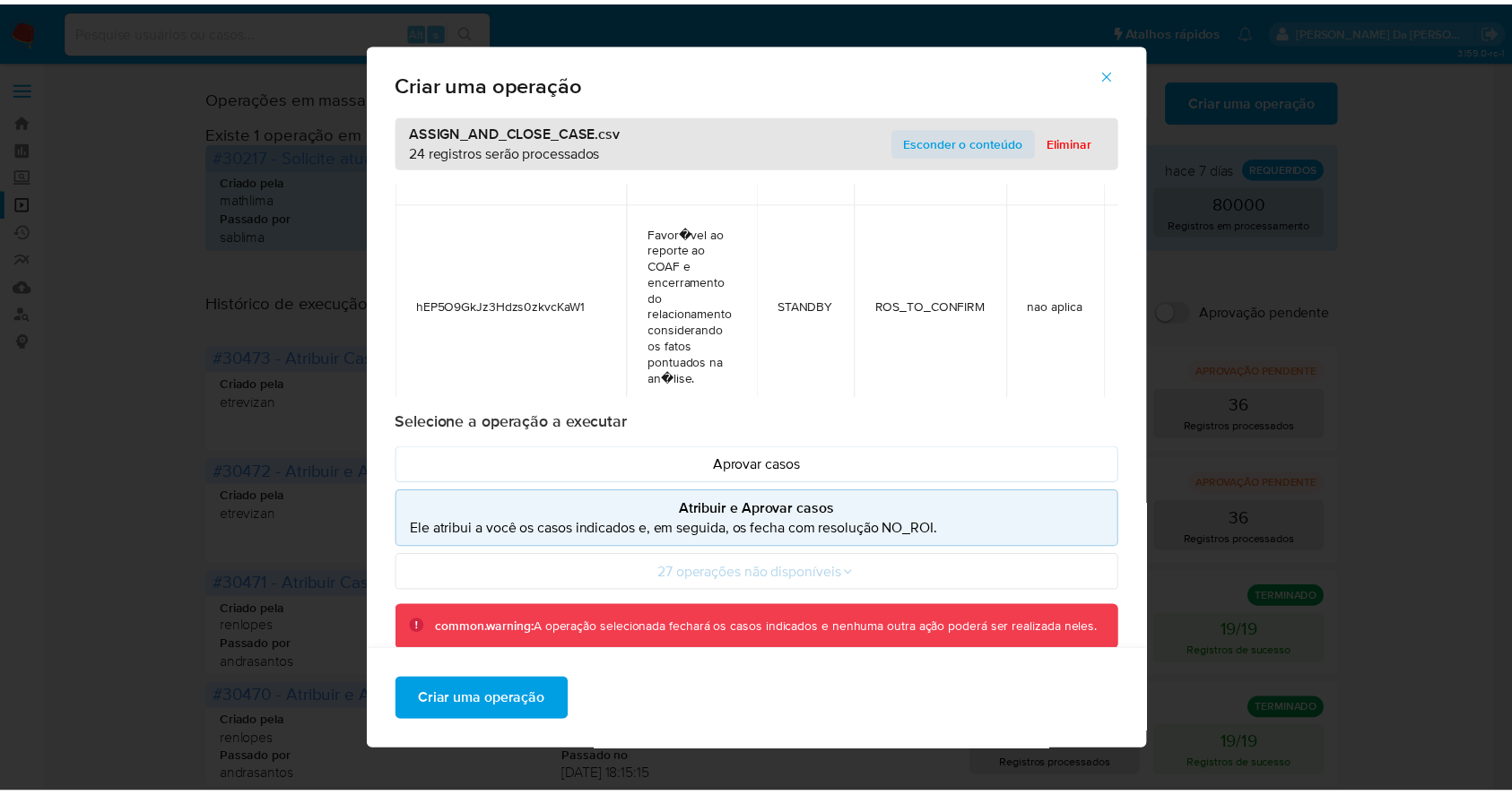
scroll to position [4993, 0]
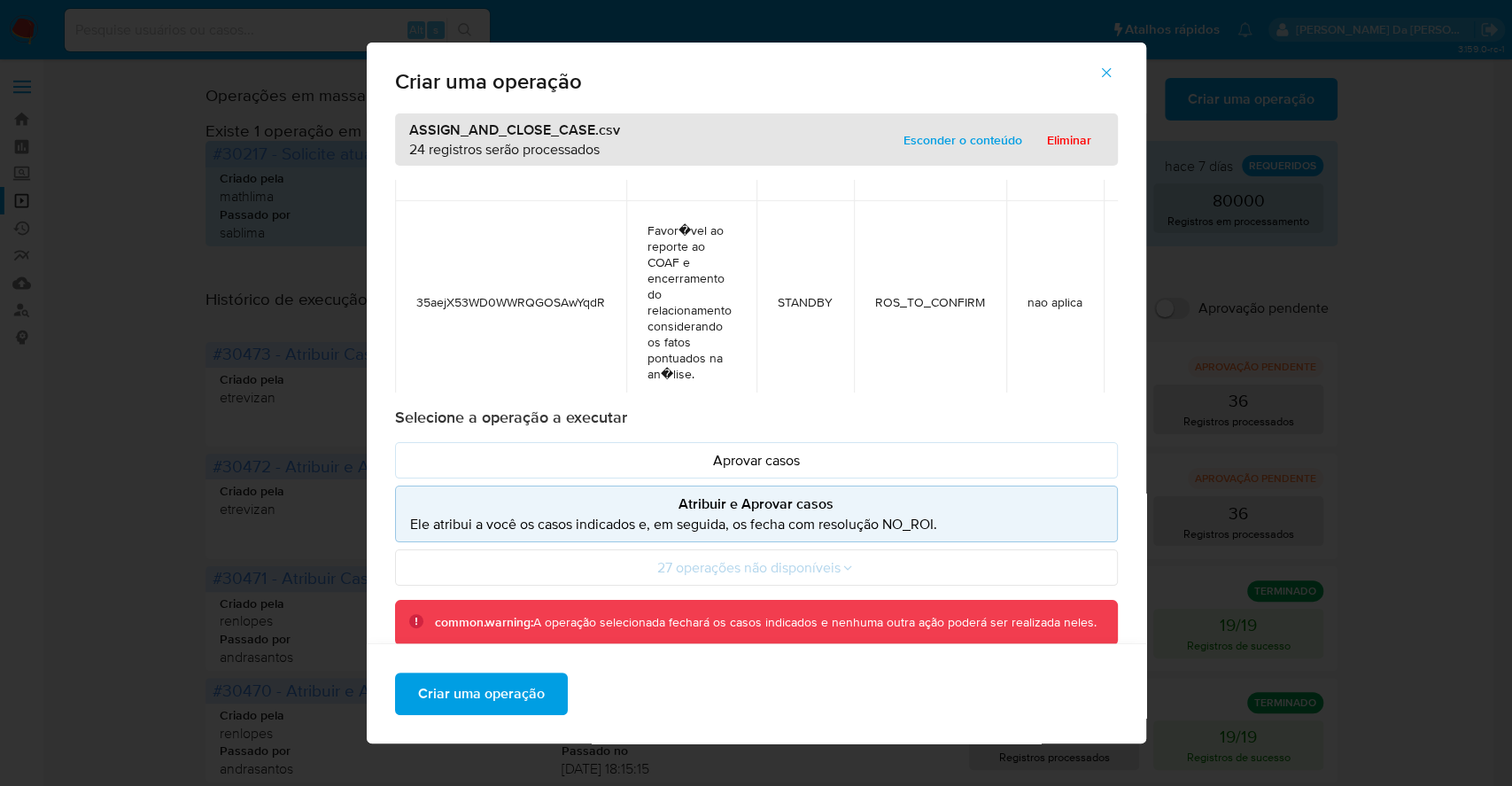
click at [527, 694] on span "Criar uma operação" at bounding box center [481, 694] width 126 height 39
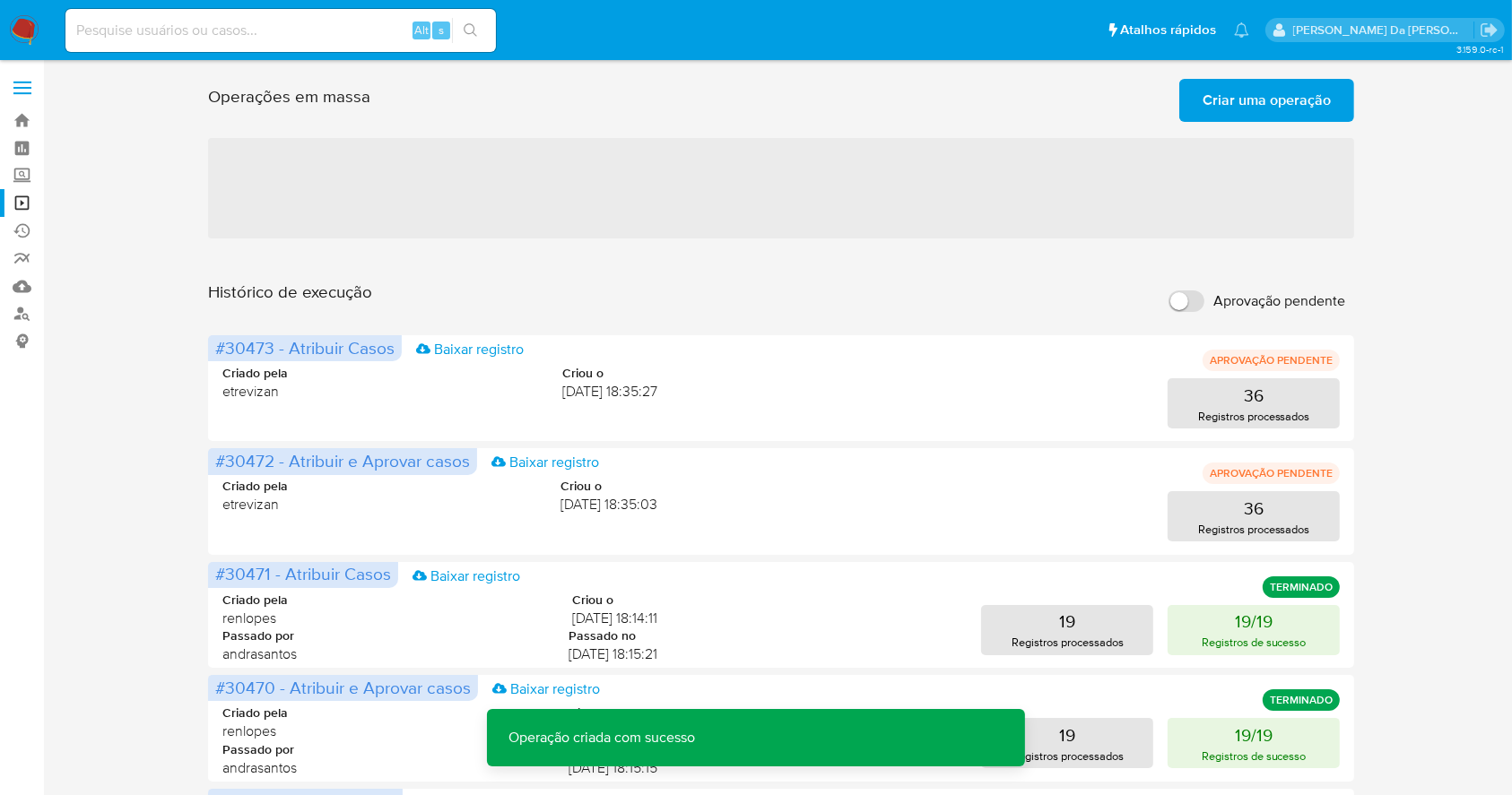
click at [1296, 106] on span "Criar uma operação" at bounding box center [1266, 101] width 128 height 40
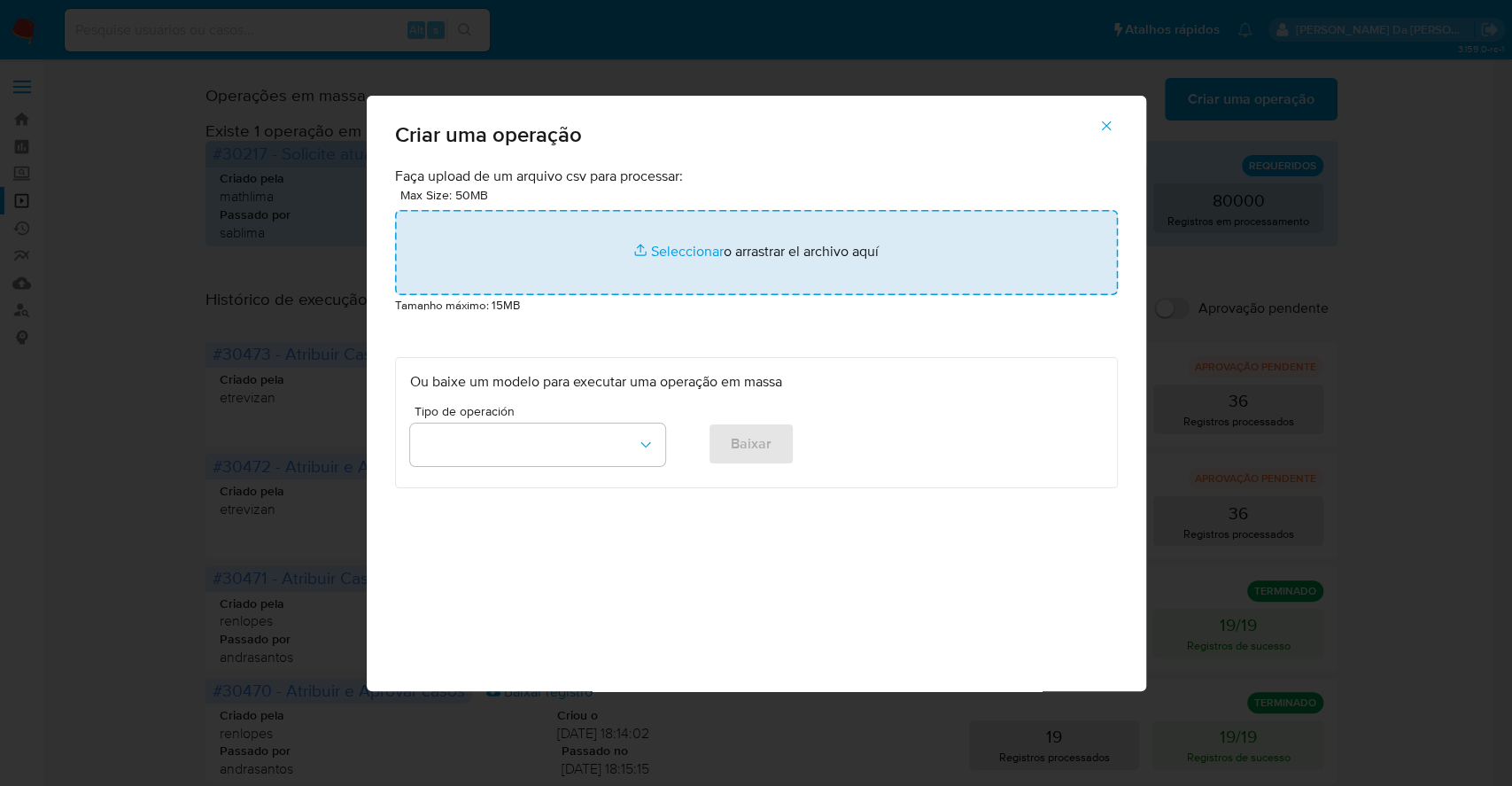
click at [666, 248] on input "file" at bounding box center [756, 252] width 722 height 85
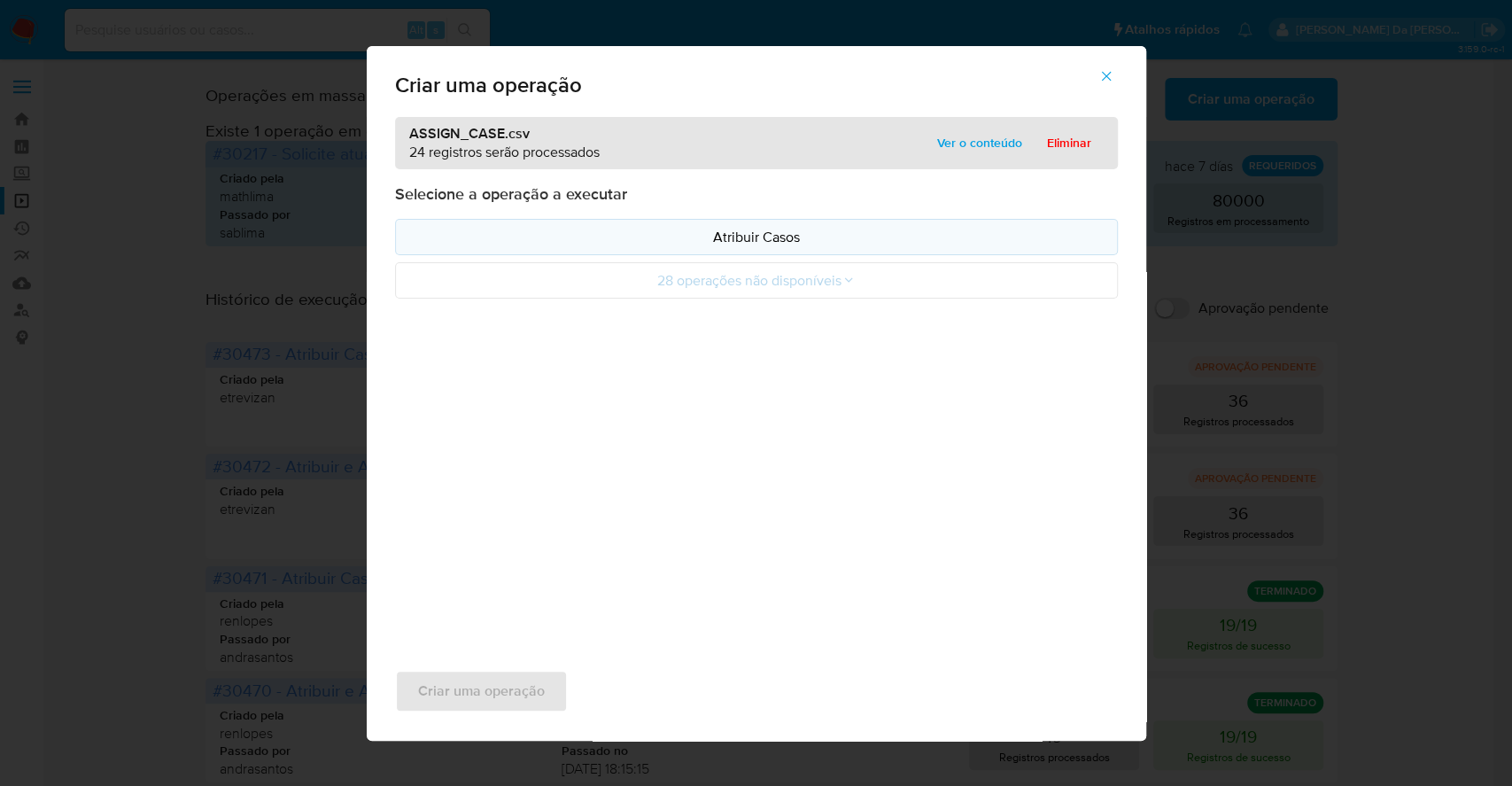
click at [741, 244] on p "Atribuir Casos" at bounding box center [756, 237] width 693 height 21
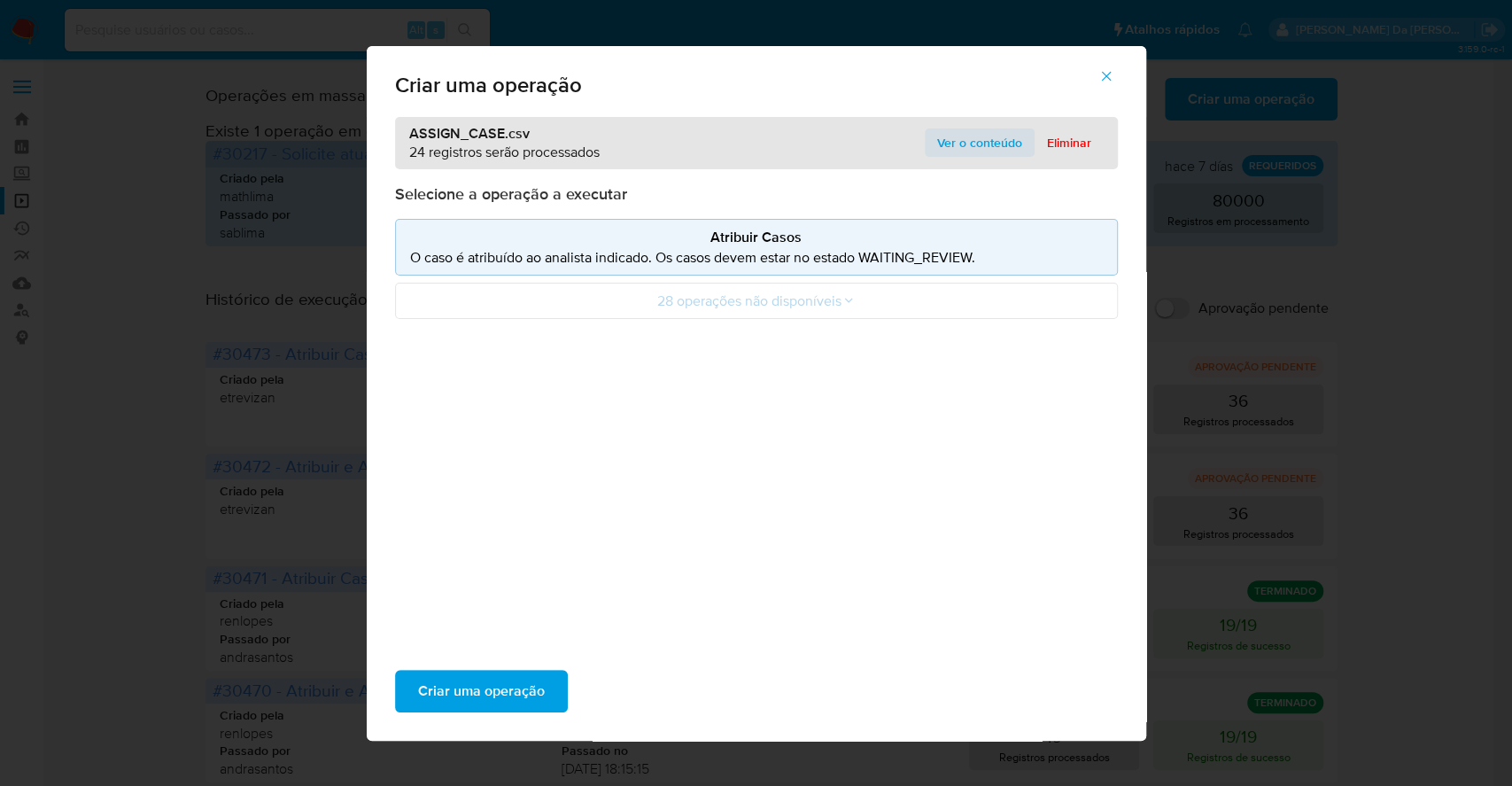
click at [971, 137] on span "Ver o conteúdo" at bounding box center [980, 142] width 85 height 25
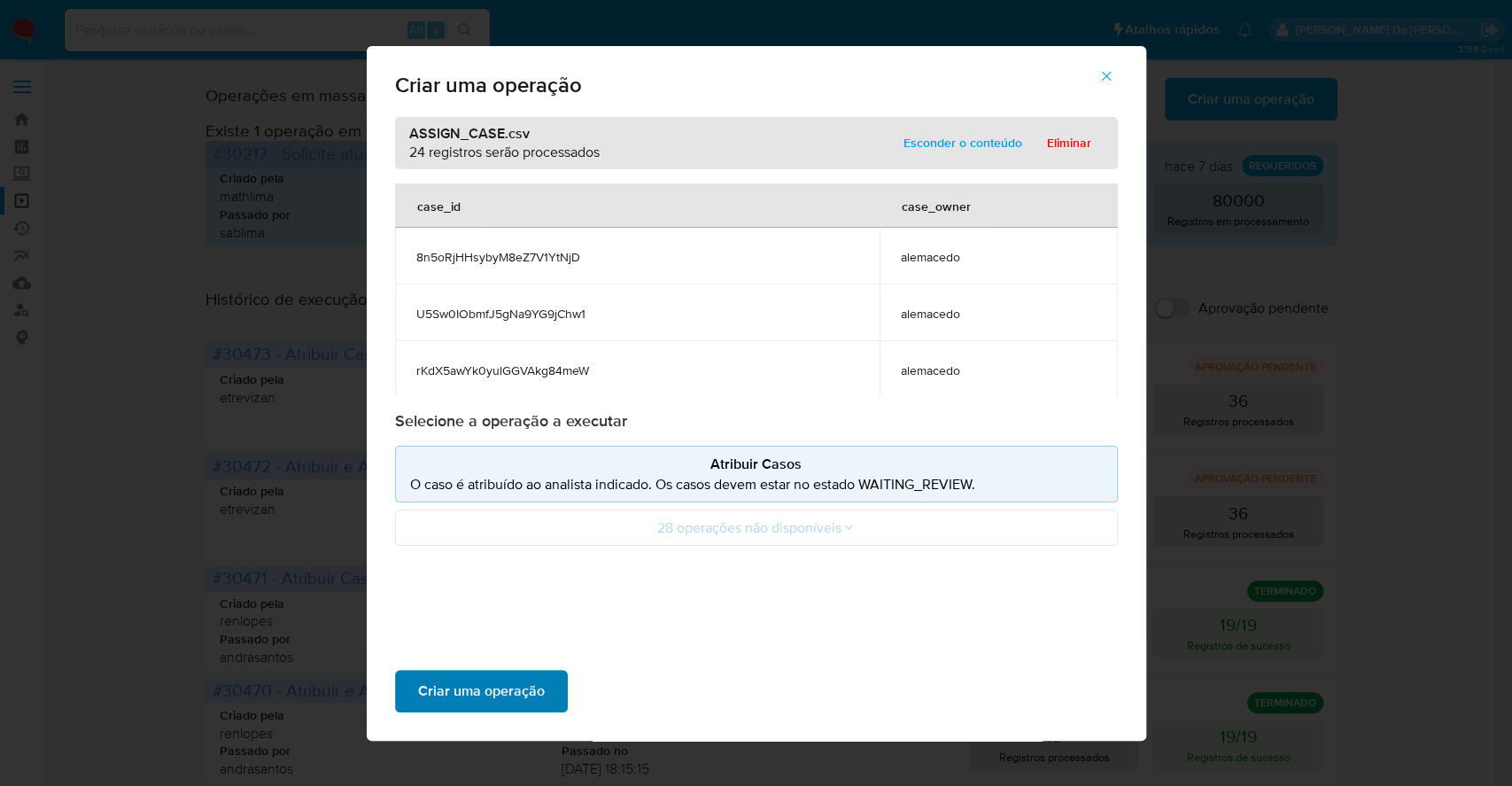
click at [517, 698] on span "Criar uma operação" at bounding box center [481, 691] width 126 height 39
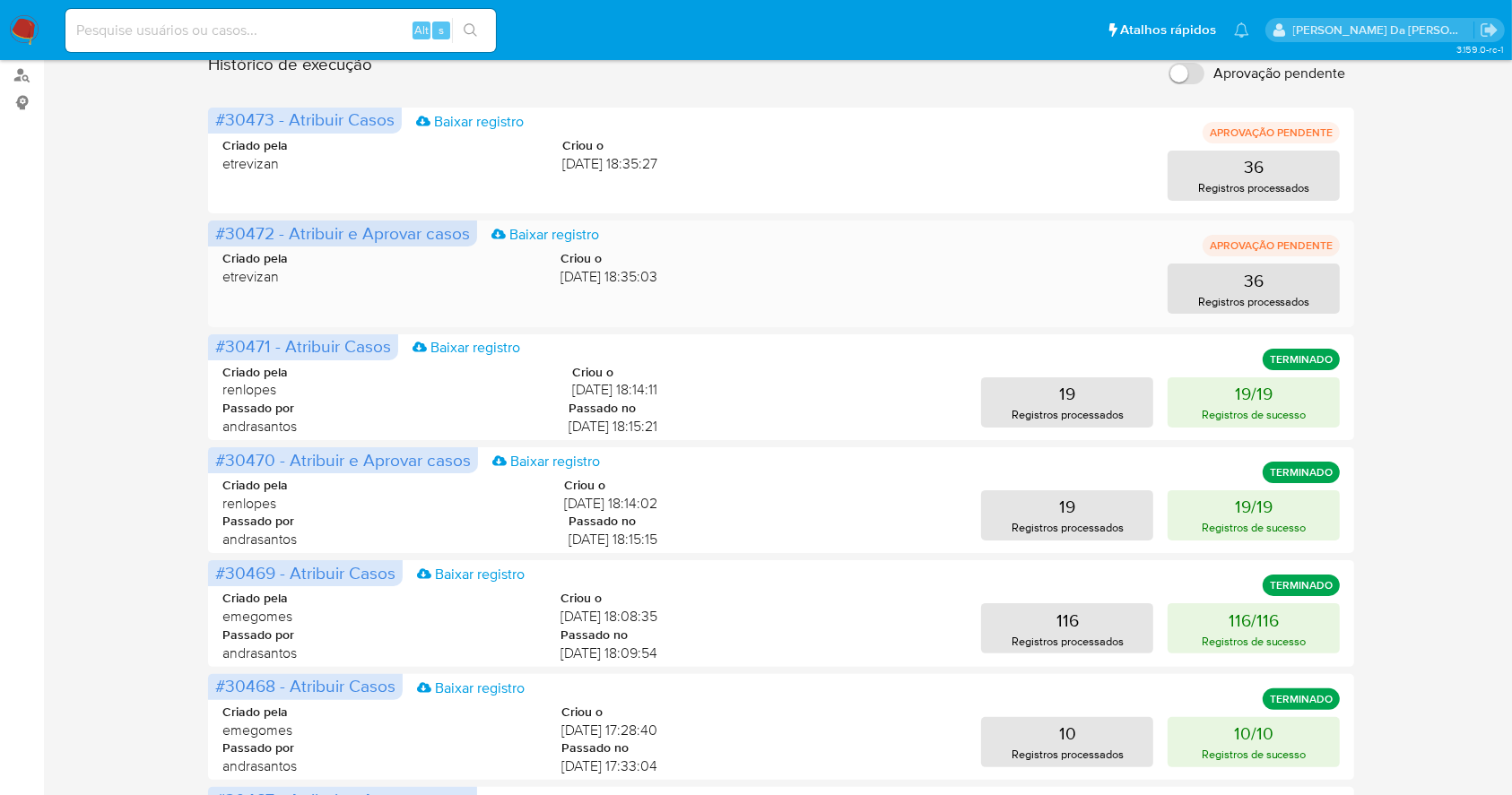
scroll to position [0, 0]
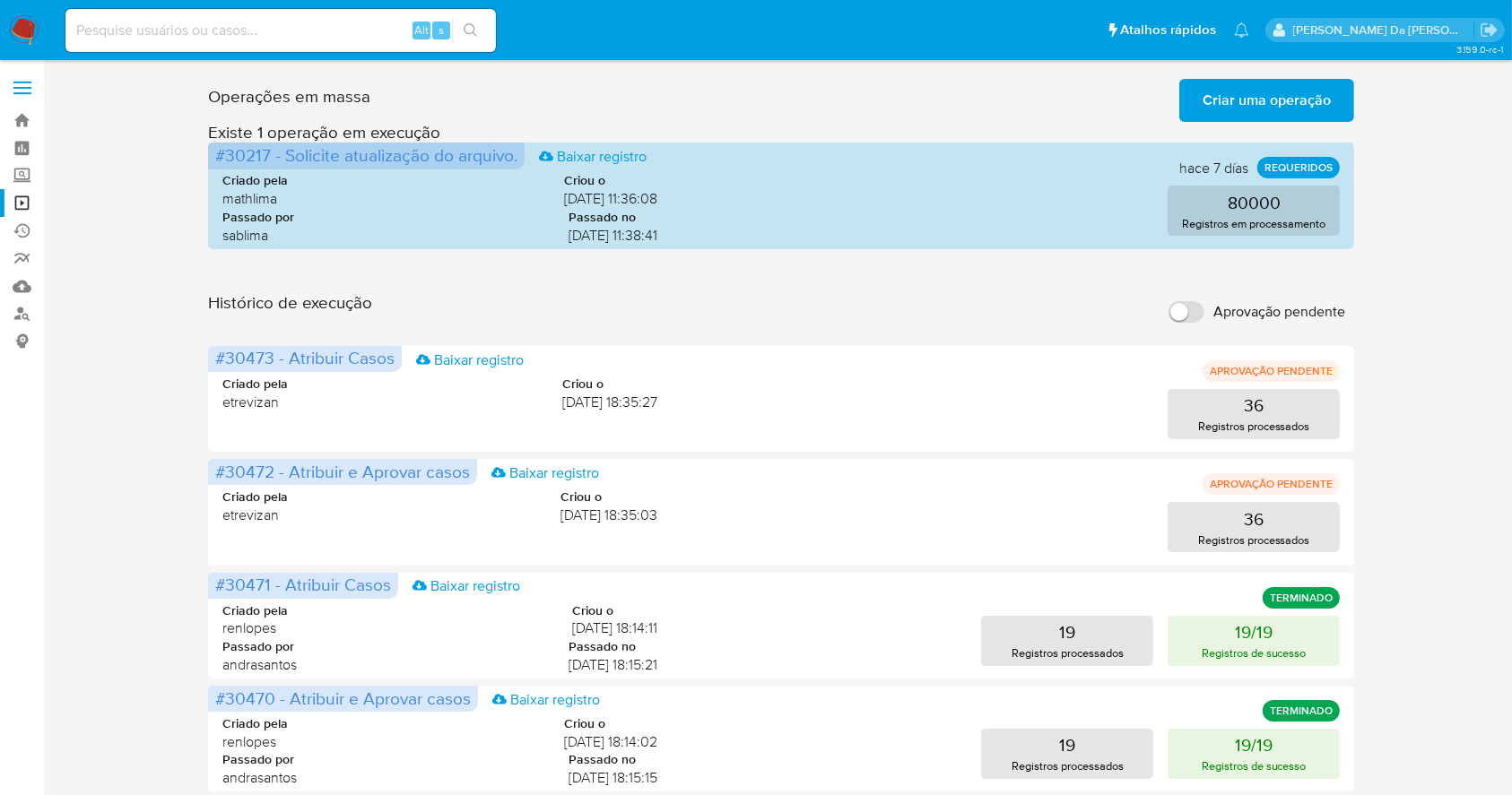
click at [1191, 312] on input "Aprovação pendente" at bounding box center [1187, 312] width 36 height 22
checkbox input "true"
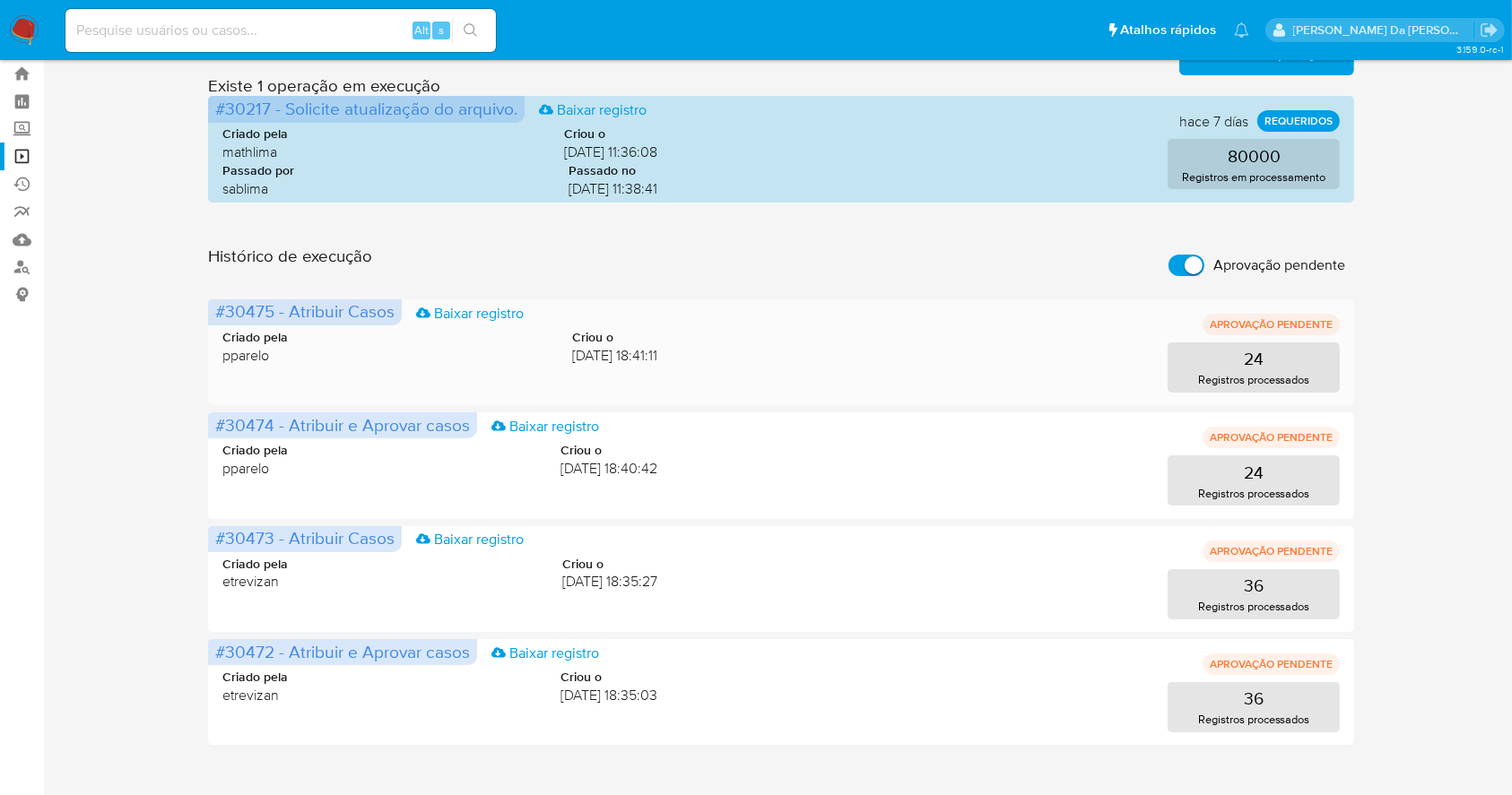
scroll to position [72, 0]
